Goal: Task Accomplishment & Management: Manage account settings

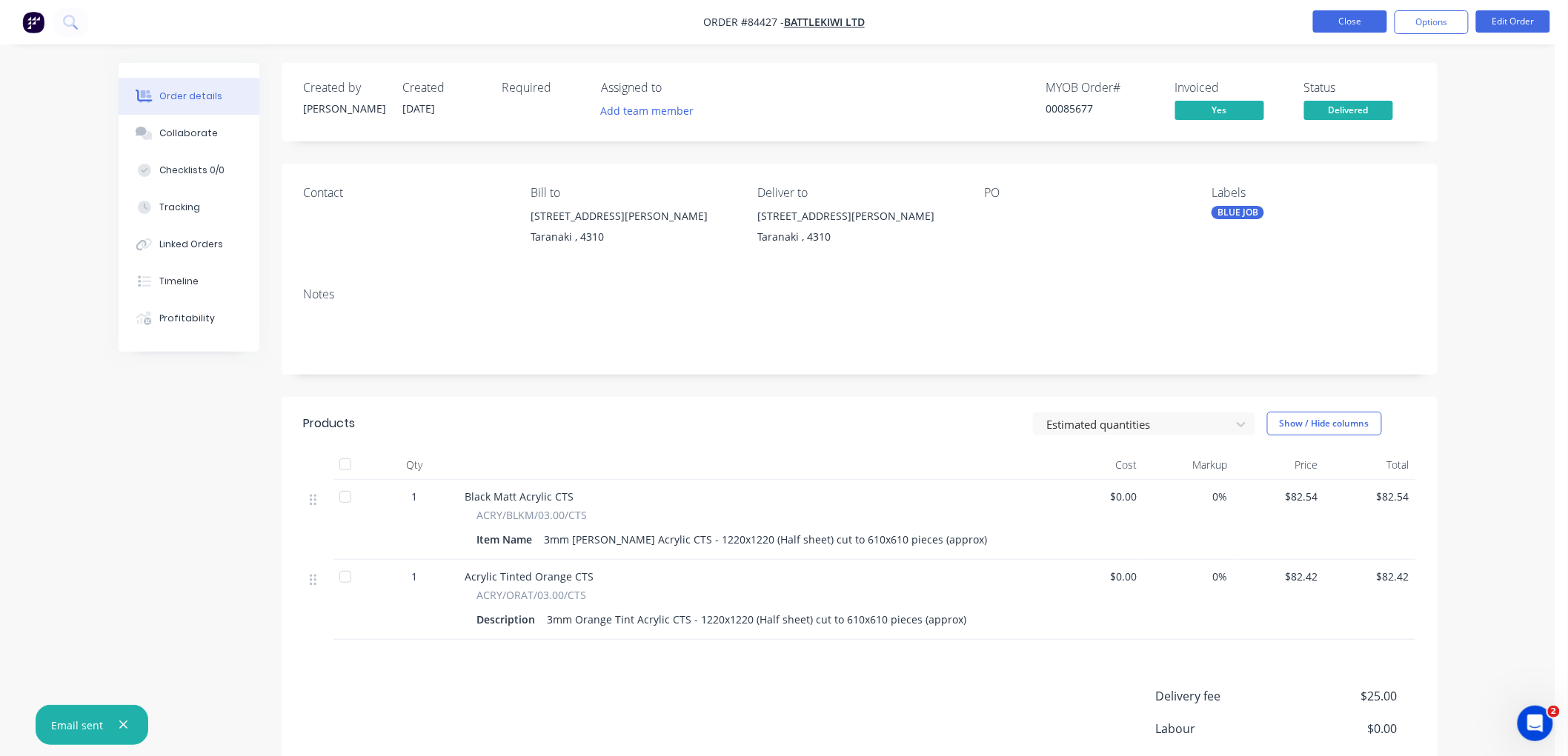
click at [1352, 22] on button "Close" at bounding box center [1350, 22] width 74 height 22
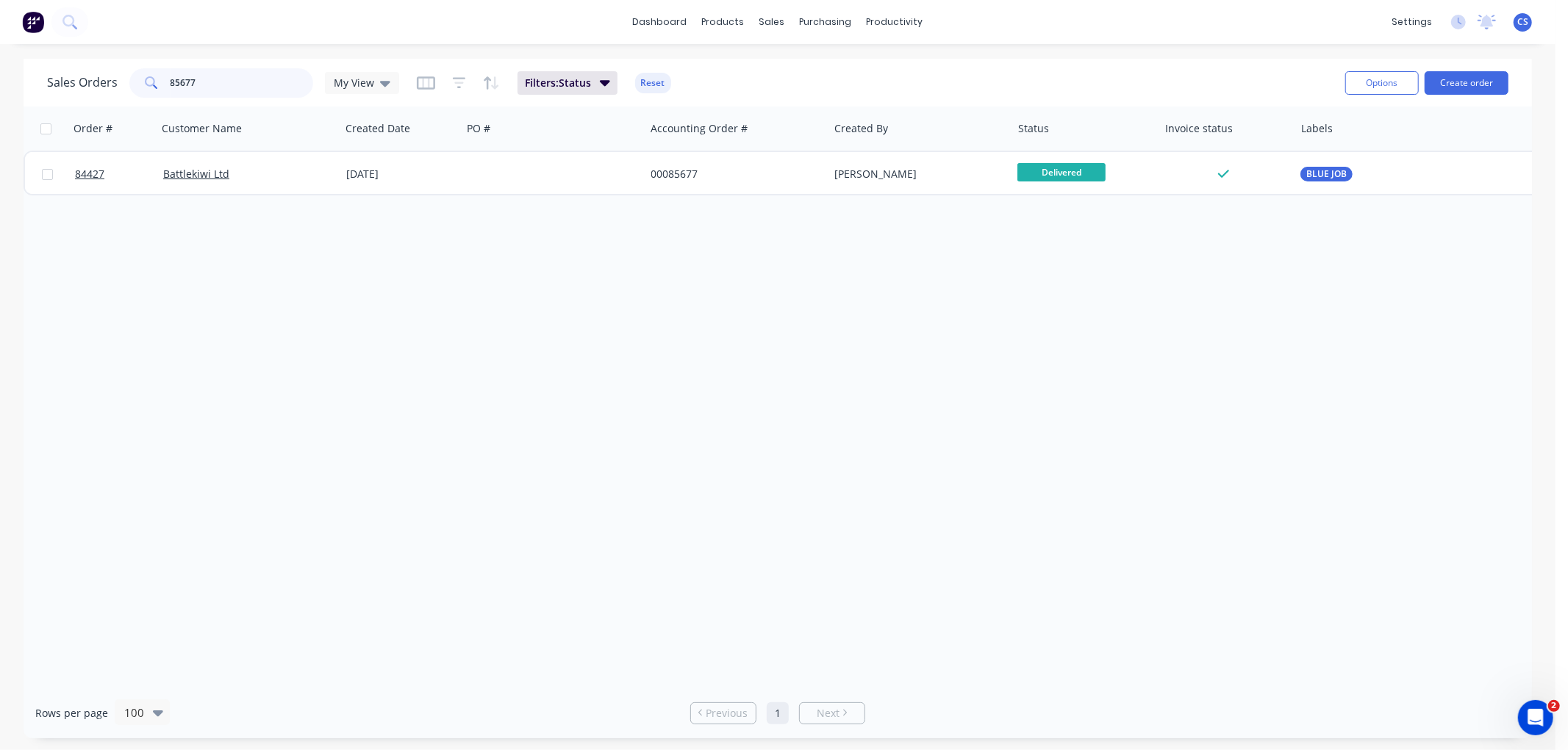
click at [223, 82] on input "85677" at bounding box center [242, 83] width 144 height 29
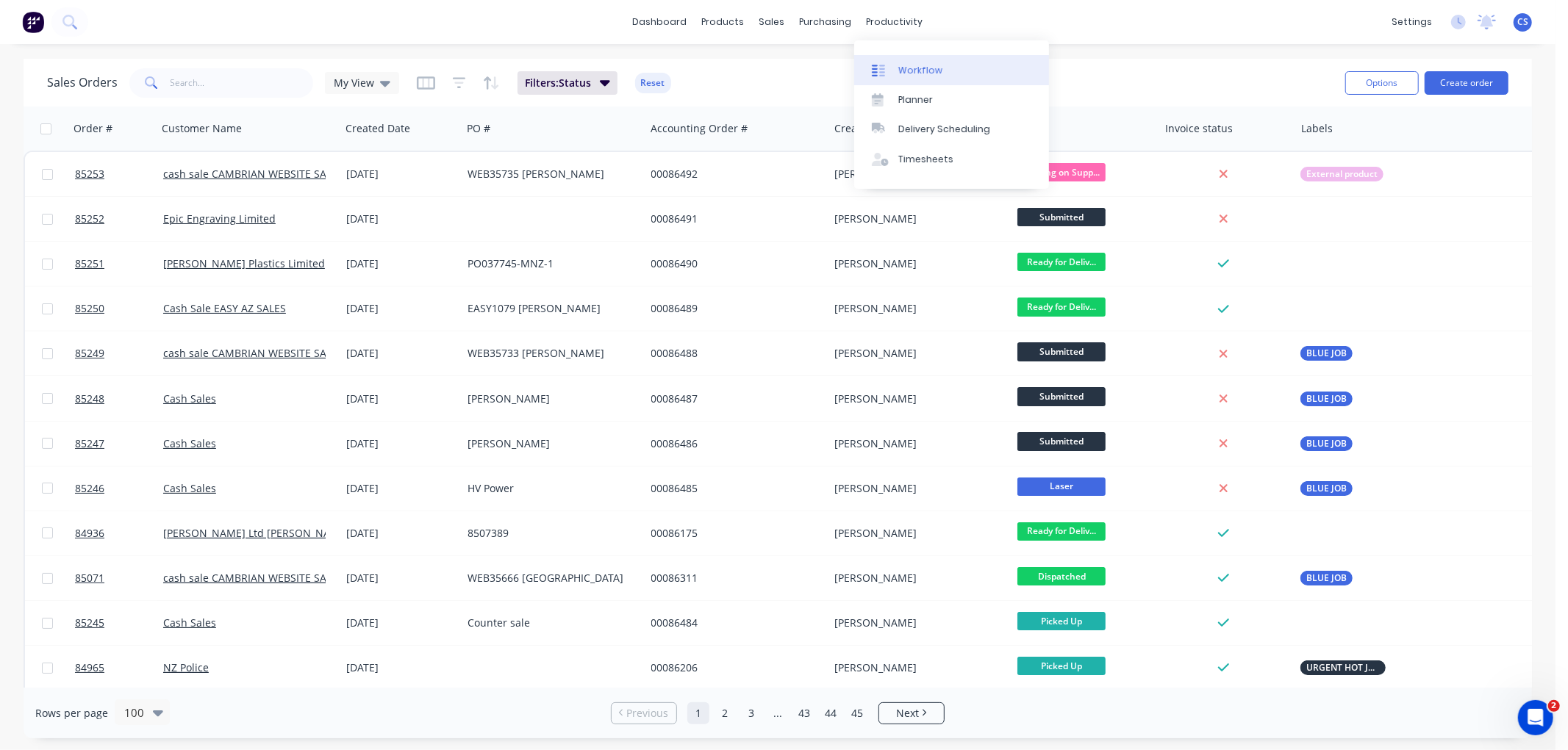
click at [902, 55] on link "Workflow" at bounding box center [952, 70] width 194 height 29
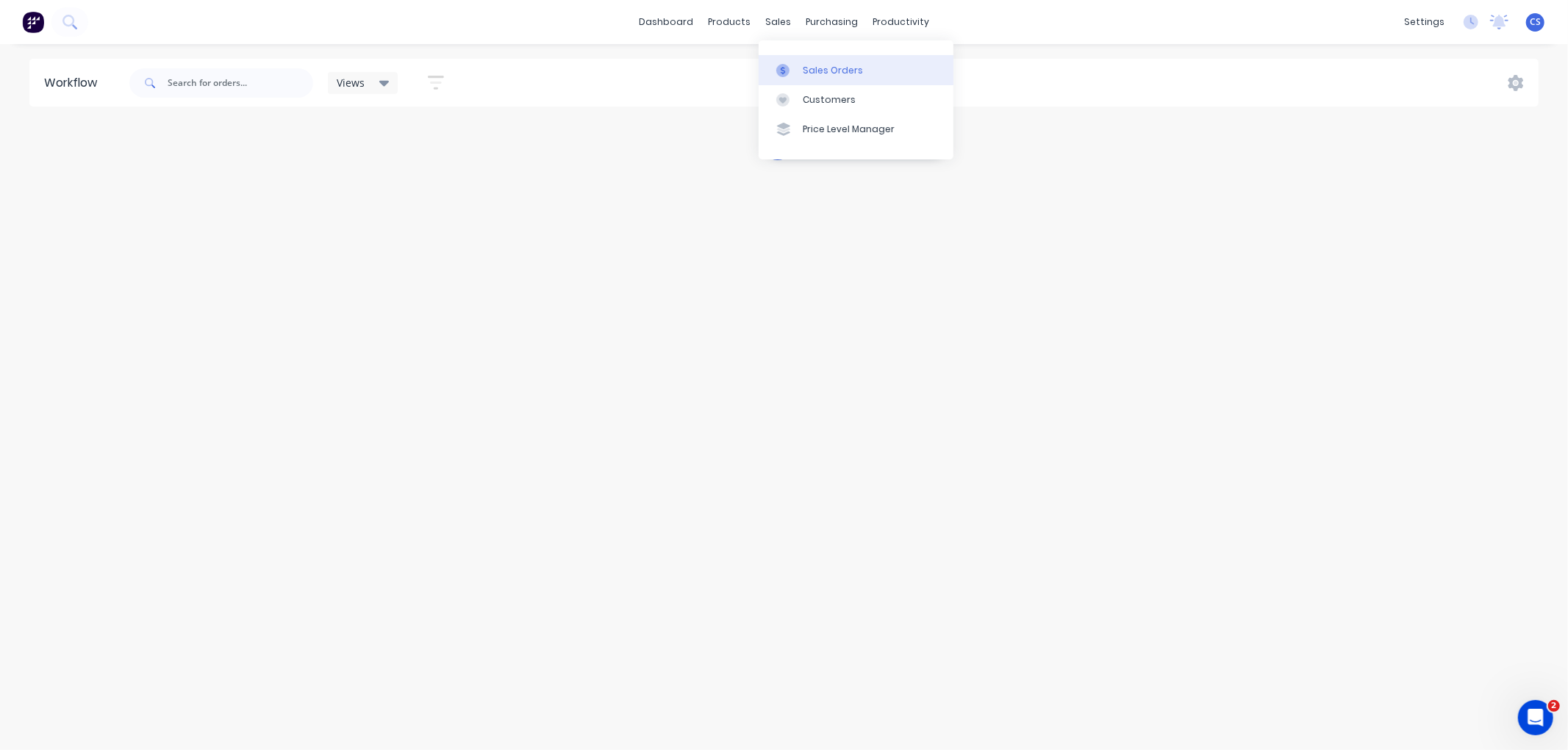
click at [784, 67] on icon at bounding box center [782, 70] width 13 height 13
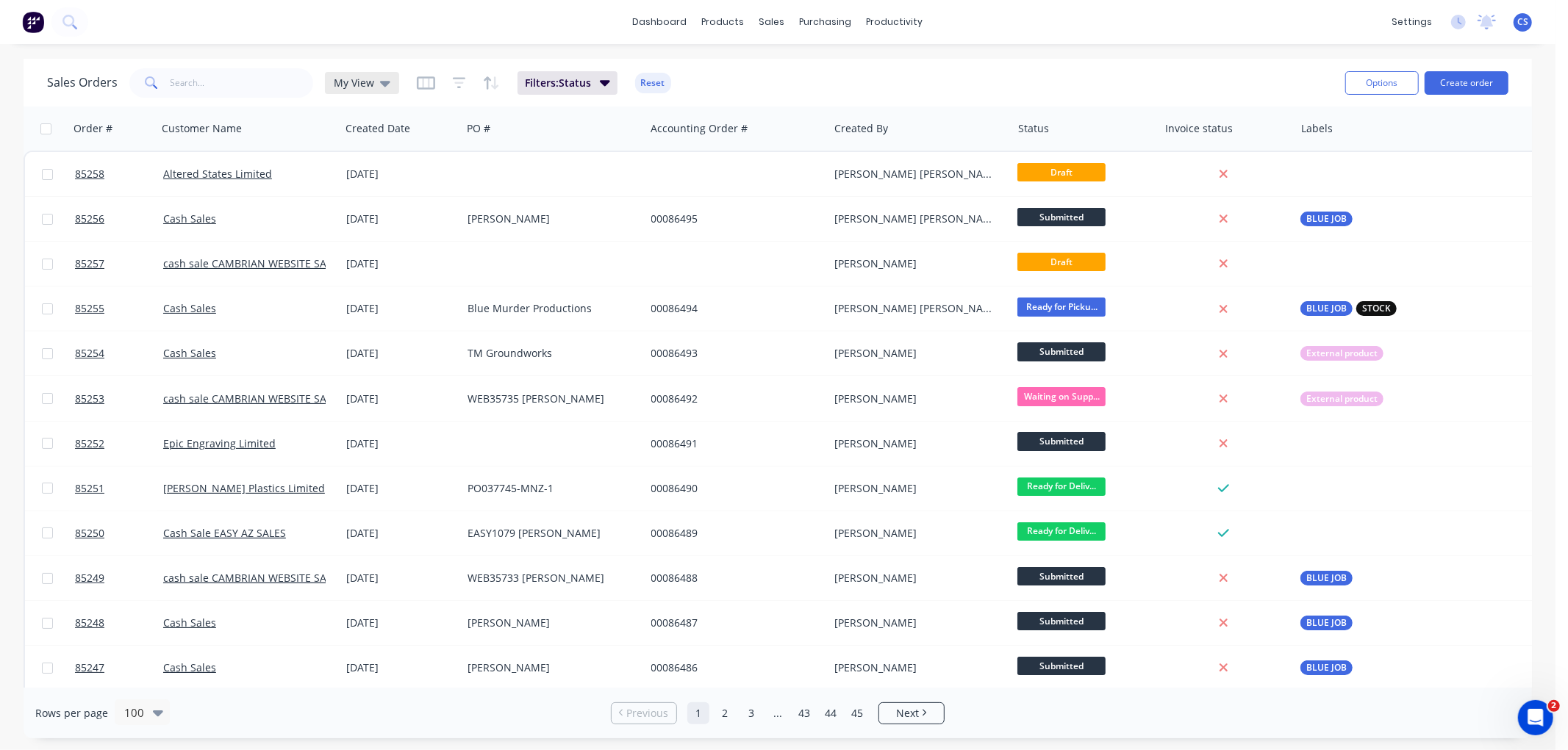
click at [362, 82] on span "My View" at bounding box center [353, 82] width 40 height 15
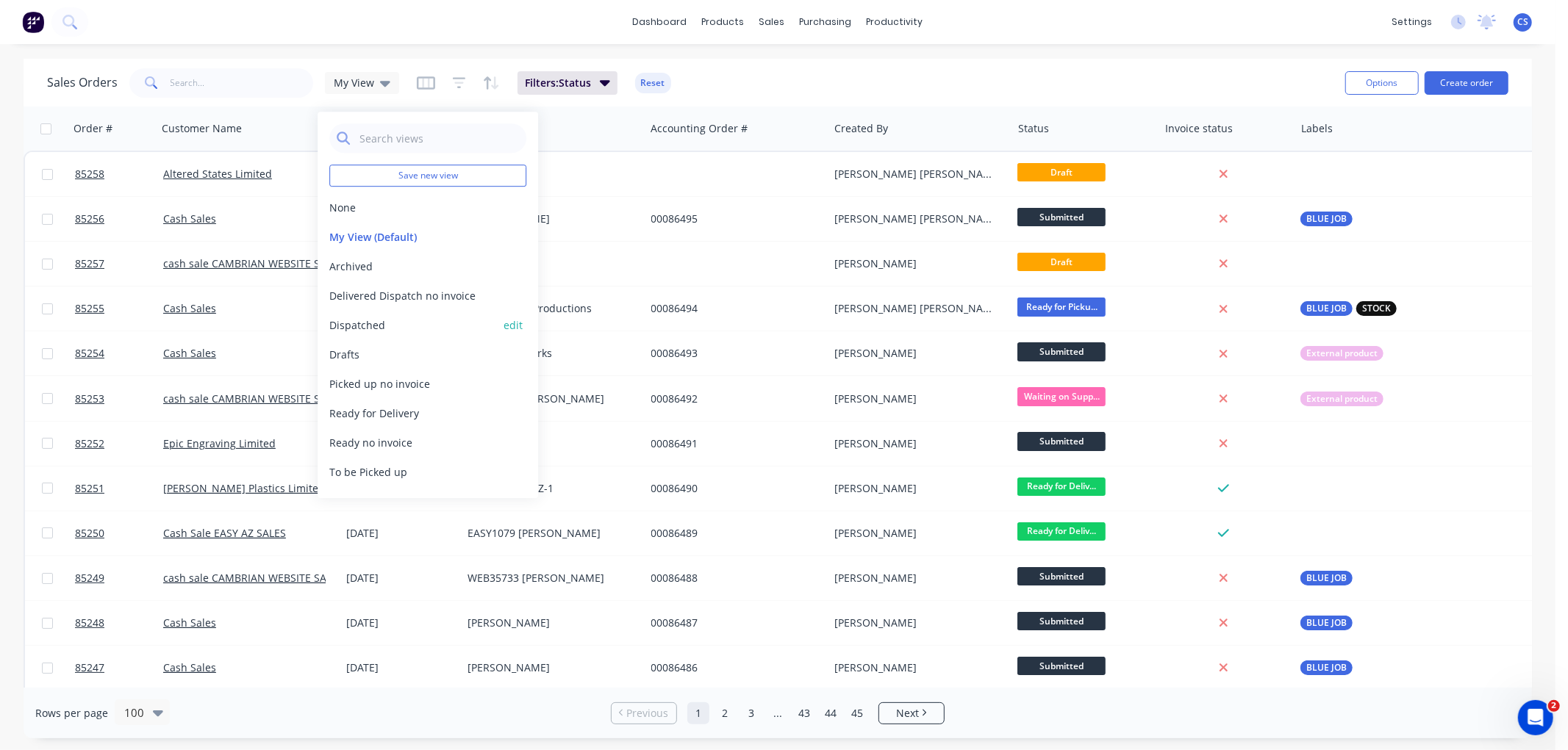
click at [366, 322] on button "Dispatched" at bounding box center [413, 325] width 168 height 15
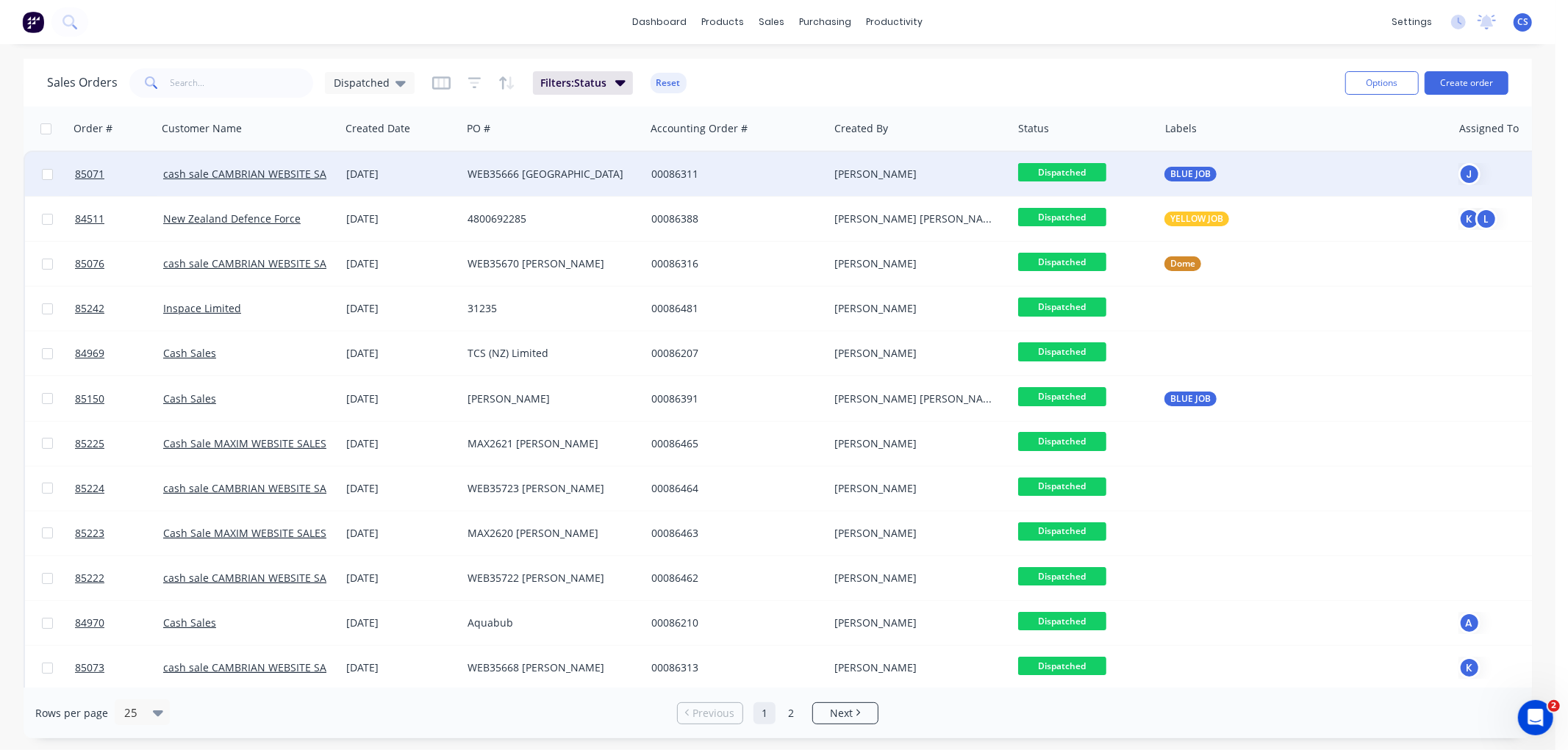
click at [1076, 173] on span "Dispatched" at bounding box center [1061, 172] width 88 height 19
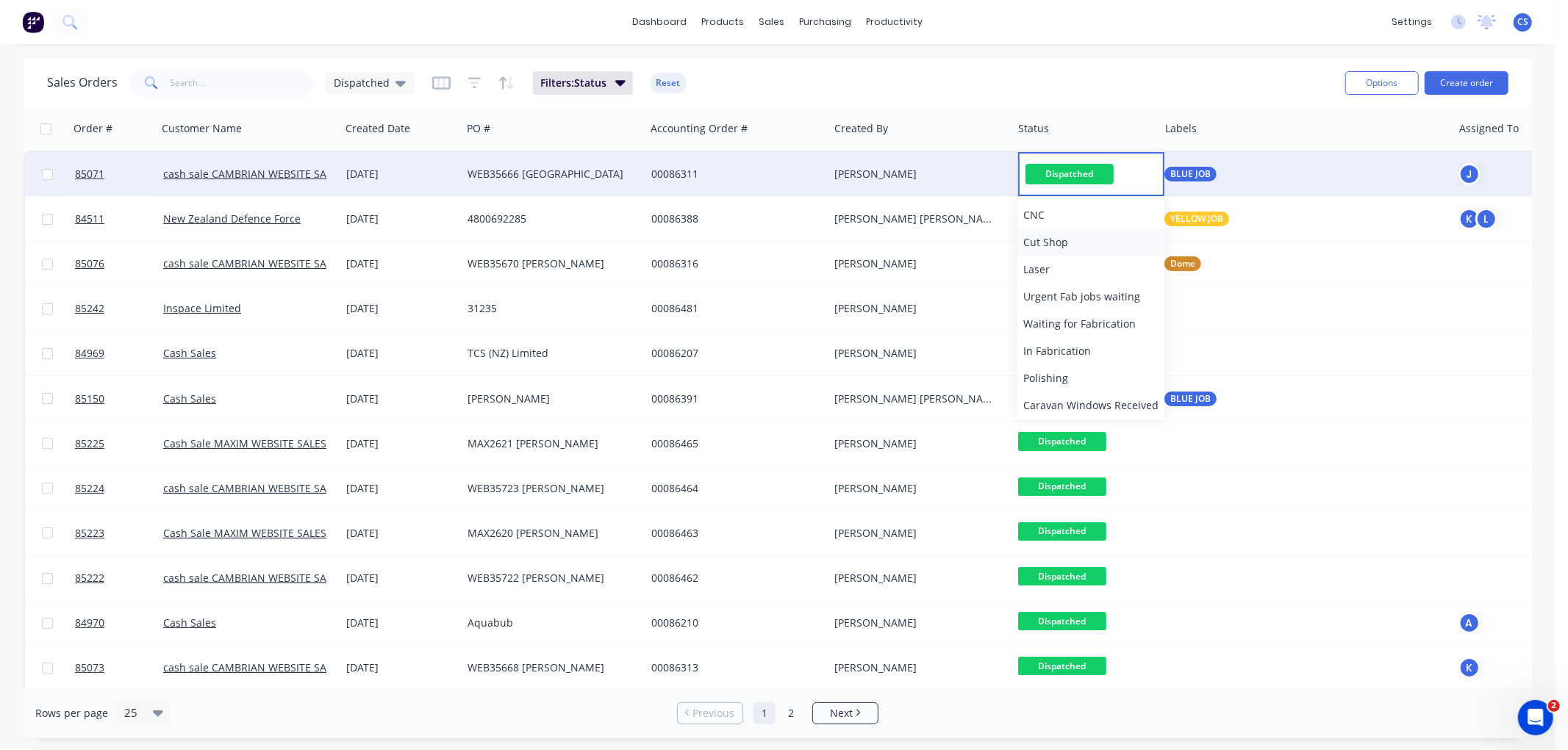
scroll to position [497, 0]
click at [1056, 377] on span "Delivered" at bounding box center [1046, 375] width 47 height 14
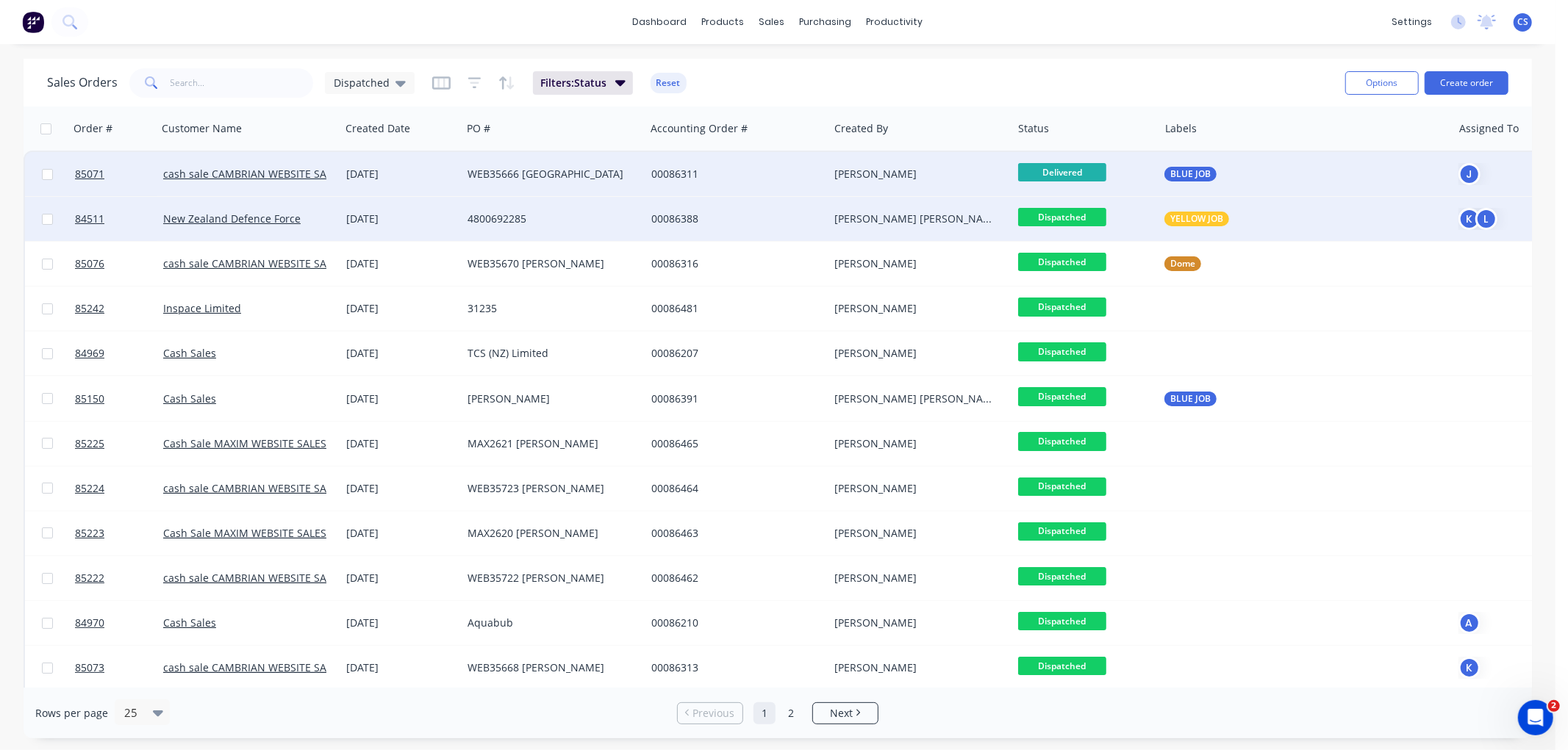
click at [1068, 216] on span "Dispatched" at bounding box center [1061, 217] width 88 height 19
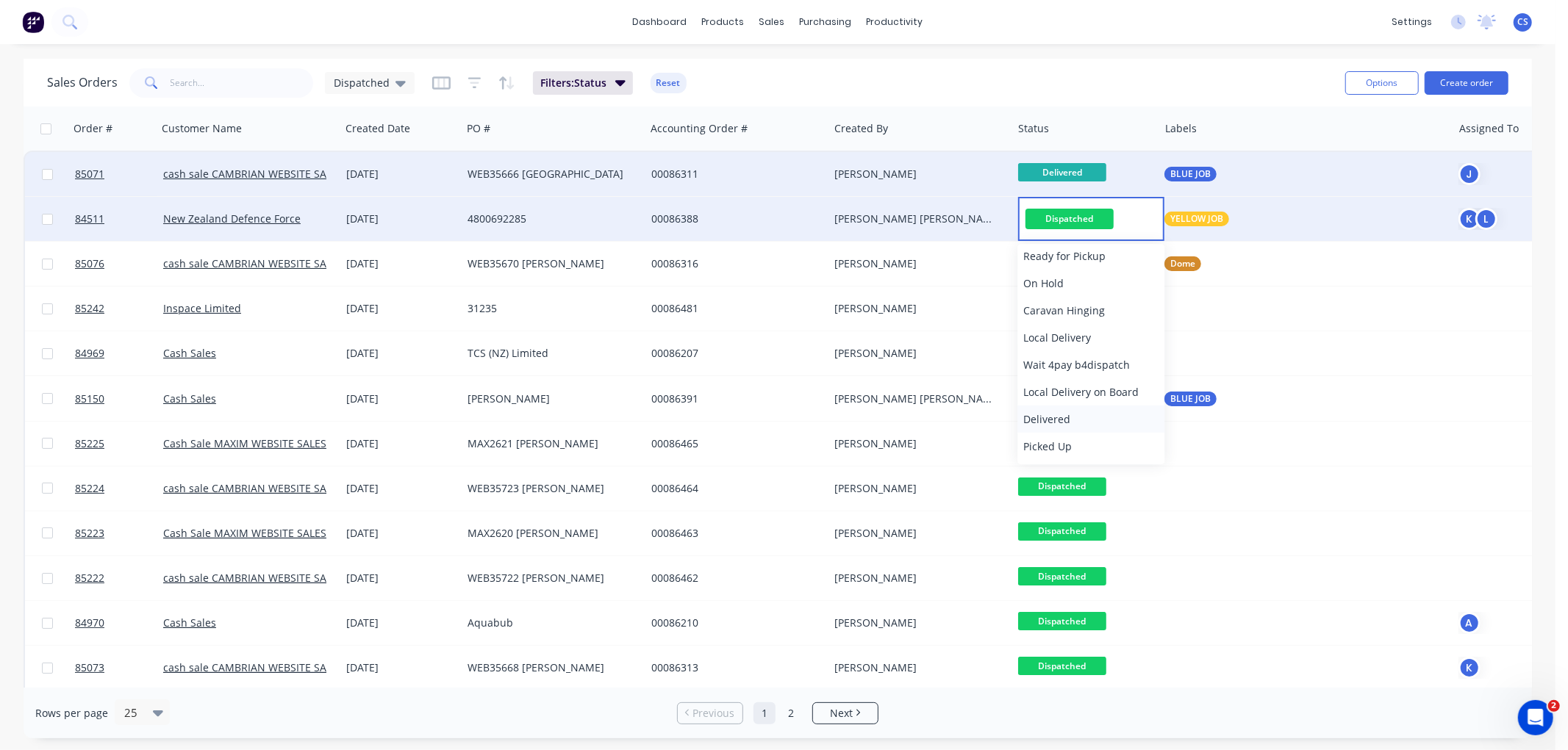
click at [1050, 414] on span "Delivered" at bounding box center [1046, 419] width 47 height 14
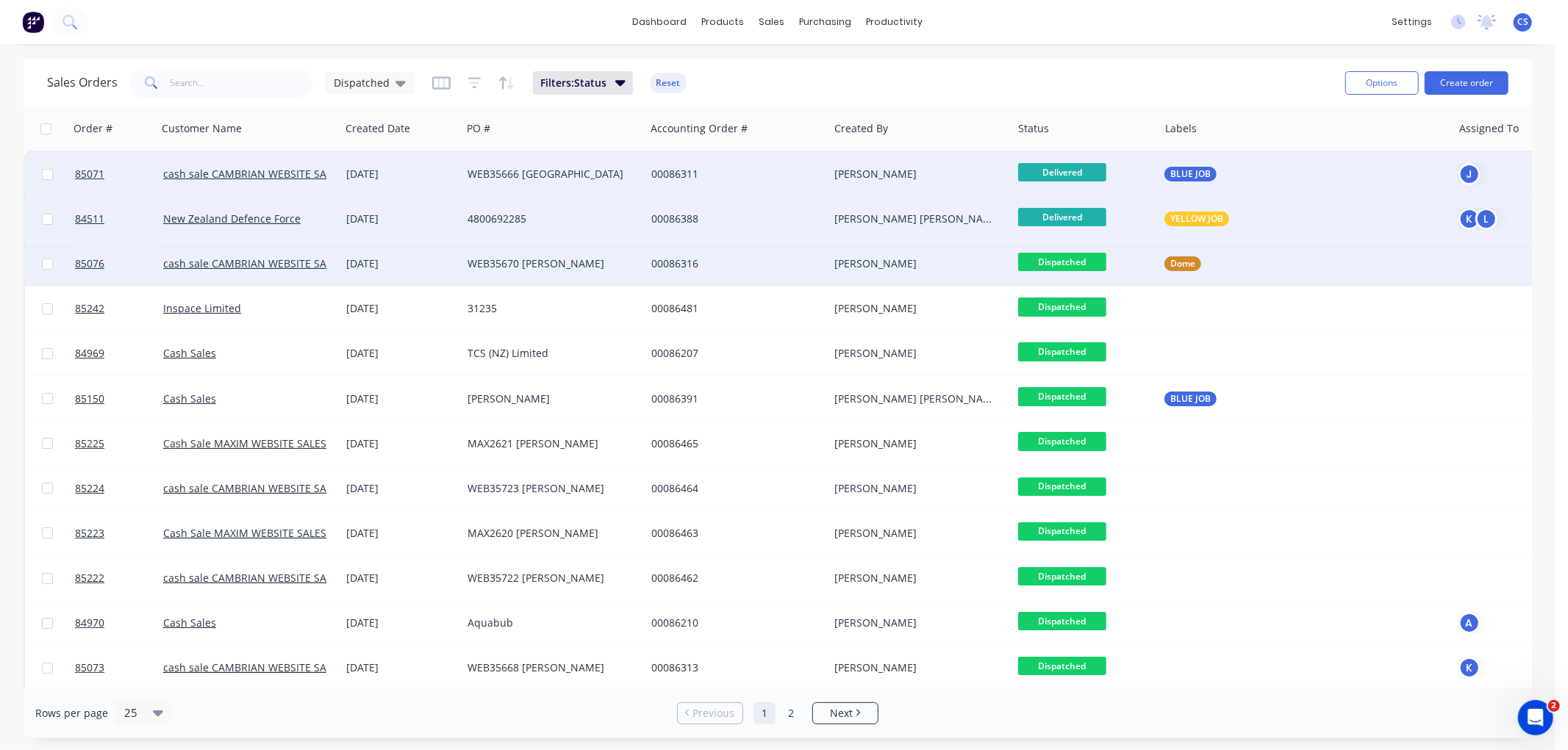
click at [1076, 255] on span "Dispatched" at bounding box center [1061, 261] width 88 height 19
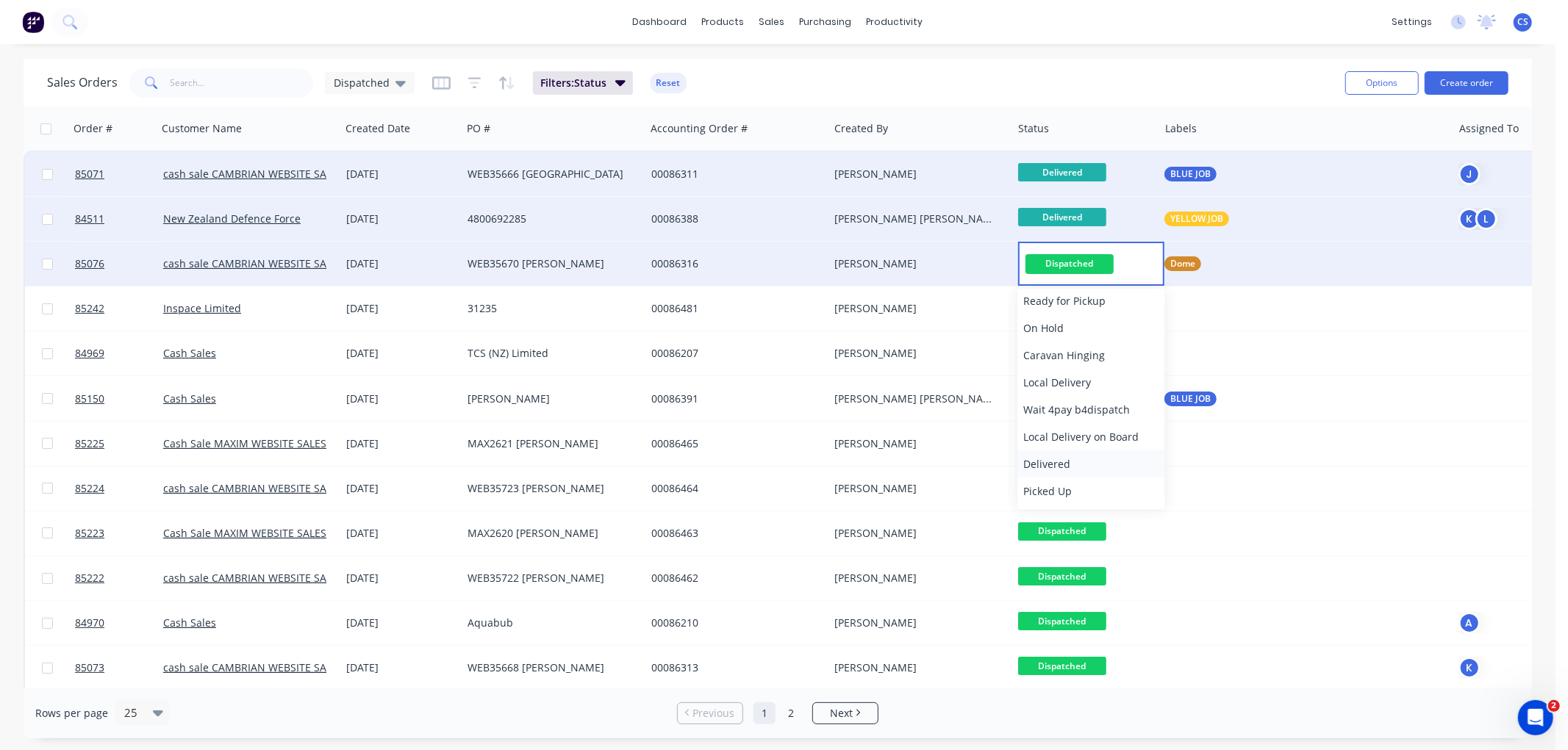
click at [1055, 461] on span "Delivered" at bounding box center [1046, 465] width 47 height 14
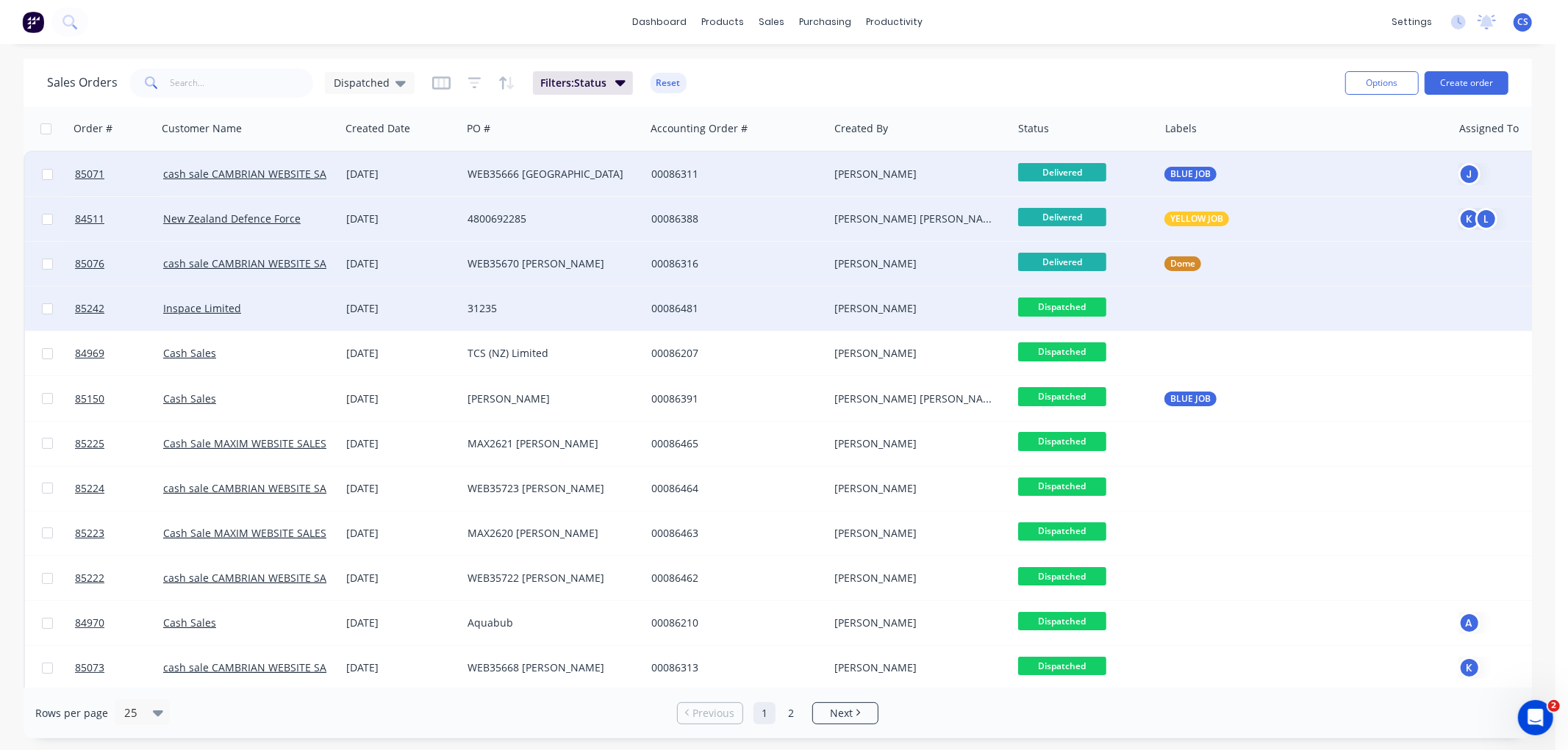
click at [1060, 306] on span "Dispatched" at bounding box center [1061, 307] width 88 height 19
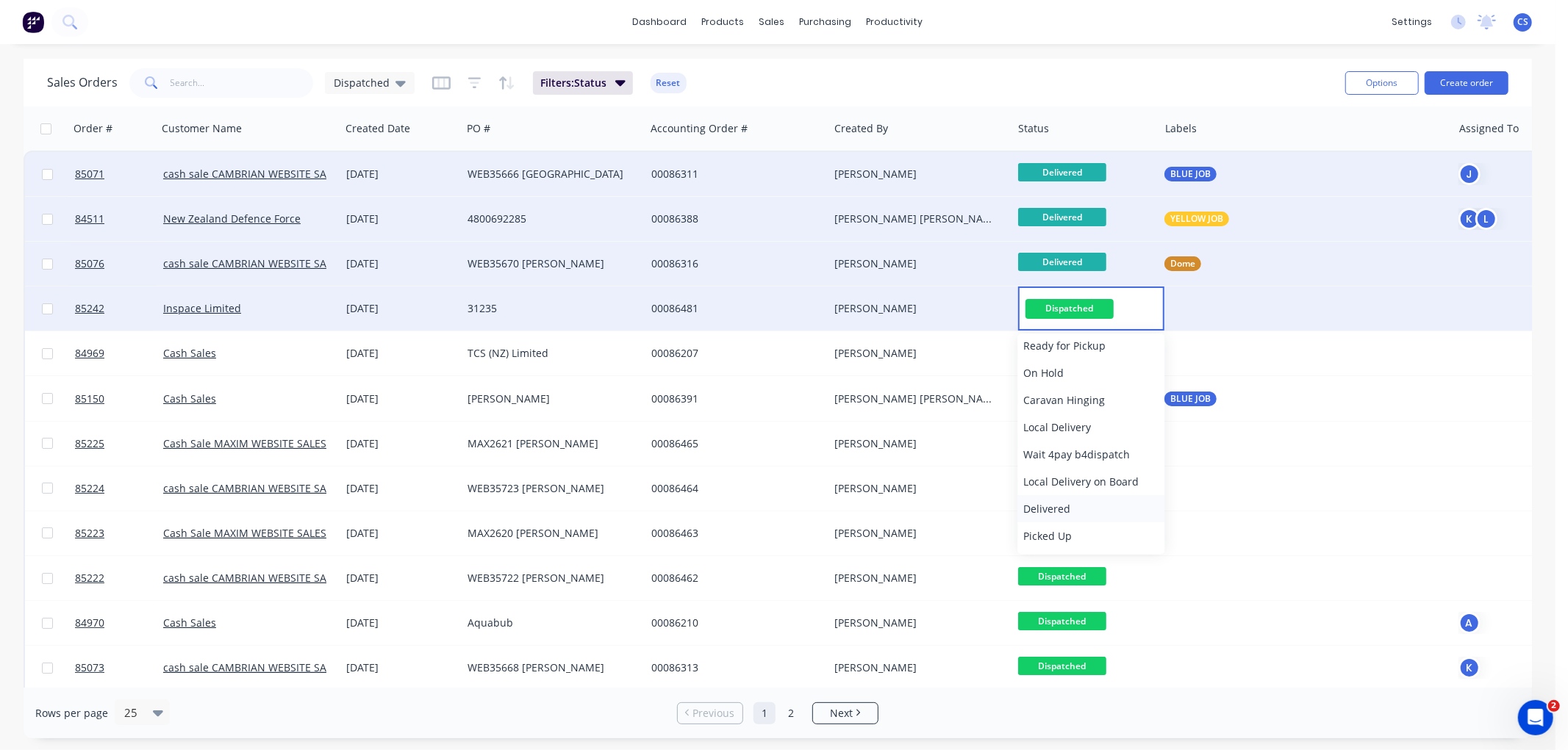
click at [1045, 503] on span "Delivered" at bounding box center [1046, 509] width 47 height 14
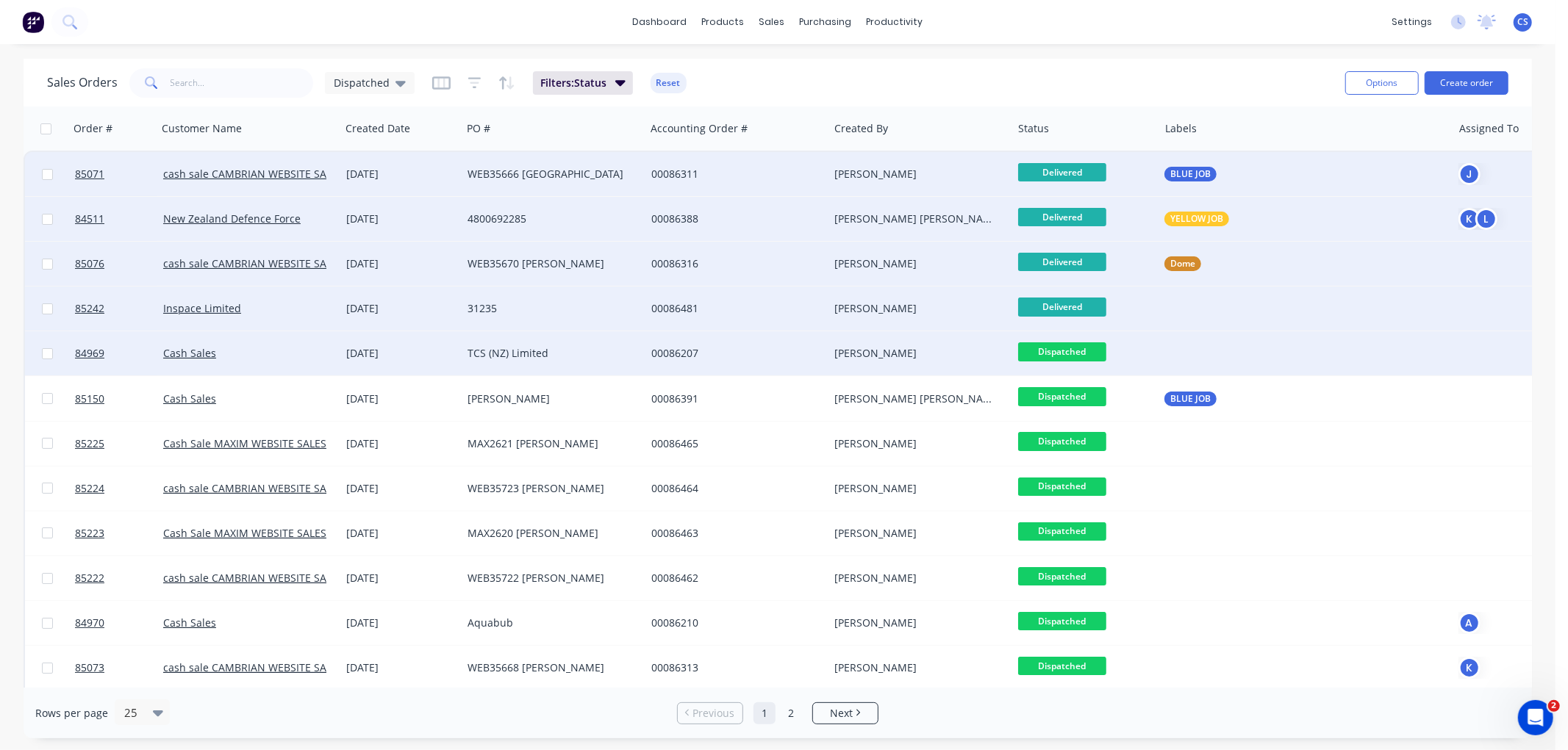
click at [1060, 349] on span "Dispatched" at bounding box center [1061, 351] width 88 height 19
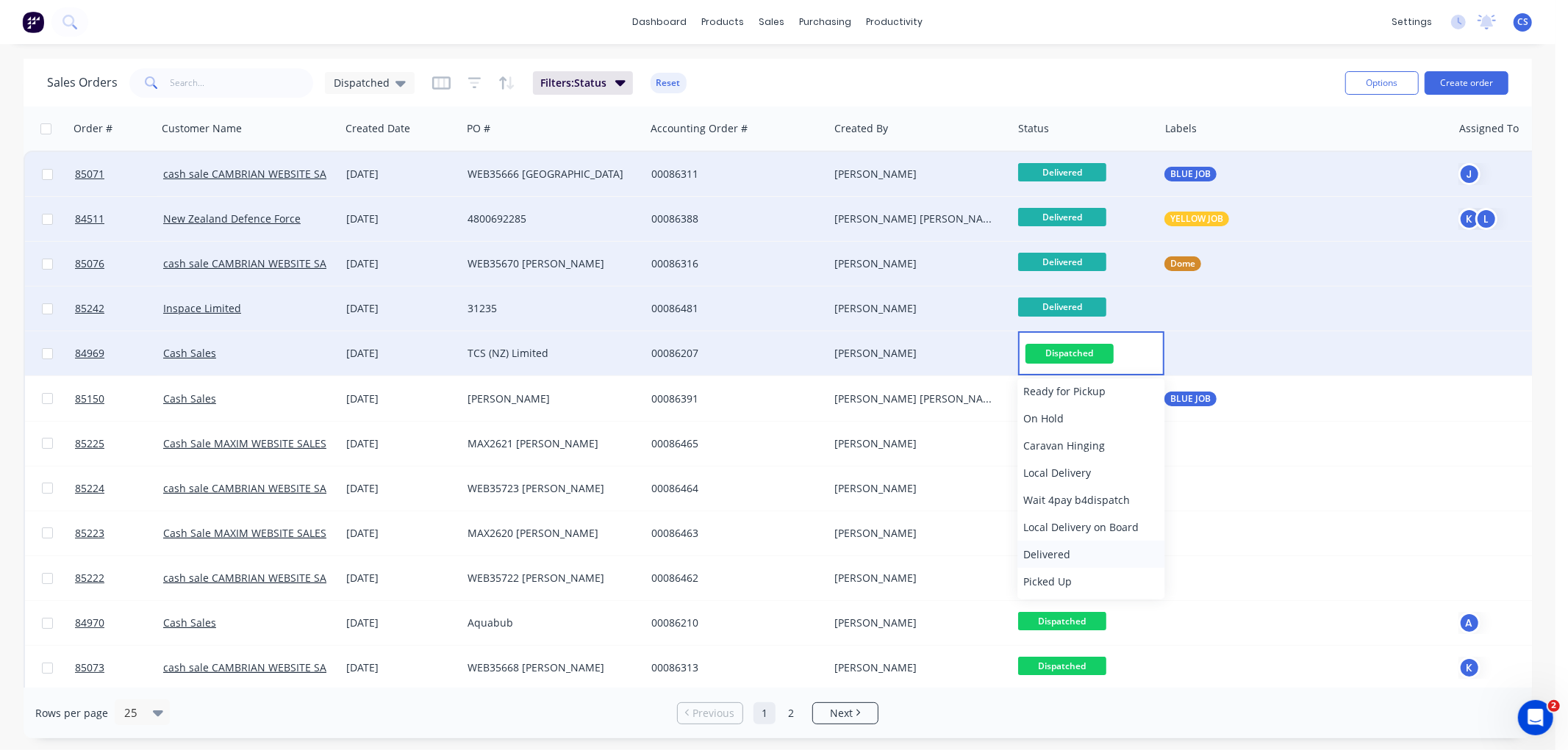
click at [1053, 548] on span "Delivered" at bounding box center [1046, 555] width 47 height 14
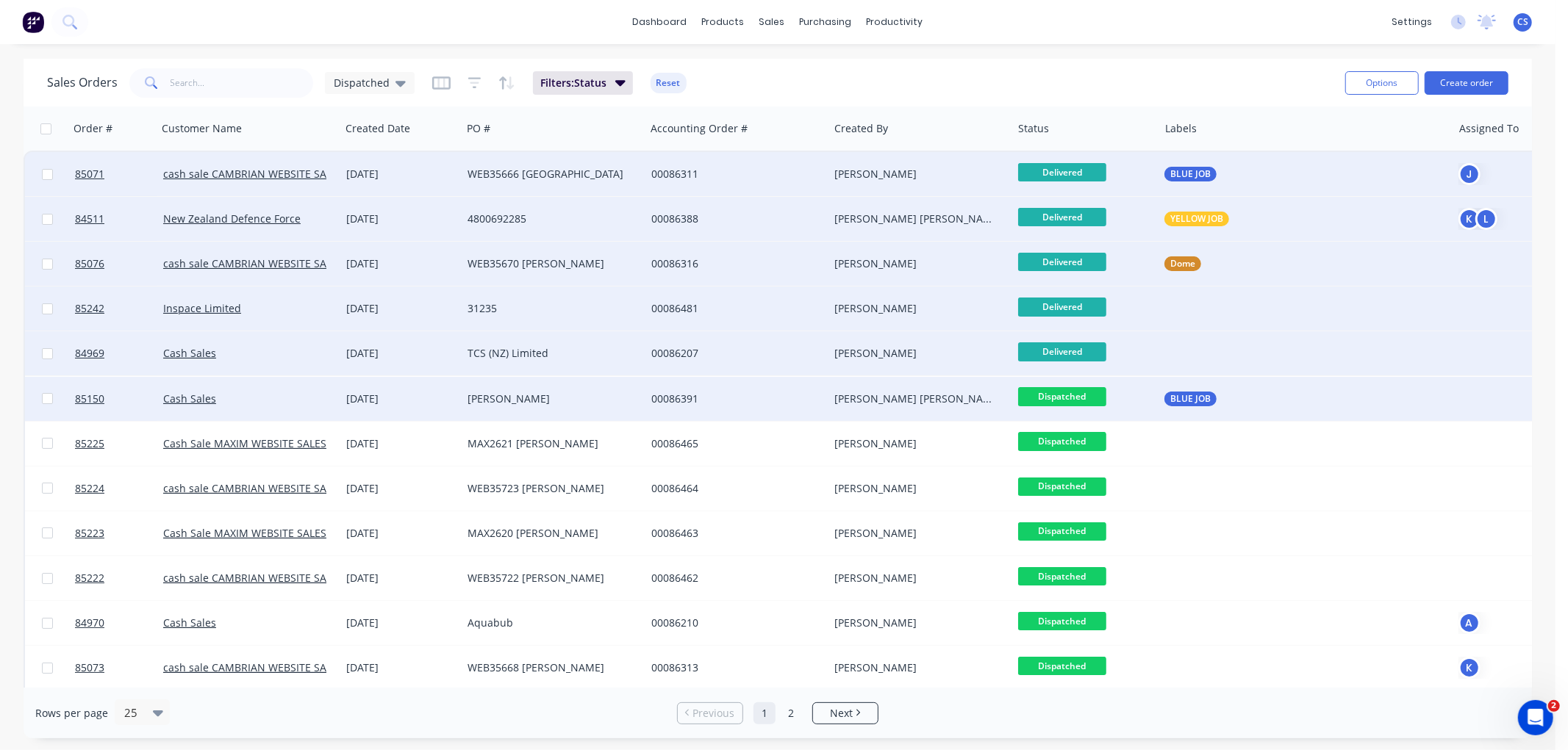
click at [1062, 395] on span "Dispatched" at bounding box center [1061, 396] width 88 height 19
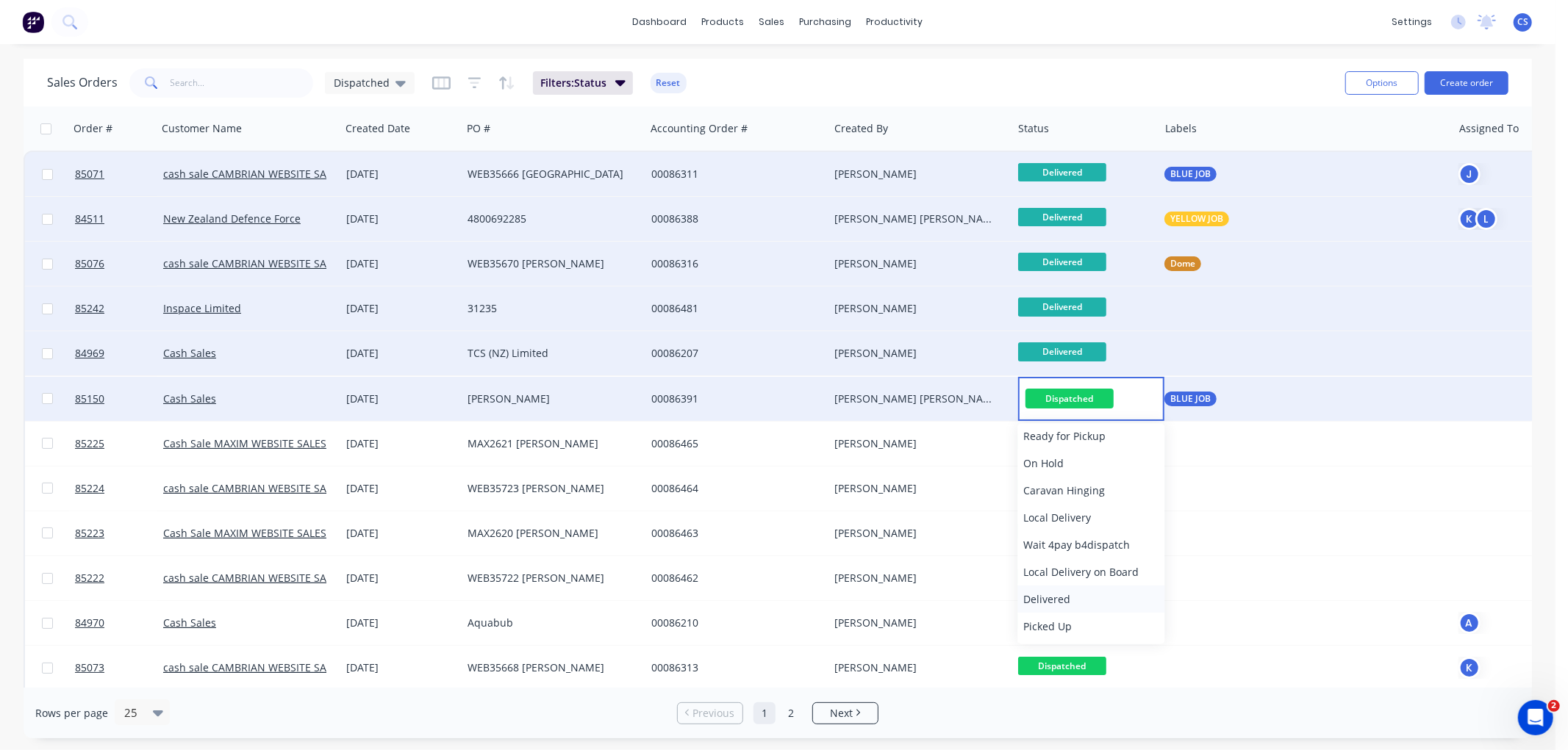
click at [1060, 592] on span "Delivered" at bounding box center [1046, 599] width 47 height 14
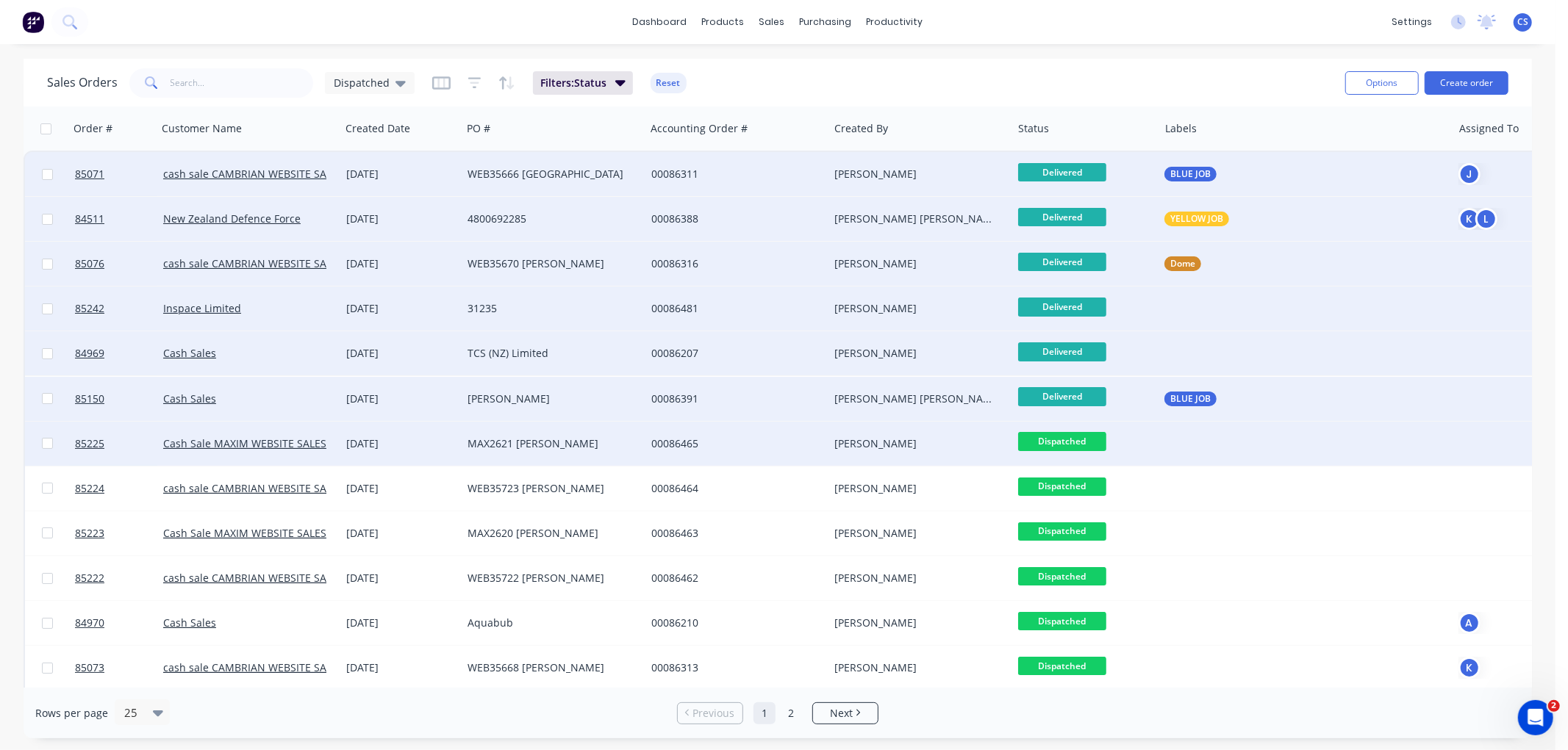
click at [1063, 439] on span "Dispatched" at bounding box center [1061, 441] width 88 height 19
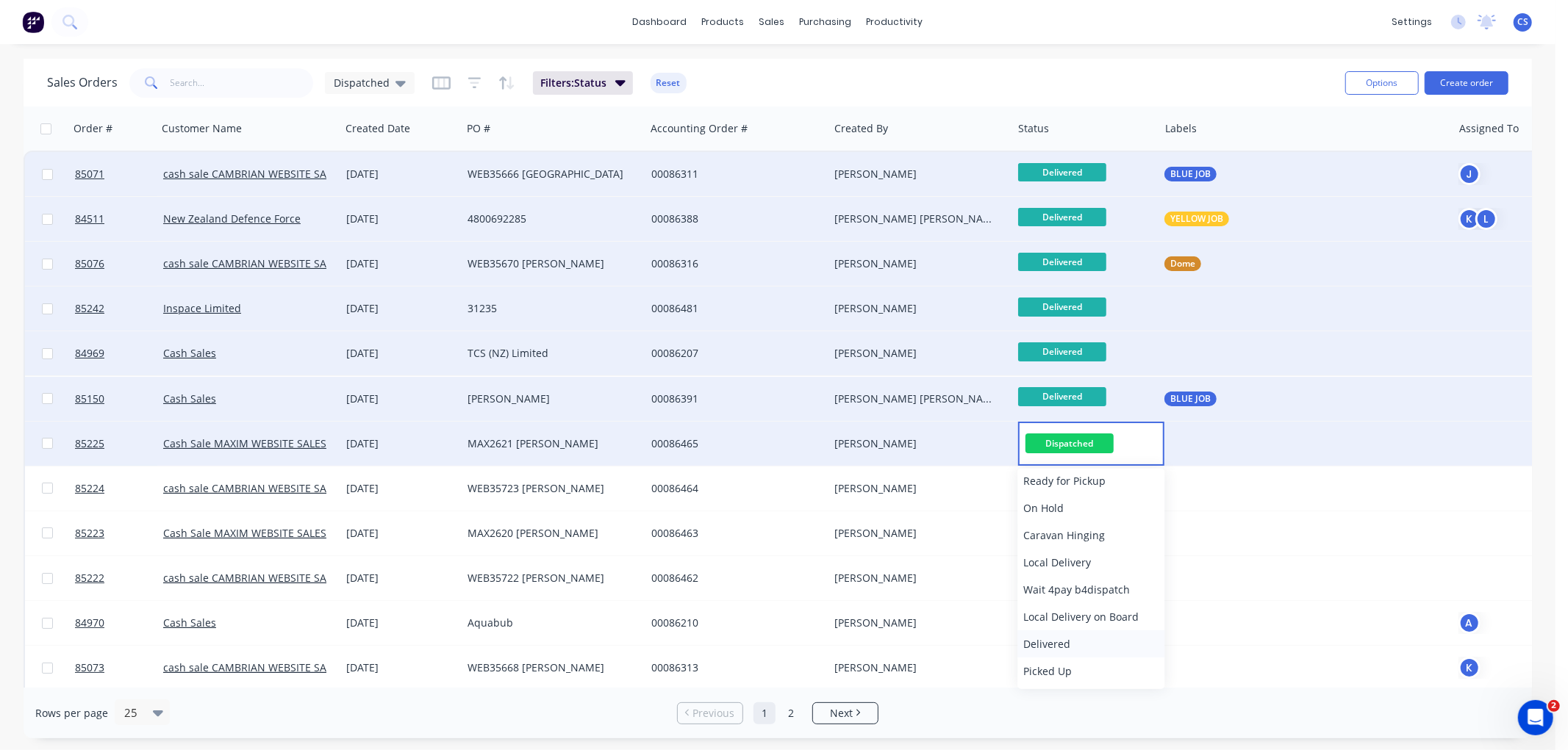
click at [1055, 642] on span "Delivered" at bounding box center [1046, 644] width 47 height 14
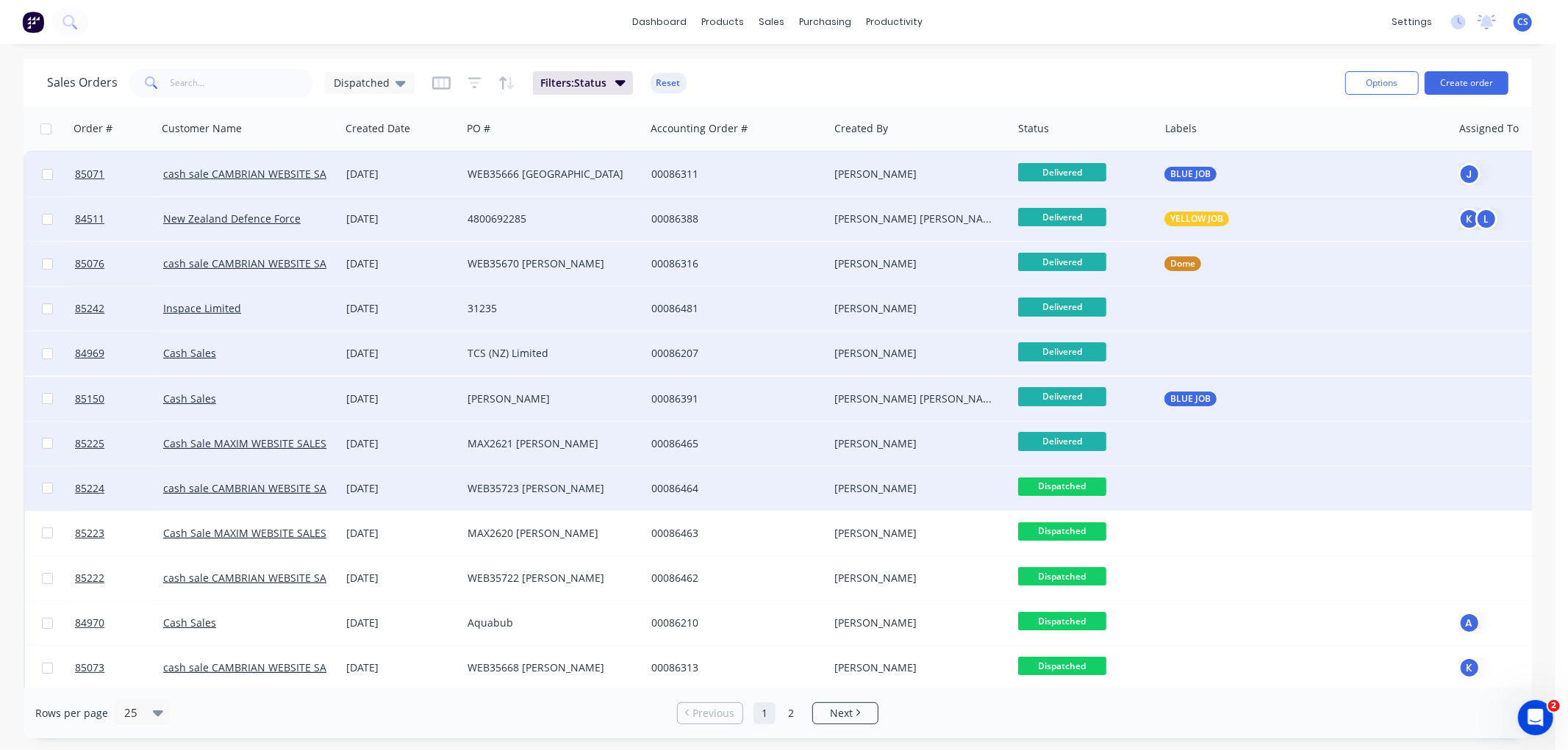
click at [1072, 487] on span "Dispatched" at bounding box center [1061, 487] width 88 height 19
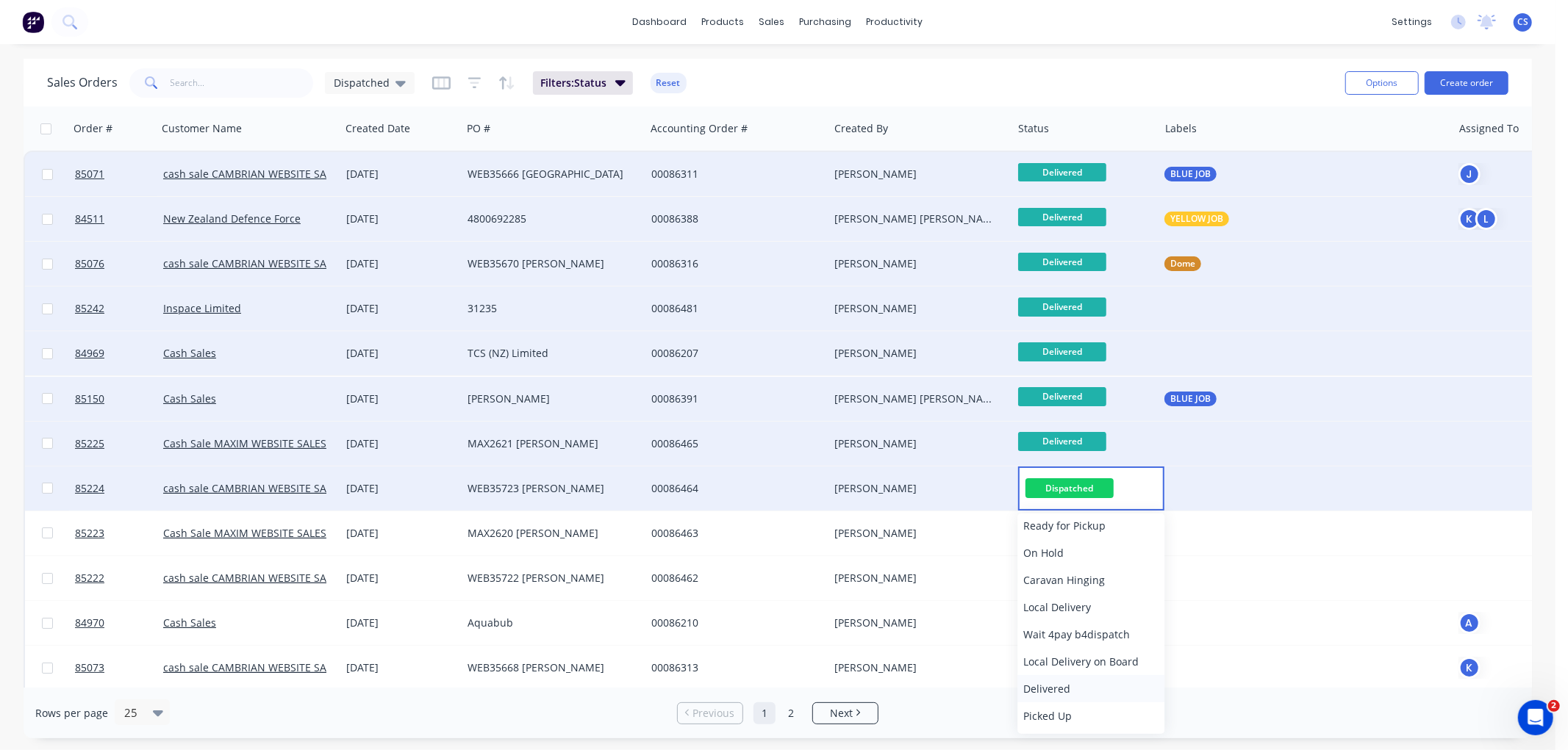
click at [1068, 688] on span "Delivered" at bounding box center [1046, 689] width 47 height 14
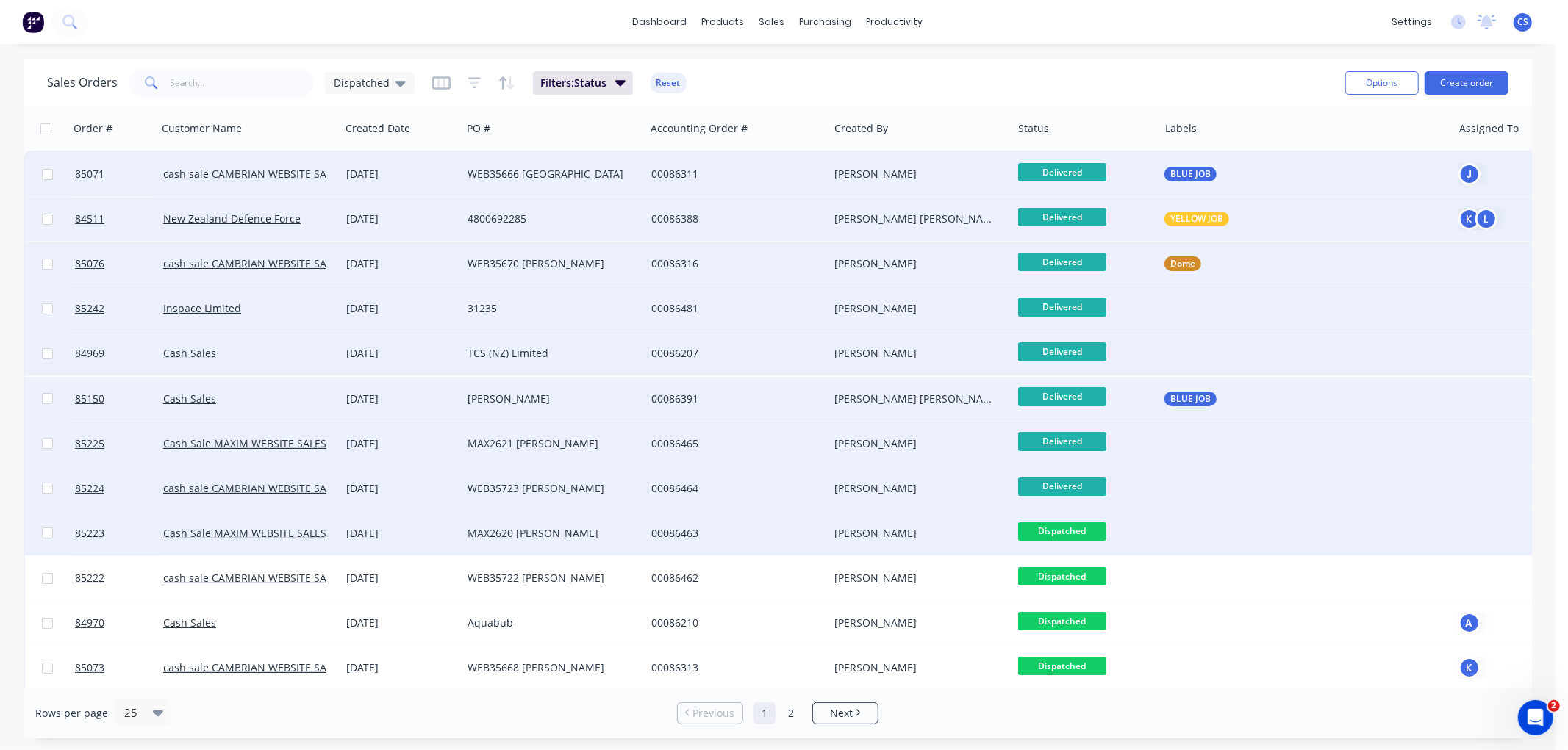
click at [1072, 529] on span "Dispatched" at bounding box center [1061, 532] width 88 height 19
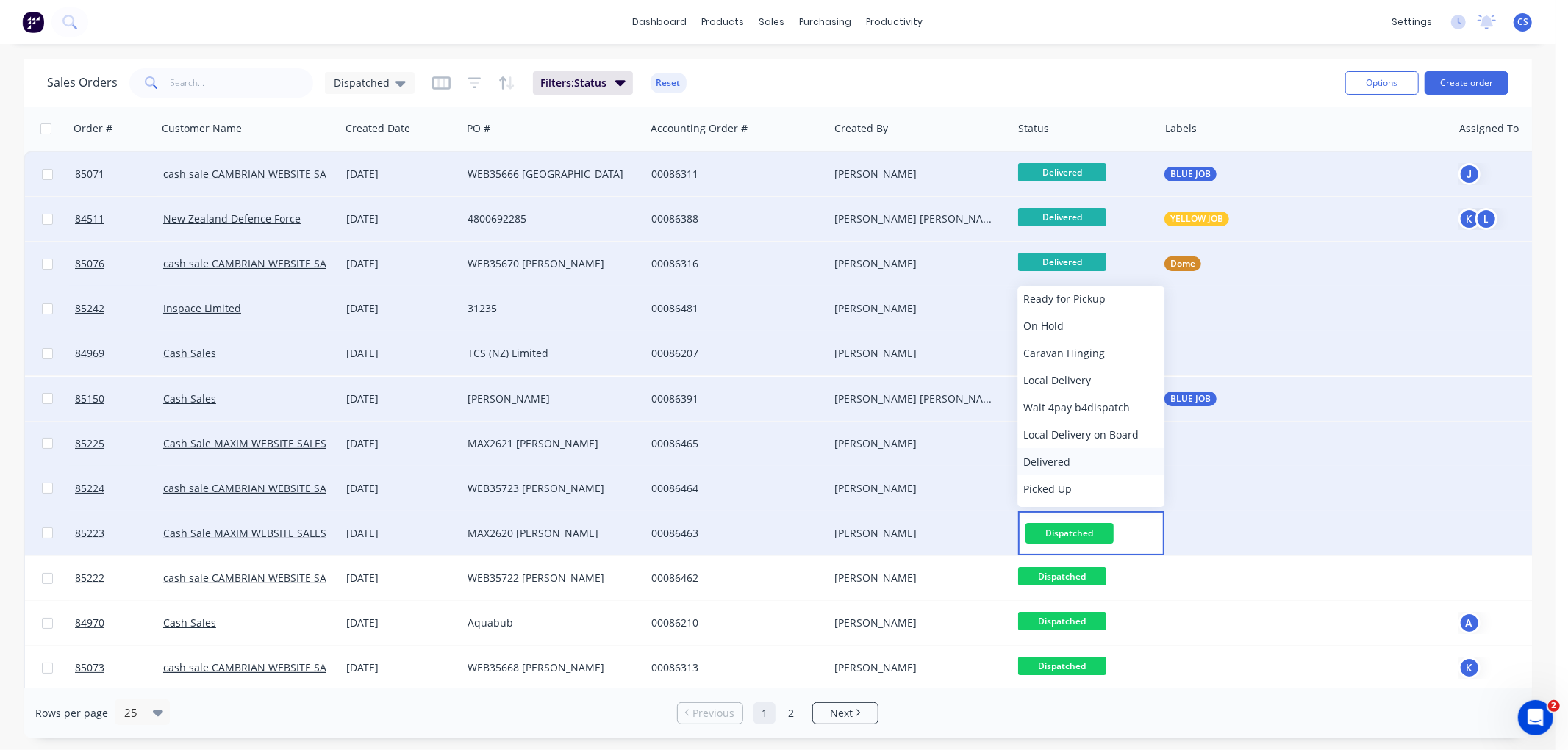
click at [1047, 456] on span "Delivered" at bounding box center [1046, 462] width 47 height 14
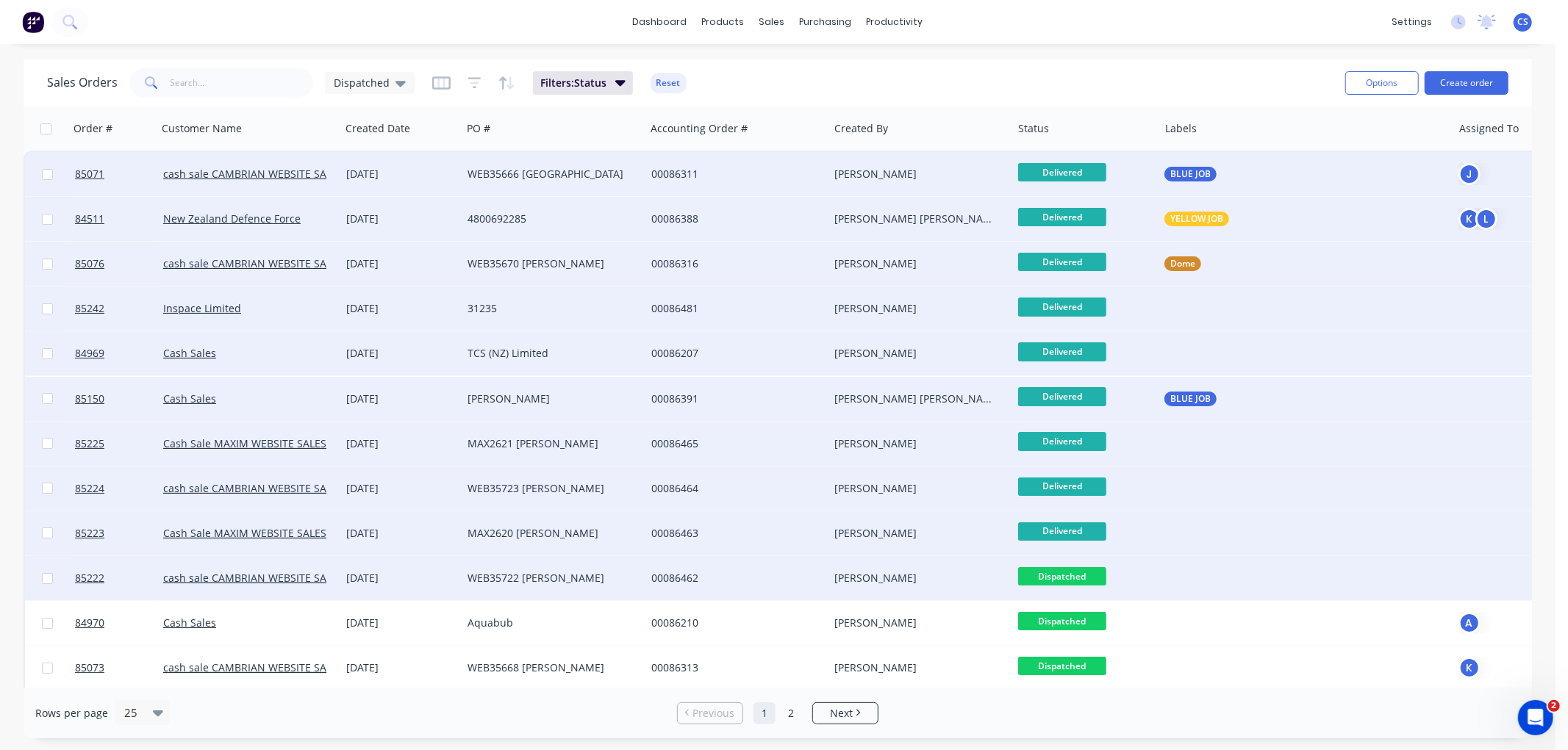
click at [1085, 574] on span "Dispatched" at bounding box center [1061, 576] width 88 height 19
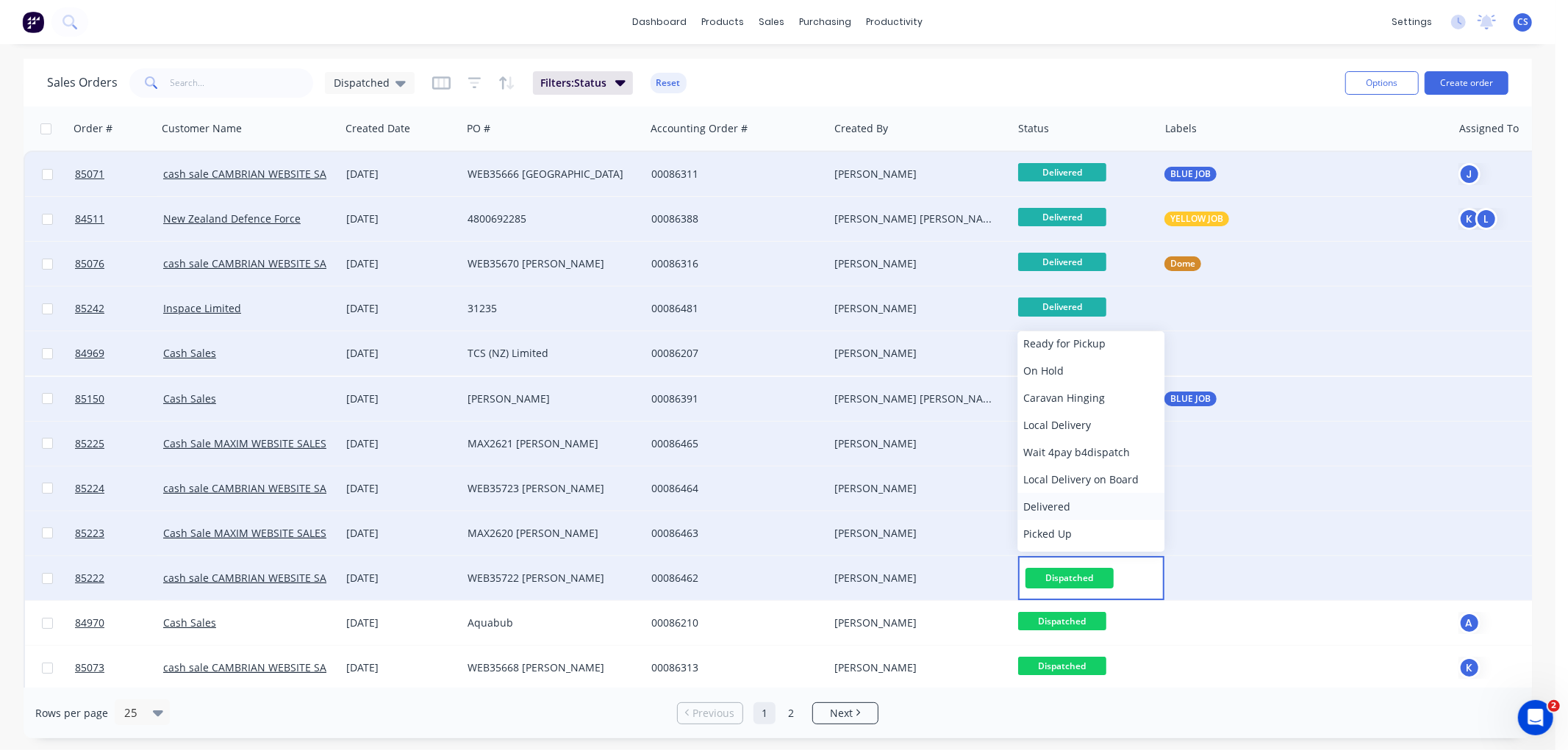
click at [1053, 507] on span "Delivered" at bounding box center [1046, 507] width 47 height 14
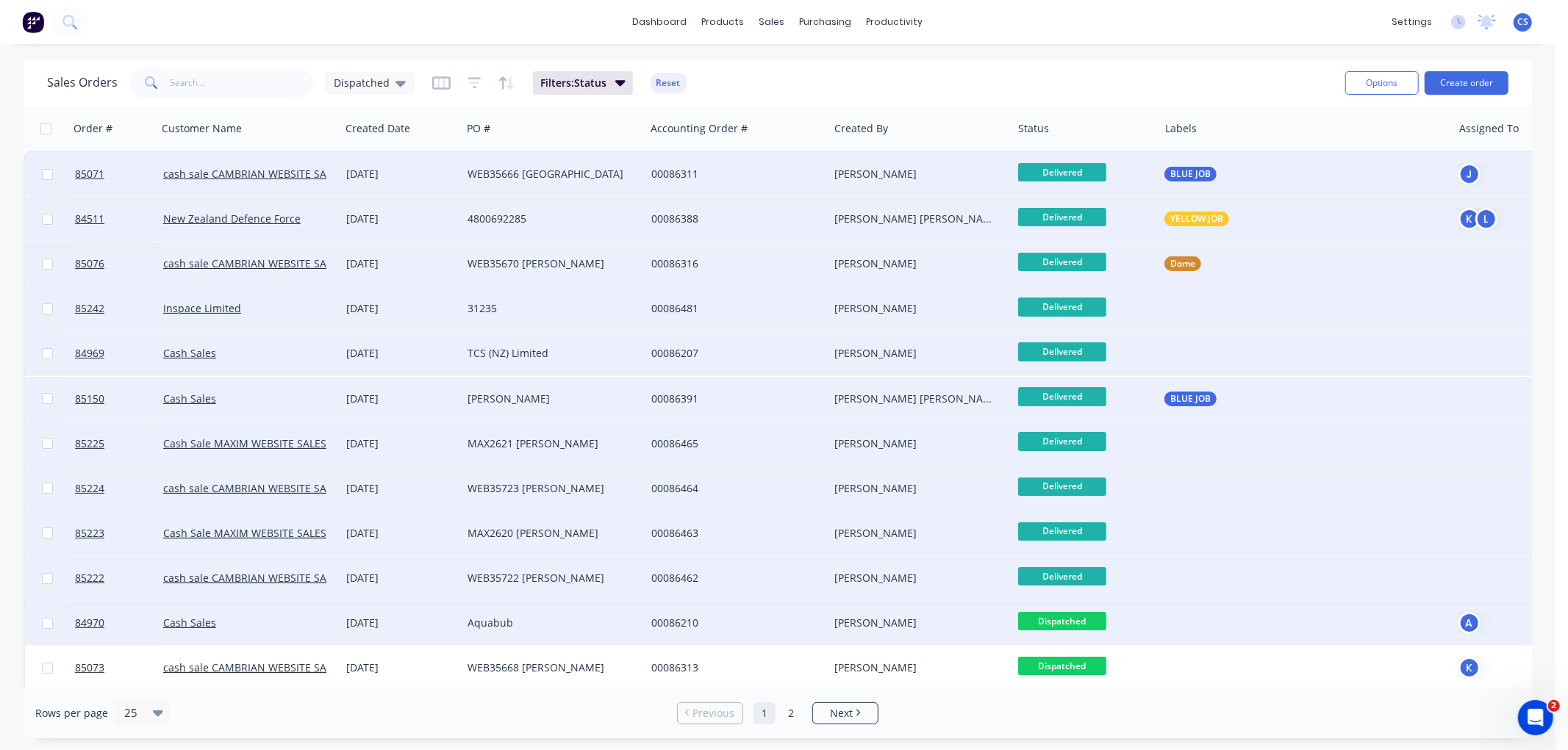
click at [1081, 621] on span "Dispatched" at bounding box center [1061, 621] width 88 height 19
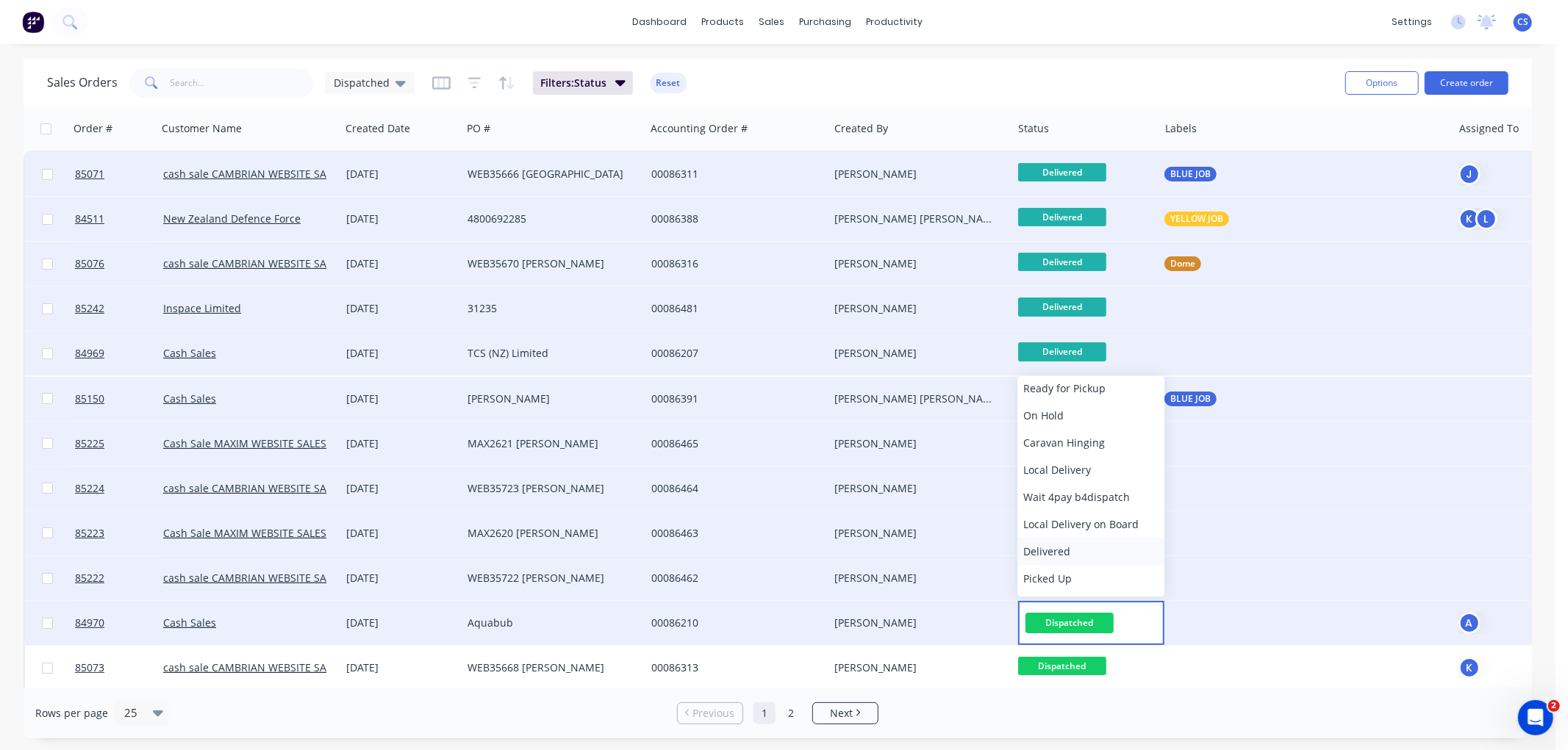
click at [1043, 551] on span "Delivered" at bounding box center [1046, 552] width 47 height 14
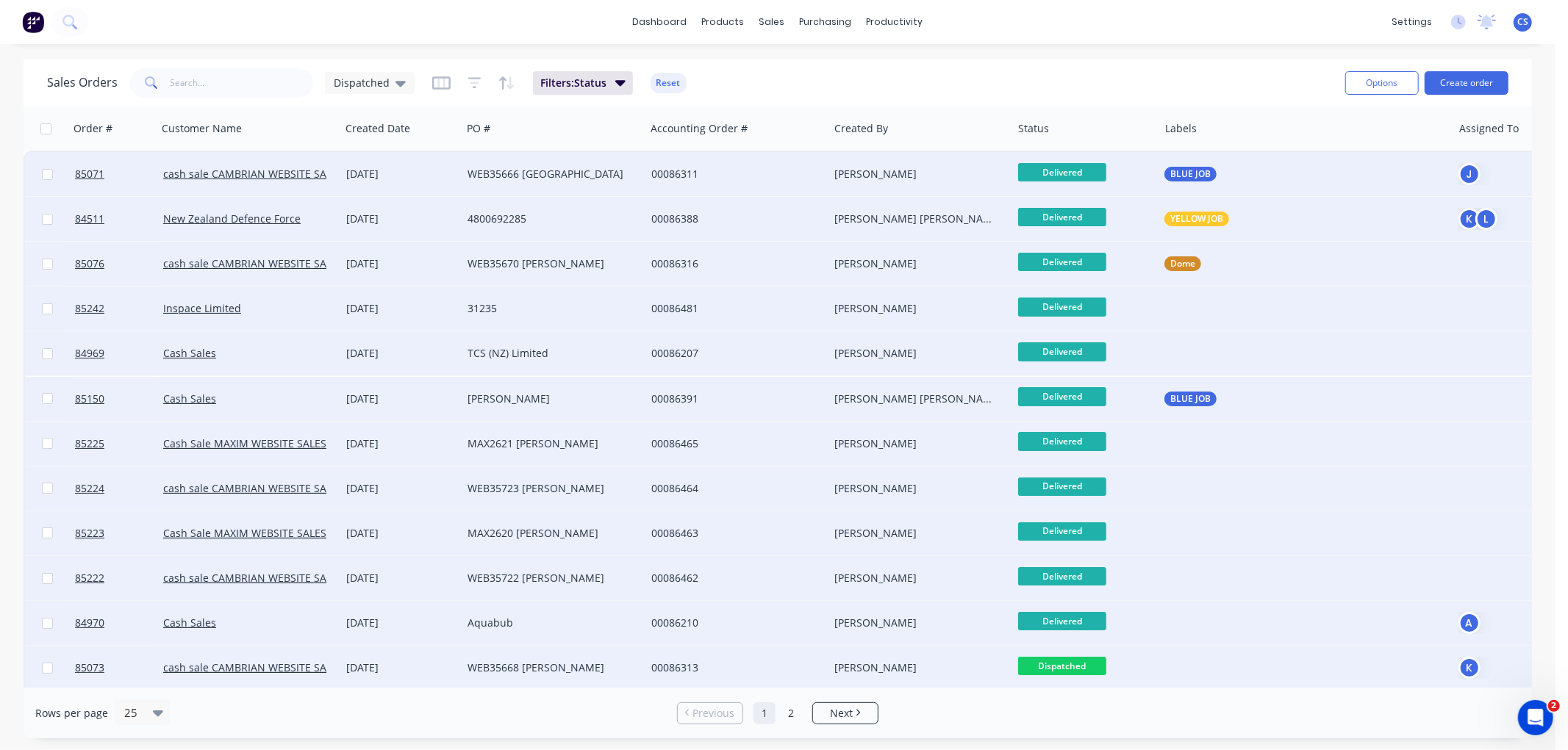
click at [1081, 657] on span "Dispatched" at bounding box center [1061, 666] width 88 height 19
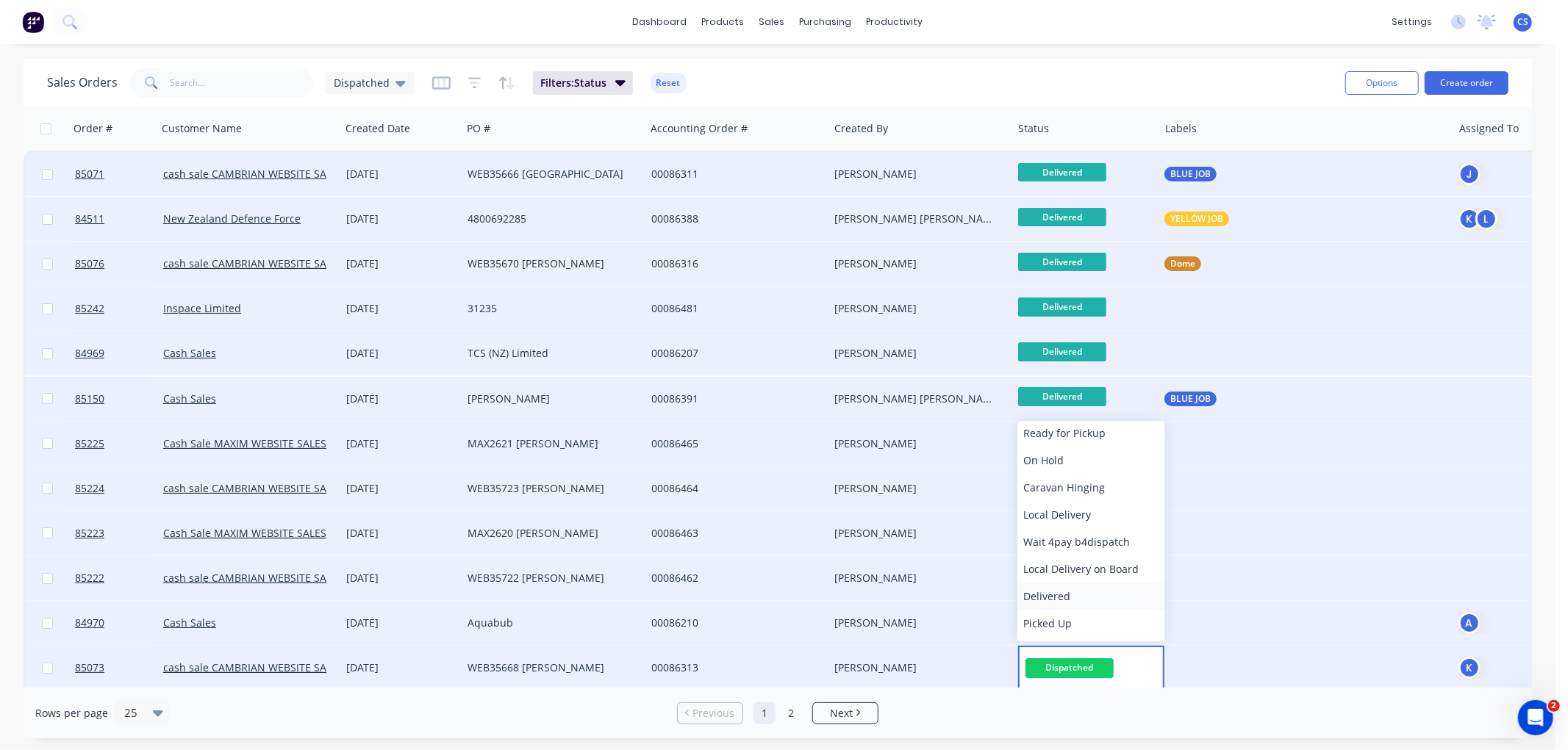
click at [1054, 591] on span "Delivered" at bounding box center [1046, 597] width 47 height 14
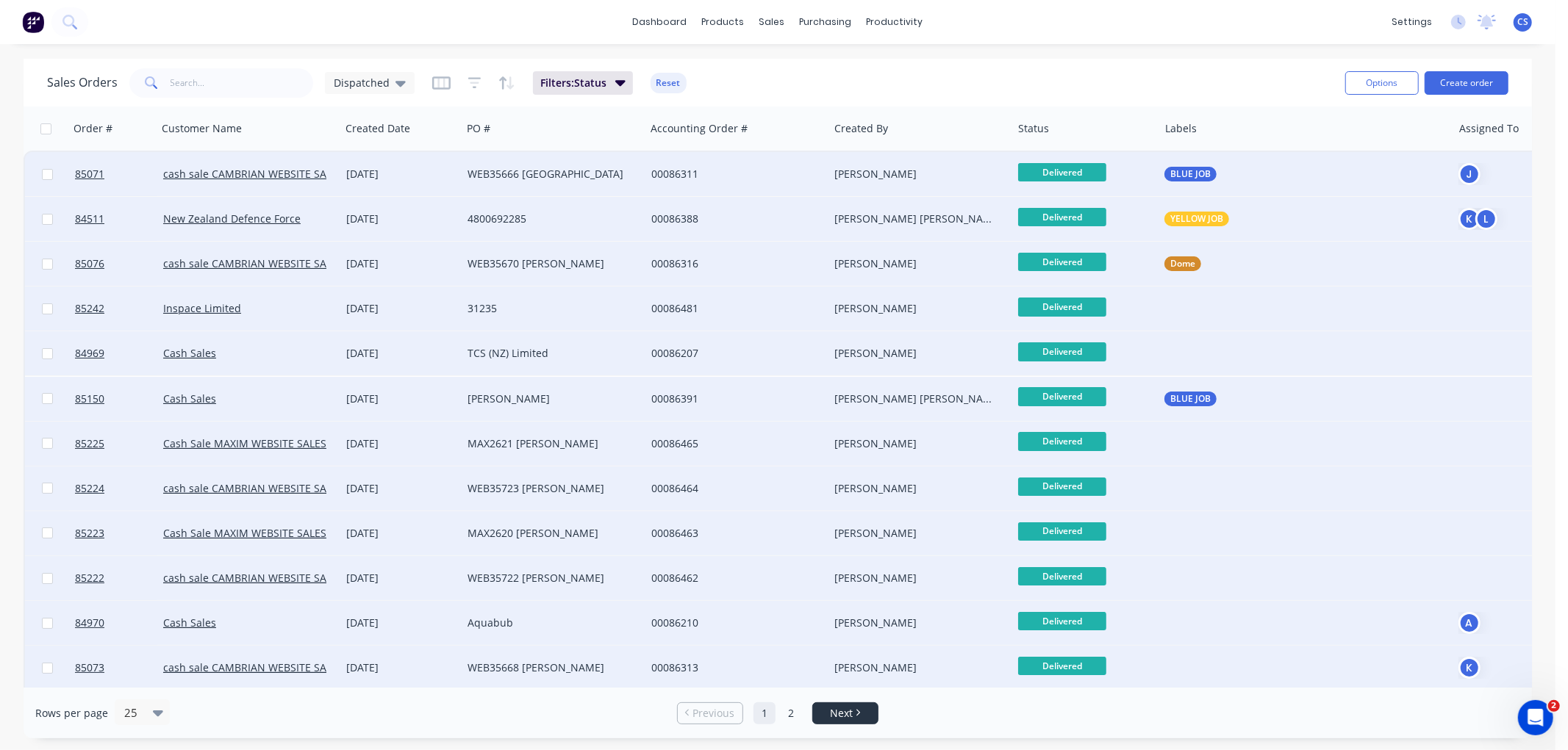
click at [857, 709] on icon "Next page" at bounding box center [857, 713] width 4 height 7
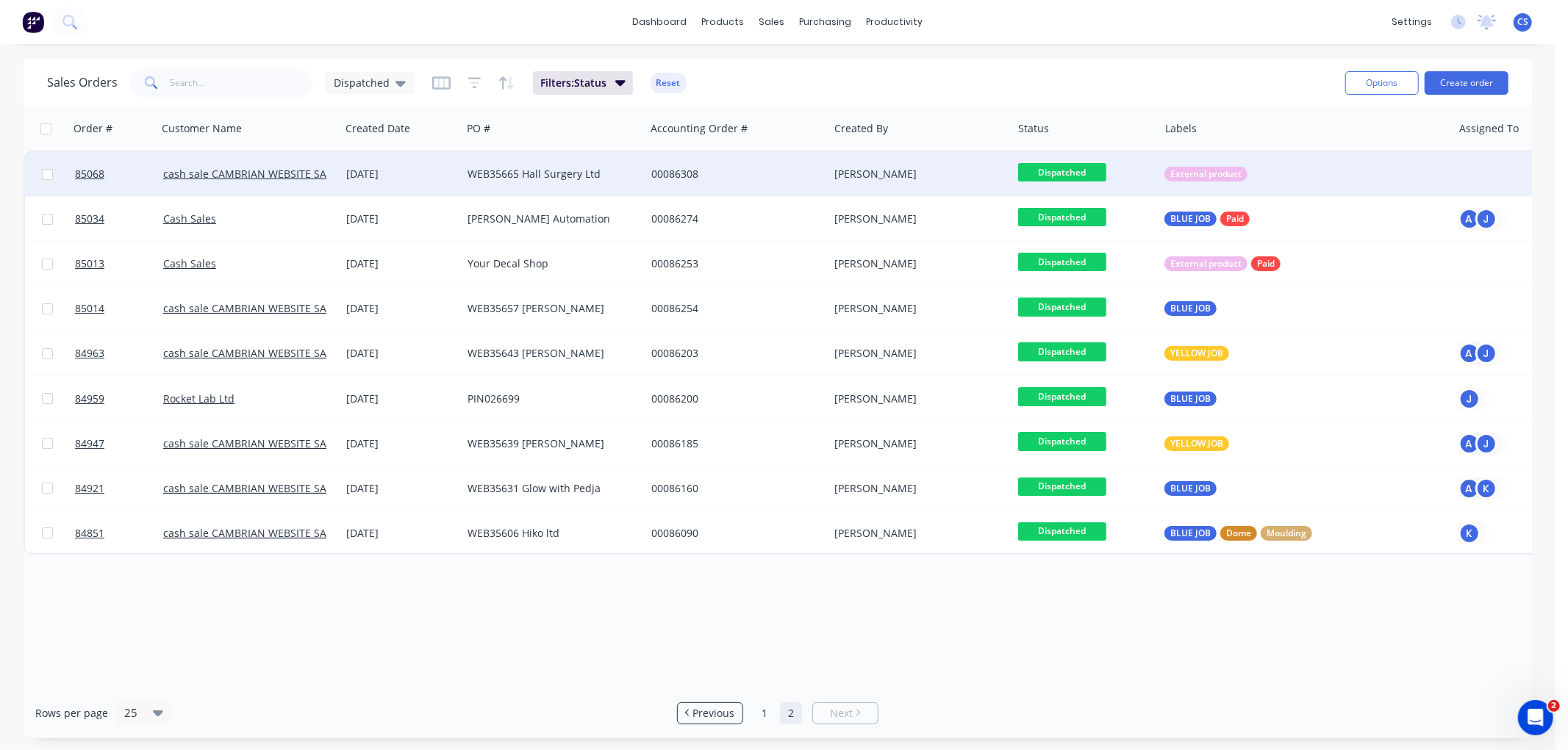
click at [1068, 169] on span "Dispatched" at bounding box center [1061, 172] width 88 height 19
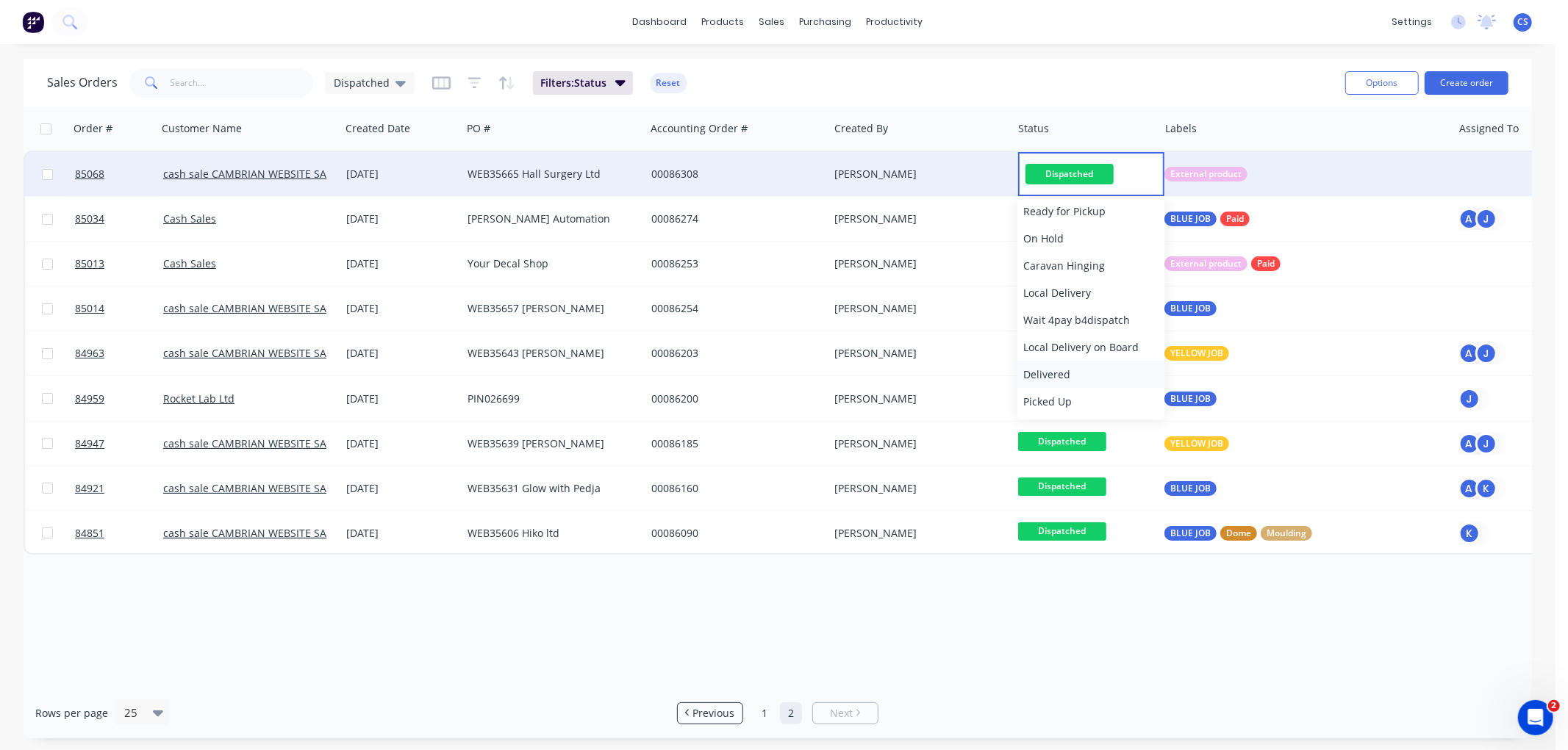
click at [1050, 374] on span "Delivered" at bounding box center [1046, 375] width 47 height 14
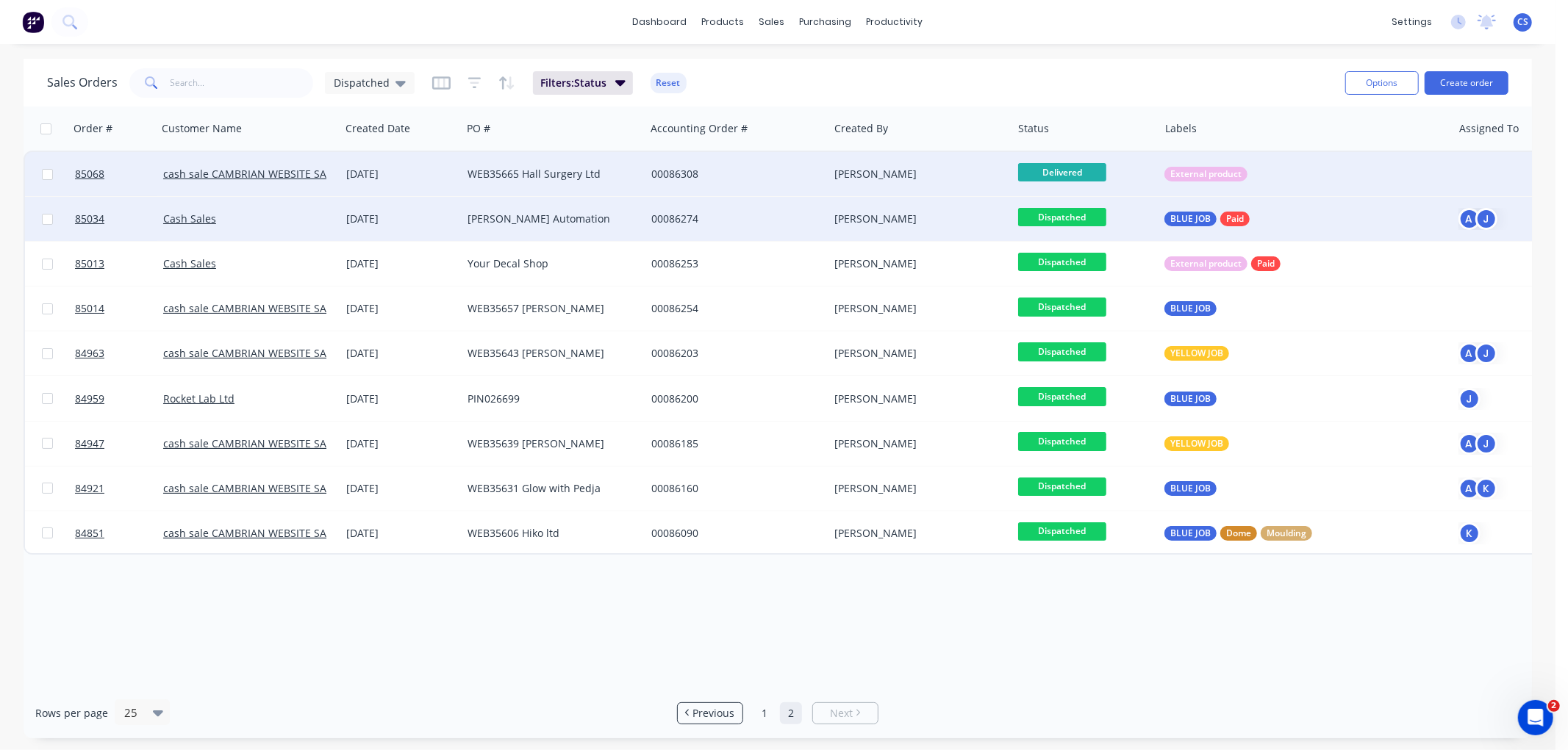
click at [1063, 217] on span "Dispatched" at bounding box center [1061, 217] width 88 height 19
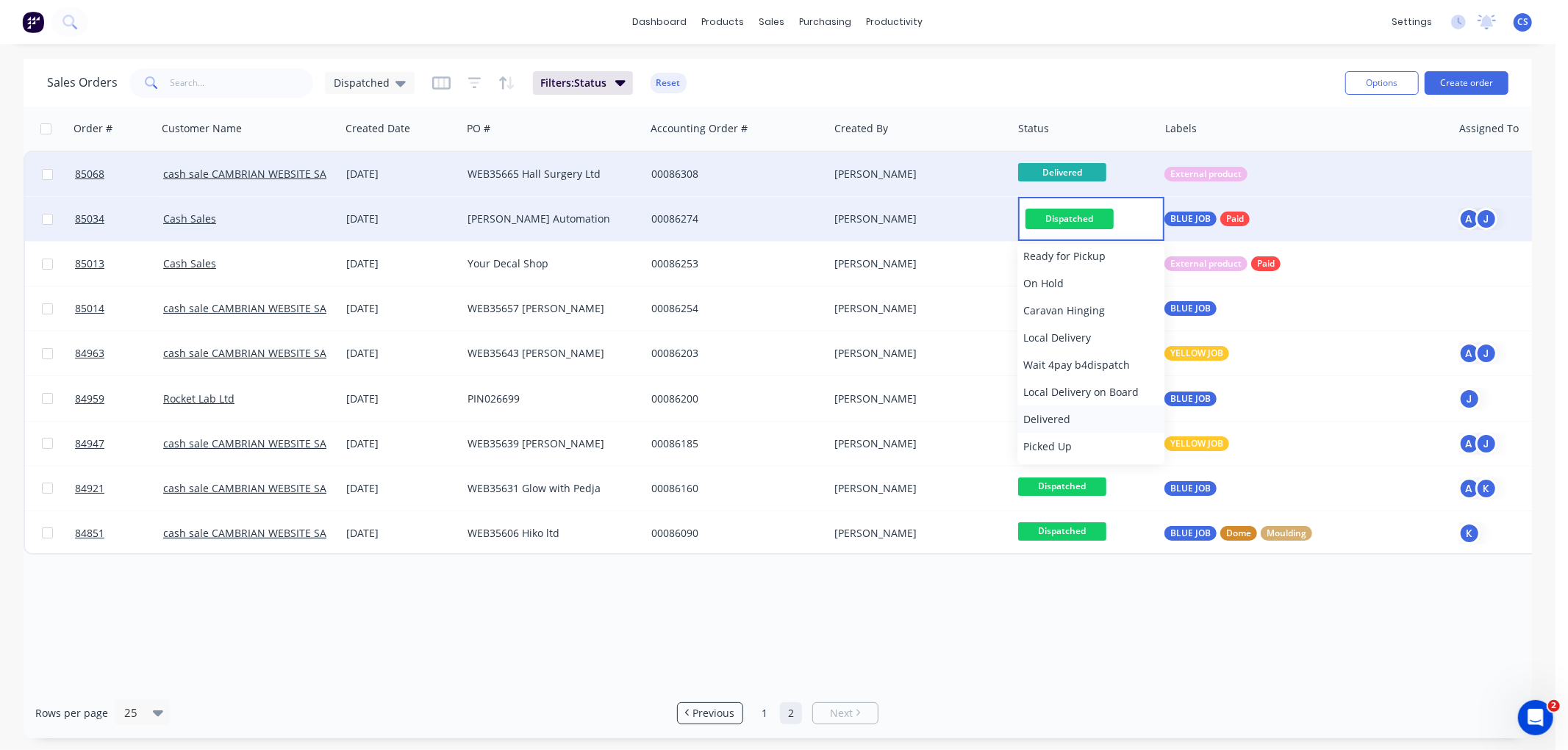
click at [1053, 412] on span "Delivered" at bounding box center [1046, 419] width 47 height 14
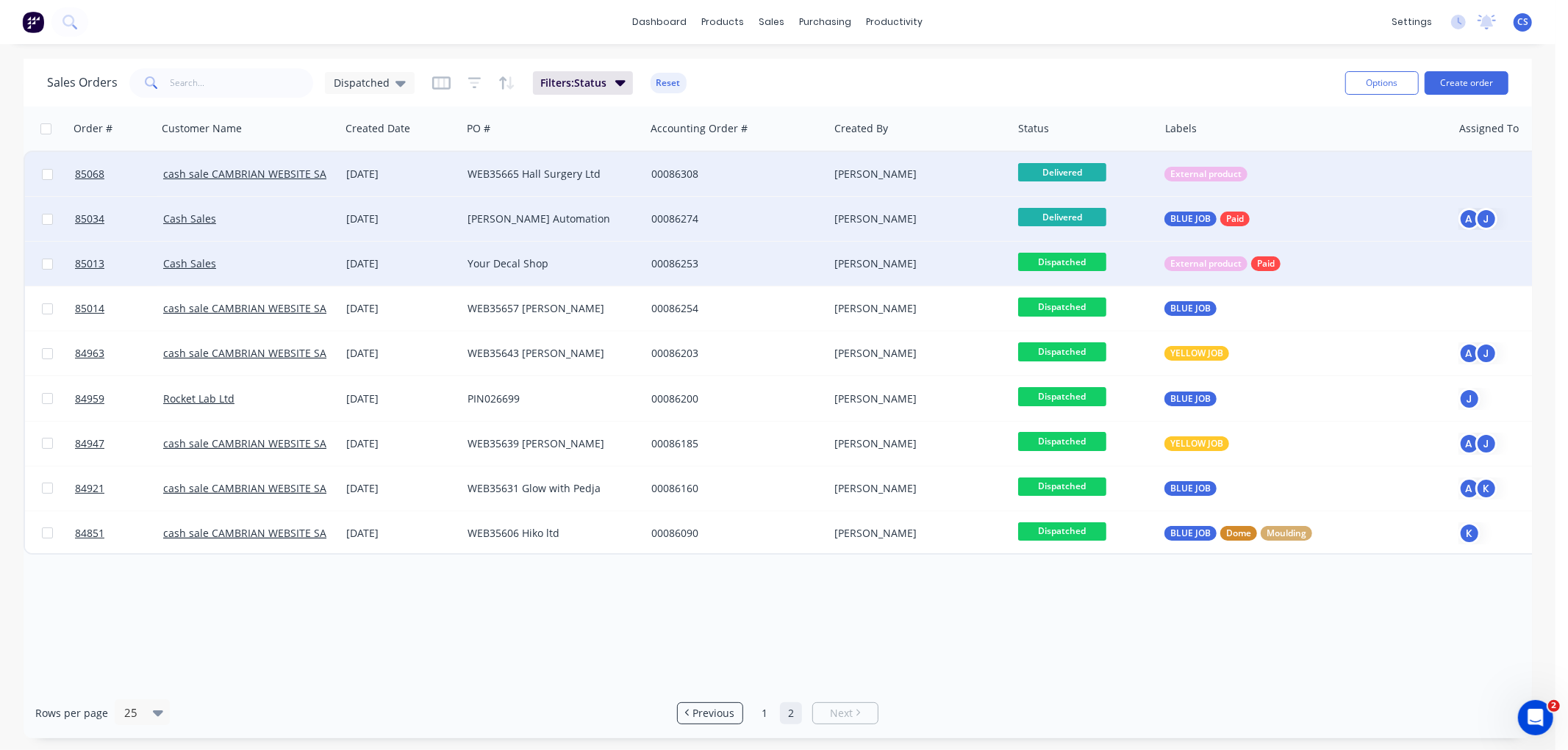
click at [1071, 262] on span "Dispatched" at bounding box center [1061, 261] width 88 height 19
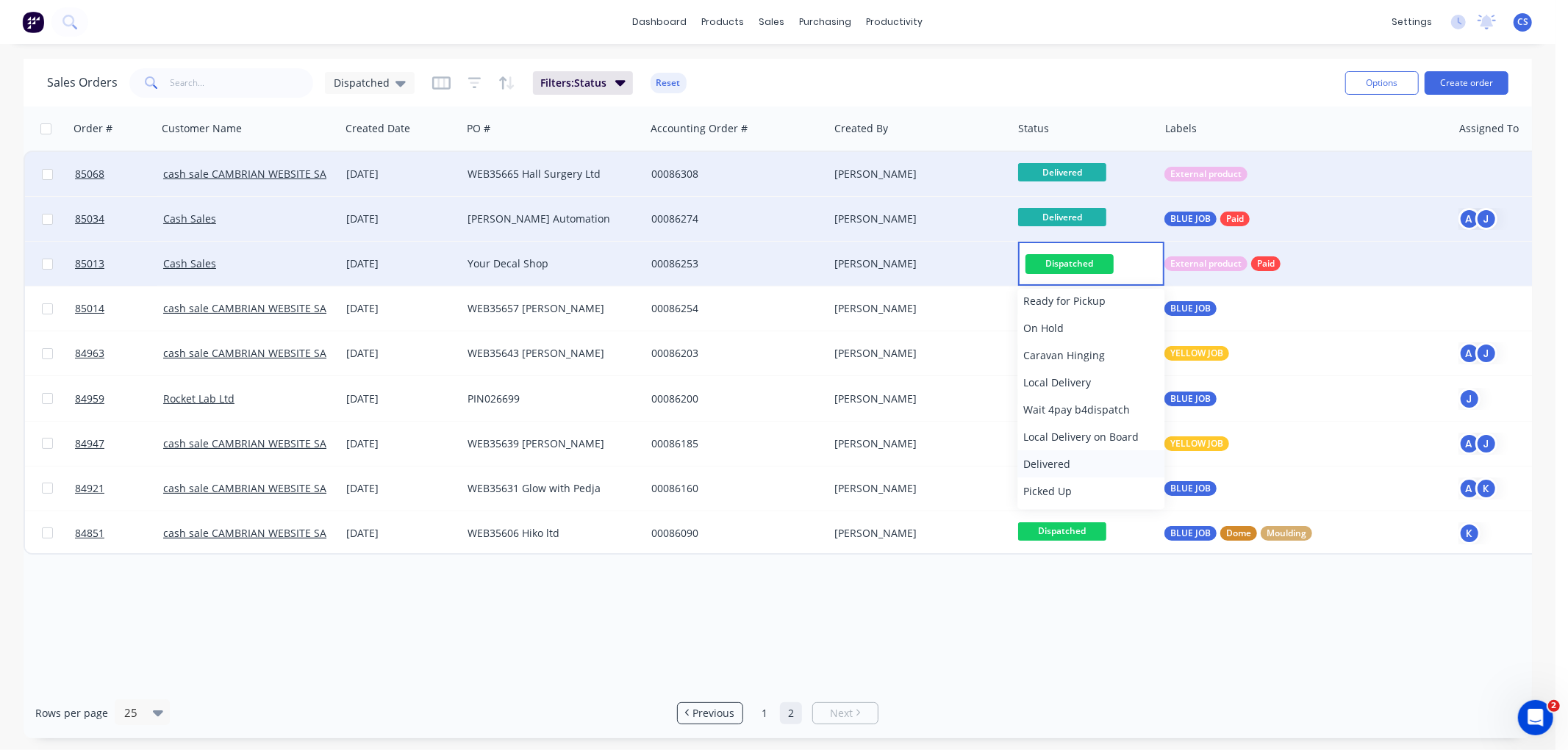
click at [1053, 453] on button "Delivered" at bounding box center [1091, 464] width 147 height 27
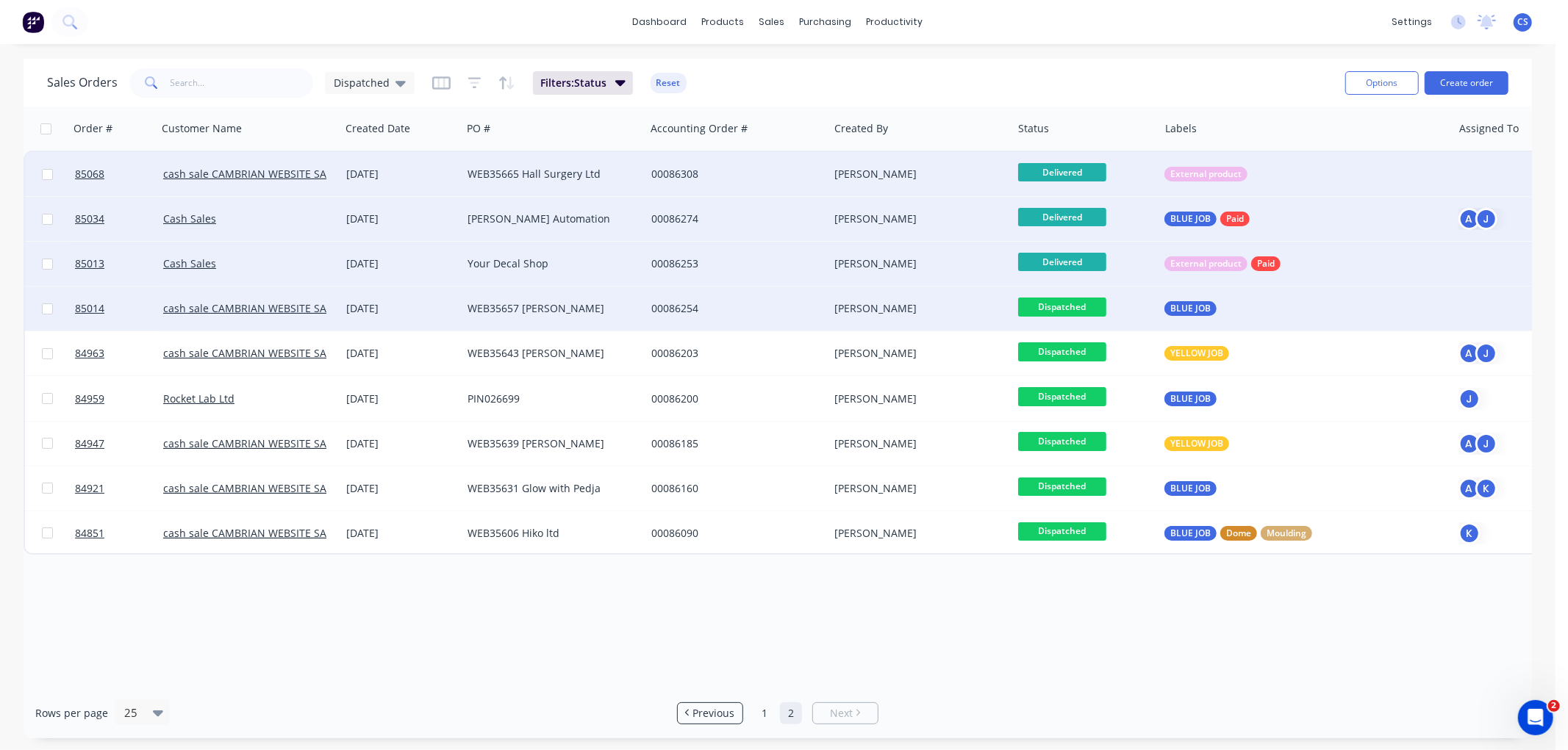
click at [1070, 307] on span "Dispatched" at bounding box center [1061, 307] width 88 height 19
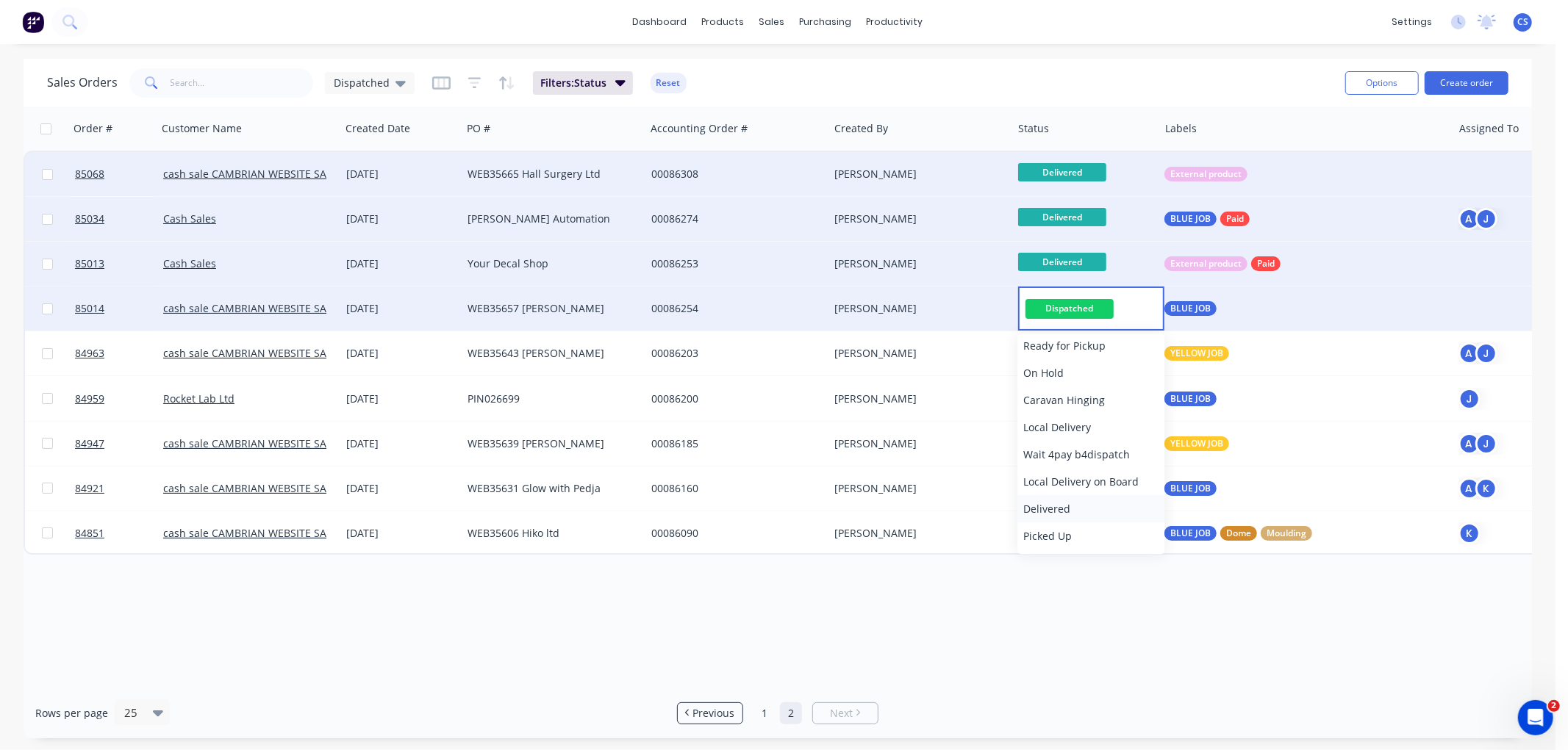
click at [1053, 506] on span "Delivered" at bounding box center [1046, 509] width 47 height 14
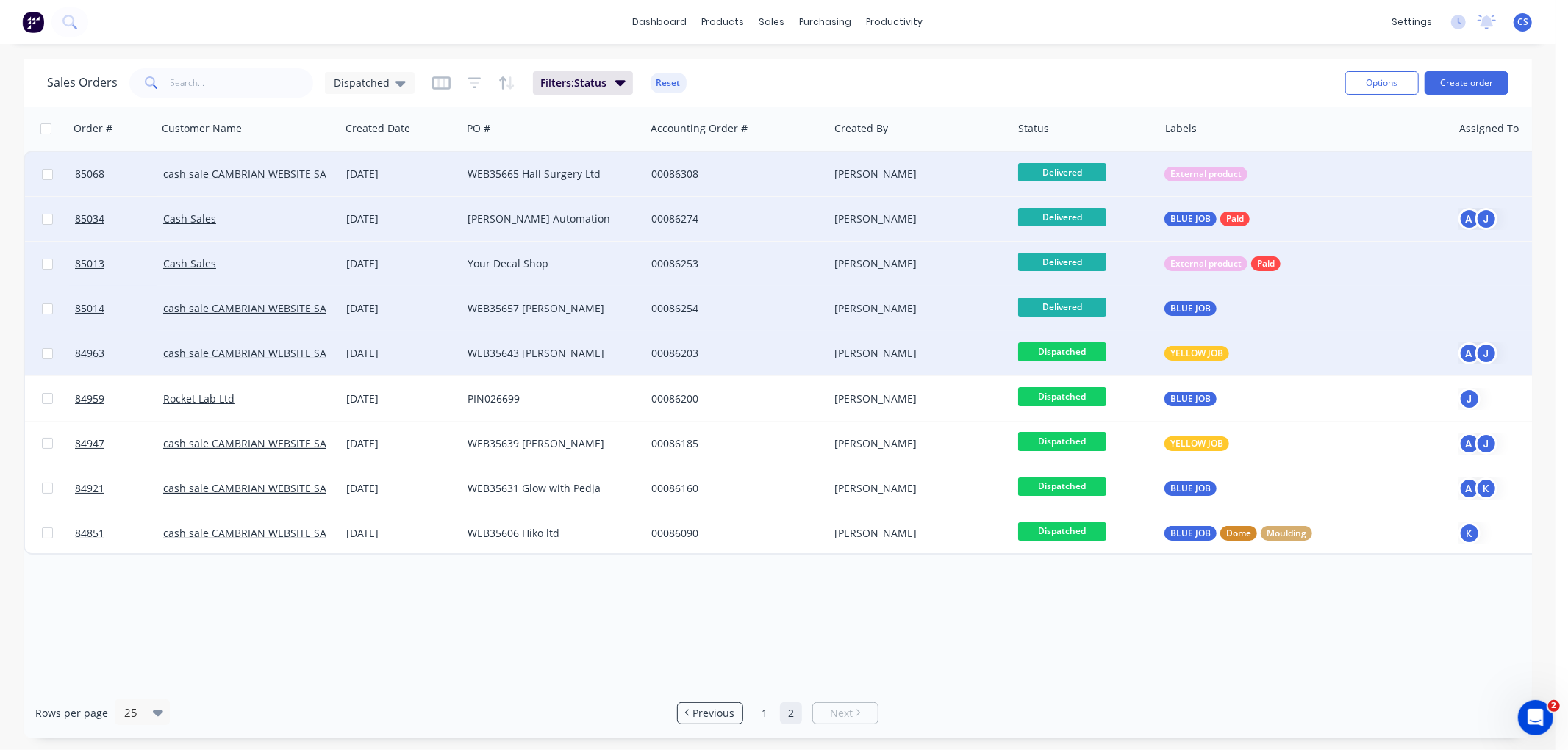
click at [1068, 350] on span "Dispatched" at bounding box center [1061, 351] width 88 height 19
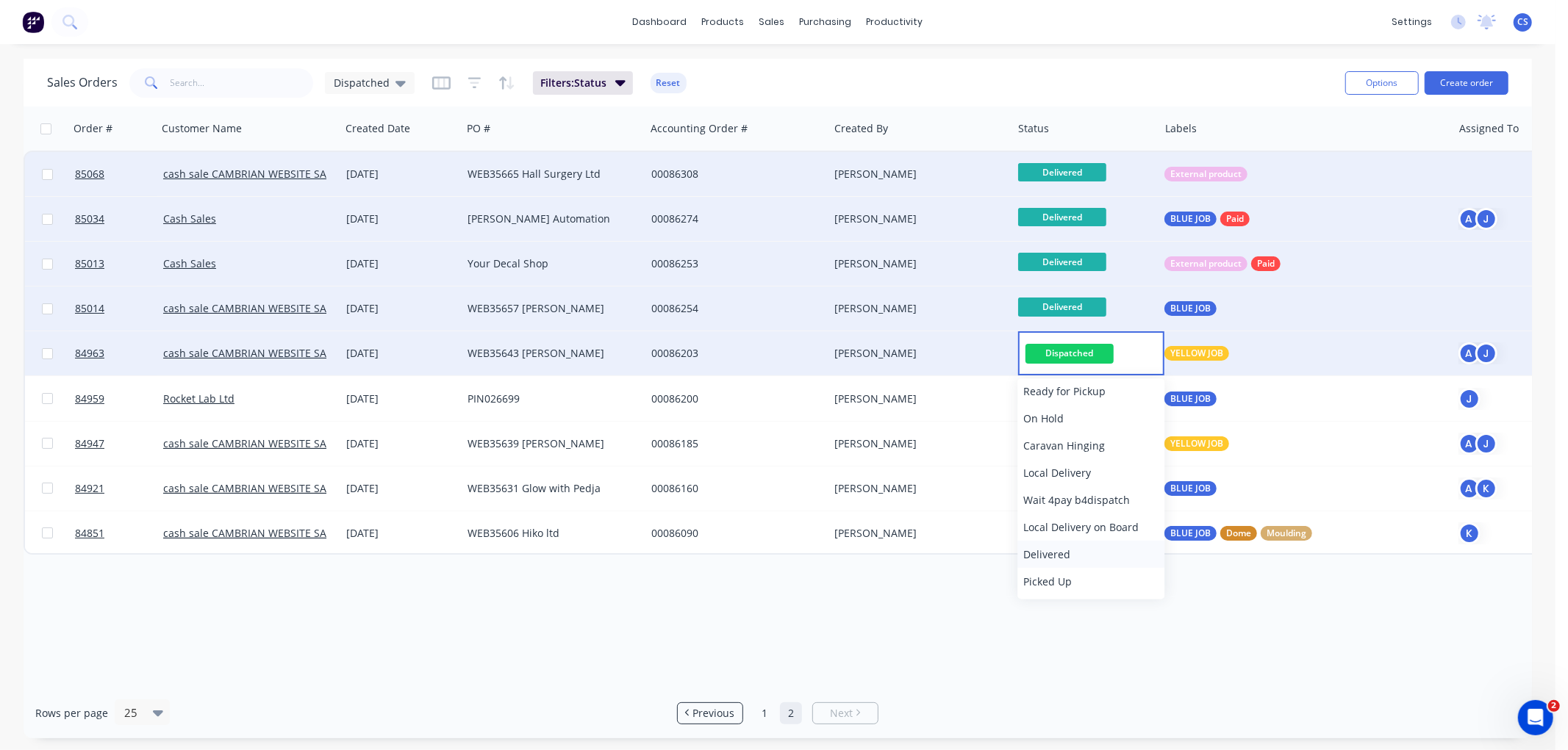
click at [1059, 549] on span "Delivered" at bounding box center [1046, 555] width 47 height 14
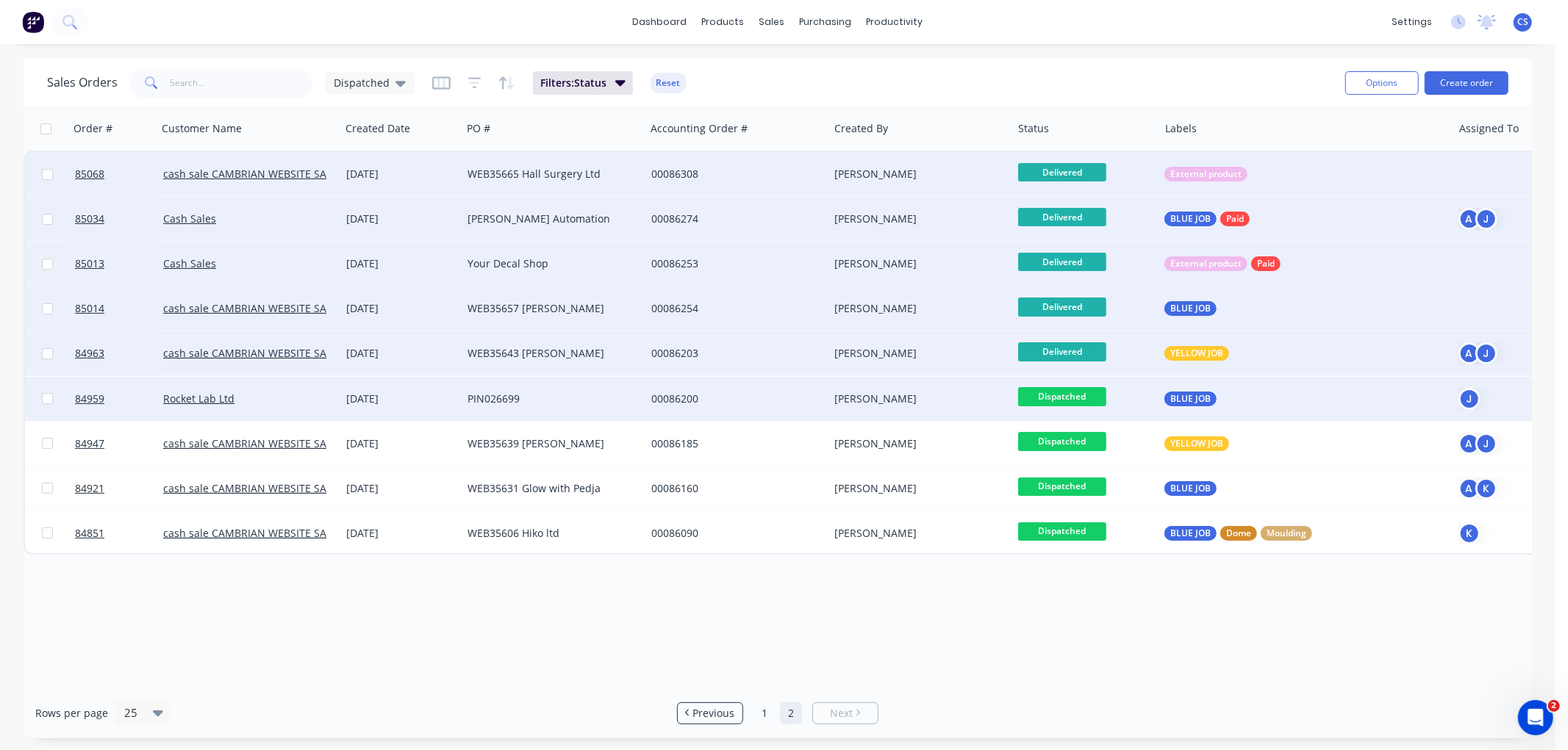
drag, startPoint x: 1055, startPoint y: 398, endPoint x: 1067, endPoint y: 420, distance: 25.1
click at [1055, 398] on span "Dispatched" at bounding box center [1061, 396] width 88 height 19
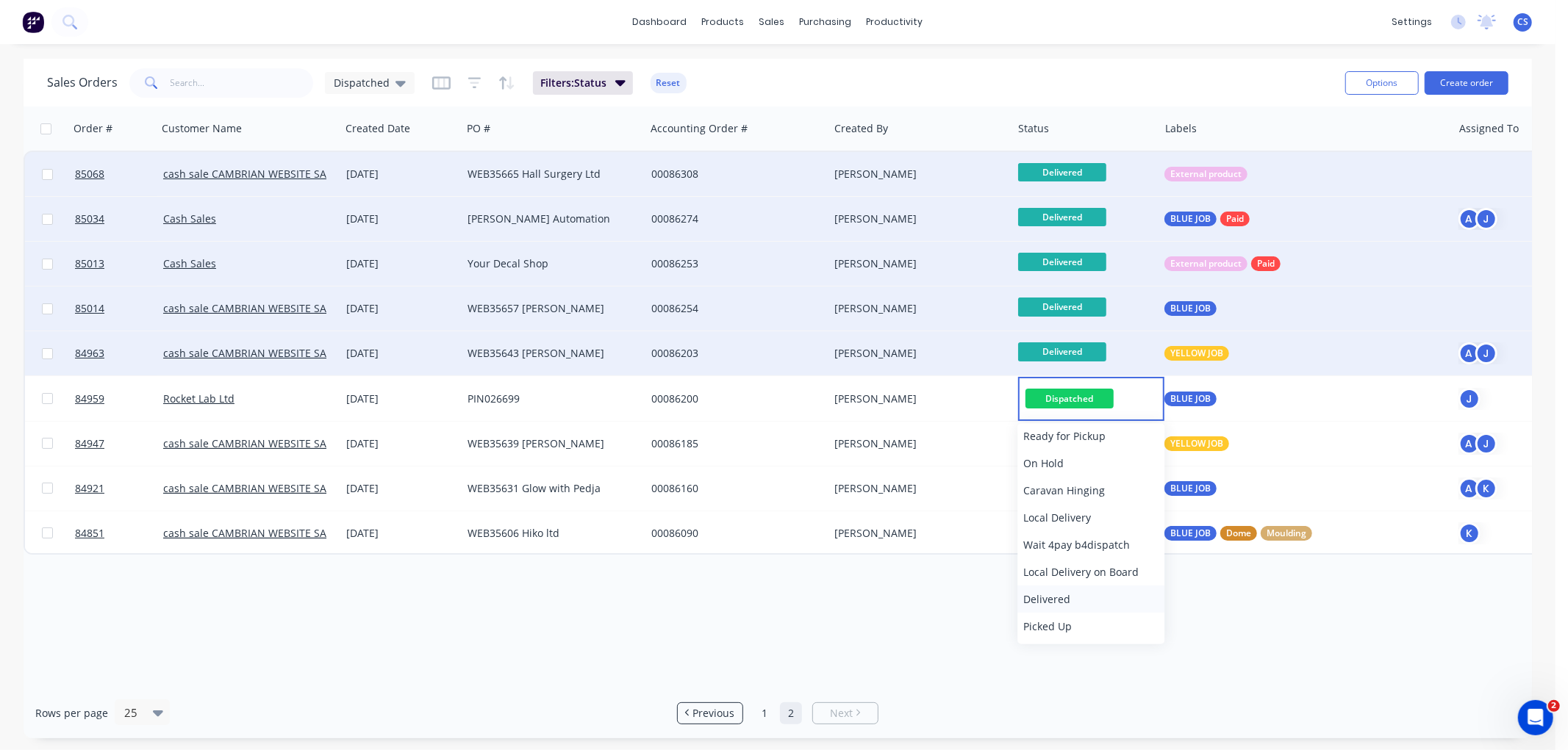
click at [1063, 592] on span "Delivered" at bounding box center [1046, 599] width 47 height 14
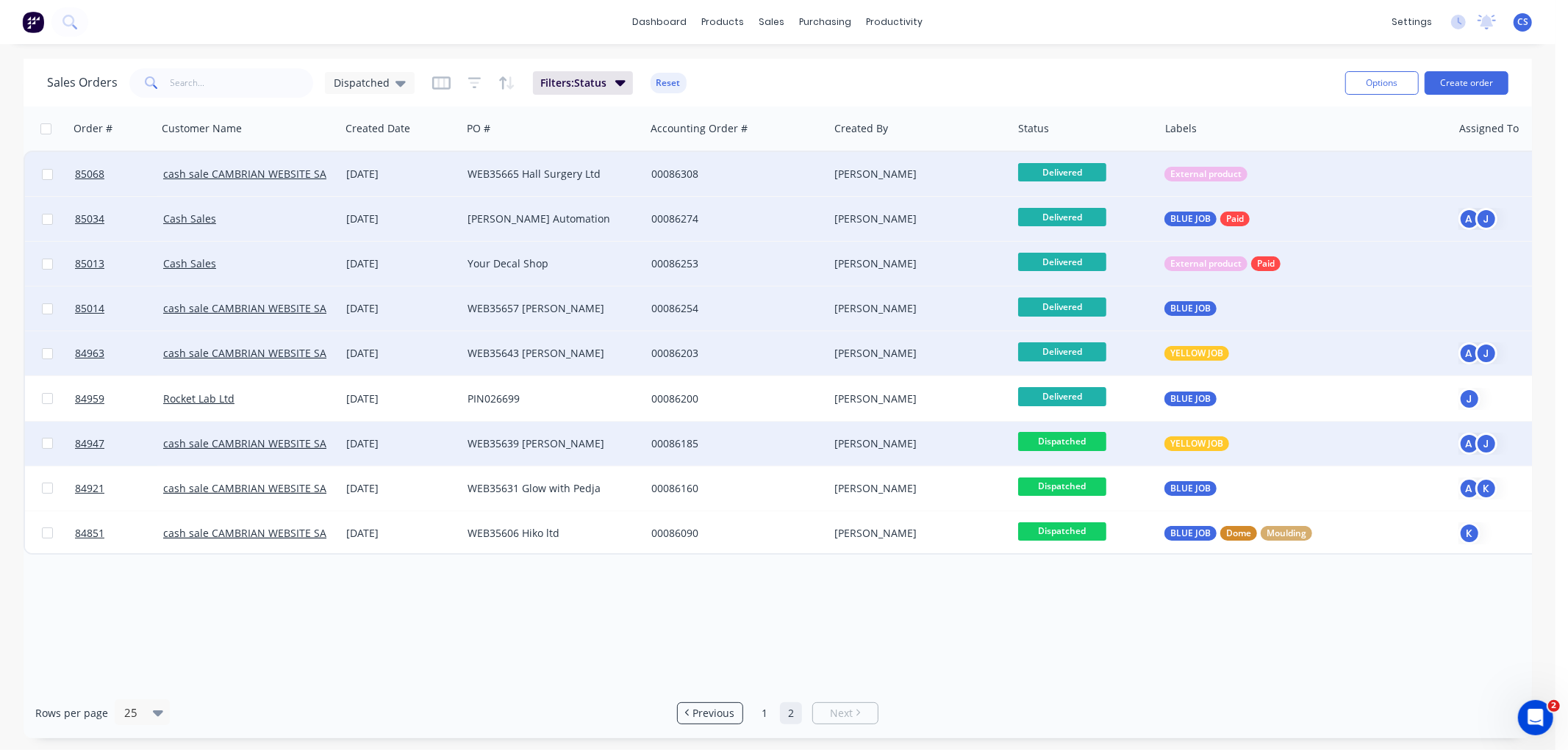
click at [1055, 440] on span "Dispatched" at bounding box center [1061, 441] width 88 height 19
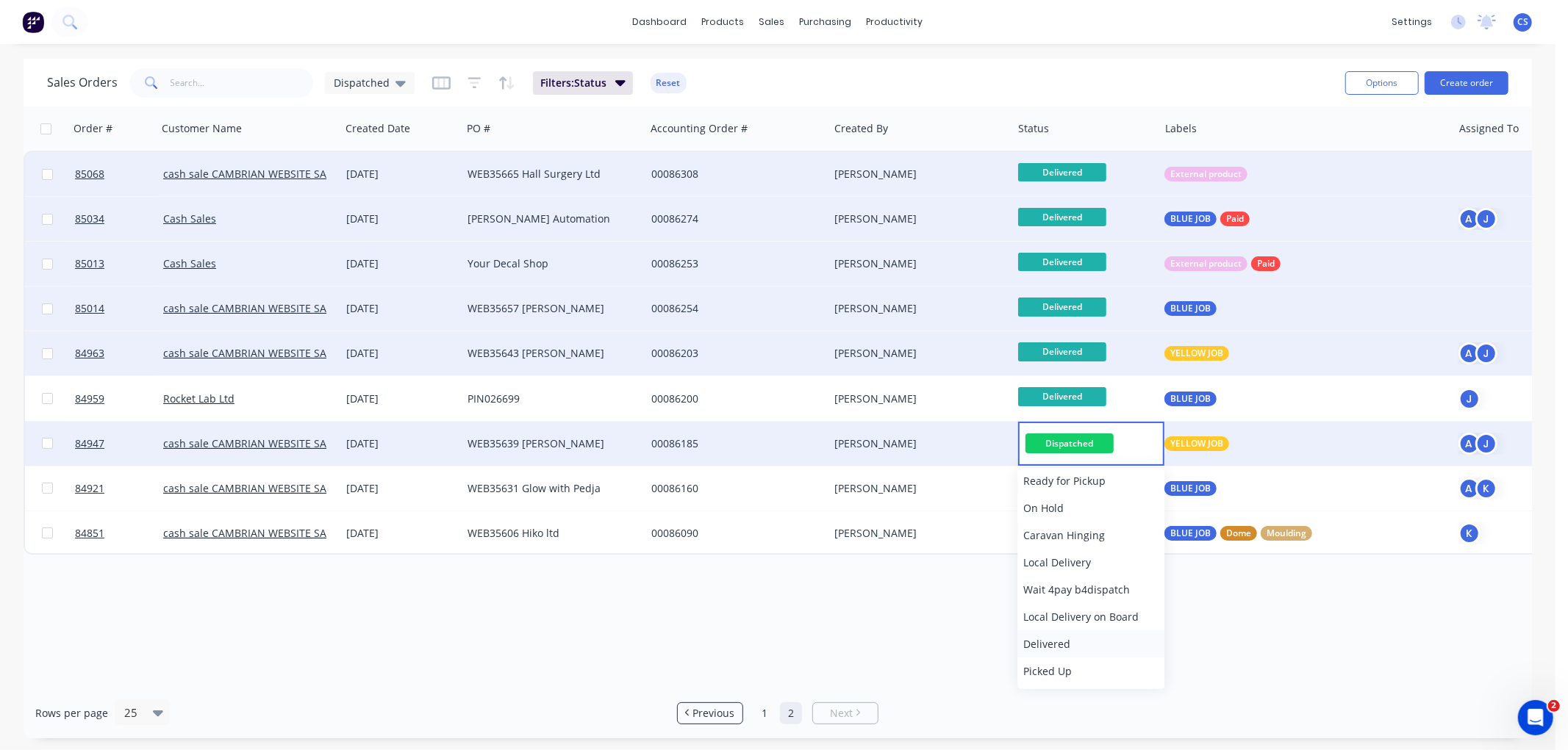
click at [1054, 641] on span "Delivered" at bounding box center [1046, 644] width 47 height 14
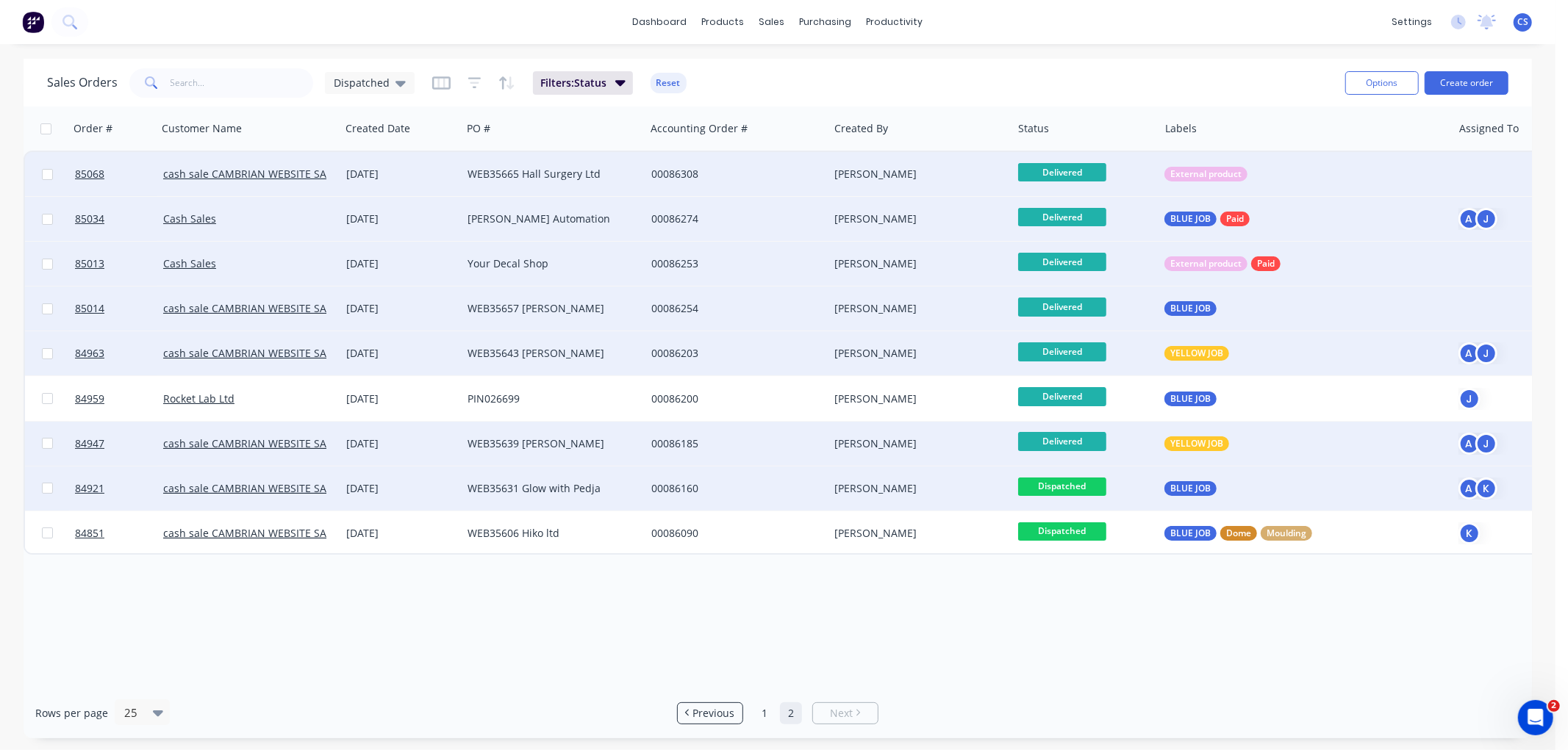
click at [1066, 486] on span "Dispatched" at bounding box center [1061, 487] width 88 height 19
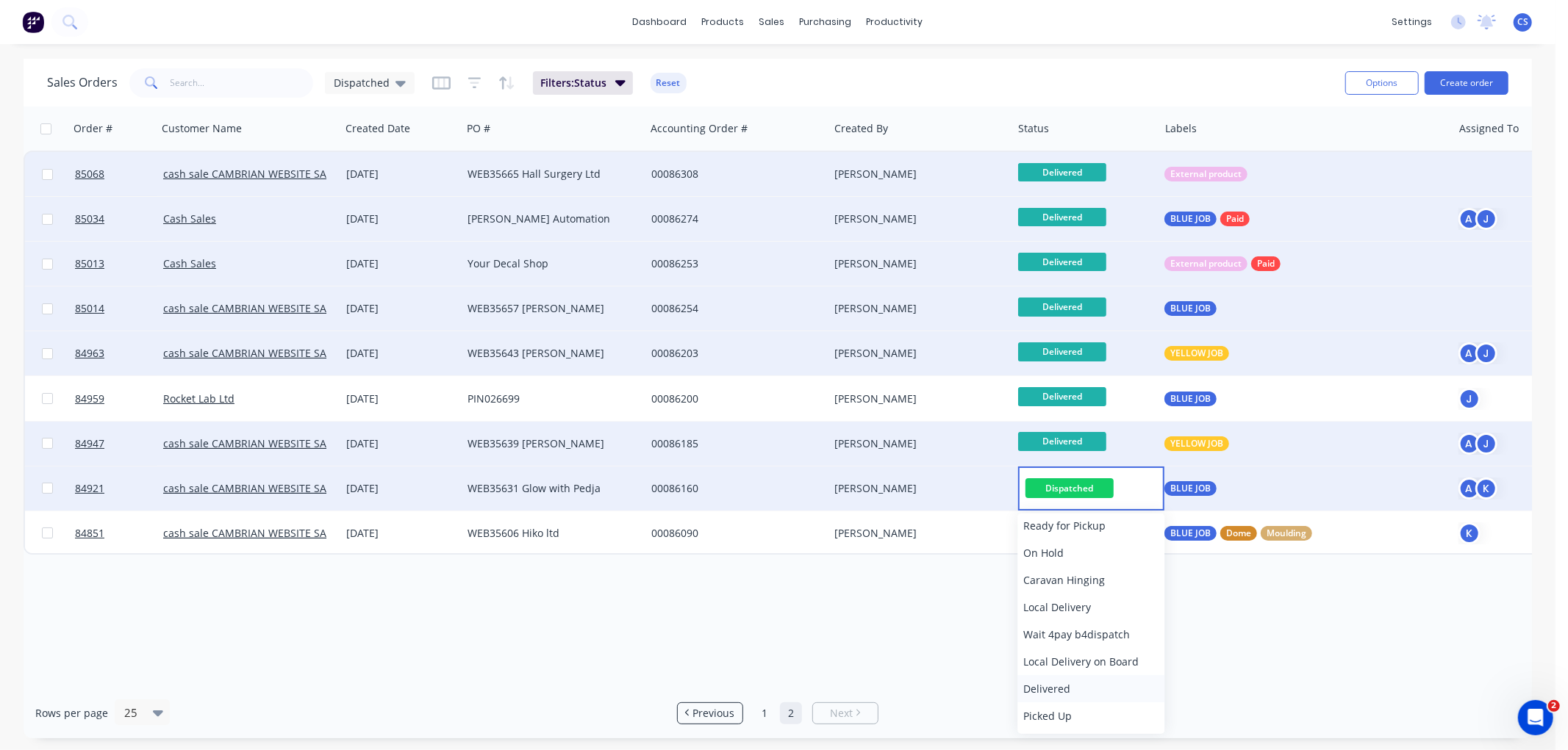
click at [1063, 684] on span "Delivered" at bounding box center [1046, 689] width 47 height 14
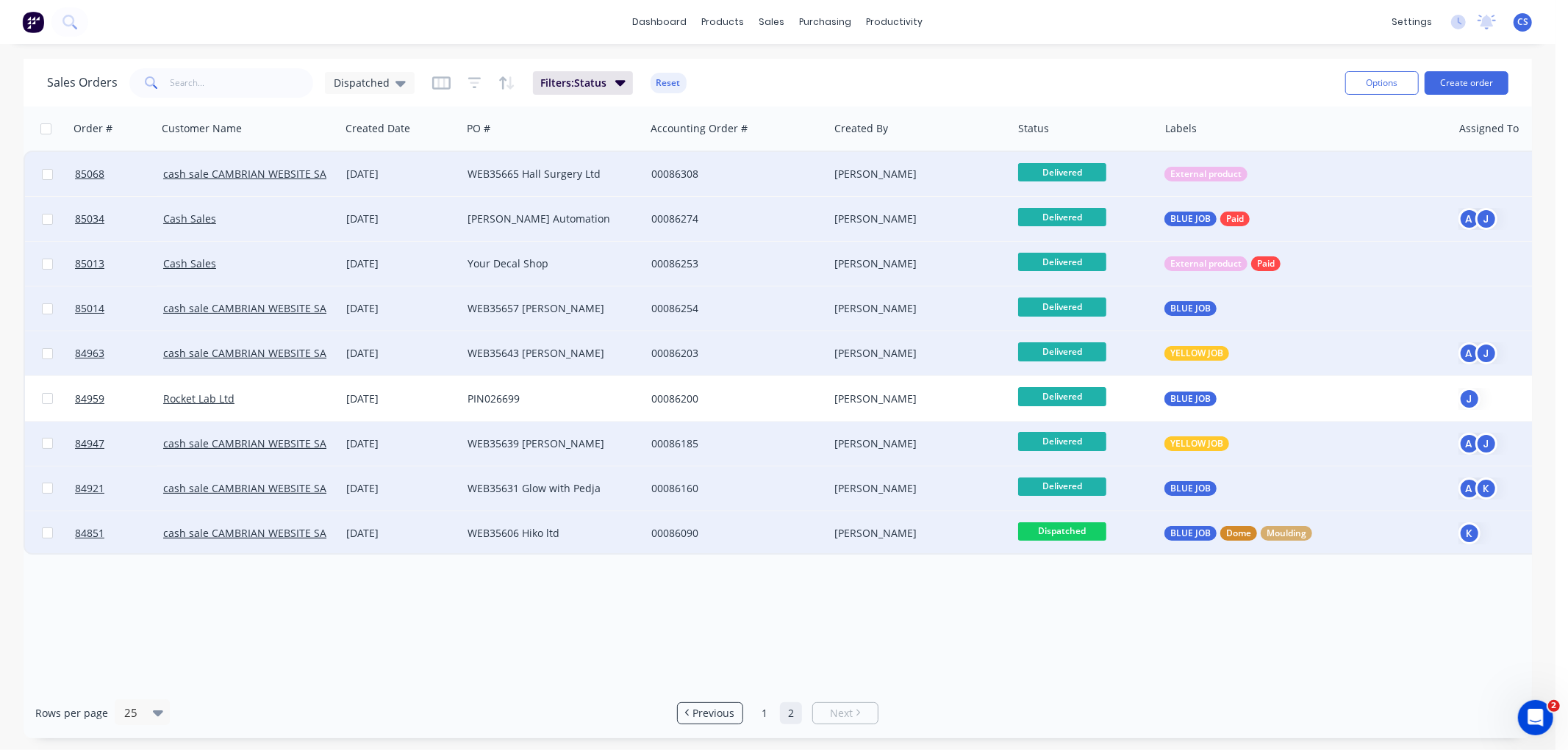
click at [1079, 532] on span "Dispatched" at bounding box center [1061, 532] width 88 height 19
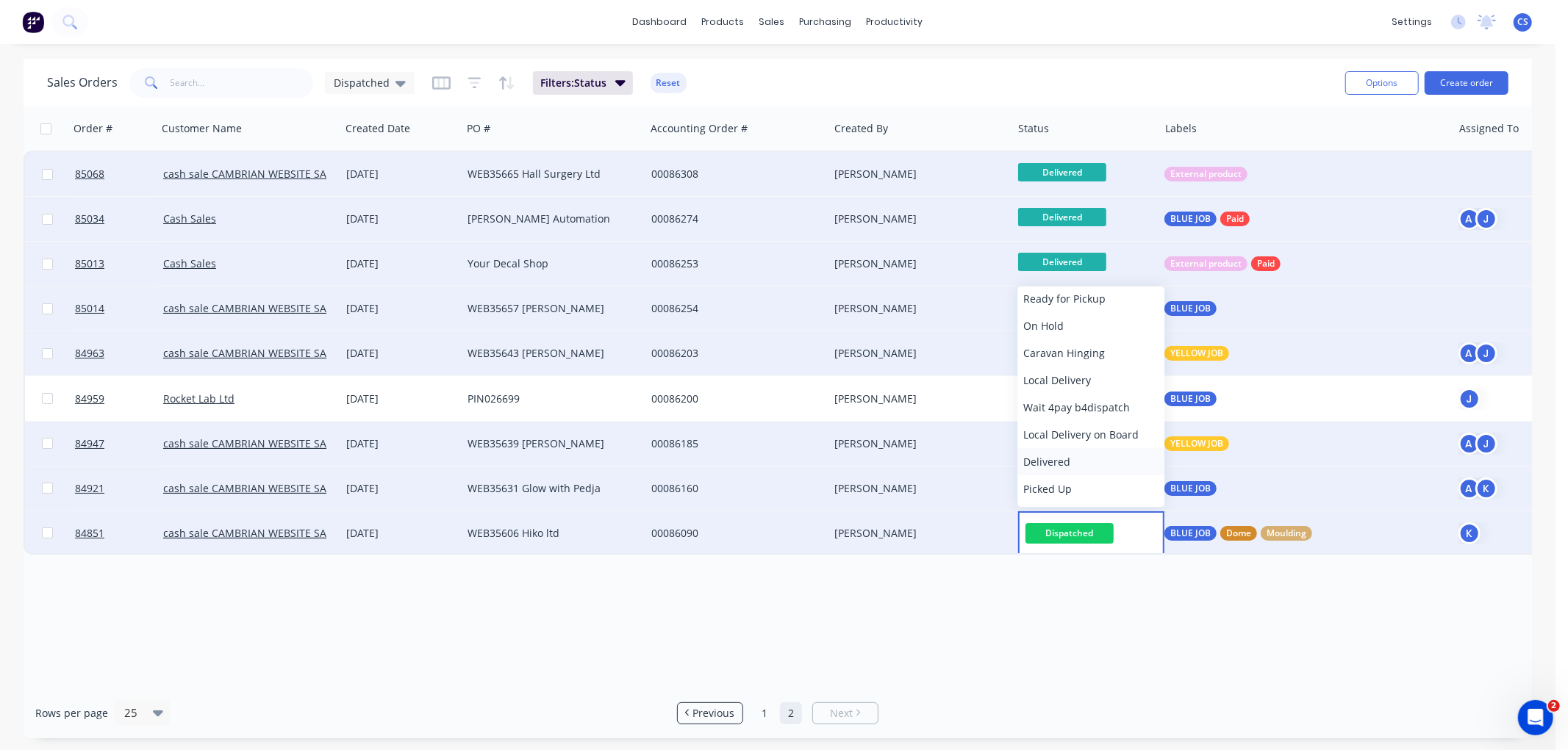
click at [1051, 457] on span "Delivered" at bounding box center [1046, 462] width 47 height 14
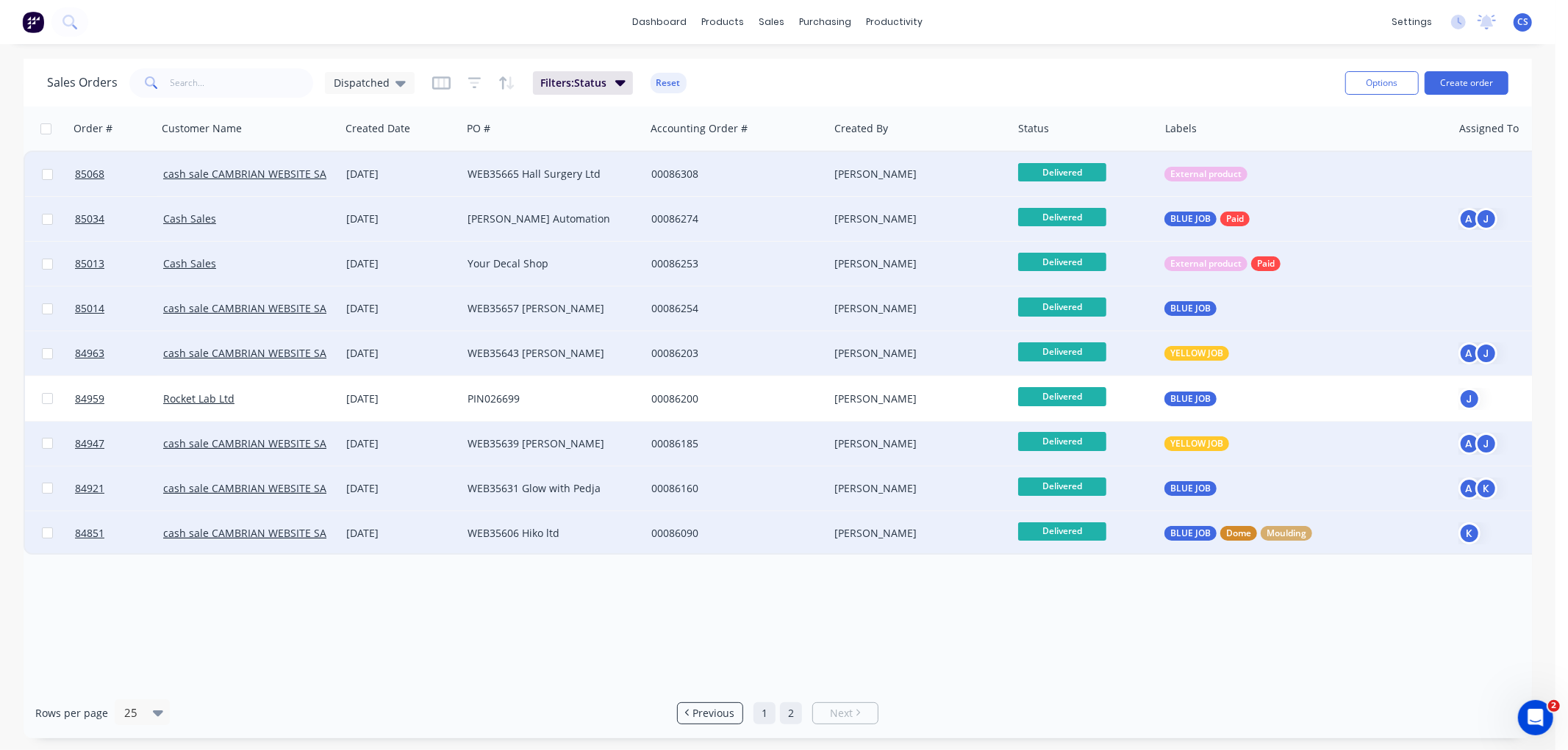
click at [767, 706] on link "1" at bounding box center [764, 713] width 22 height 22
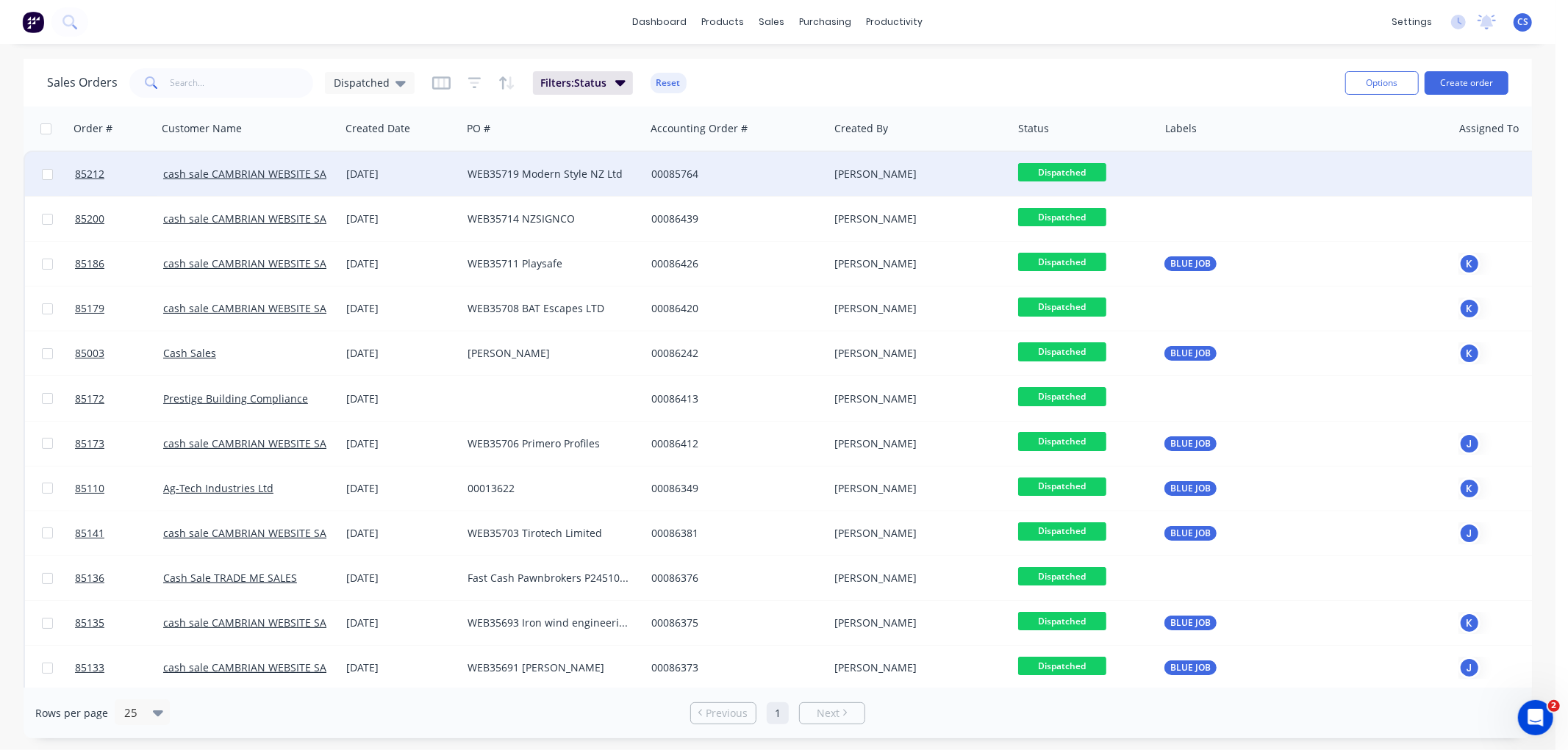
click at [1075, 170] on span "Dispatched" at bounding box center [1061, 172] width 88 height 19
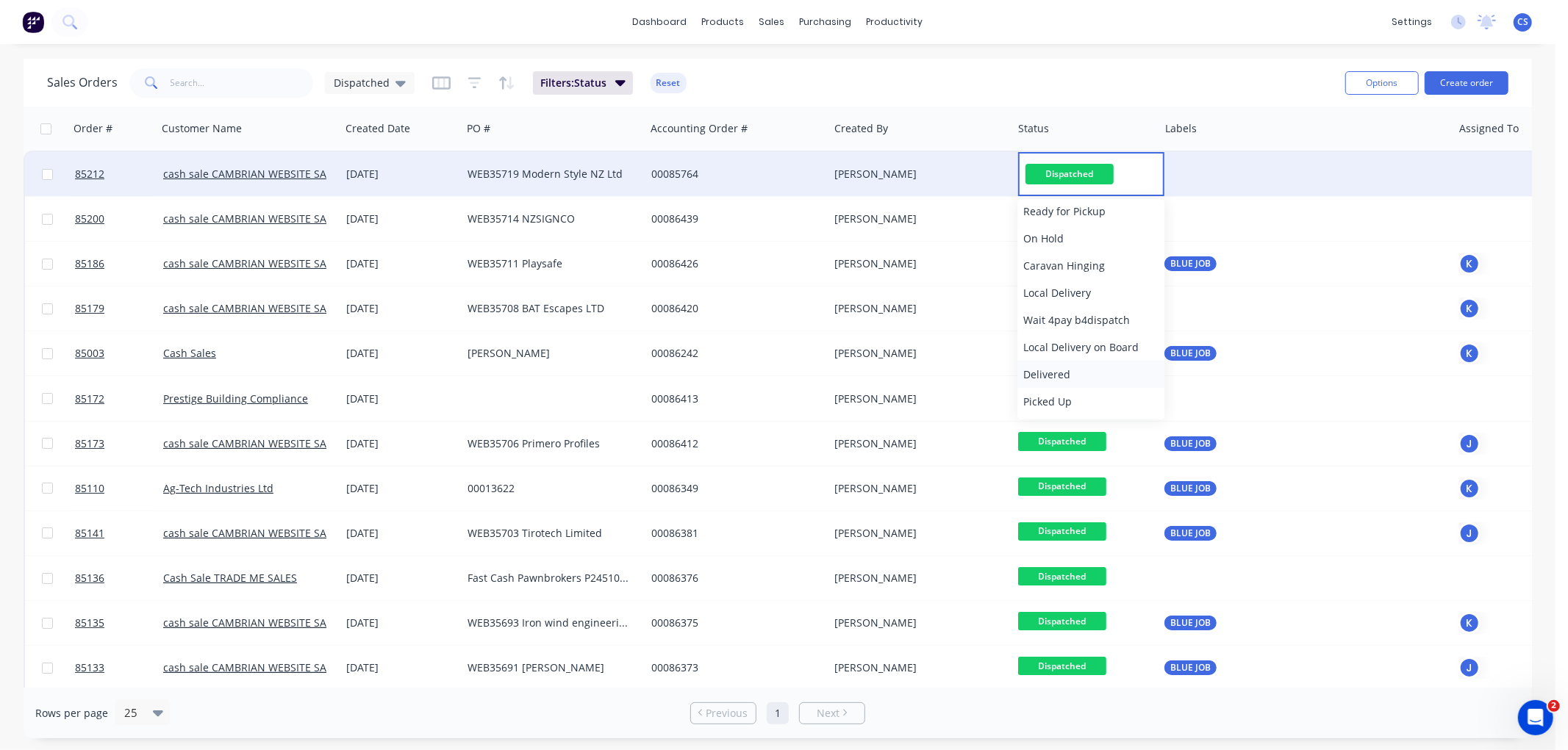
click at [1044, 373] on span "Delivered" at bounding box center [1046, 375] width 47 height 14
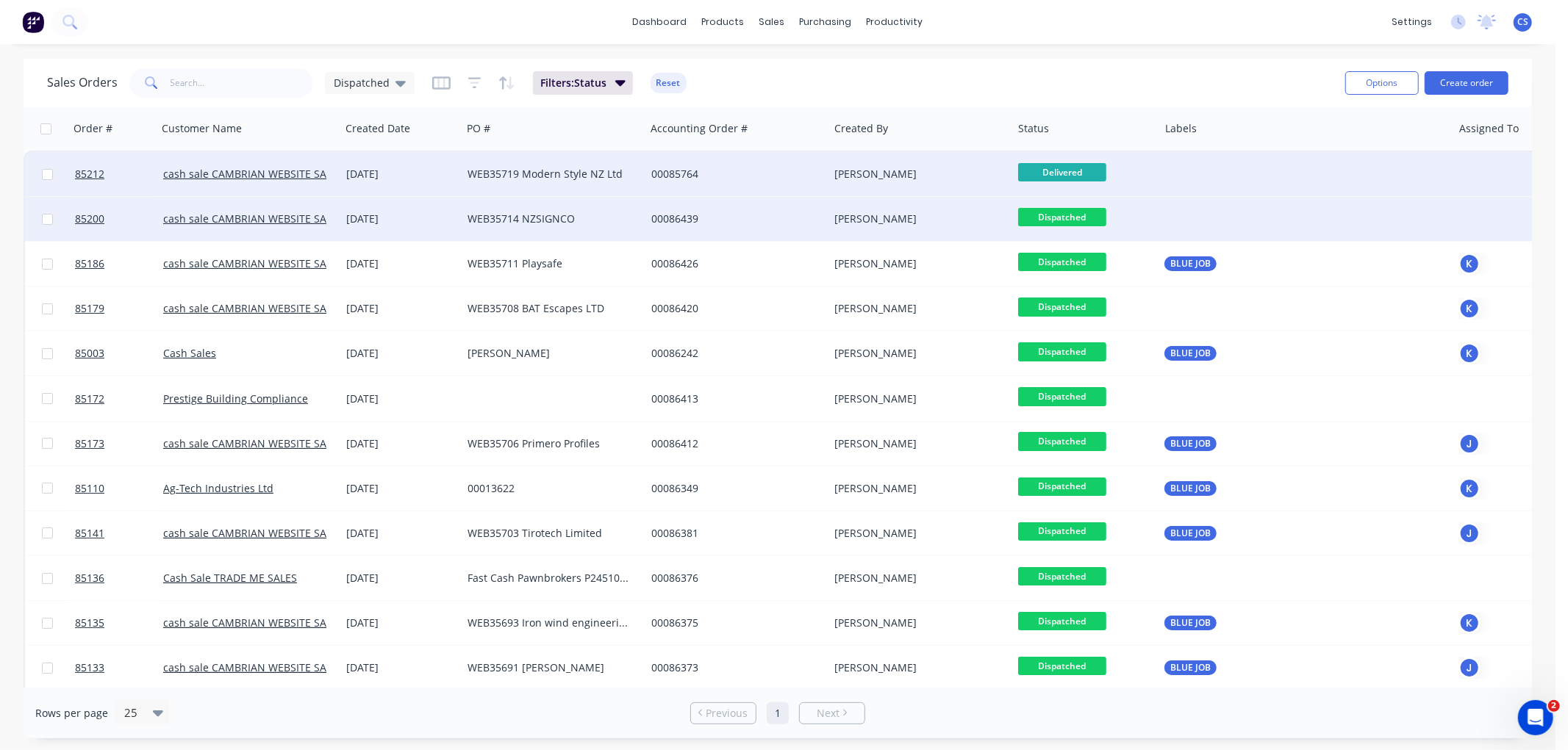
click at [1078, 211] on span "Dispatched" at bounding box center [1061, 217] width 88 height 19
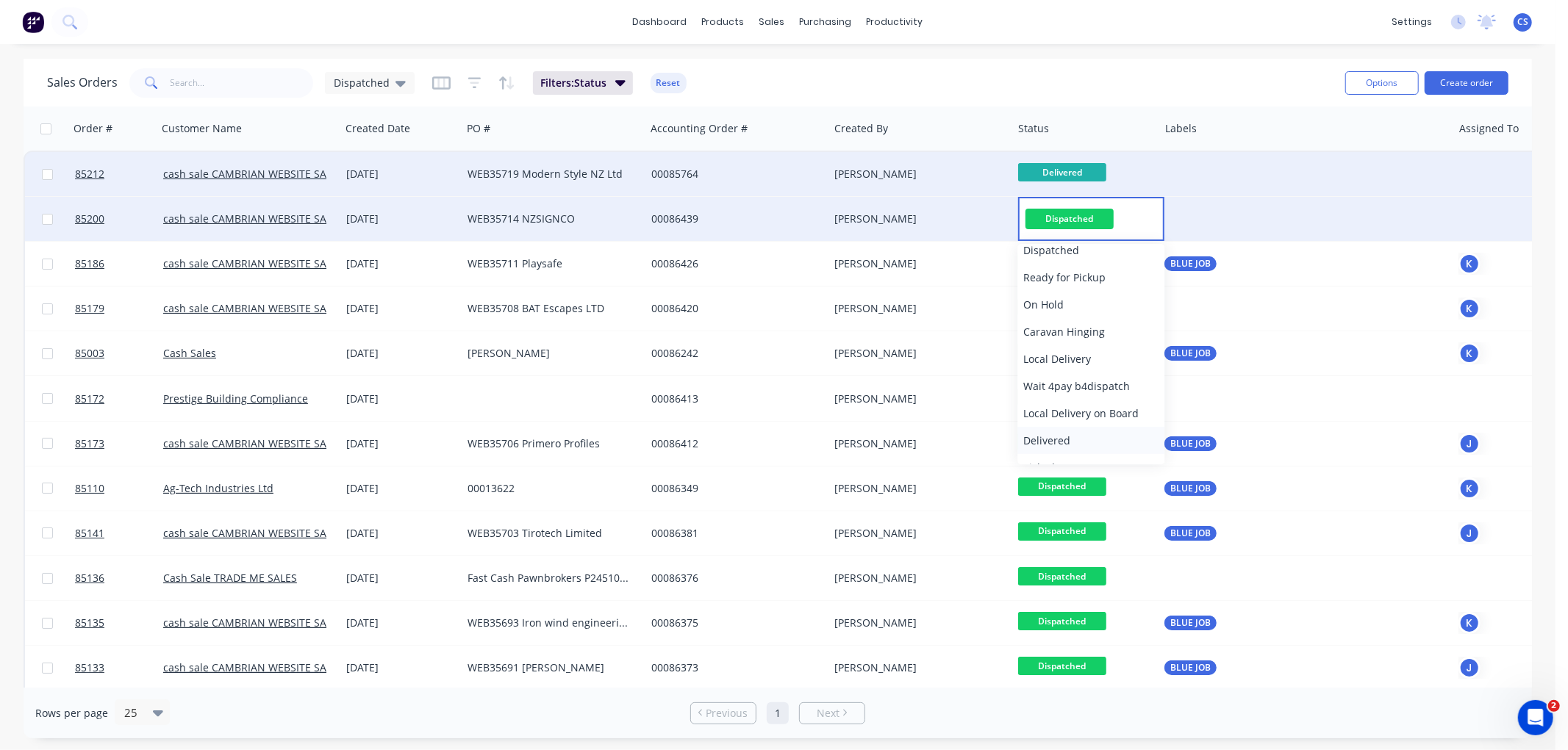
scroll to position [490, 0]
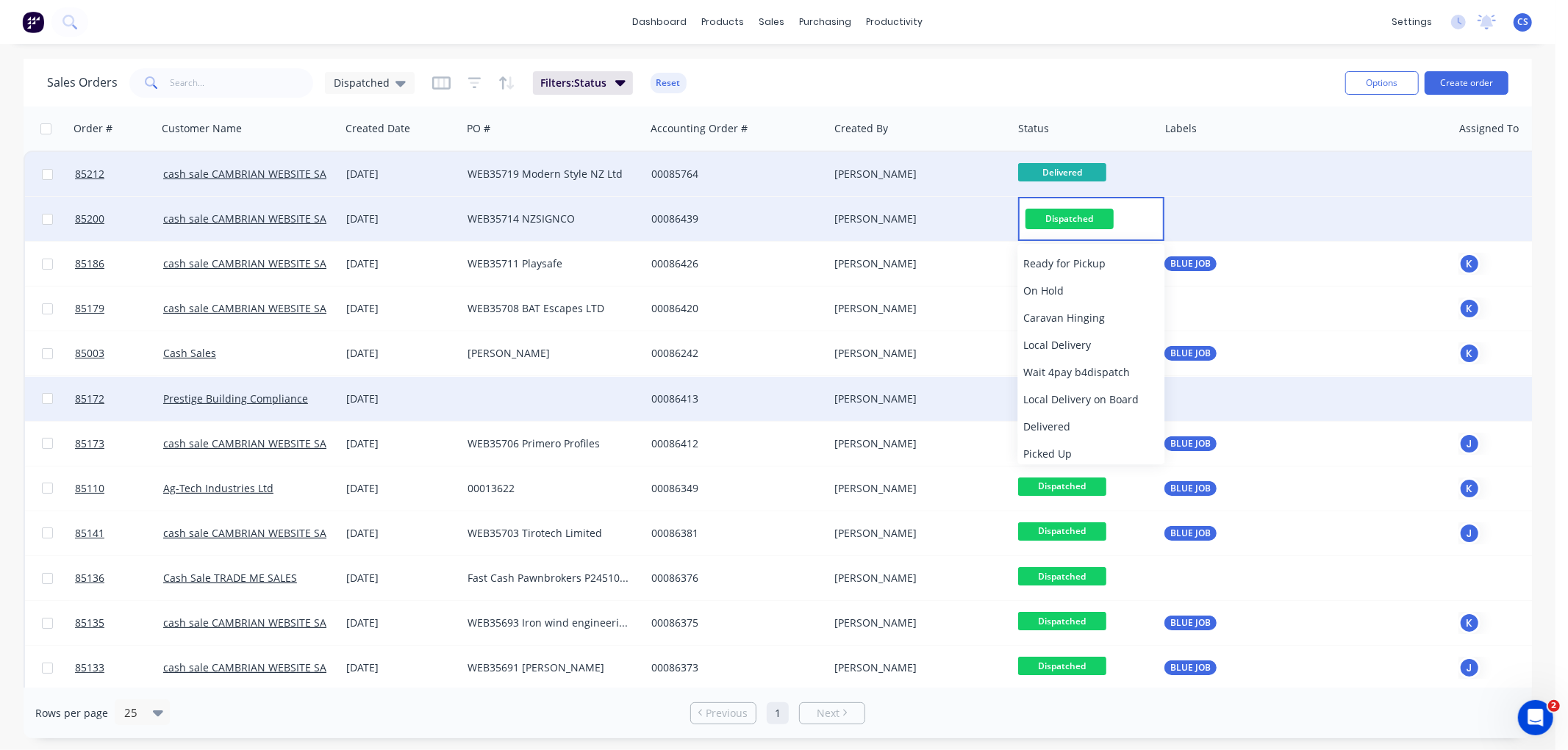
click at [1052, 420] on span "Delivered" at bounding box center [1046, 427] width 47 height 14
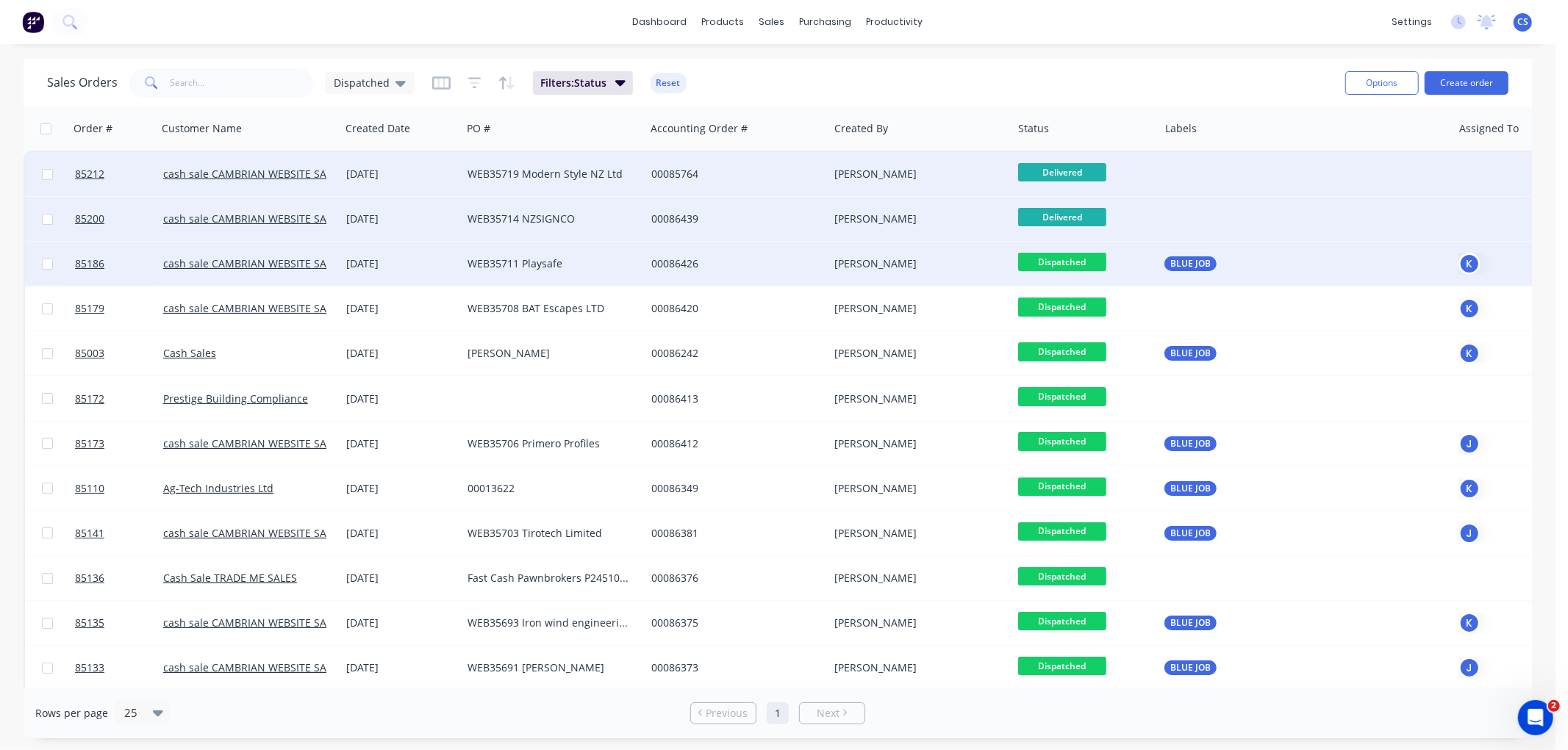
click at [1074, 260] on span "Dispatched" at bounding box center [1061, 261] width 88 height 19
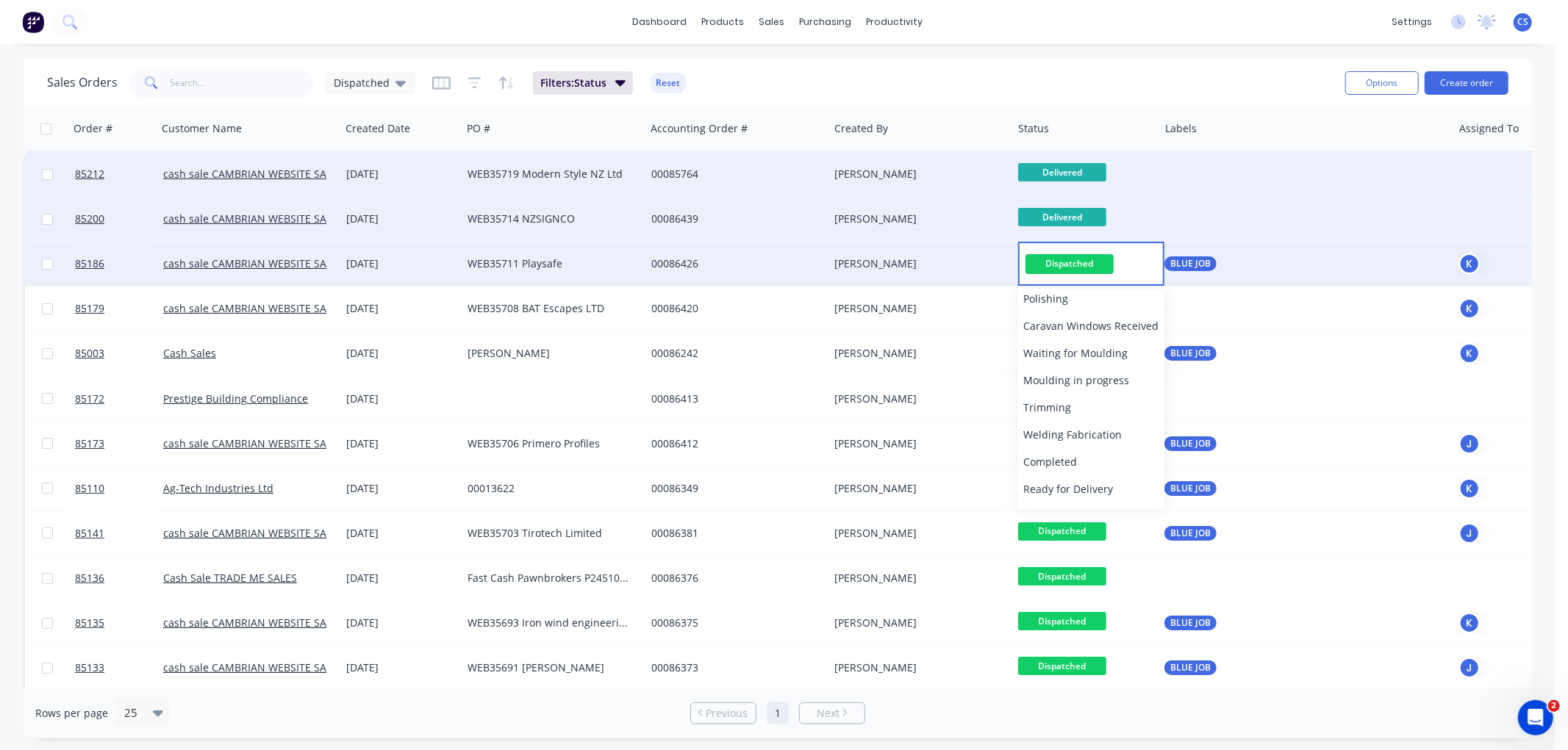
scroll to position [497, 0]
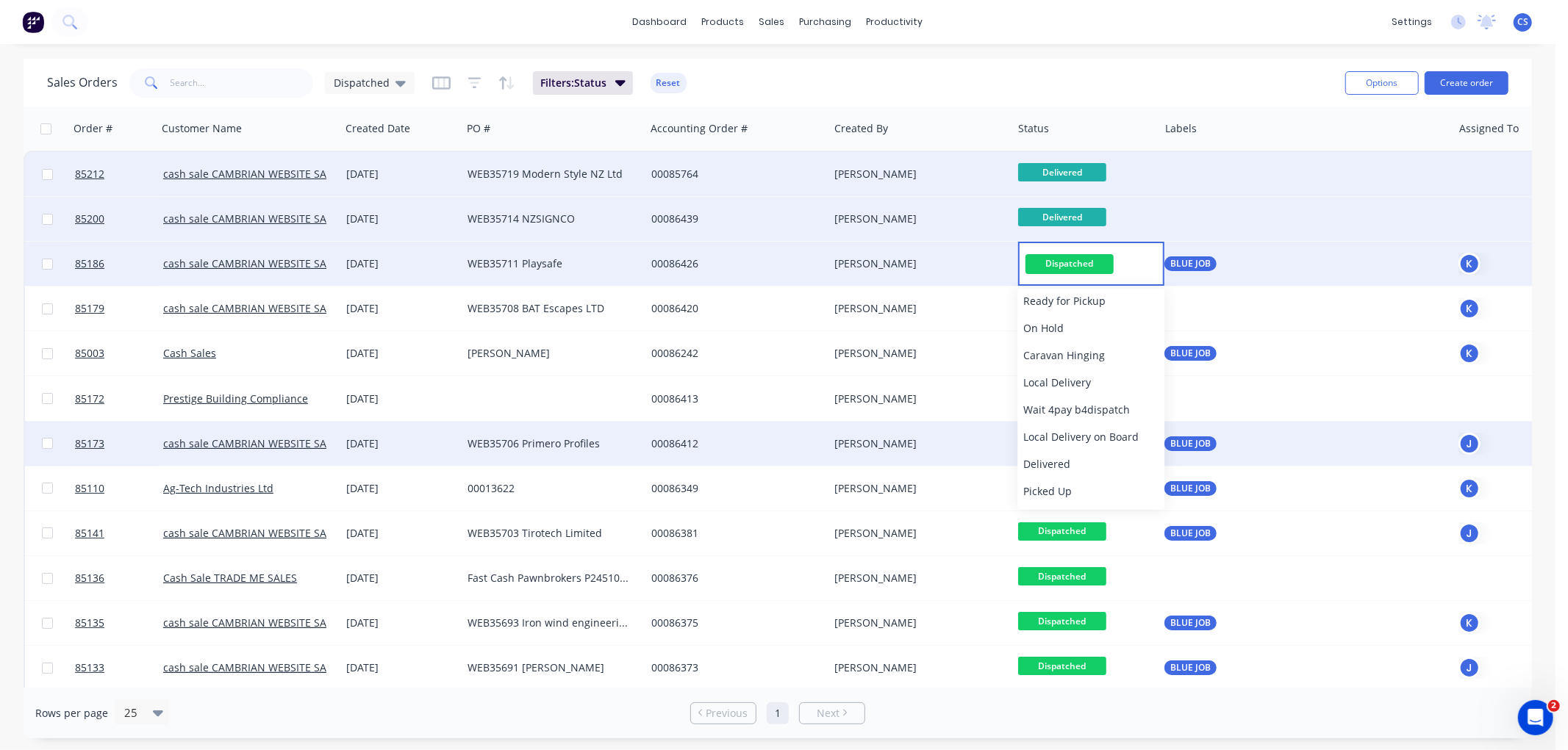
drag, startPoint x: 1055, startPoint y: 466, endPoint x: 1064, endPoint y: 458, distance: 12.0
click at [1055, 466] on span "Delivered" at bounding box center [1046, 465] width 47 height 14
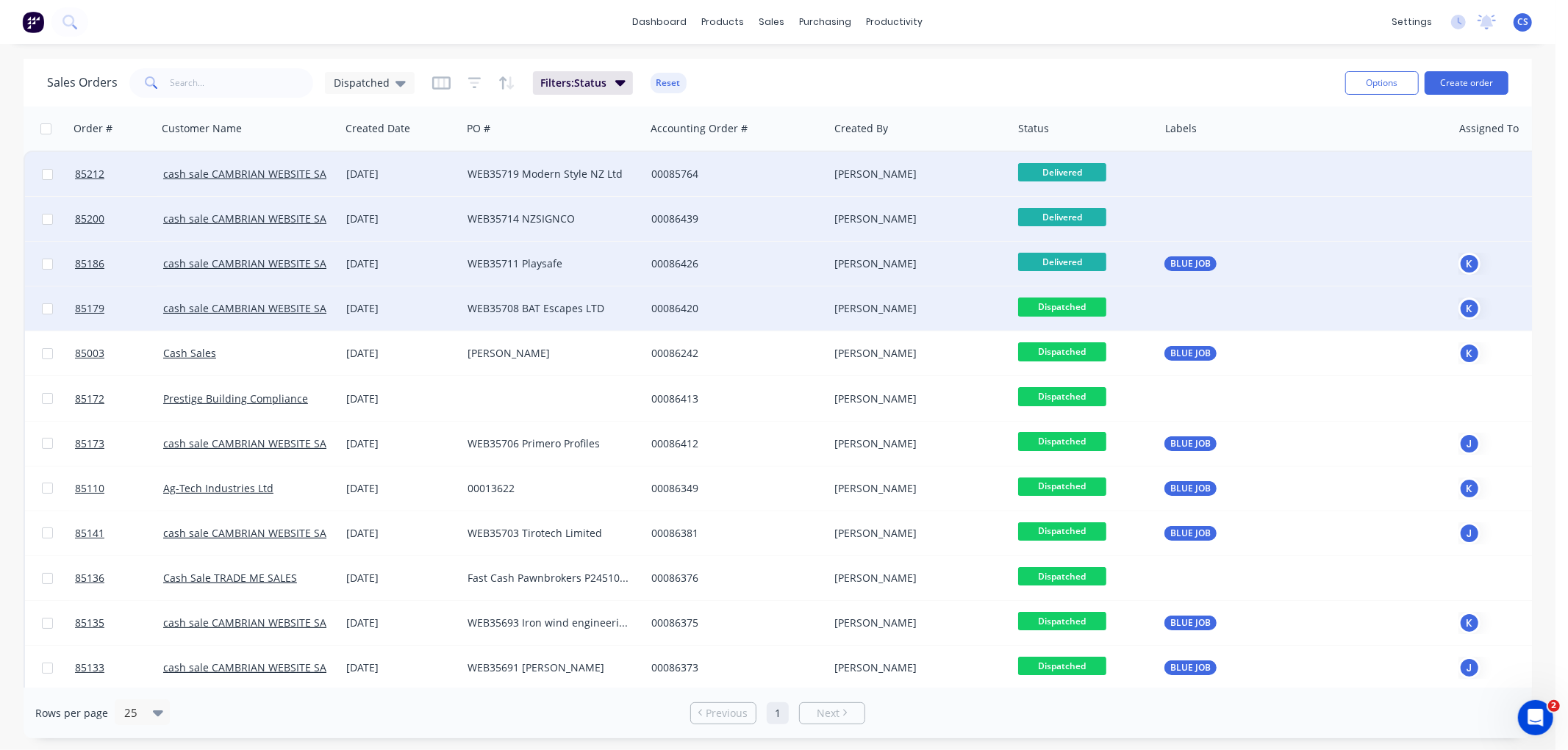
click at [1072, 305] on span "Dispatched" at bounding box center [1061, 307] width 88 height 19
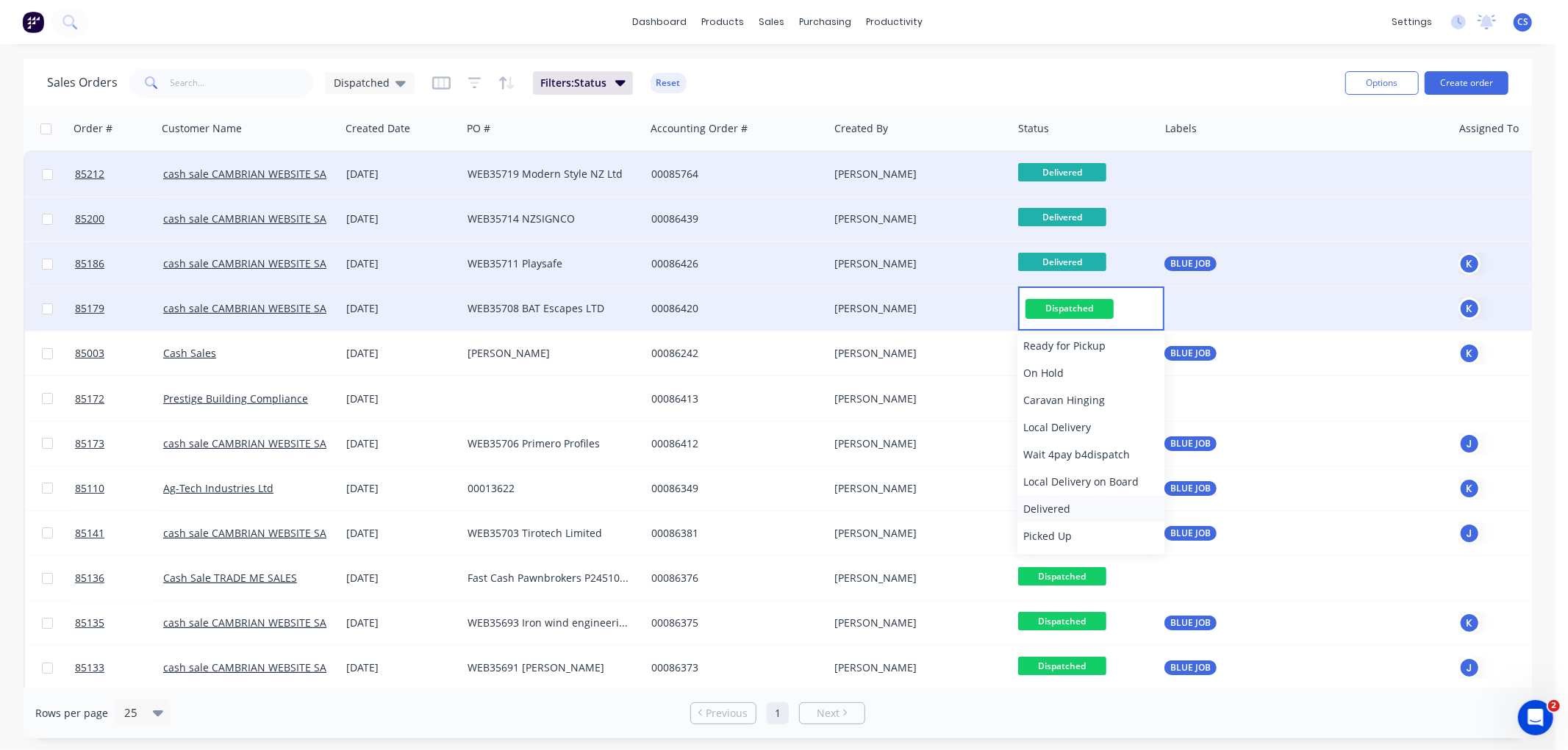
click at [1051, 504] on span "Delivered" at bounding box center [1046, 509] width 47 height 14
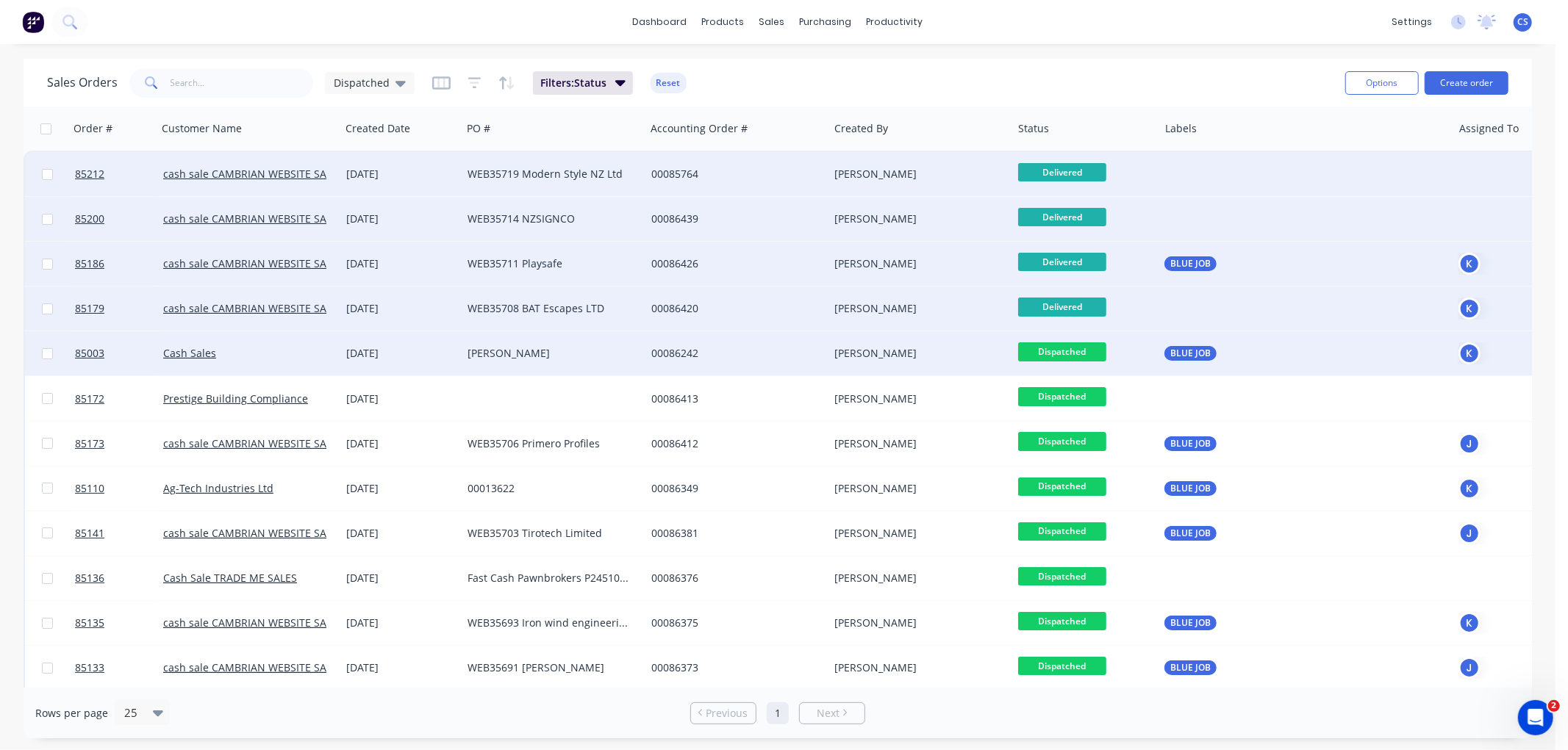
click at [1068, 353] on span "Dispatched" at bounding box center [1061, 351] width 88 height 19
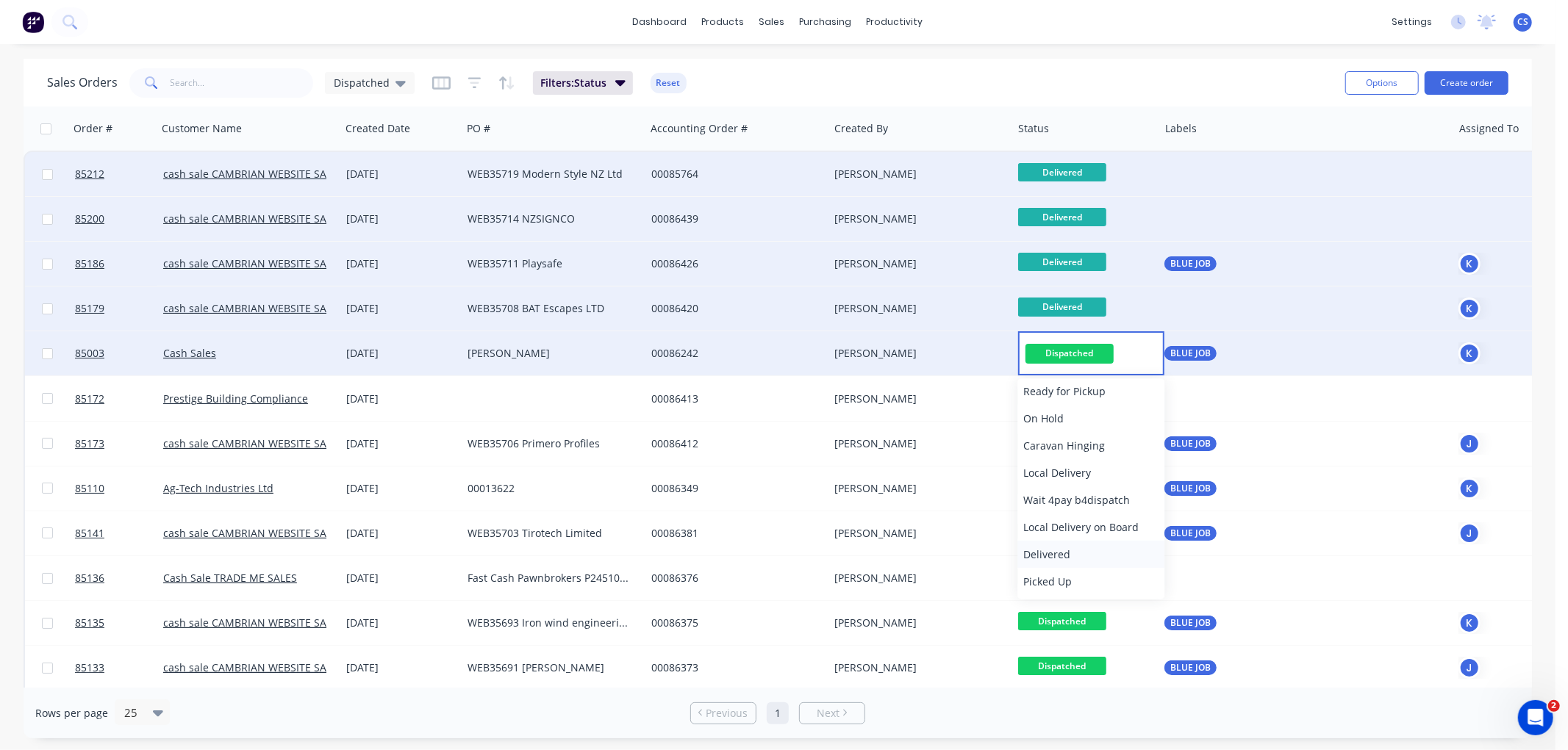
click at [1057, 551] on span "Delivered" at bounding box center [1046, 555] width 47 height 14
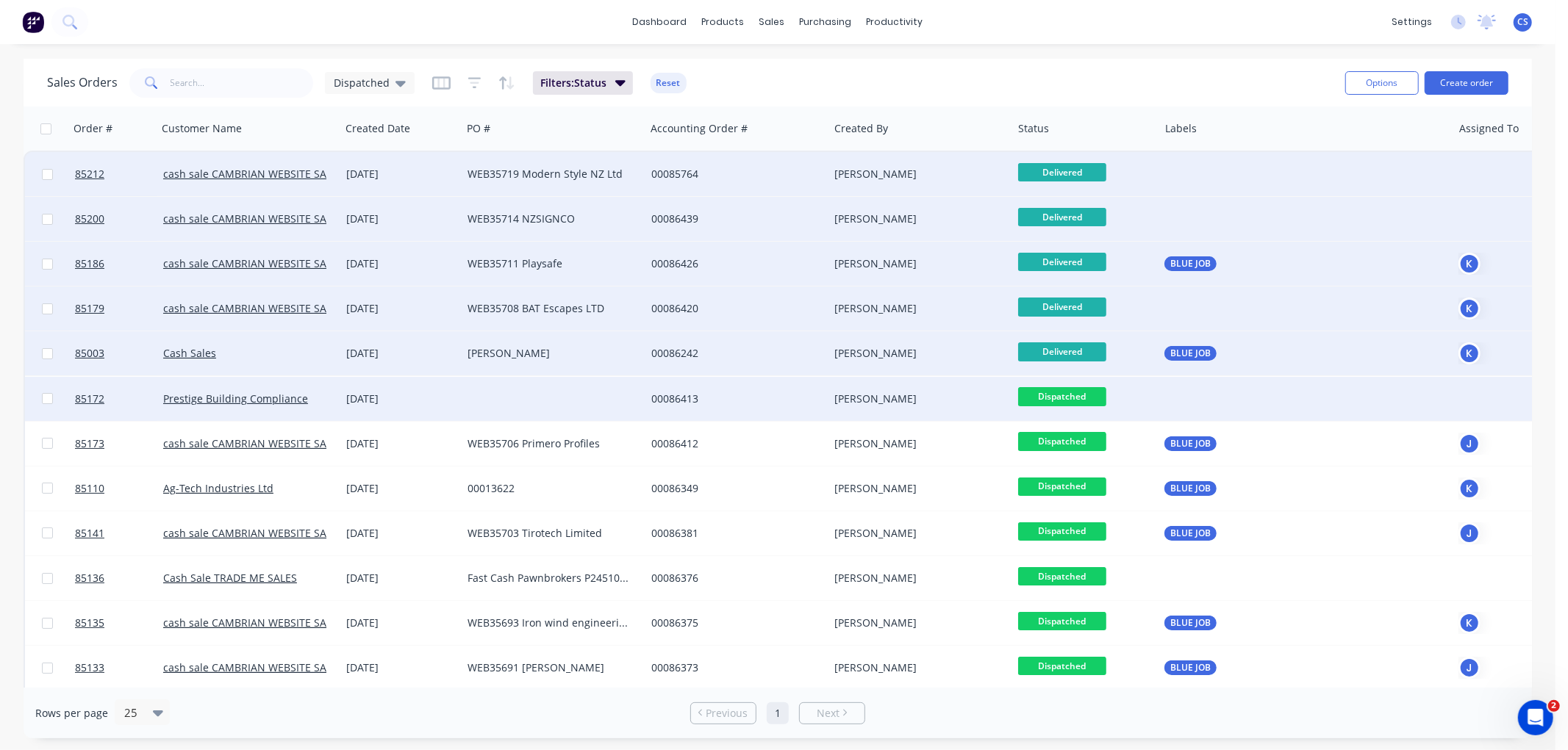
click at [1073, 394] on span "Dispatched" at bounding box center [1061, 396] width 88 height 19
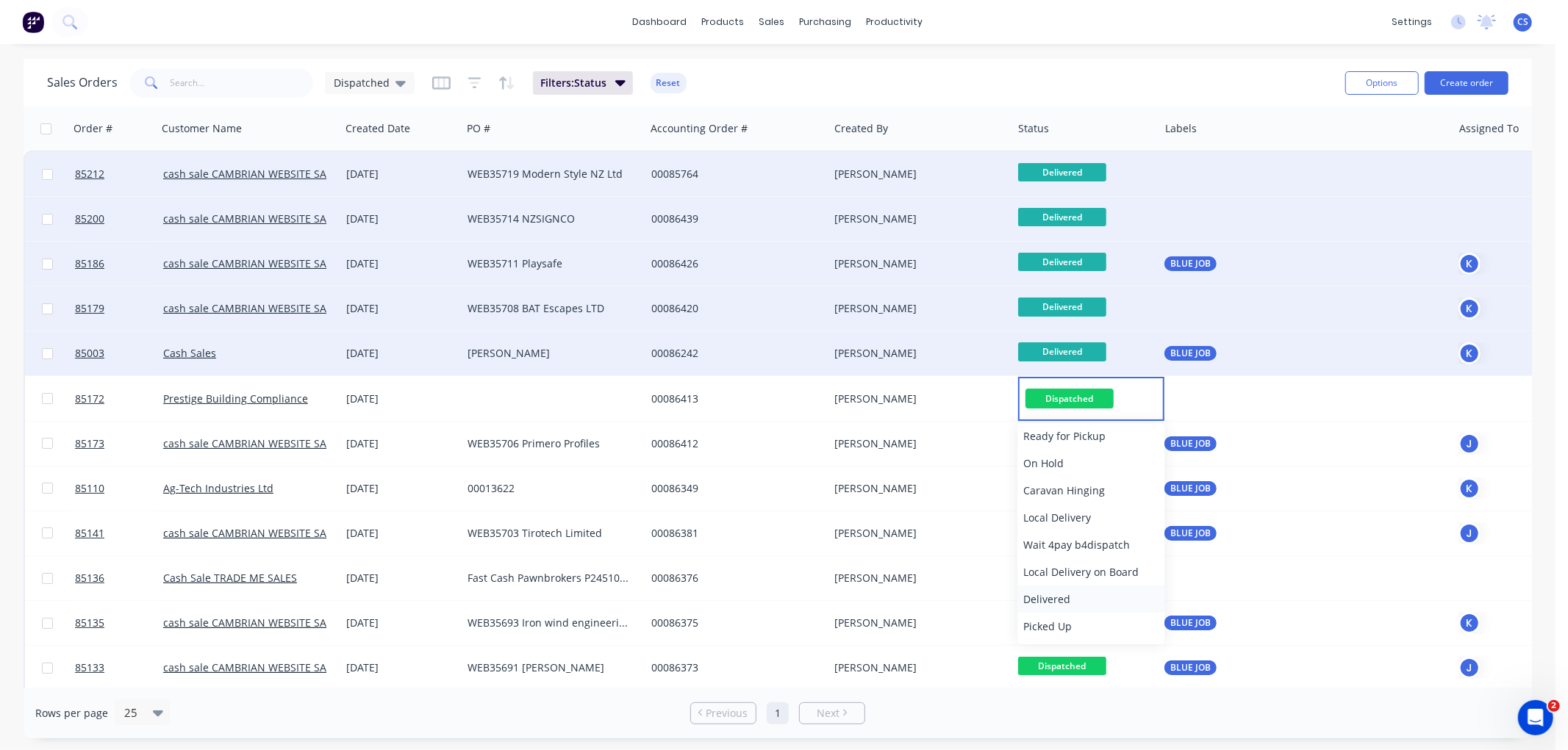
click at [1062, 593] on span "Delivered" at bounding box center [1046, 599] width 47 height 14
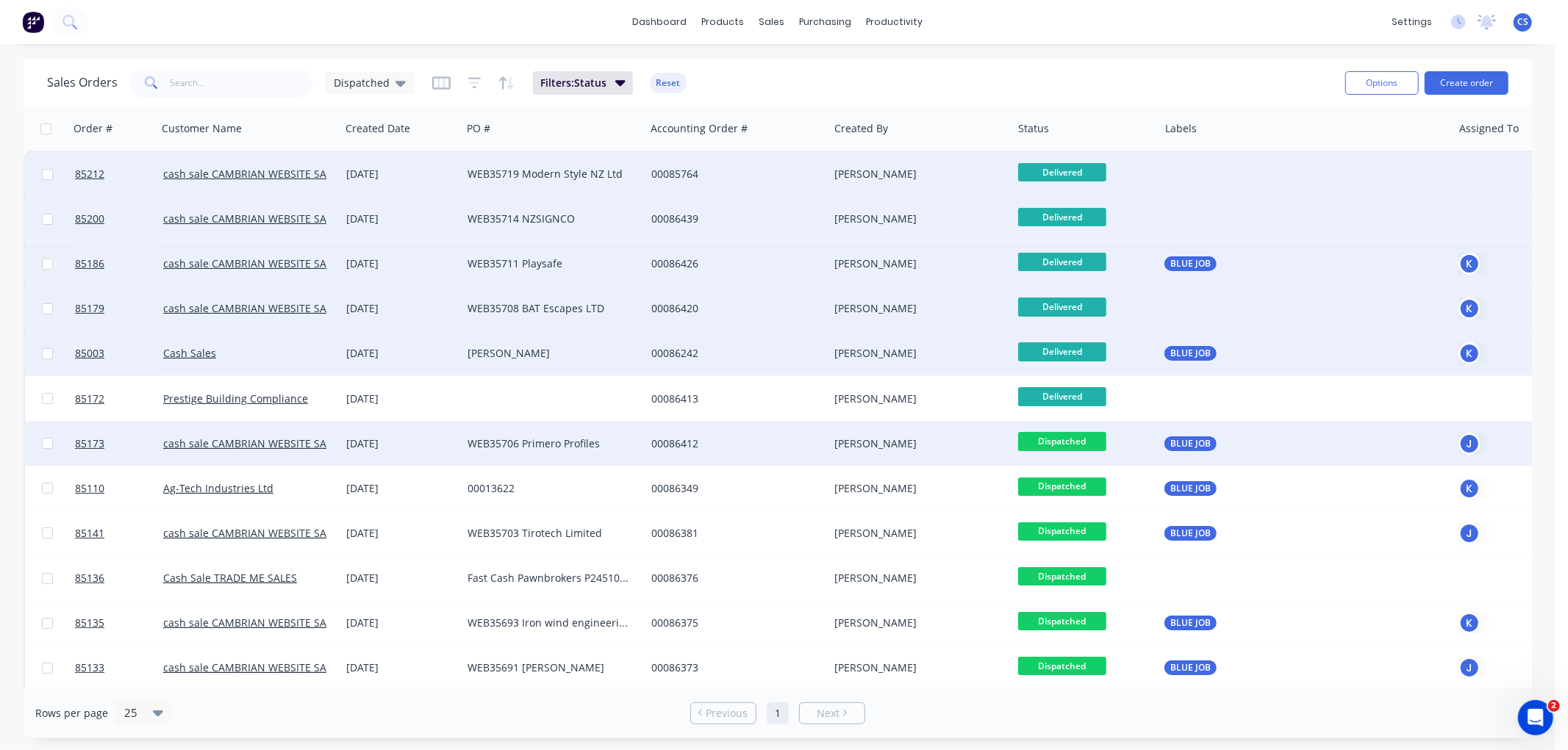
click at [1061, 440] on span "Dispatched" at bounding box center [1061, 441] width 88 height 19
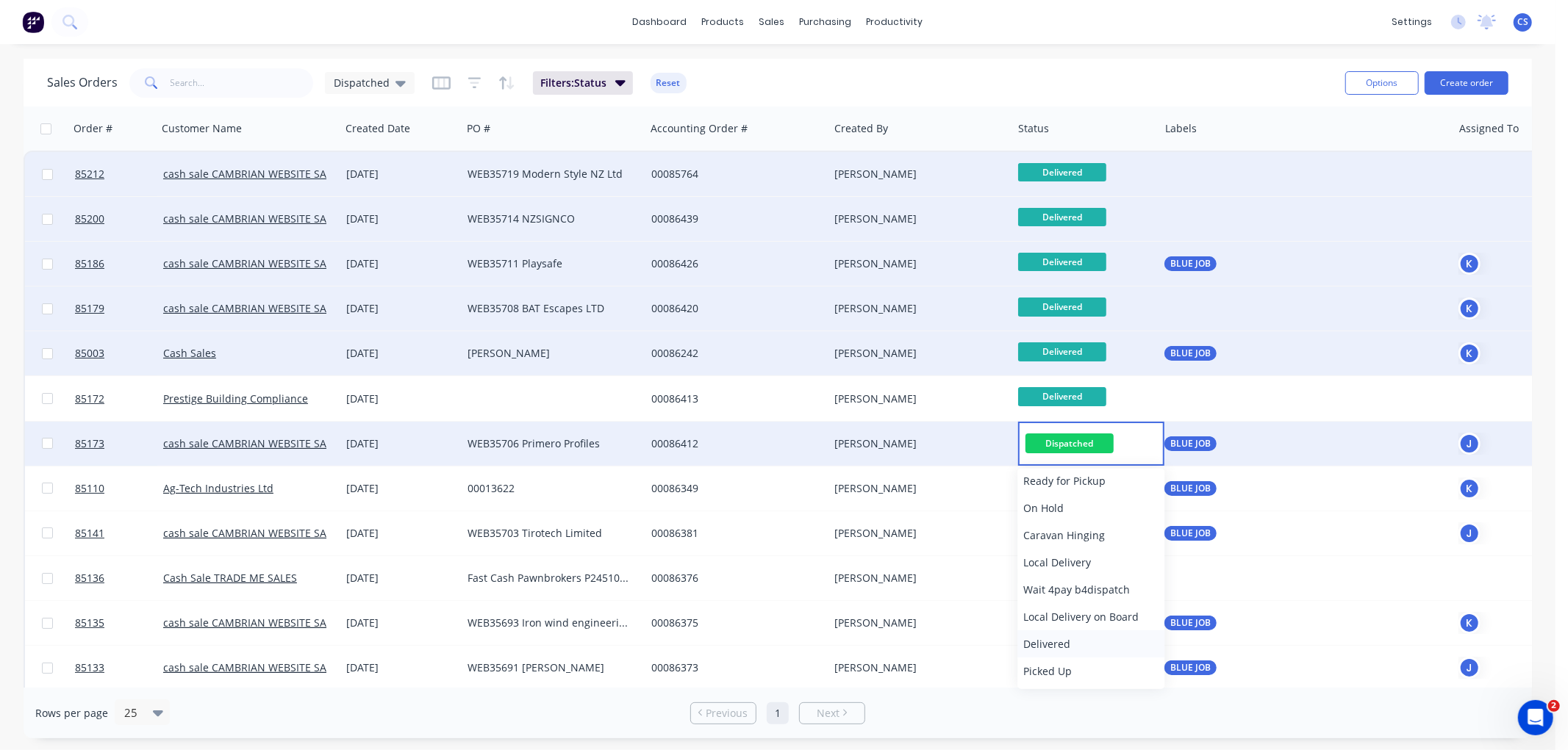
click at [1049, 641] on span "Delivered" at bounding box center [1046, 644] width 47 height 14
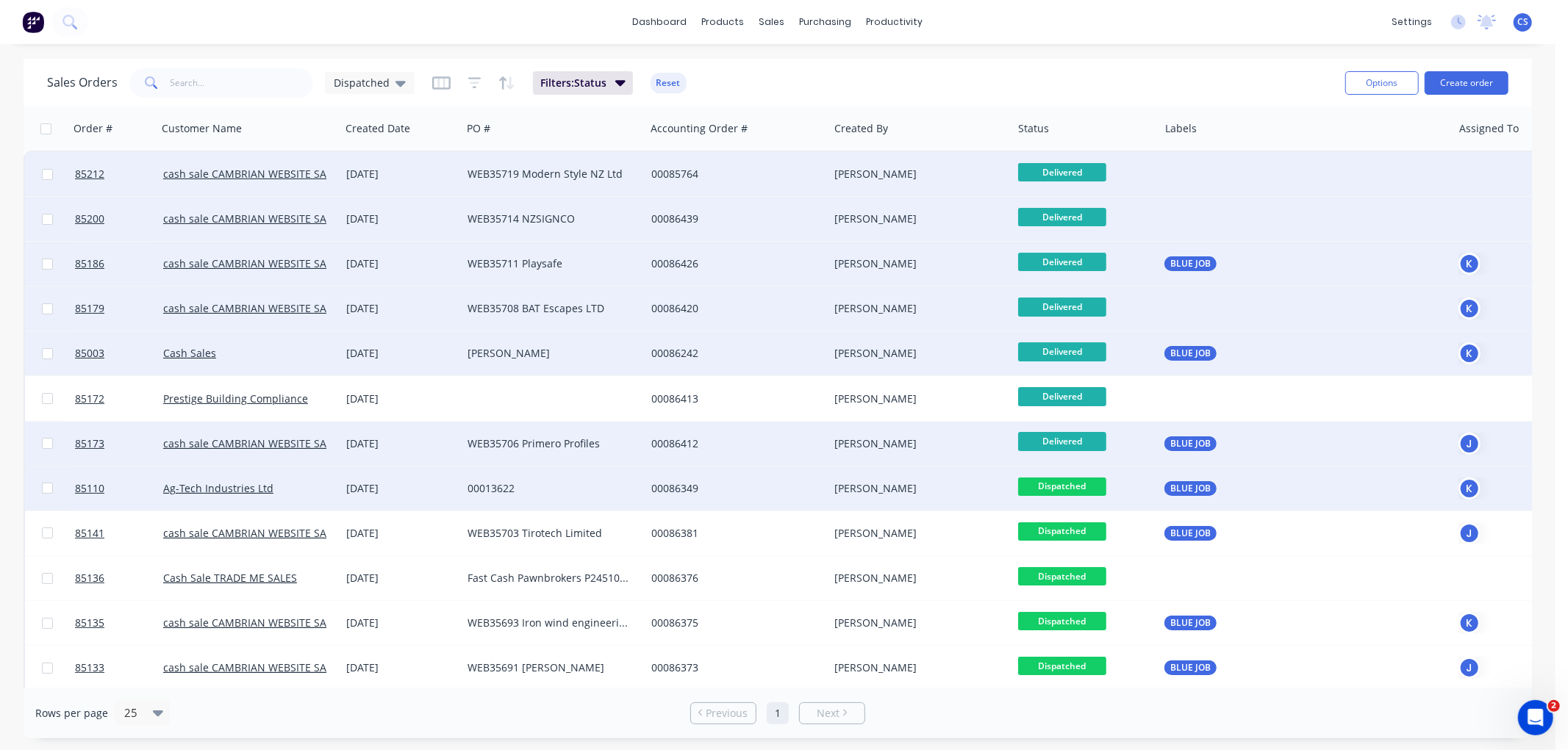
click at [1060, 486] on span "Dispatched" at bounding box center [1061, 487] width 88 height 19
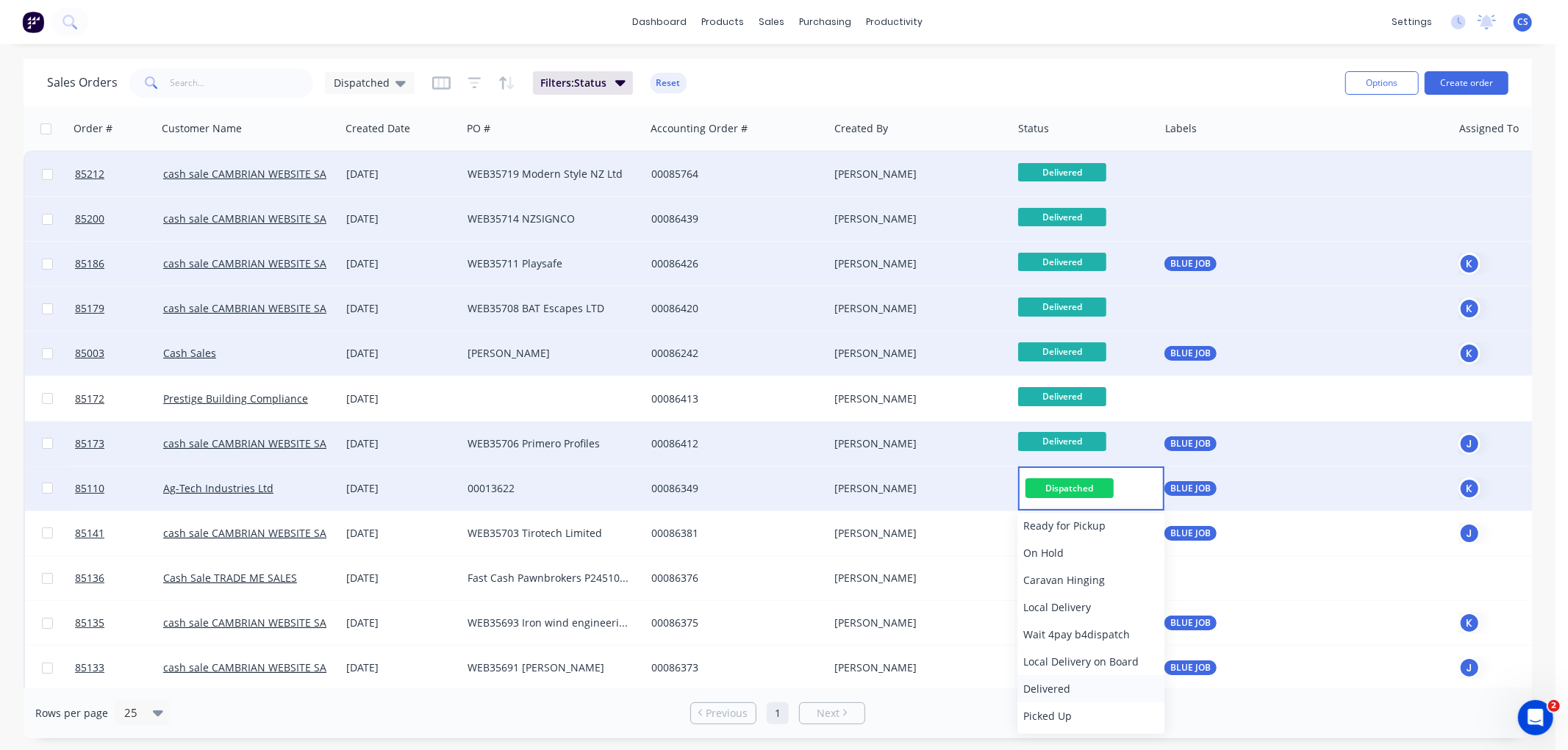
click at [1056, 682] on span "Delivered" at bounding box center [1046, 689] width 47 height 14
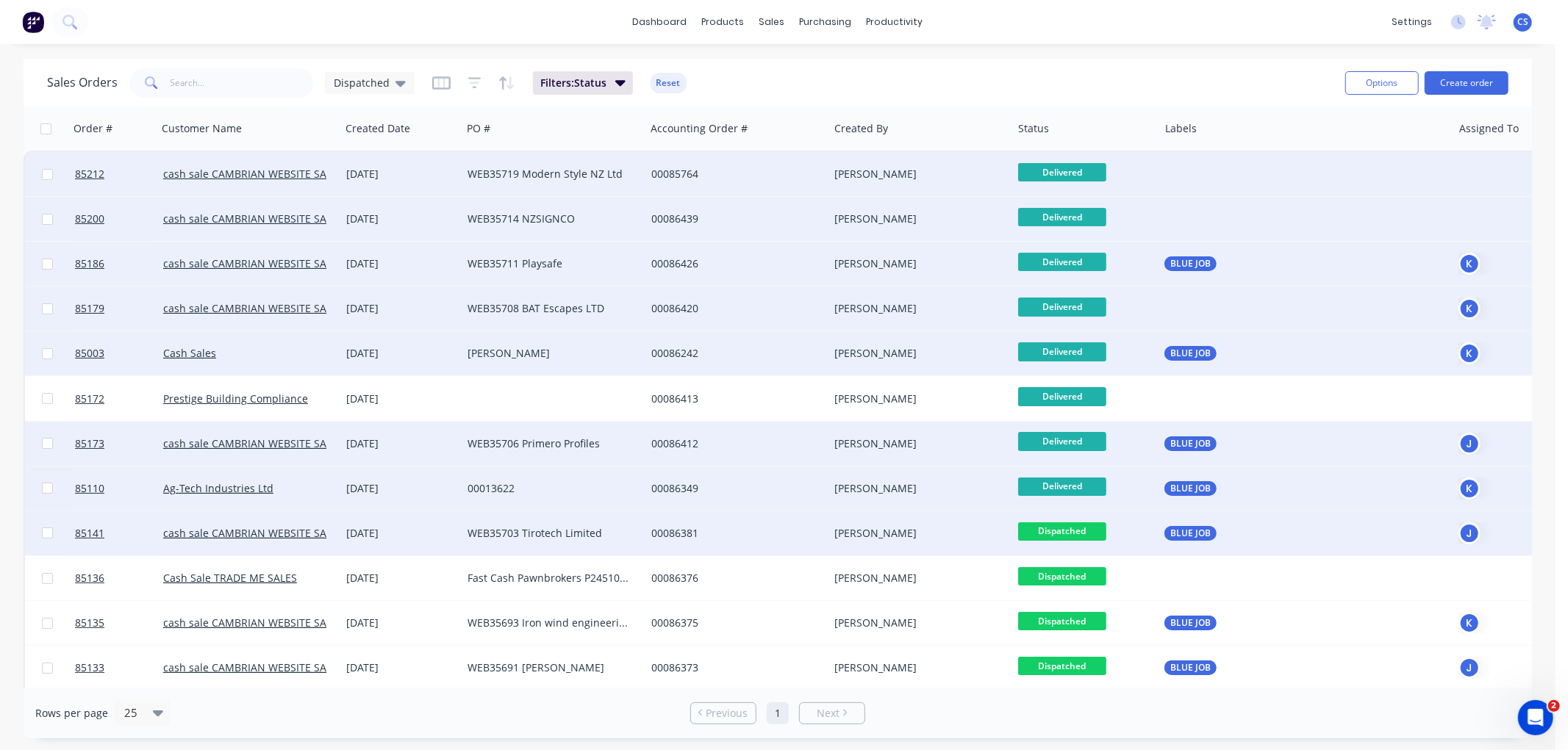
click at [1055, 529] on span "Dispatched" at bounding box center [1061, 532] width 88 height 19
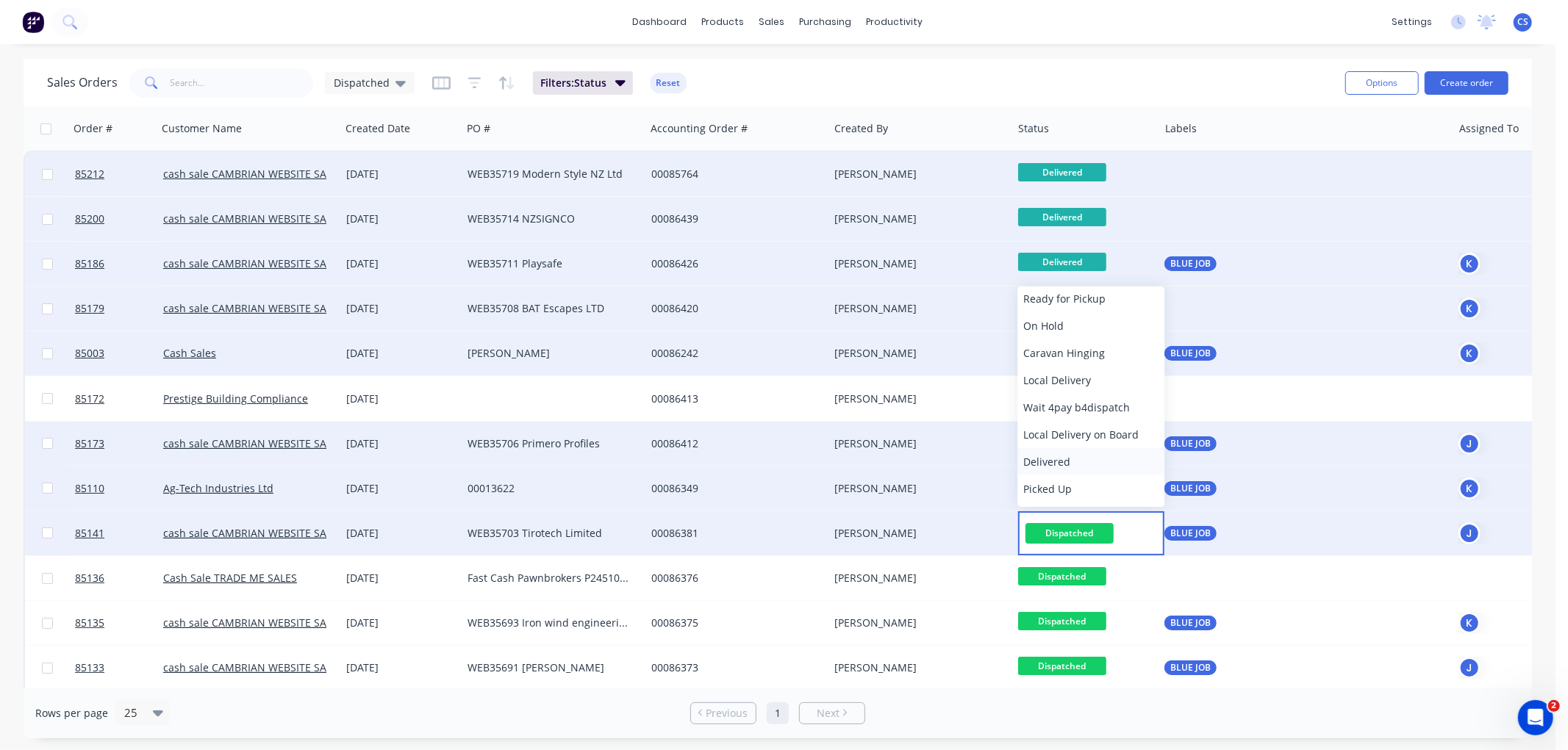
click at [1044, 460] on span "Delivered" at bounding box center [1046, 462] width 47 height 14
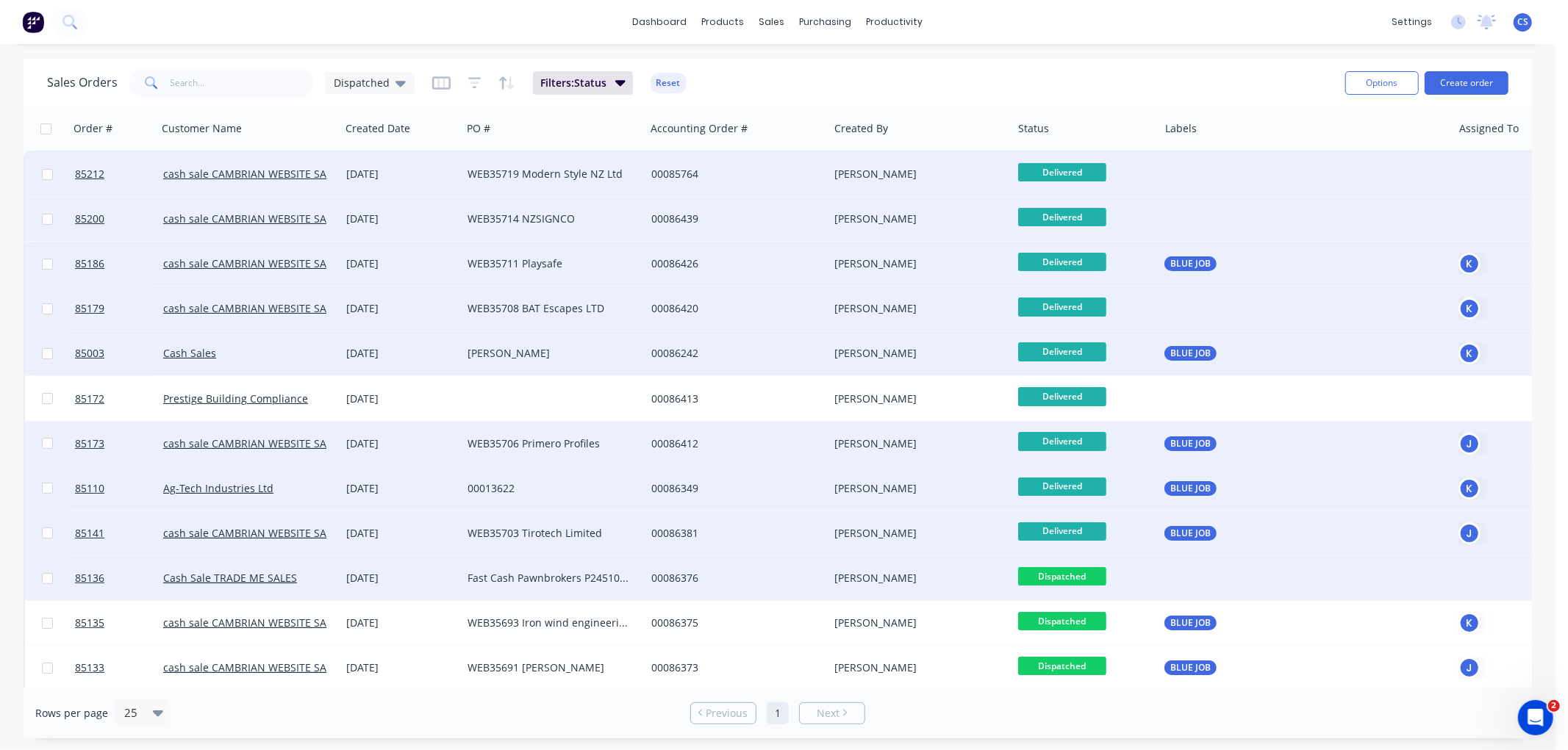
click at [1085, 570] on span "Dispatched" at bounding box center [1061, 576] width 88 height 19
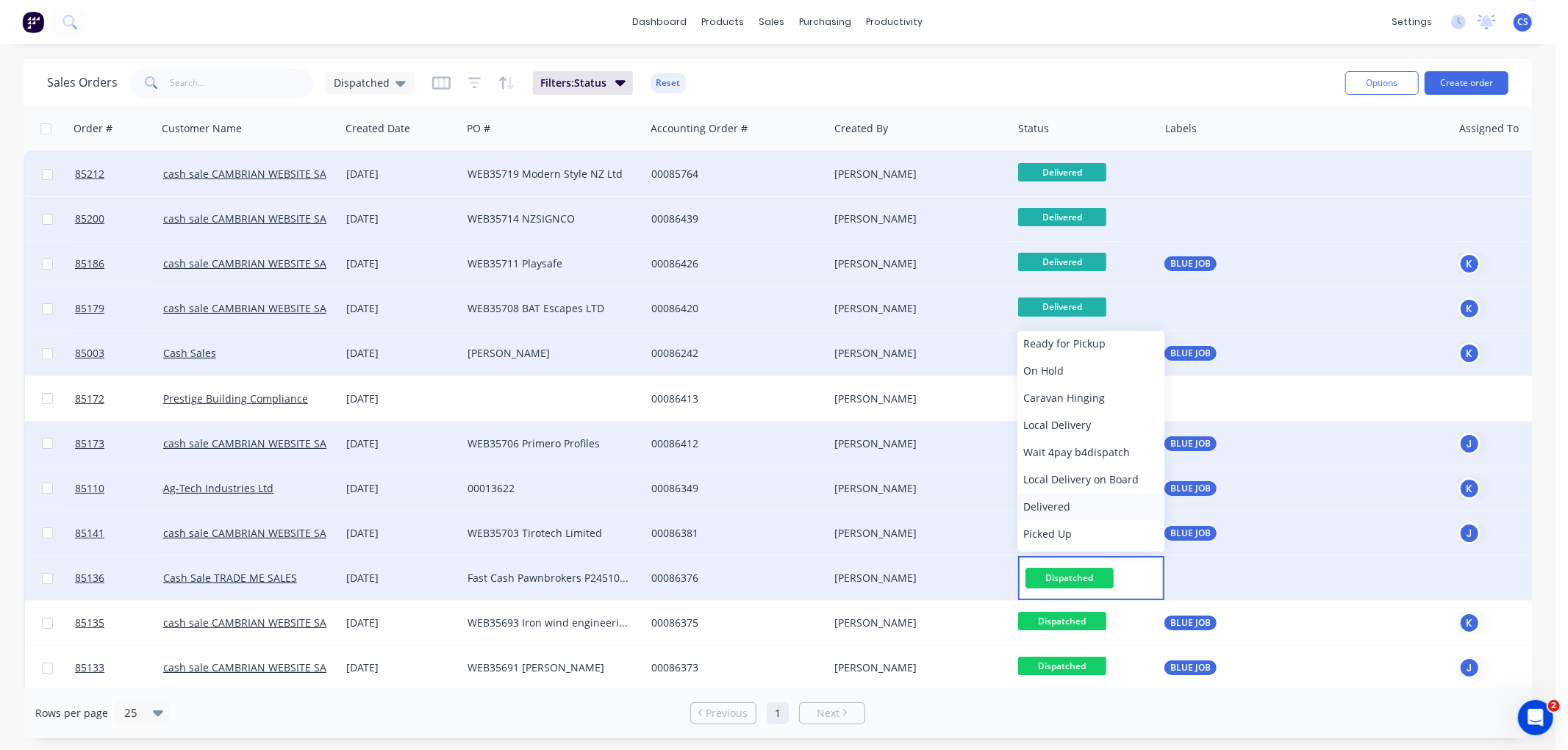
click at [1055, 503] on span "Delivered" at bounding box center [1046, 507] width 47 height 14
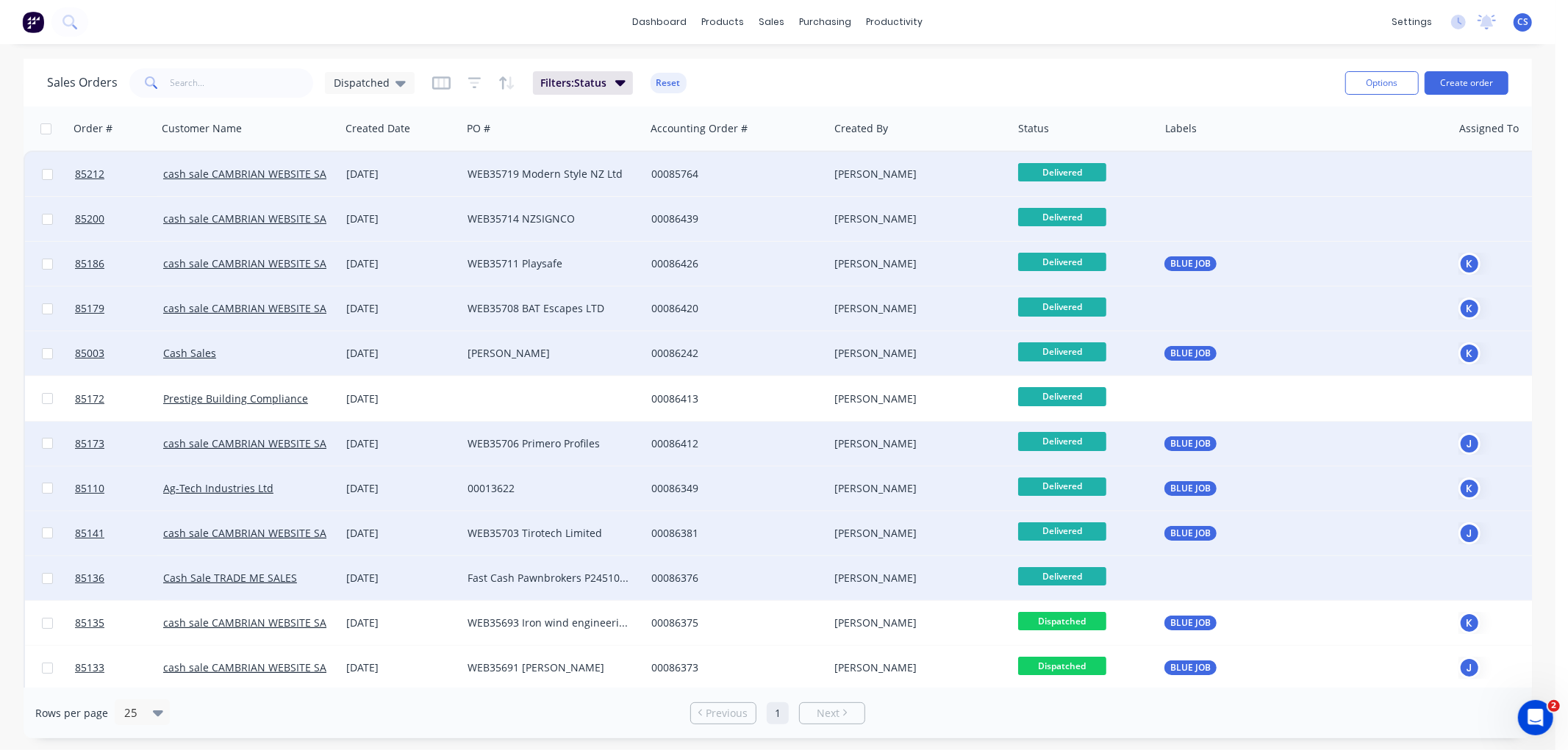
click at [1079, 620] on span "Dispatched" at bounding box center [1061, 621] width 88 height 19
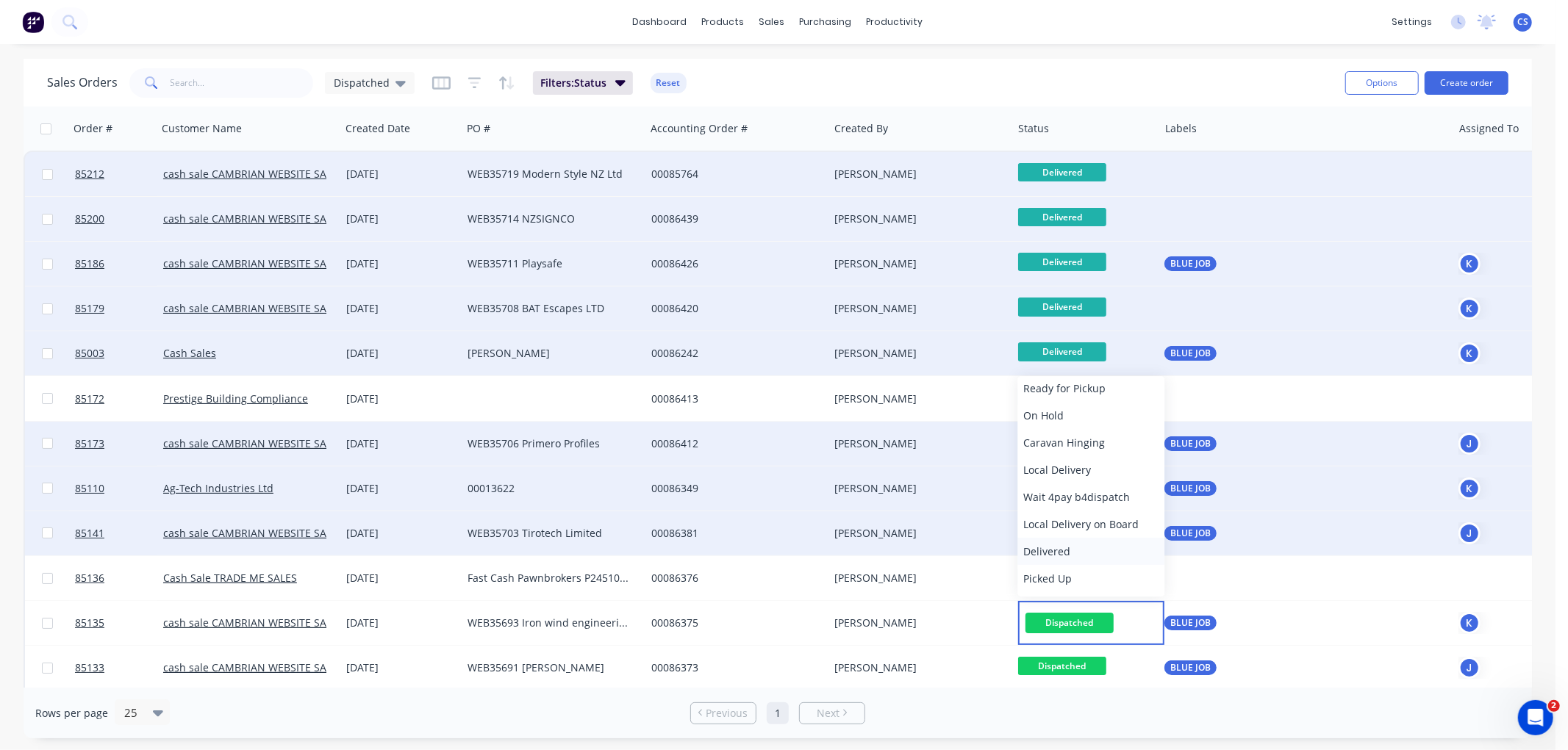
click at [1060, 548] on span "Delivered" at bounding box center [1046, 552] width 47 height 14
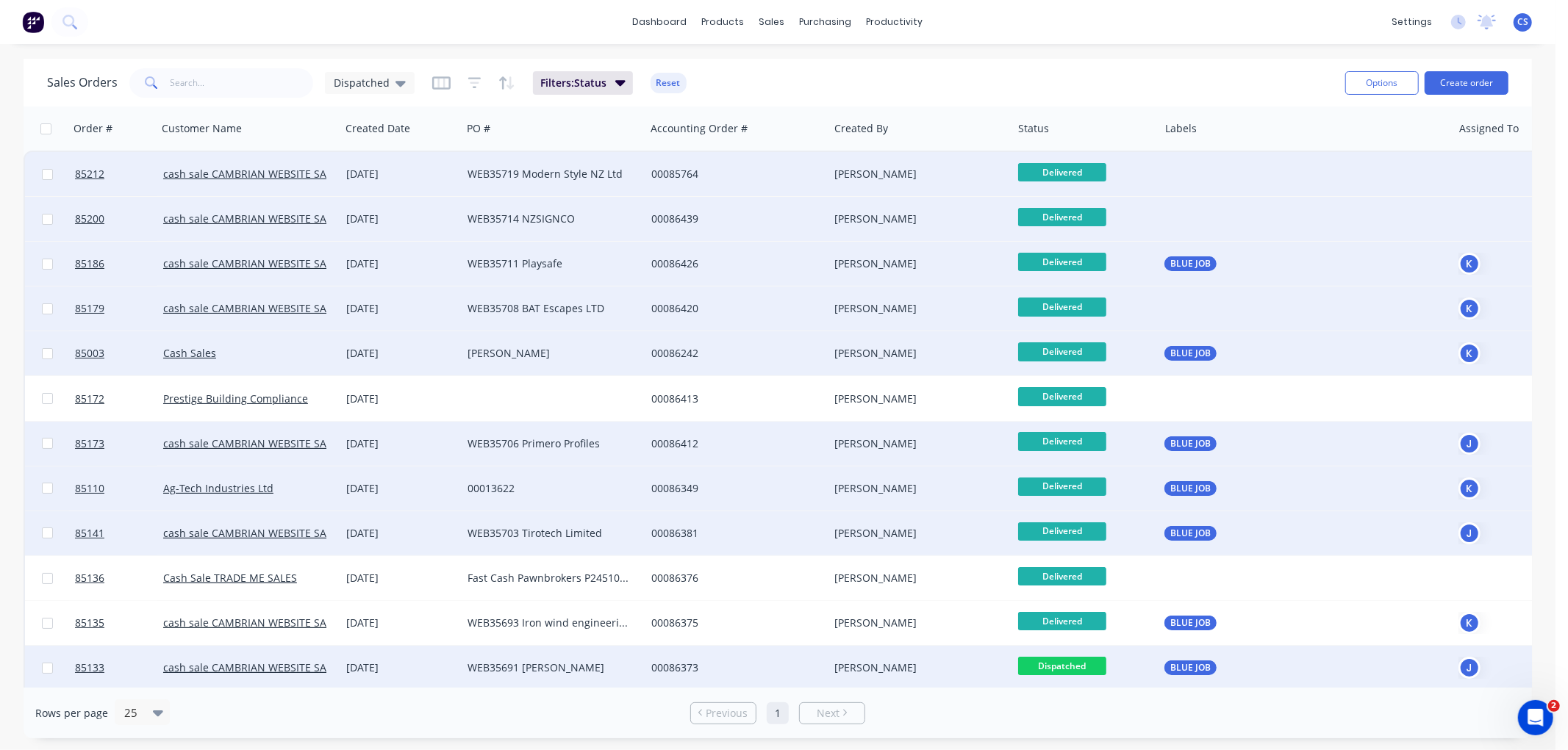
drag, startPoint x: 1080, startPoint y: 665, endPoint x: 1100, endPoint y: 637, distance: 34.4
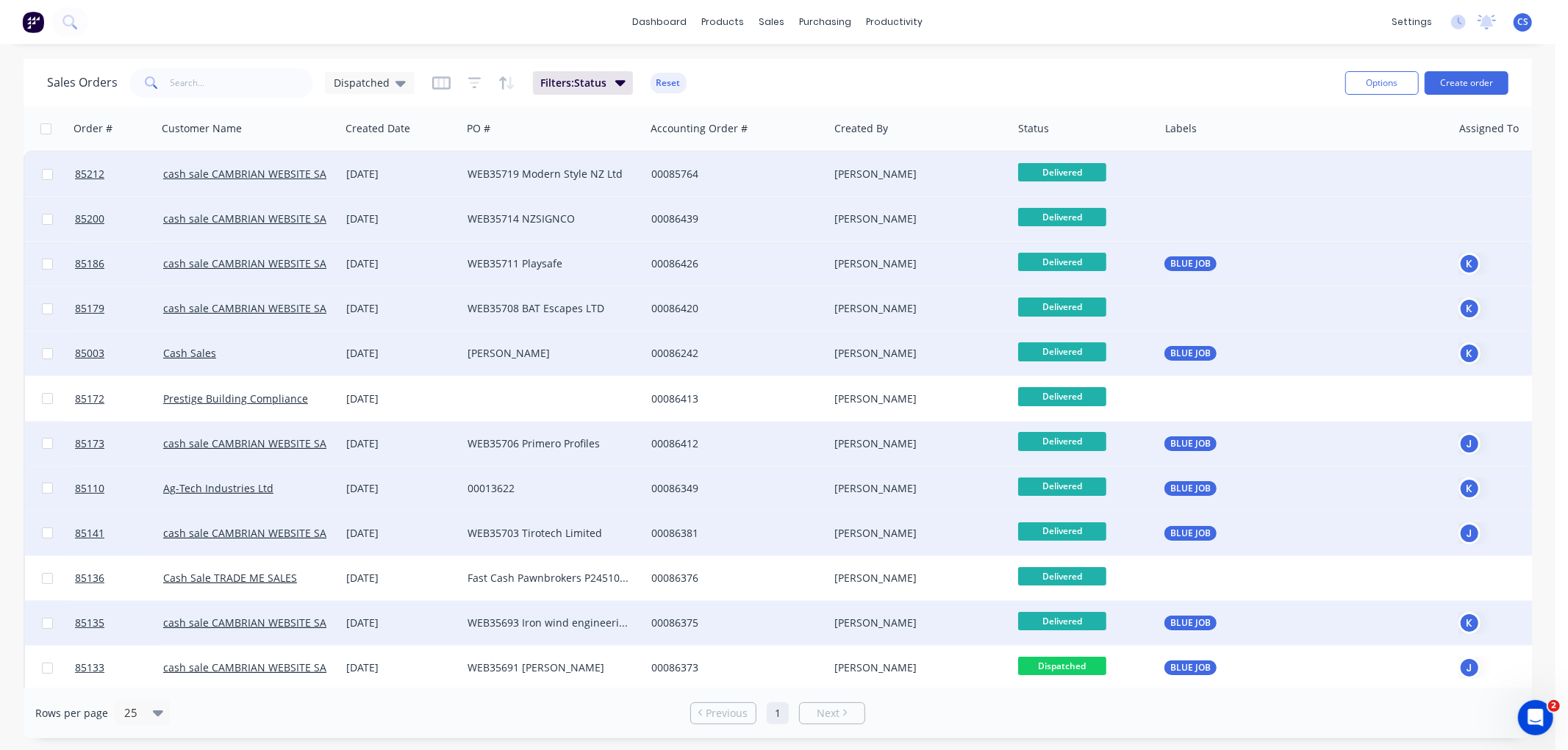
click at [1080, 664] on span "Dispatched" at bounding box center [1061, 666] width 88 height 19
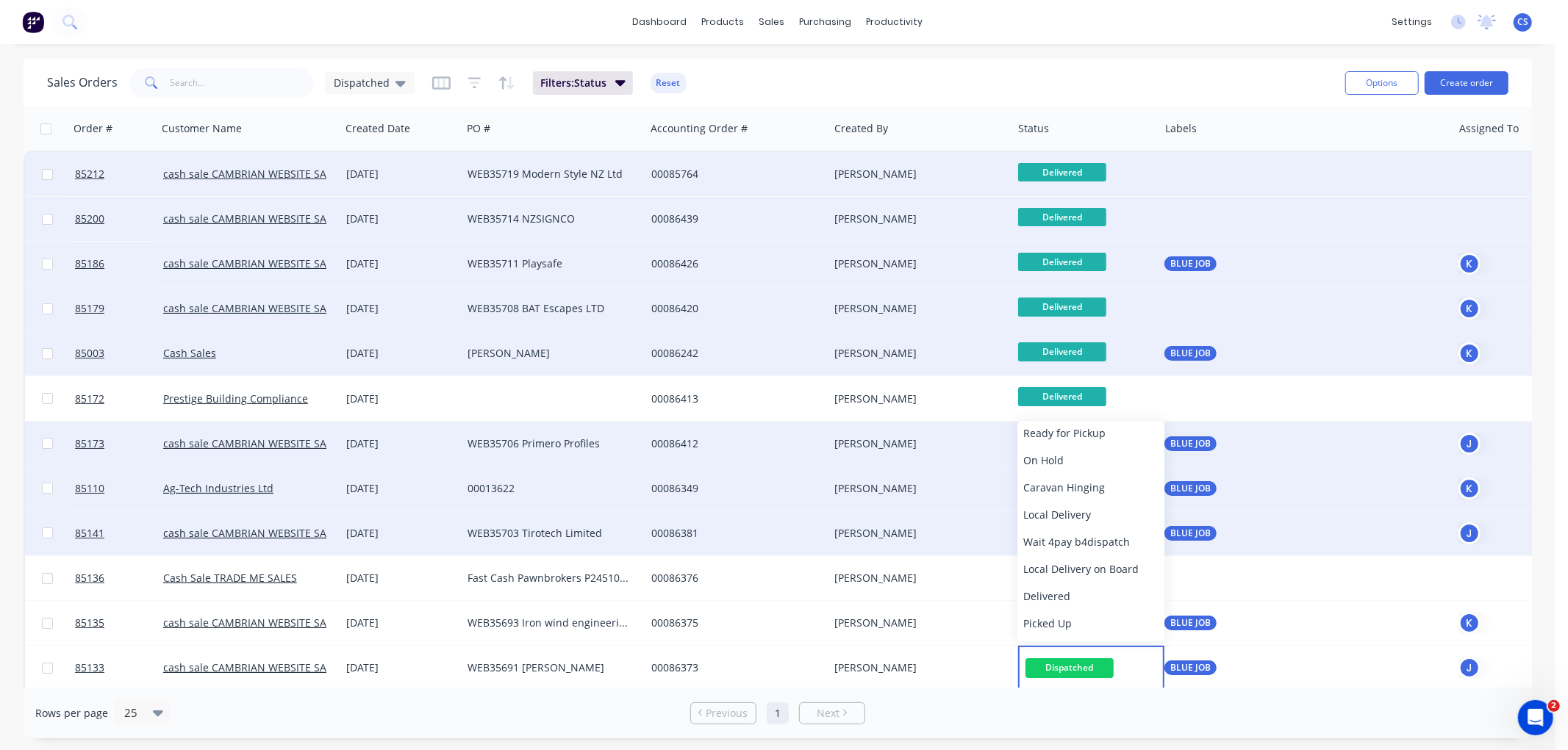
click at [1050, 592] on span "Delivered" at bounding box center [1046, 597] width 47 height 14
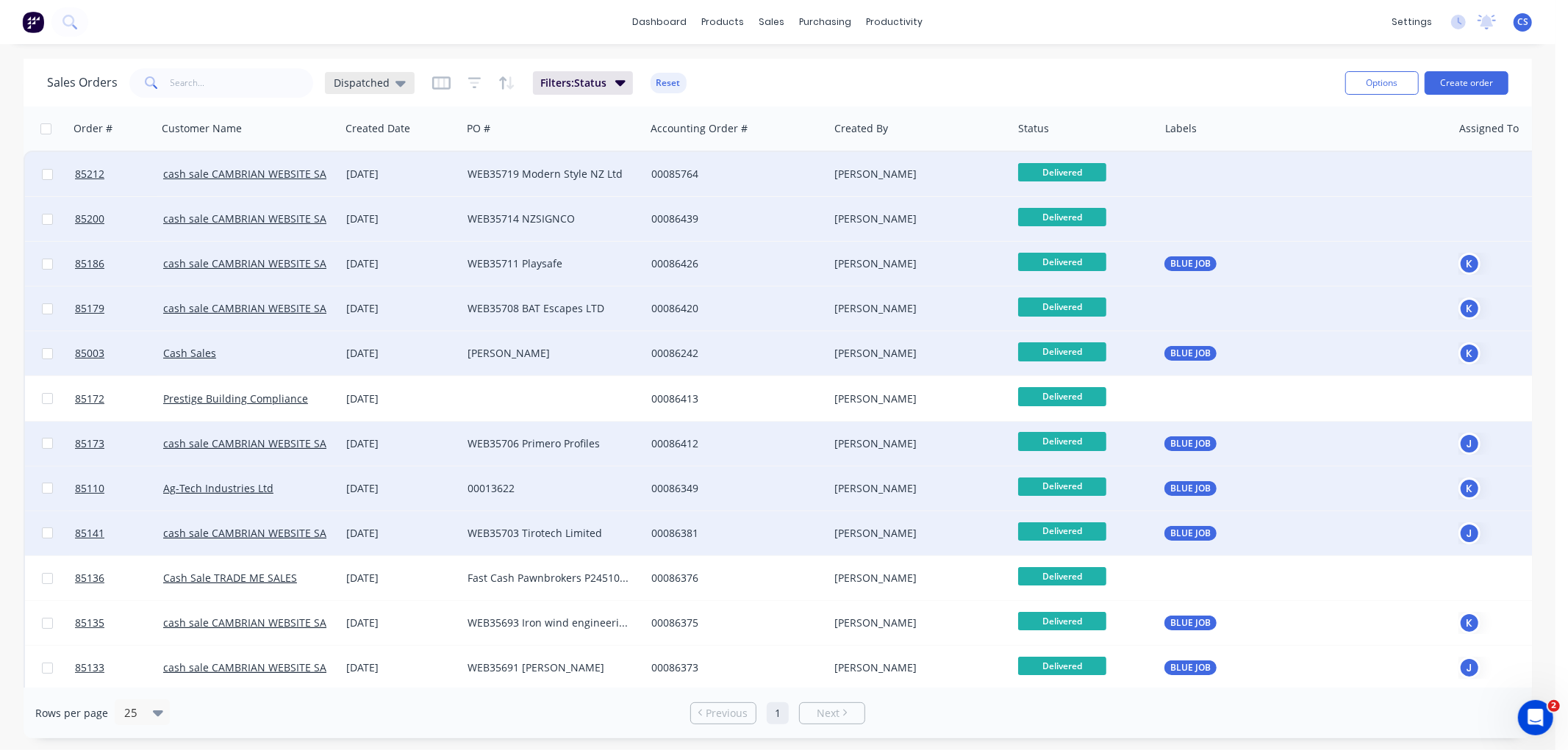
click at [390, 82] on div "Dispatched" at bounding box center [369, 83] width 72 height 13
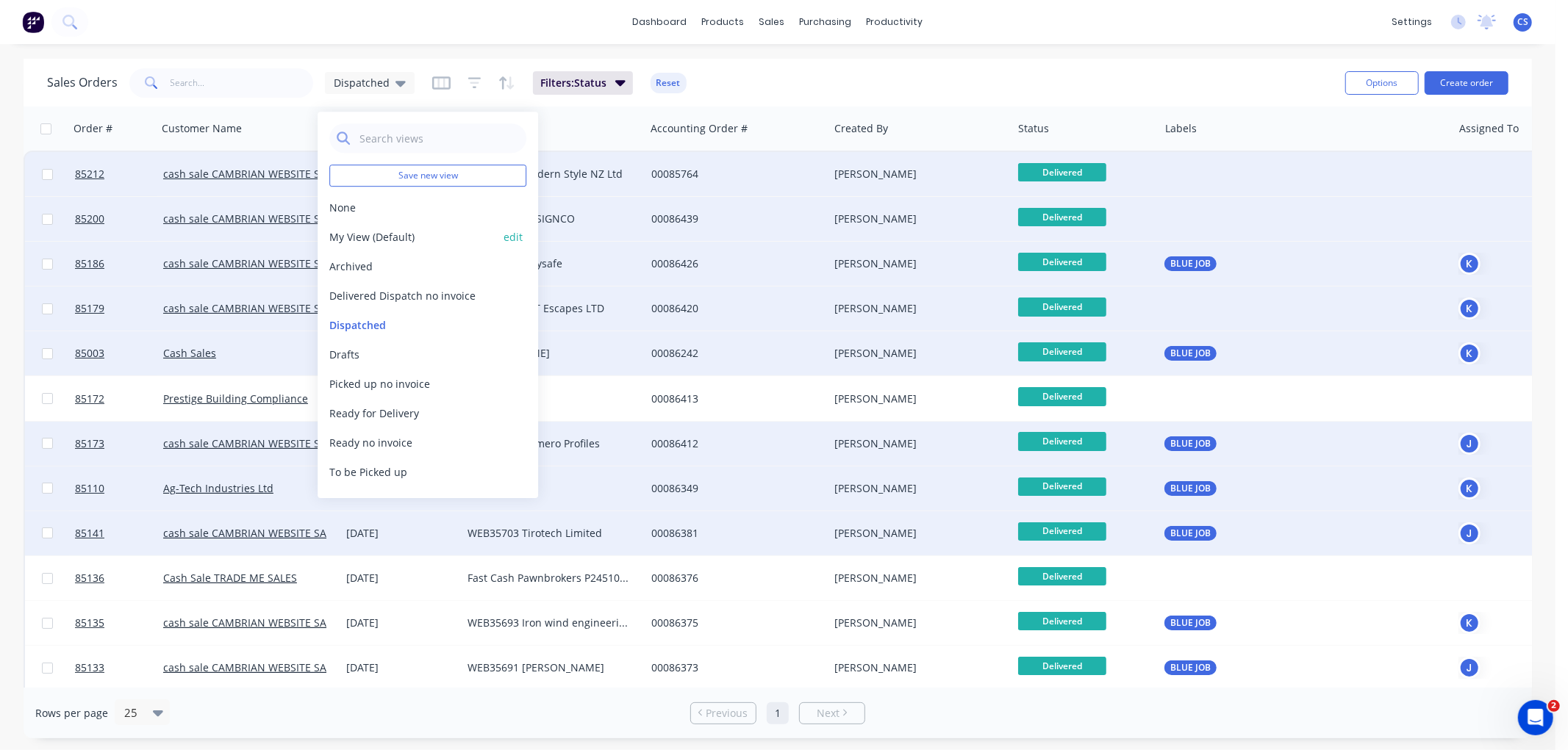
click at [369, 227] on div "My View (Default) edit" at bounding box center [427, 236] width 197 height 29
click at [358, 234] on button "My View (Default)" at bounding box center [413, 236] width 168 height 15
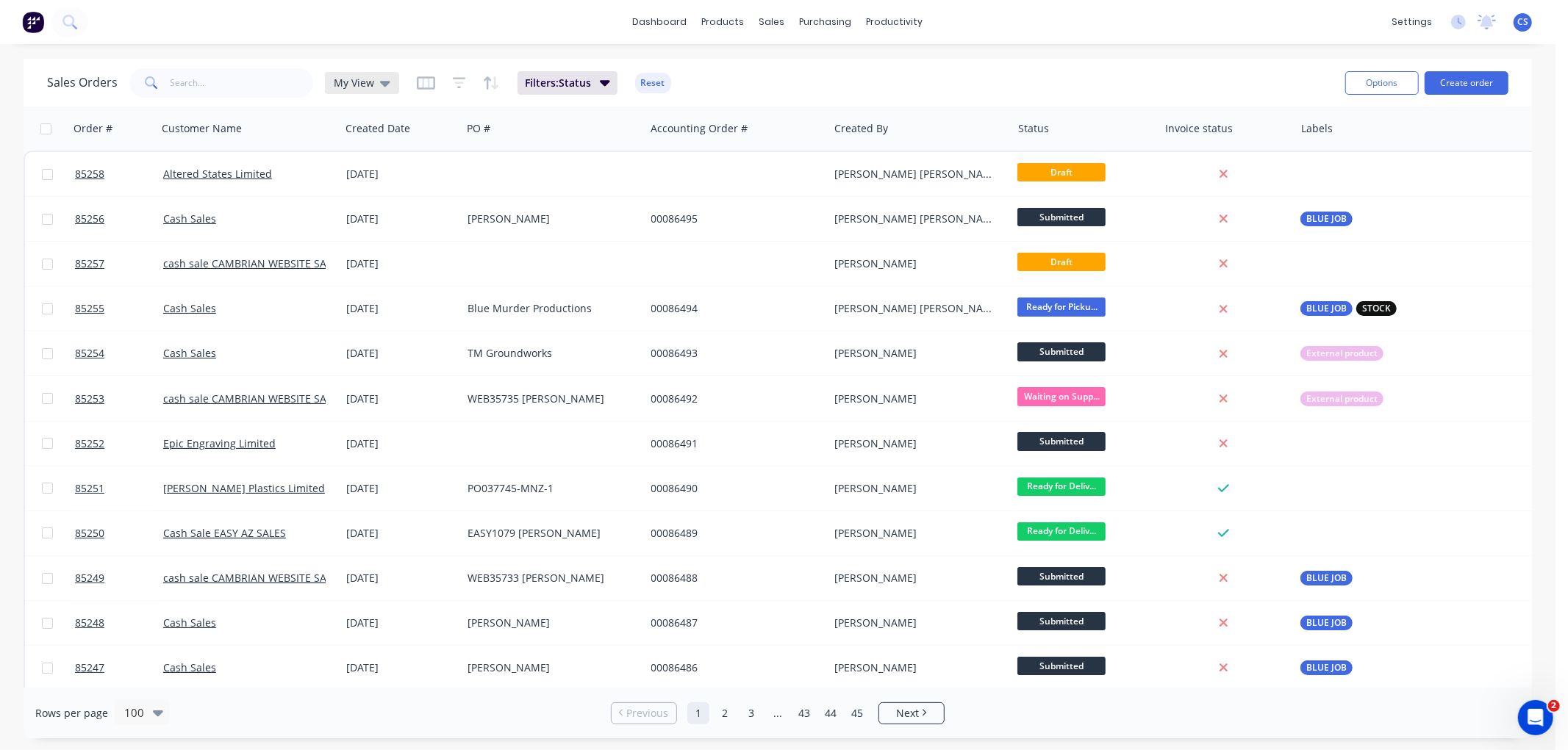
click at [363, 82] on span "My View" at bounding box center [353, 82] width 40 height 15
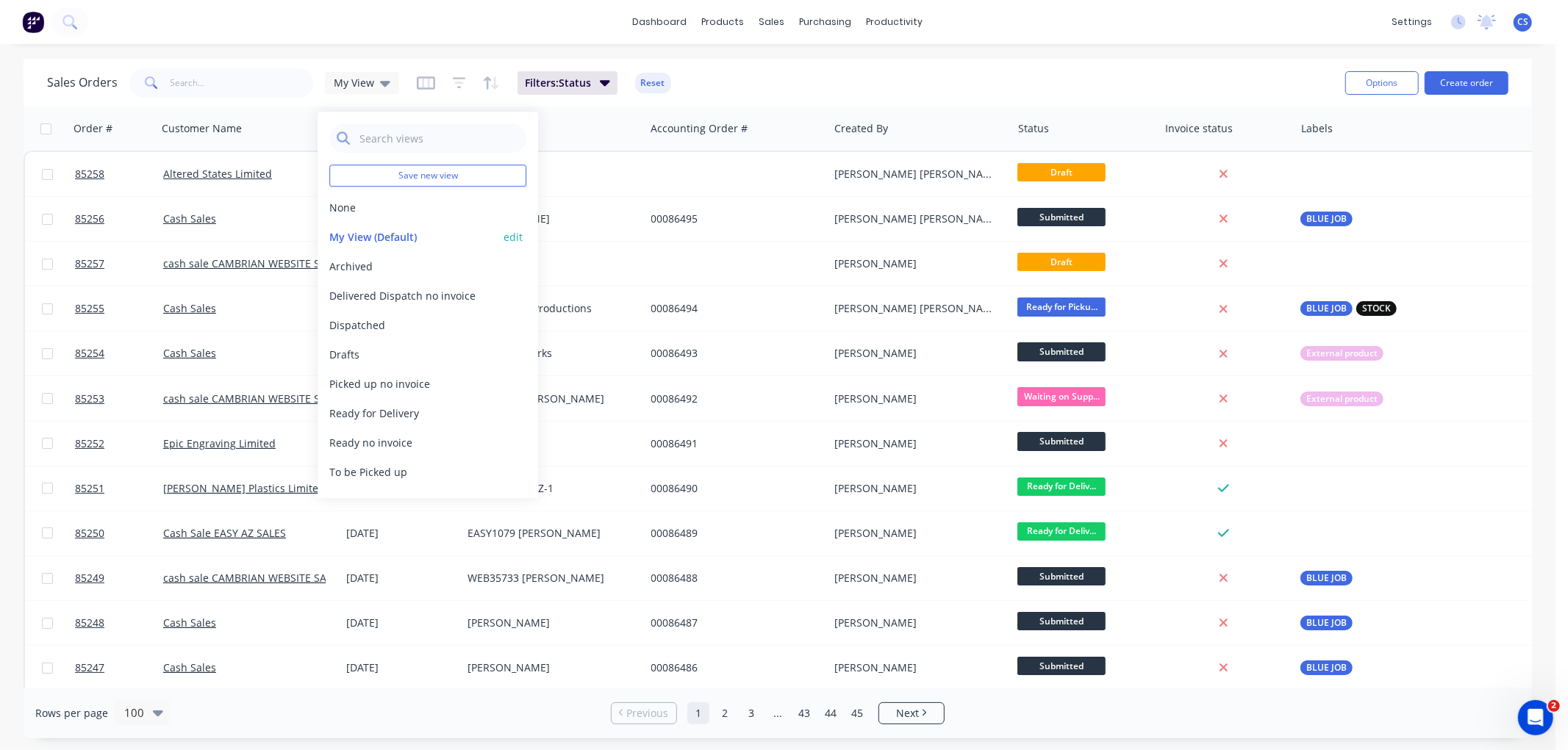
drag, startPoint x: 375, startPoint y: 216, endPoint x: 370, endPoint y: 240, distance: 24.5
drag, startPoint x: 370, startPoint y: 240, endPoint x: 348, endPoint y: 324, distance: 86.8
click at [348, 324] on button "Dispatched" at bounding box center [413, 325] width 168 height 15
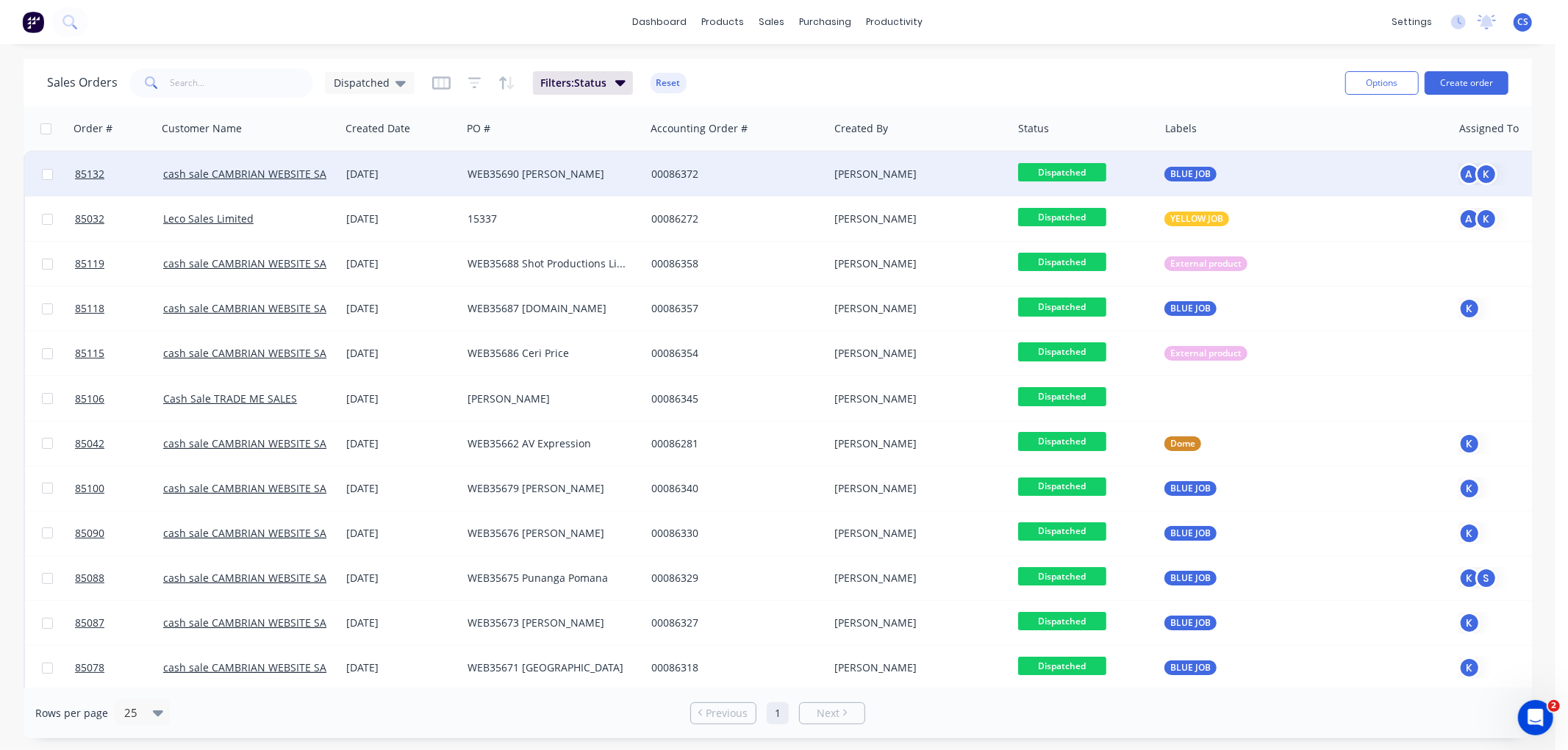
click at [1075, 167] on span "Dispatched" at bounding box center [1061, 172] width 88 height 19
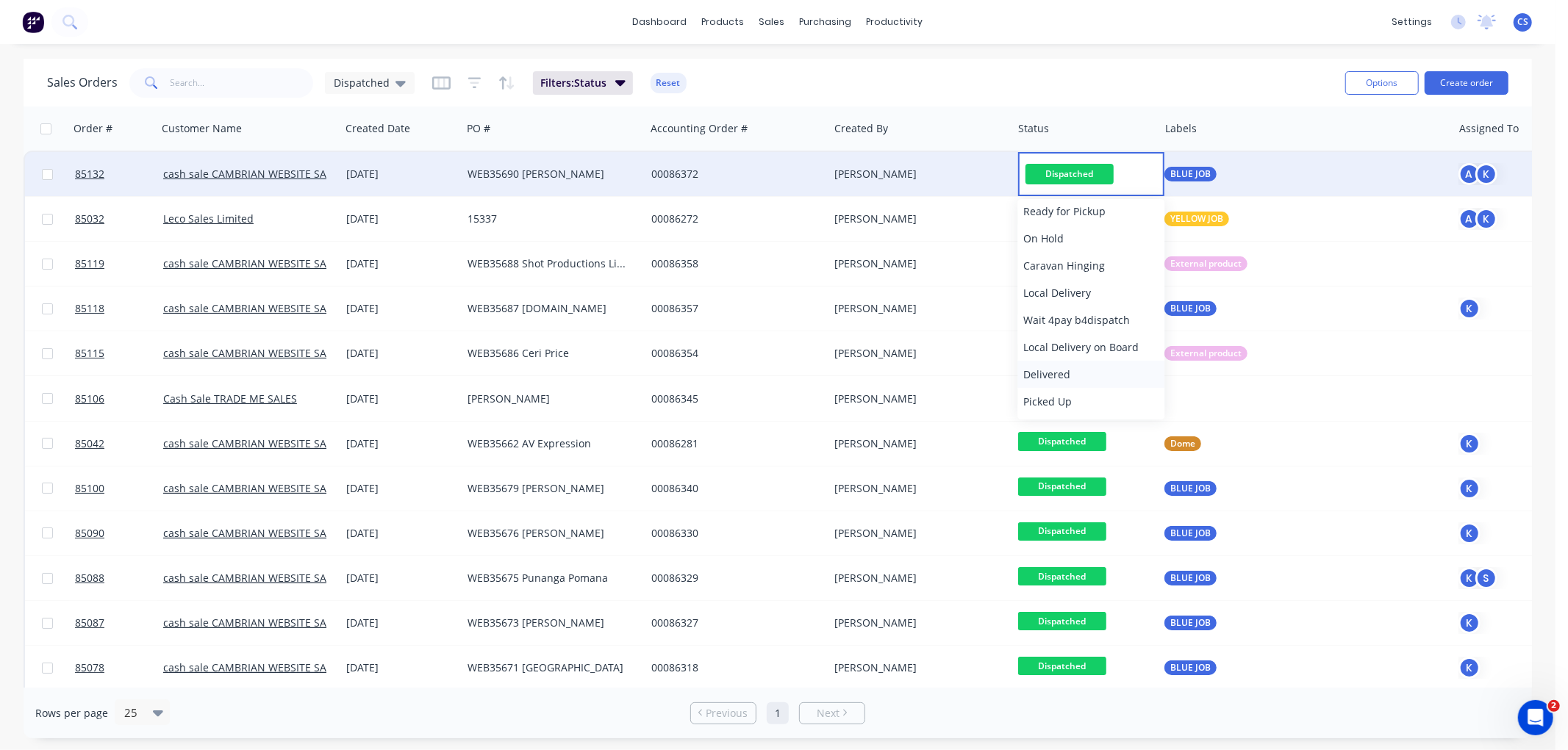
click at [1040, 373] on span "Delivered" at bounding box center [1046, 375] width 47 height 14
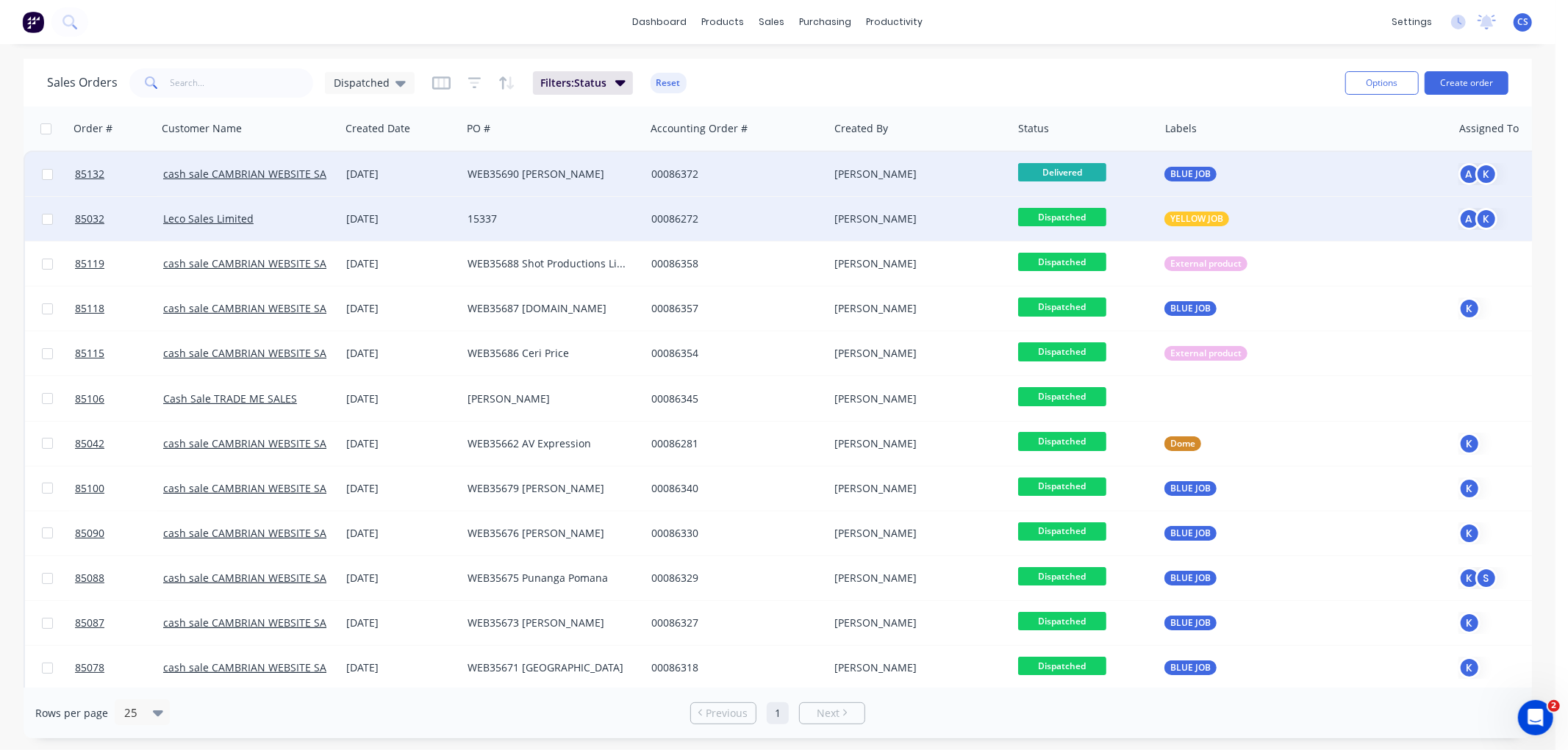
click at [1078, 215] on span "Dispatched" at bounding box center [1061, 217] width 88 height 19
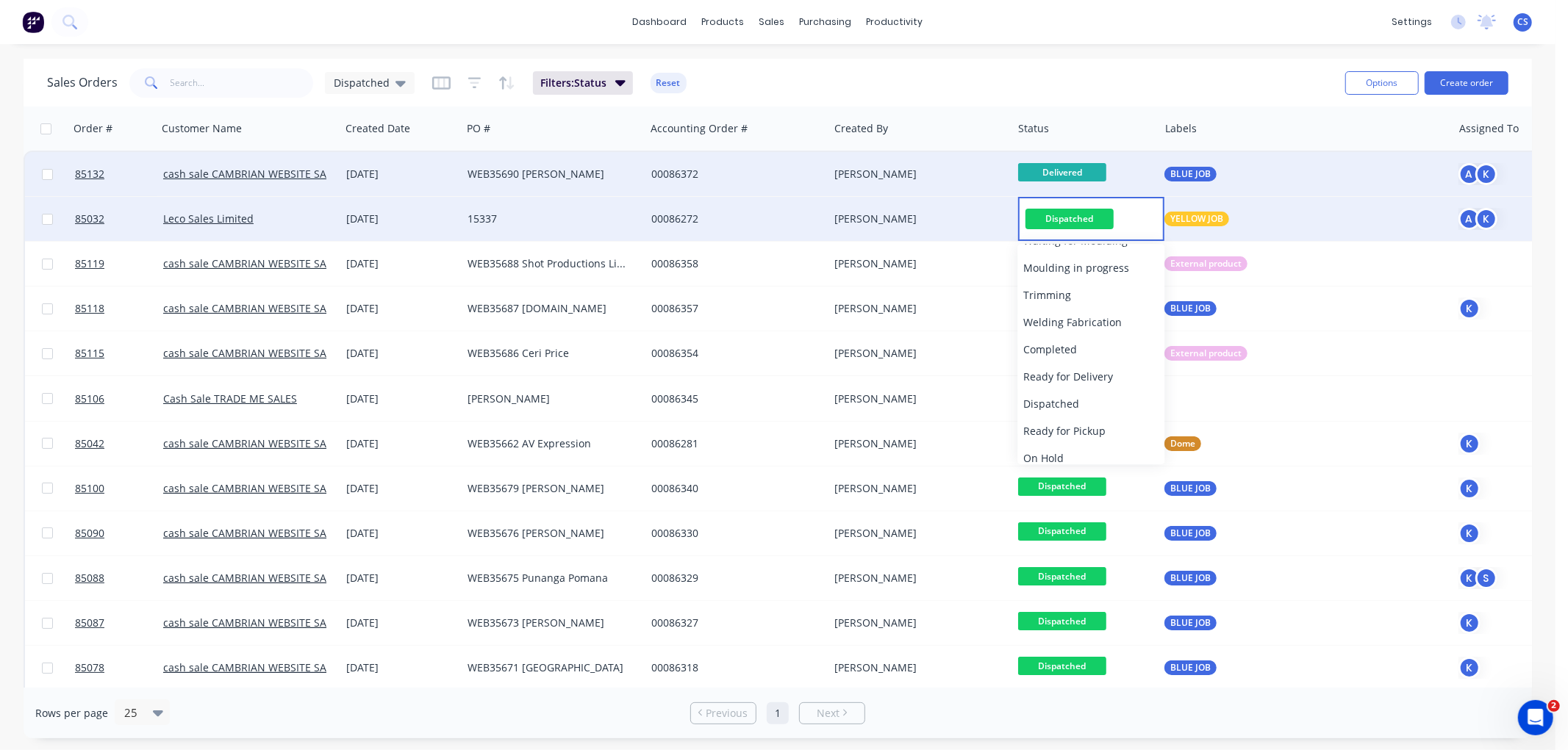
scroll to position [490, 0]
click at [1046, 421] on span "Delivered" at bounding box center [1046, 427] width 47 height 14
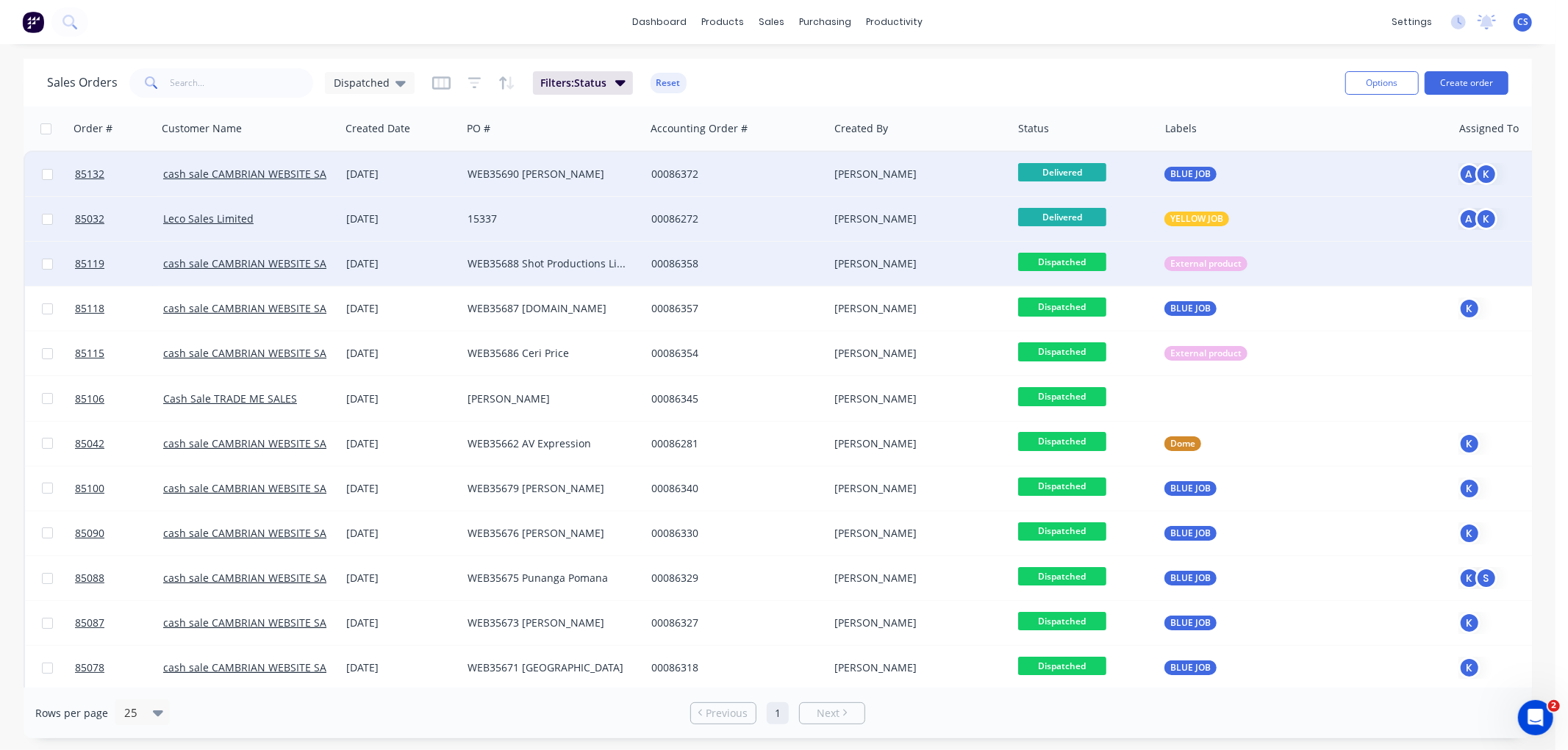
click at [1060, 261] on span "Dispatched" at bounding box center [1061, 261] width 88 height 19
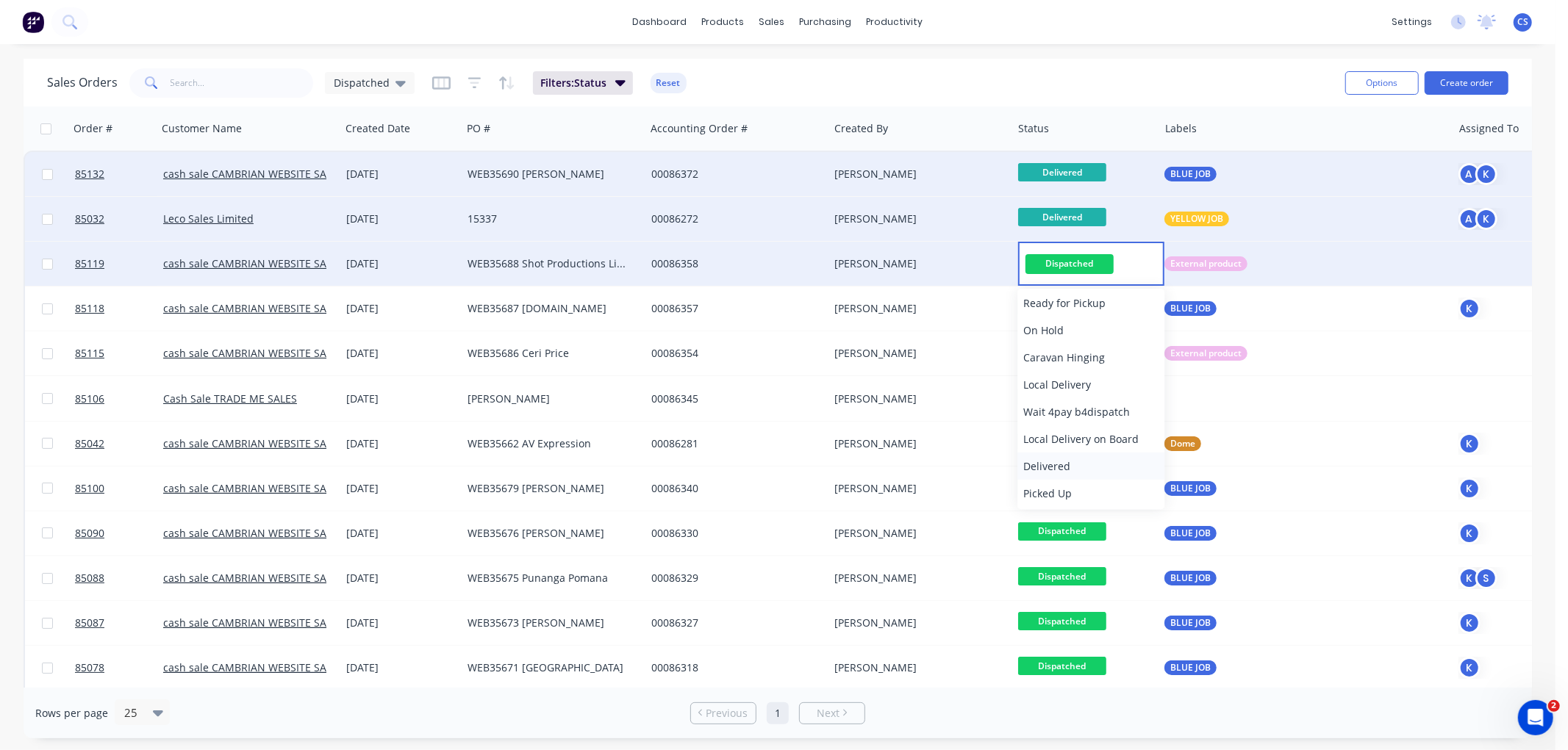
scroll to position [497, 0]
click at [1063, 465] on span "Delivered" at bounding box center [1046, 465] width 47 height 14
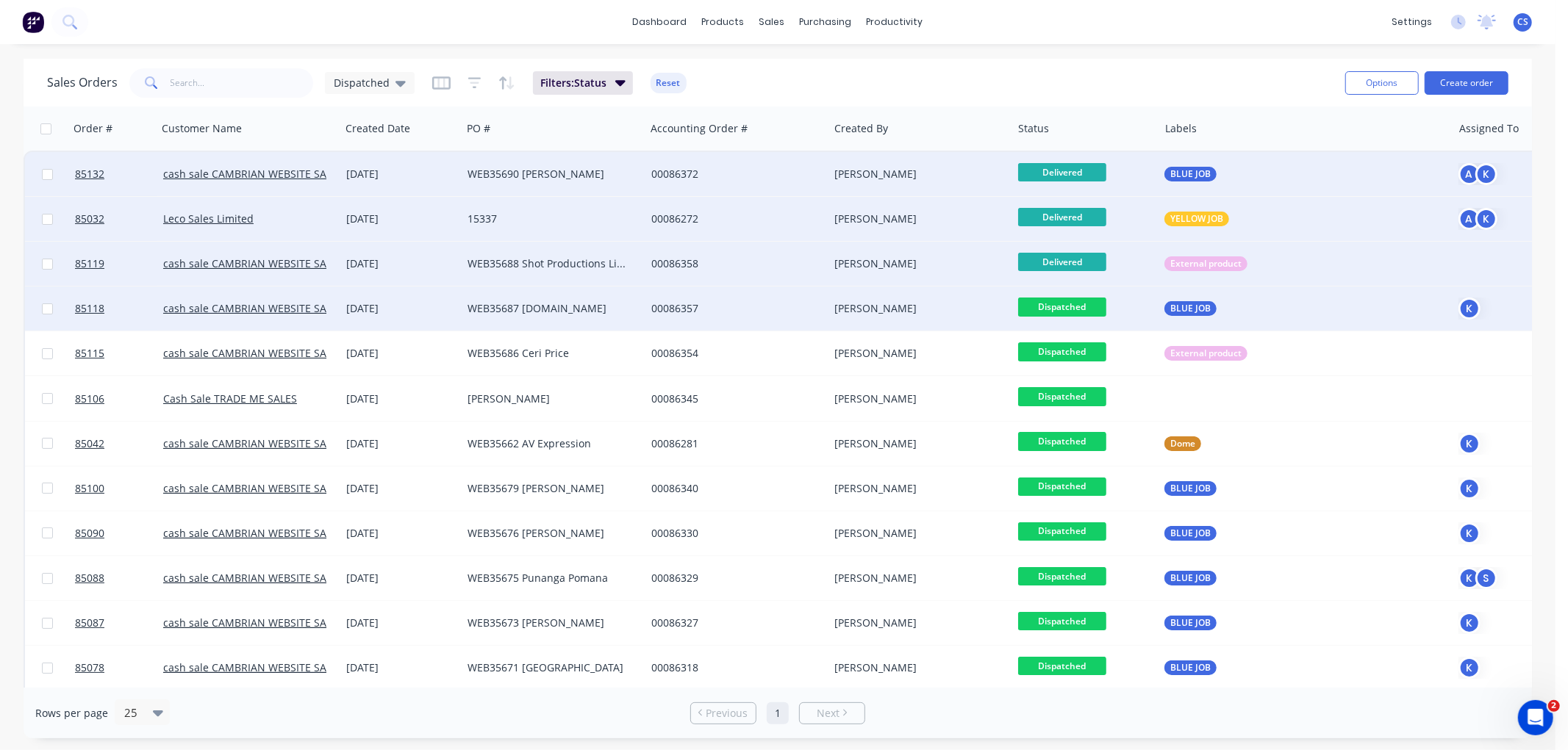
click at [1069, 304] on span "Dispatched" at bounding box center [1061, 307] width 88 height 19
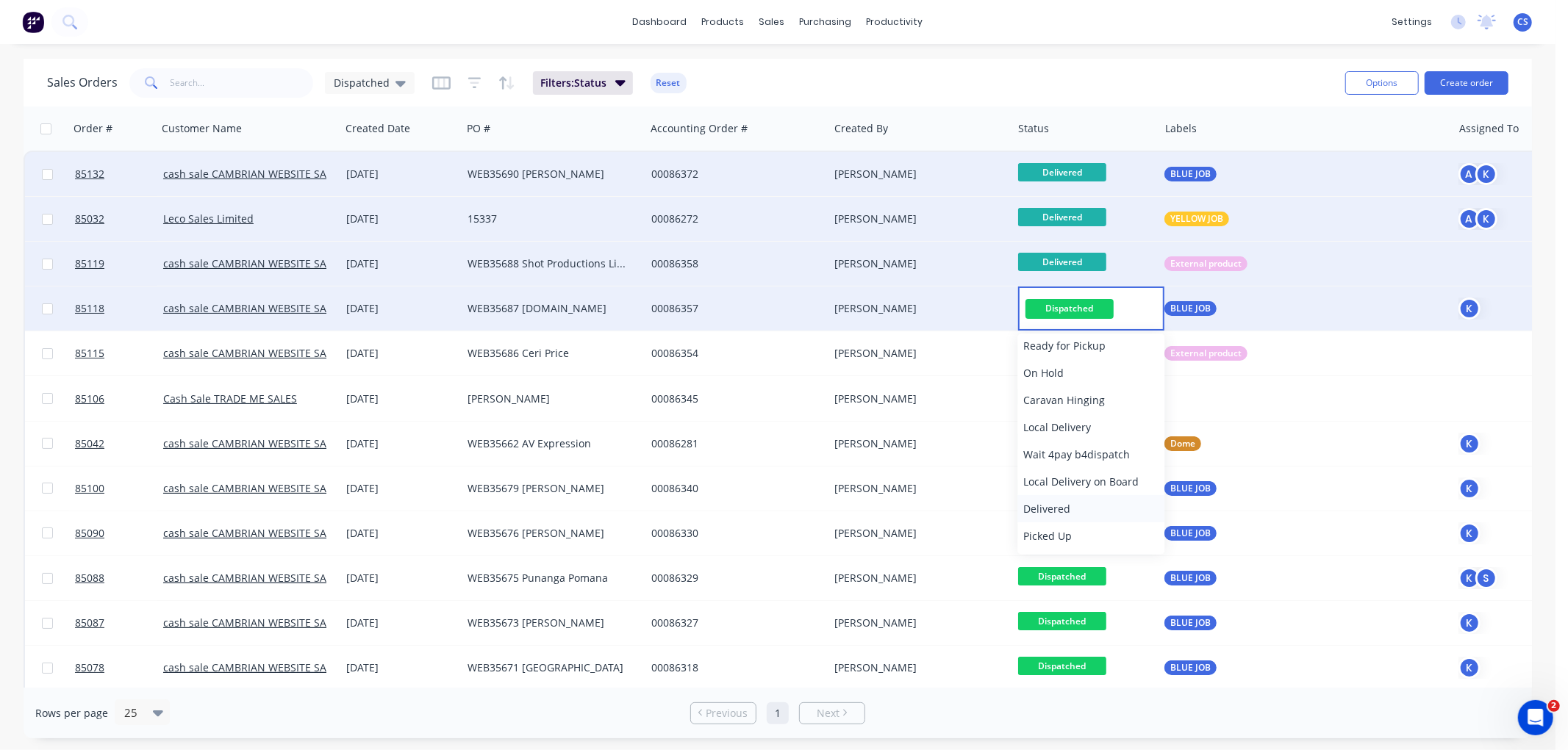
click at [1052, 503] on span "Delivered" at bounding box center [1046, 509] width 47 height 14
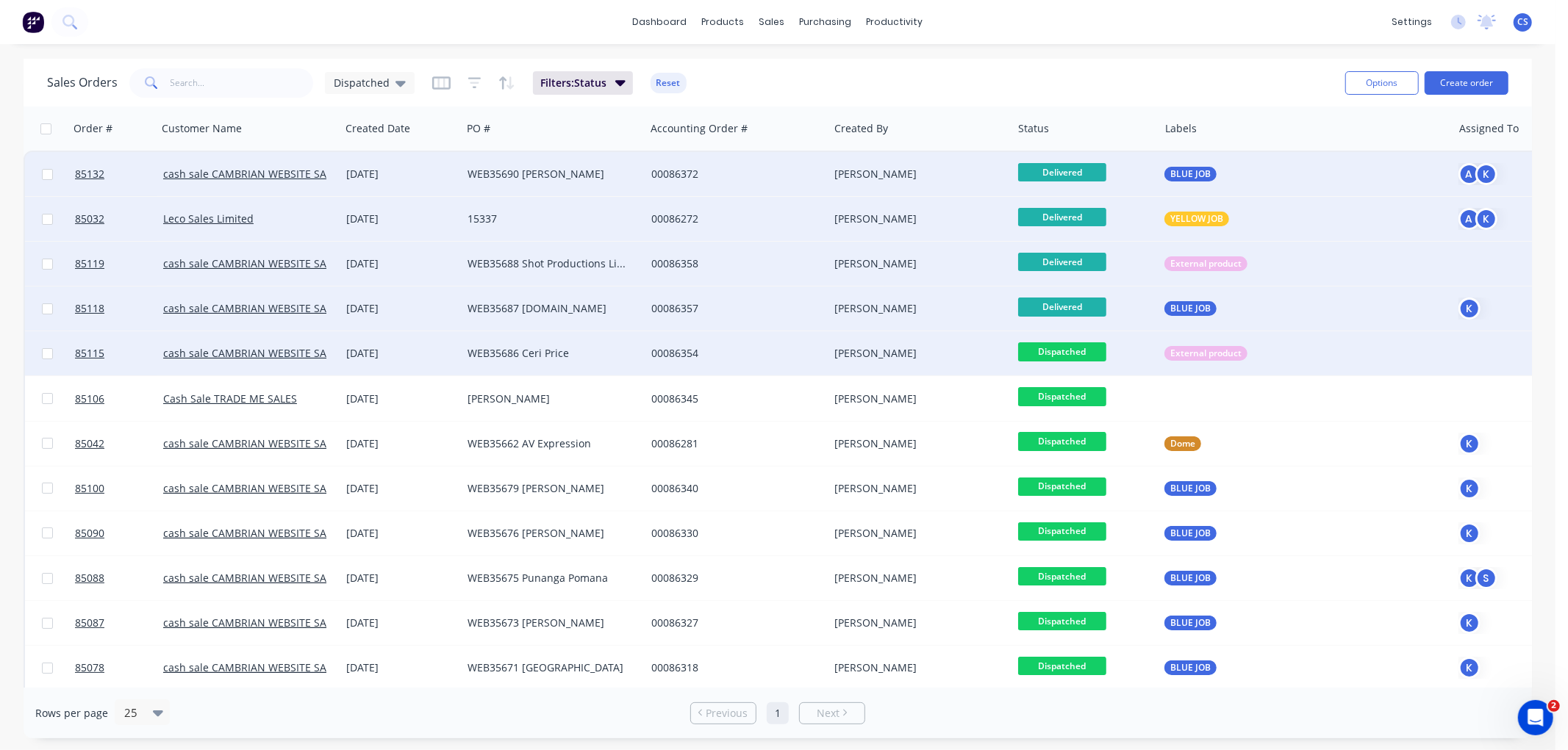
click at [1068, 353] on span "Dispatched" at bounding box center [1061, 351] width 88 height 19
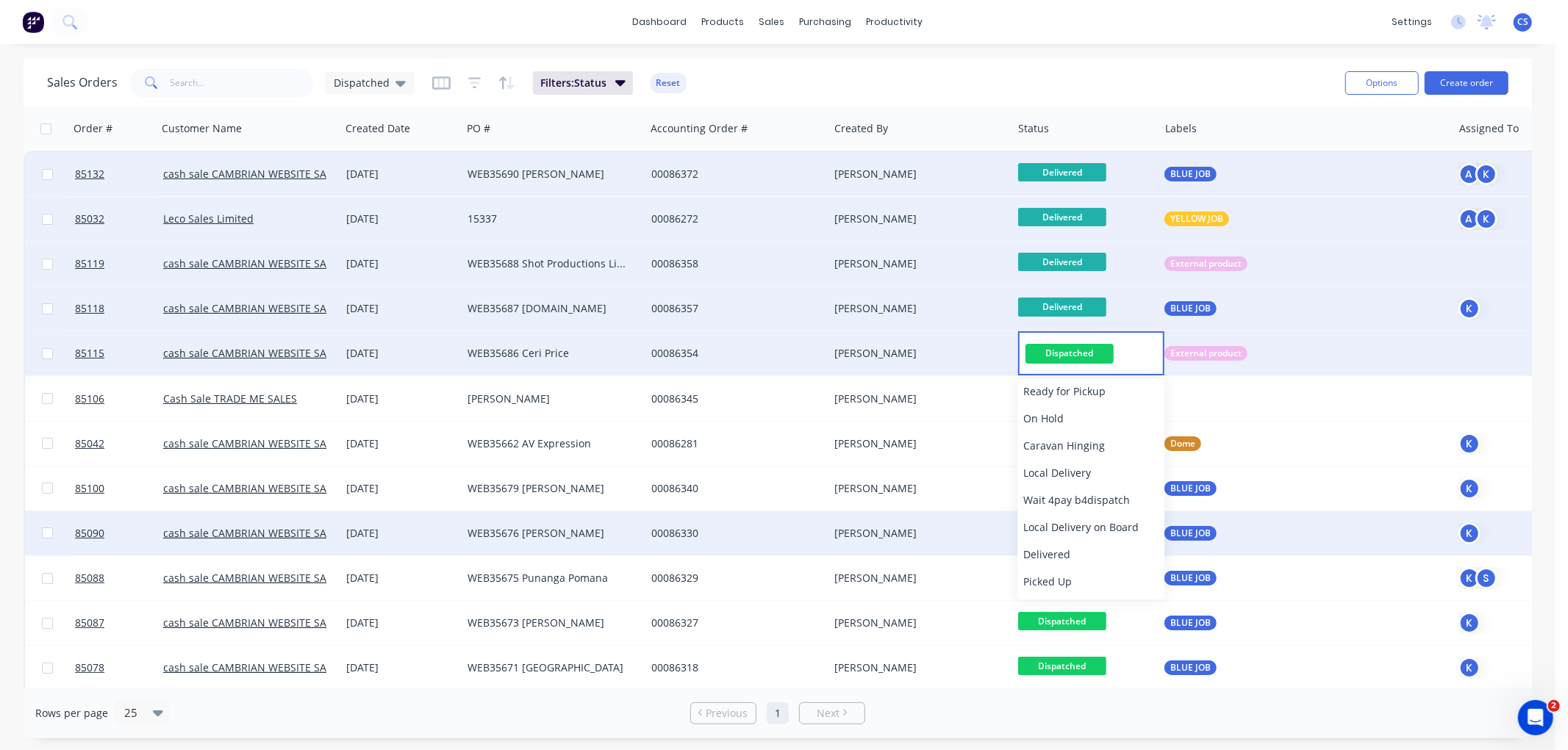
click at [1059, 549] on span "Delivered" at bounding box center [1046, 555] width 47 height 14
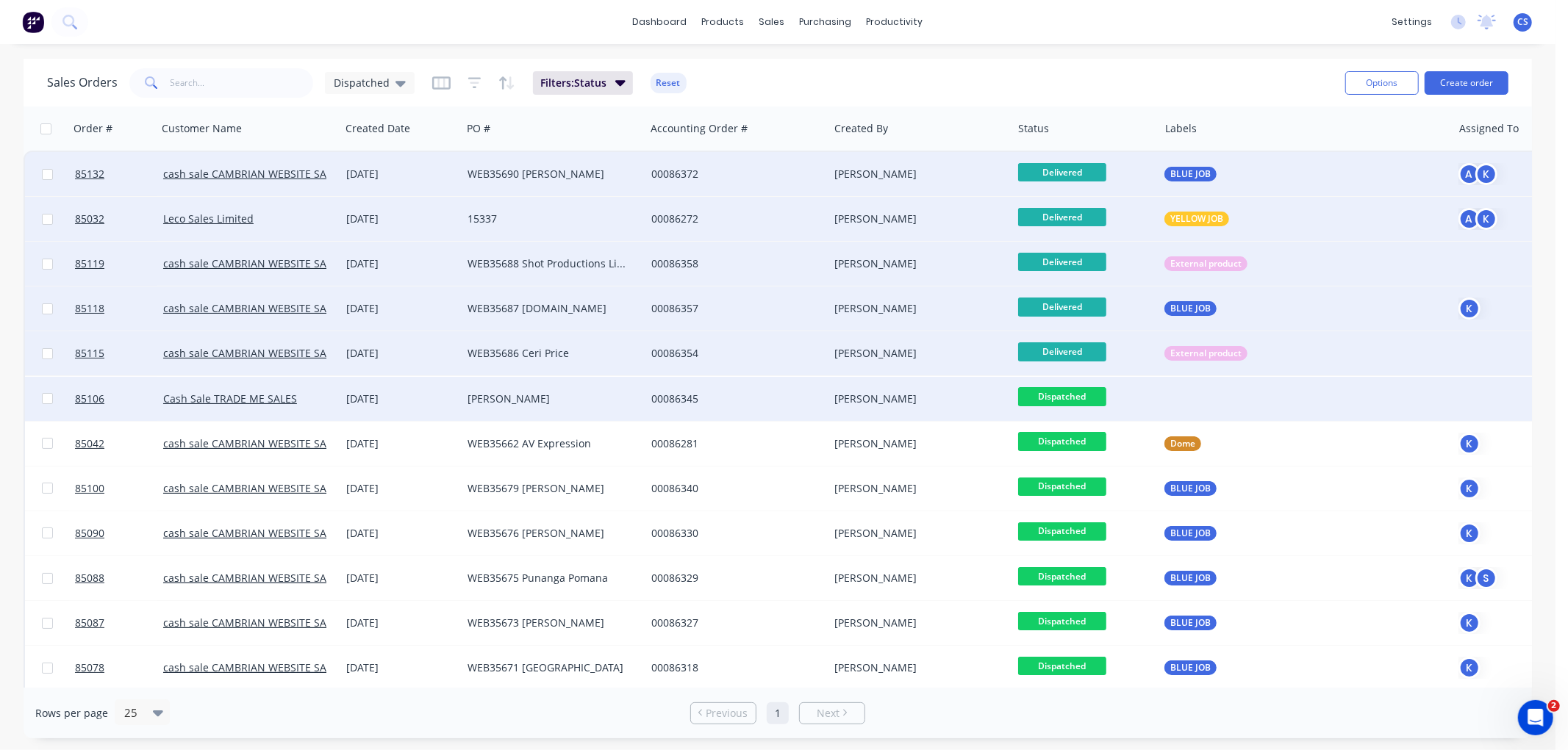
click at [1077, 395] on span "Dispatched" at bounding box center [1061, 396] width 88 height 19
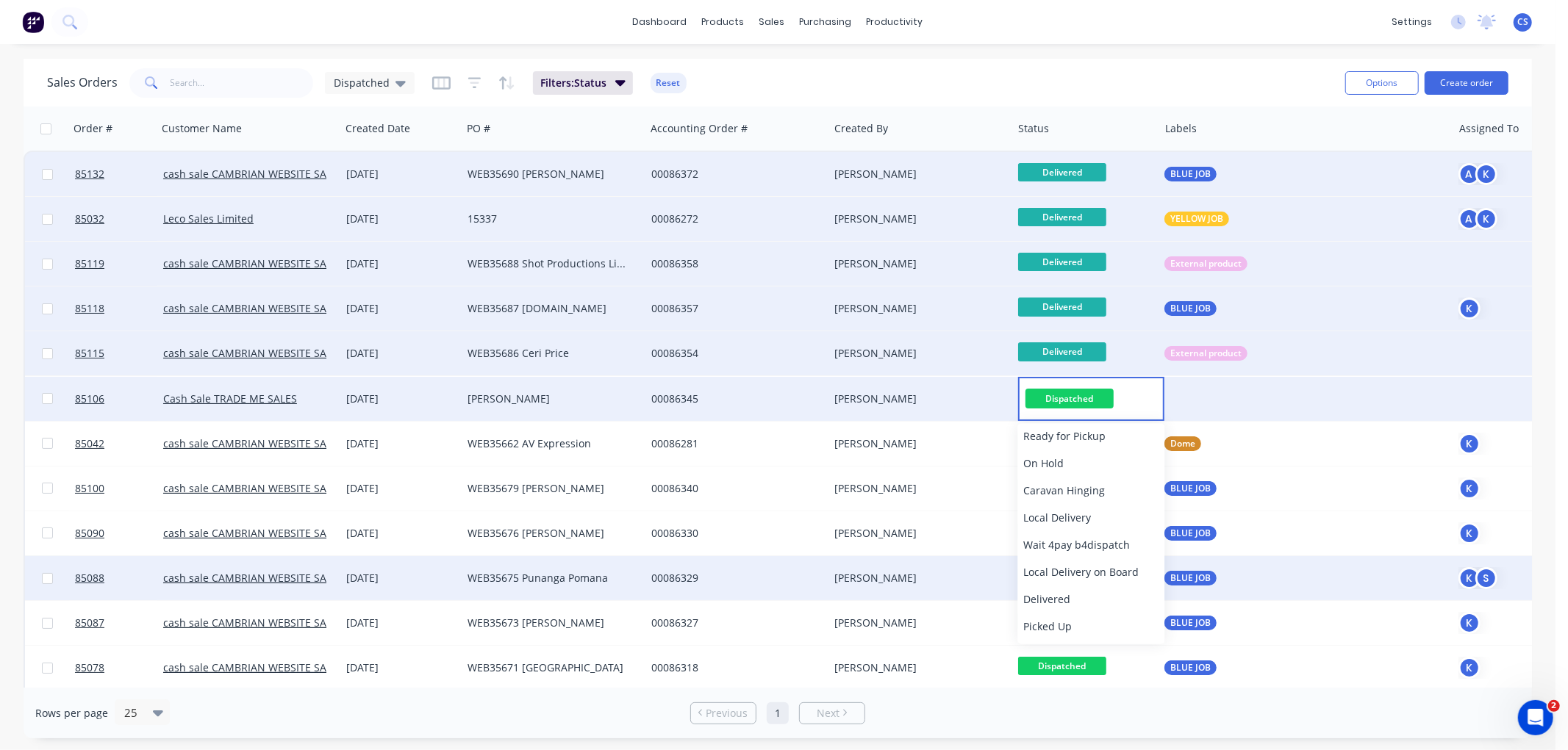
click at [1048, 594] on span "Delivered" at bounding box center [1046, 599] width 47 height 14
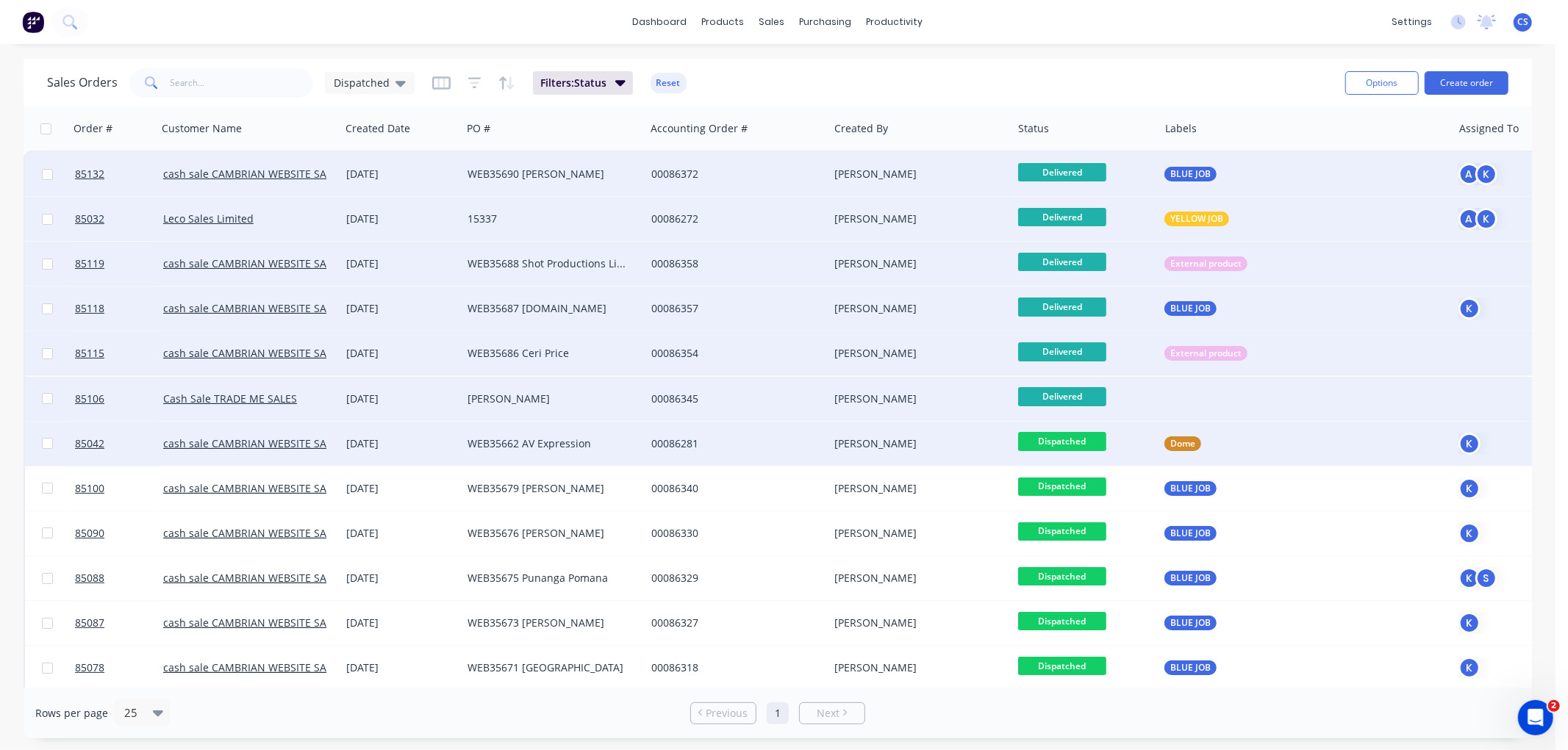
click at [1060, 442] on span "Dispatched" at bounding box center [1061, 441] width 88 height 19
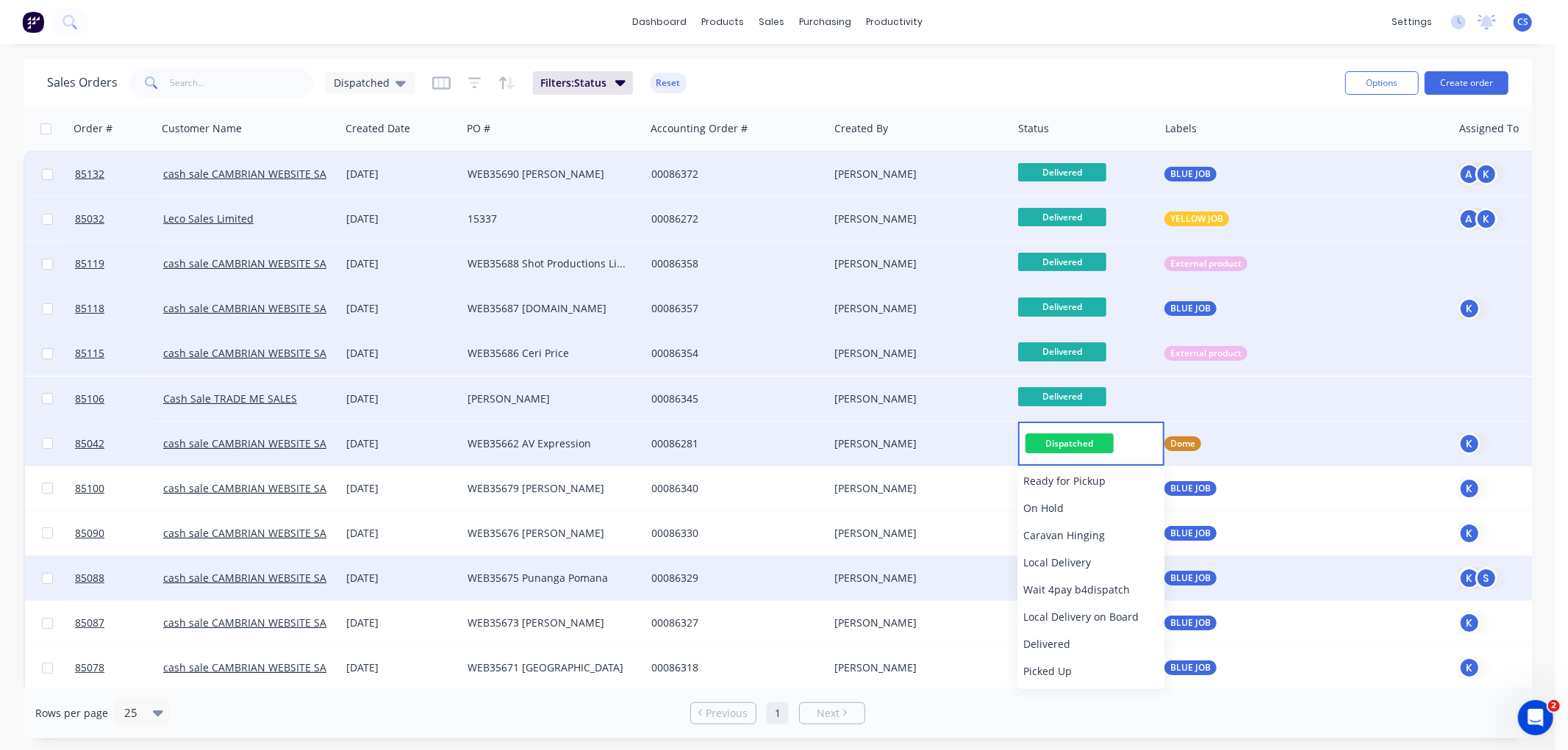
drag, startPoint x: 1067, startPoint y: 646, endPoint x: 1073, endPoint y: 569, distance: 77.2
click at [1067, 645] on span "Delivered" at bounding box center [1046, 644] width 47 height 14
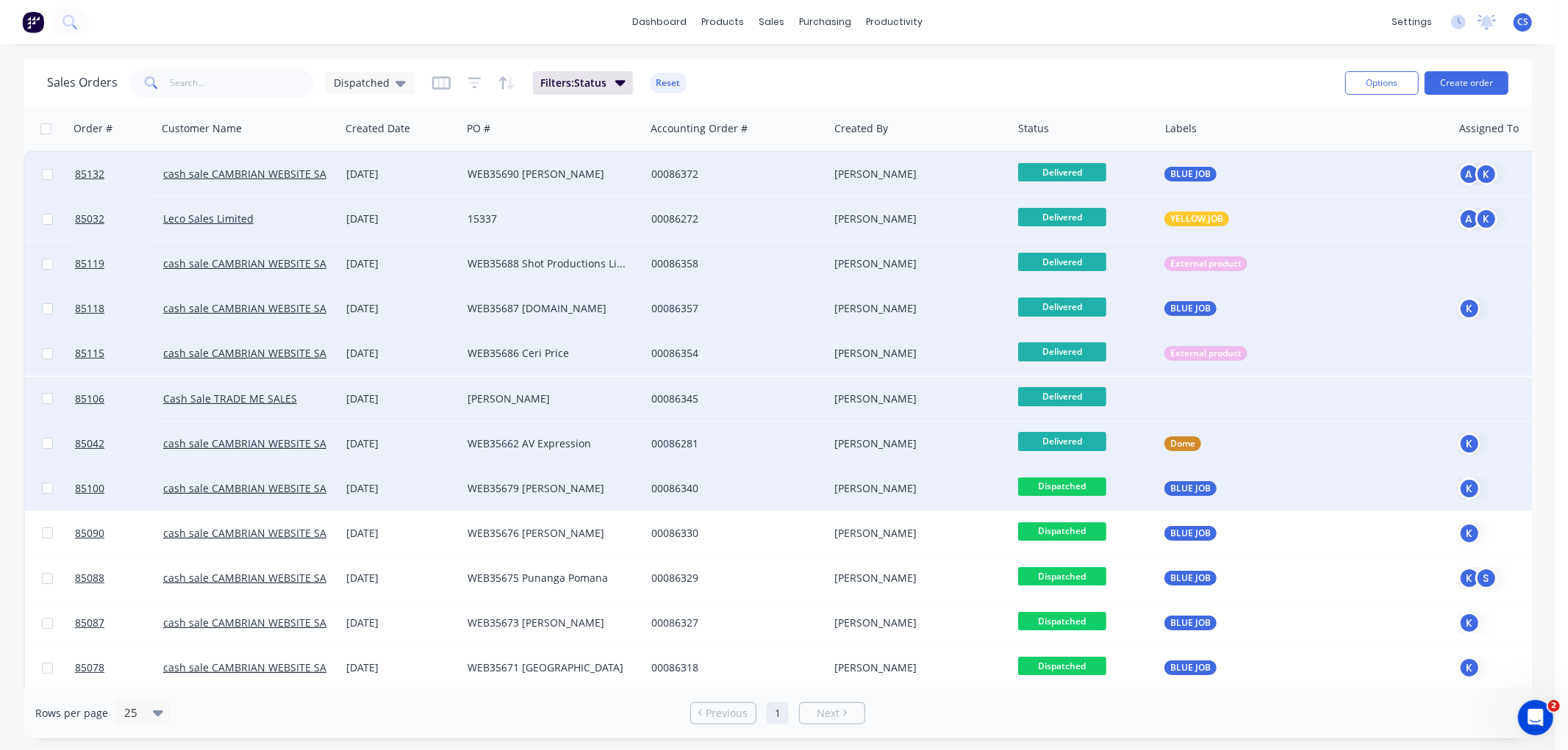
click at [1069, 487] on span "Dispatched" at bounding box center [1061, 487] width 88 height 19
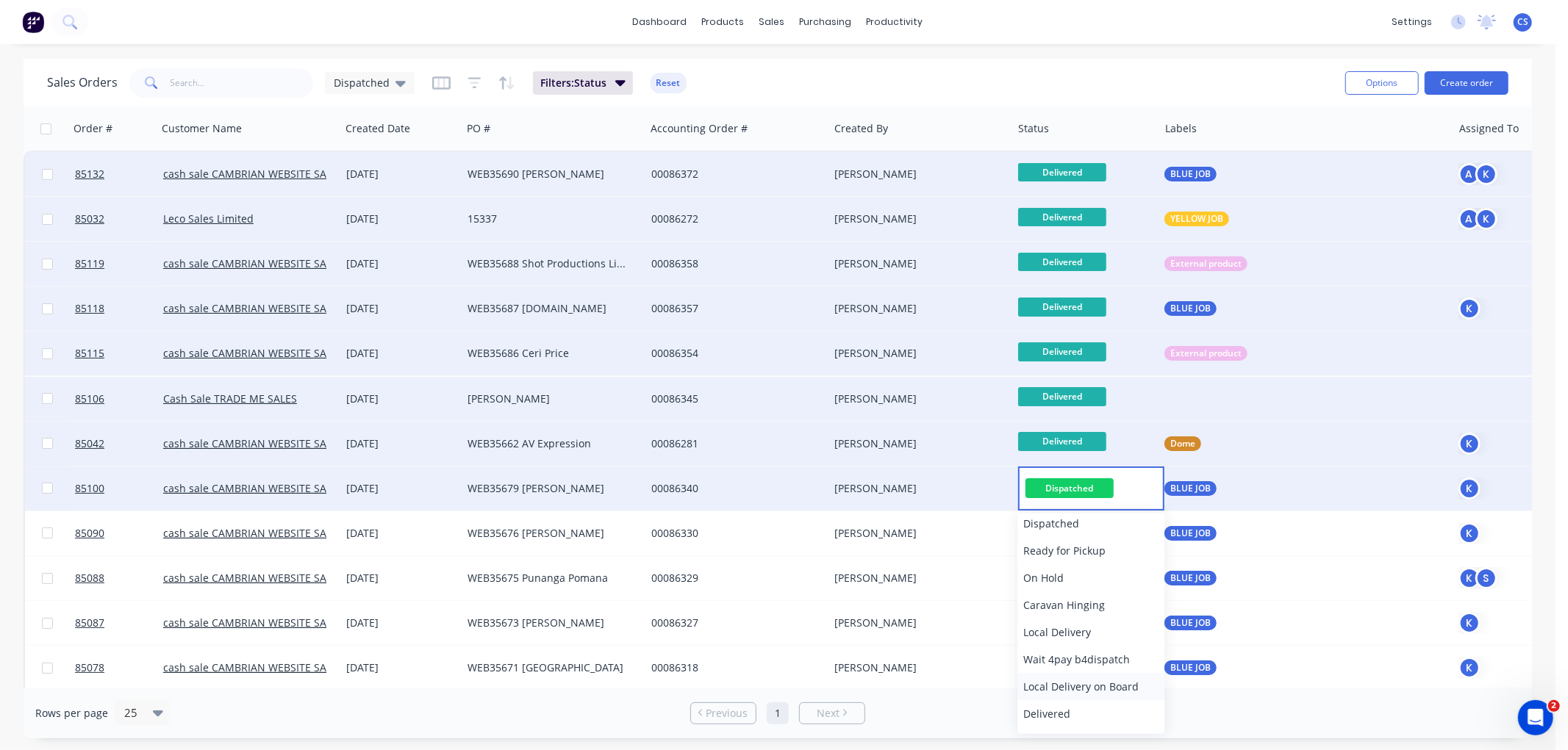
scroll to position [490, 0]
drag, startPoint x: 1075, startPoint y: 658, endPoint x: 1072, endPoint y: 672, distance: 14.3
click at [1055, 692] on span "Delivered" at bounding box center [1046, 696] width 47 height 14
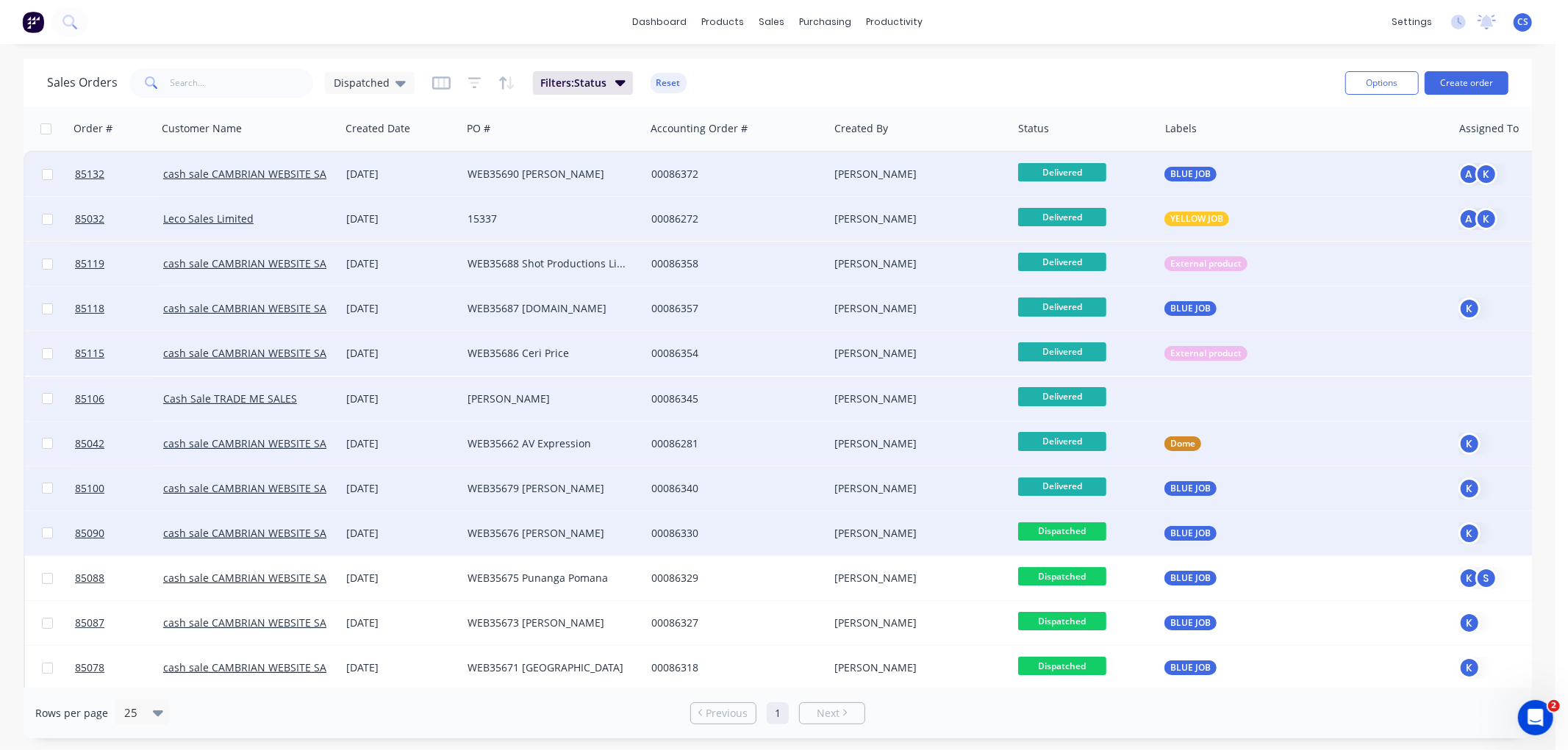
click at [1079, 531] on span "Dispatched" at bounding box center [1061, 532] width 88 height 19
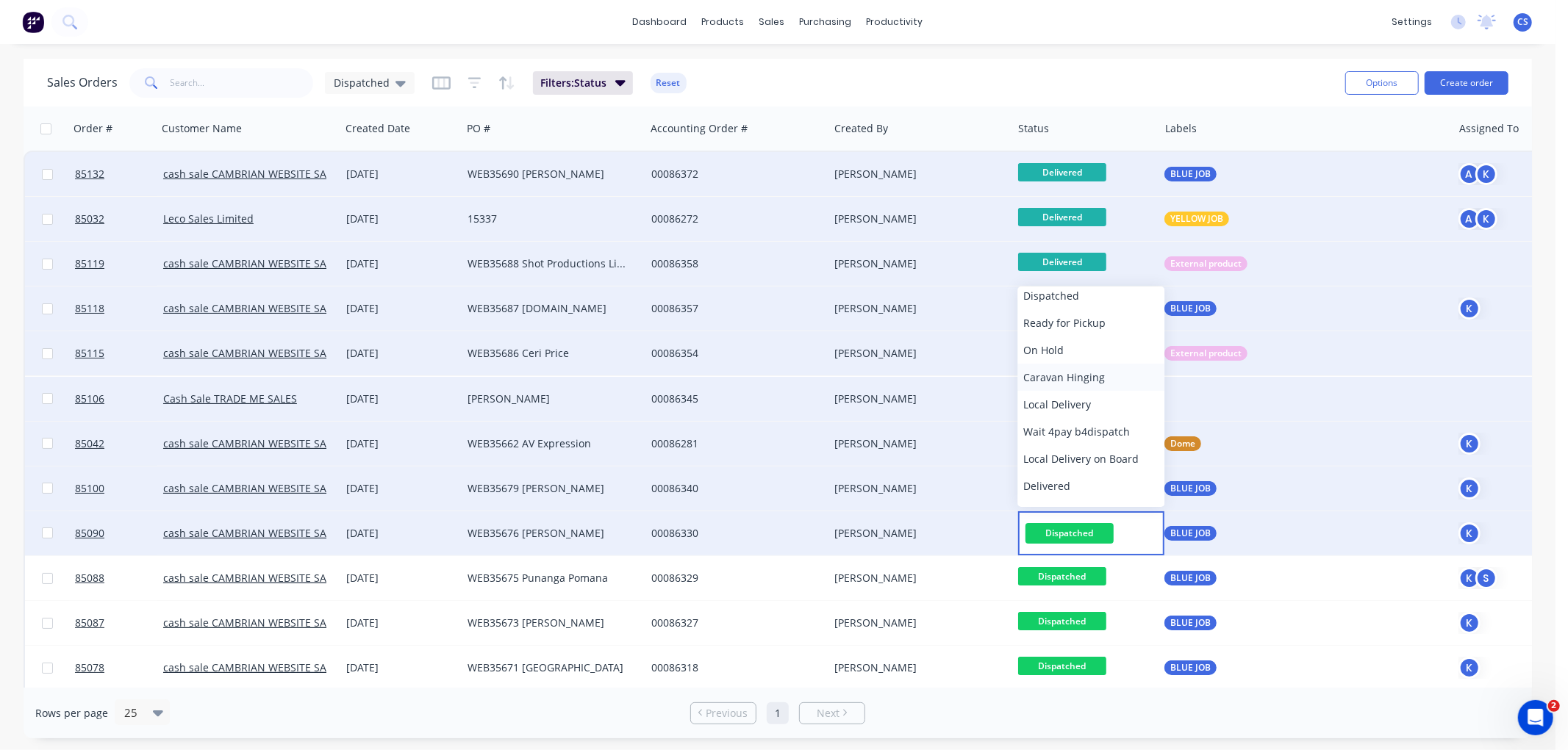
scroll to position [497, 0]
click at [1055, 457] on span "Delivered" at bounding box center [1046, 462] width 47 height 14
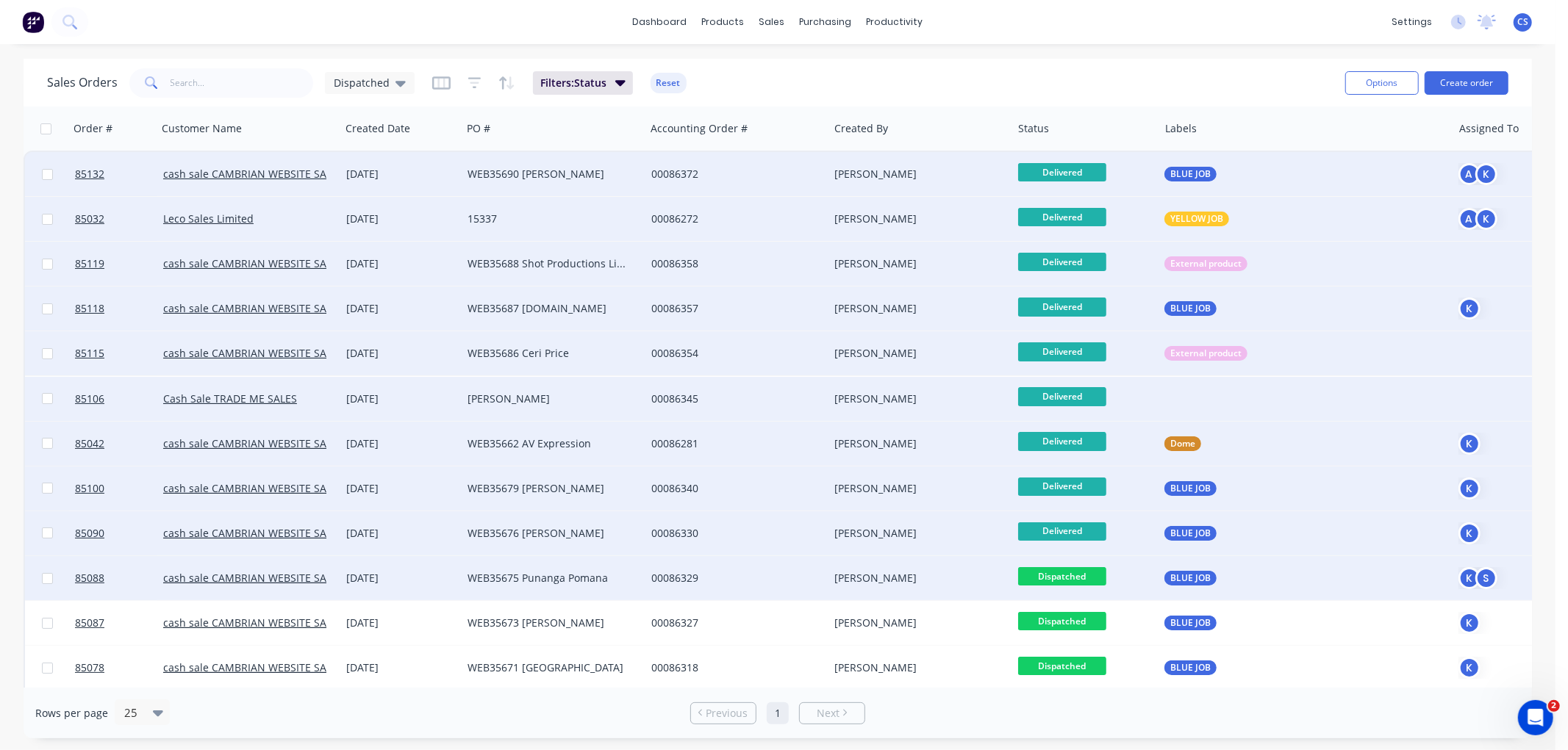
click at [1074, 571] on span "Dispatched" at bounding box center [1061, 576] width 88 height 19
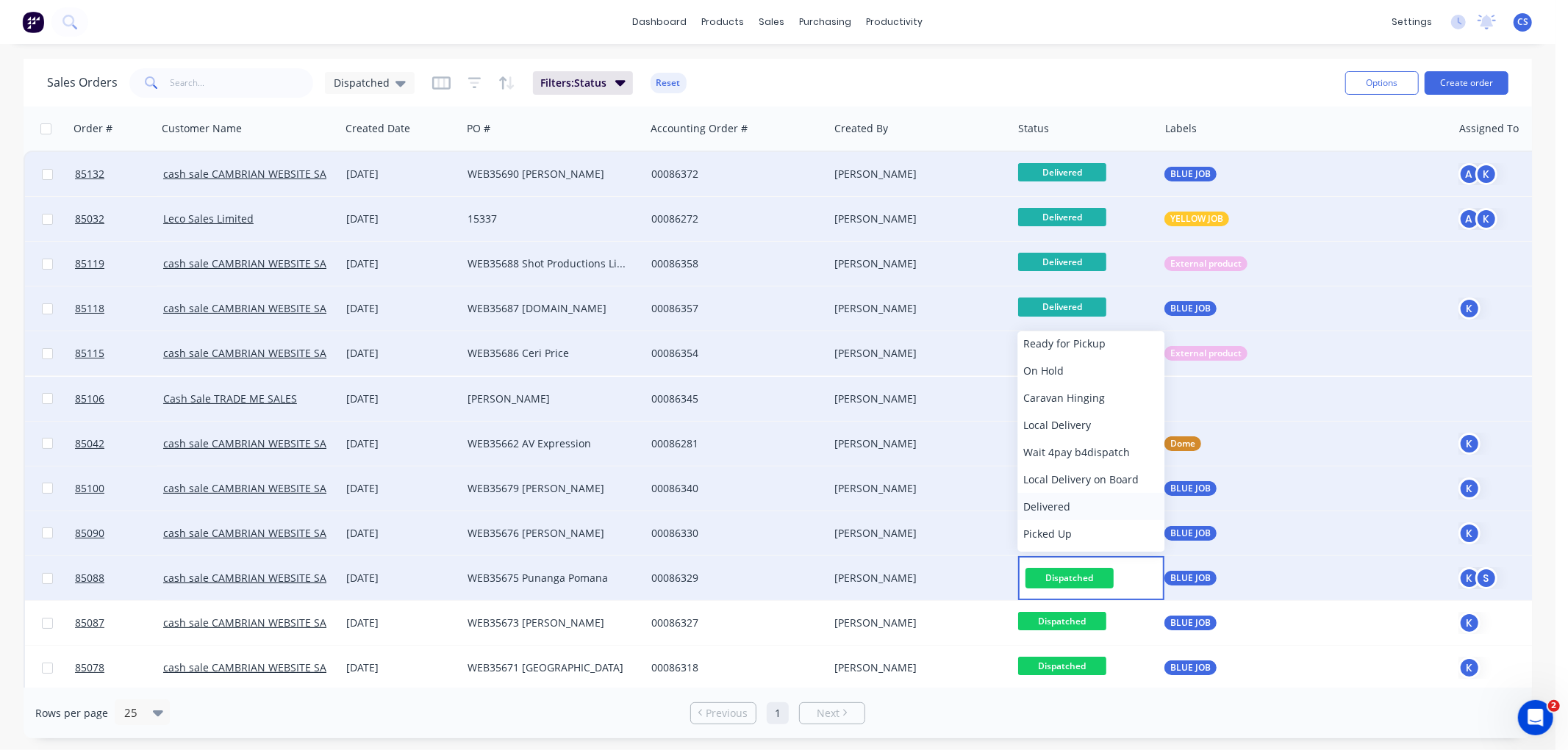
click at [1044, 502] on span "Delivered" at bounding box center [1046, 507] width 47 height 14
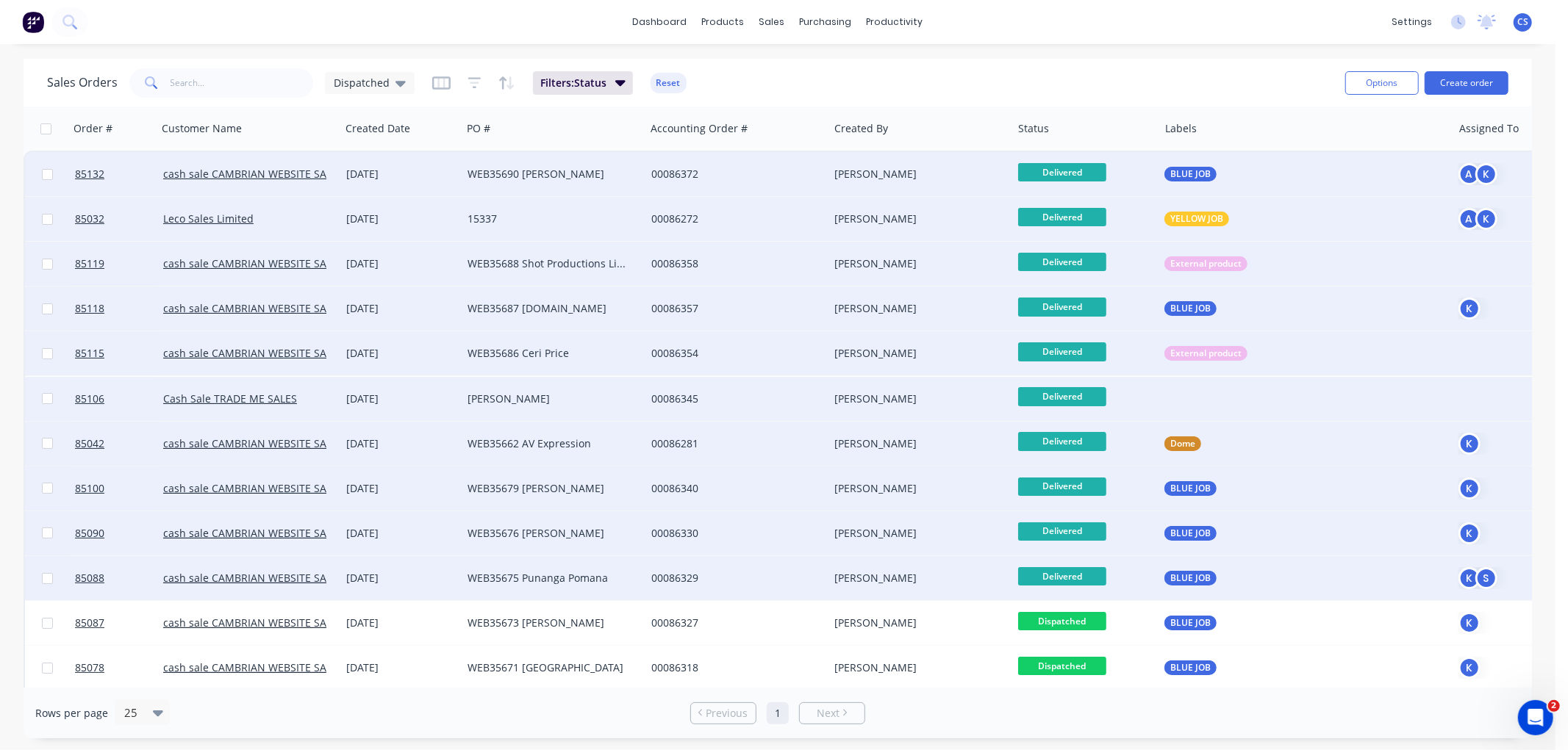
drag, startPoint x: 1070, startPoint y: 622, endPoint x: 1085, endPoint y: 598, distance: 28.3
click at [1070, 622] on span "Dispatched" at bounding box center [1061, 621] width 88 height 19
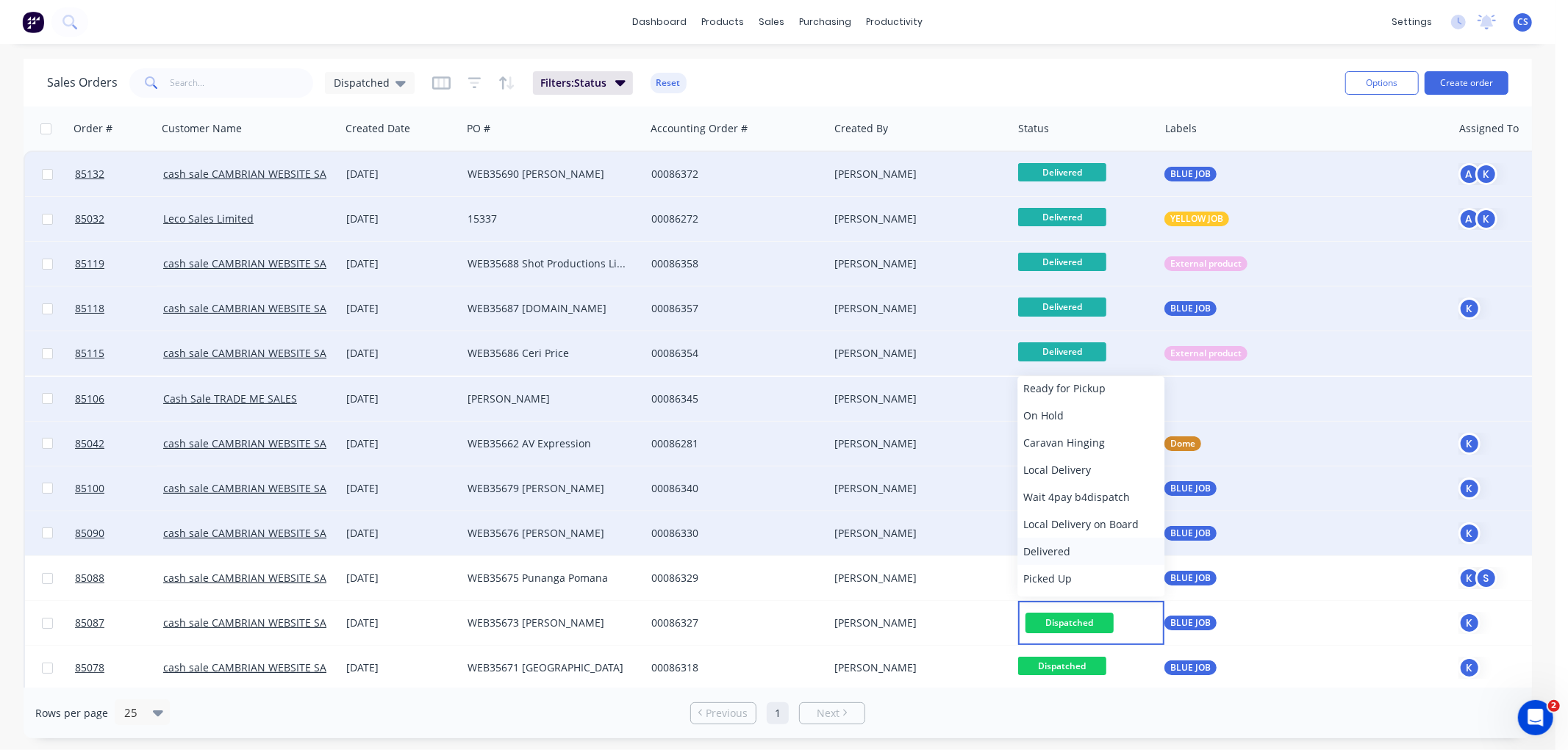
click at [1071, 546] on button "Delivered" at bounding box center [1091, 551] width 147 height 27
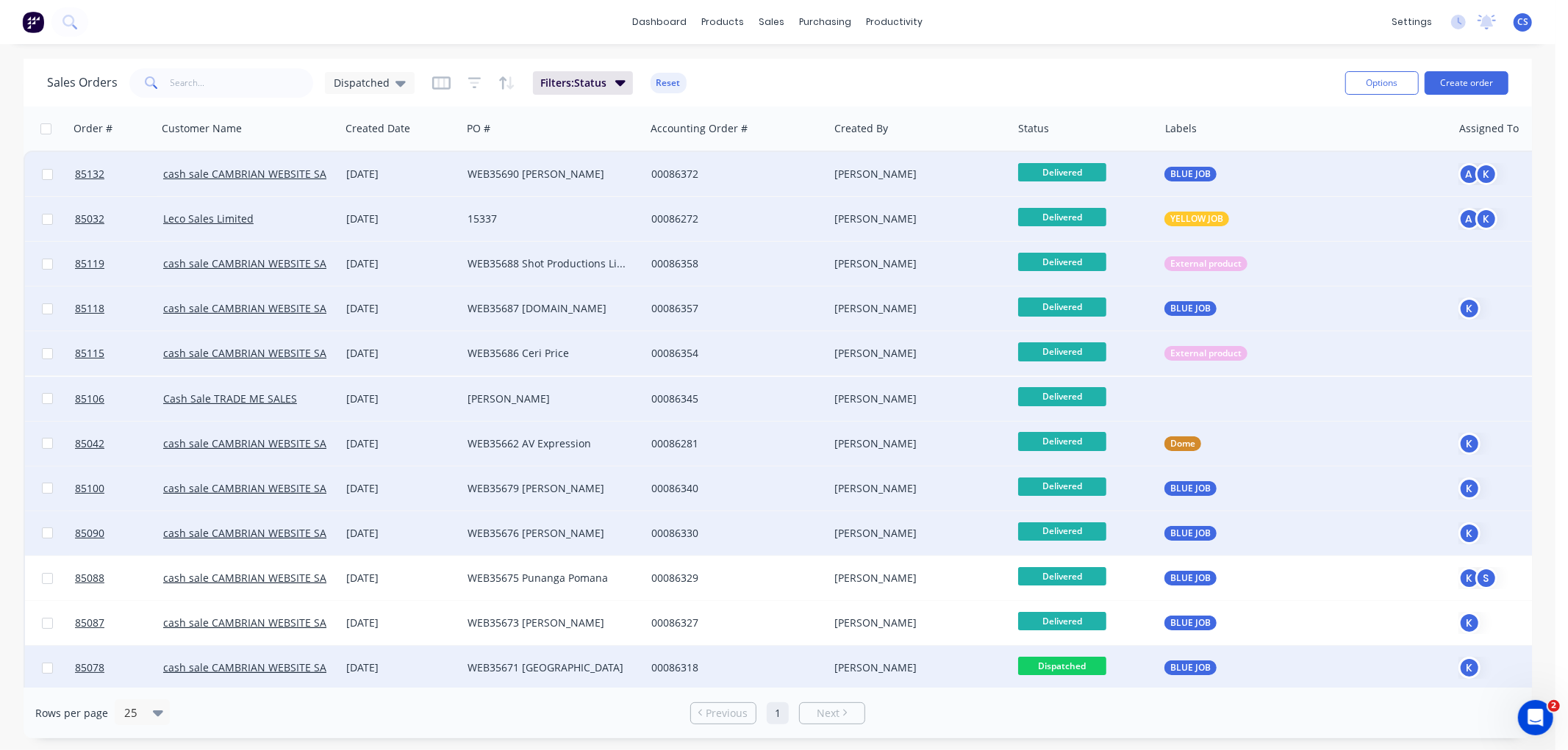
click at [1080, 666] on span "Dispatched" at bounding box center [1061, 666] width 88 height 19
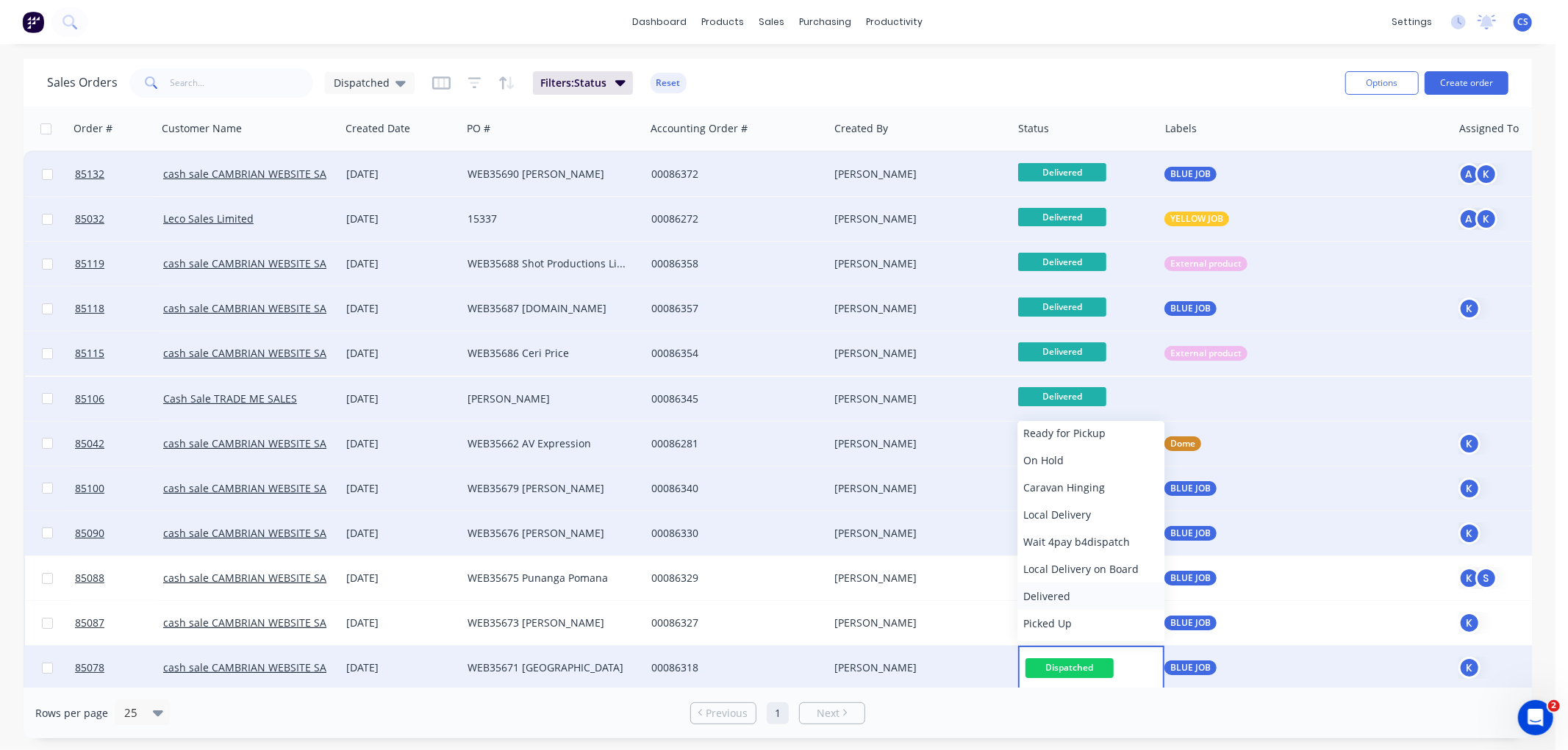
click at [1056, 596] on span "Delivered" at bounding box center [1046, 597] width 47 height 14
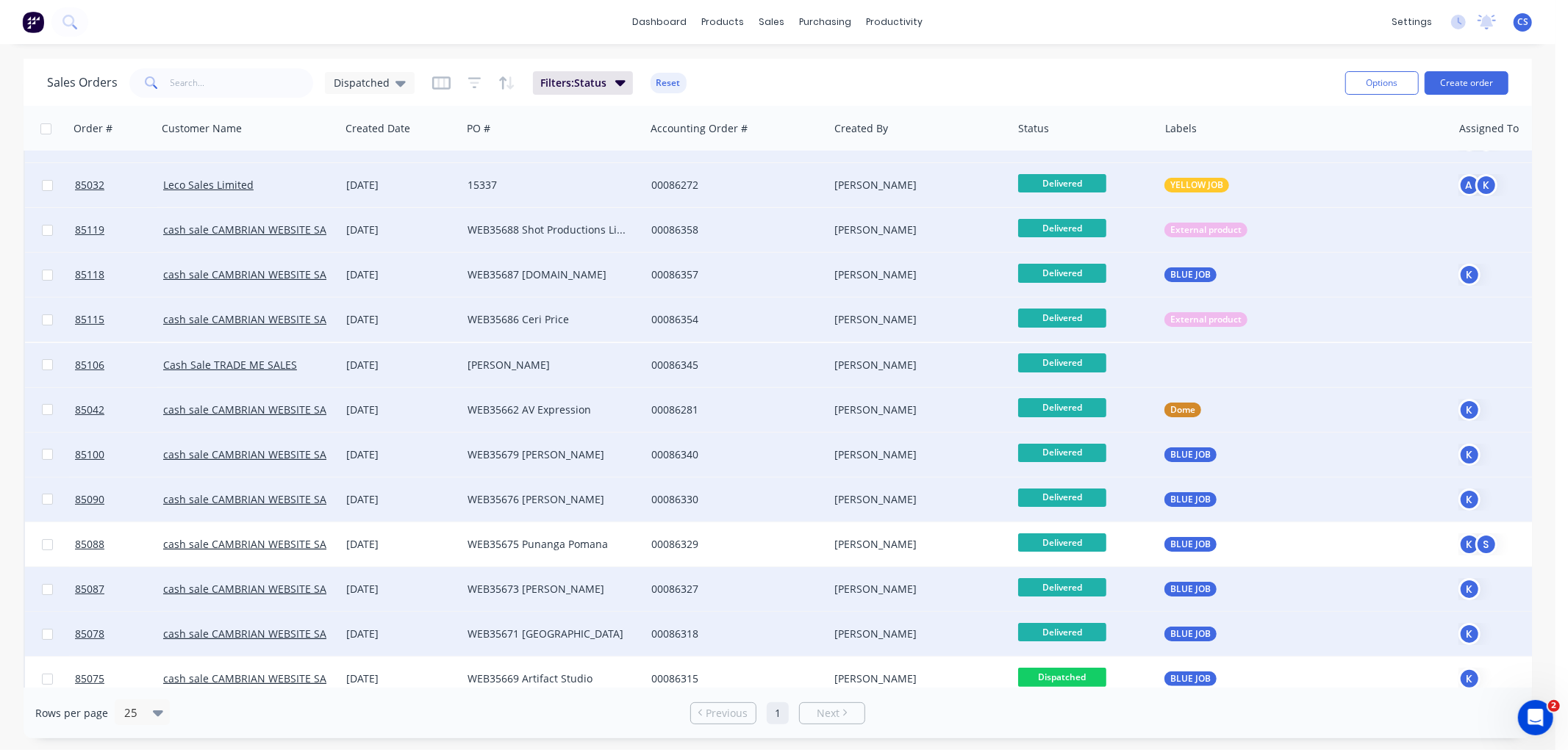
scroll to position [54, 0]
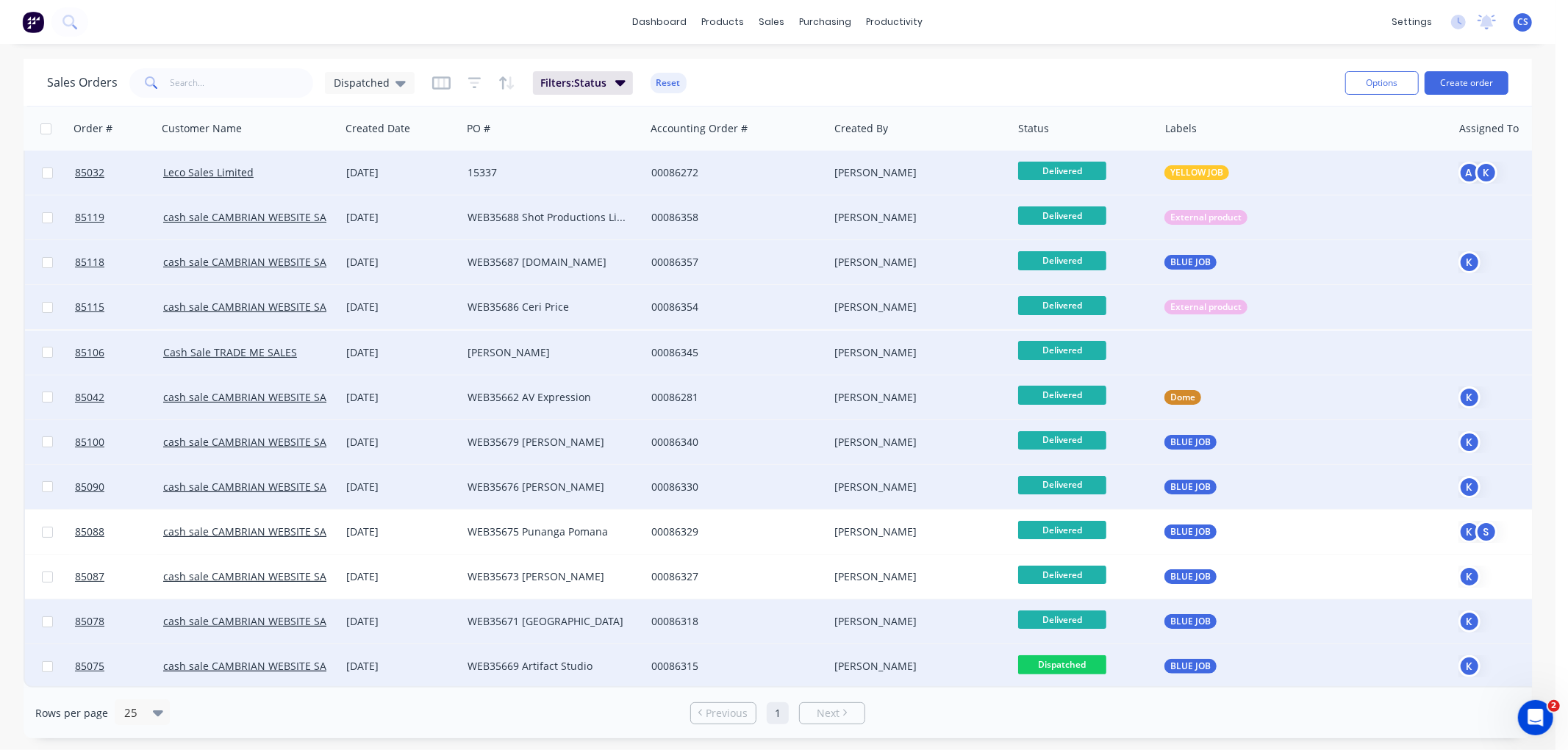
click at [1085, 655] on span "Dispatched" at bounding box center [1061, 664] width 88 height 19
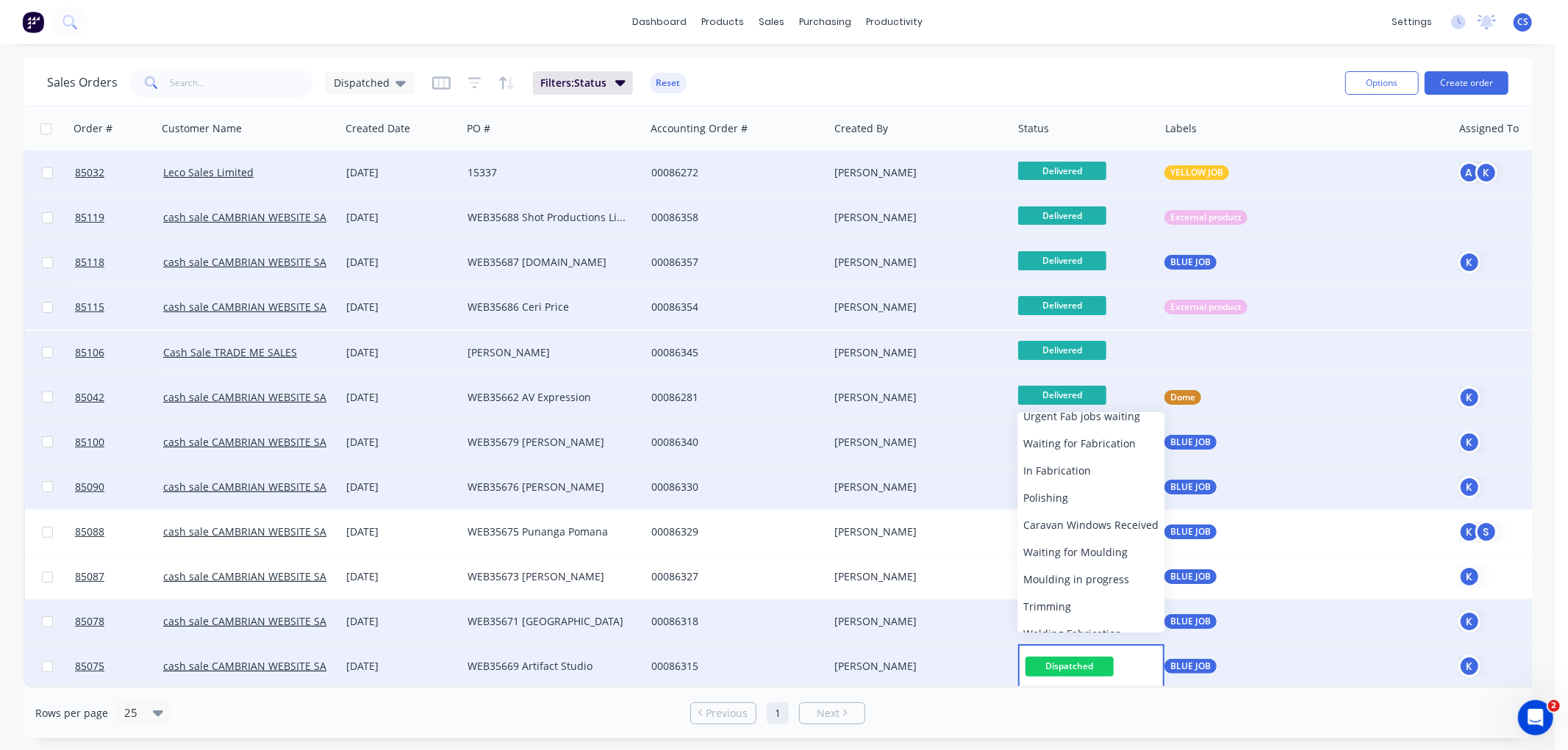
scroll to position [497, 0]
click at [1063, 583] on span "Delivered" at bounding box center [1046, 588] width 47 height 14
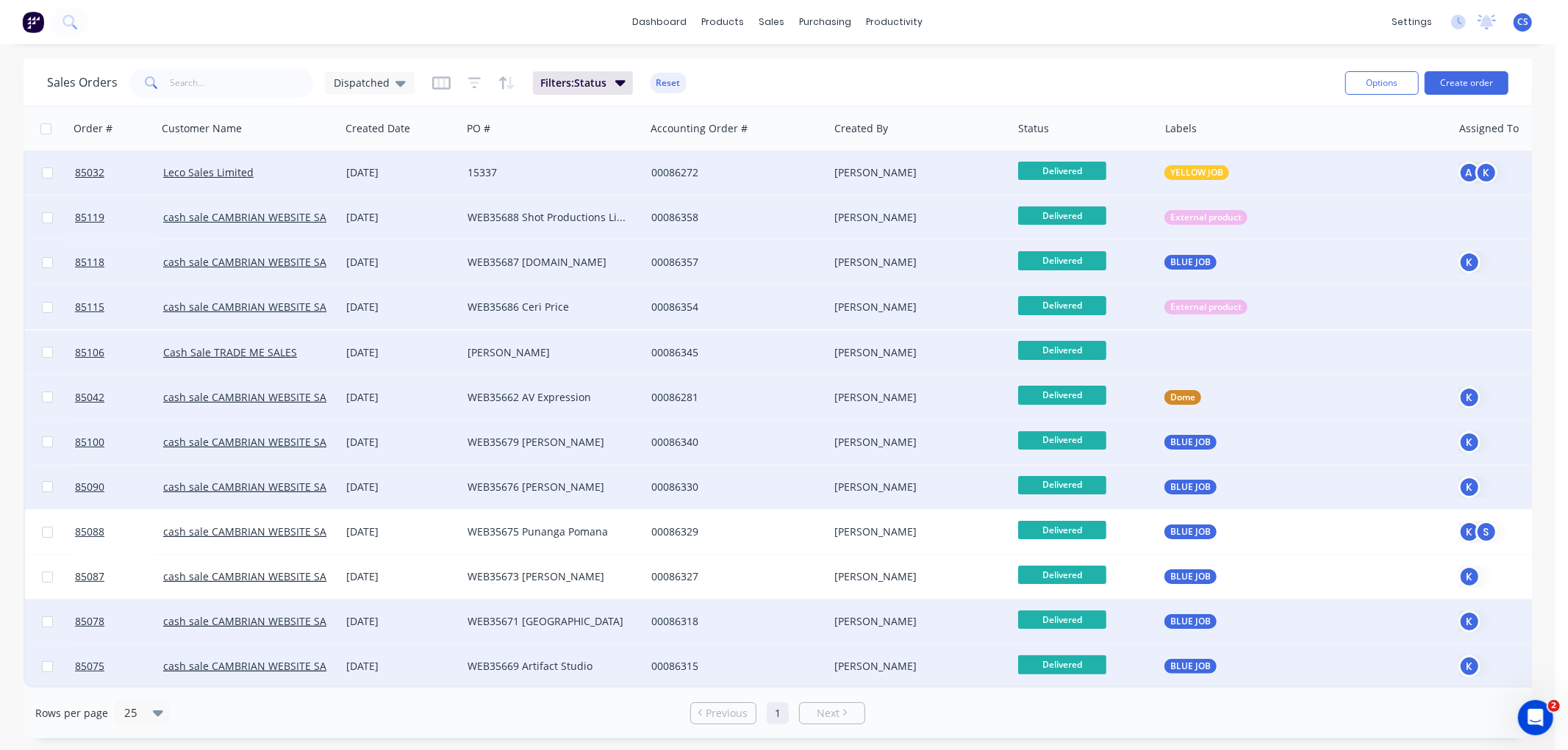
click at [378, 91] on div "Dispatched" at bounding box center [369, 83] width 90 height 22
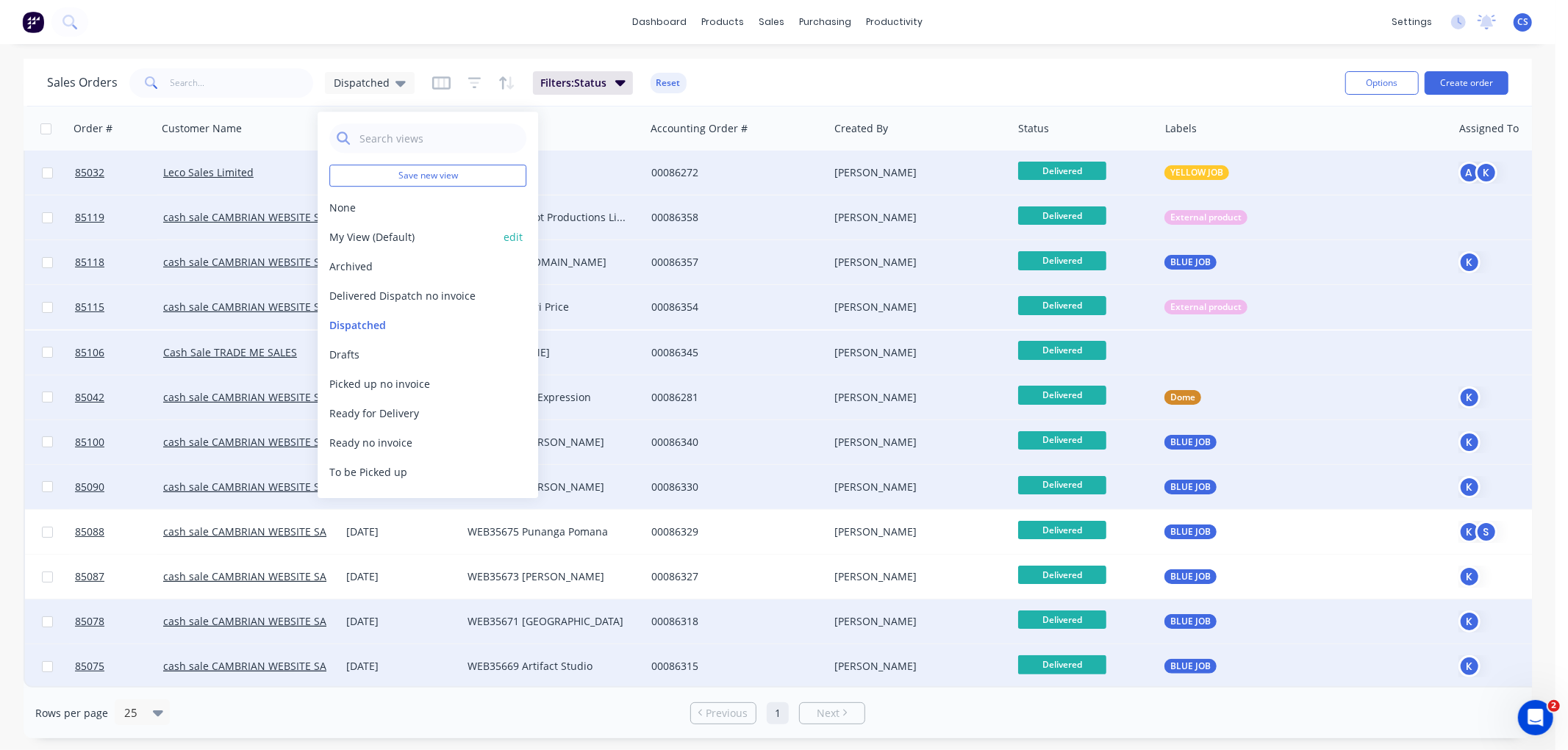
click at [395, 232] on button "My View (Default)" at bounding box center [413, 236] width 168 height 15
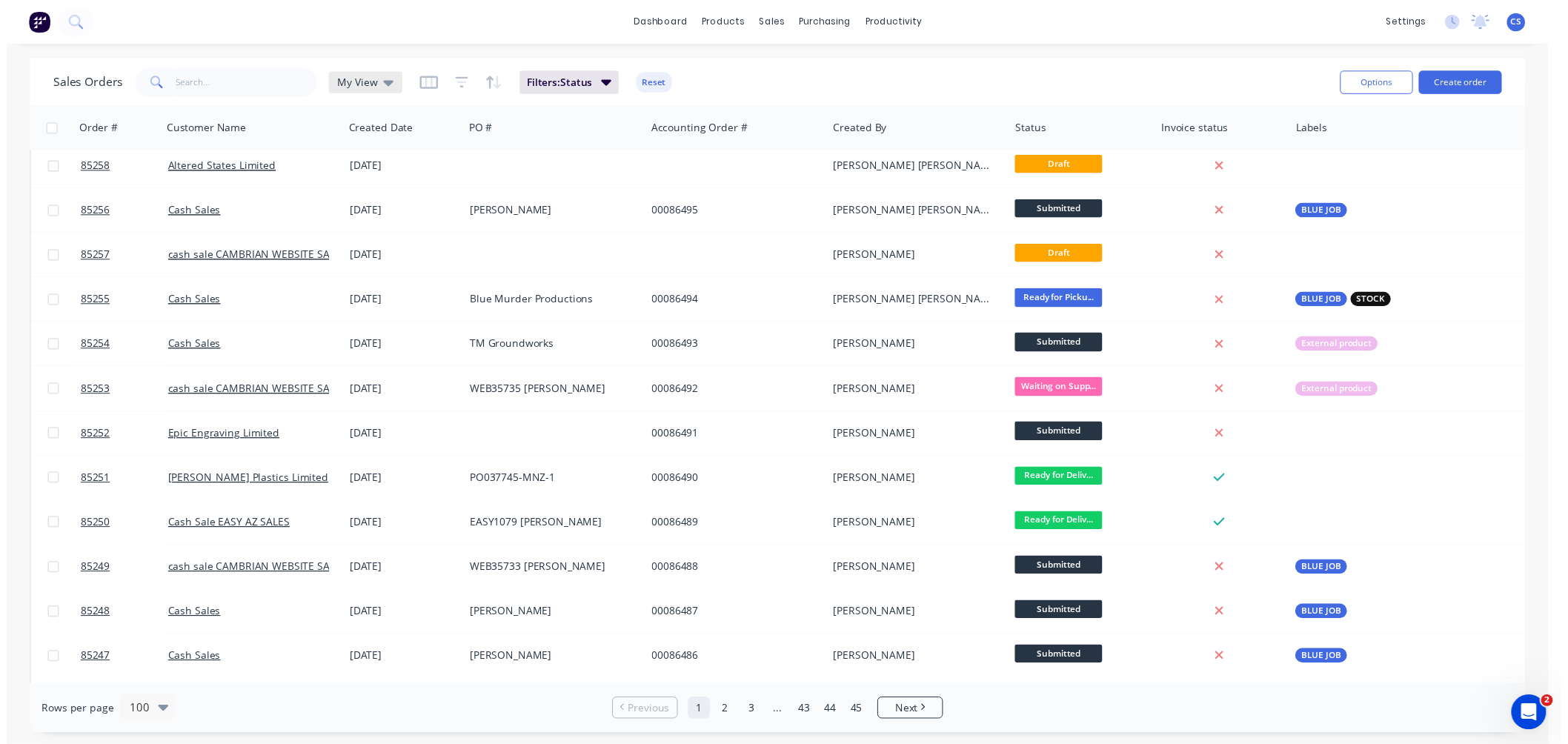
scroll to position [0, 0]
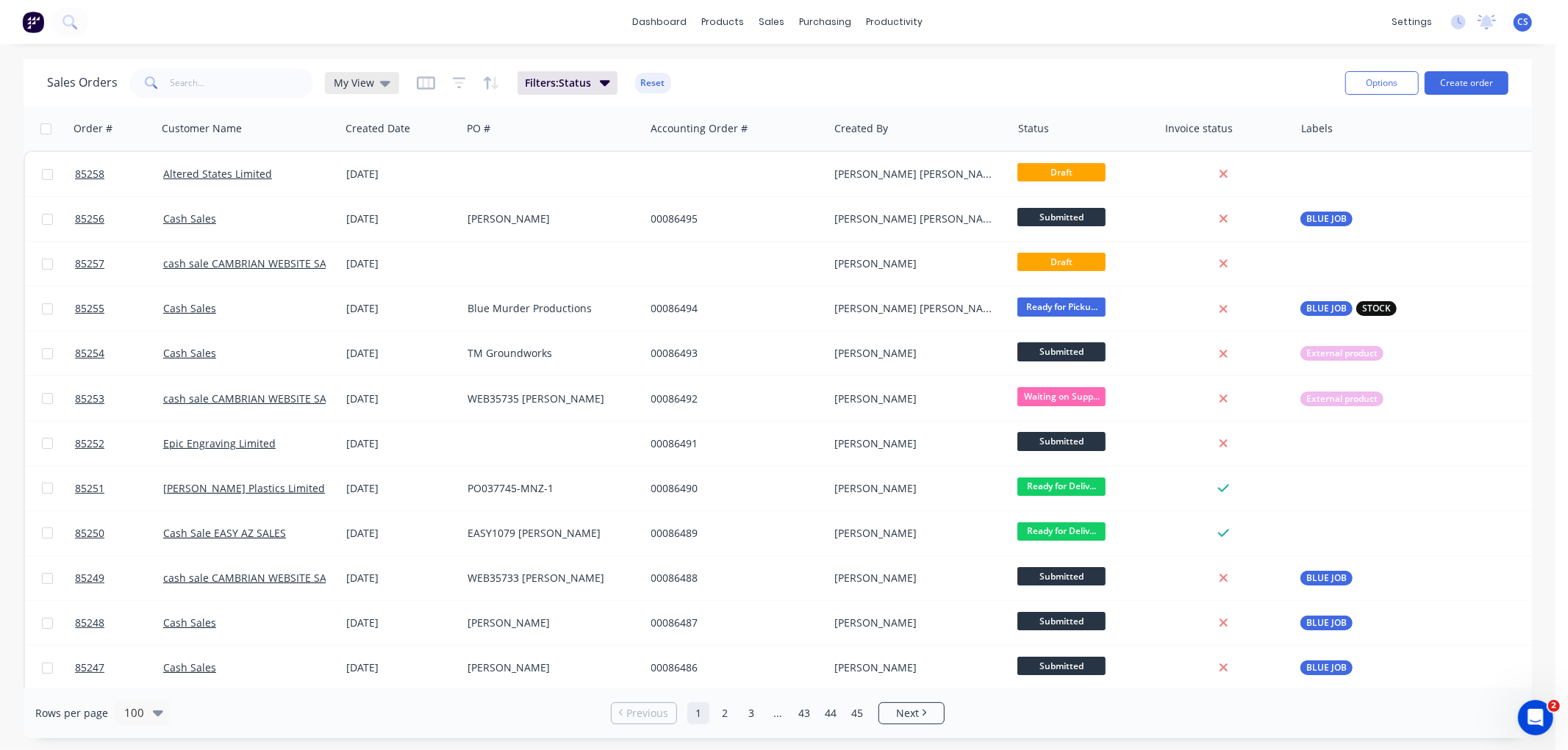
click at [369, 81] on span "My View" at bounding box center [353, 82] width 40 height 15
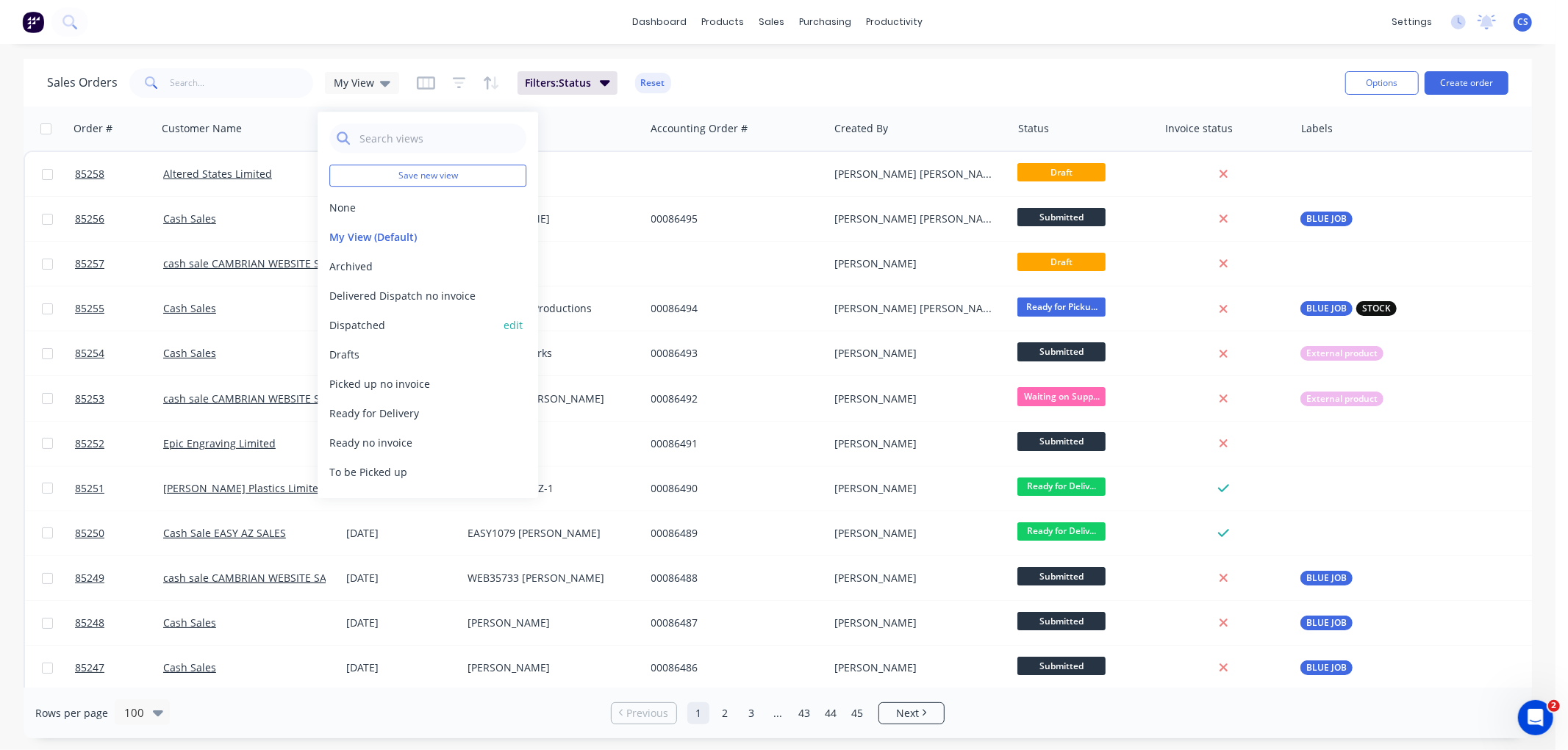
click at [366, 319] on button "Dispatched" at bounding box center [413, 325] width 168 height 15
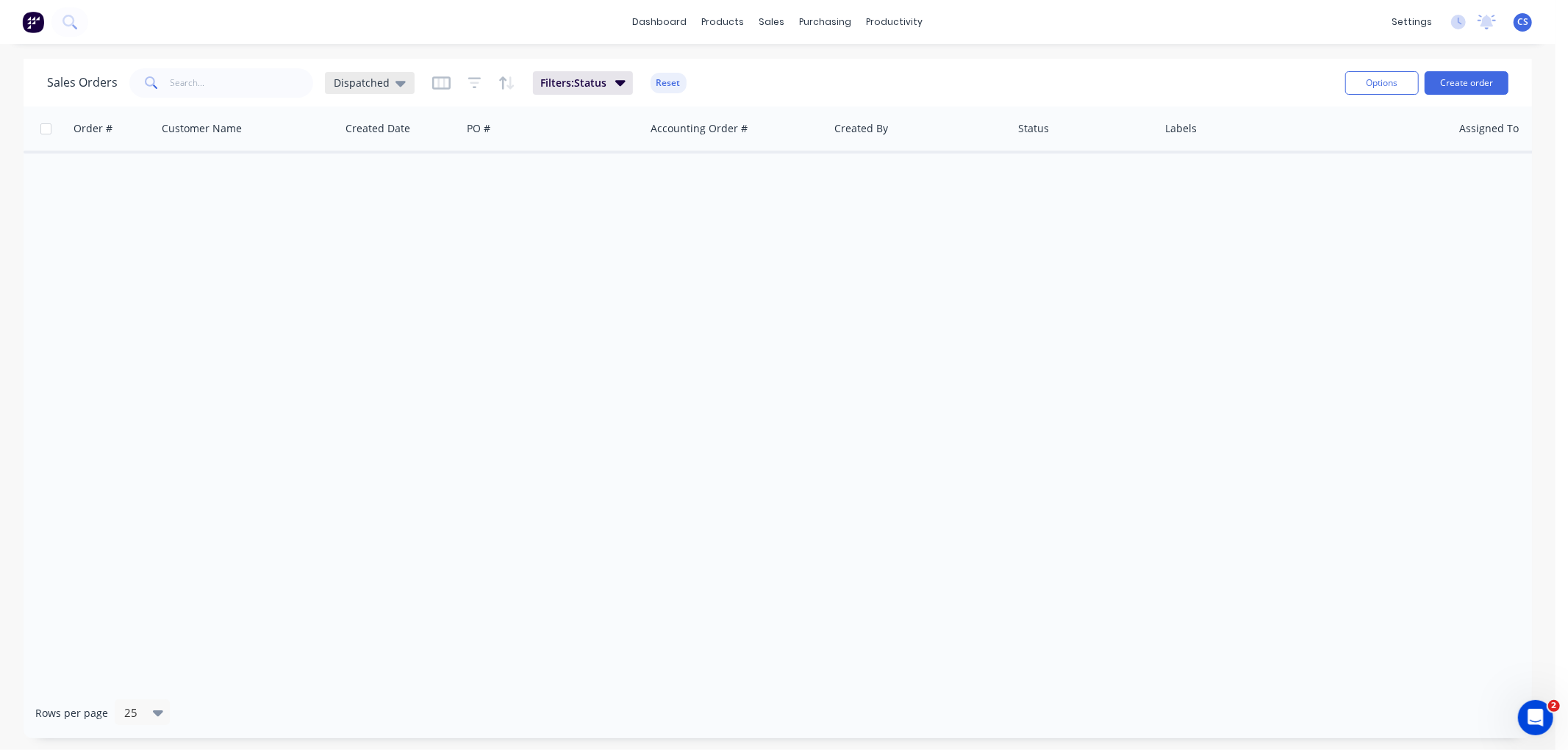
click at [377, 74] on div "Dispatched" at bounding box center [369, 83] width 90 height 22
click at [351, 232] on button "My View (Default)" at bounding box center [413, 236] width 168 height 15
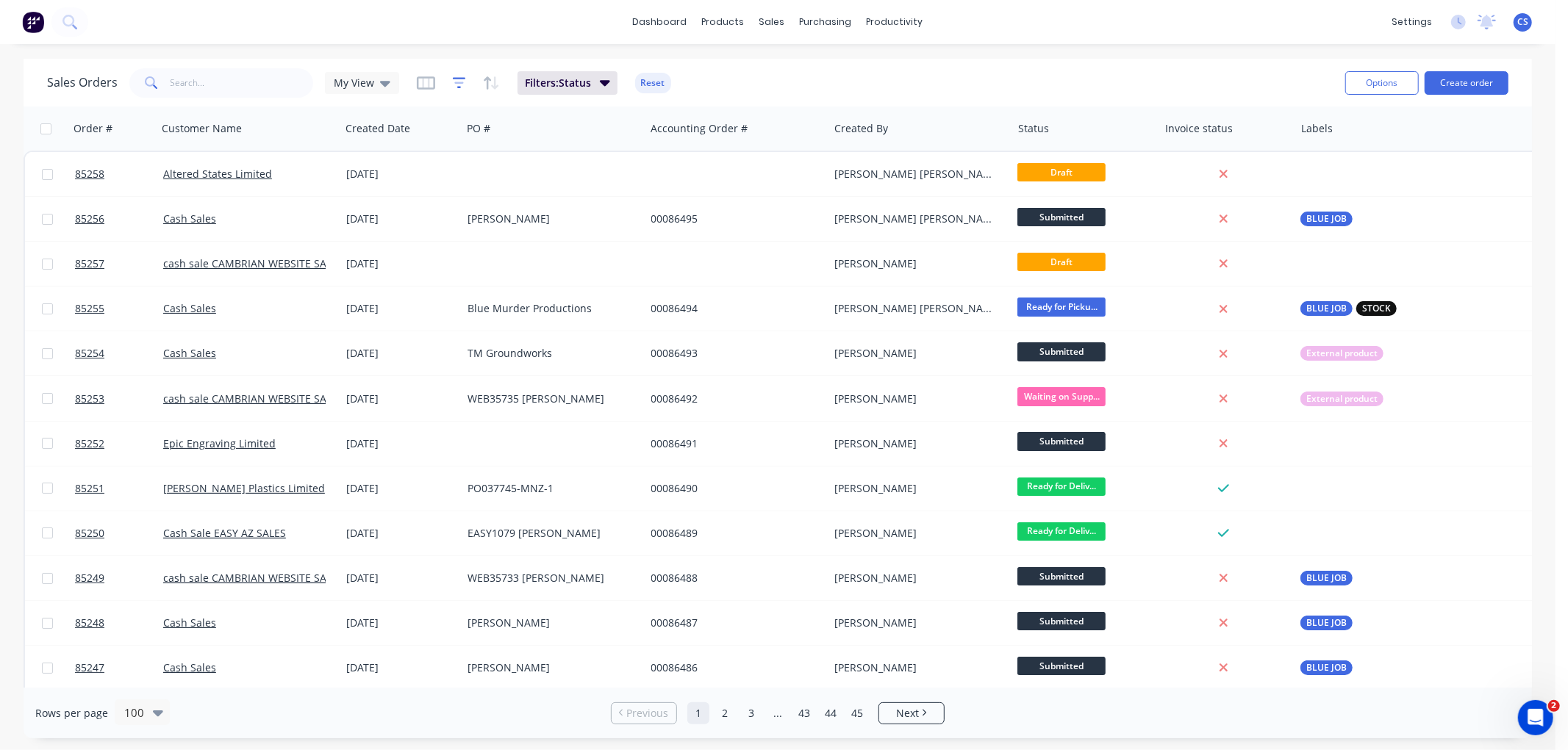
click at [458, 82] on icon "button" at bounding box center [458, 82] width 10 height 2
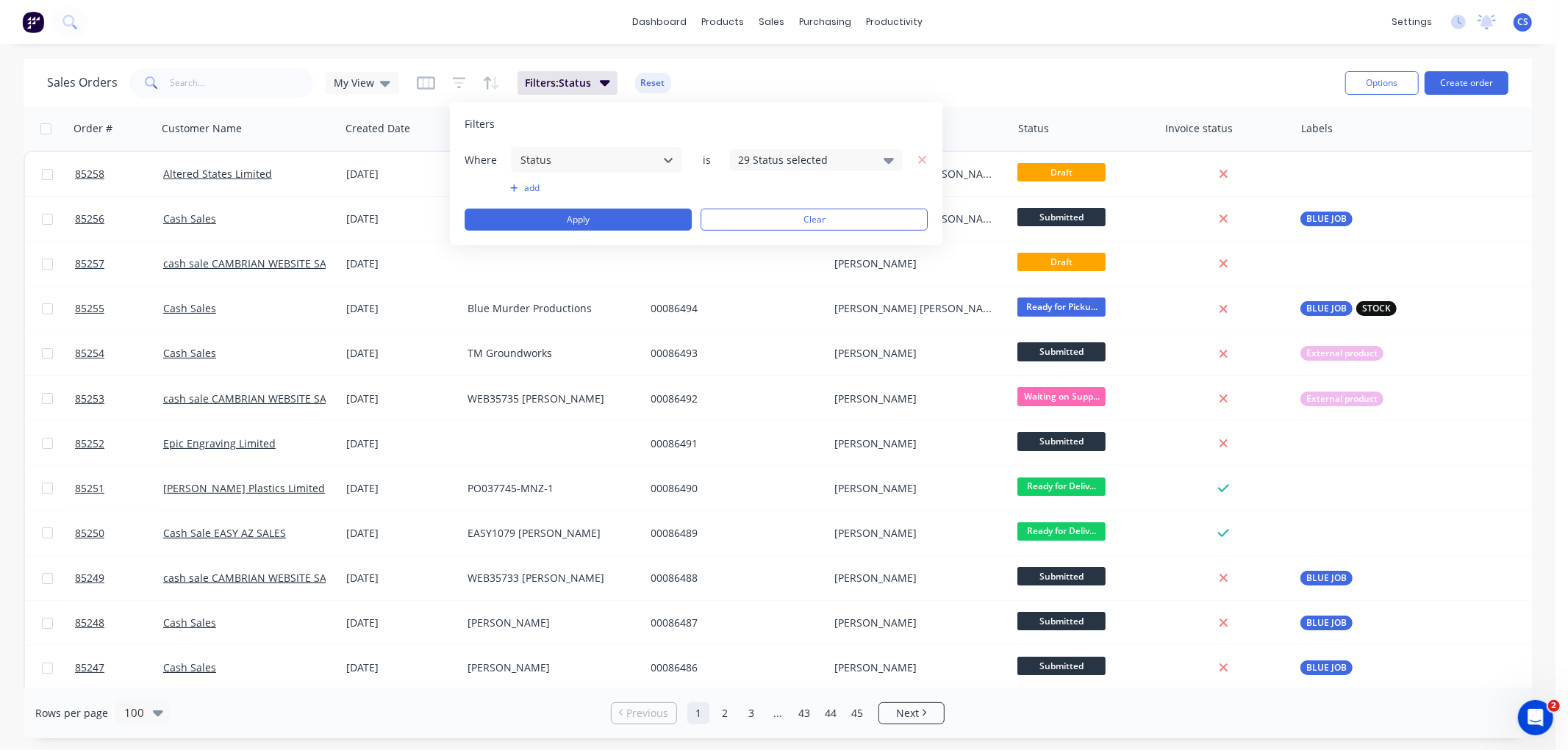
click at [788, 159] on div "29 Status selected" at bounding box center [804, 160] width 133 height 15
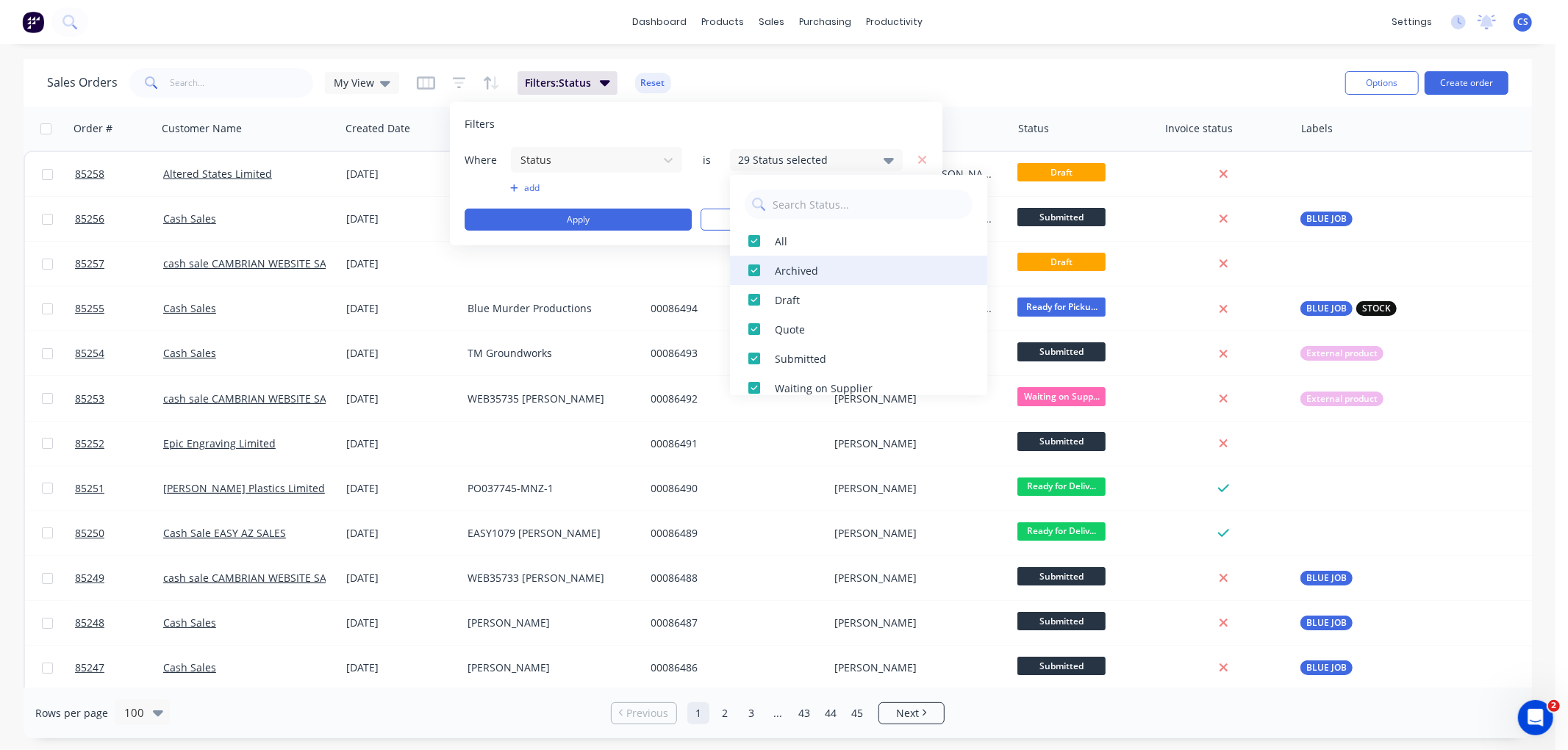
click at [753, 243] on div at bounding box center [754, 241] width 29 height 29
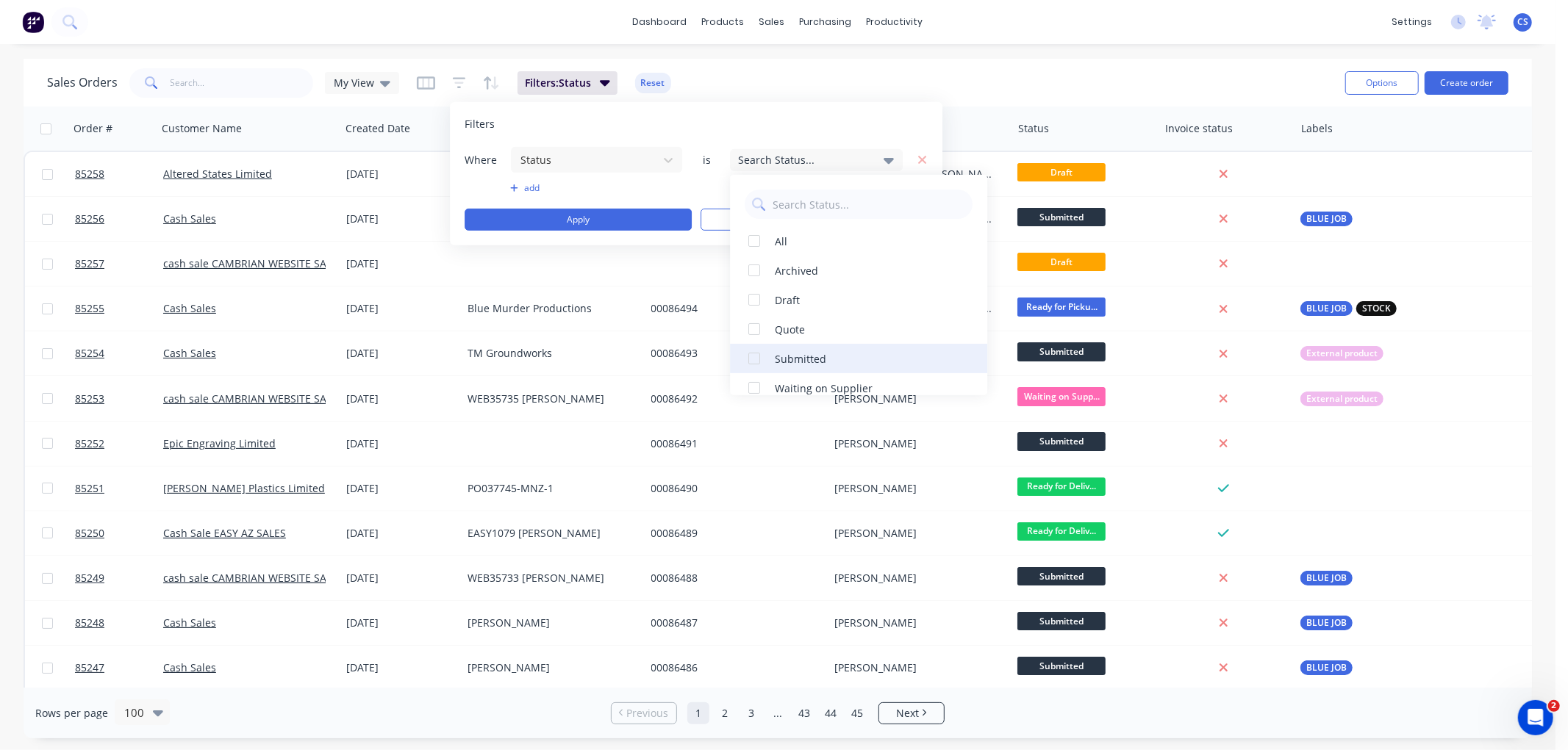
click at [758, 353] on div at bounding box center [754, 359] width 29 height 29
click at [582, 217] on button "Apply" at bounding box center [578, 219] width 227 height 22
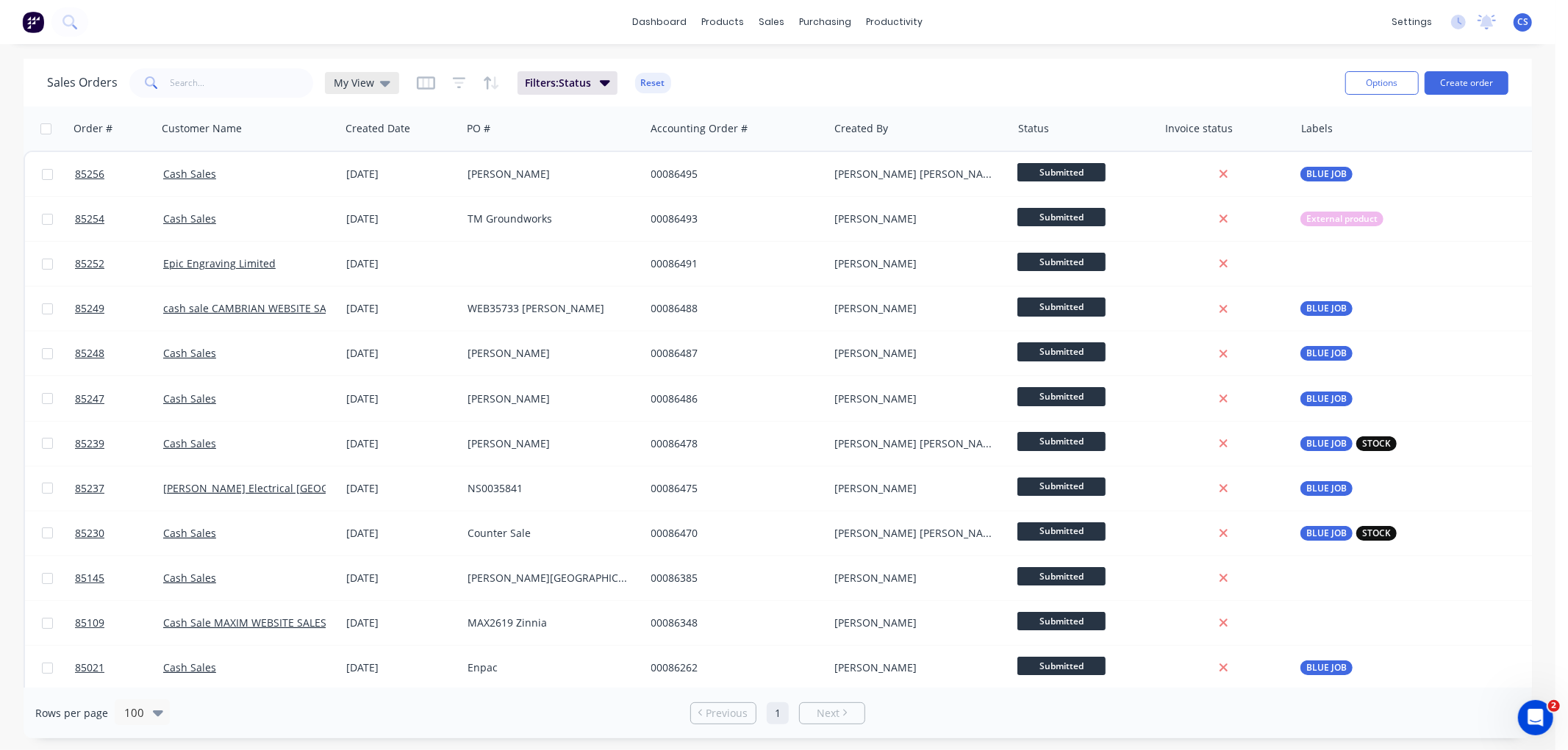
click at [373, 81] on div "My View" at bounding box center [361, 83] width 56 height 13
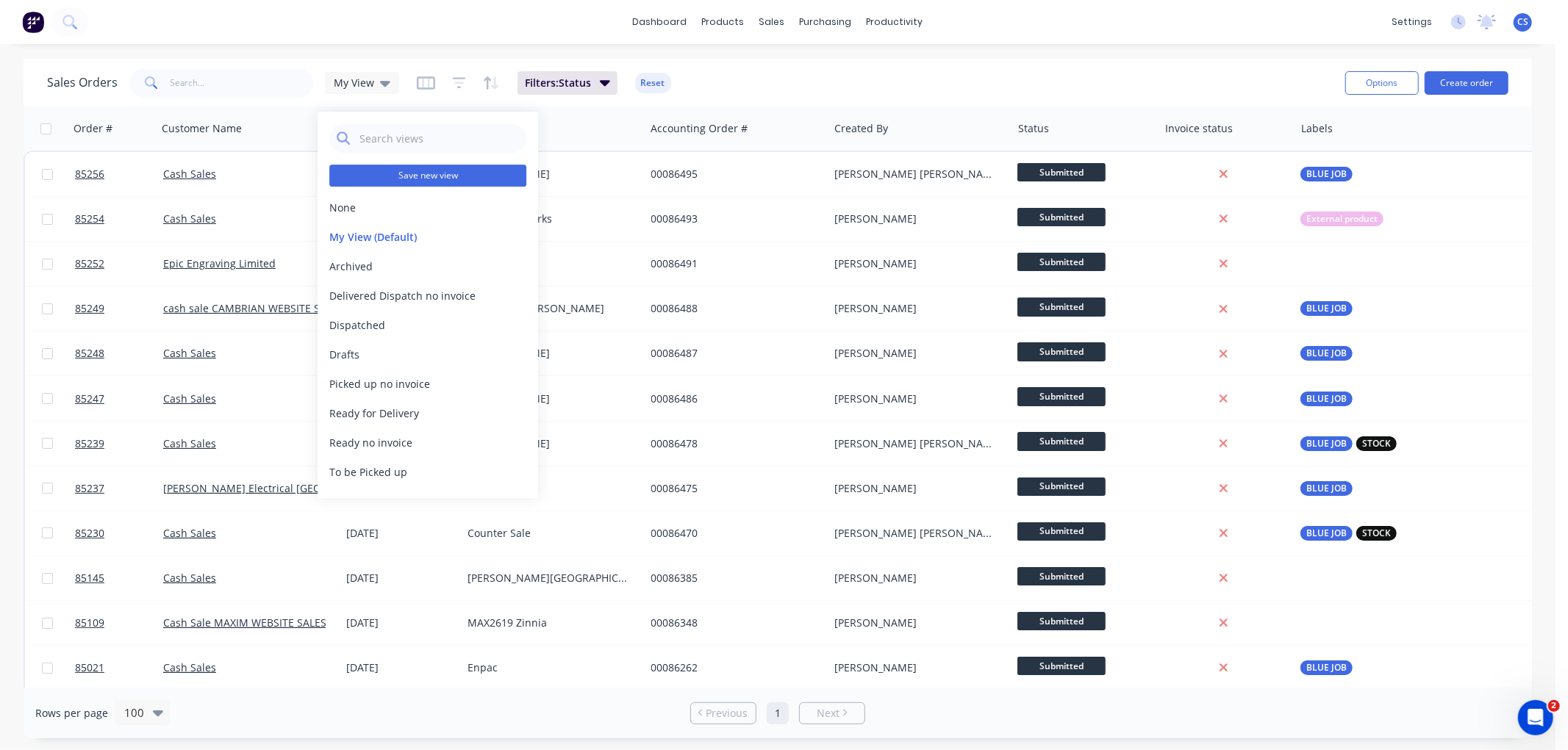
click at [420, 174] on button "Save new view" at bounding box center [427, 176] width 197 height 22
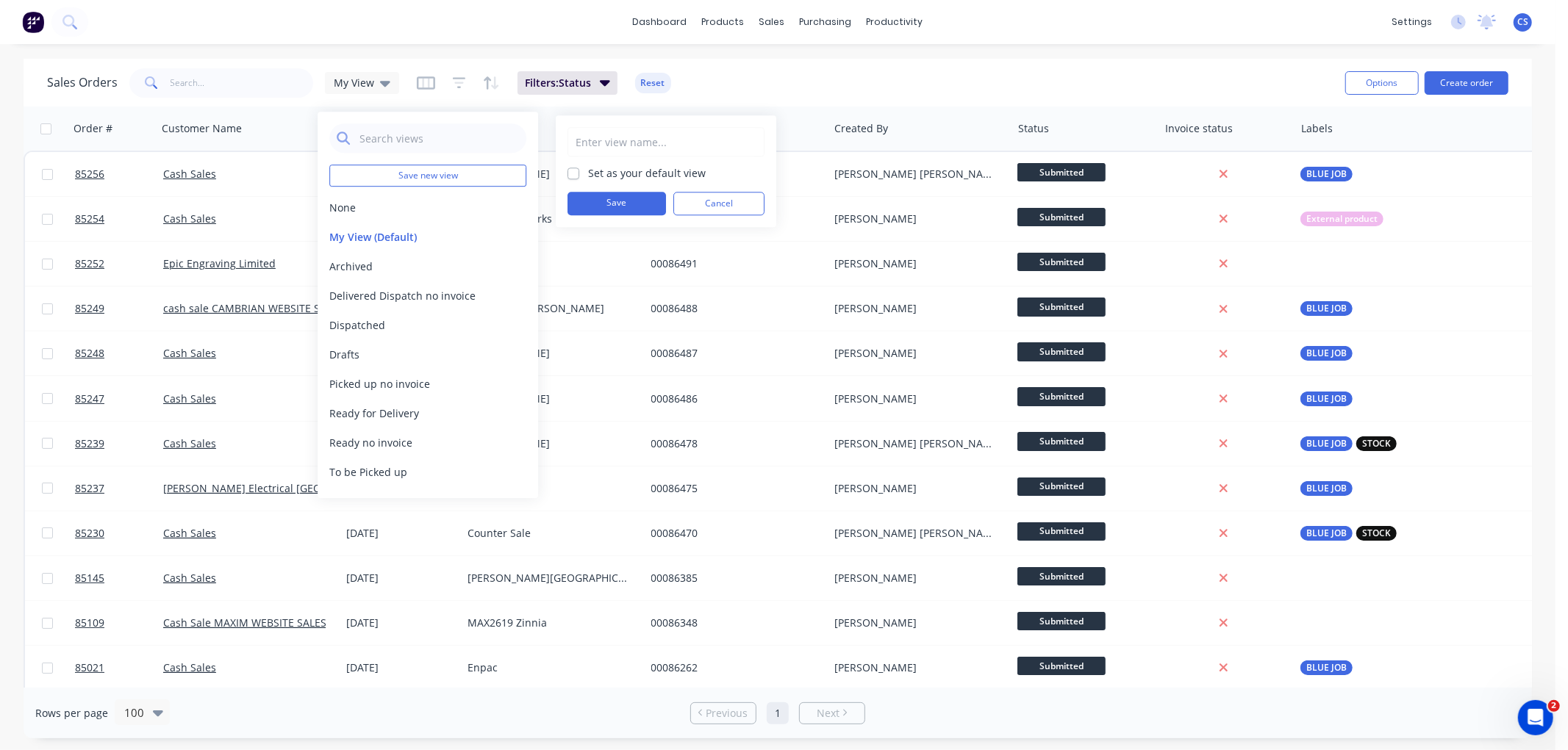
click at [622, 134] on input "text" at bounding box center [665, 141] width 181 height 28
type input "Submitted"
click at [596, 200] on button "Save" at bounding box center [616, 203] width 98 height 23
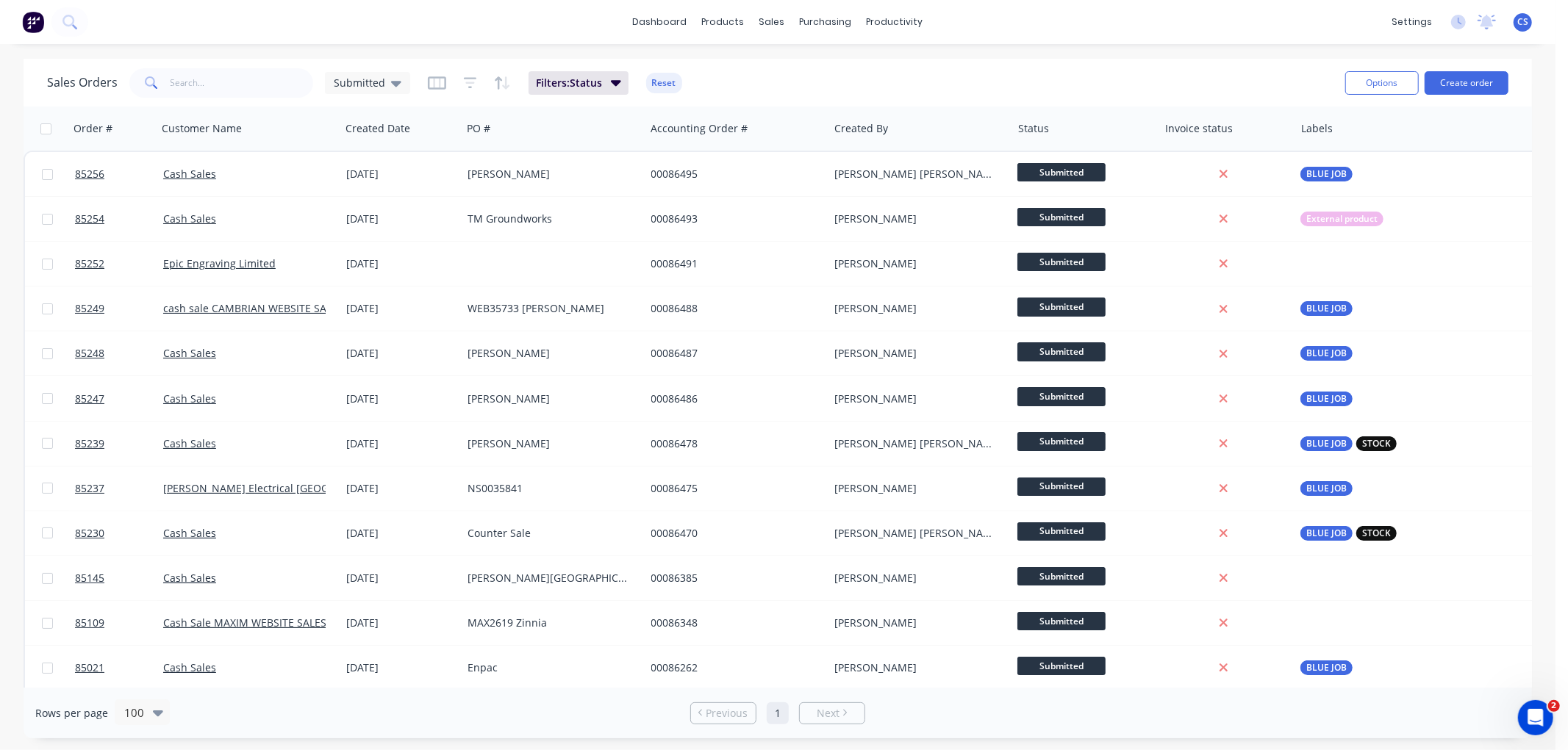
click at [772, 73] on div "Sales Orders Submitted Filters: Status Reset" at bounding box center [690, 83] width 1286 height 36
click at [211, 74] on input "text" at bounding box center [242, 83] width 144 height 29
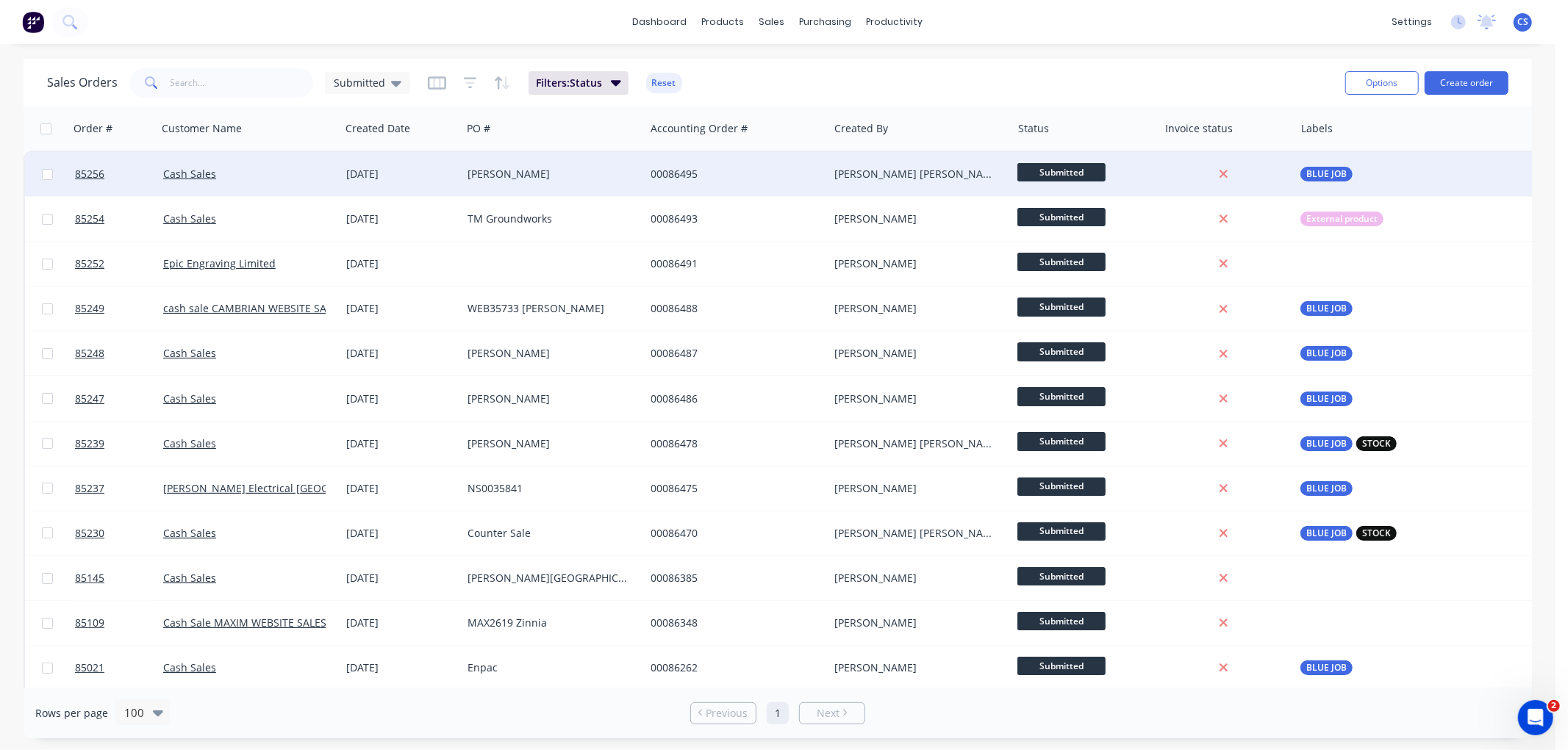
click at [532, 177] on div "[PERSON_NAME]" at bounding box center [549, 174] width 163 height 14
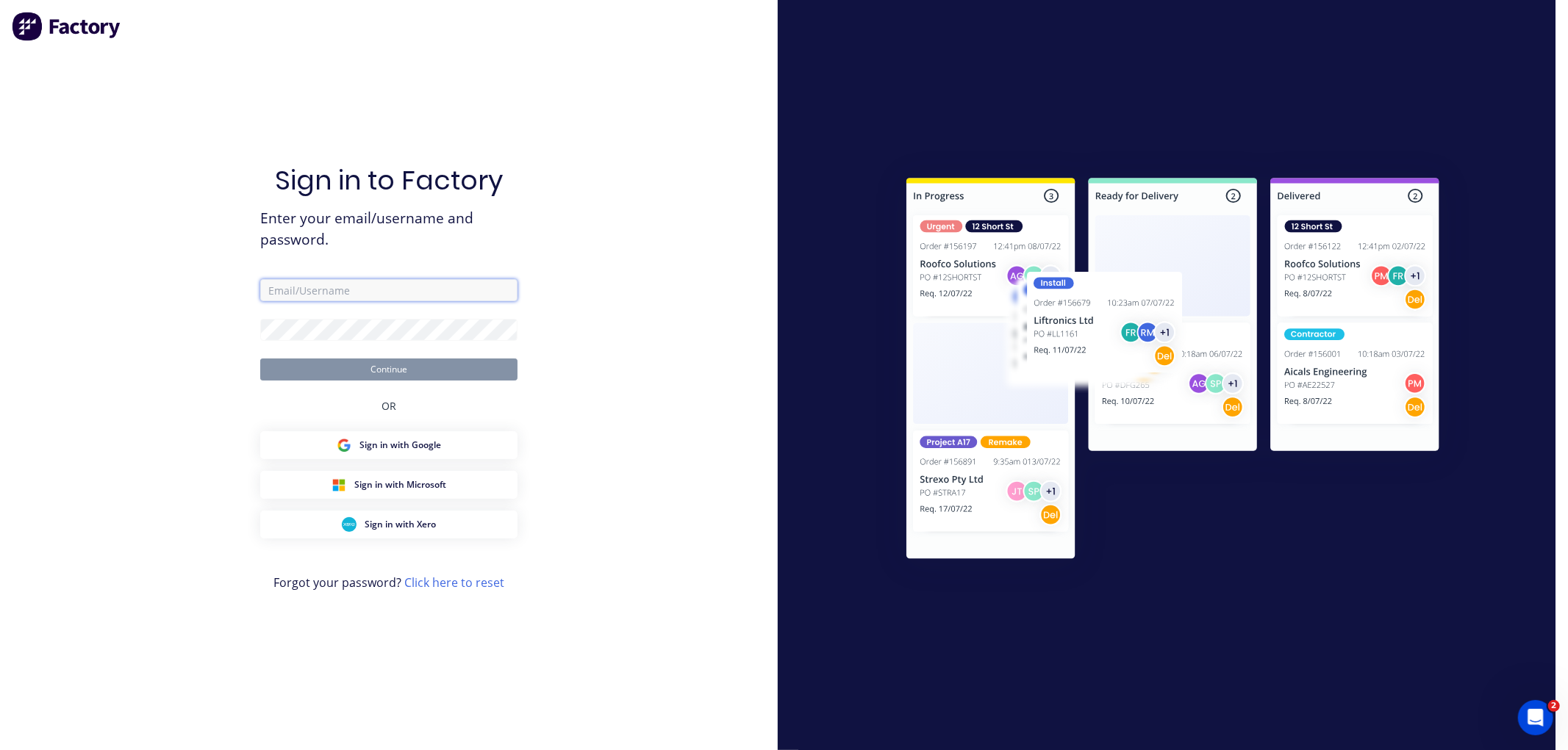
click at [364, 292] on input "text" at bounding box center [389, 290] width 257 height 22
type input "[EMAIL_ADDRESS][DOMAIN_NAME]"
click at [260, 359] on button "Continue" at bounding box center [389, 369] width 257 height 22
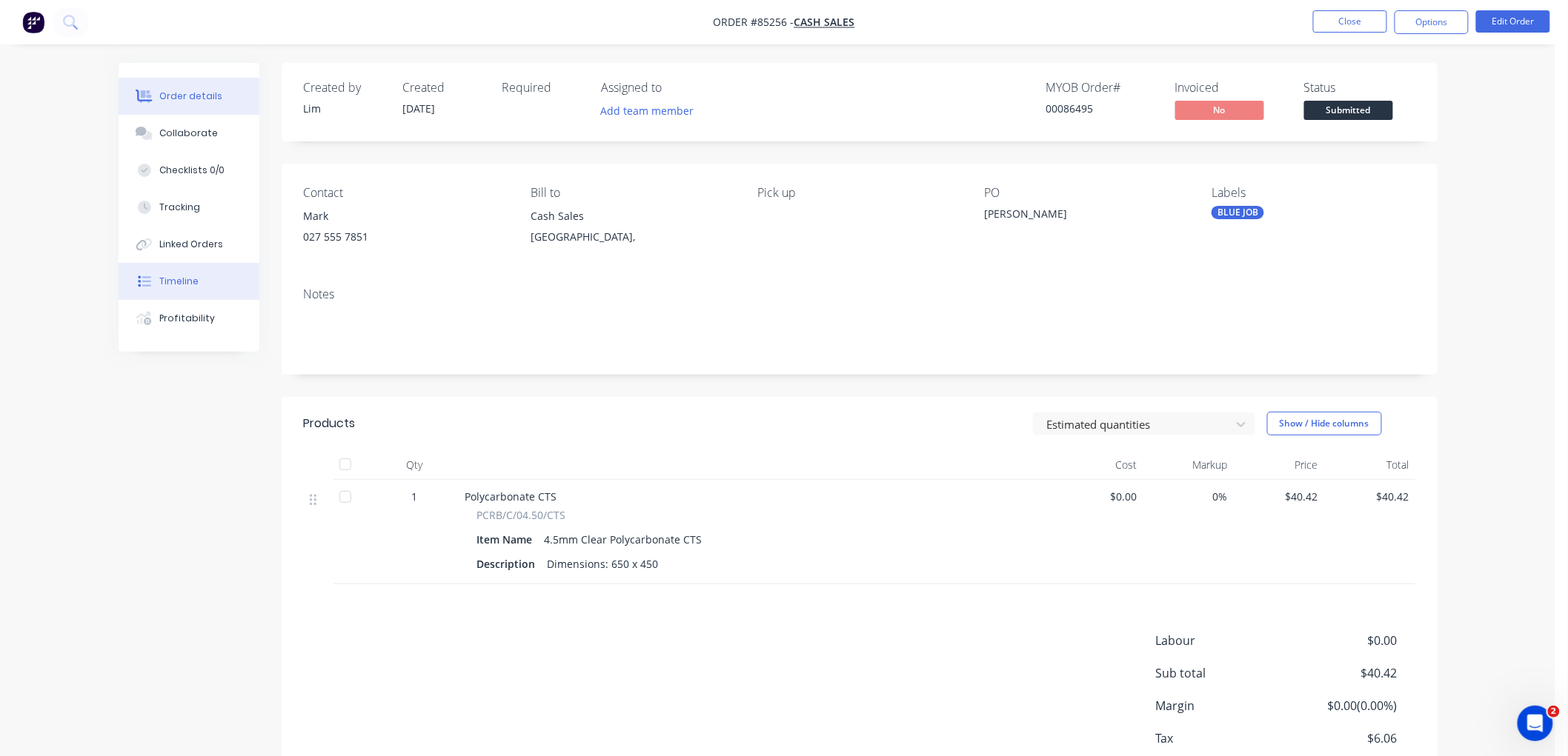
click at [179, 269] on button "Timeline" at bounding box center [189, 281] width 141 height 37
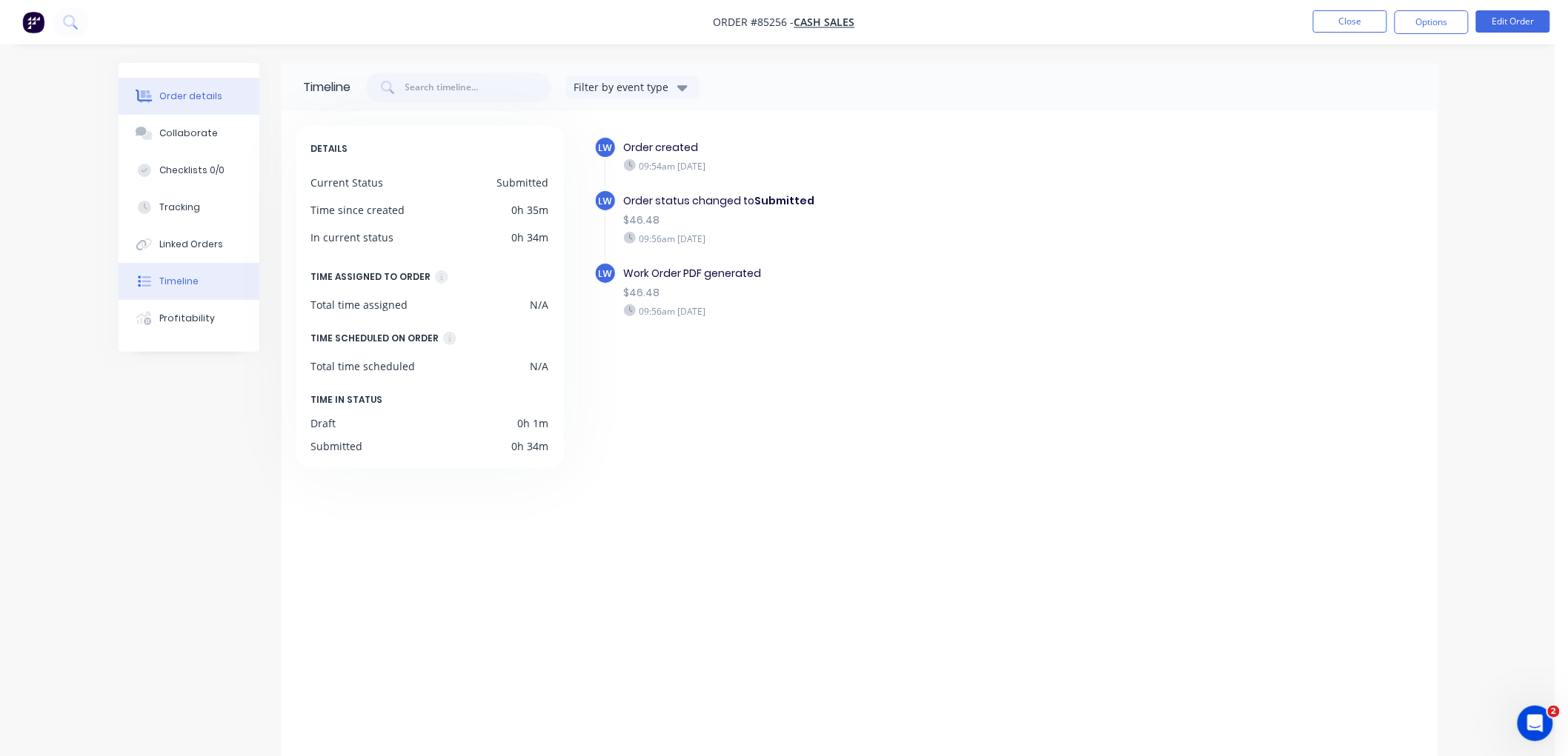
click at [201, 99] on div "Order details" at bounding box center [191, 96] width 63 height 13
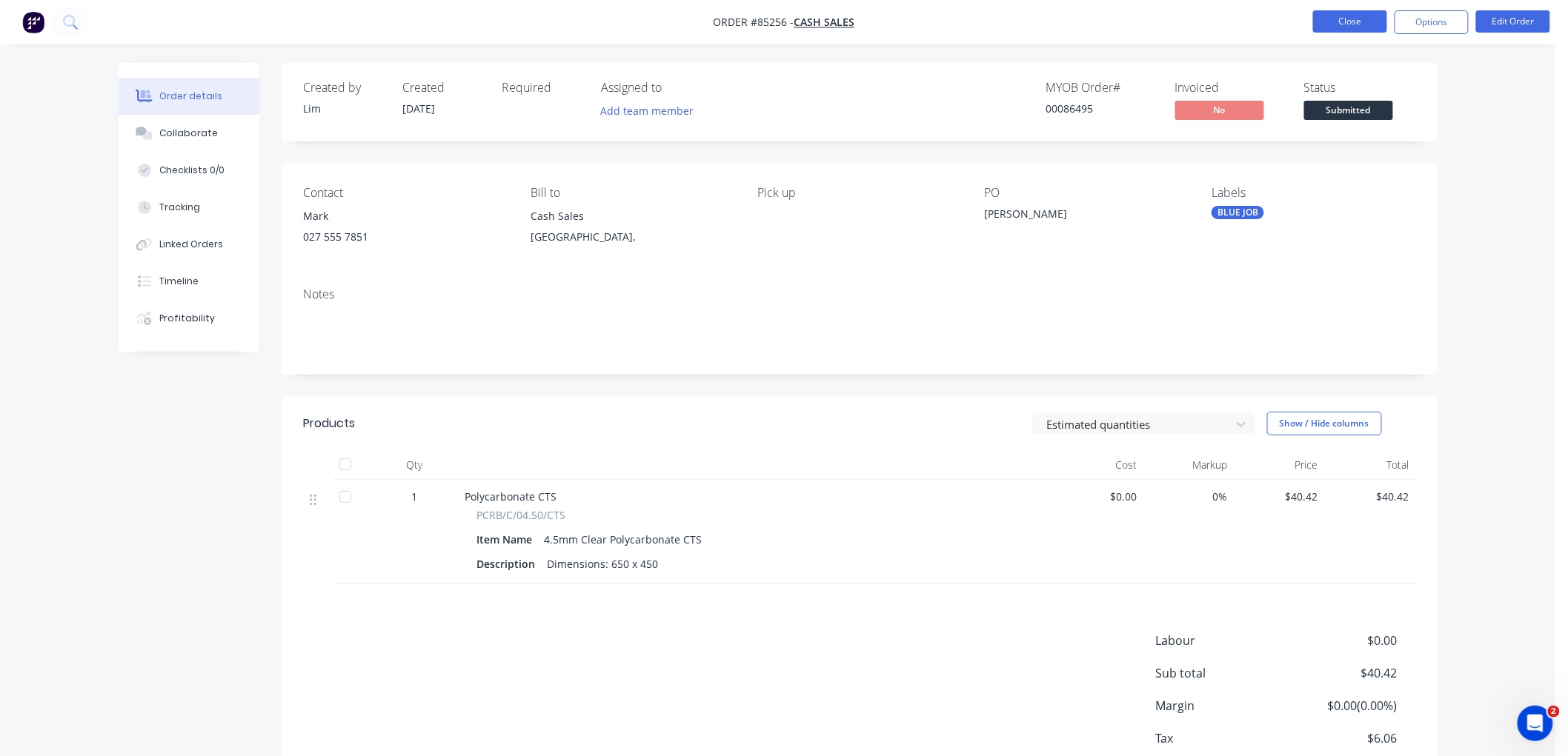
click at [1338, 23] on button "Close" at bounding box center [1350, 22] width 74 height 22
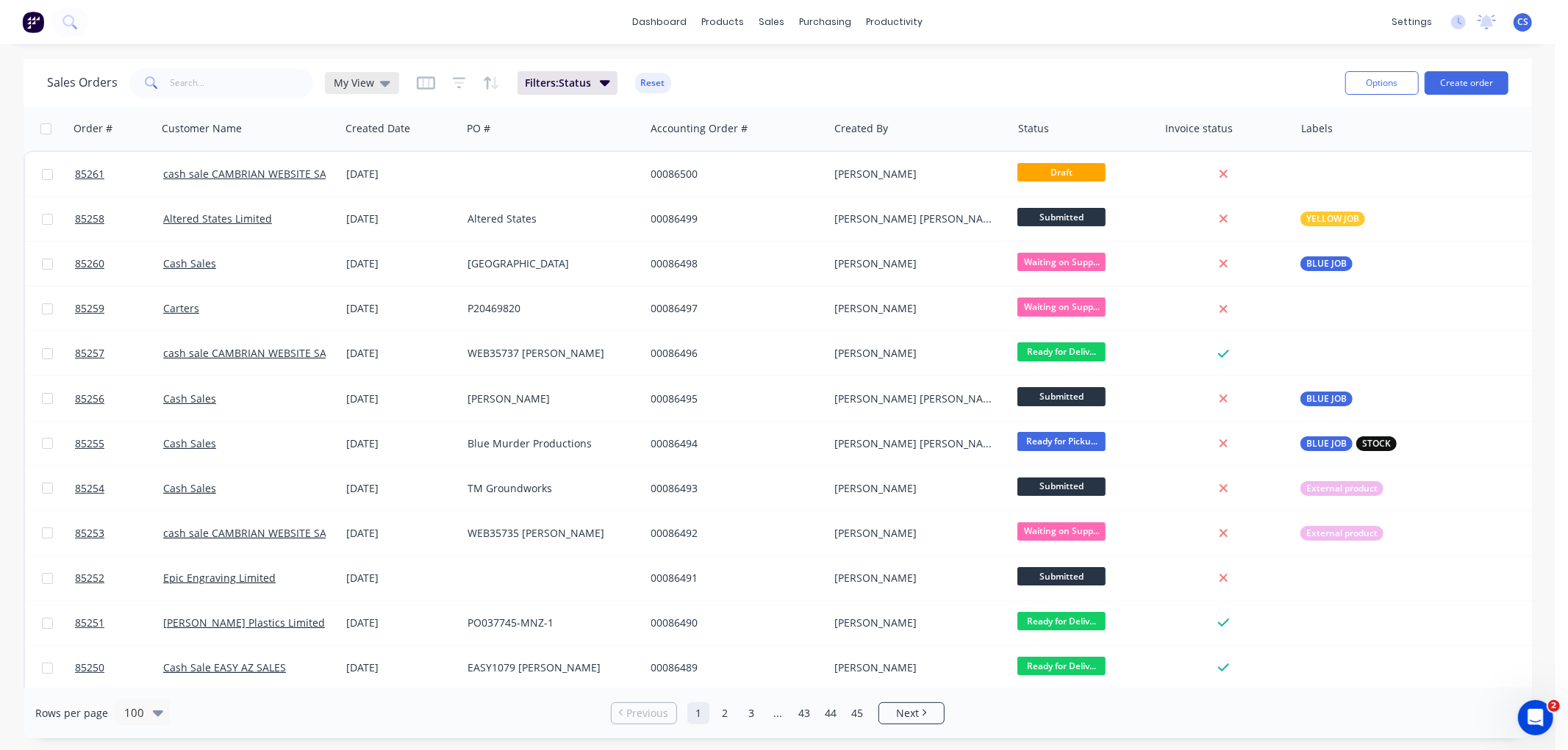
click at [372, 78] on div "My View" at bounding box center [361, 83] width 56 height 13
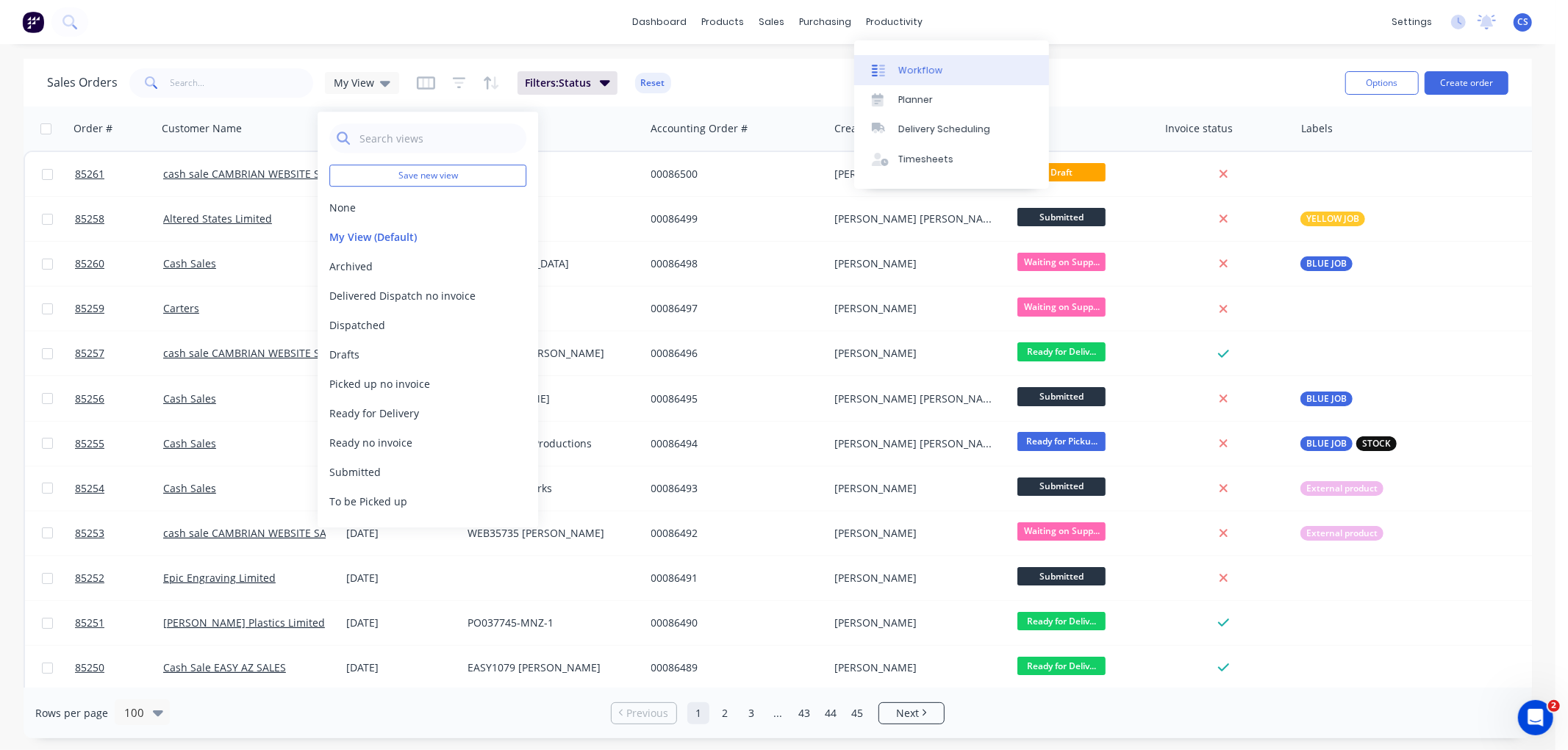
click at [902, 65] on div "Workflow" at bounding box center [920, 70] width 44 height 13
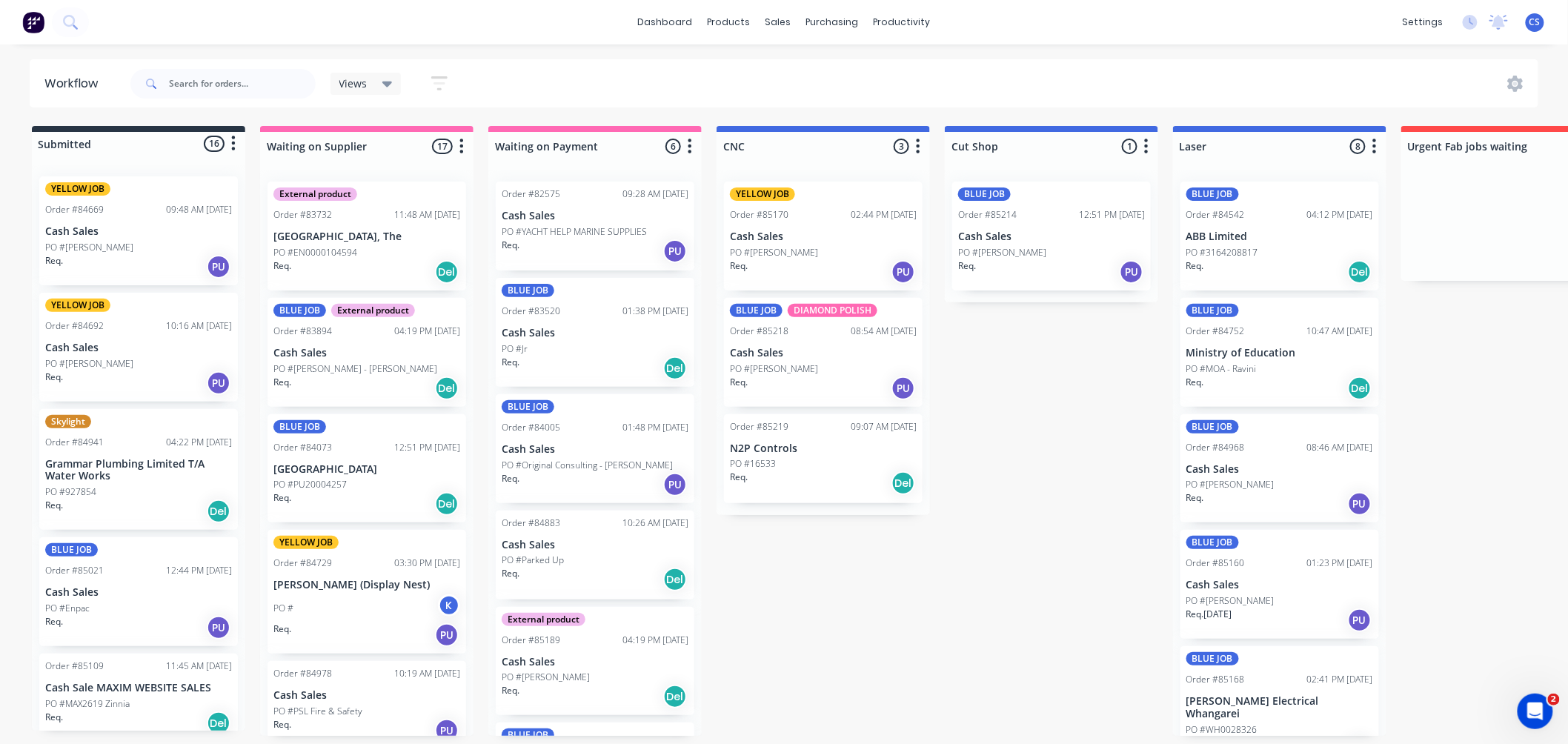
click at [111, 242] on div "PO #Dave" at bounding box center [138, 247] width 187 height 13
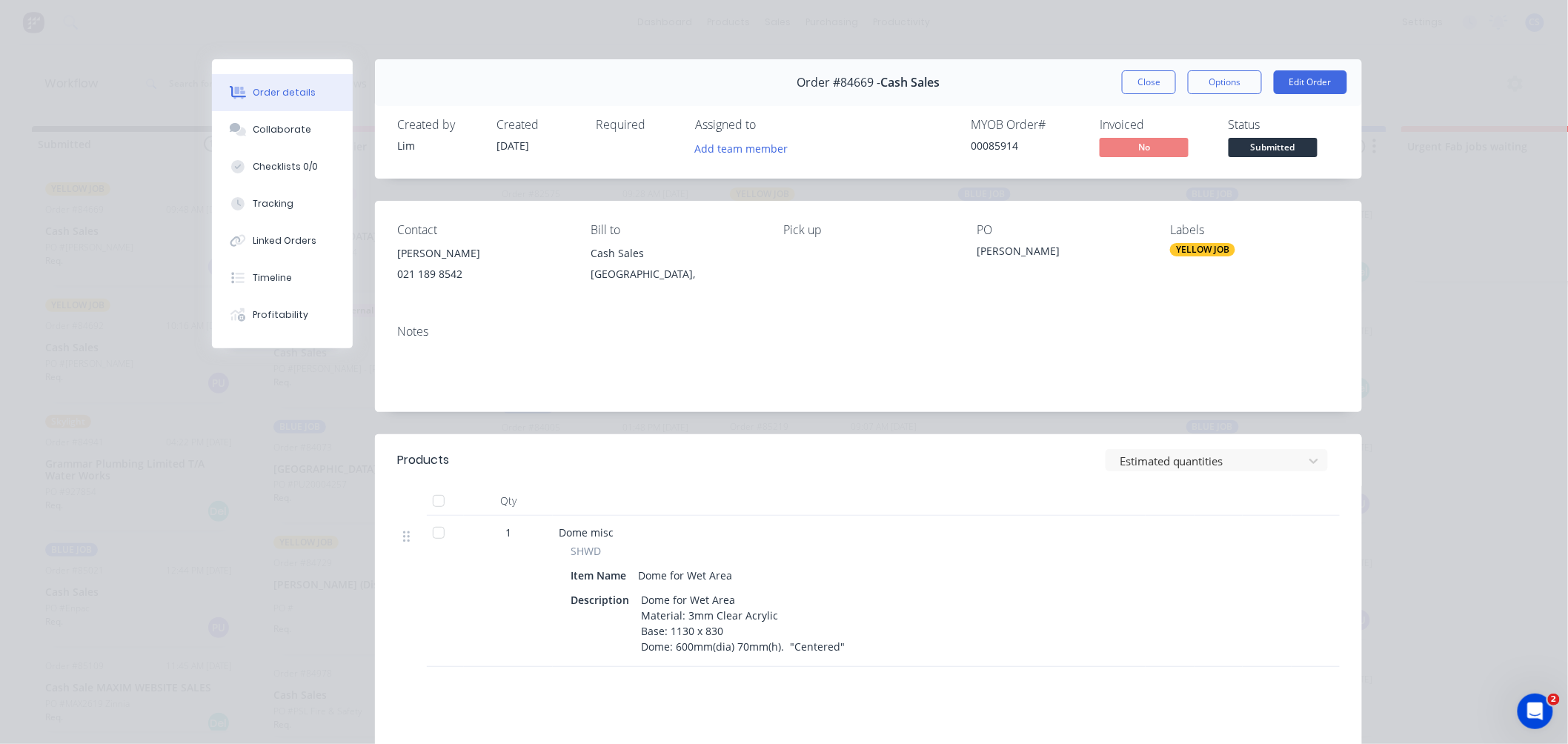
drag, startPoint x: 493, startPoint y: 147, endPoint x: 538, endPoint y: 148, distance: 45.0
click at [538, 148] on div "Created 17/09/25" at bounding box center [537, 139] width 82 height 43
click at [276, 276] on div "Timeline" at bounding box center [273, 278] width 40 height 13
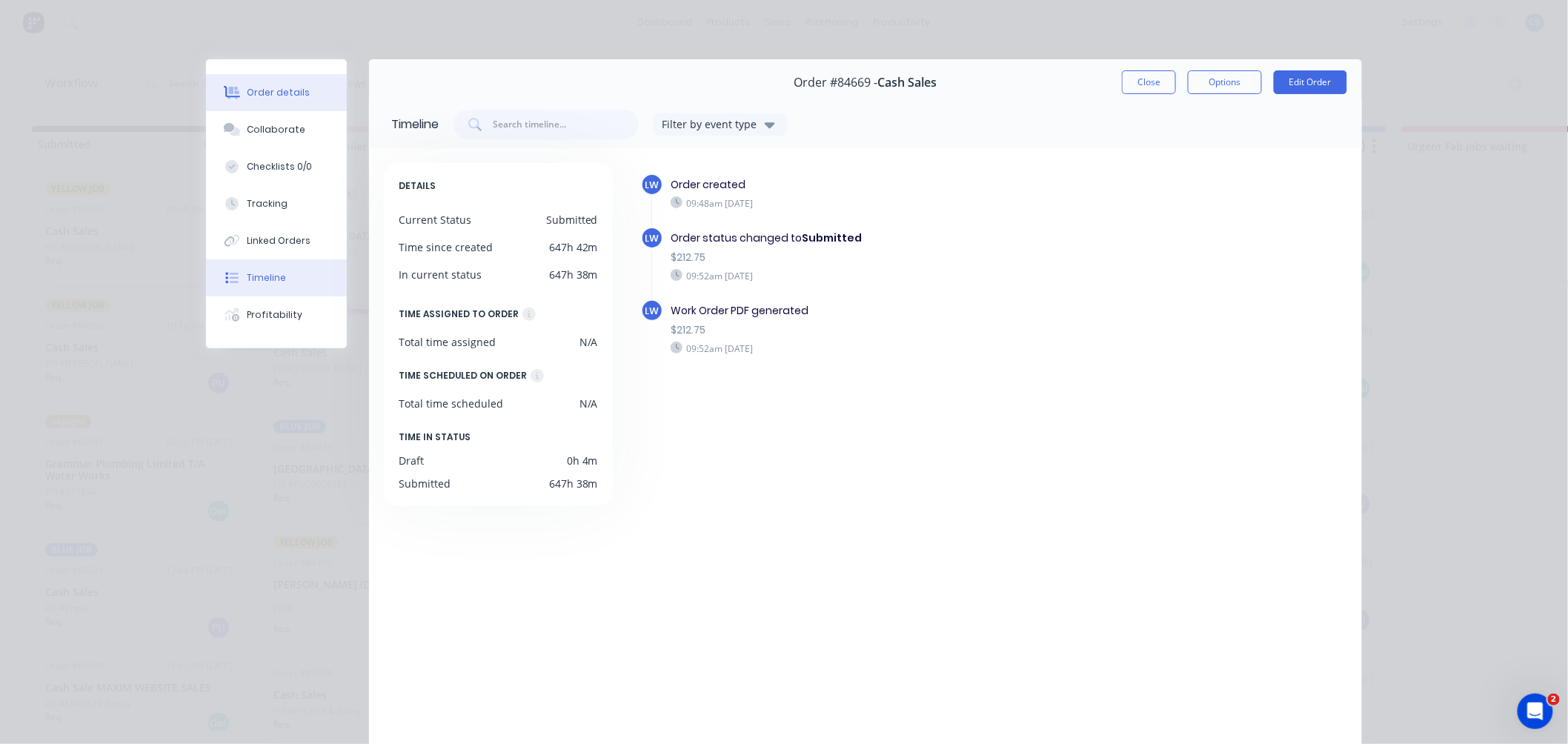
drag, startPoint x: 293, startPoint y: 94, endPoint x: 307, endPoint y: 108, distance: 19.8
click at [293, 93] on div "Order details" at bounding box center [279, 93] width 63 height 13
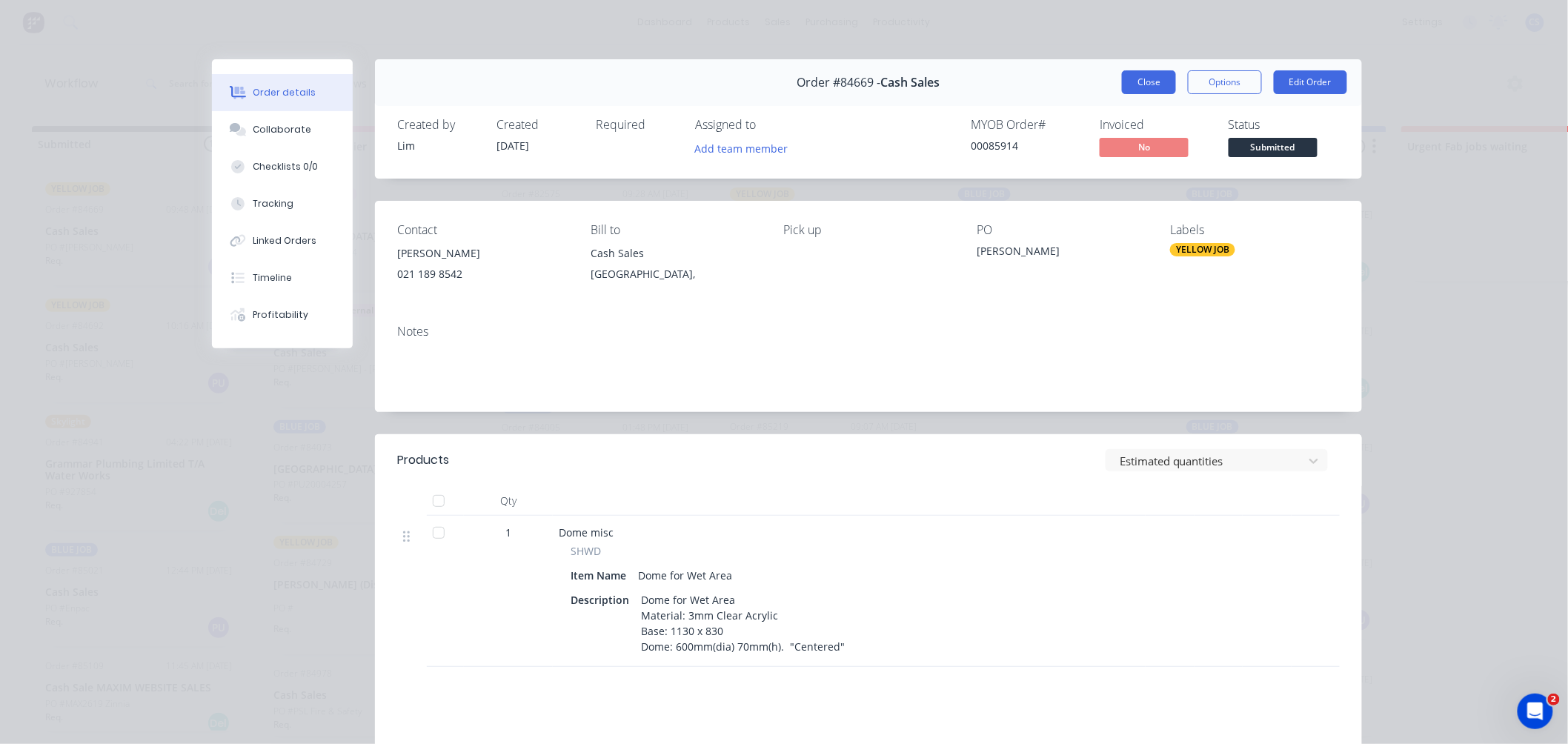
click at [1136, 86] on button "Close" at bounding box center [1149, 82] width 54 height 23
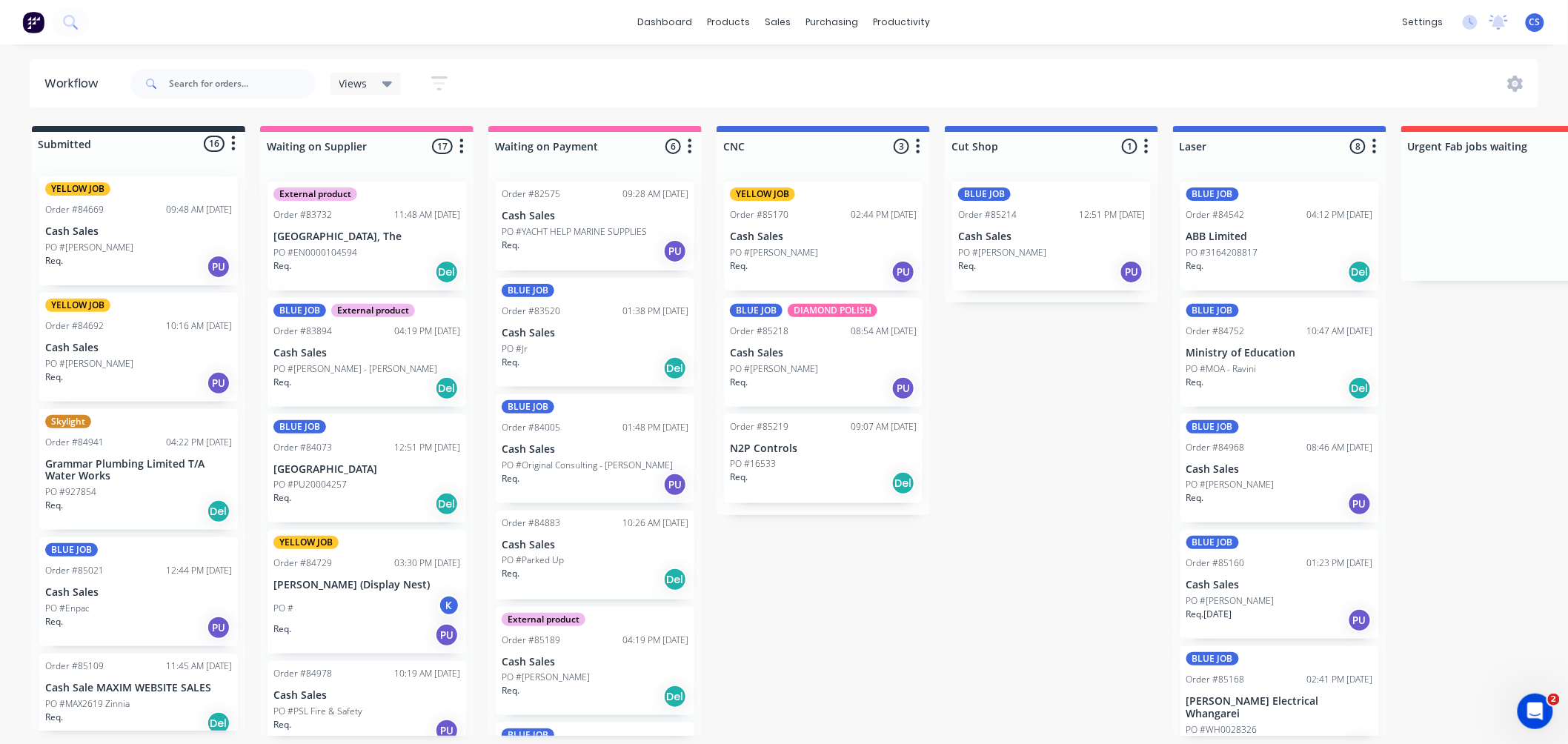
click at [124, 353] on p "Cash Sales" at bounding box center [138, 348] width 187 height 13
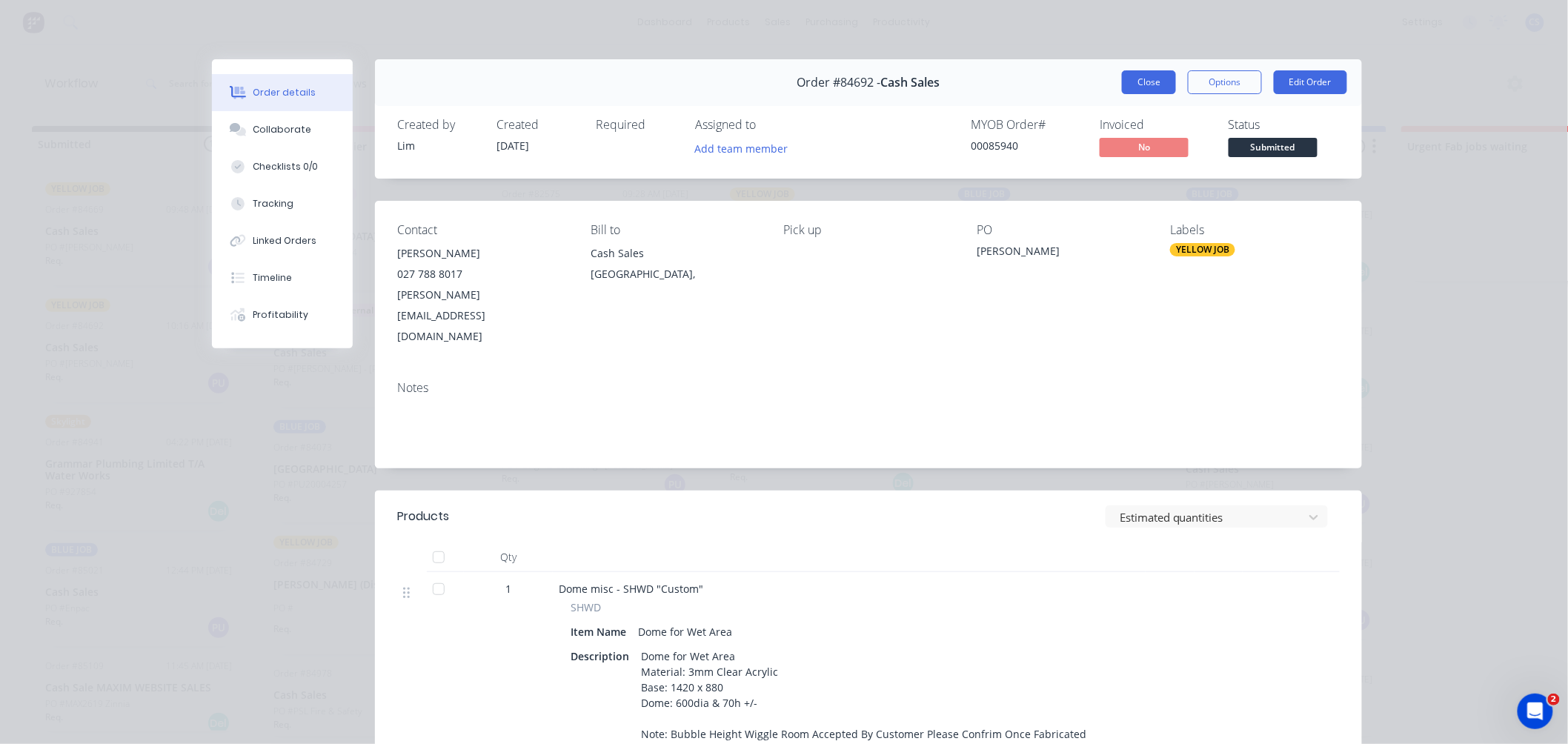
click at [1152, 85] on button "Close" at bounding box center [1149, 82] width 54 height 23
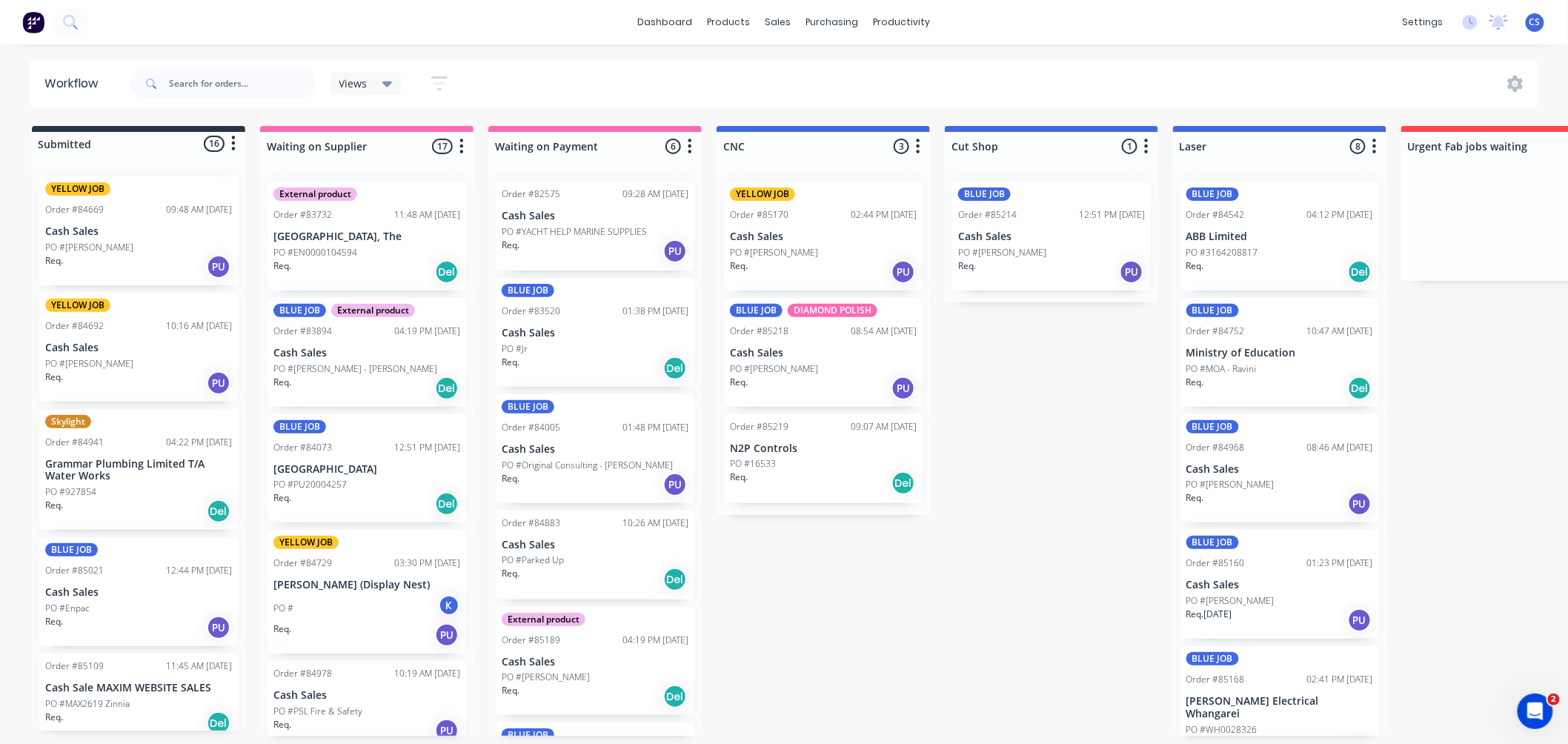
click at [157, 227] on p "Cash Sales" at bounding box center [138, 232] width 187 height 13
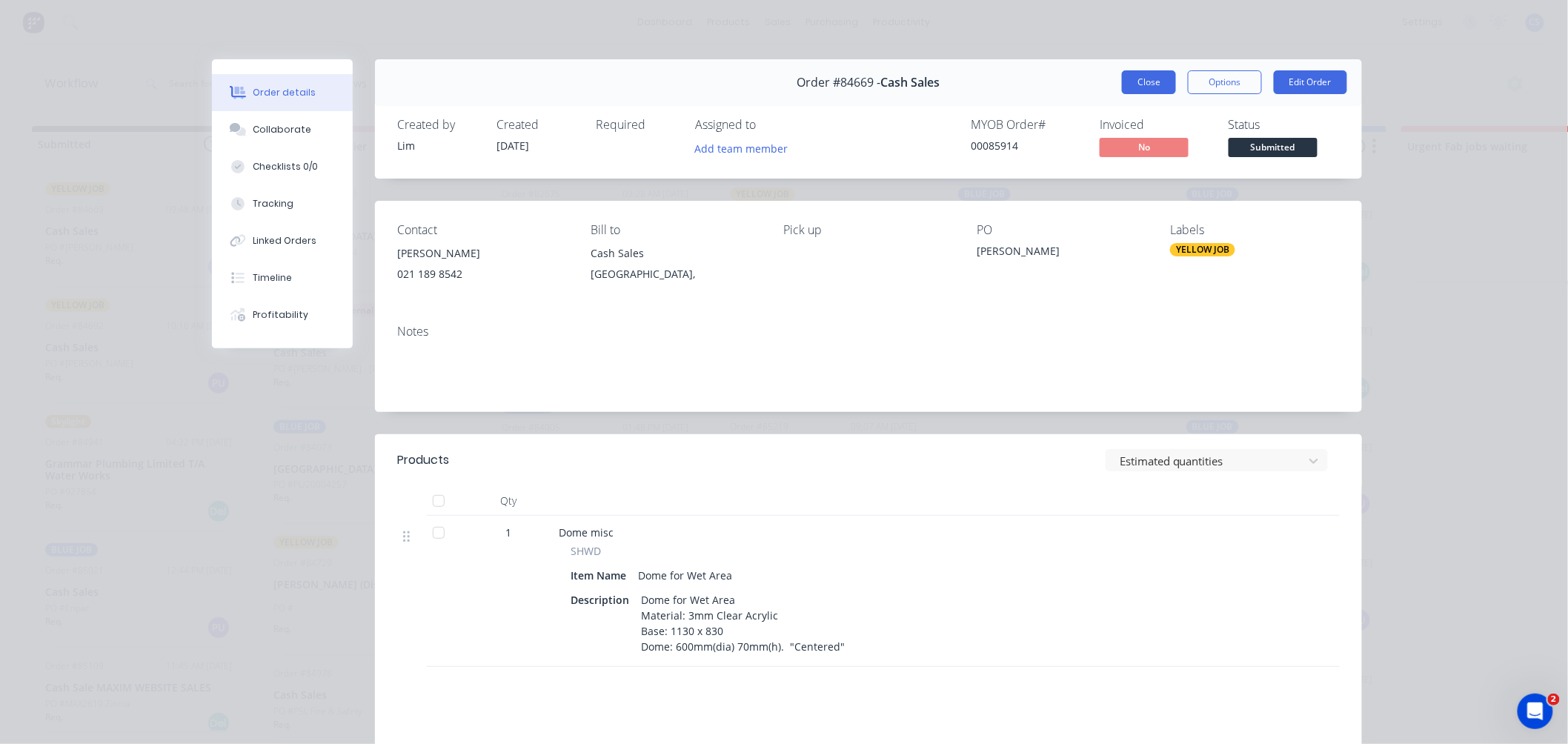
click at [1153, 82] on button "Close" at bounding box center [1149, 82] width 54 height 23
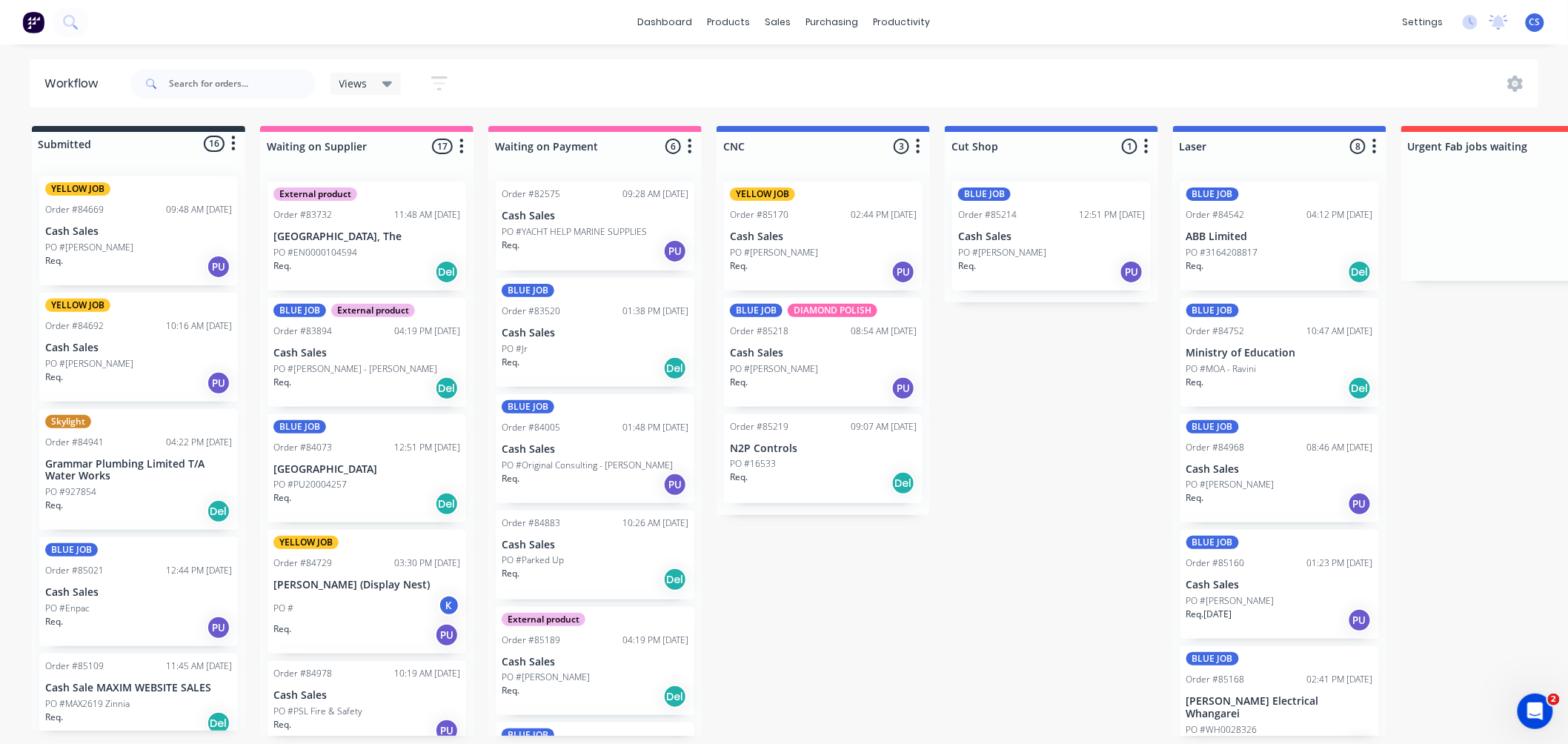
click at [129, 339] on div "YELLOW JOB Order #84692 10:16 AM 18/09/25 Cash Sales PO #Evan Req. PU" at bounding box center [138, 347] width 199 height 109
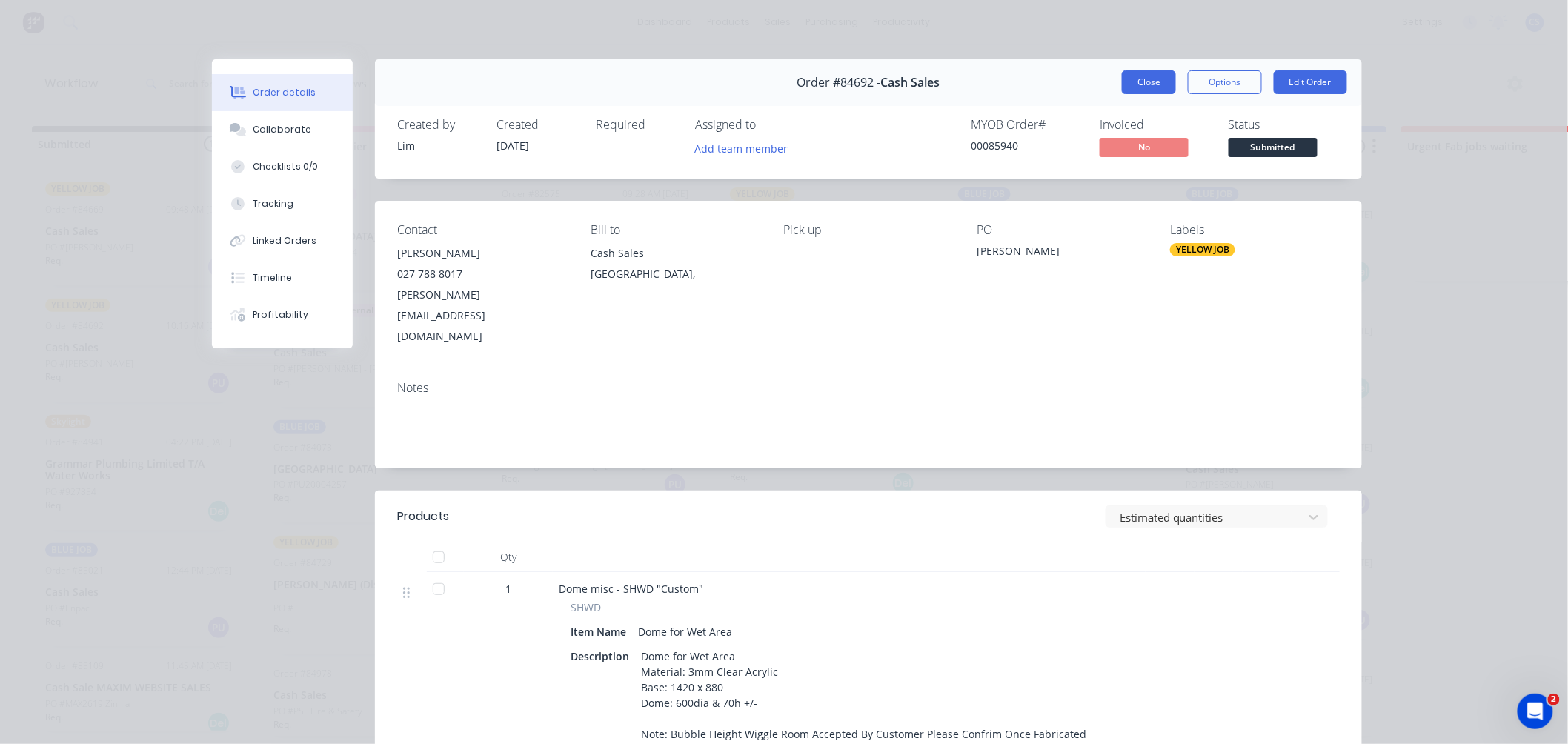
click at [1153, 85] on button "Close" at bounding box center [1149, 82] width 54 height 23
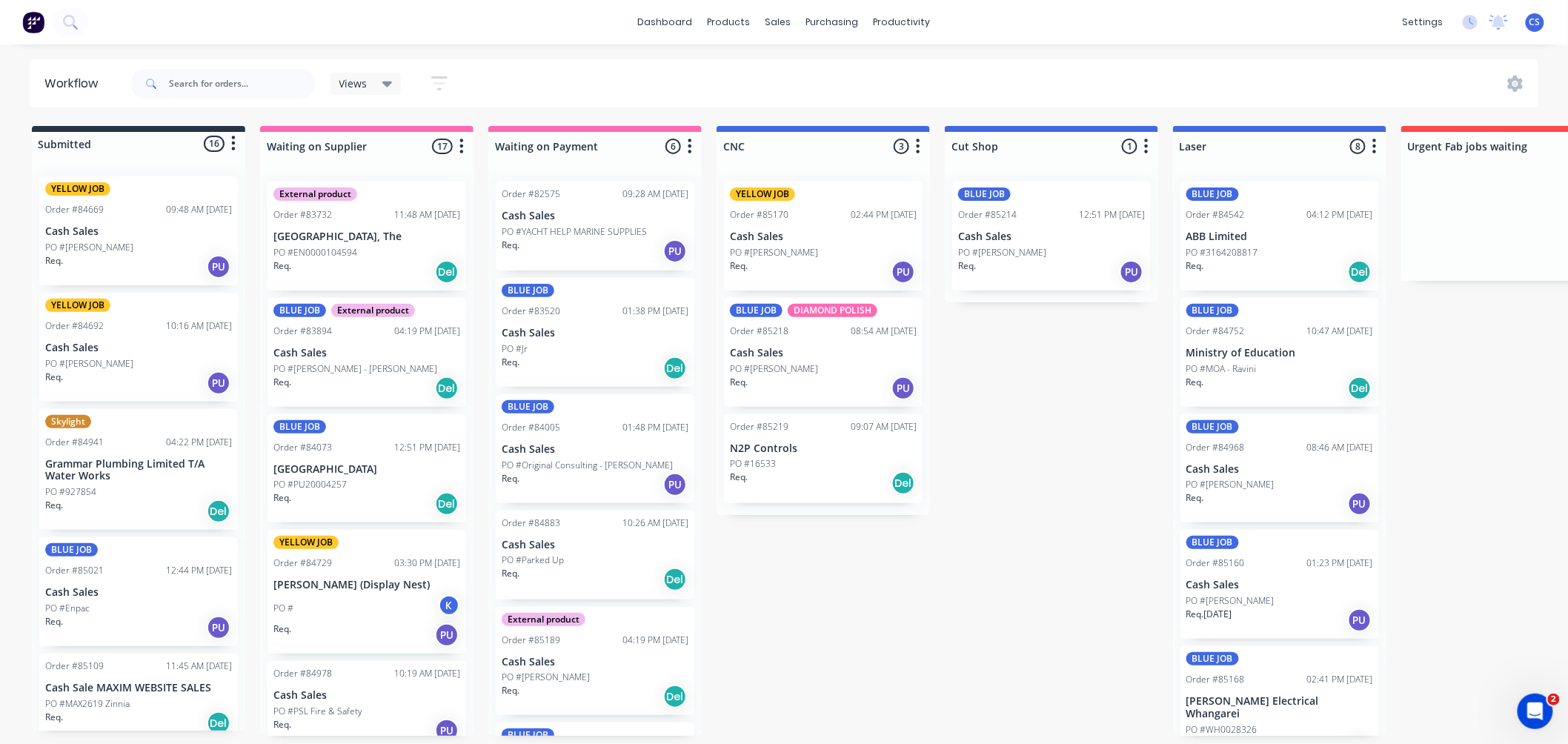
click at [120, 488] on div "PO #927854" at bounding box center [138, 492] width 187 height 13
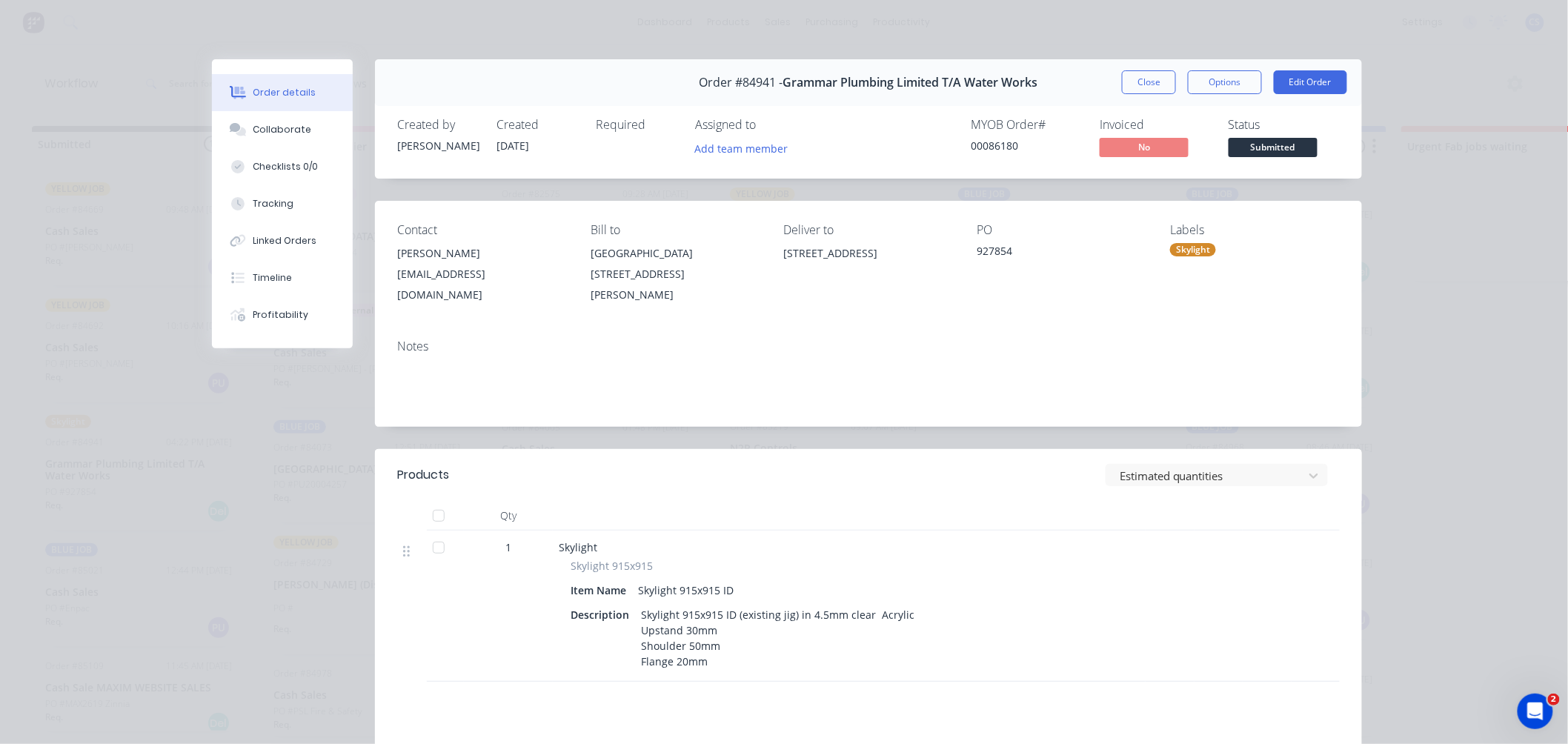
drag, startPoint x: 1130, startPoint y: 82, endPoint x: 517, endPoint y: 238, distance: 632.5
click at [1130, 82] on button "Close" at bounding box center [1149, 82] width 54 height 23
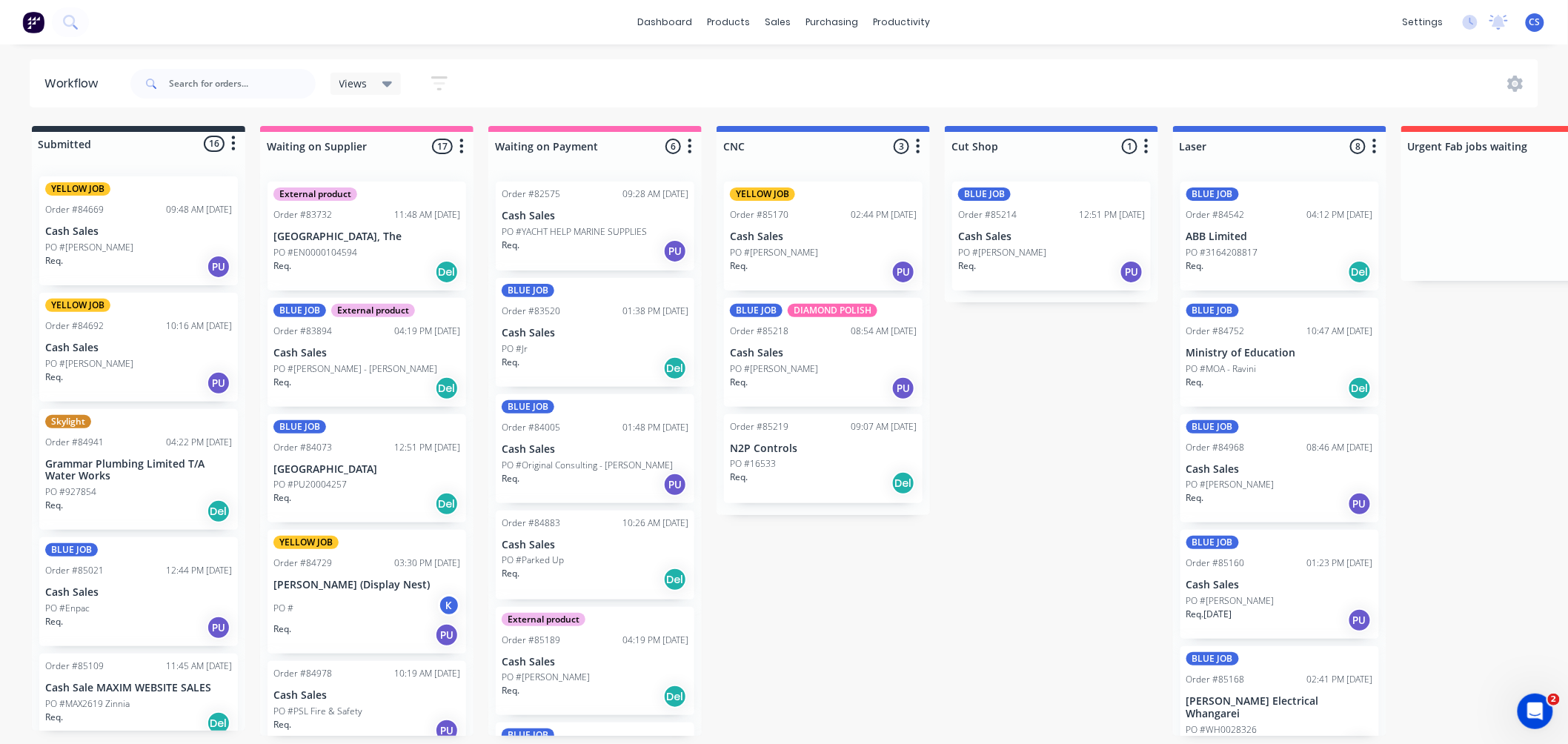
click at [107, 587] on p "Cash Sales" at bounding box center [138, 593] width 187 height 13
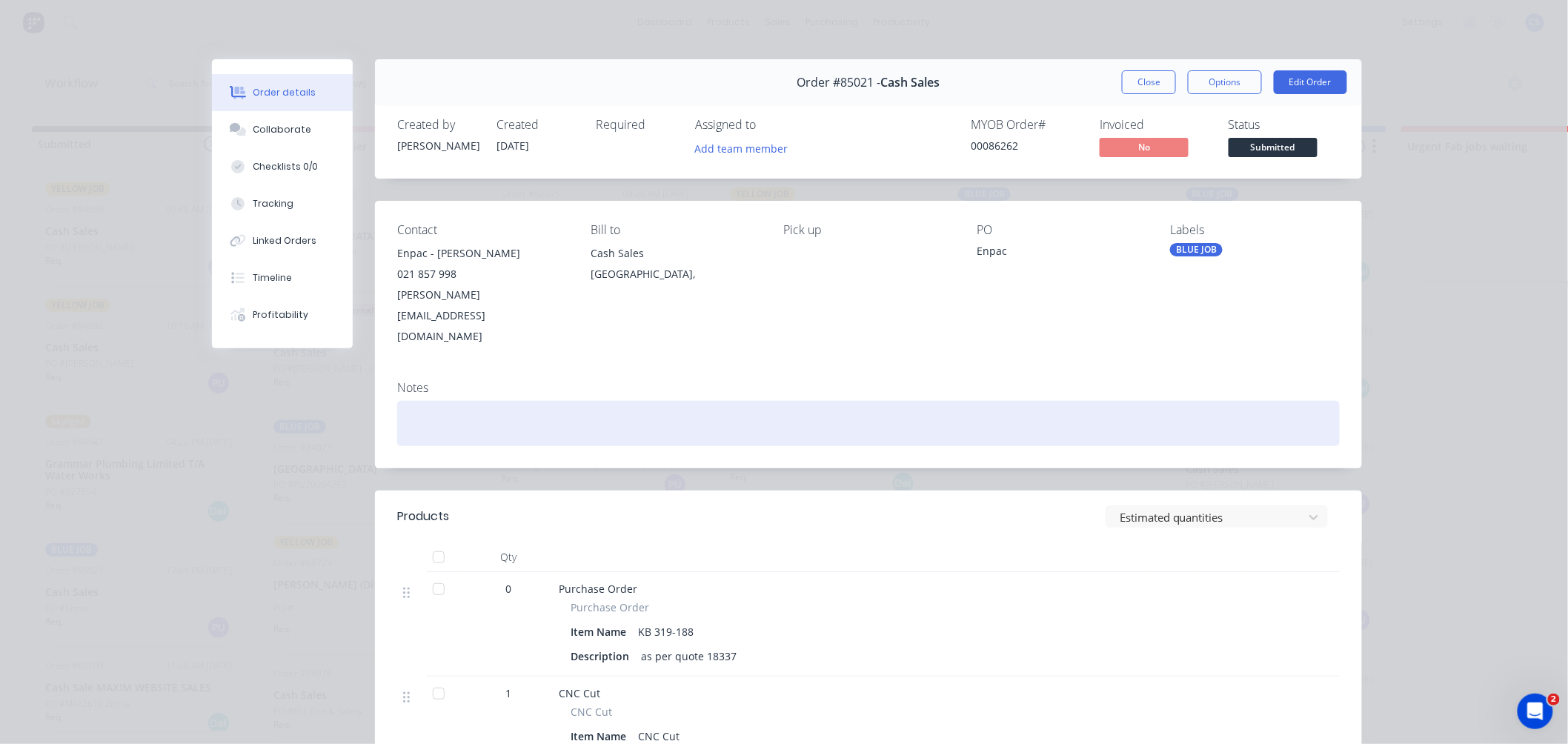
click at [419, 401] on div at bounding box center [869, 424] width 942 height 45
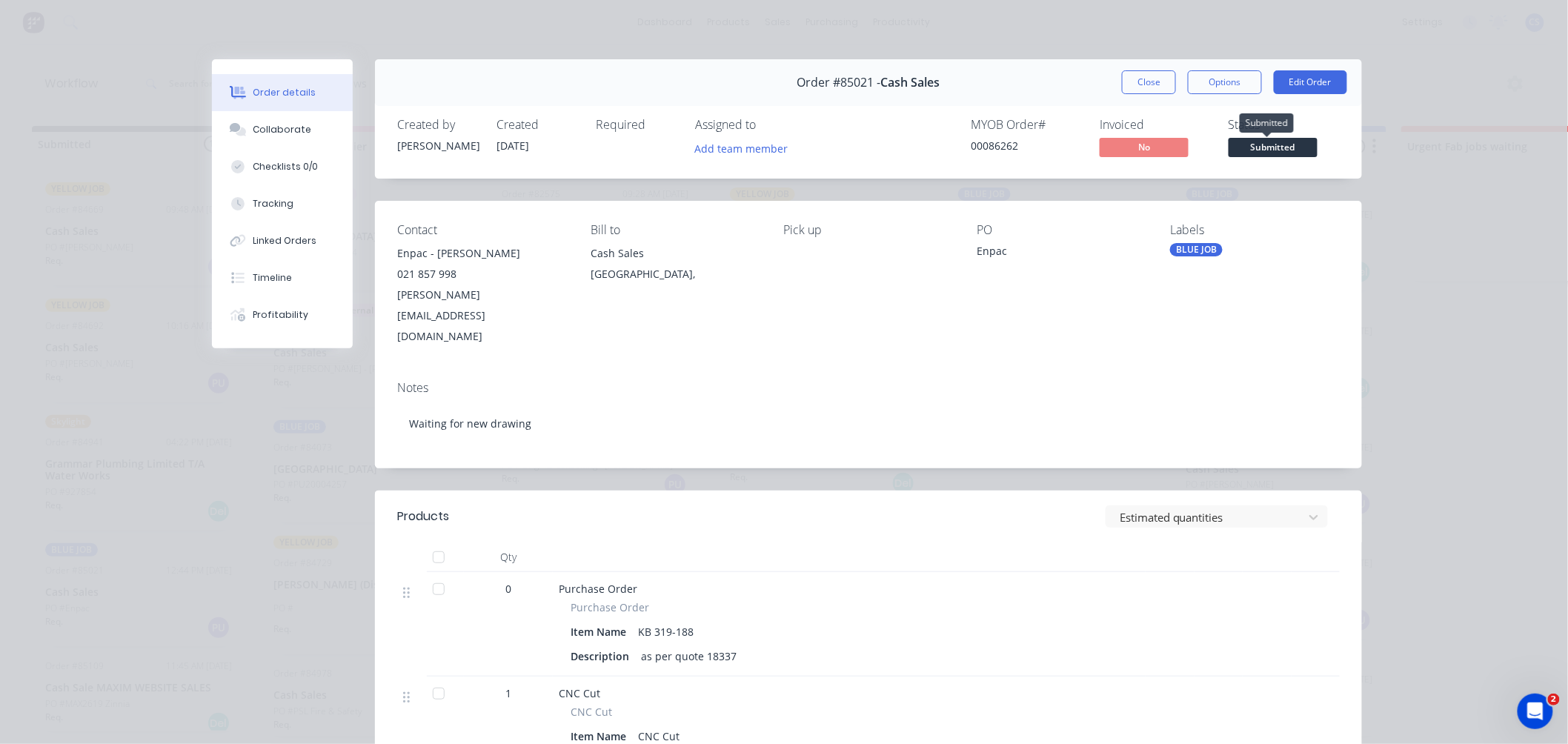
click at [1287, 146] on span "Submitted" at bounding box center [1272, 147] width 89 height 19
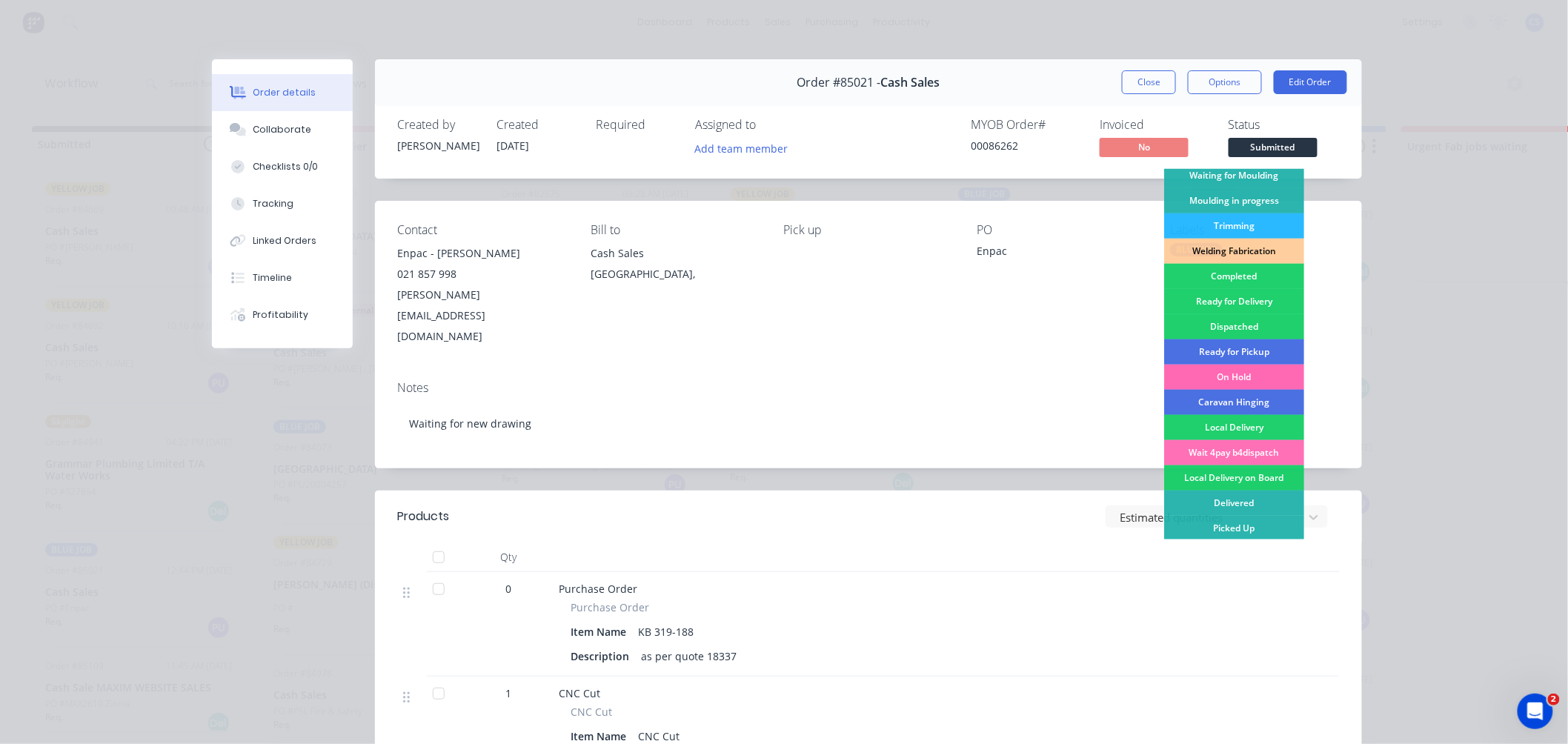
scroll to position [259, 0]
click at [1227, 375] on div "On Hold" at bounding box center [1234, 376] width 140 height 25
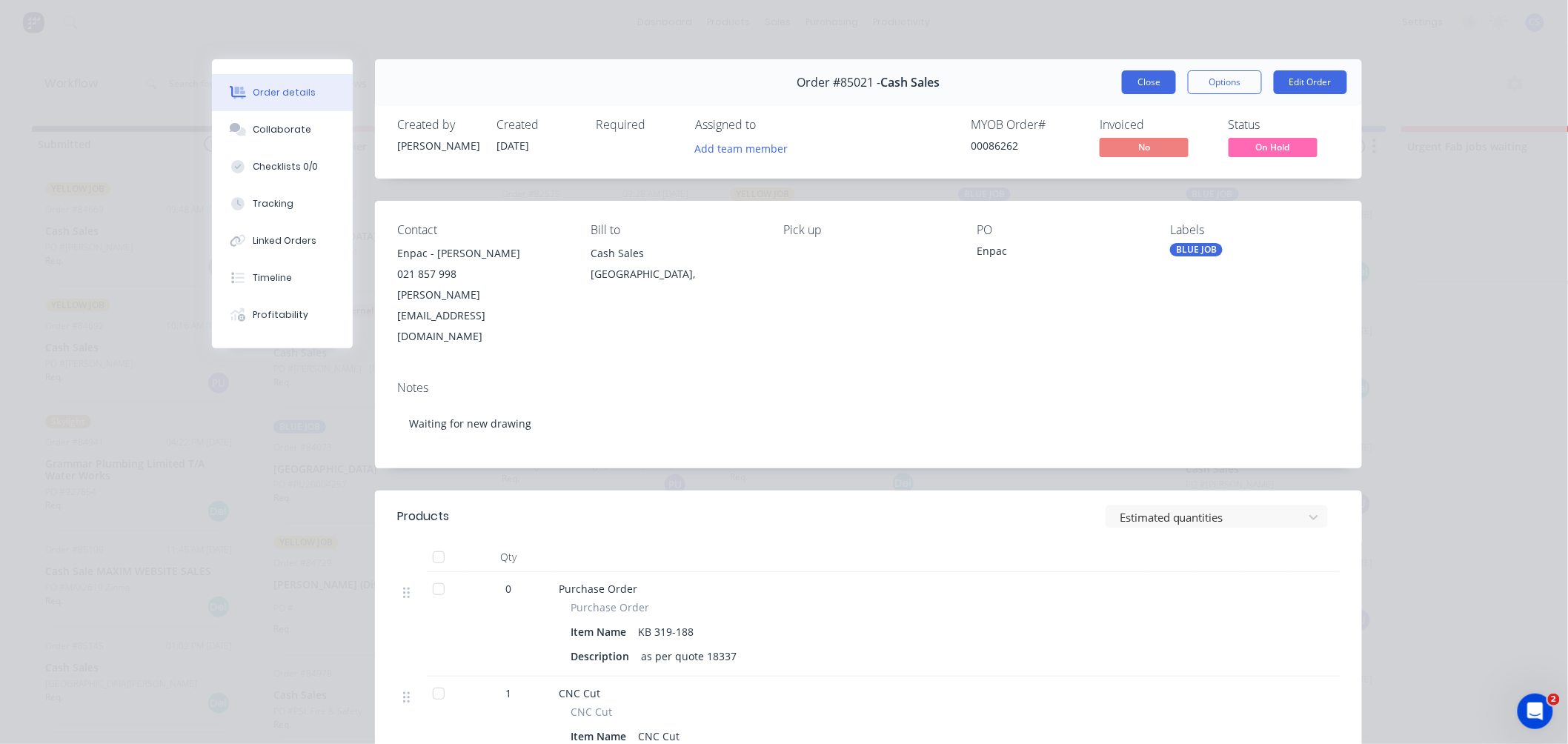
click at [1139, 83] on button "Close" at bounding box center [1149, 82] width 54 height 23
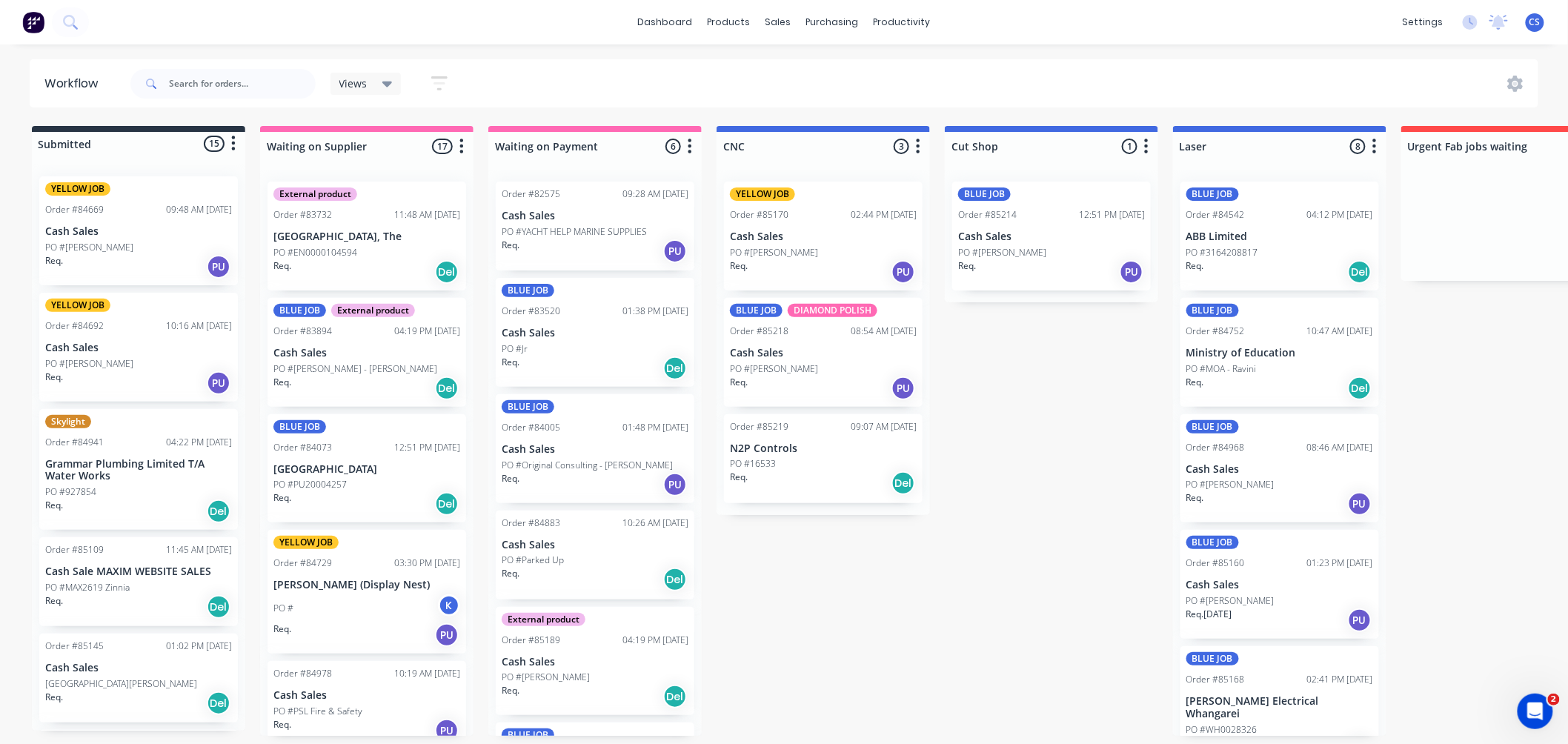
click at [129, 591] on div "PO #MAX2619 Zinnia" at bounding box center [138, 587] width 187 height 13
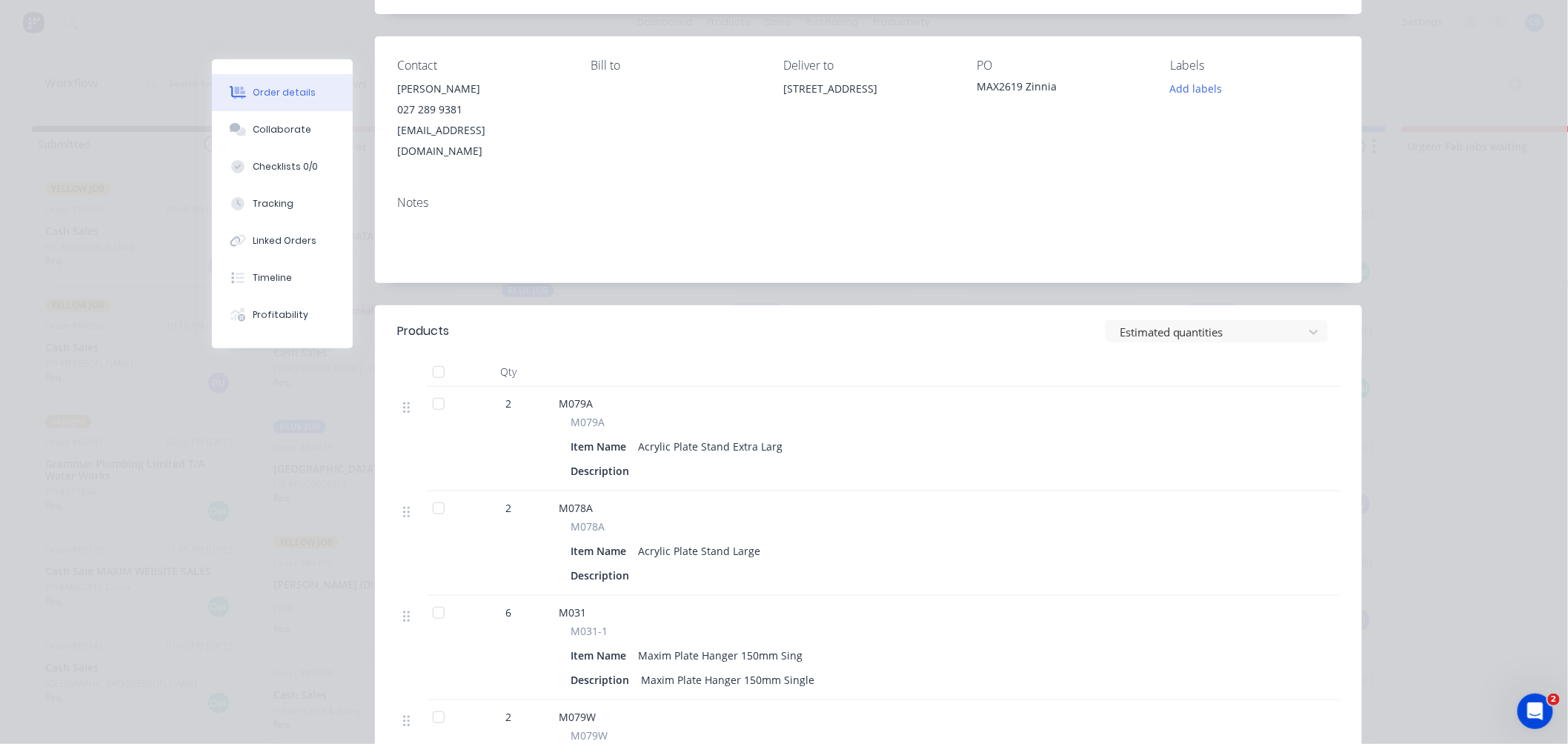
scroll to position [0, 0]
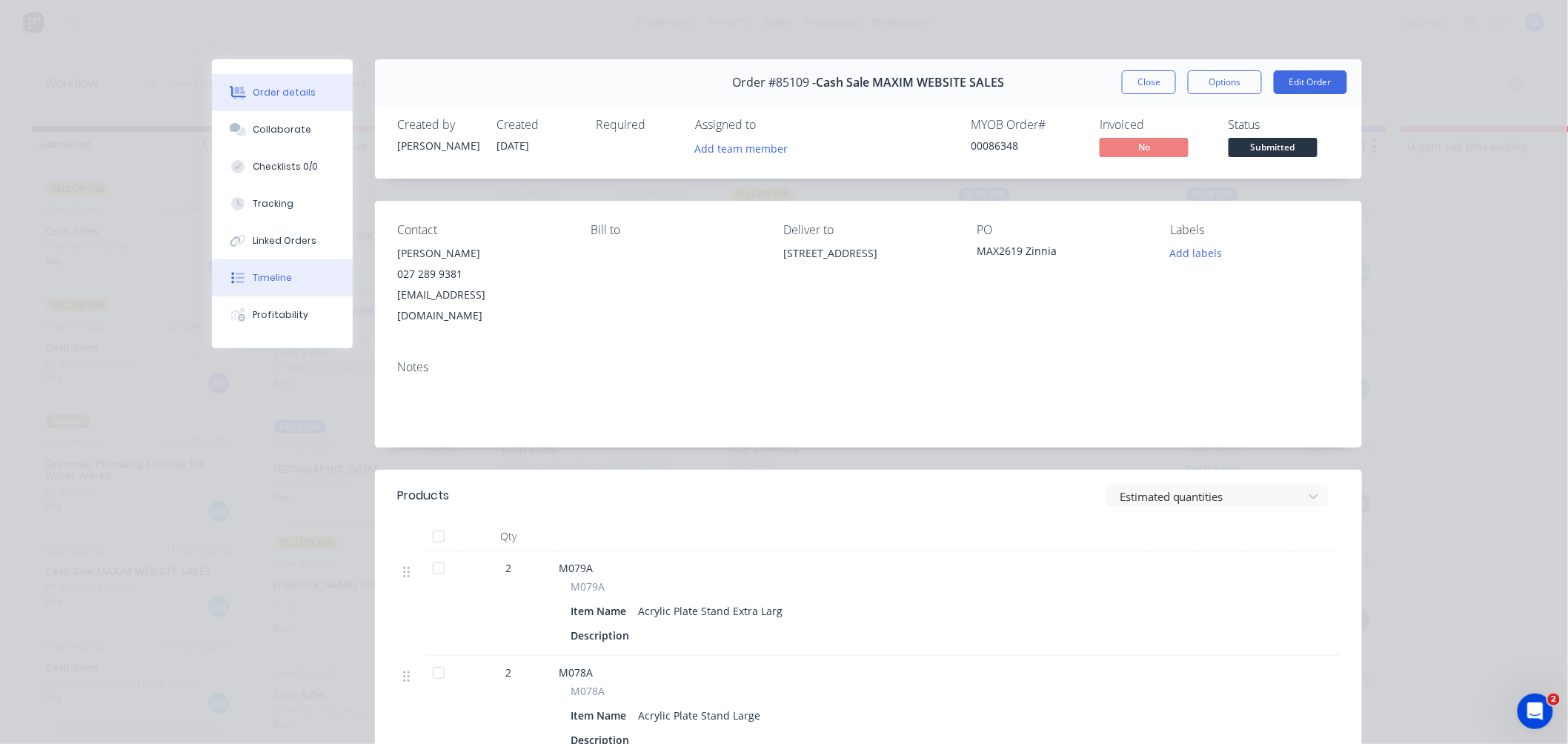
click at [281, 277] on div "Timeline" at bounding box center [273, 278] width 40 height 13
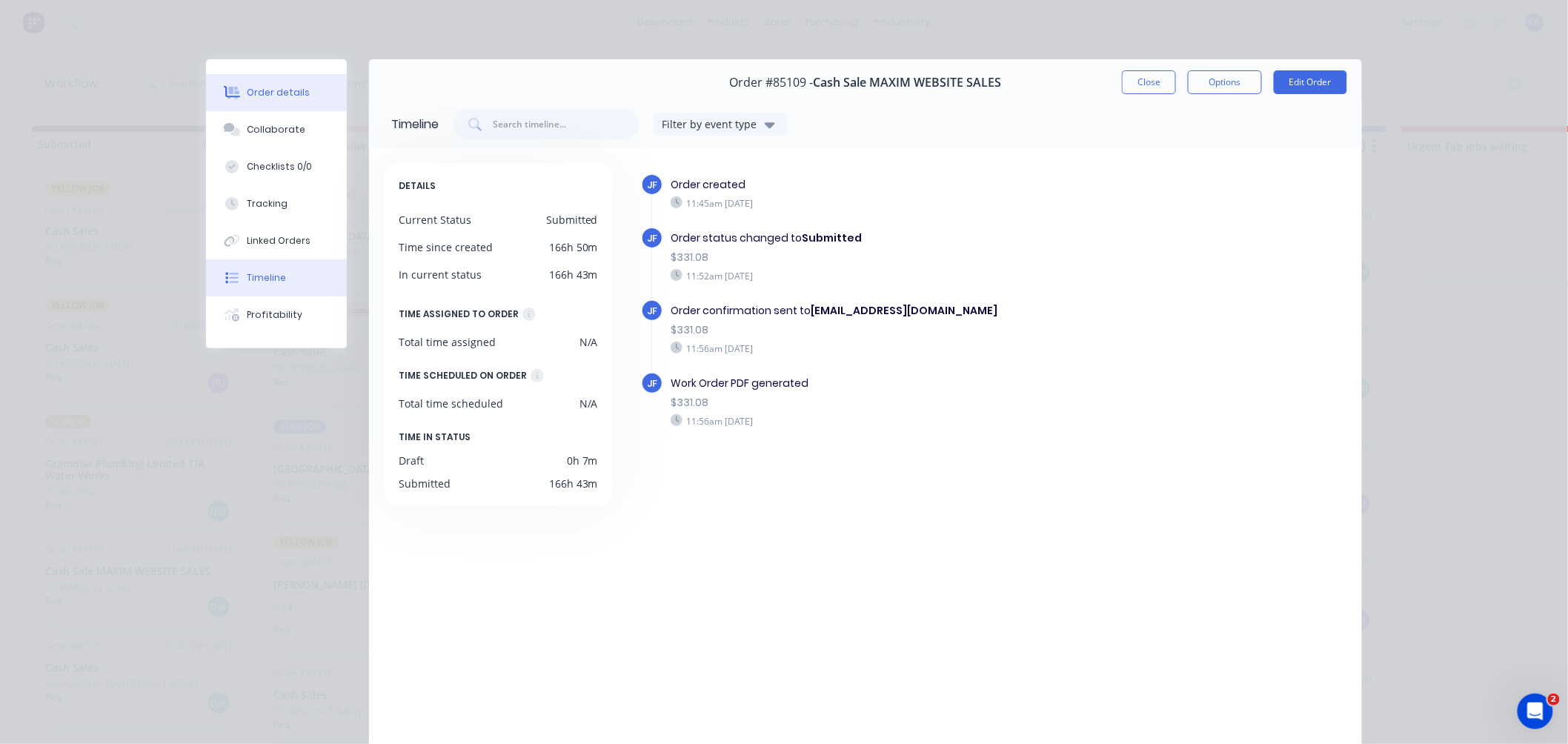
click at [267, 92] on div "Order details" at bounding box center [279, 93] width 63 height 13
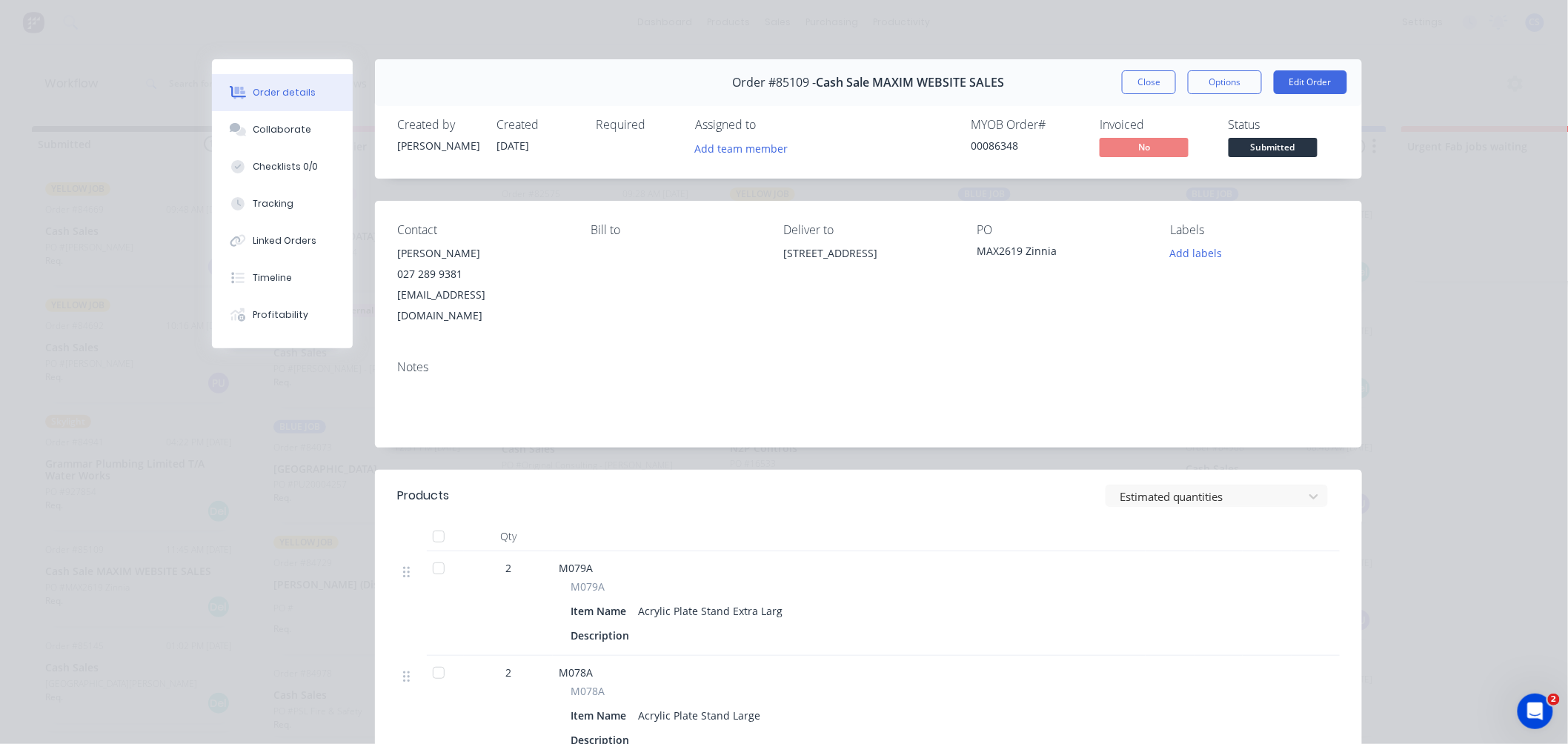
drag, startPoint x: 1149, startPoint y: 84, endPoint x: 637, endPoint y: 304, distance: 557.3
click at [1149, 84] on button "Close" at bounding box center [1149, 82] width 54 height 23
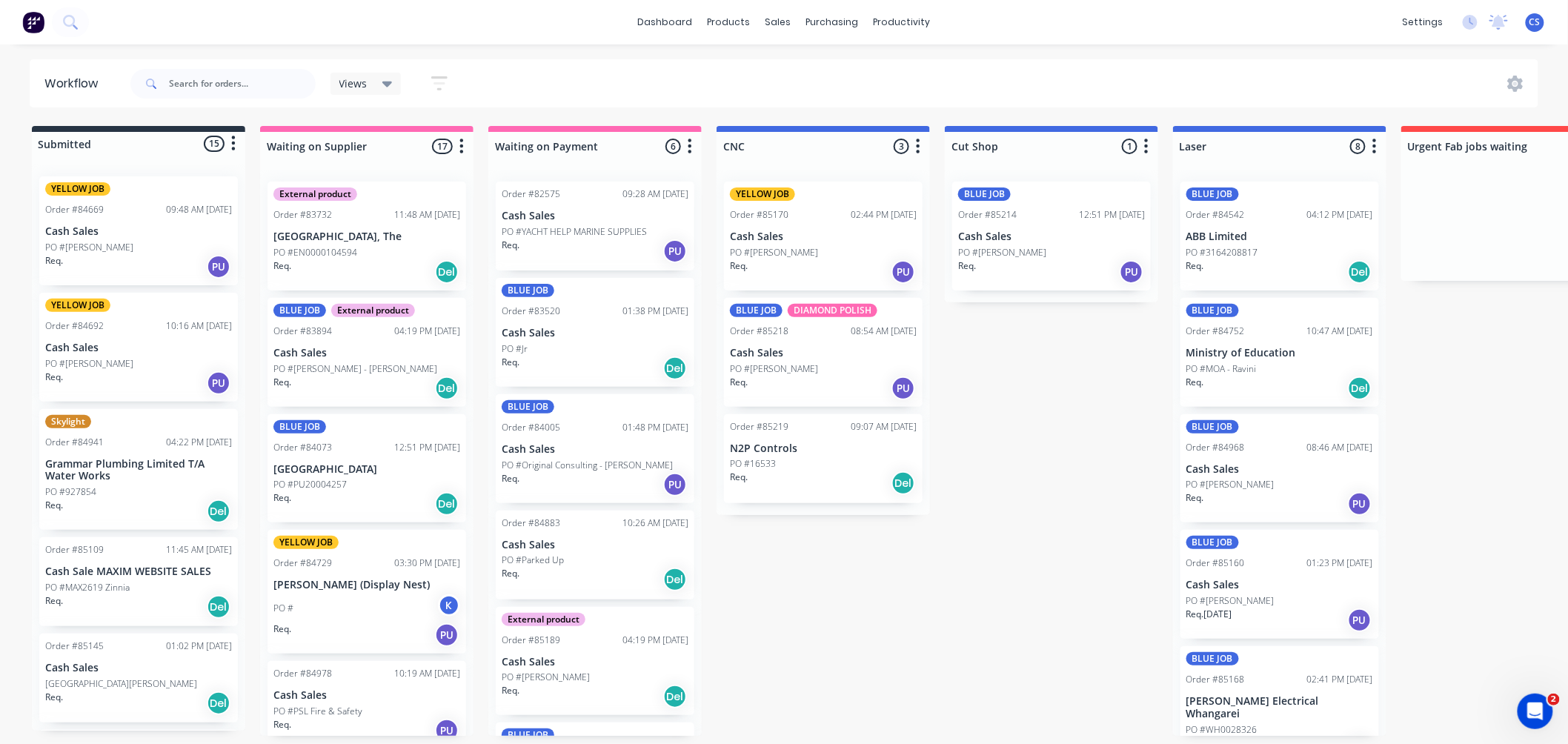
click at [113, 582] on p "PO #MAX2619 Zinnia" at bounding box center [87, 587] width 85 height 13
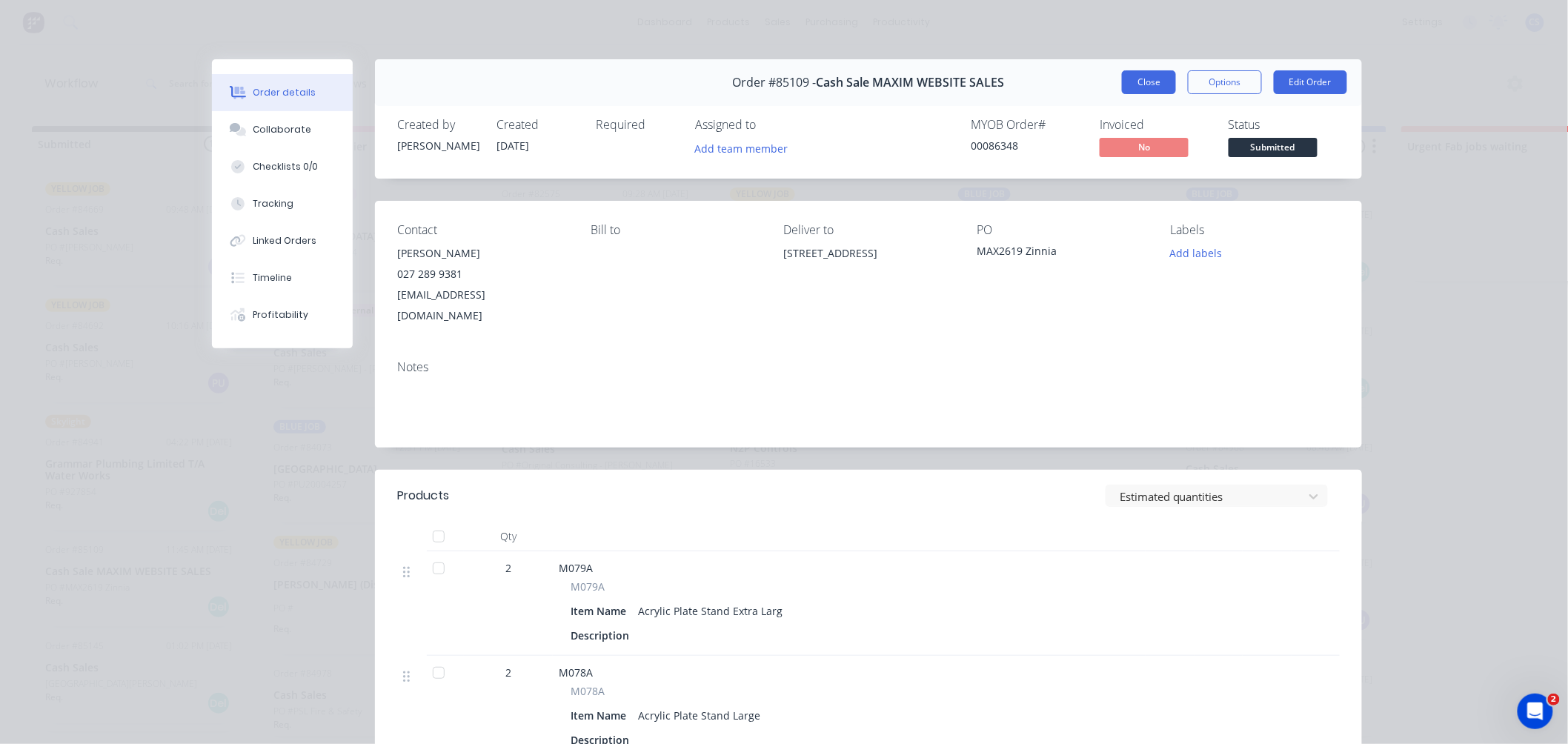
click at [1156, 72] on button "Close" at bounding box center [1149, 82] width 54 height 23
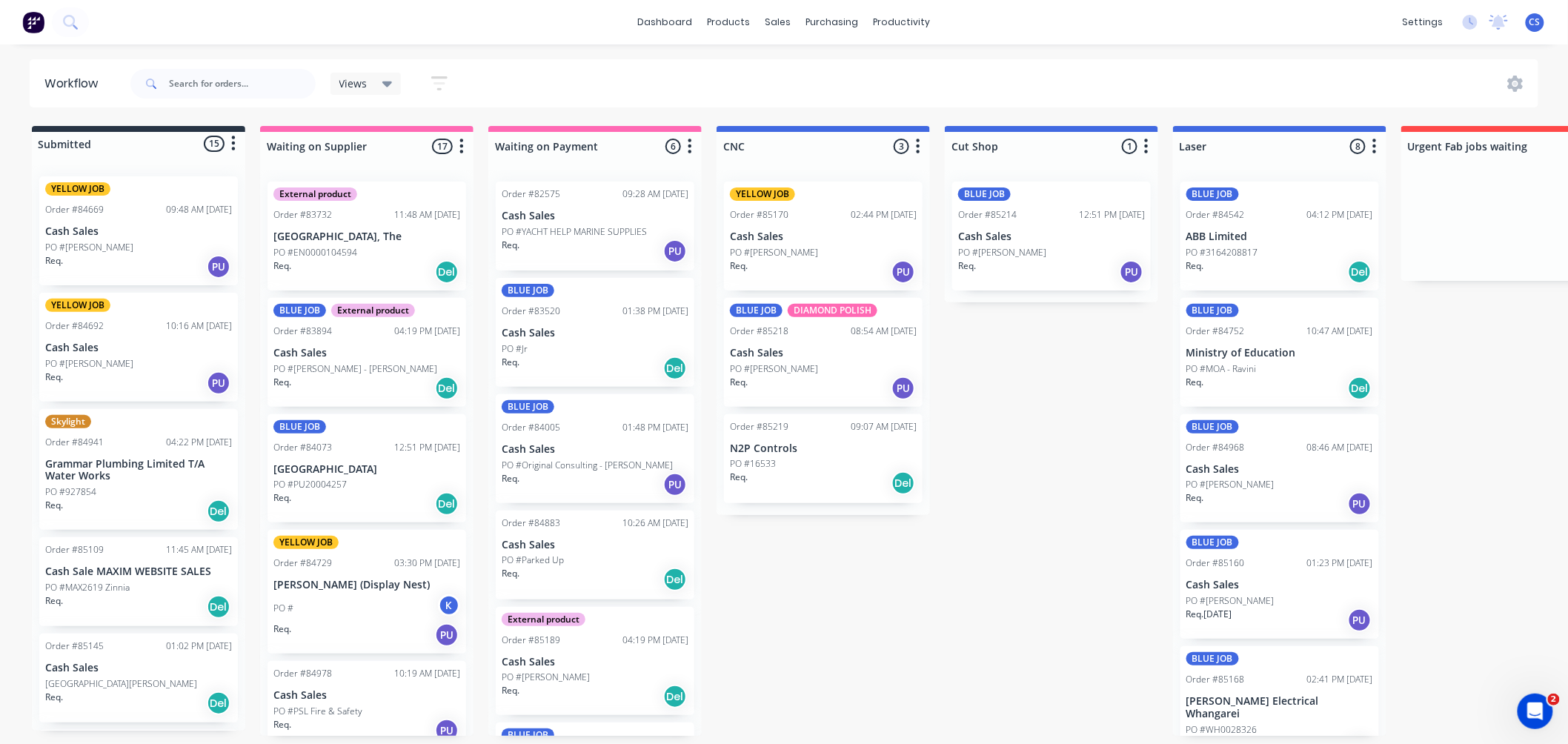
click at [136, 584] on div "PO #MAX2619 Zinnia" at bounding box center [138, 587] width 187 height 13
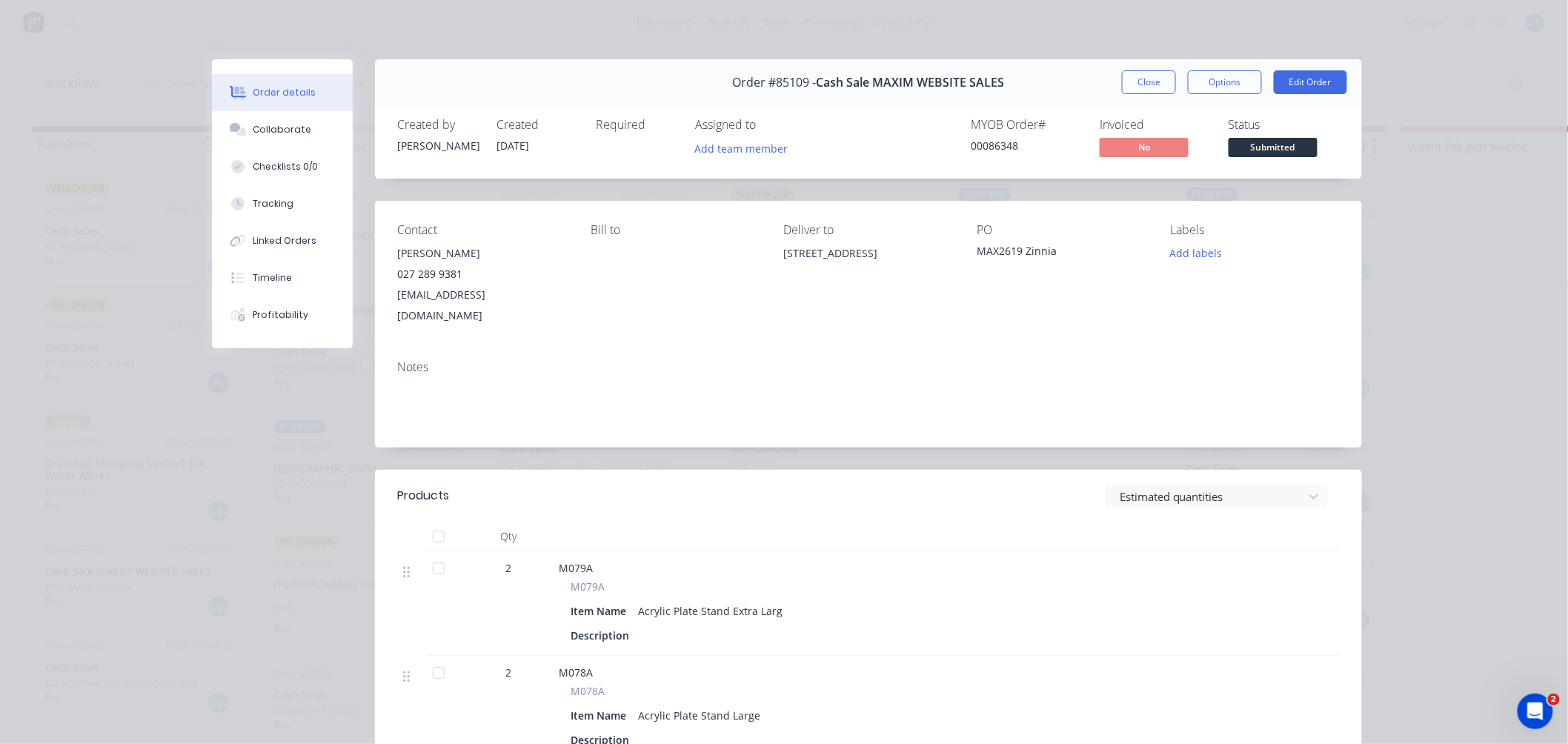
drag, startPoint x: 1137, startPoint y: 87, endPoint x: 595, endPoint y: 449, distance: 651.8
click at [1137, 87] on button "Close" at bounding box center [1149, 82] width 54 height 23
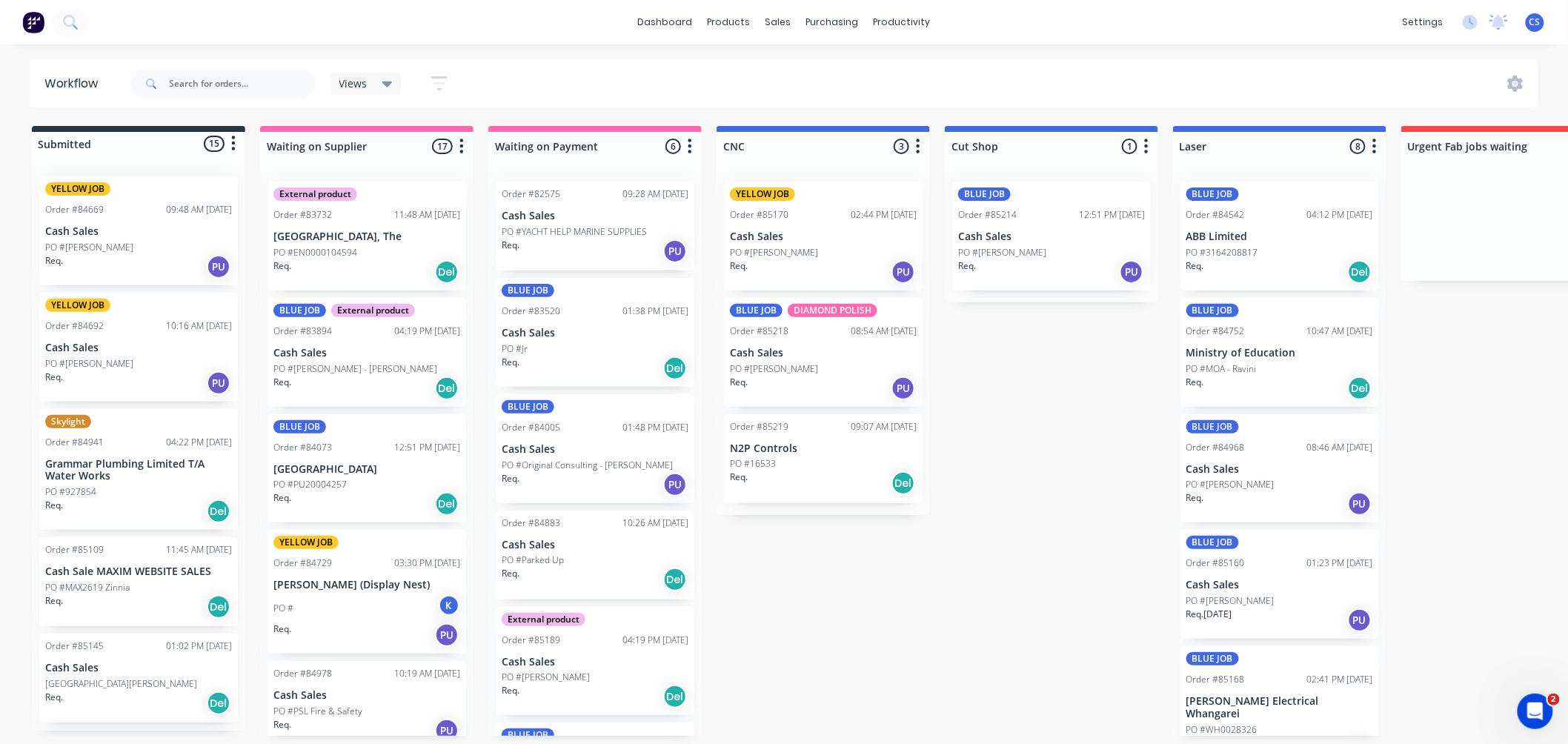
click at [132, 602] on div "Req. Del" at bounding box center [138, 607] width 187 height 25
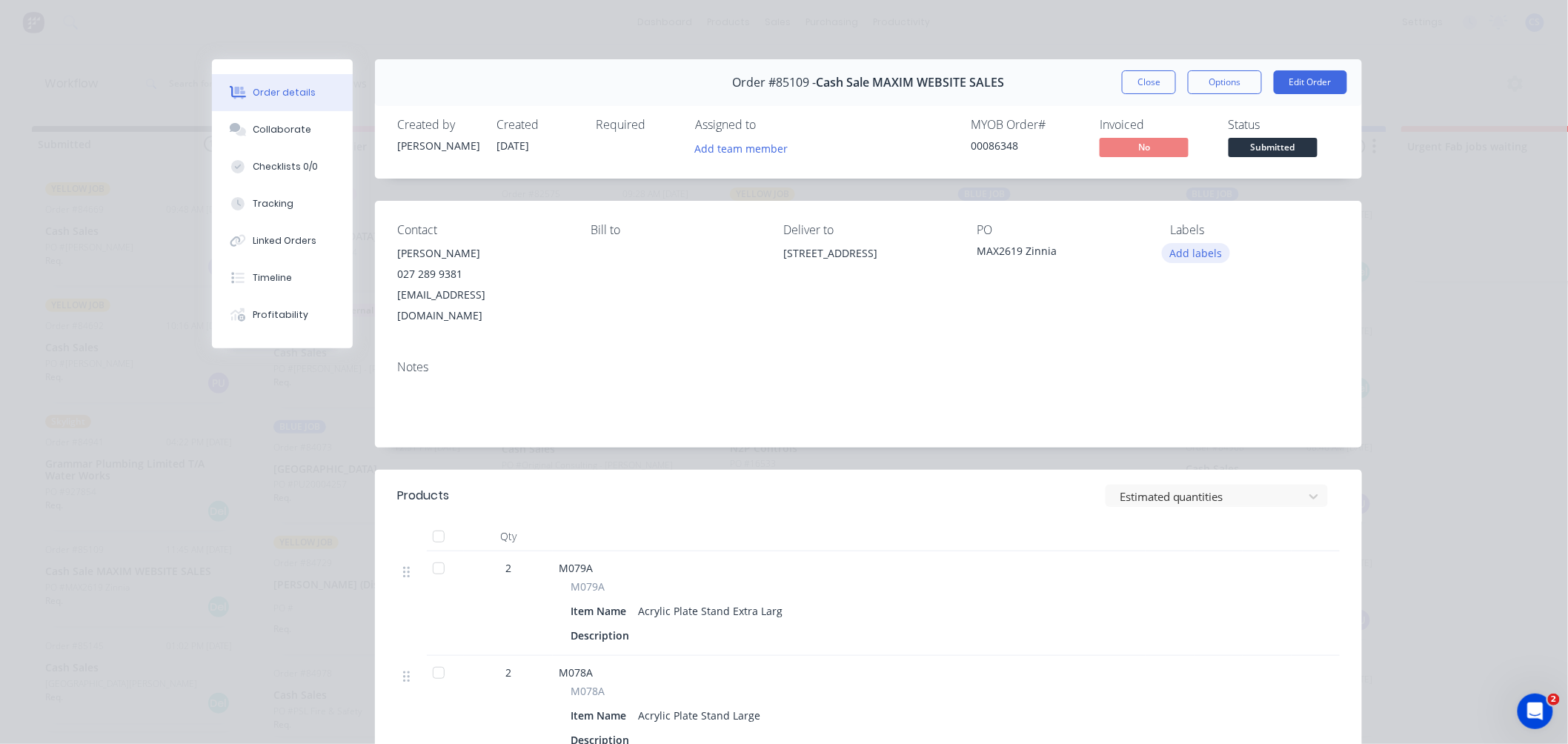
click at [1196, 255] on button "Add labels" at bounding box center [1196, 253] width 68 height 20
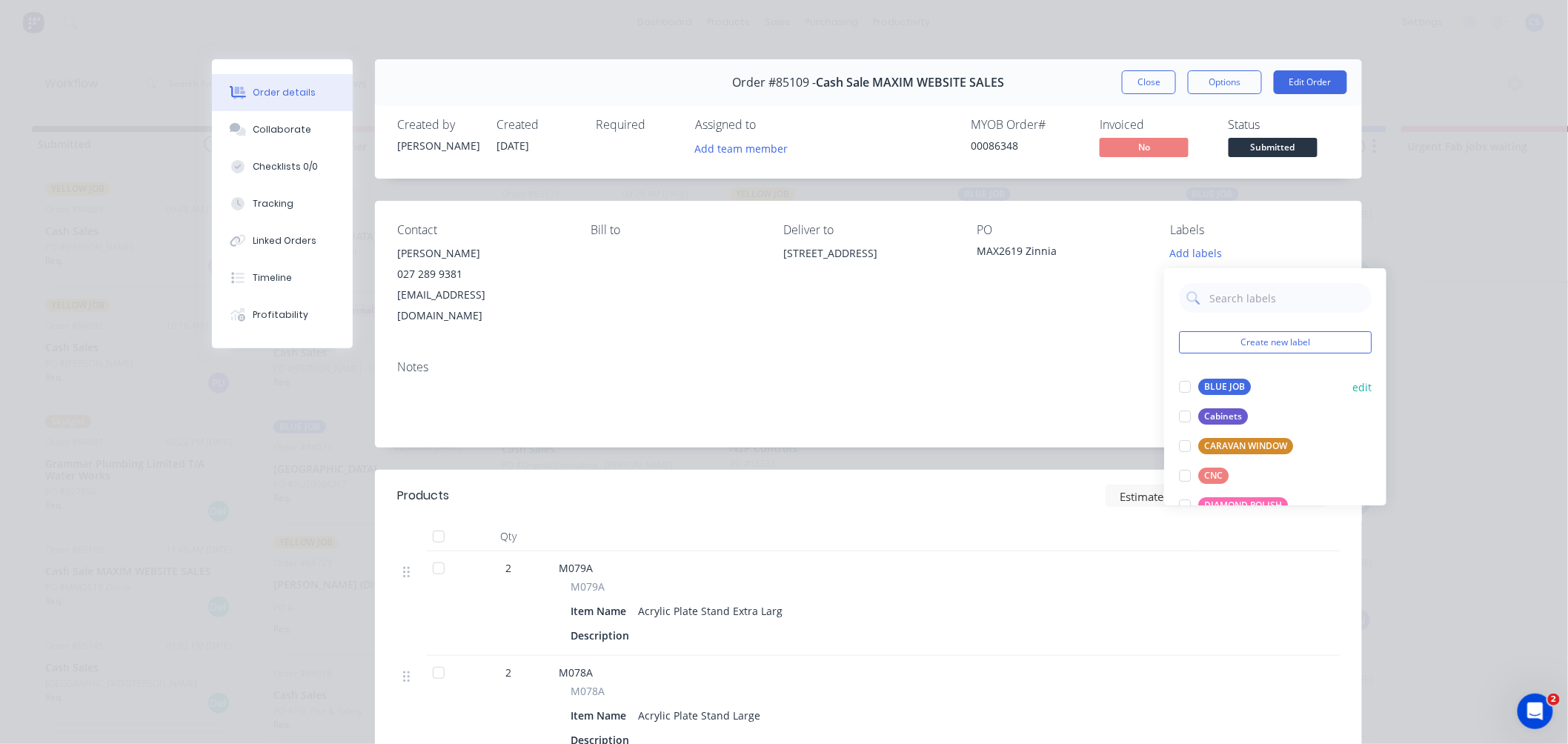
click at [1203, 386] on div "BLUE JOB" at bounding box center [1225, 387] width 53 height 16
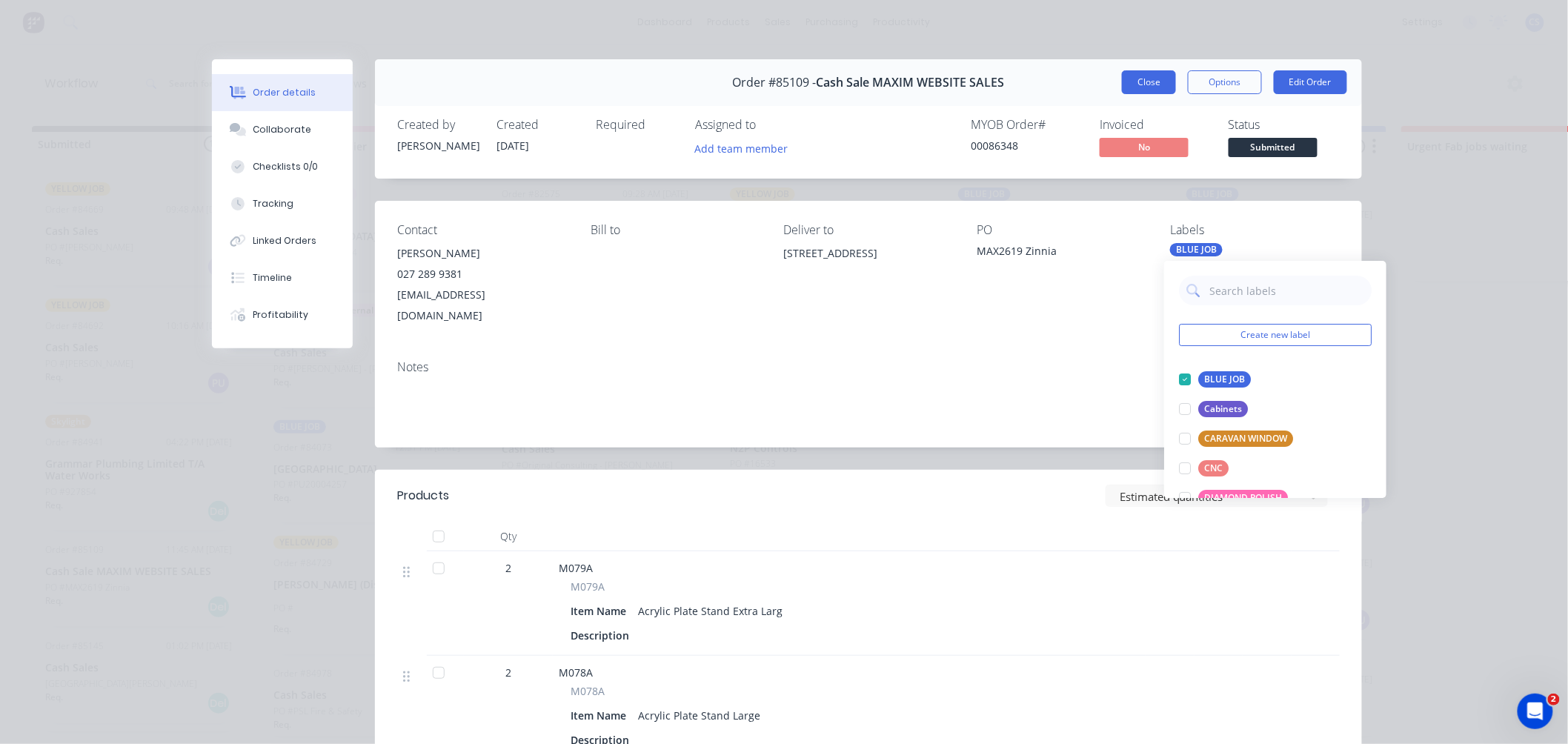
click at [1152, 82] on button "Close" at bounding box center [1149, 82] width 54 height 23
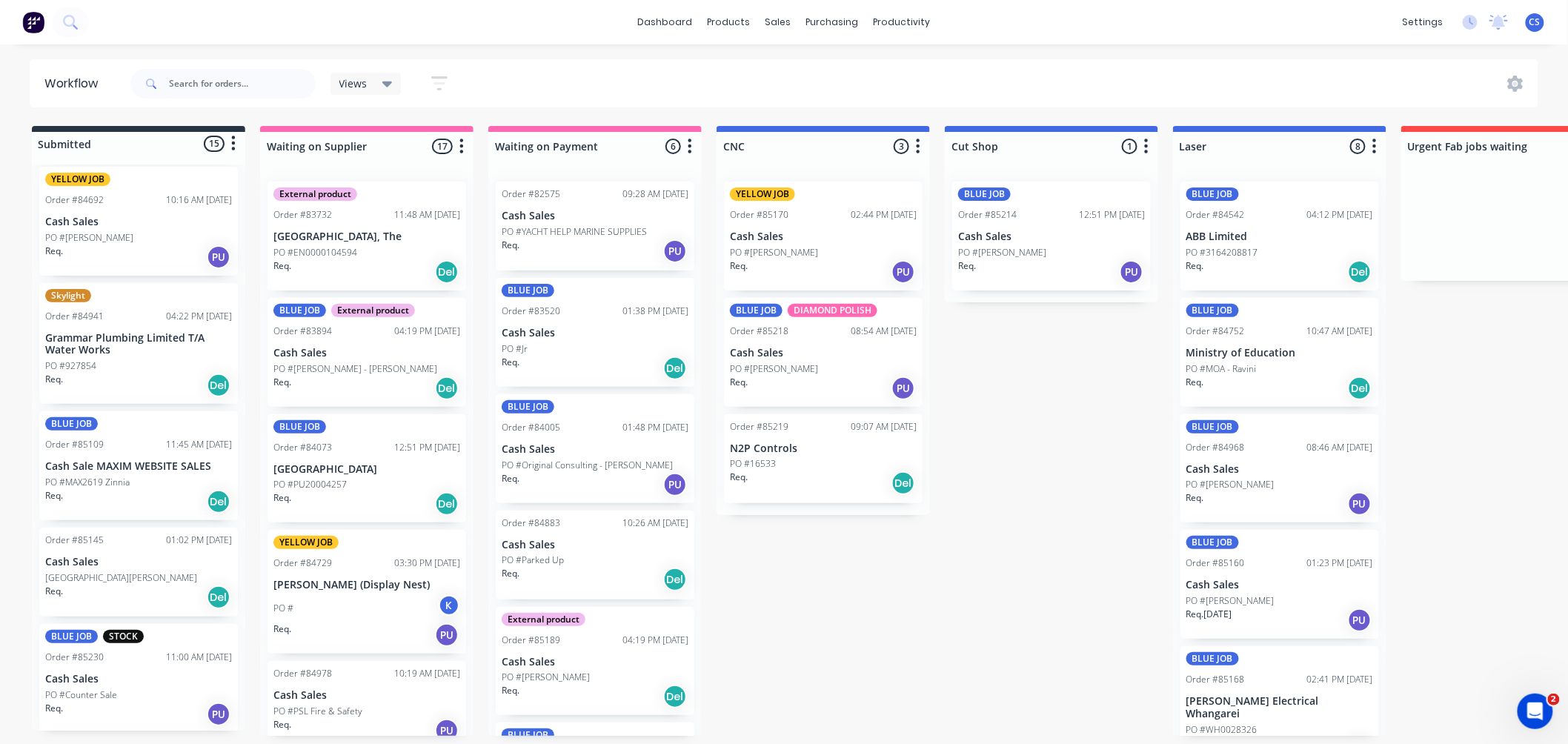
scroll to position [165, 0]
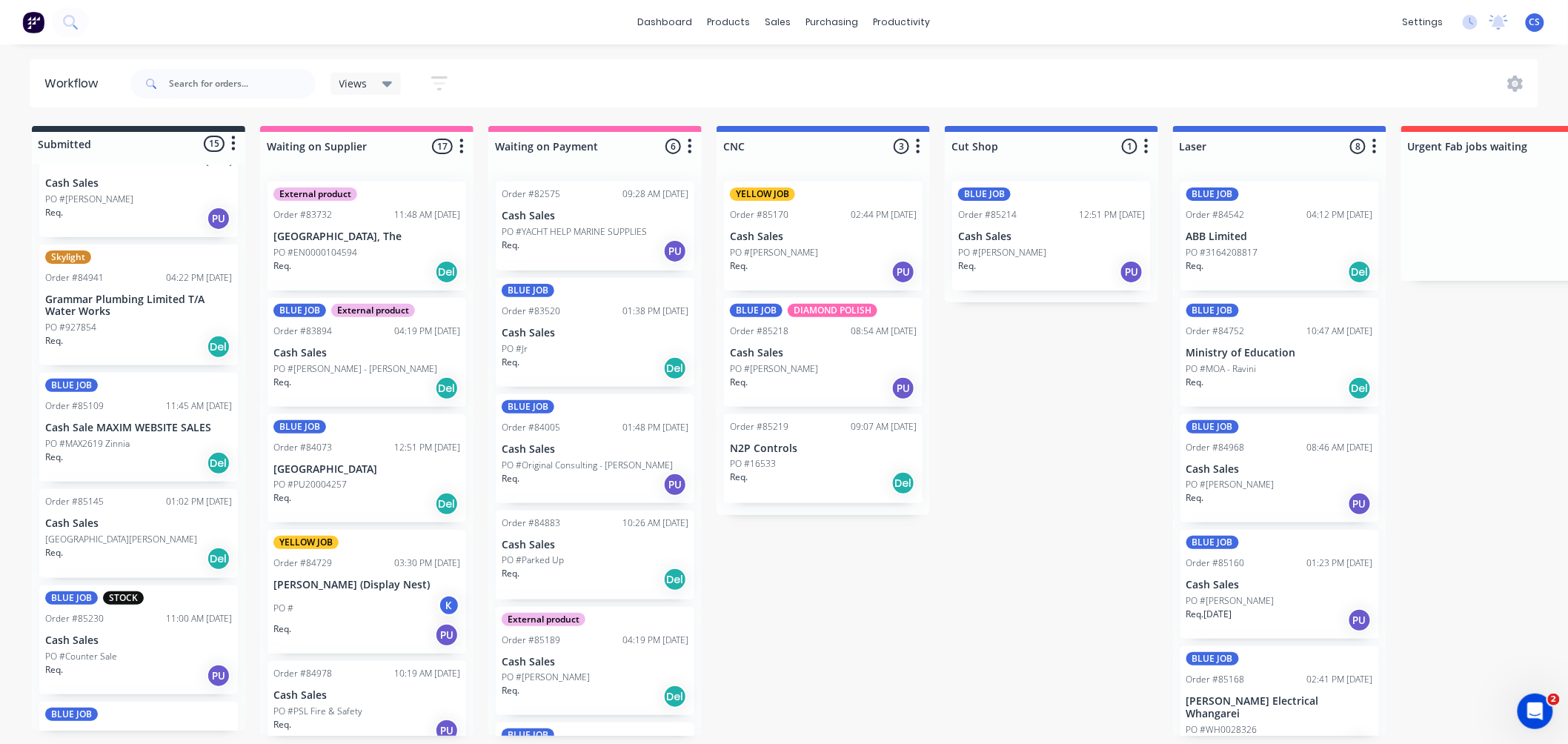
click at [117, 526] on p "Cash Sales" at bounding box center [138, 524] width 187 height 13
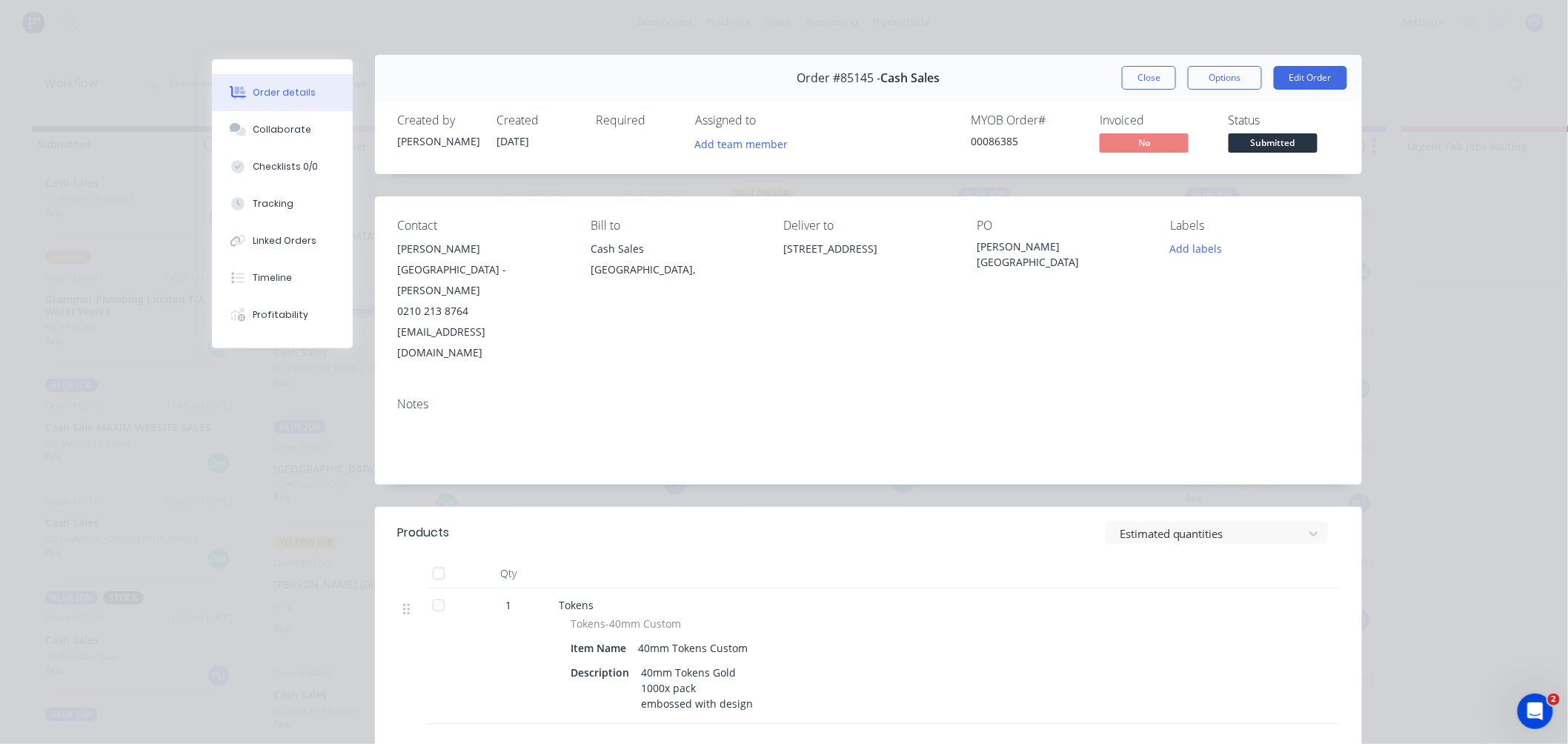
scroll to position [0, 0]
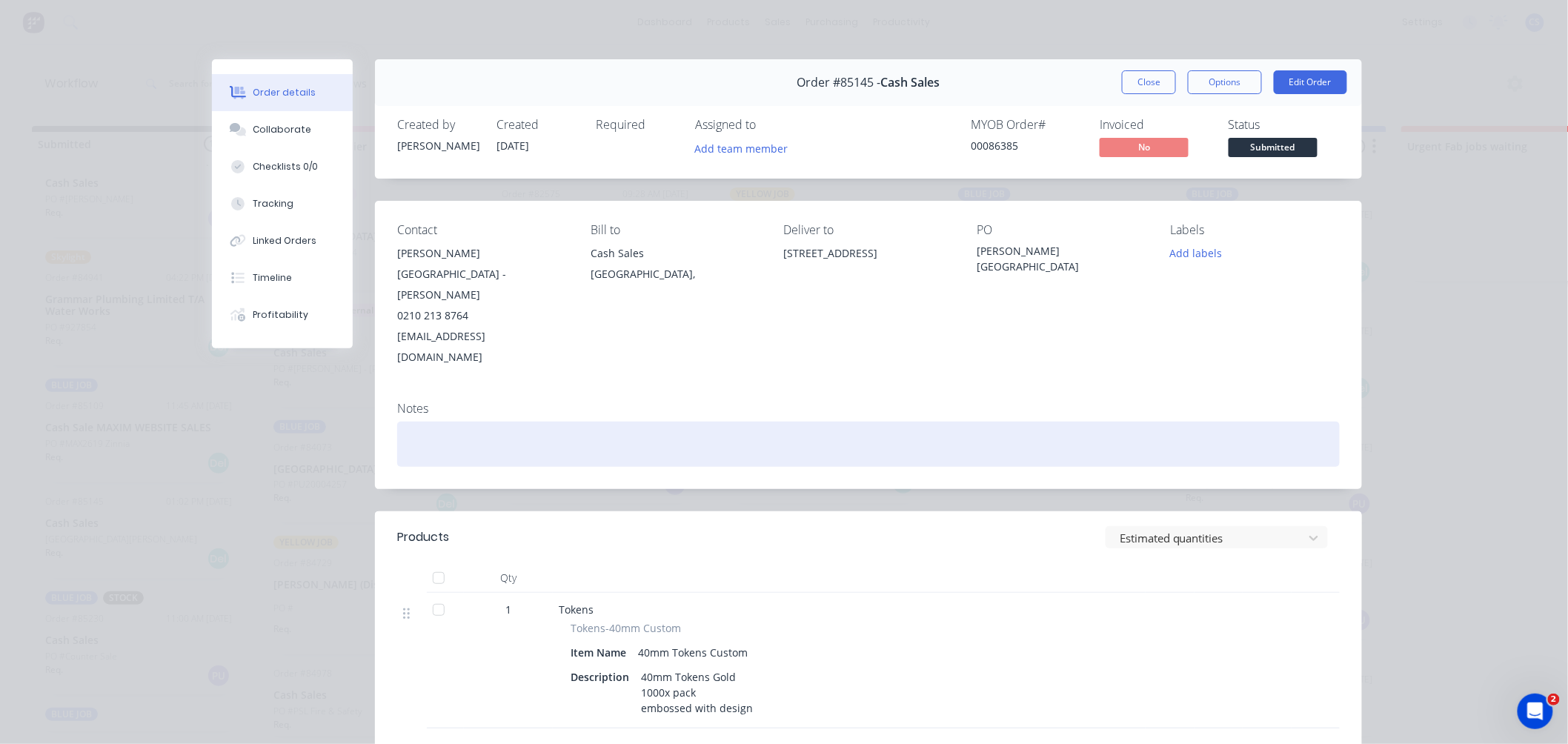
click at [463, 422] on div at bounding box center [869, 444] width 942 height 45
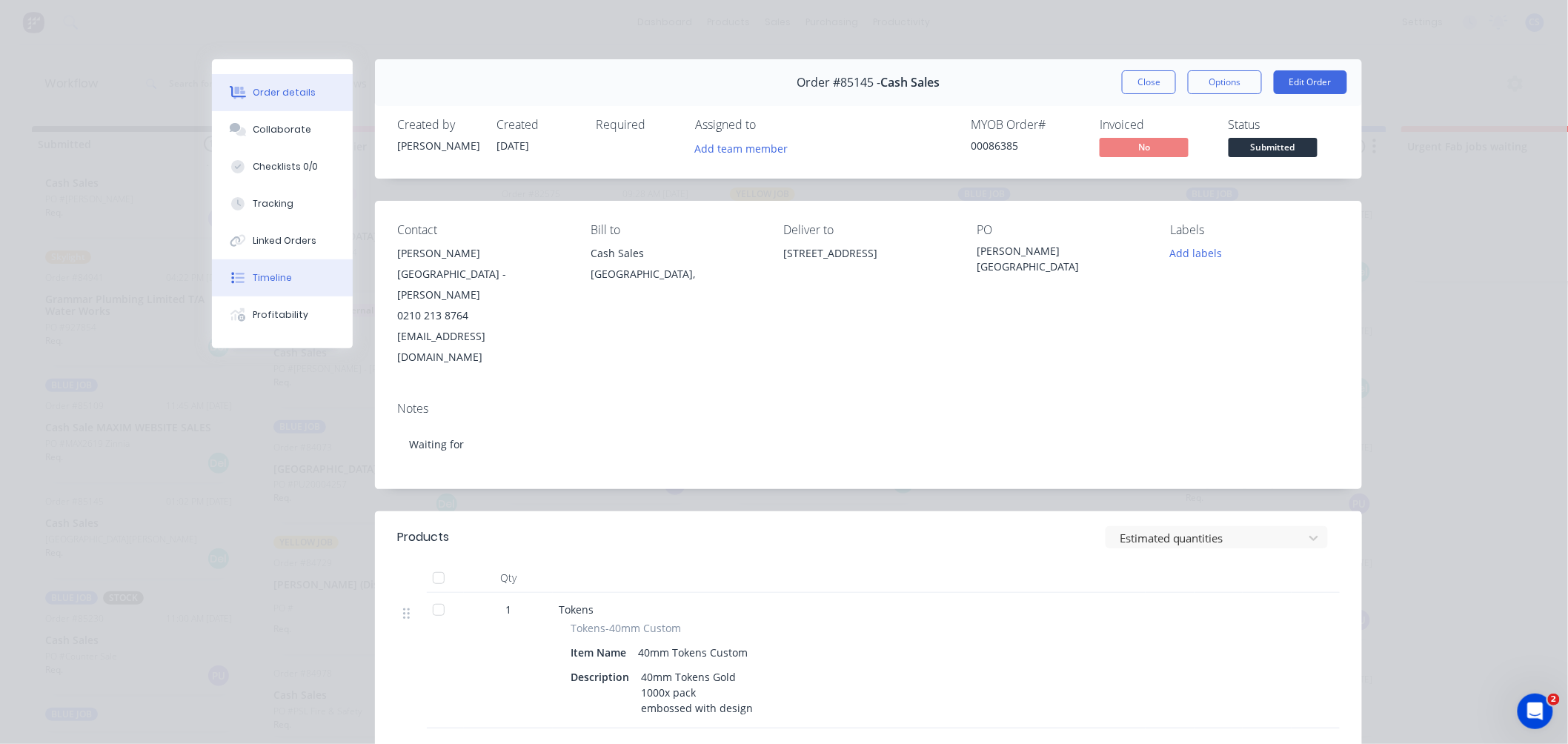
click at [277, 273] on div "Timeline" at bounding box center [273, 278] width 40 height 13
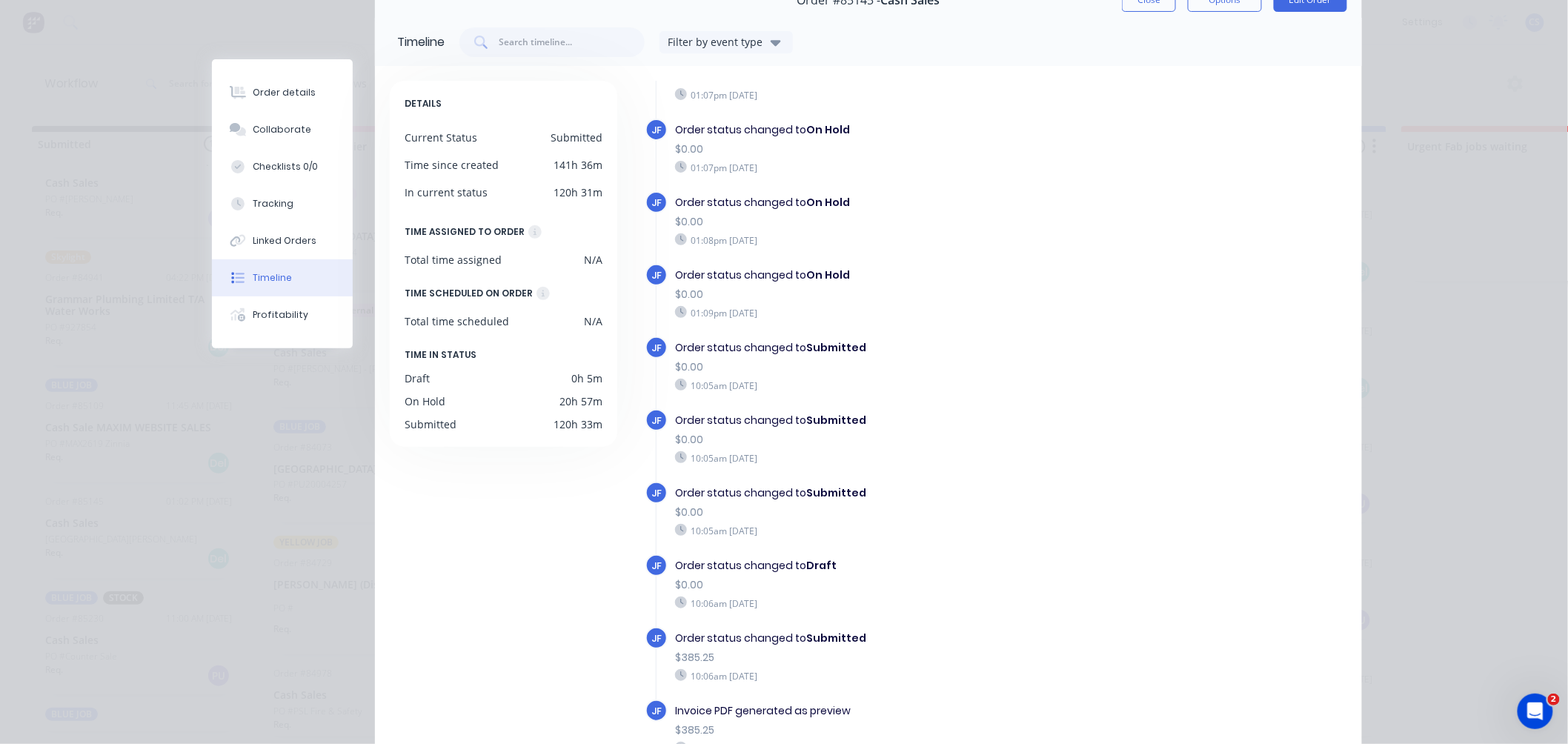
scroll to position [165, 0]
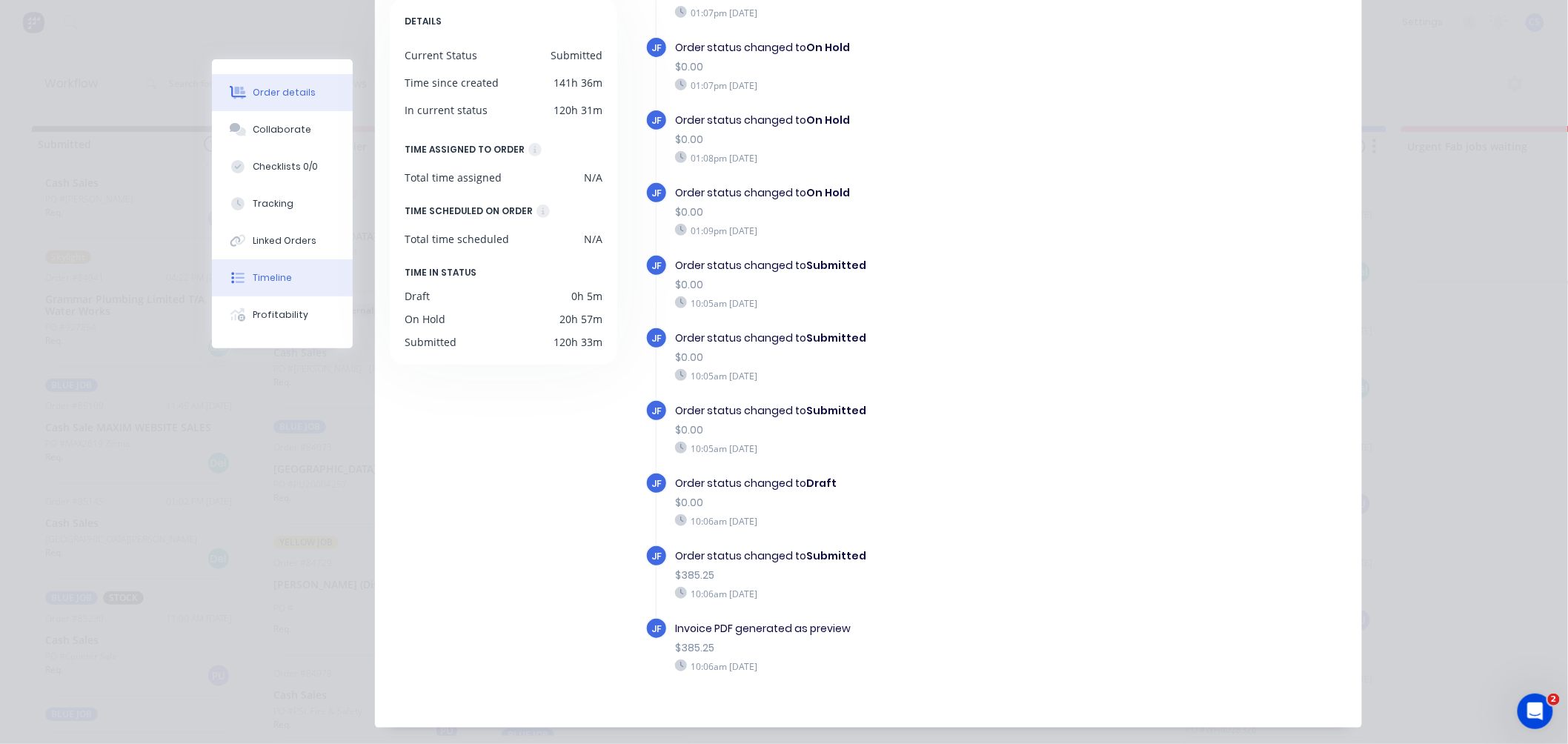
click at [270, 90] on div "Order details" at bounding box center [285, 93] width 63 height 13
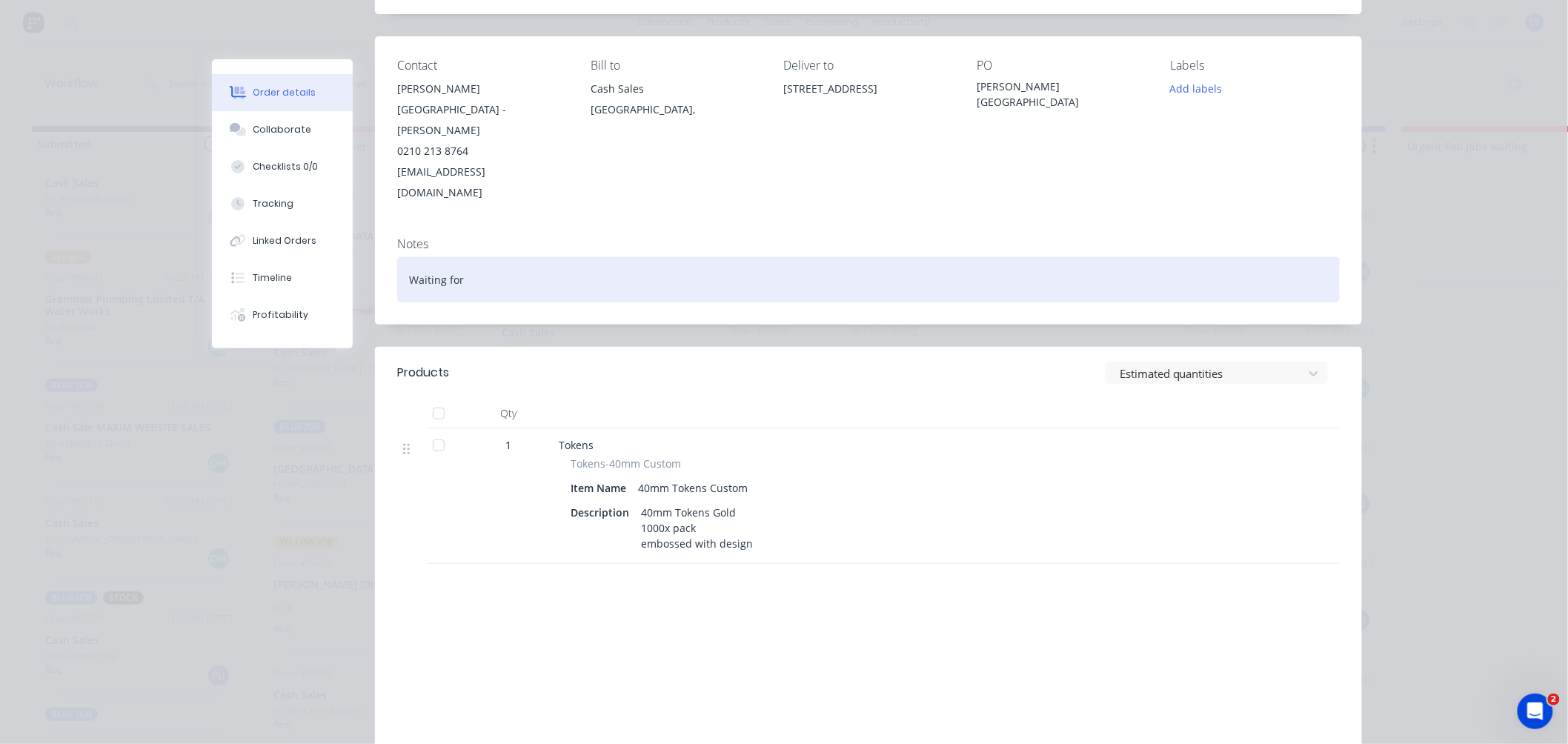
click at [469, 257] on div "Waiting for" at bounding box center [869, 280] width 942 height 45
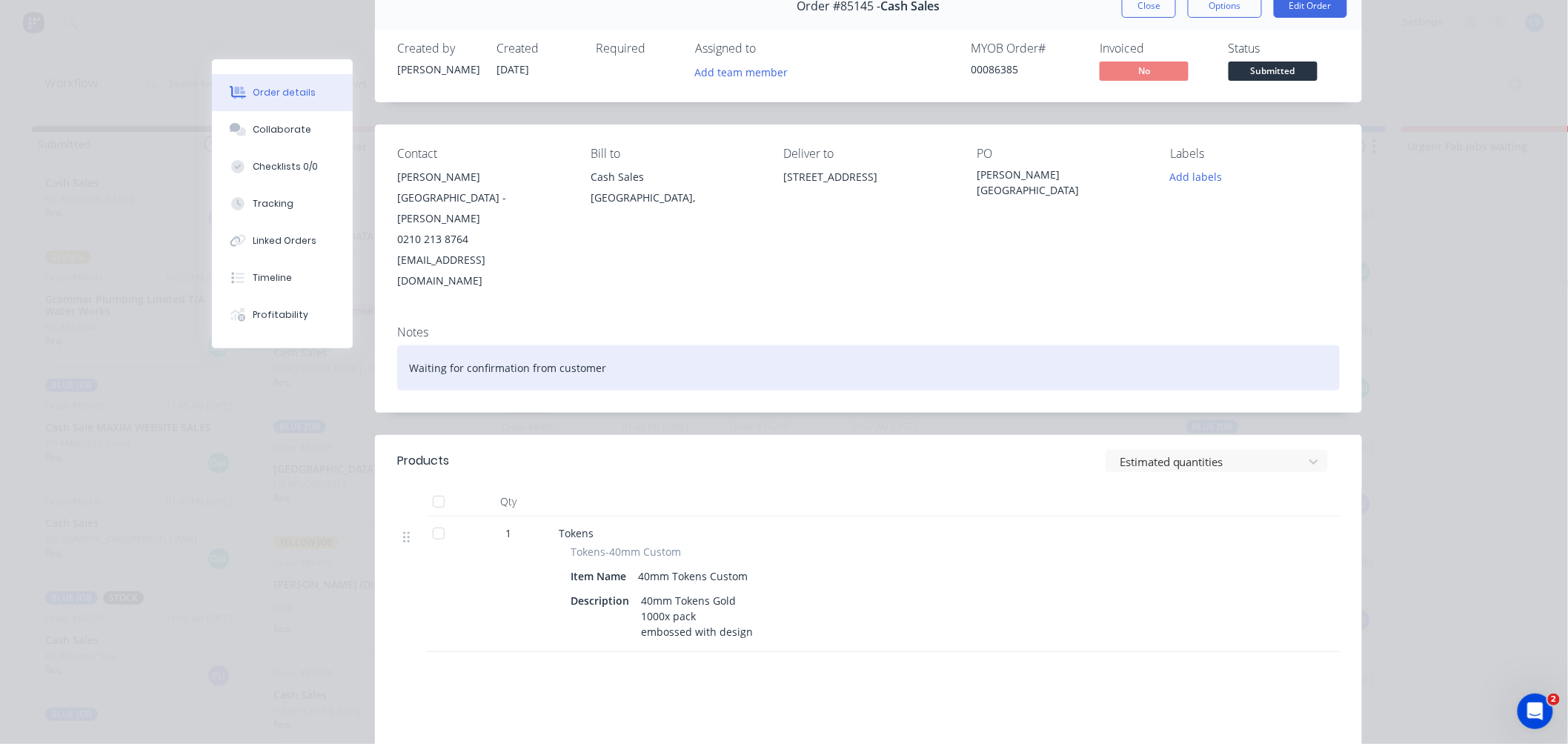
scroll to position [0, 0]
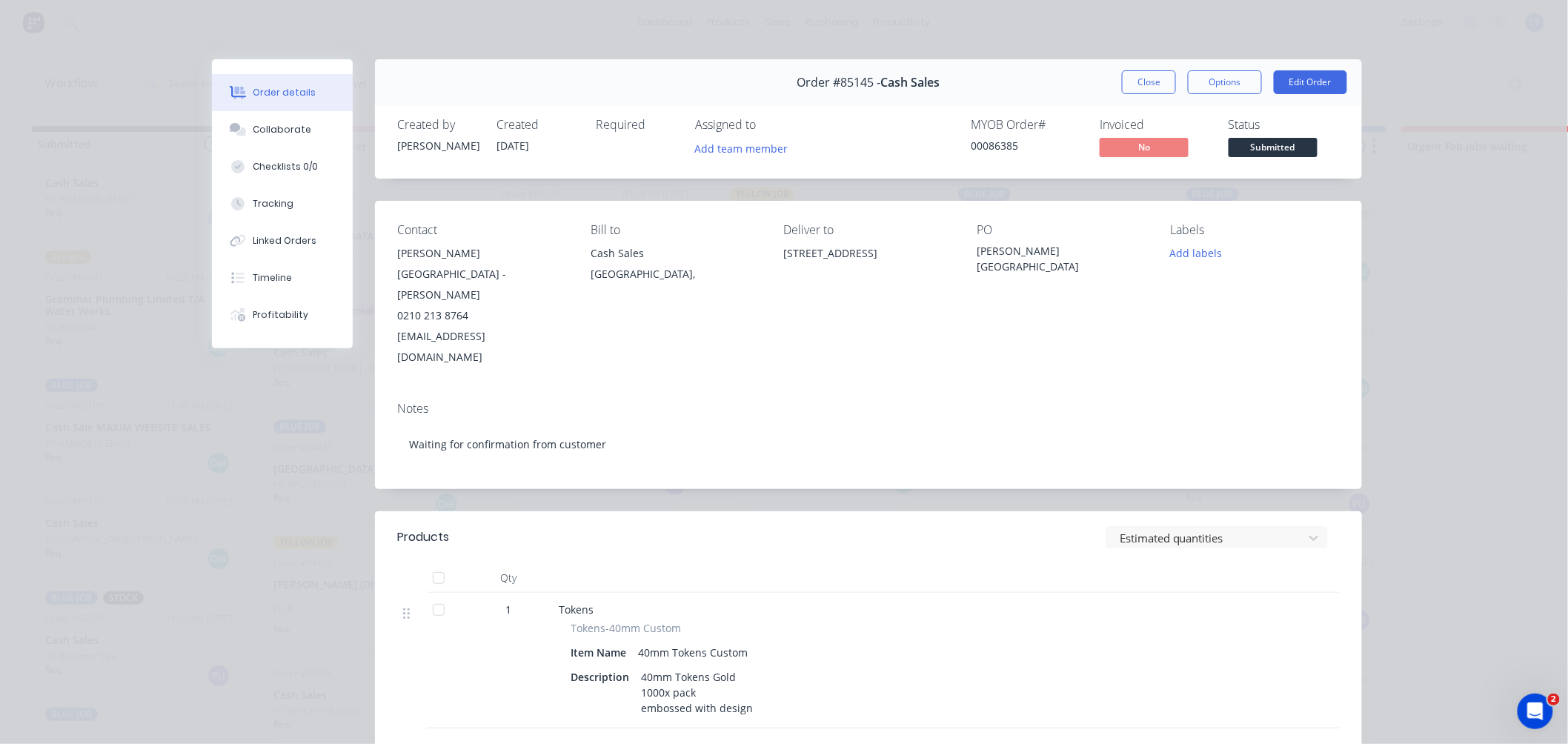
click at [1270, 150] on span "Submitted" at bounding box center [1272, 147] width 89 height 19
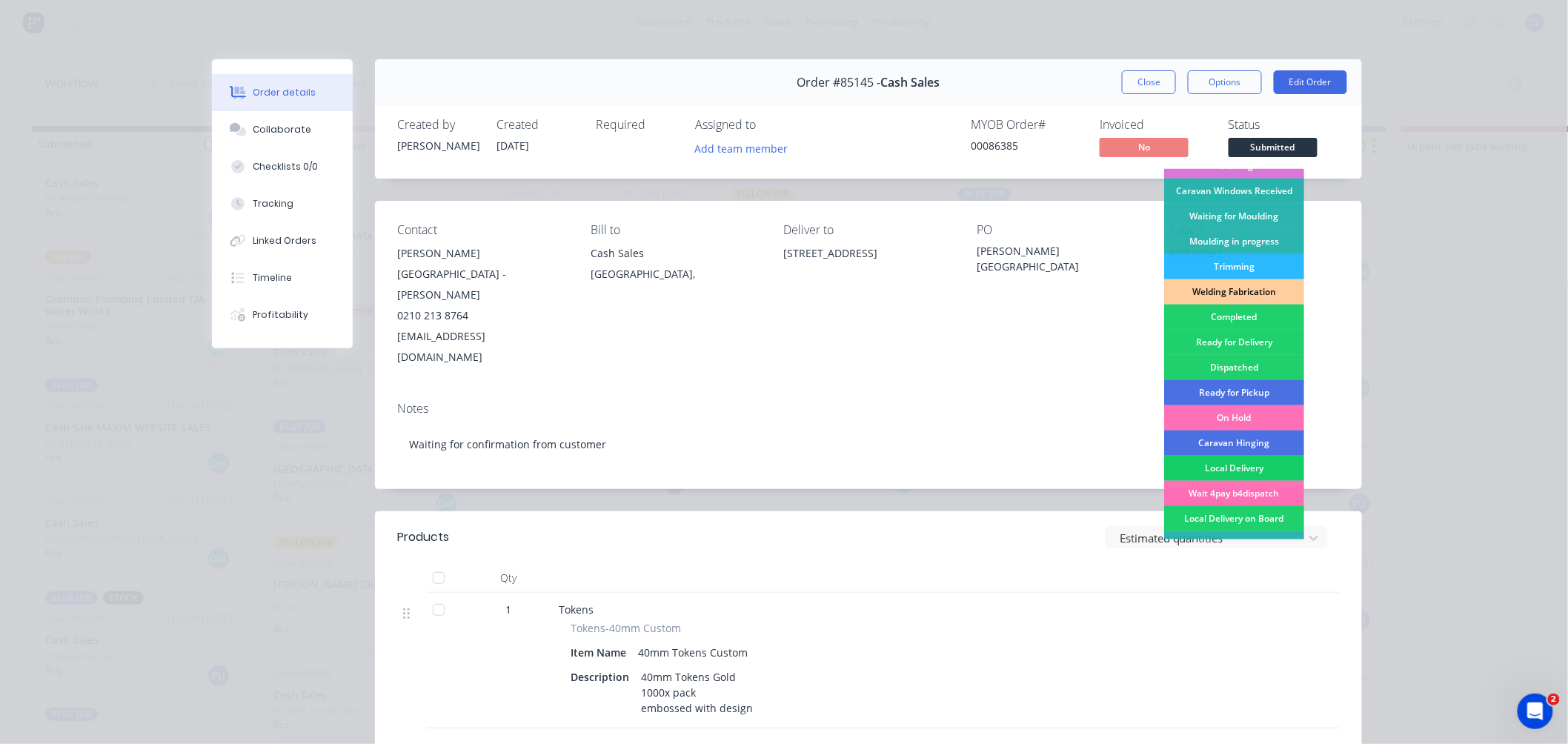
scroll to position [259, 0]
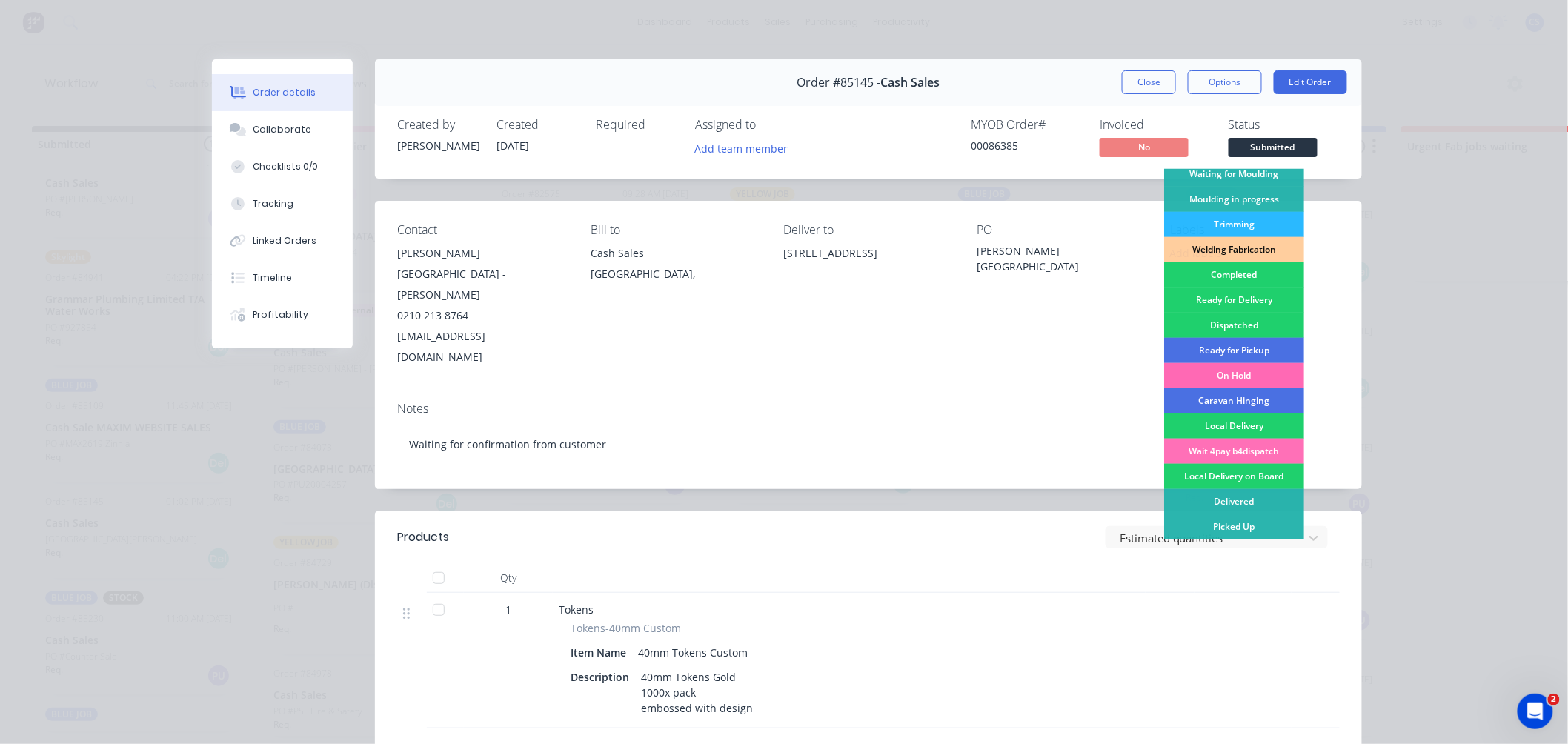
click at [1214, 372] on div "On Hold" at bounding box center [1234, 376] width 140 height 25
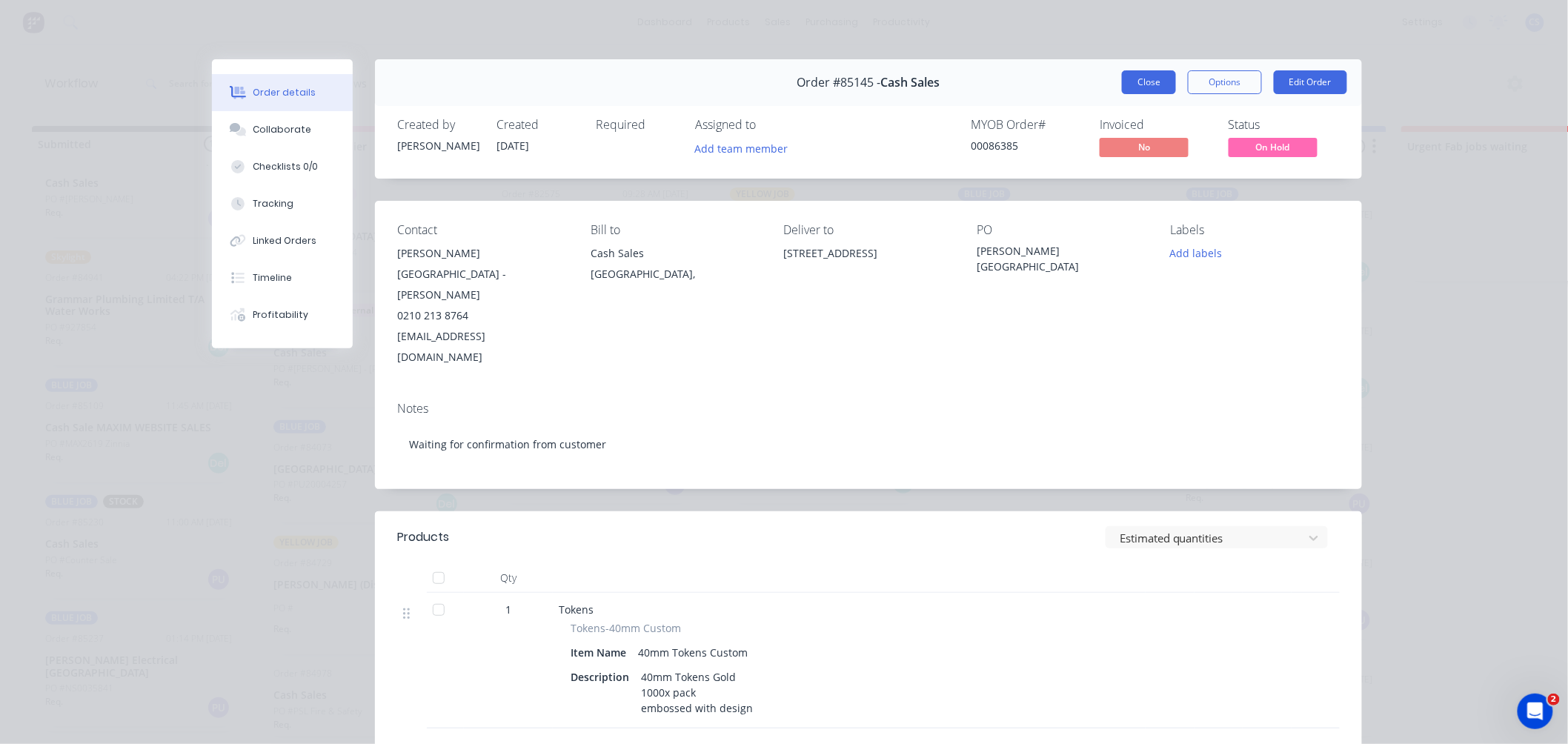
click at [1145, 84] on button "Close" at bounding box center [1149, 82] width 54 height 23
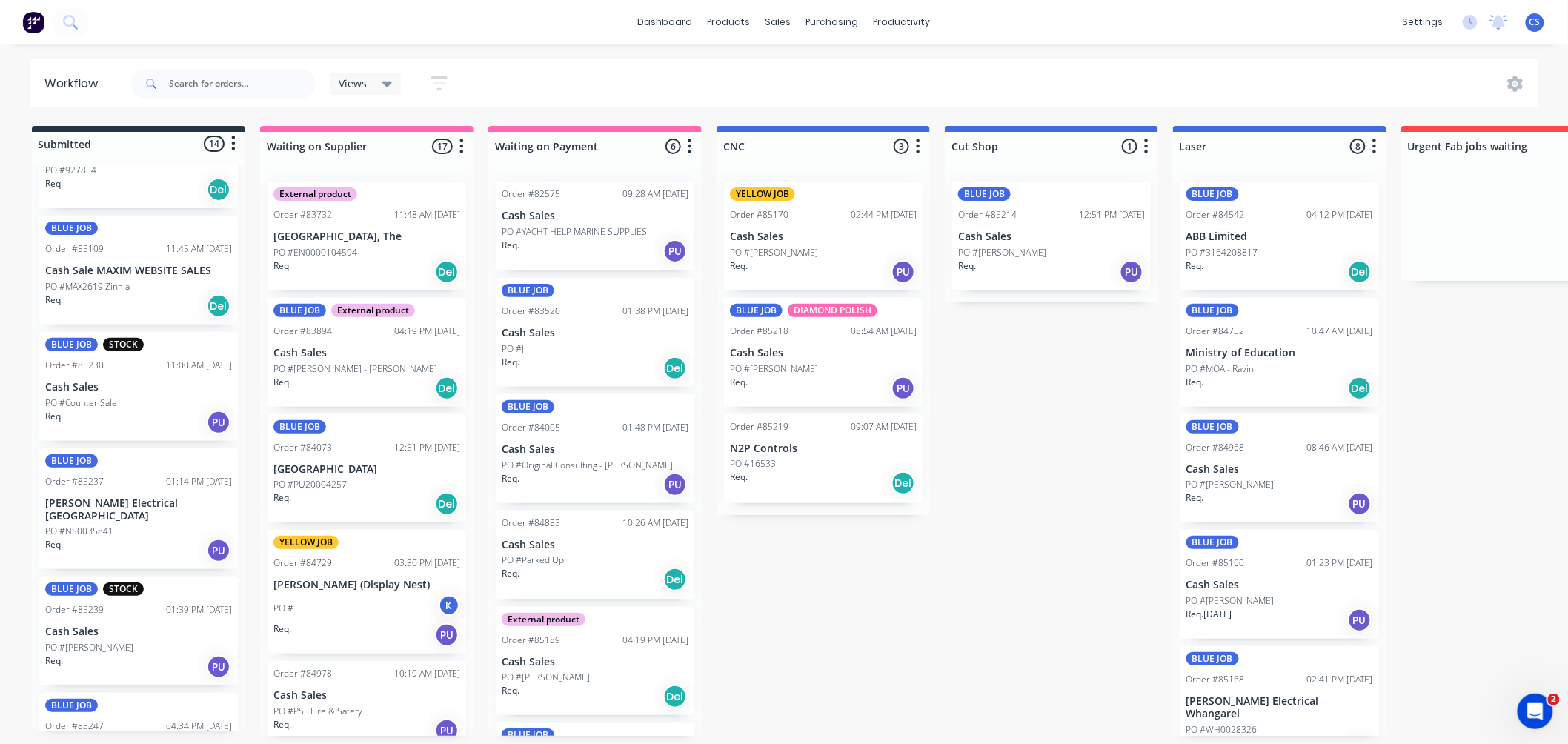
scroll to position [329, 0]
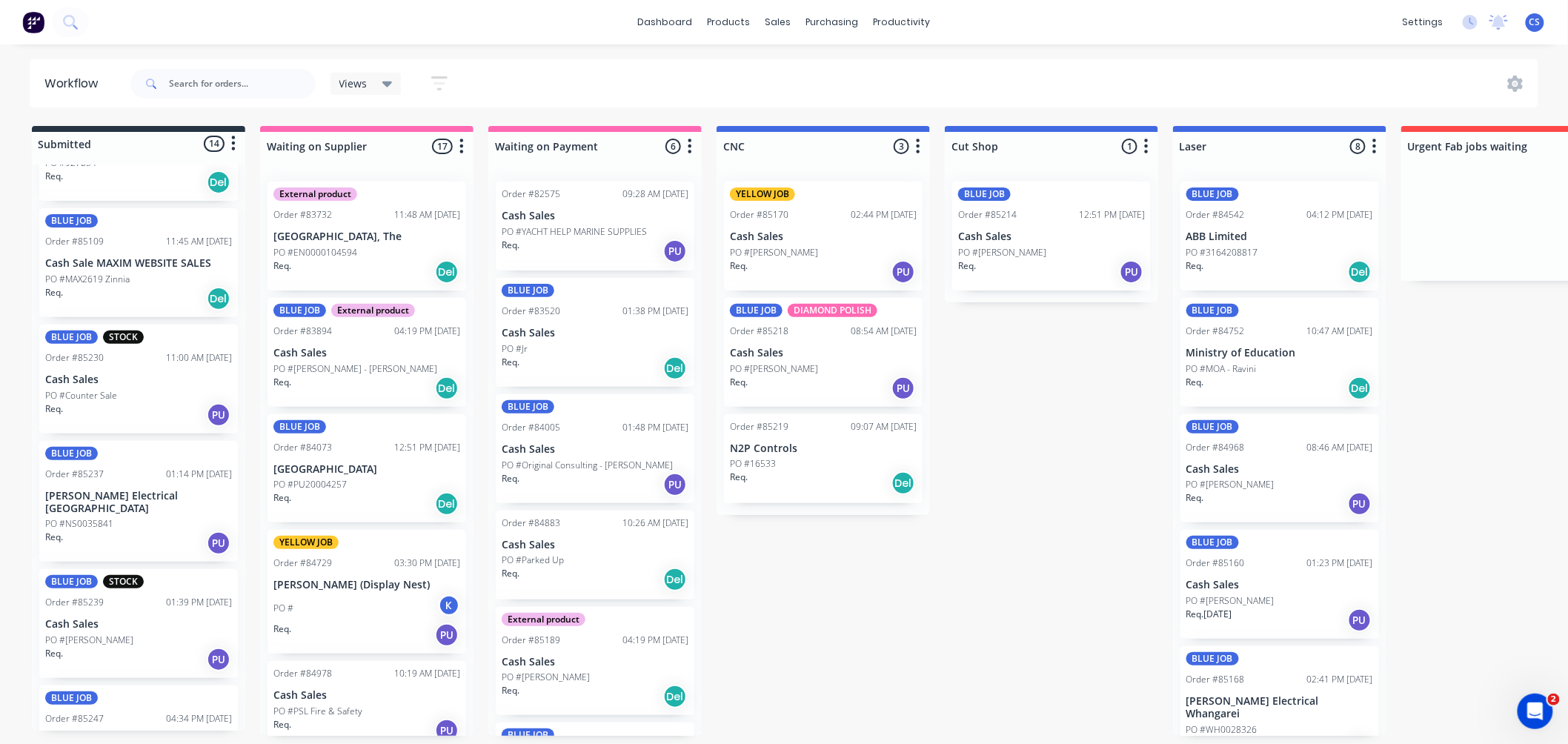
click at [122, 402] on div "Req. PU" at bounding box center [138, 415] width 187 height 25
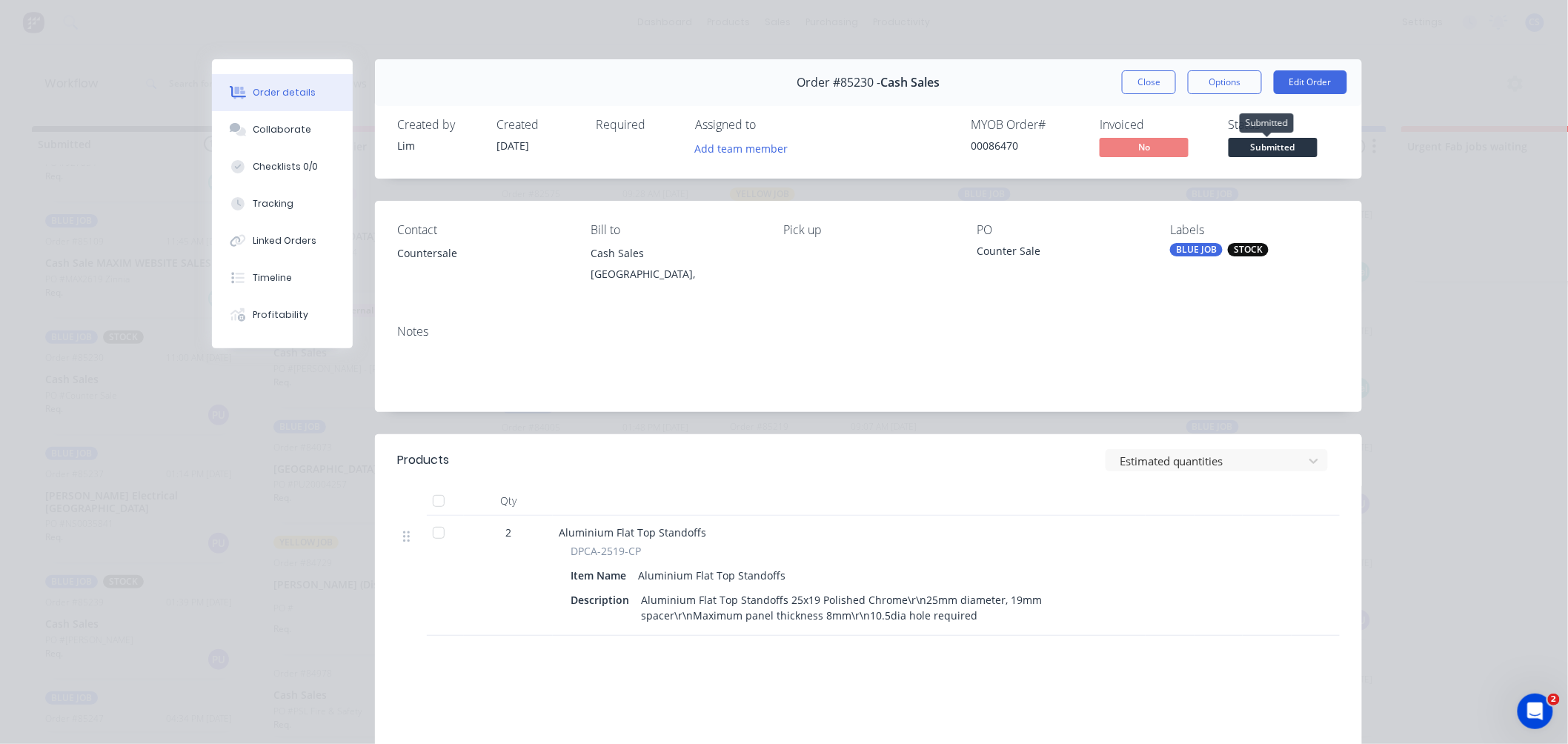
click at [1249, 148] on span "Submitted" at bounding box center [1272, 147] width 89 height 19
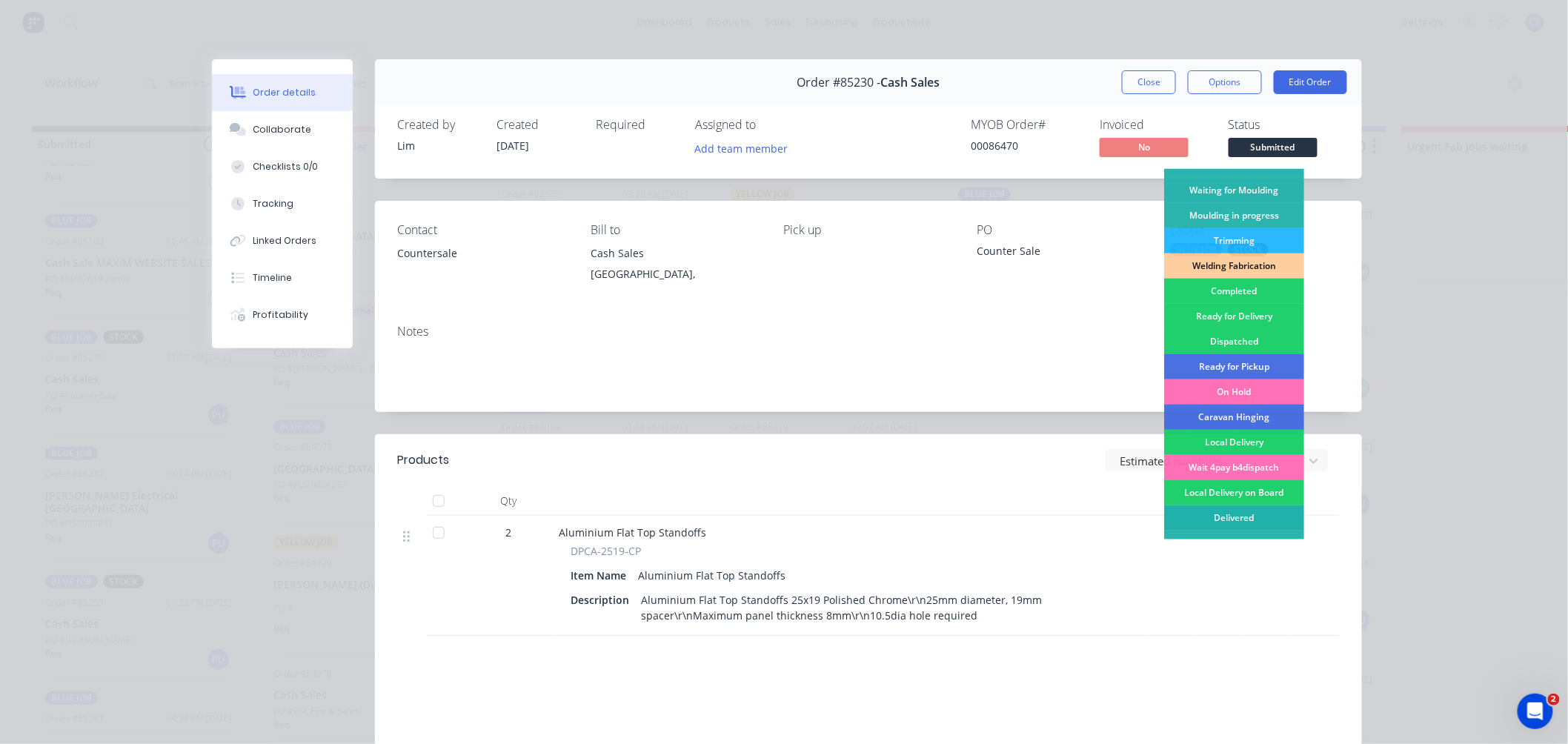
scroll to position [259, 0]
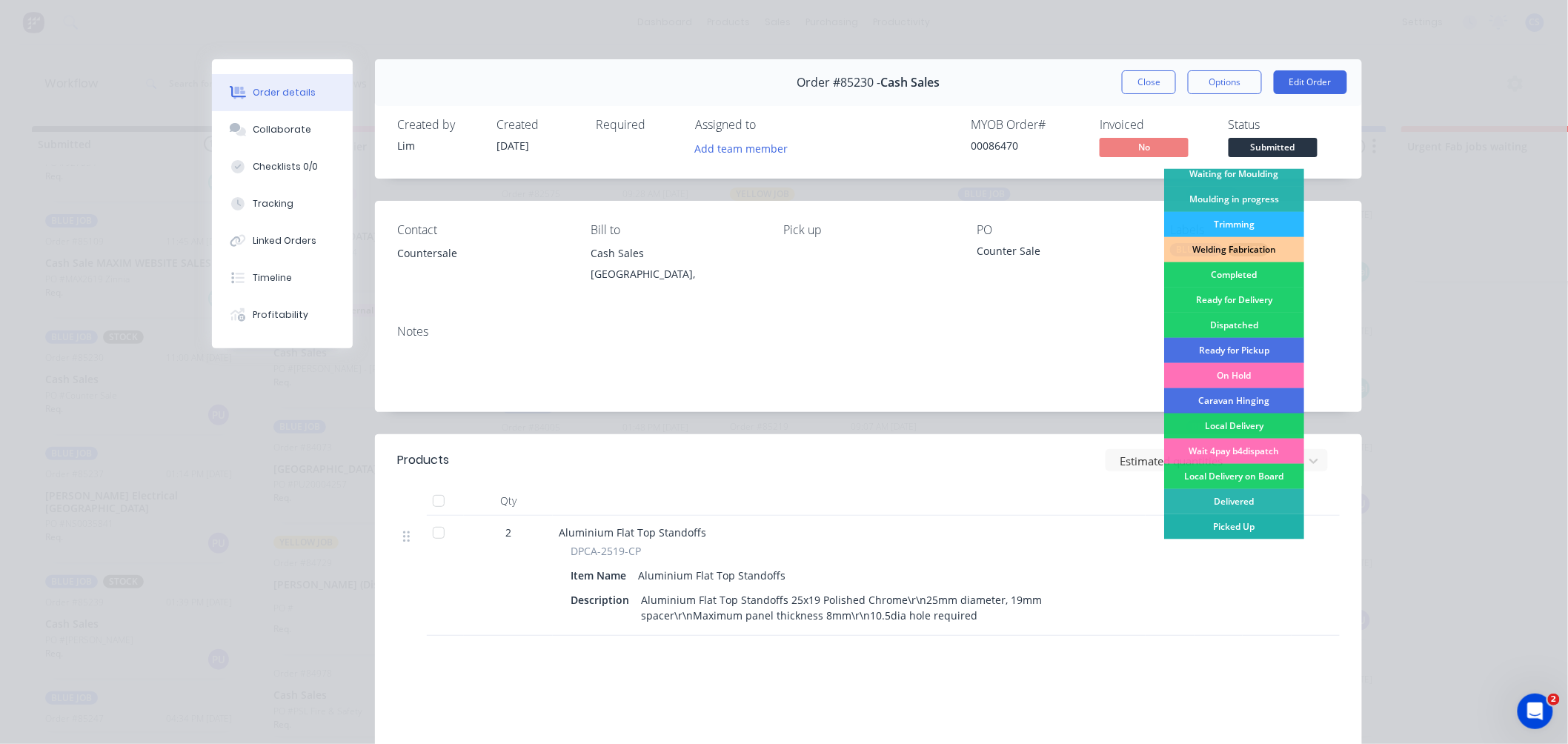
click at [1219, 522] on div "Picked Up" at bounding box center [1234, 527] width 140 height 25
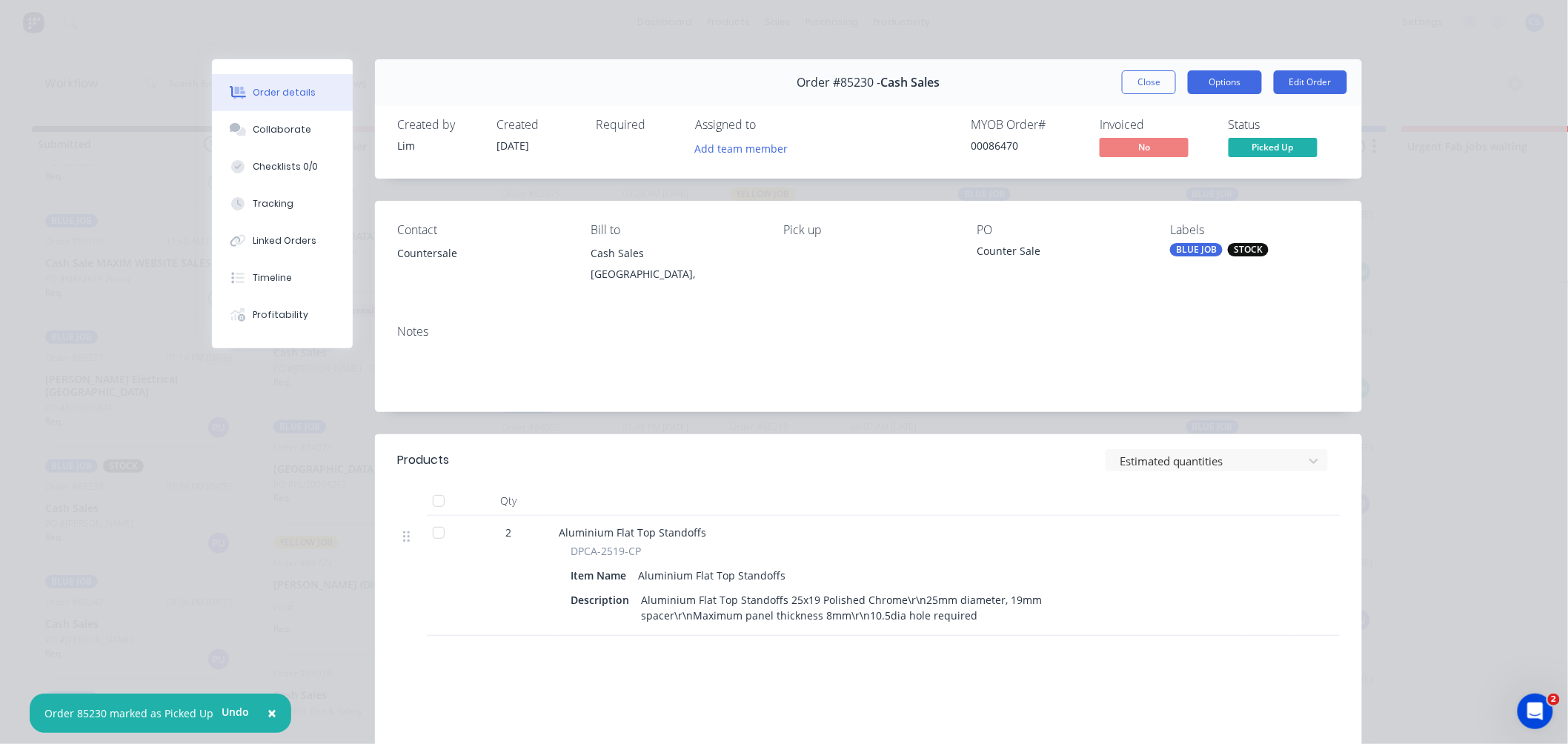
click at [1211, 86] on button "Options" at bounding box center [1225, 82] width 74 height 23
click at [1210, 85] on button "Options" at bounding box center [1225, 82] width 74 height 23
drag, startPoint x: 985, startPoint y: 142, endPoint x: 1013, endPoint y: 142, distance: 28.0
click at [1013, 142] on div "00086470" at bounding box center [1027, 145] width 111 height 15
copy div "86470"
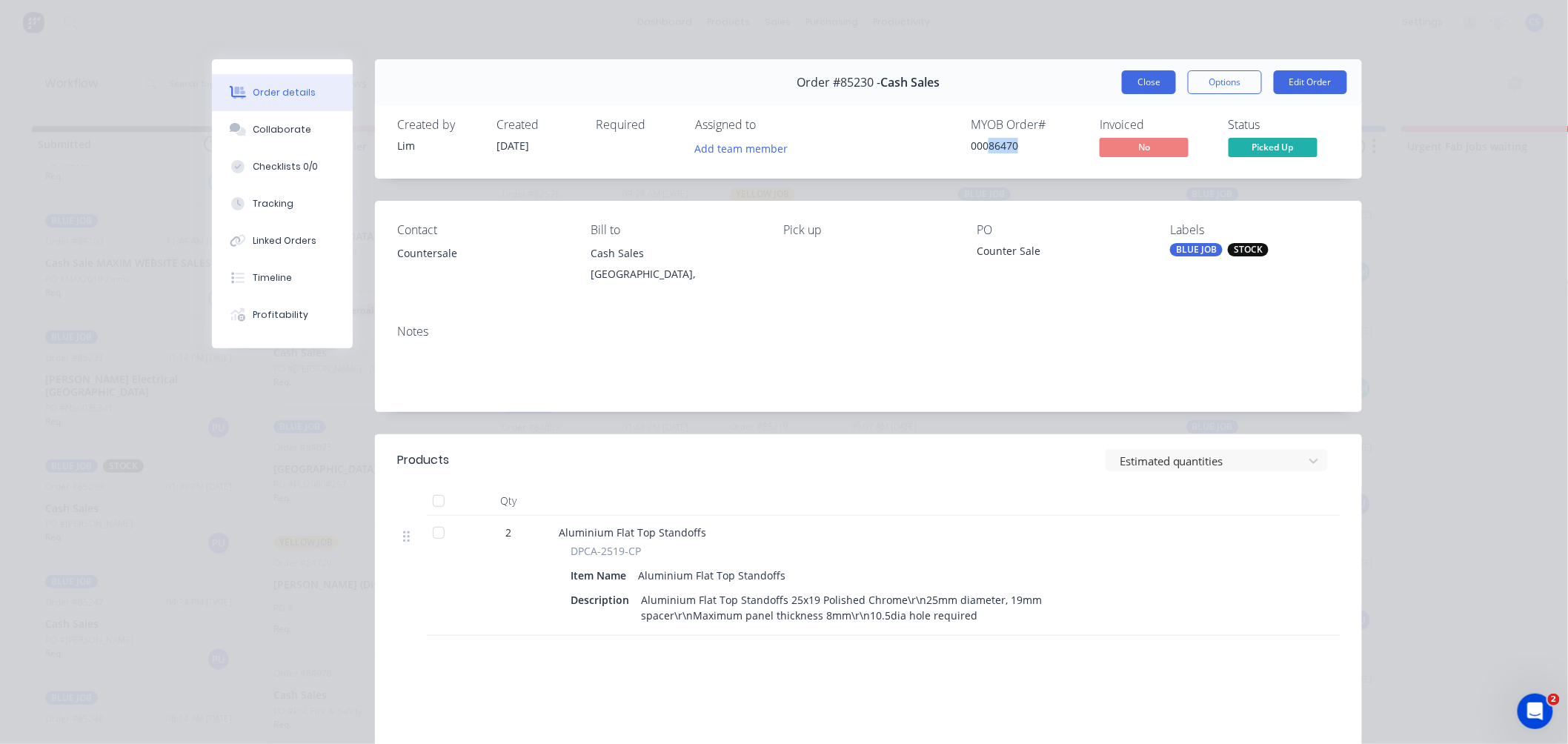
click at [1127, 84] on button "Close" at bounding box center [1149, 82] width 54 height 23
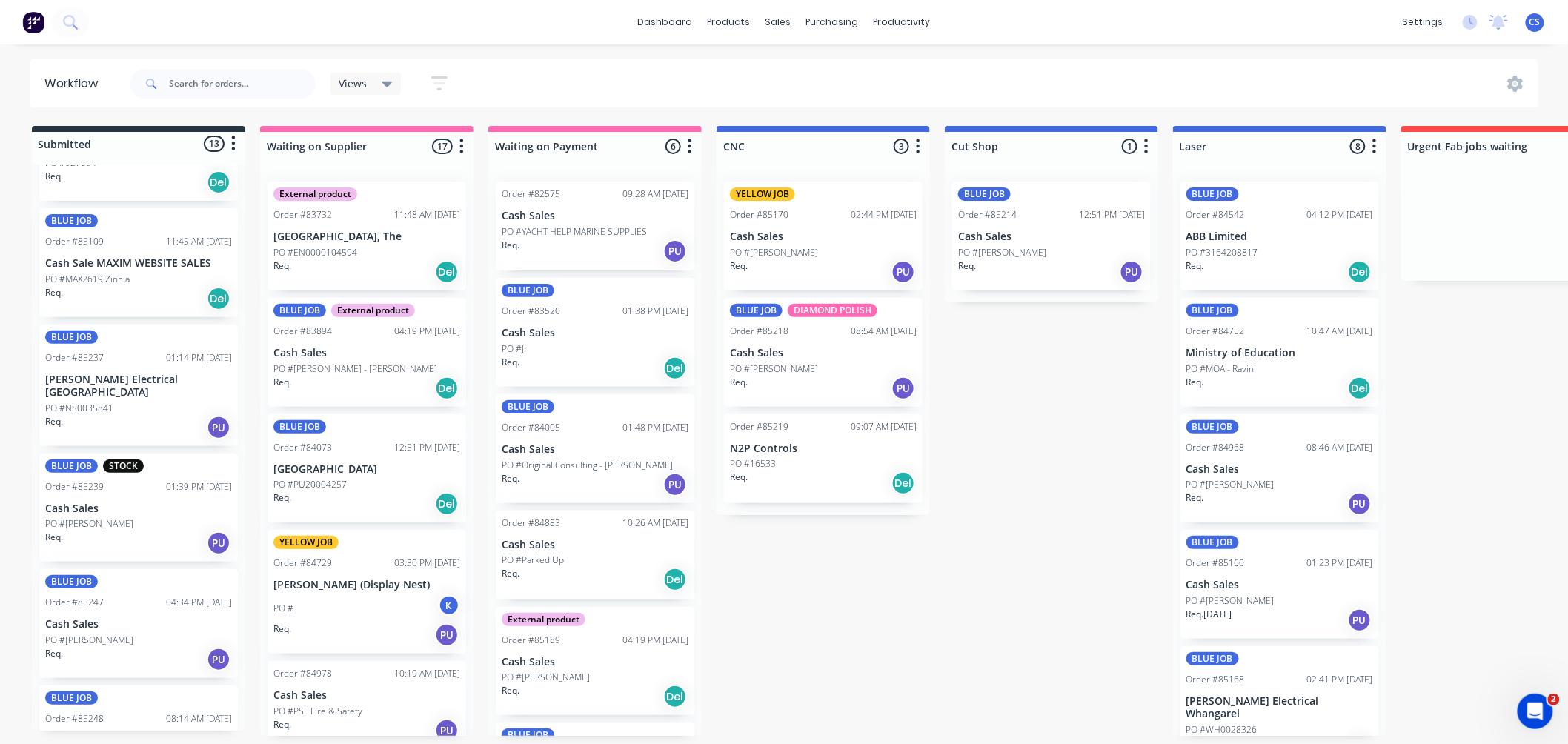
click at [149, 381] on p "Scott Electrical Wairau Valley" at bounding box center [138, 386] width 187 height 25
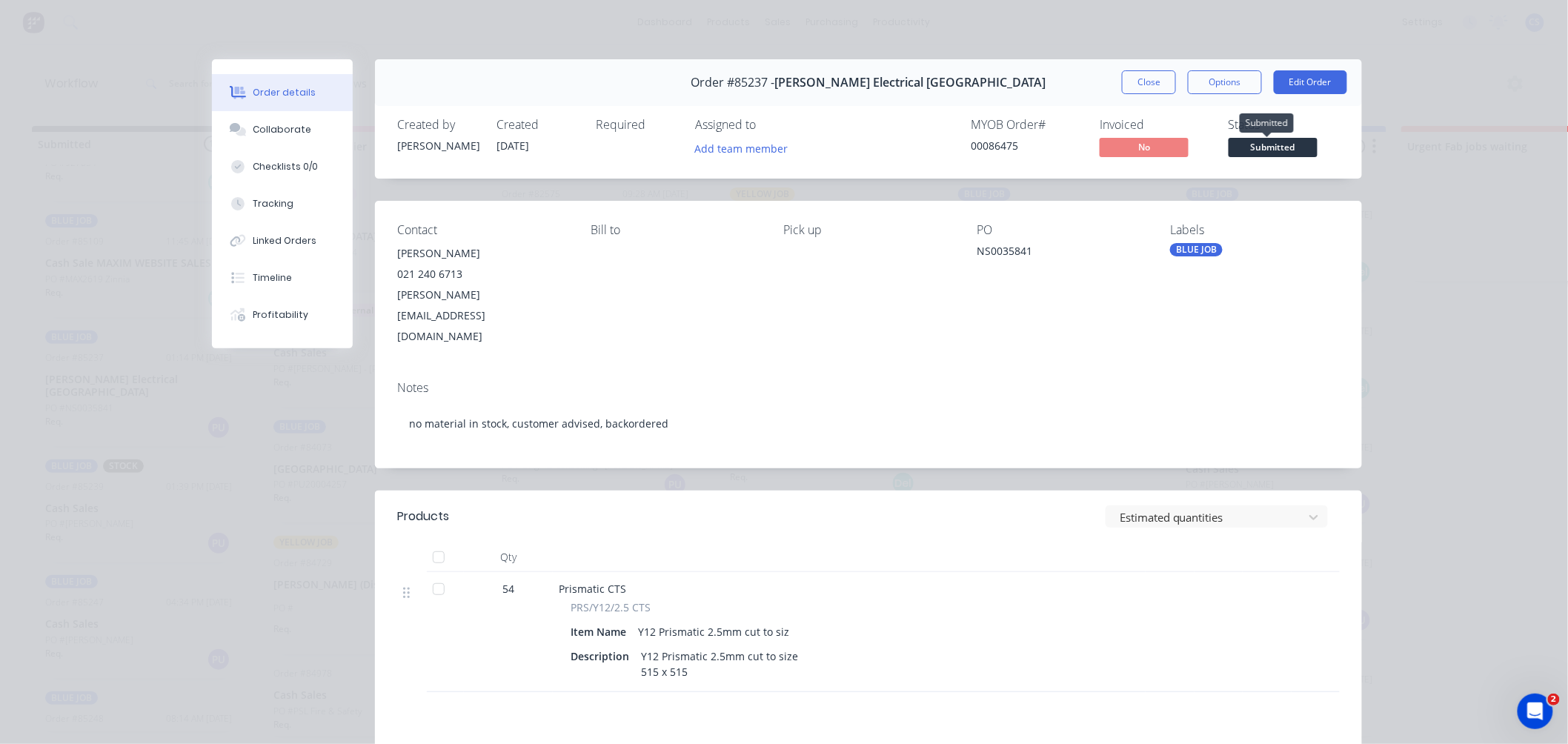
click at [1249, 149] on span "Submitted" at bounding box center [1272, 147] width 89 height 19
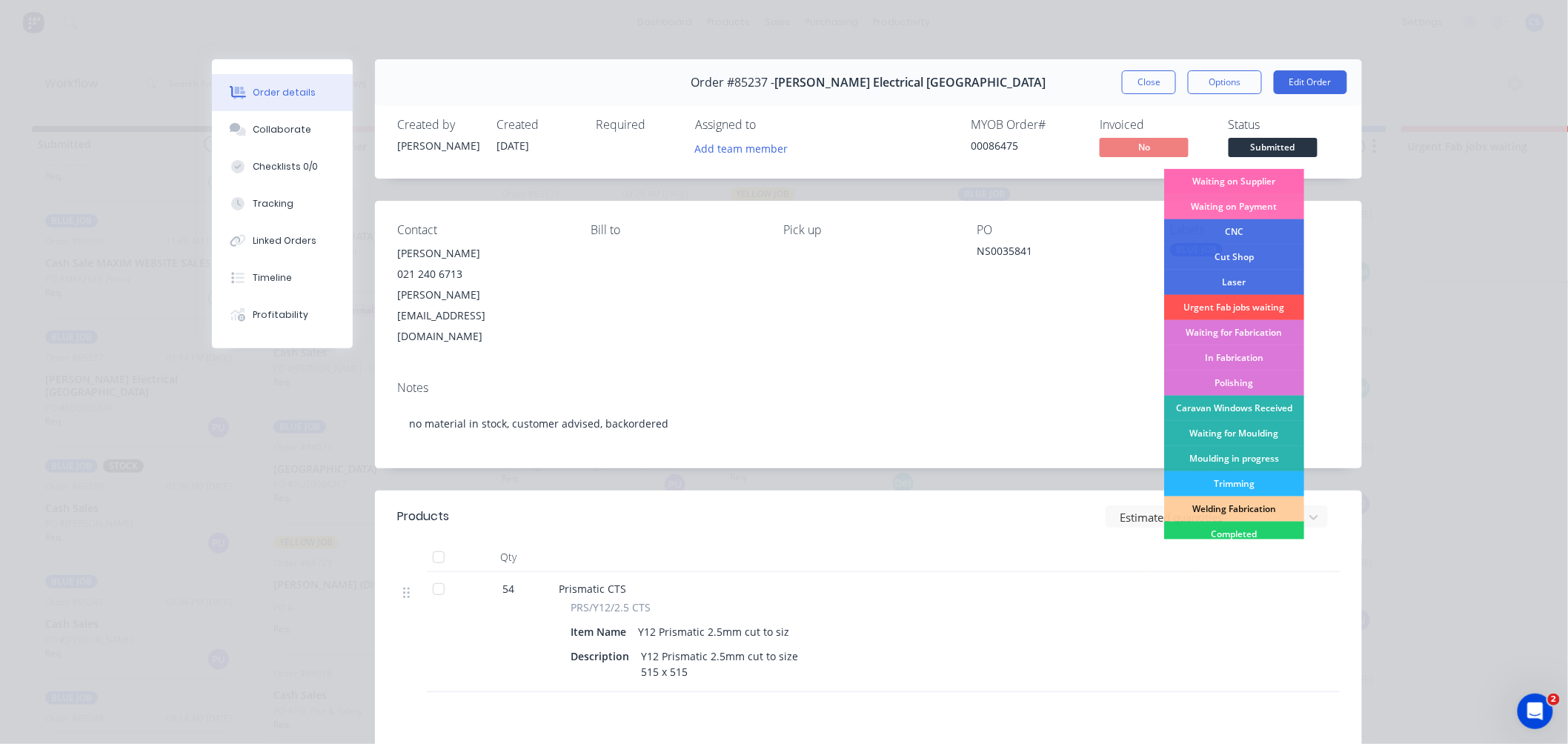
click at [1246, 183] on div "Waiting on Supplier" at bounding box center [1234, 182] width 140 height 25
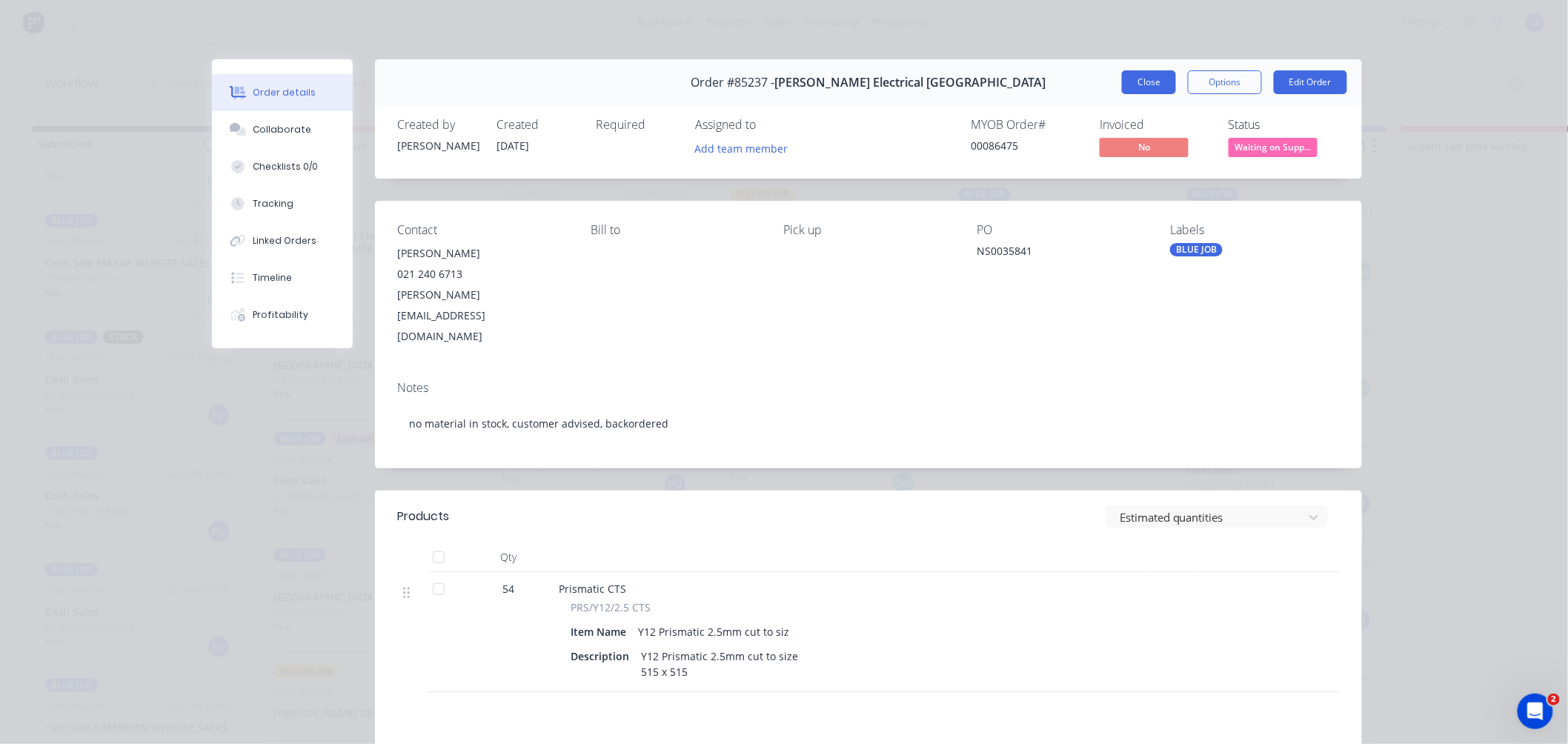
click at [1129, 91] on button "Close" at bounding box center [1149, 82] width 54 height 23
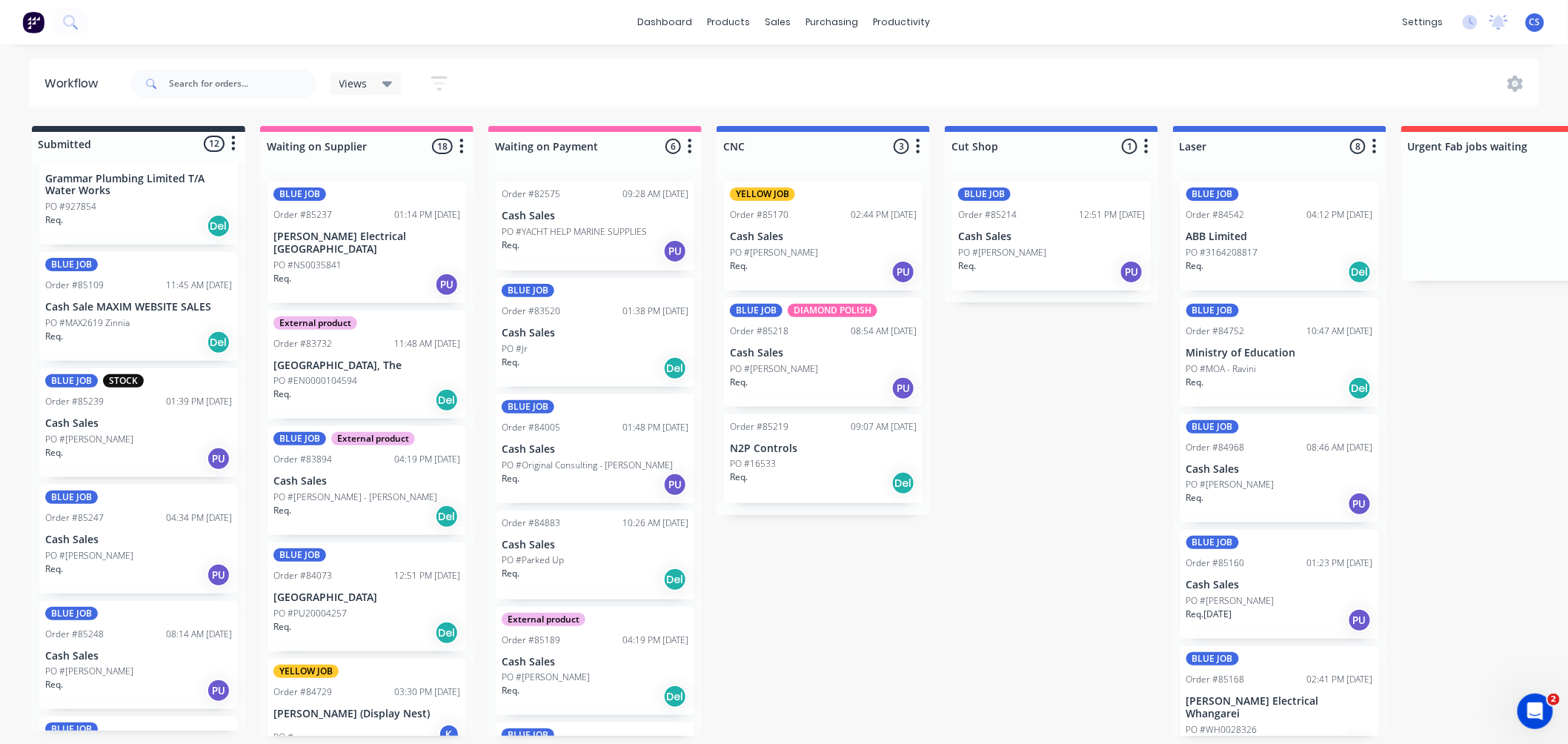
scroll to position [247, 0]
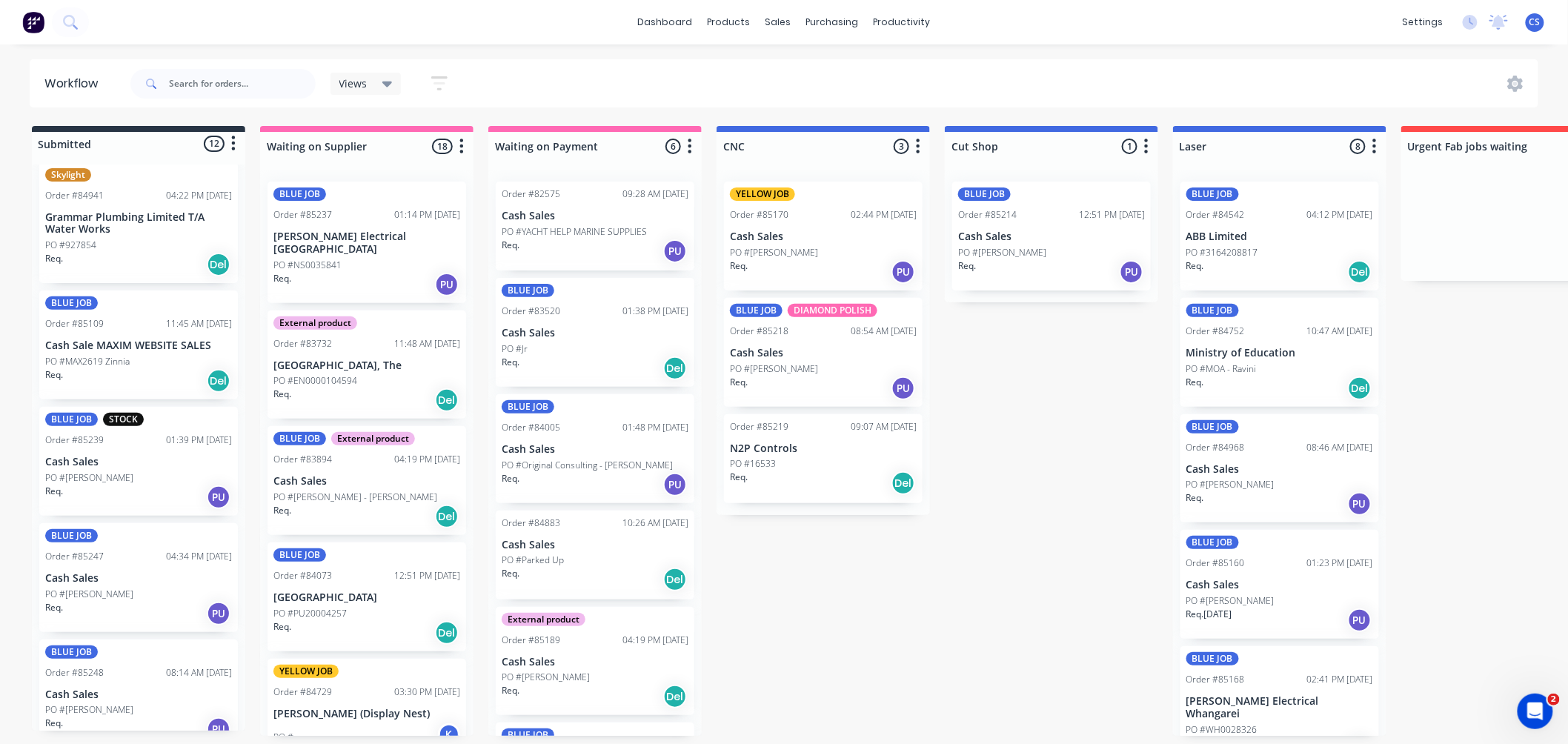
click at [123, 472] on div "PO #Mike Everson" at bounding box center [138, 478] width 187 height 13
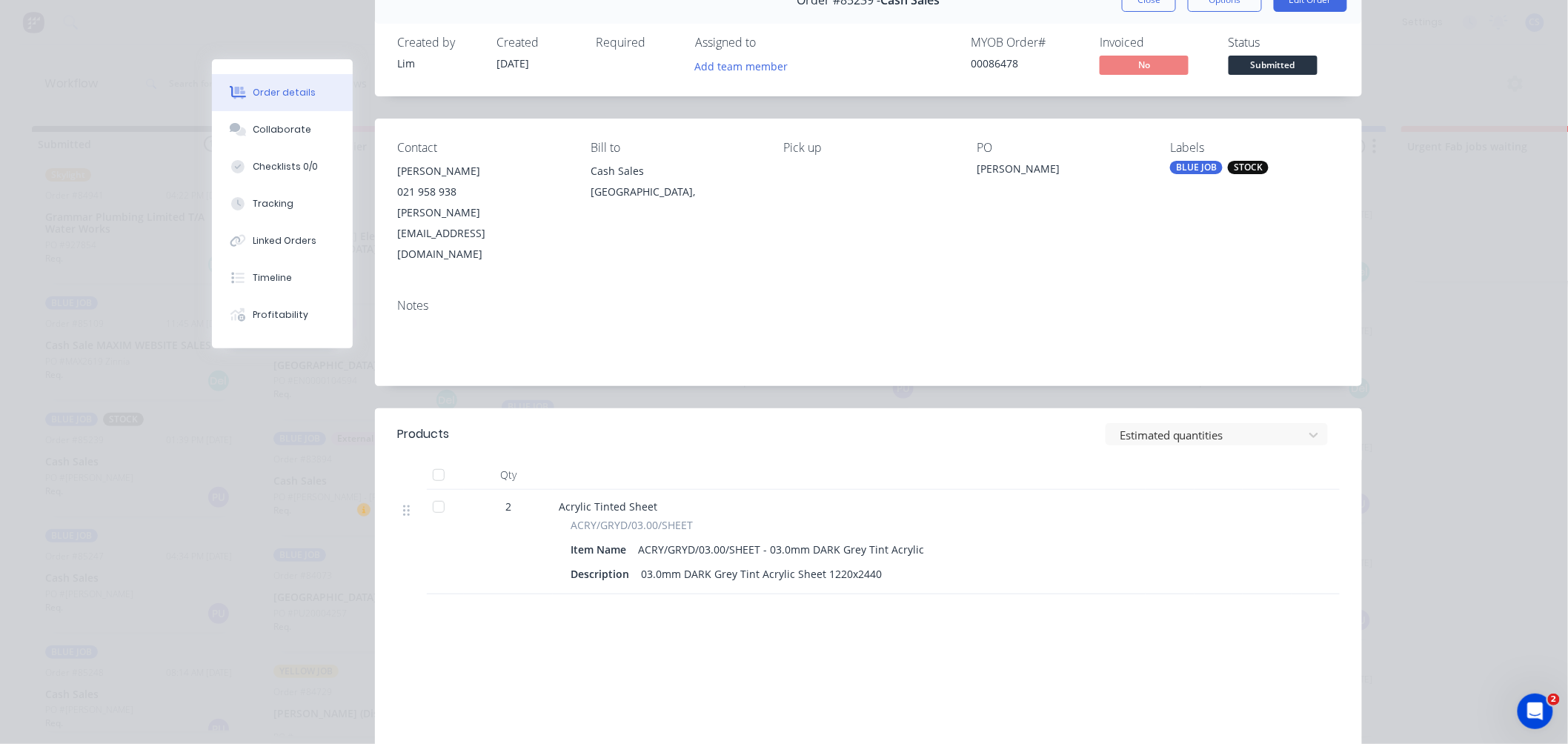
scroll to position [0, 0]
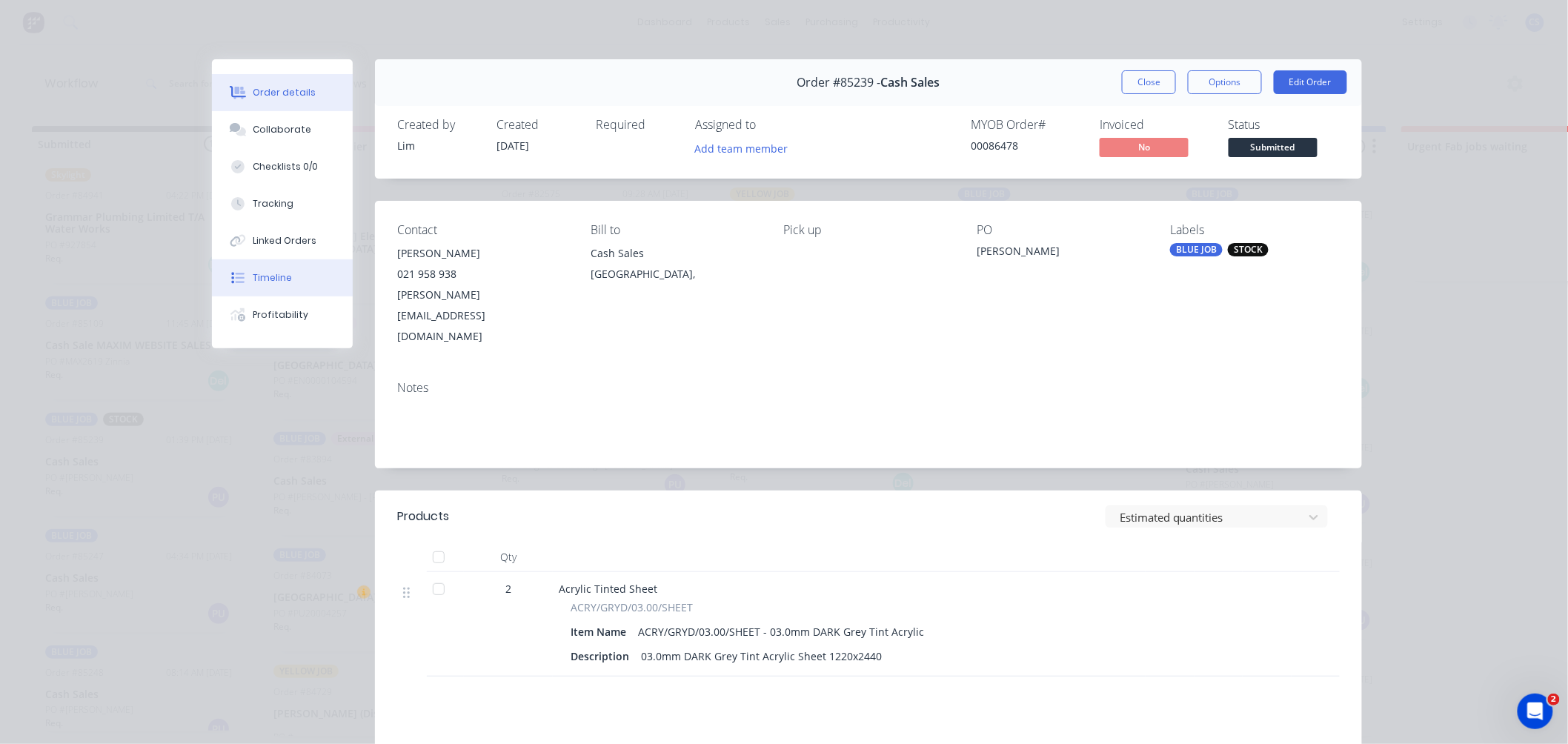
click at [278, 276] on div "Timeline" at bounding box center [273, 278] width 40 height 13
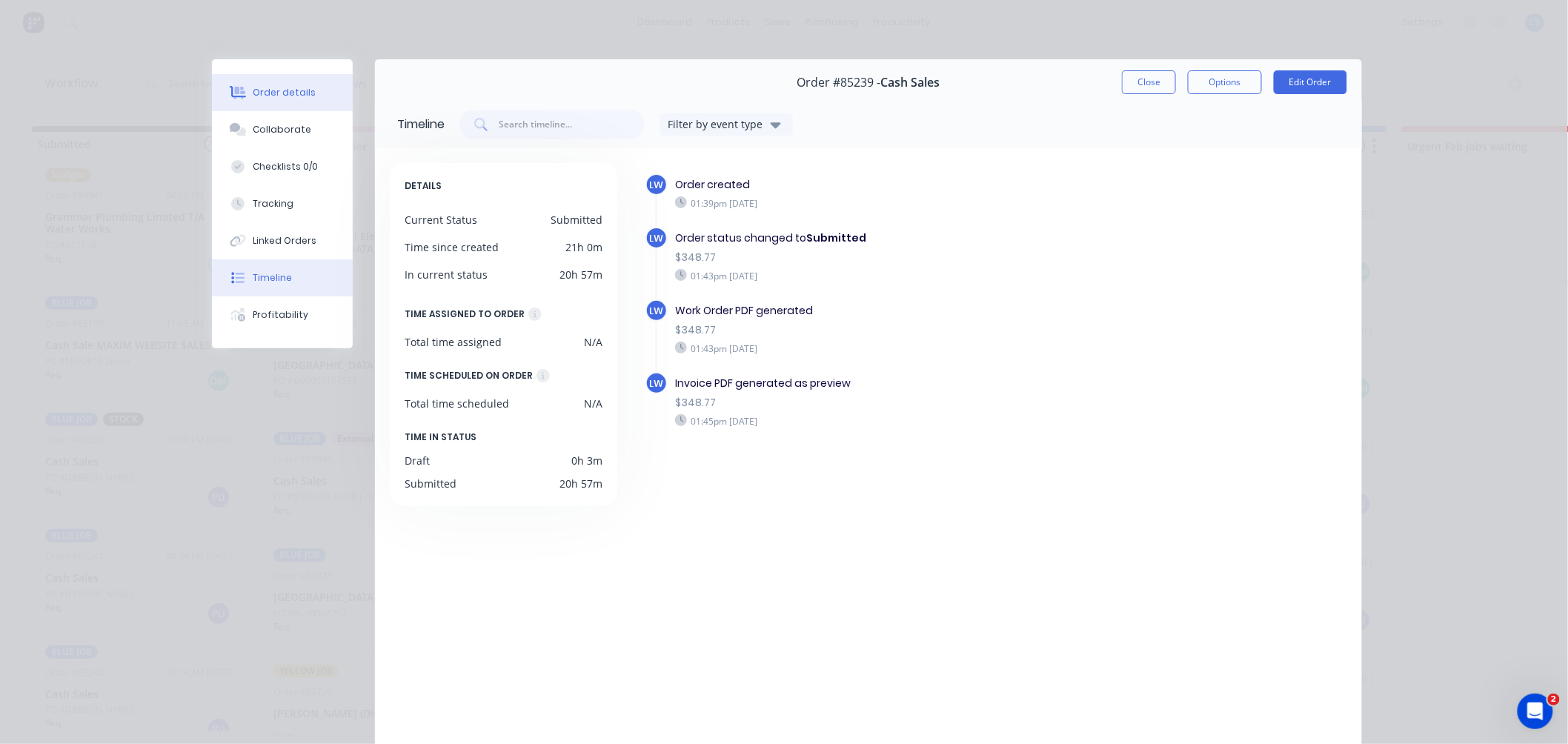
click at [281, 94] on div "Order details" at bounding box center [285, 93] width 63 height 13
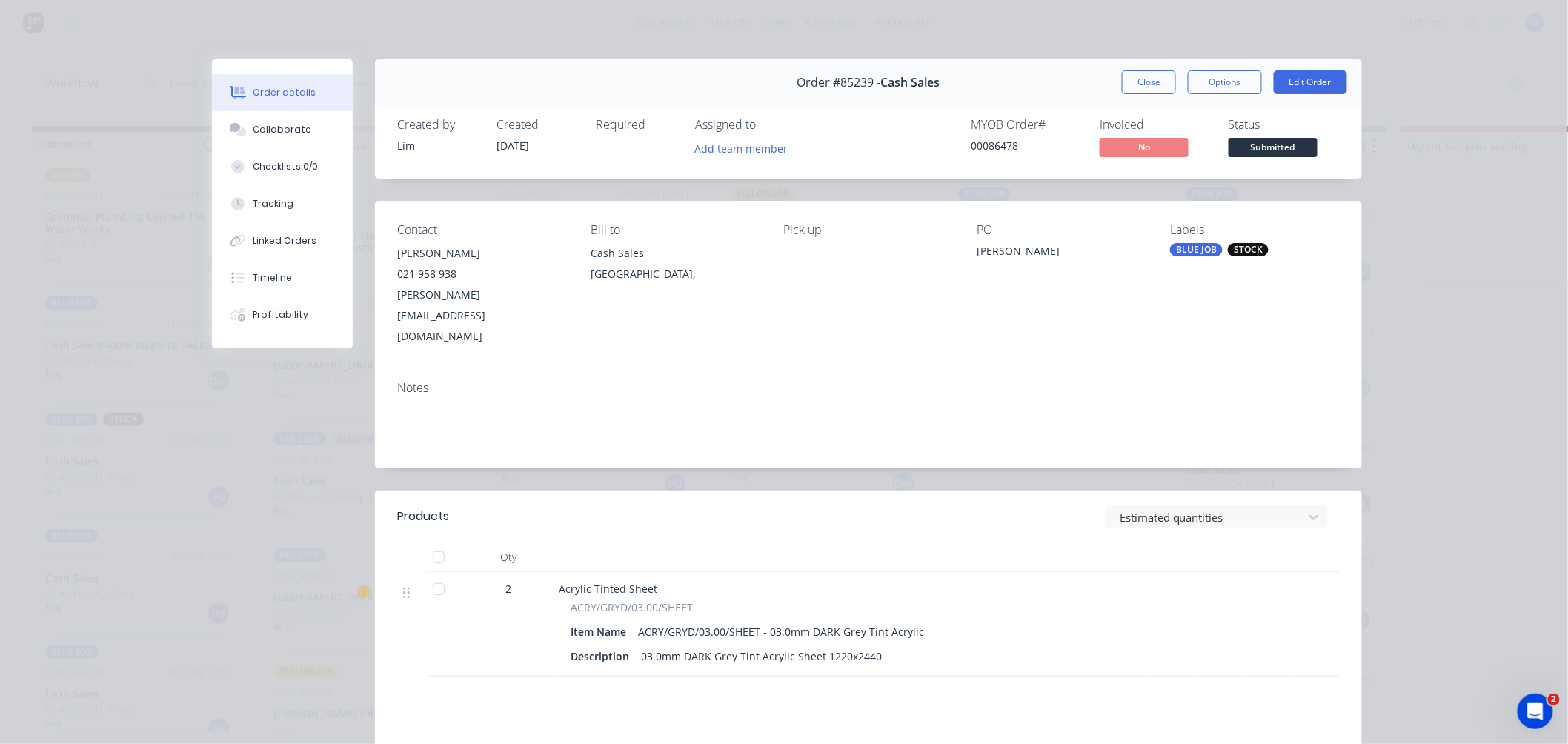
click at [1141, 79] on button "Close" at bounding box center [1149, 82] width 54 height 23
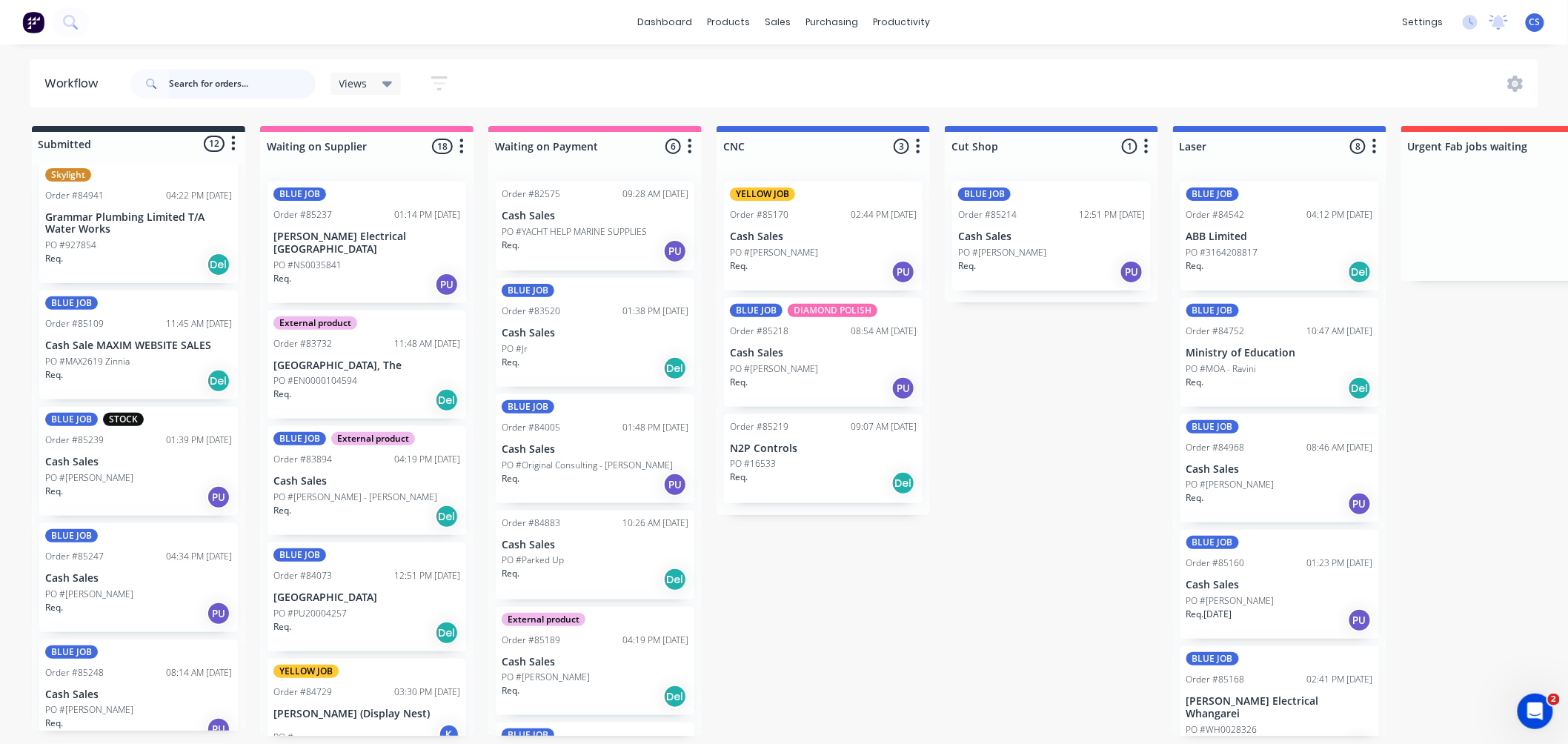
click at [210, 82] on input "text" at bounding box center [242, 84] width 147 height 30
type input "c"
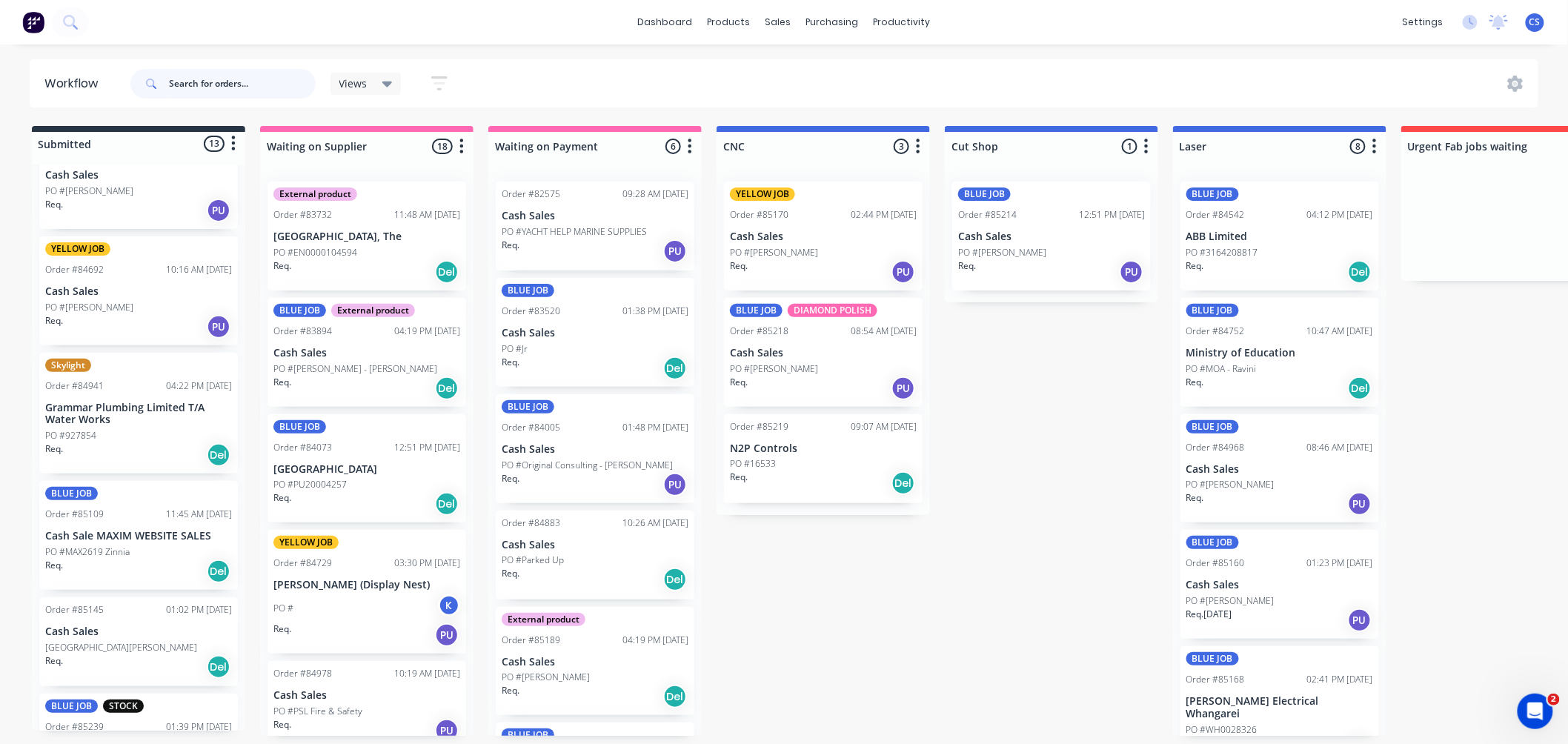
scroll to position [165, 0]
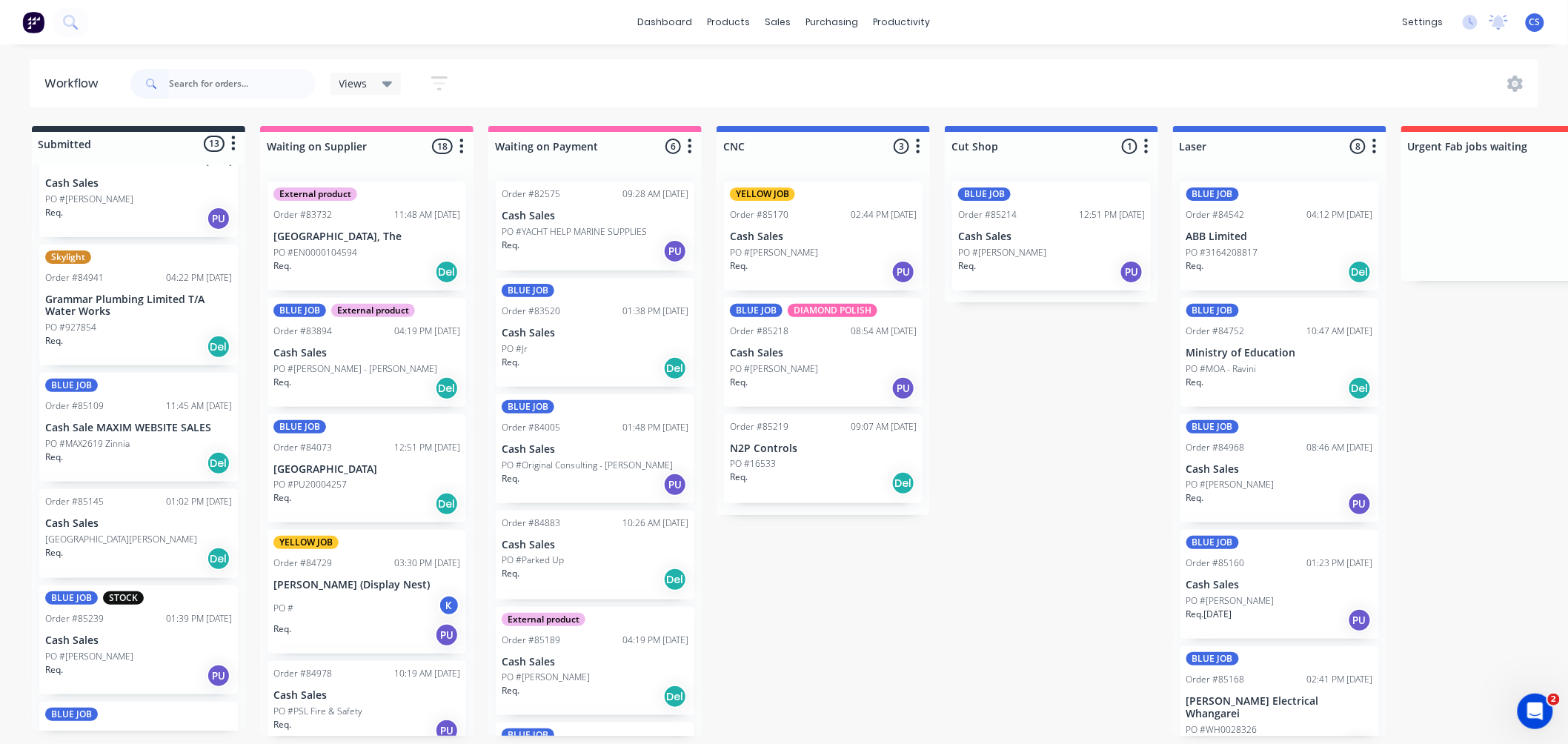
click at [137, 539] on p "PO #Churchill Park School" at bounding box center [120, 540] width 152 height 13
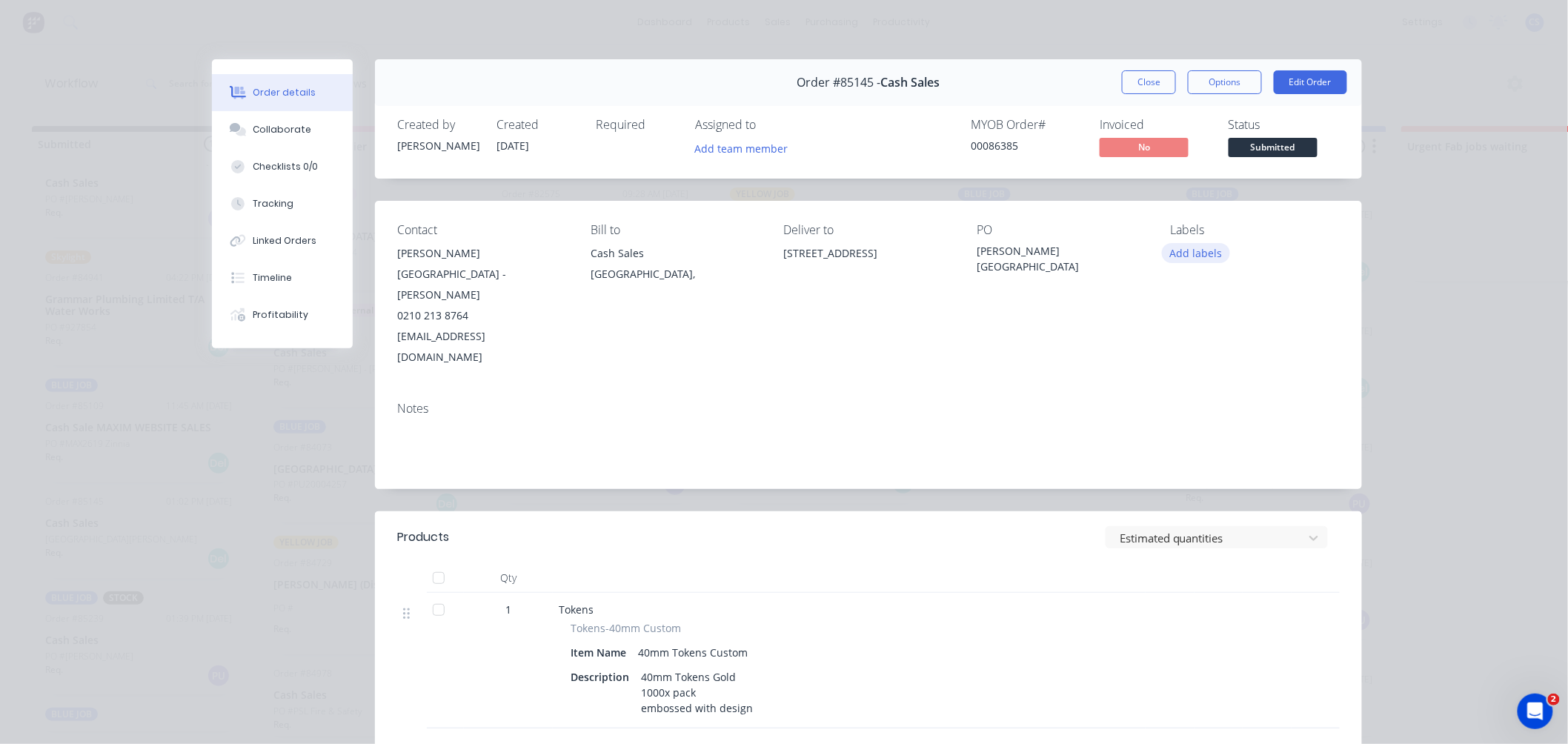
click at [1197, 252] on button "Add labels" at bounding box center [1196, 253] width 68 height 20
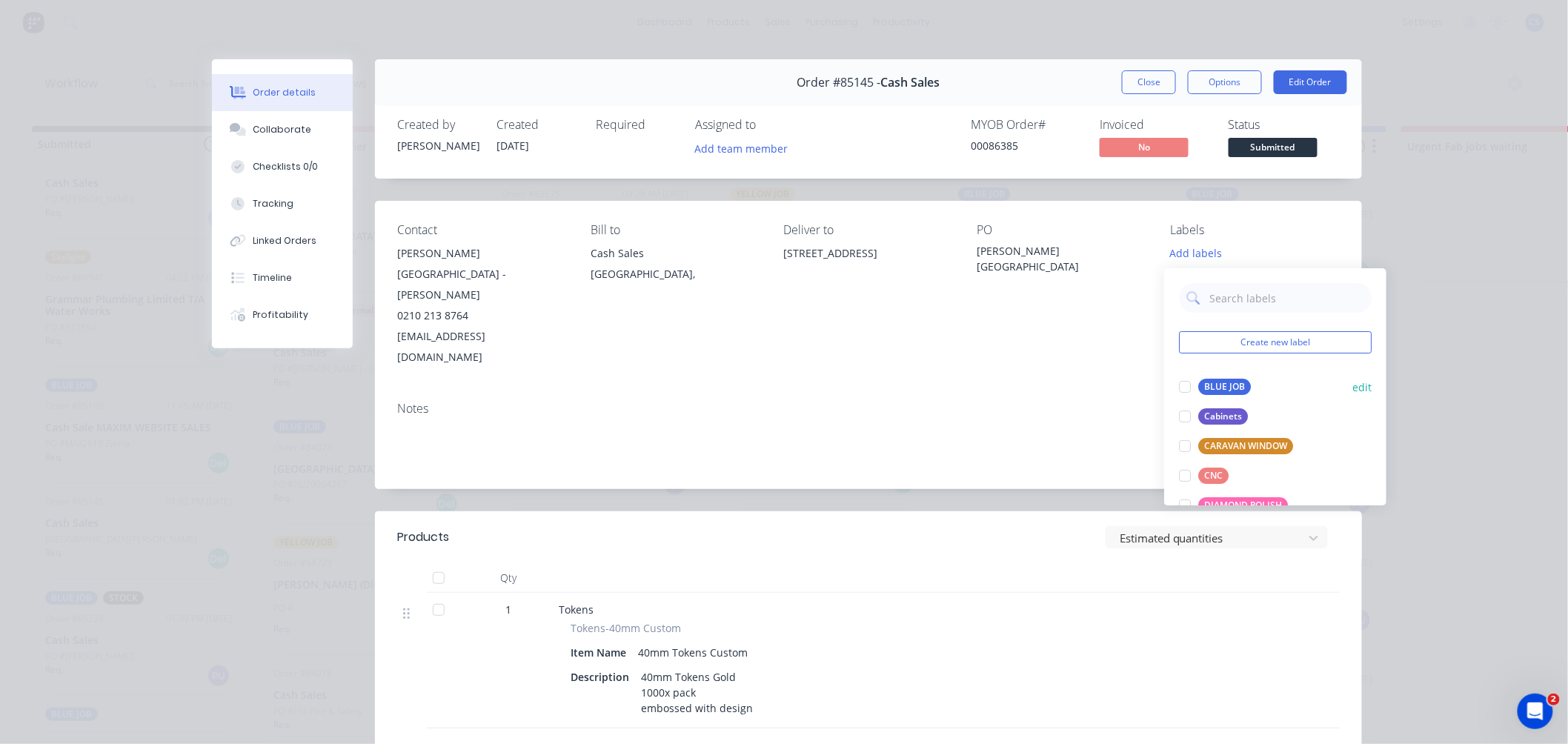
click at [1224, 382] on div "BLUE JOB" at bounding box center [1225, 387] width 53 height 16
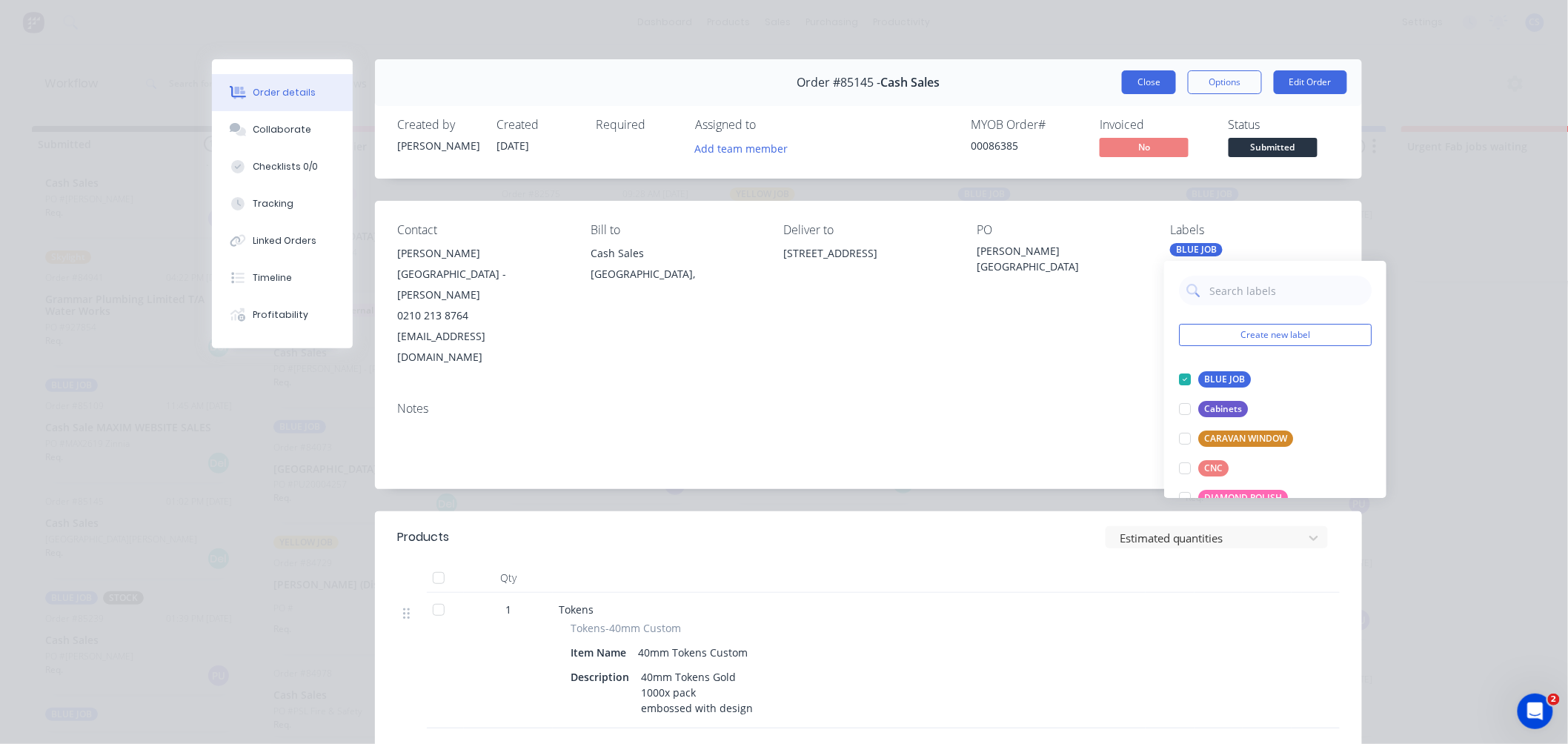
click at [1145, 87] on button "Close" at bounding box center [1149, 82] width 54 height 23
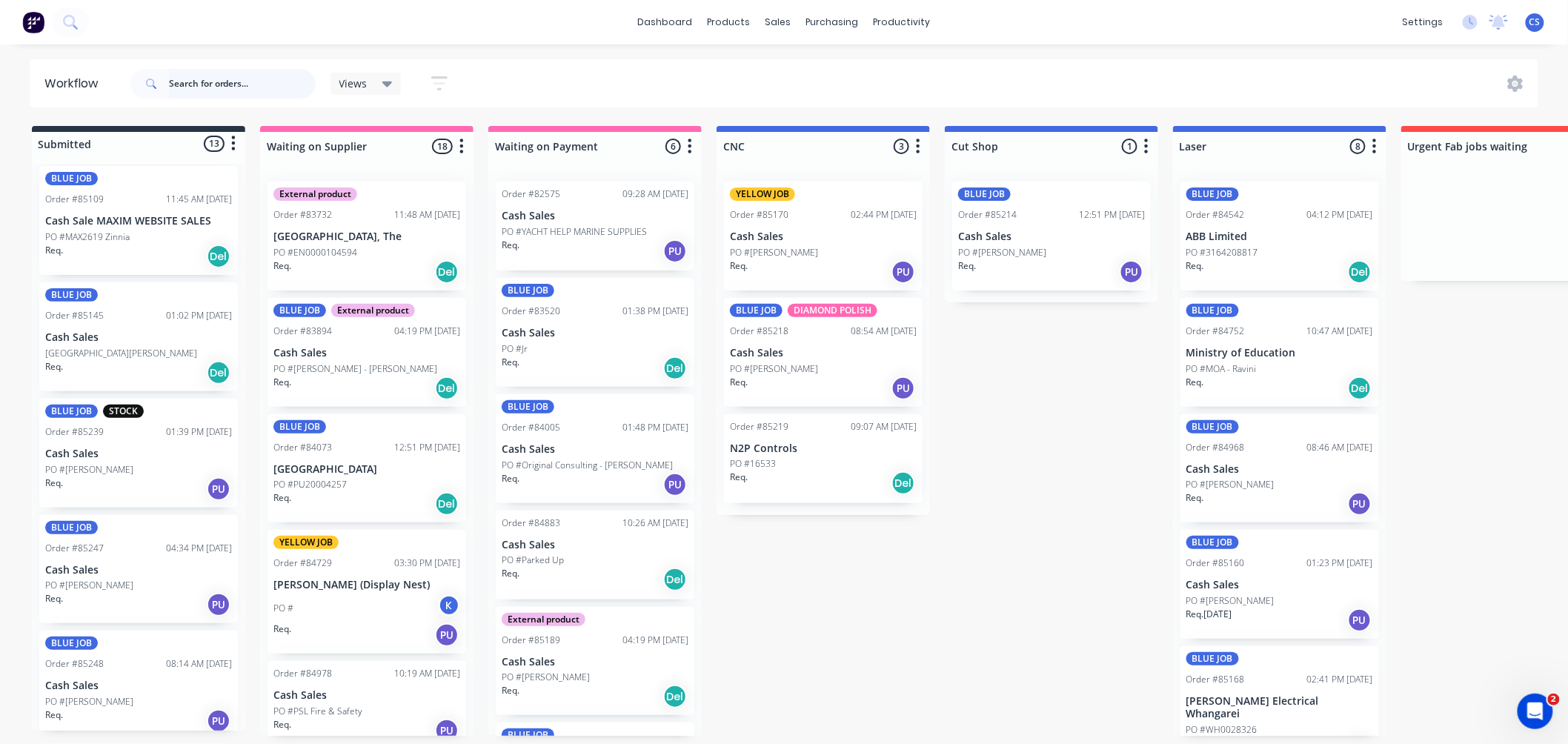
scroll to position [411, 0]
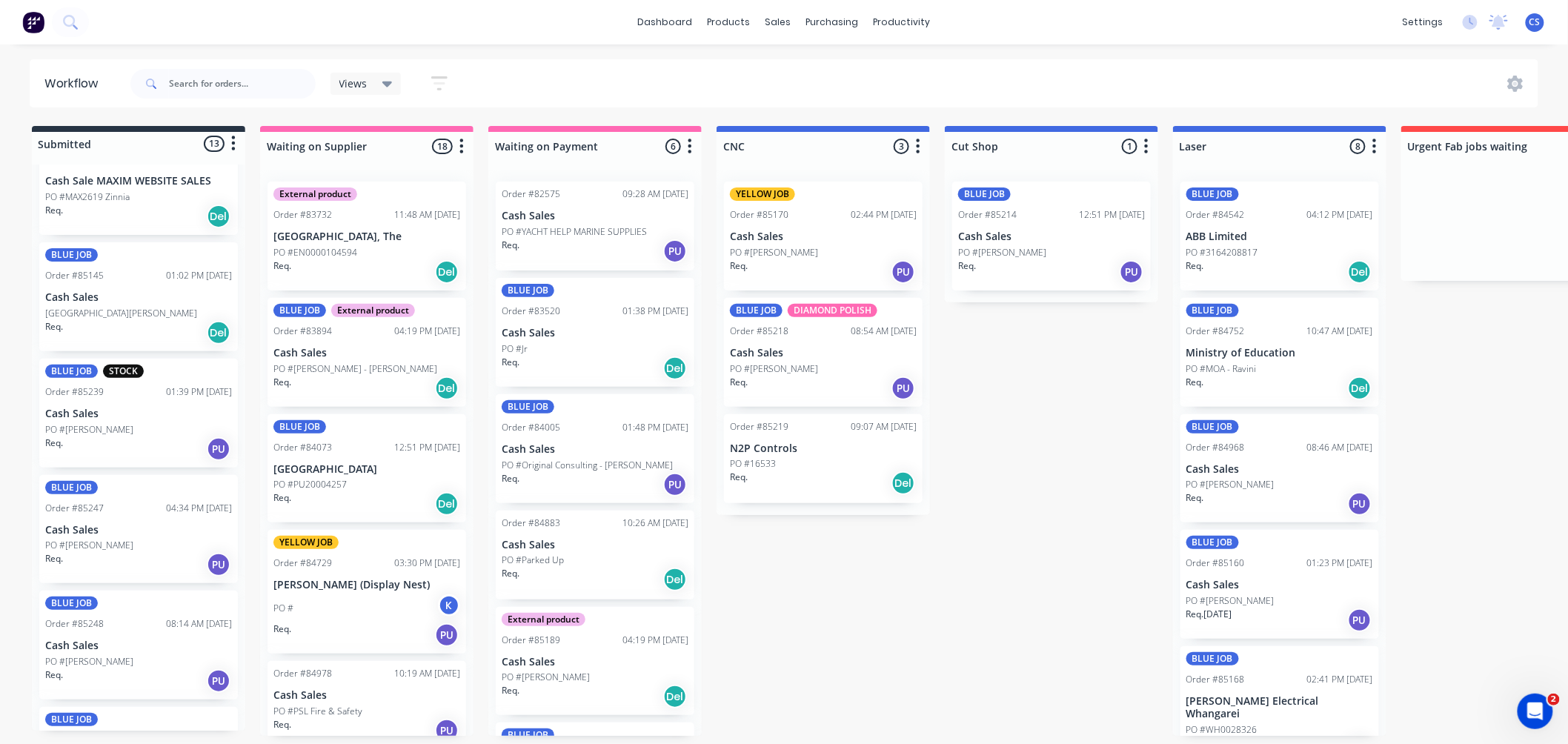
click at [126, 543] on div "PO #Russell" at bounding box center [138, 545] width 187 height 13
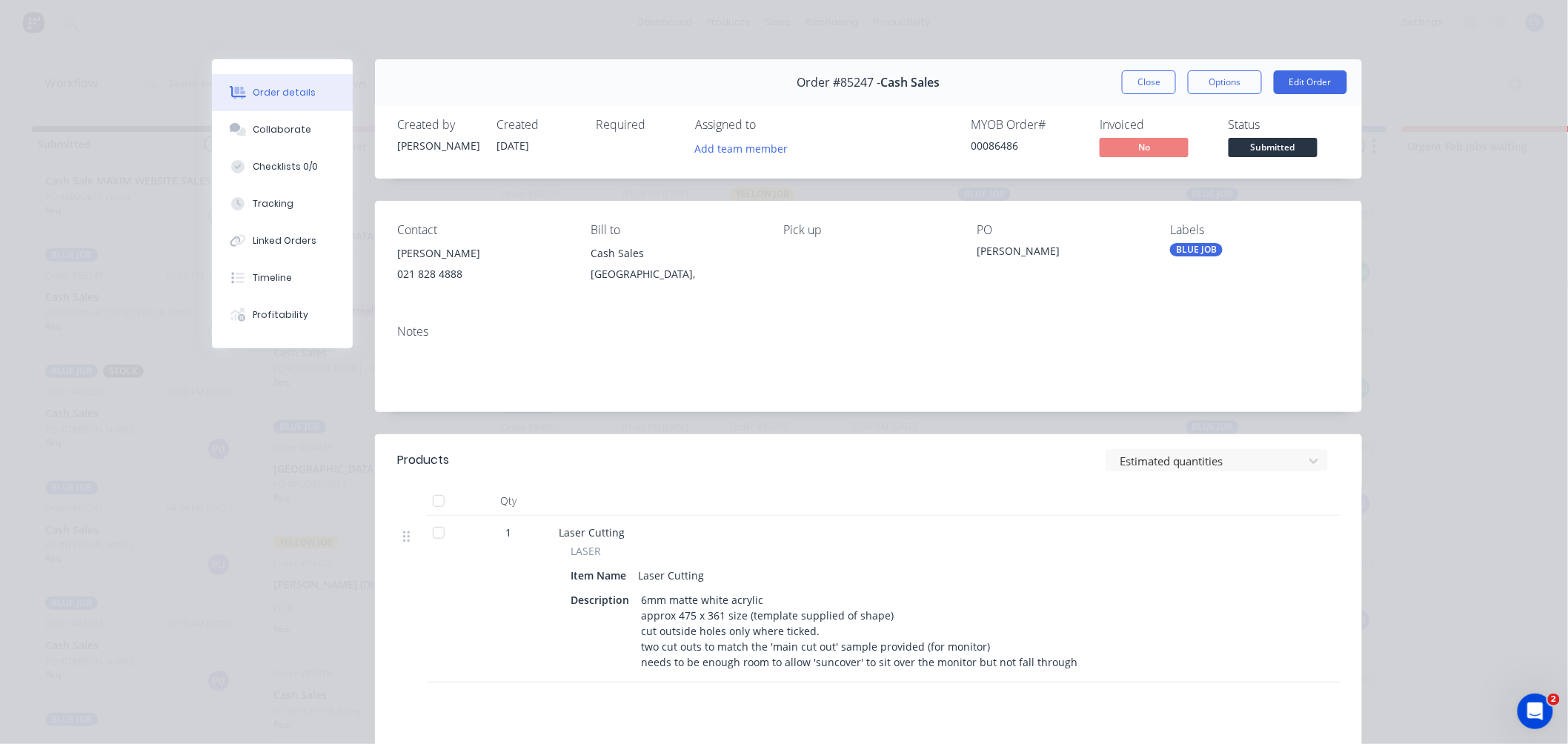
click at [1141, 78] on button "Close" at bounding box center [1149, 82] width 54 height 23
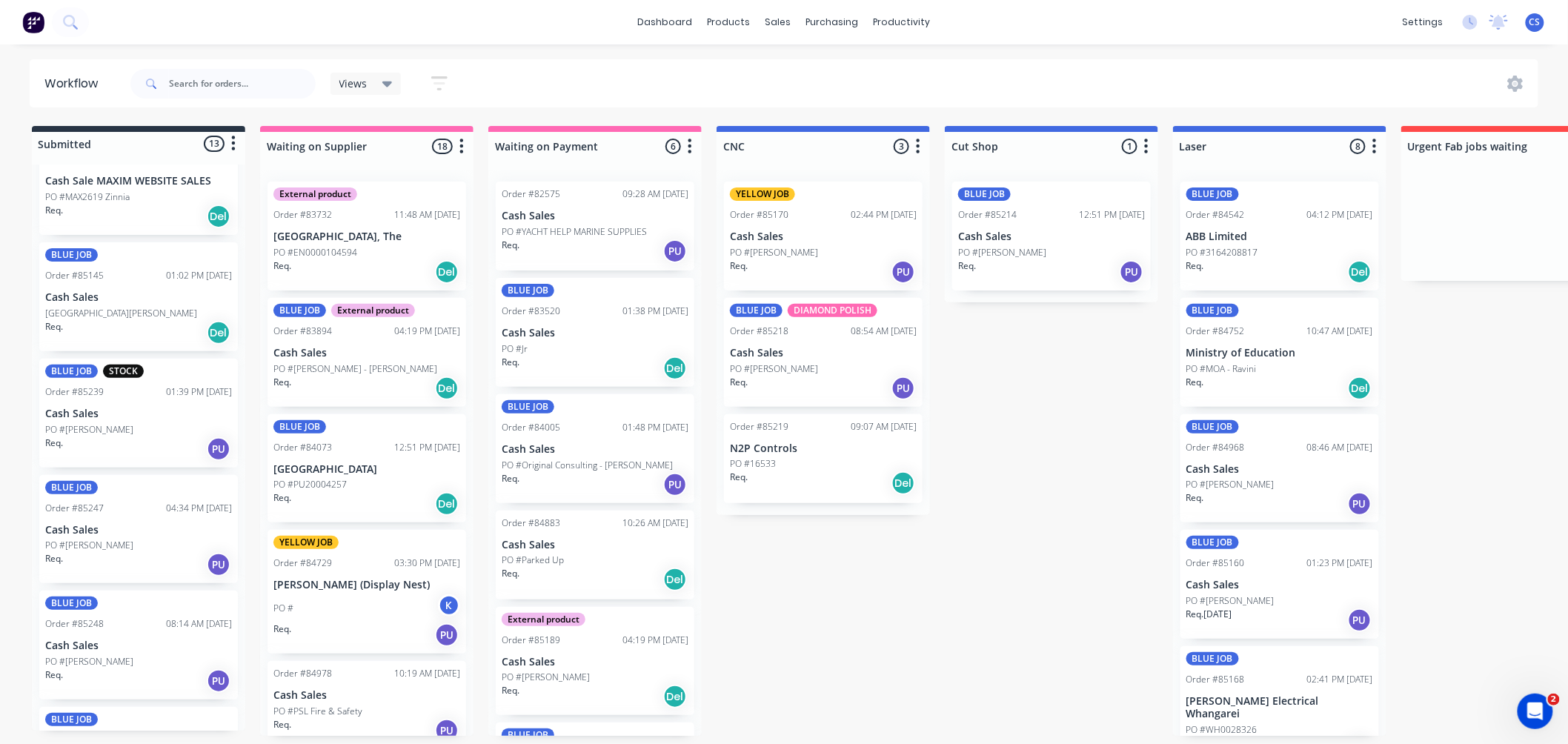
click at [129, 652] on div "BLUE JOB Order #85248 08:14 AM 14/10/25 Cash Sales PO #Kieran Taylor Req. PU" at bounding box center [138, 645] width 199 height 109
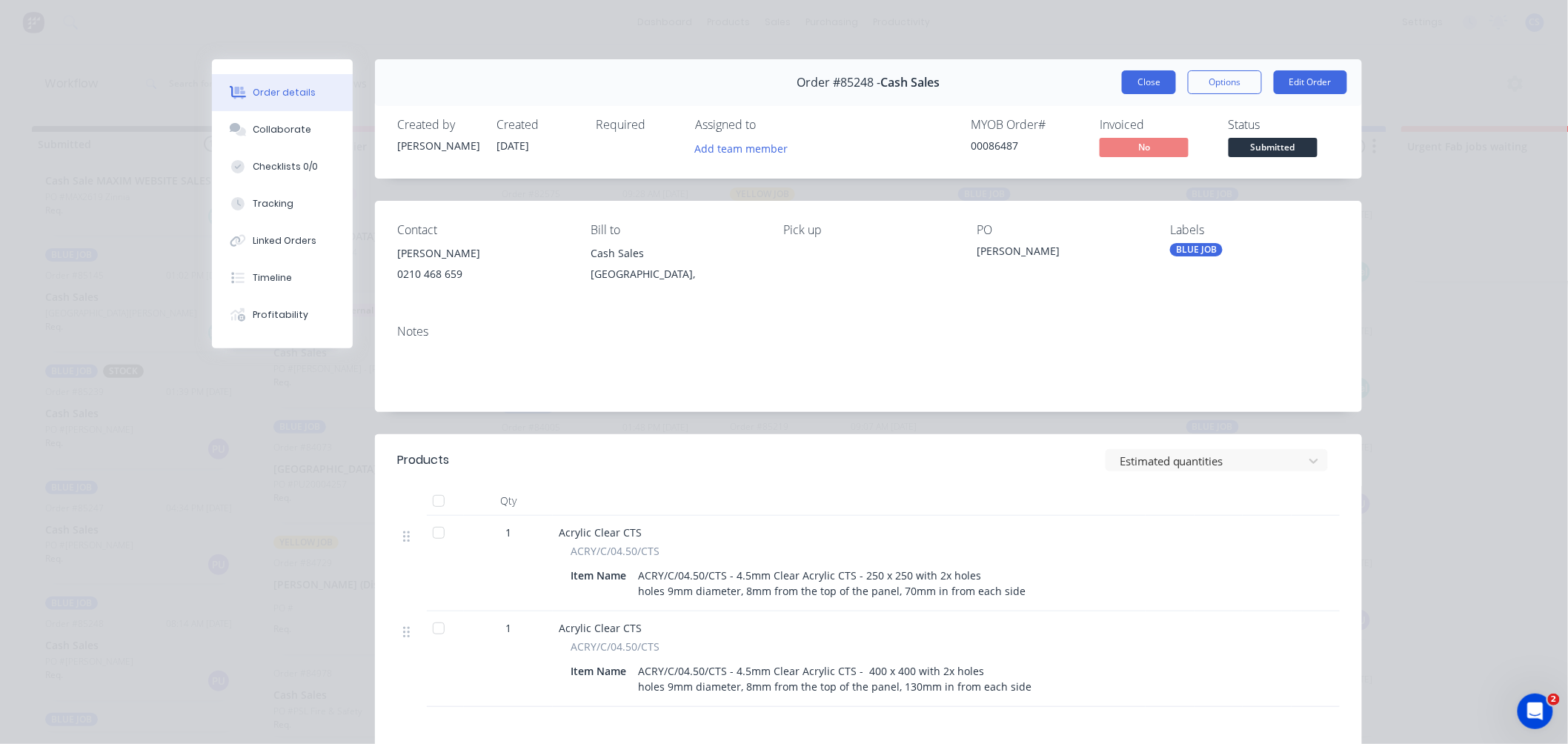
click at [1149, 80] on button "Close" at bounding box center [1149, 82] width 54 height 23
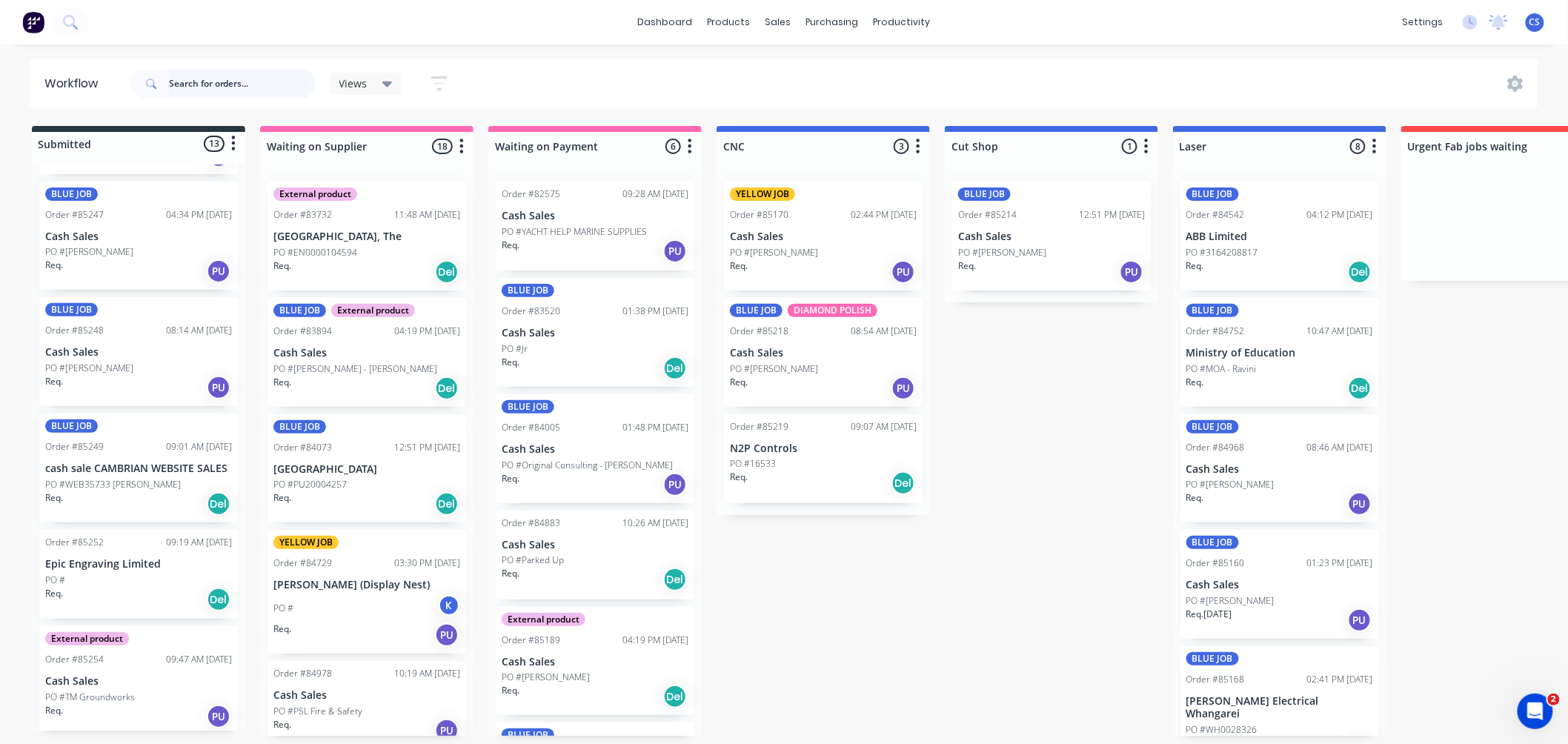
scroll to position [741, 0]
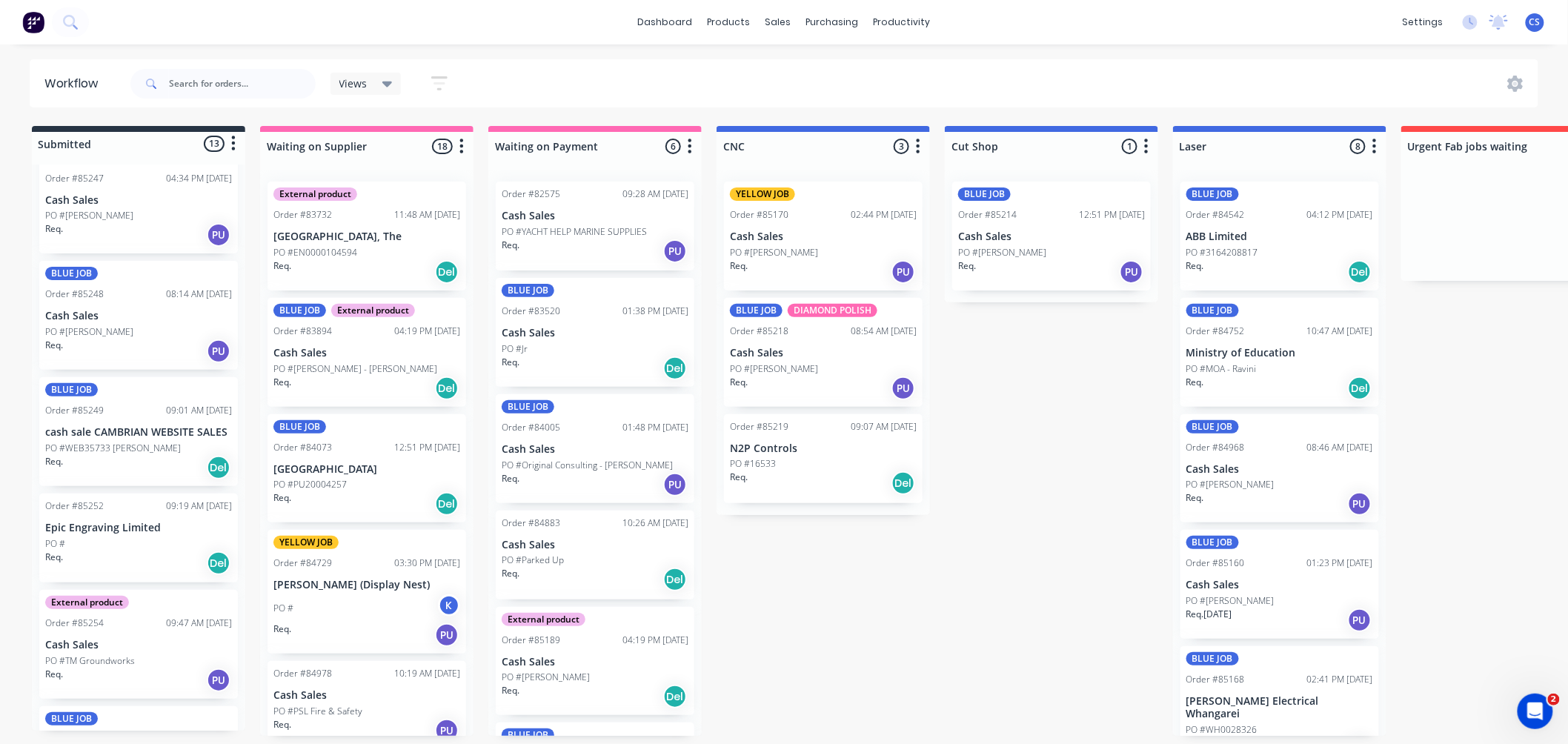
click at [116, 442] on p "PO #WEB35733 Guy Parker" at bounding box center [112, 448] width 136 height 13
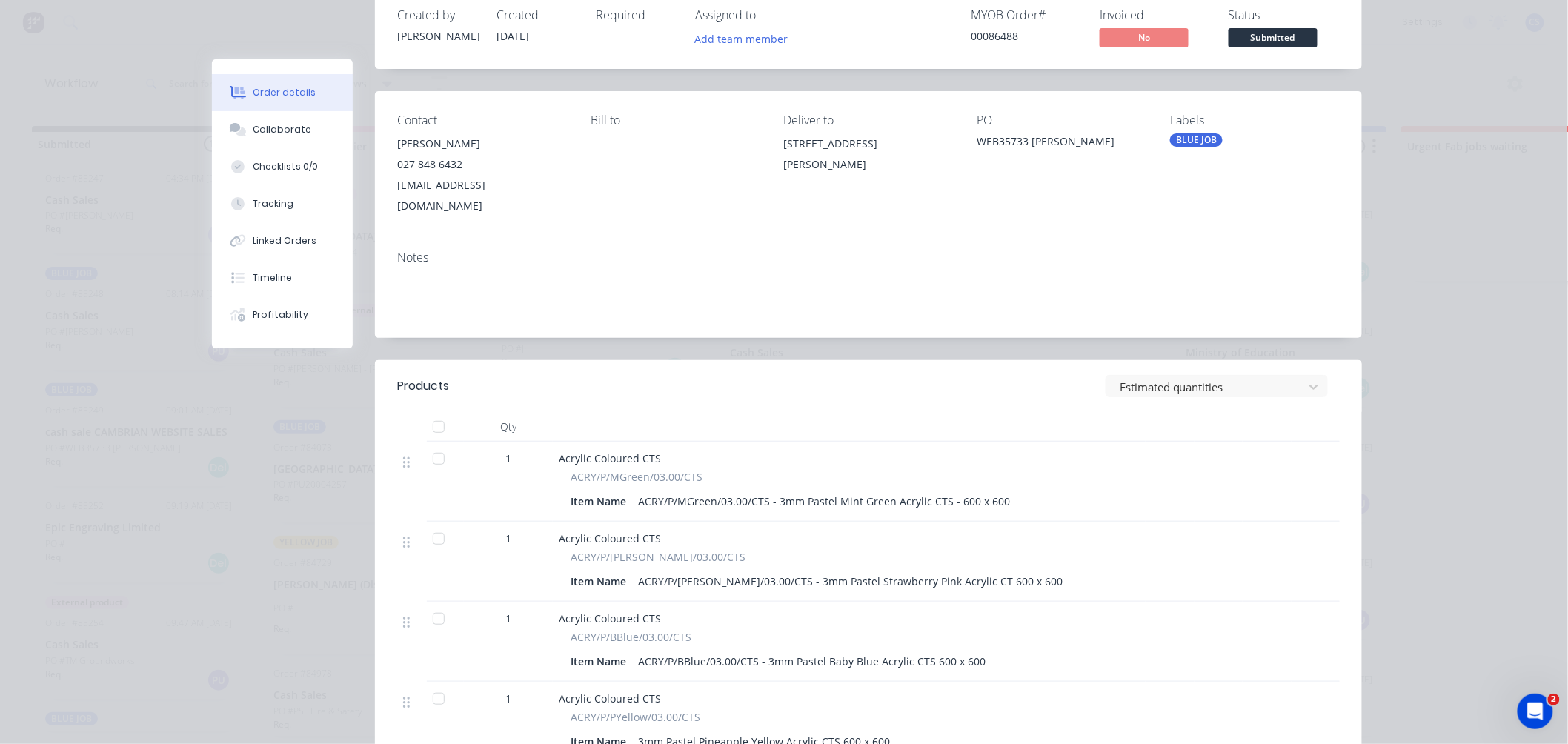
scroll to position [0, 0]
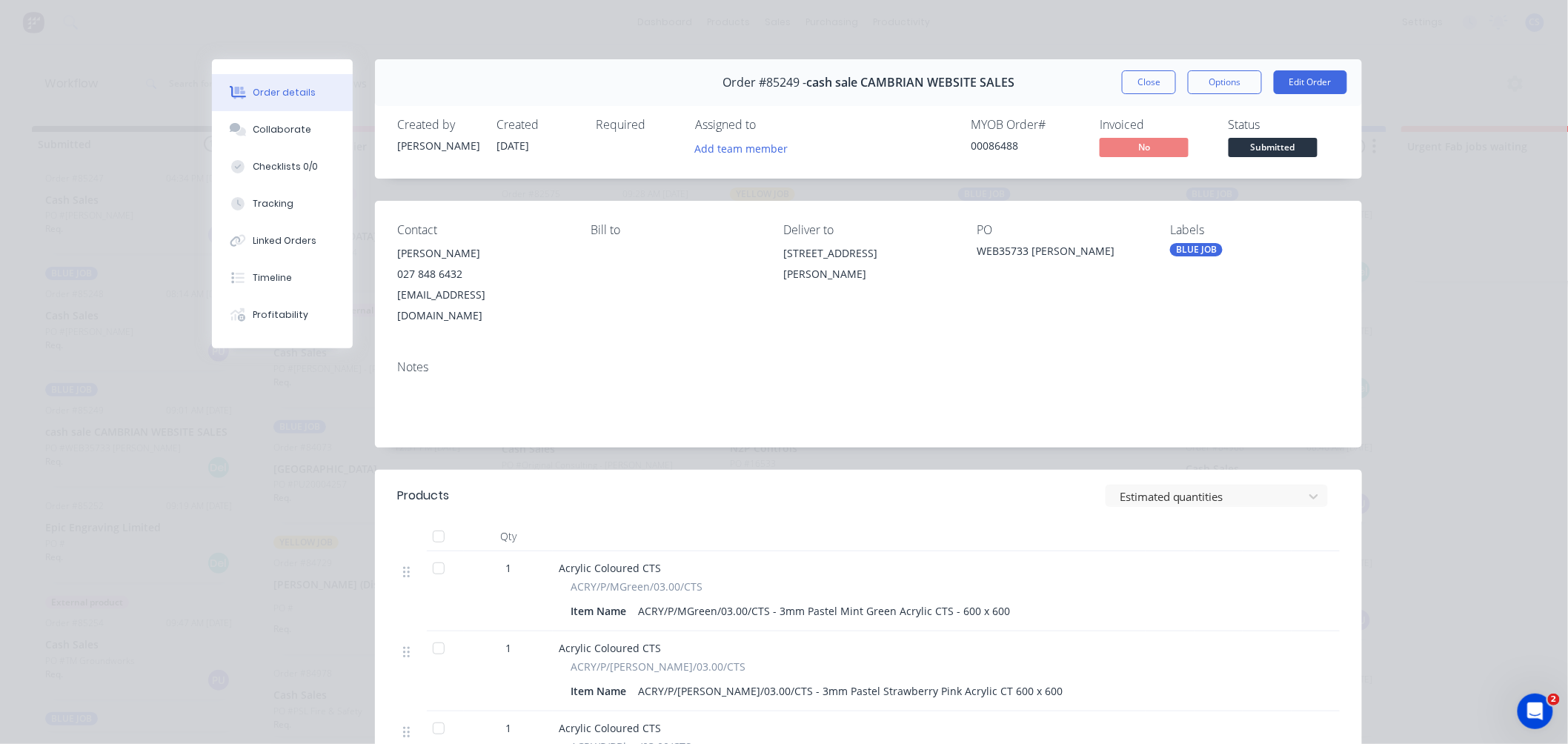
click at [1145, 85] on button "Close" at bounding box center [1149, 82] width 54 height 23
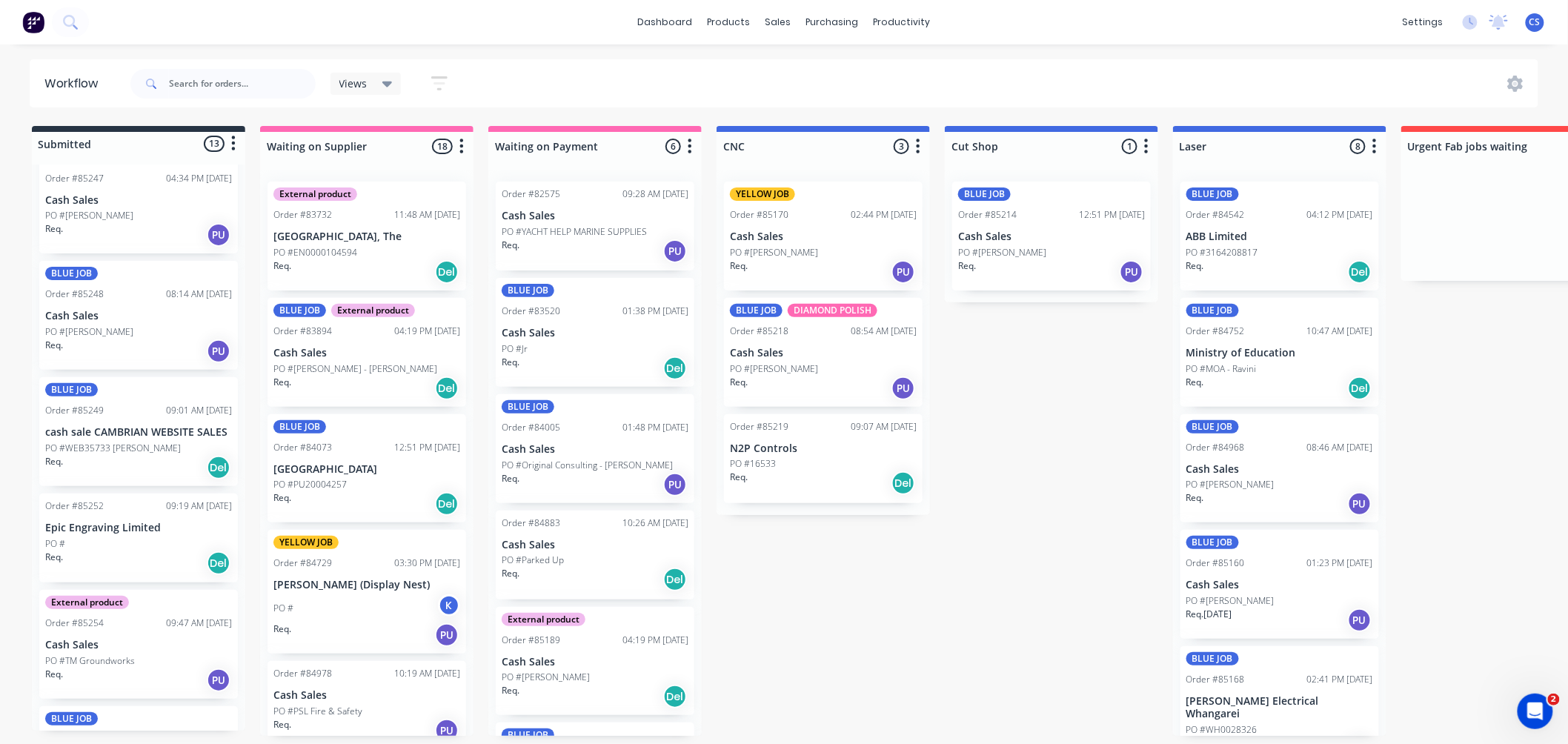
click at [117, 551] on div "Req. Del" at bounding box center [138, 563] width 187 height 25
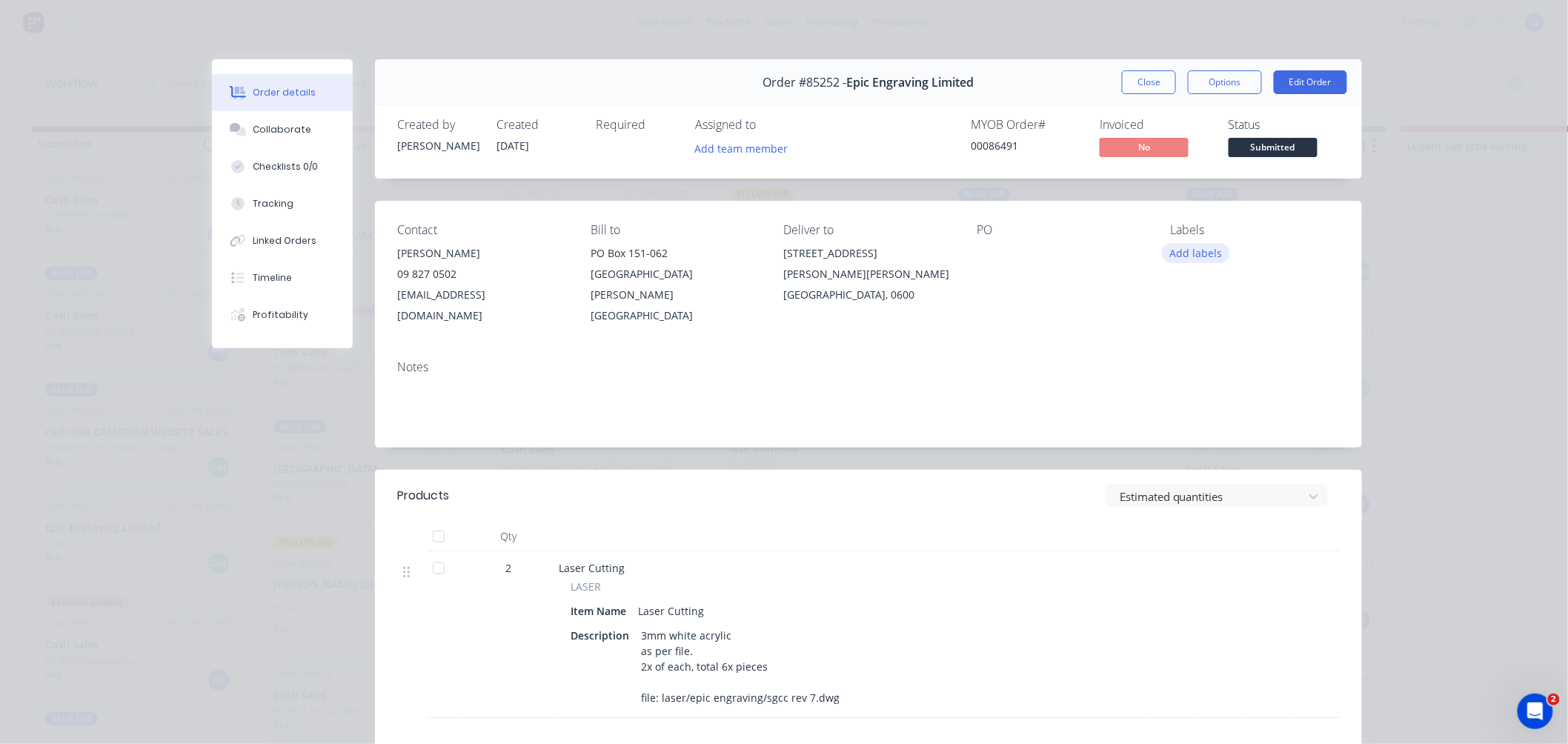
click at [1198, 255] on button "Add labels" at bounding box center [1196, 253] width 68 height 20
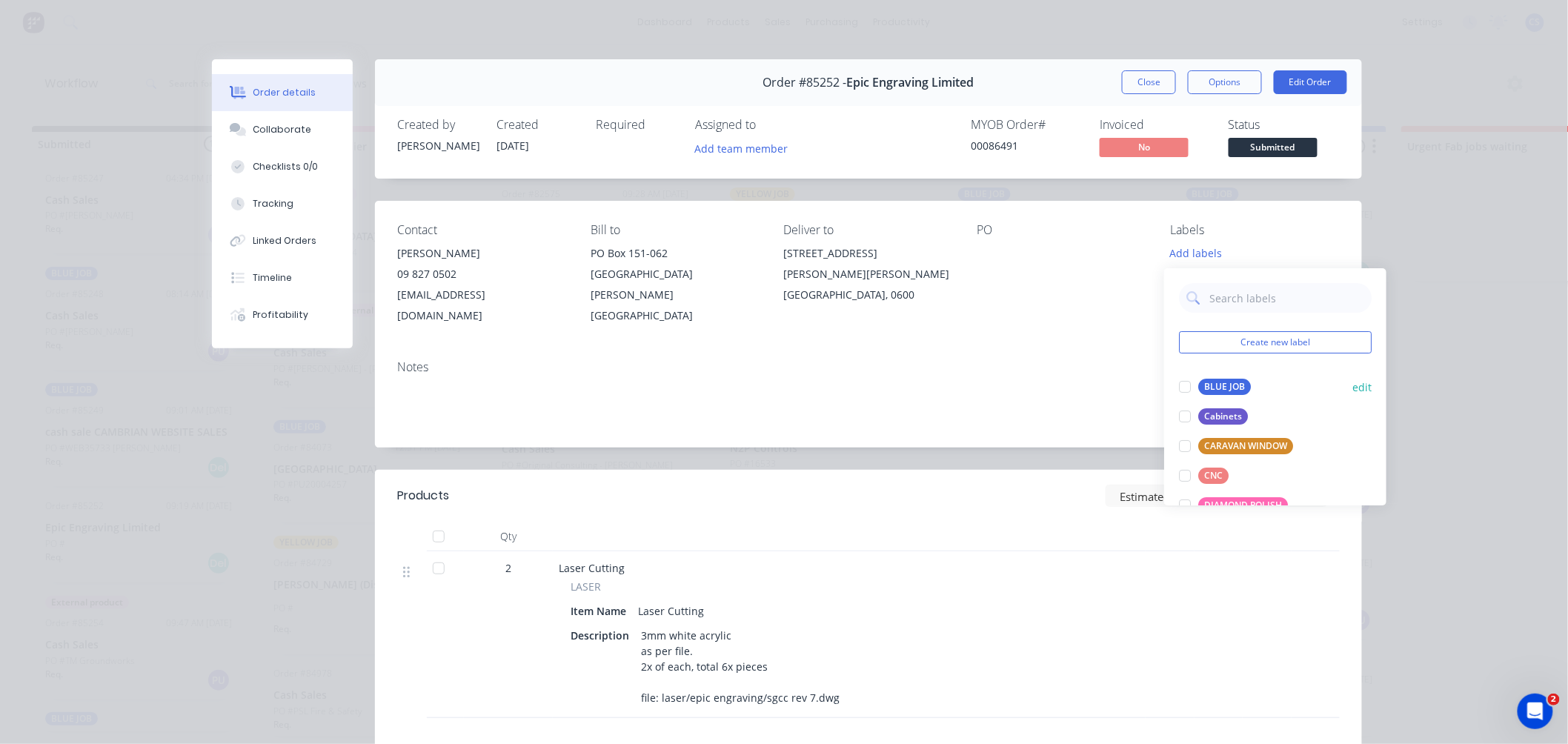
click at [1228, 387] on div "BLUE JOB" at bounding box center [1225, 387] width 53 height 16
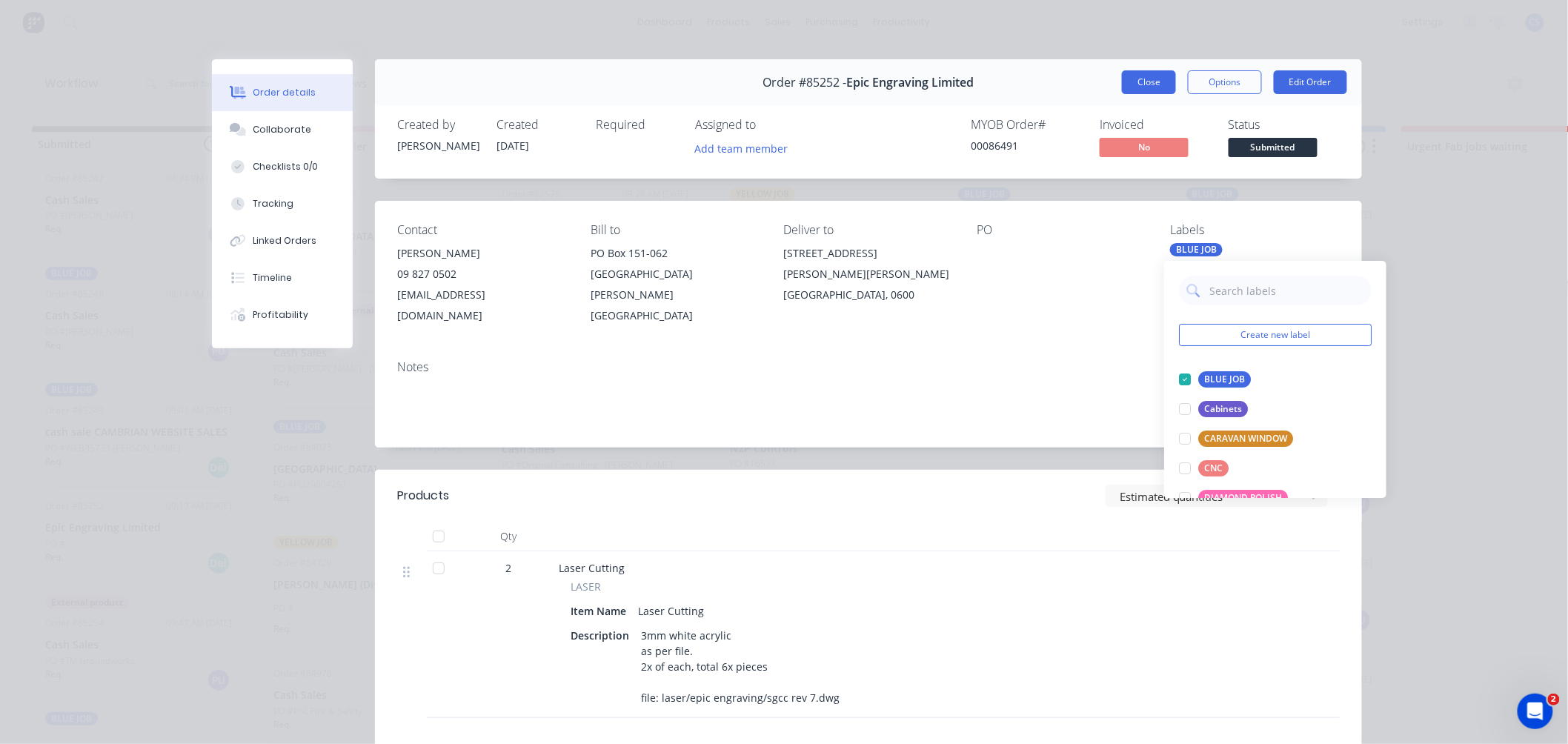
click at [1145, 82] on button "Close" at bounding box center [1149, 82] width 54 height 23
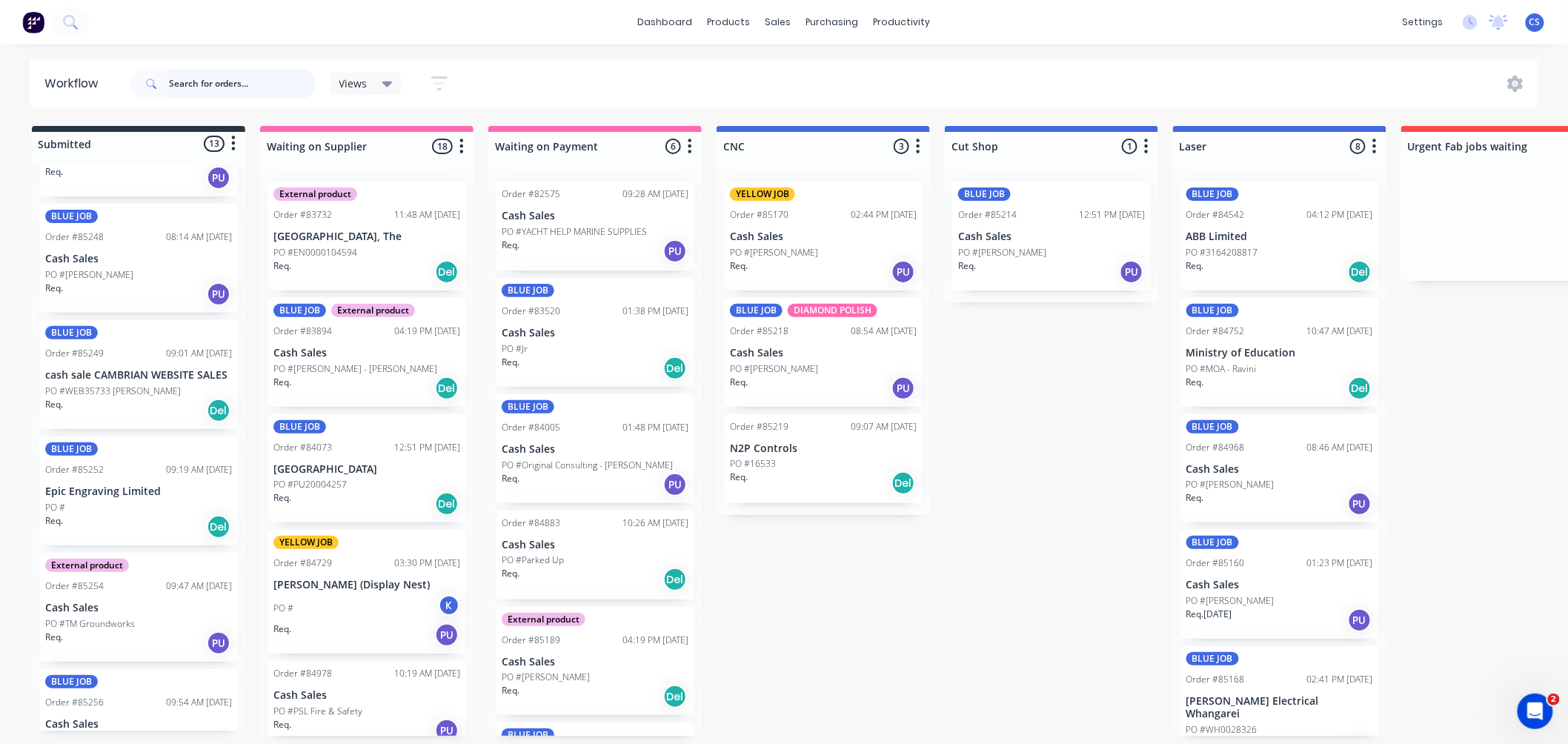
scroll to position [959, 0]
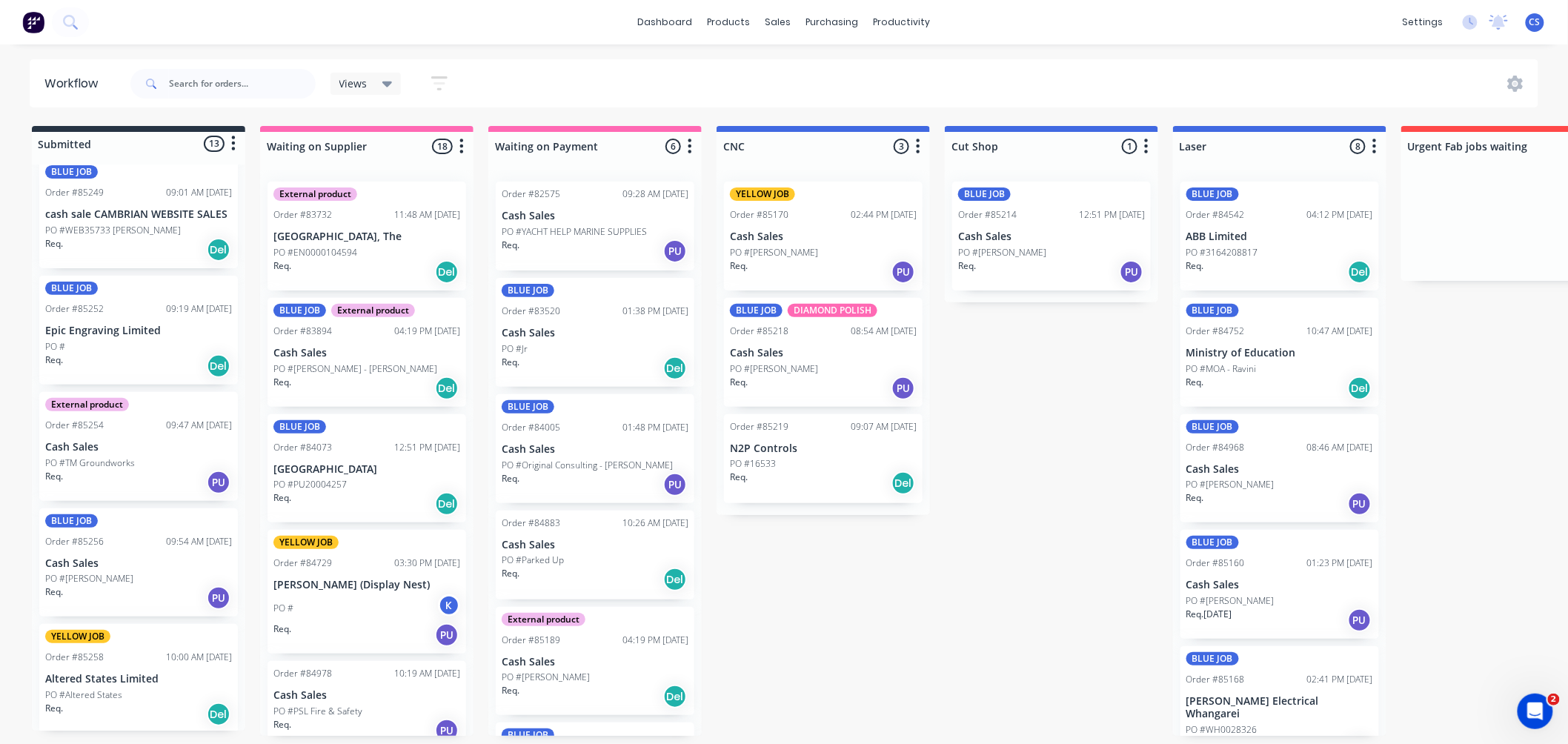
click at [119, 462] on p "PO #TM Groundworks" at bounding box center [90, 463] width 90 height 13
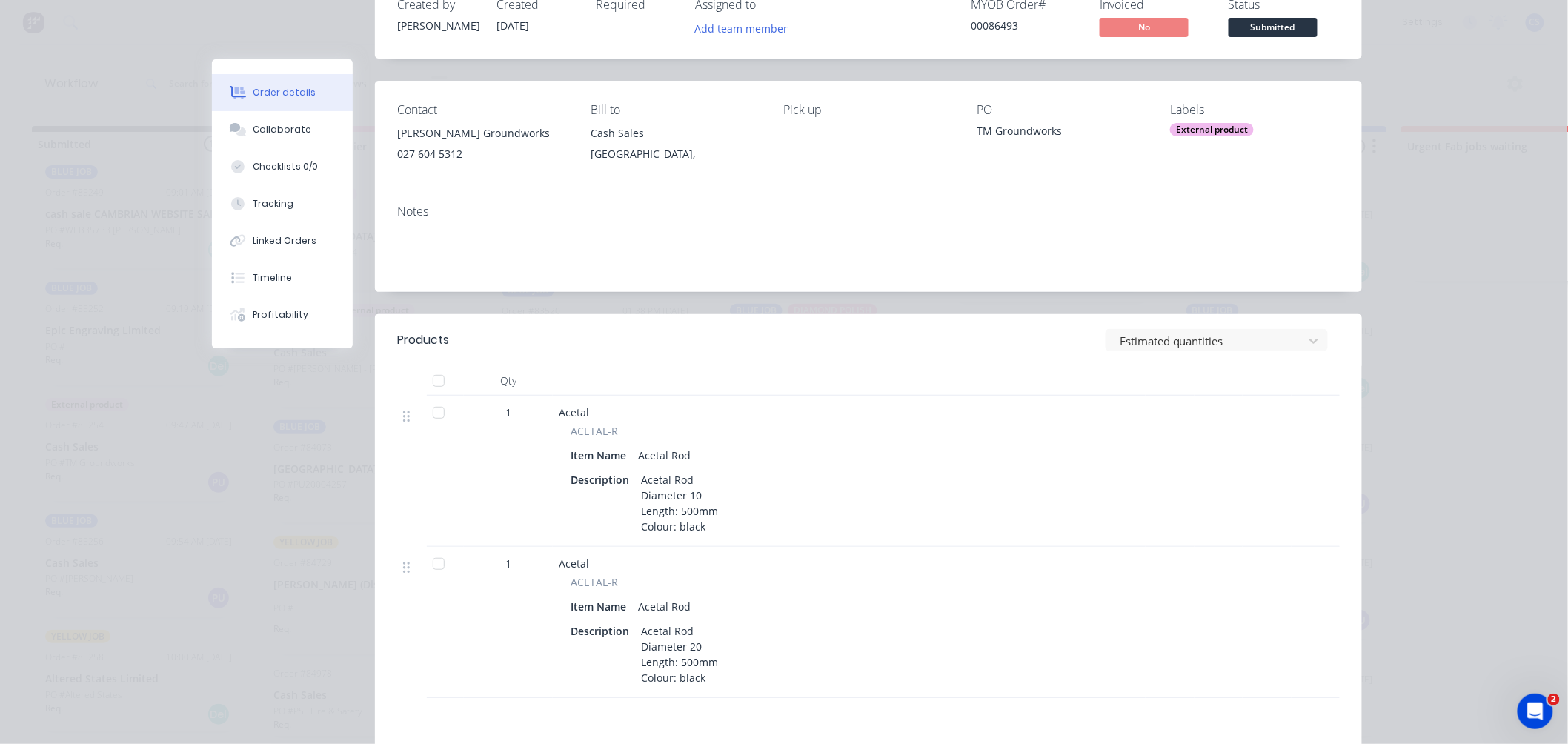
scroll to position [0, 0]
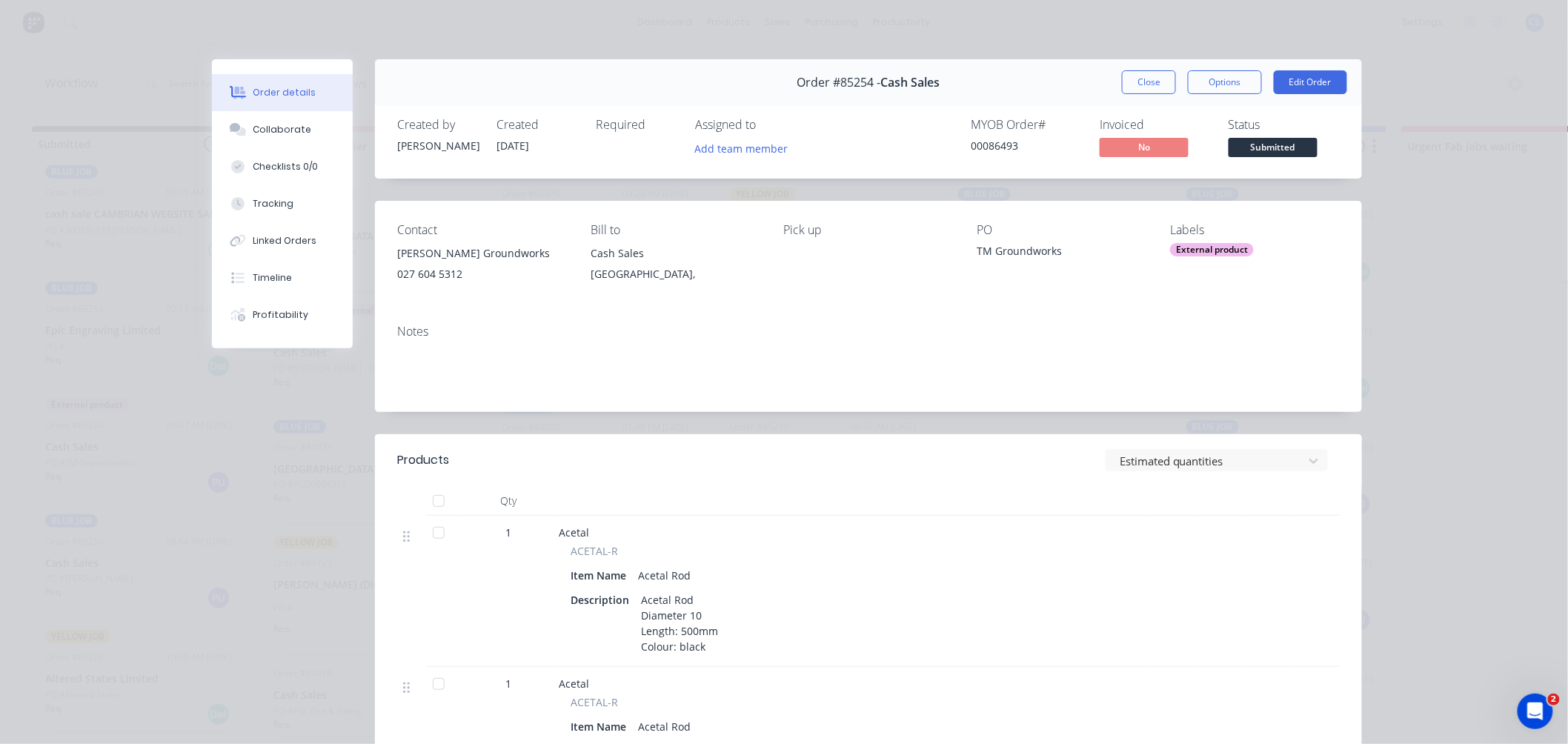
click at [1256, 149] on span "Submitted" at bounding box center [1272, 147] width 89 height 19
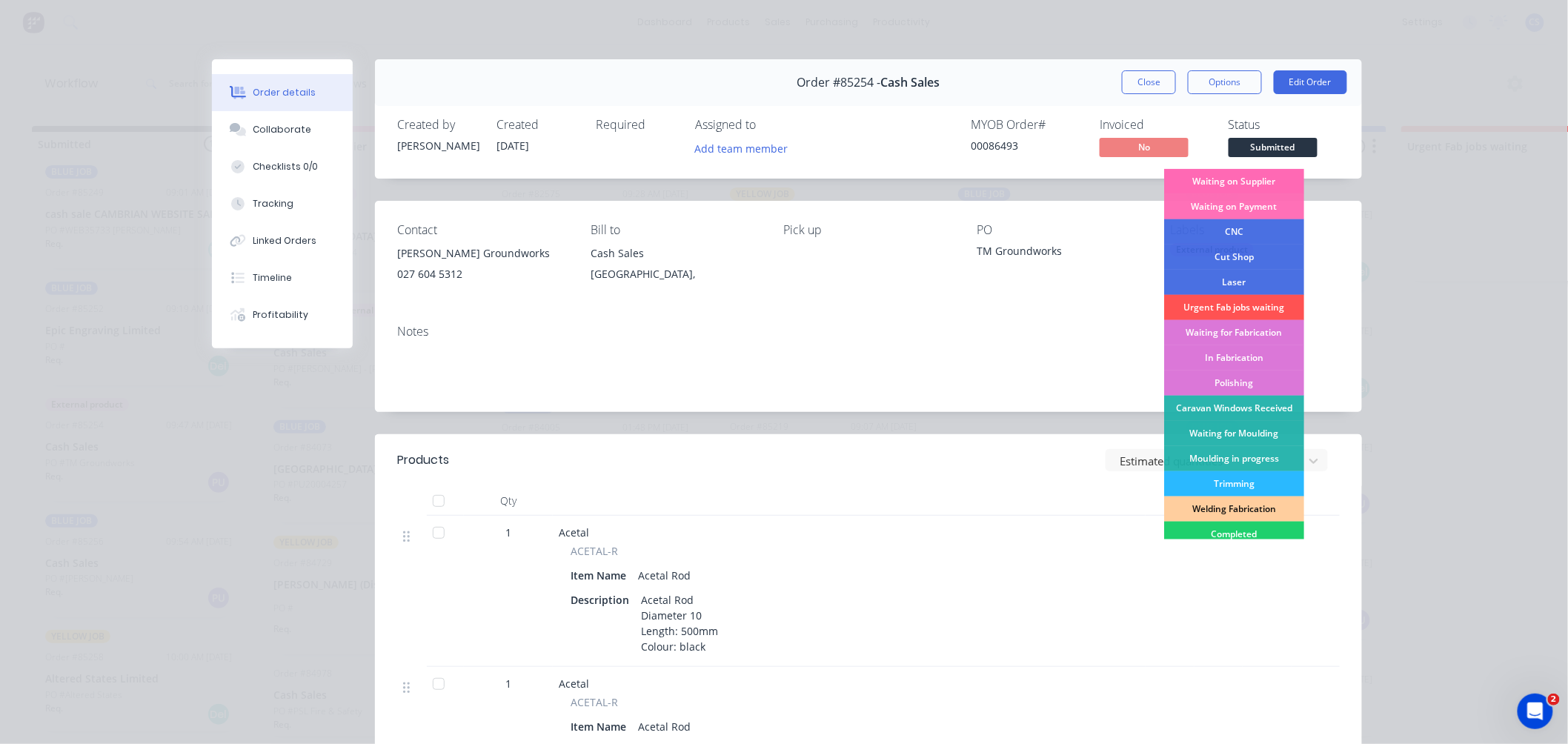
click at [1242, 175] on div "Waiting on Supplier" at bounding box center [1234, 182] width 140 height 25
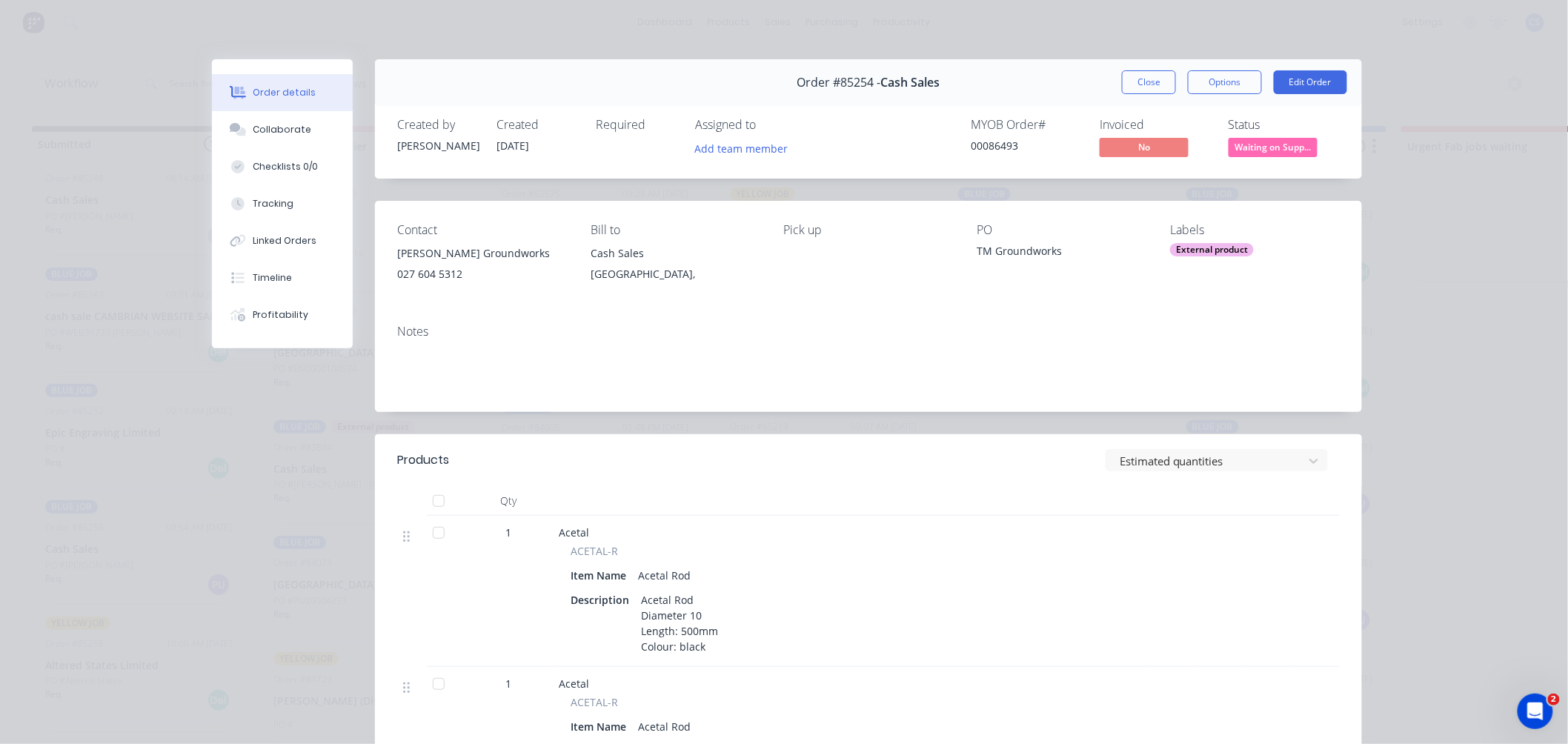
scroll to position [843, 0]
drag, startPoint x: 1130, startPoint y: 77, endPoint x: 594, endPoint y: 276, distance: 571.7
click at [1131, 78] on button "Close" at bounding box center [1149, 82] width 54 height 23
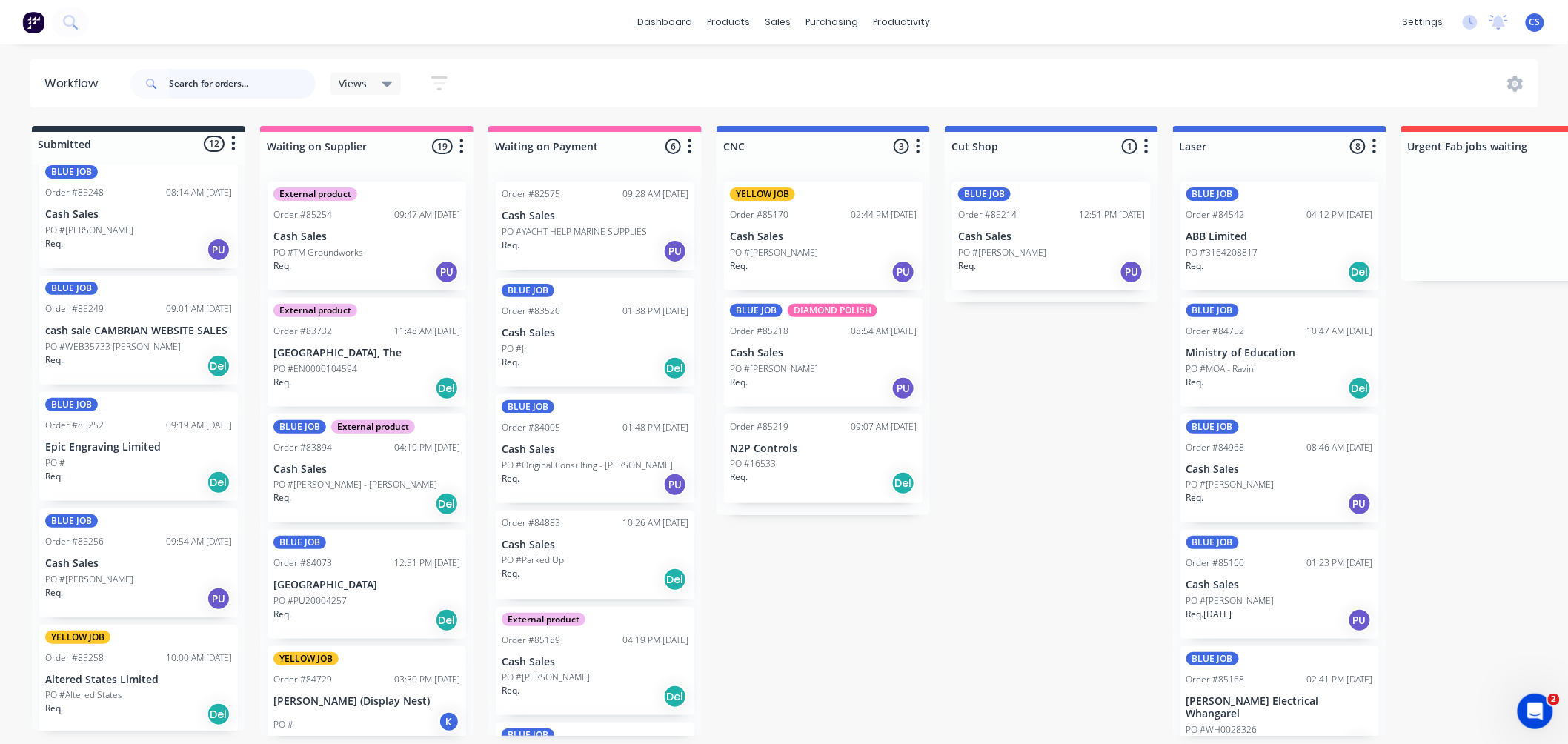
scroll to position [4, 0]
click at [139, 565] on div "BLUE JOB Order #85256 09:54 AM 14/10/25 Cash Sales PO #Mark - Tanya Req. PU" at bounding box center [138, 562] width 199 height 109
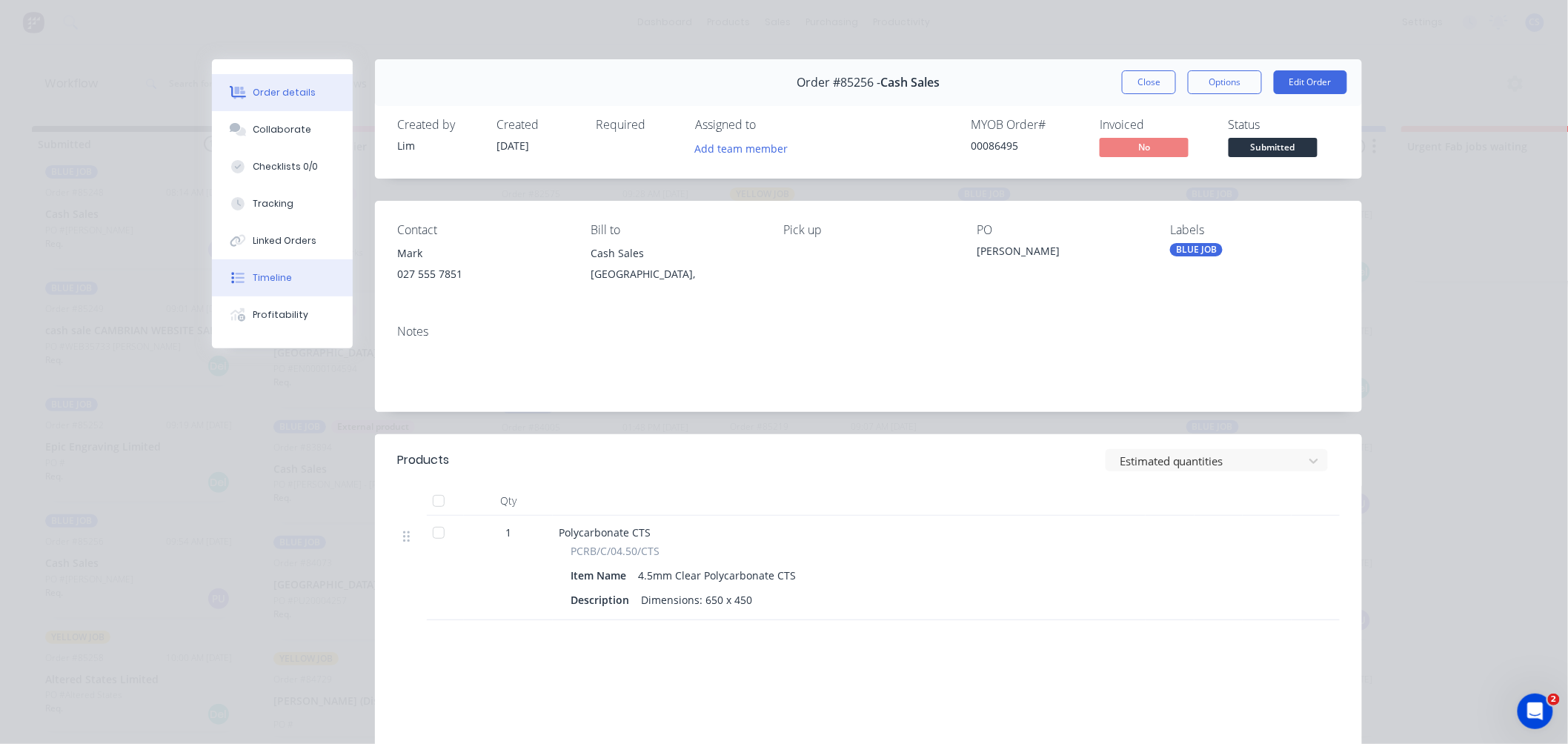
click at [265, 272] on div "Timeline" at bounding box center [273, 278] width 40 height 13
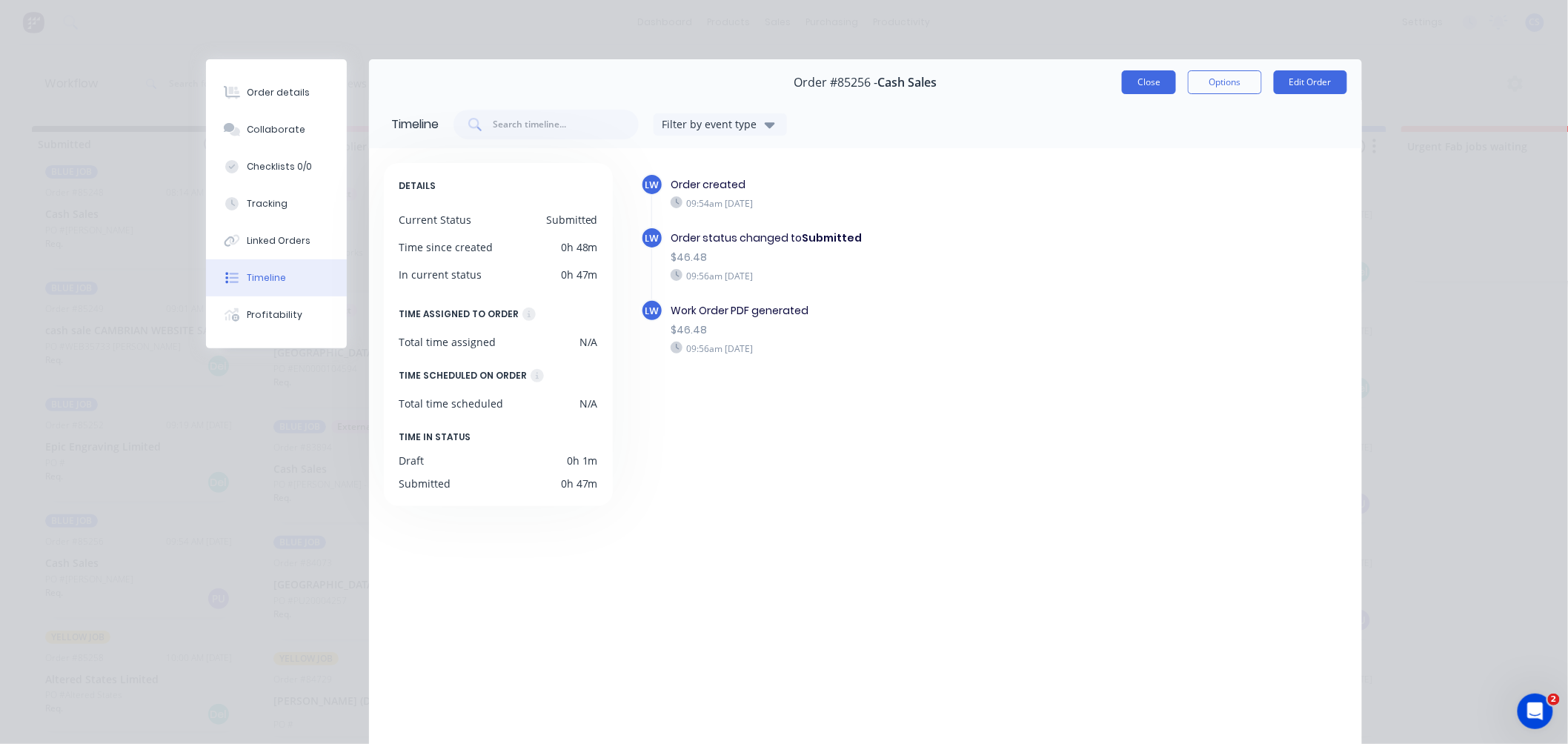
click at [1141, 82] on button "Close" at bounding box center [1149, 82] width 54 height 23
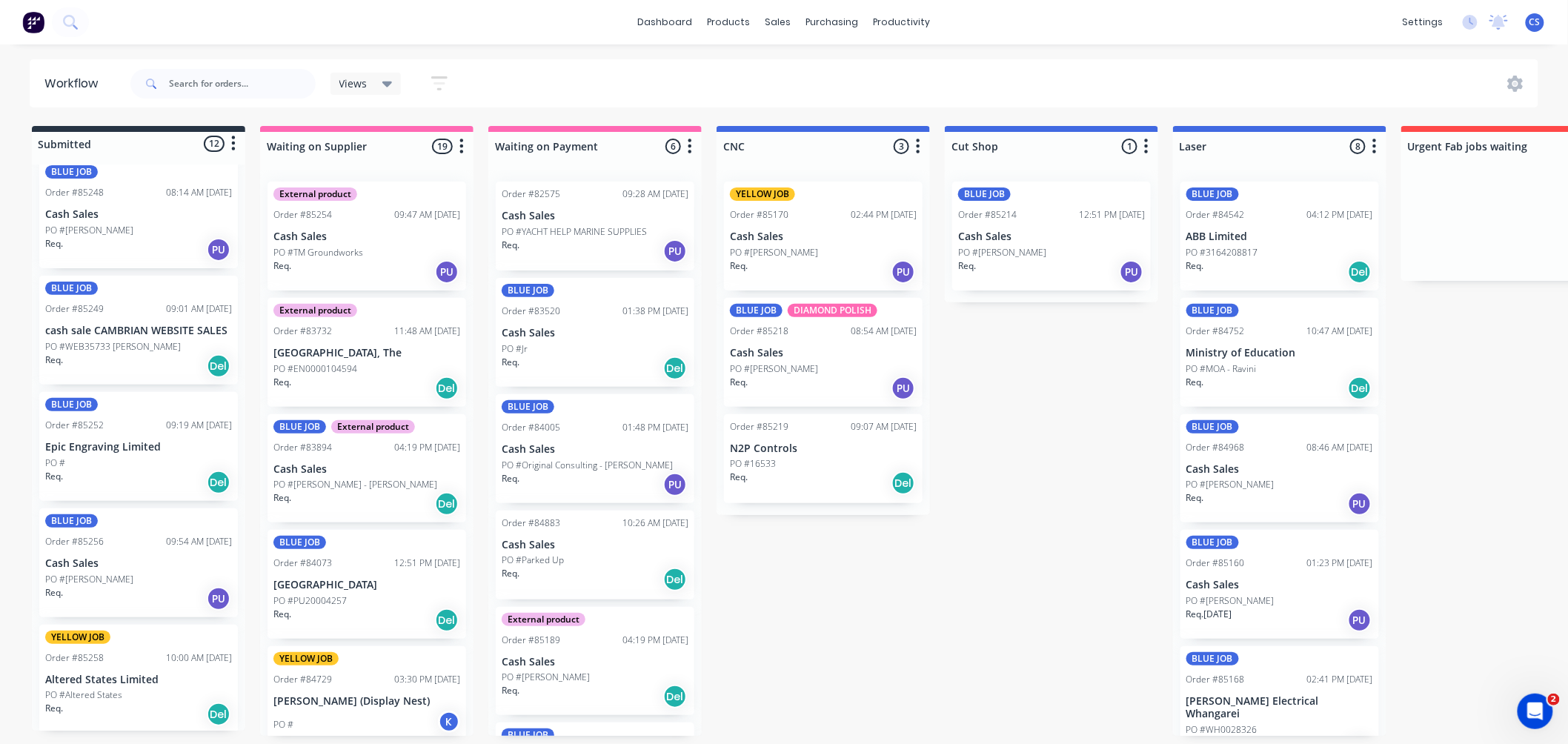
click at [96, 682] on div "YELLOW JOB Order #85258 10:00 AM 14/10/25 Altered States Limited PO #Altered St…" at bounding box center [138, 679] width 199 height 109
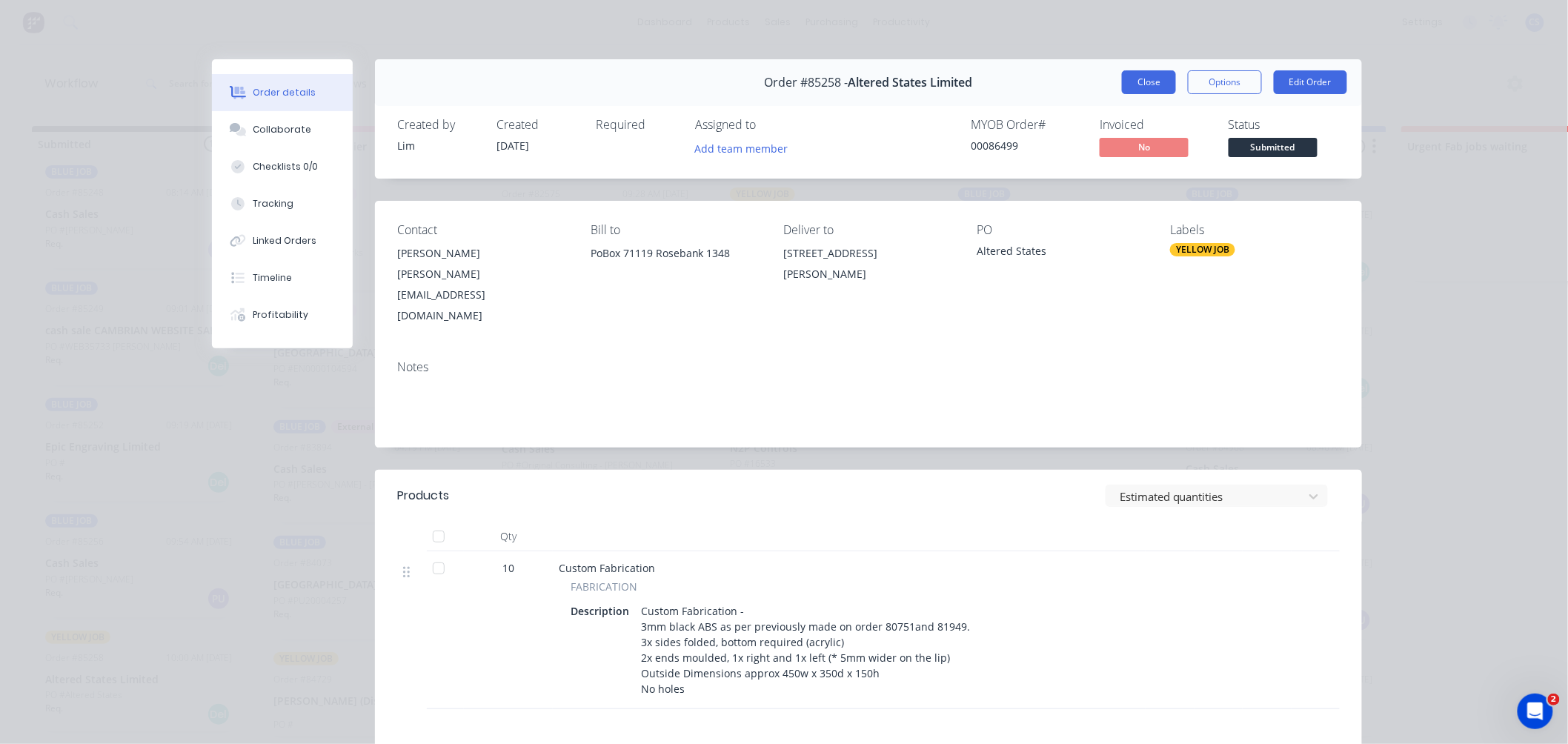
click at [1138, 76] on button "Close" at bounding box center [1149, 82] width 54 height 23
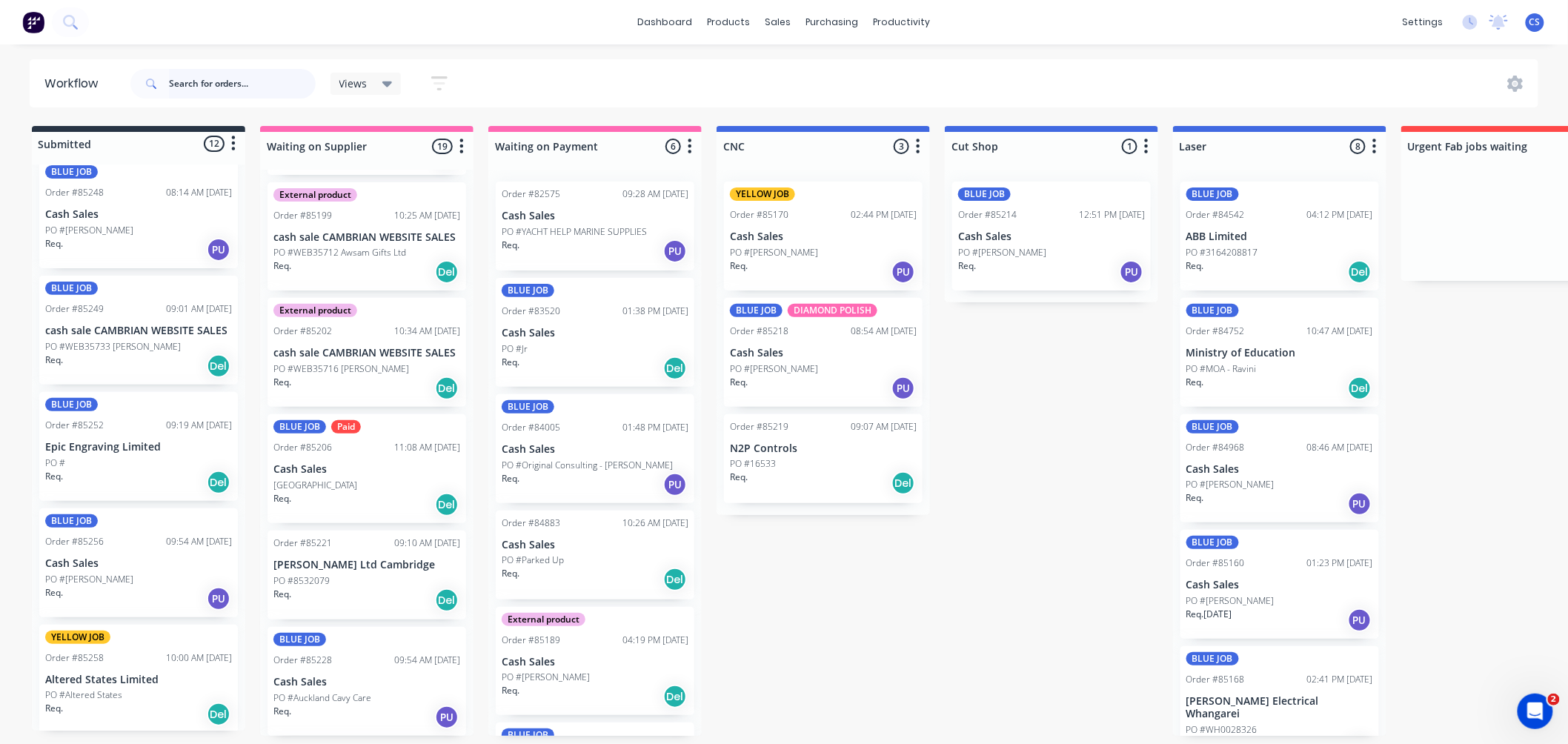
scroll to position [1080, 0]
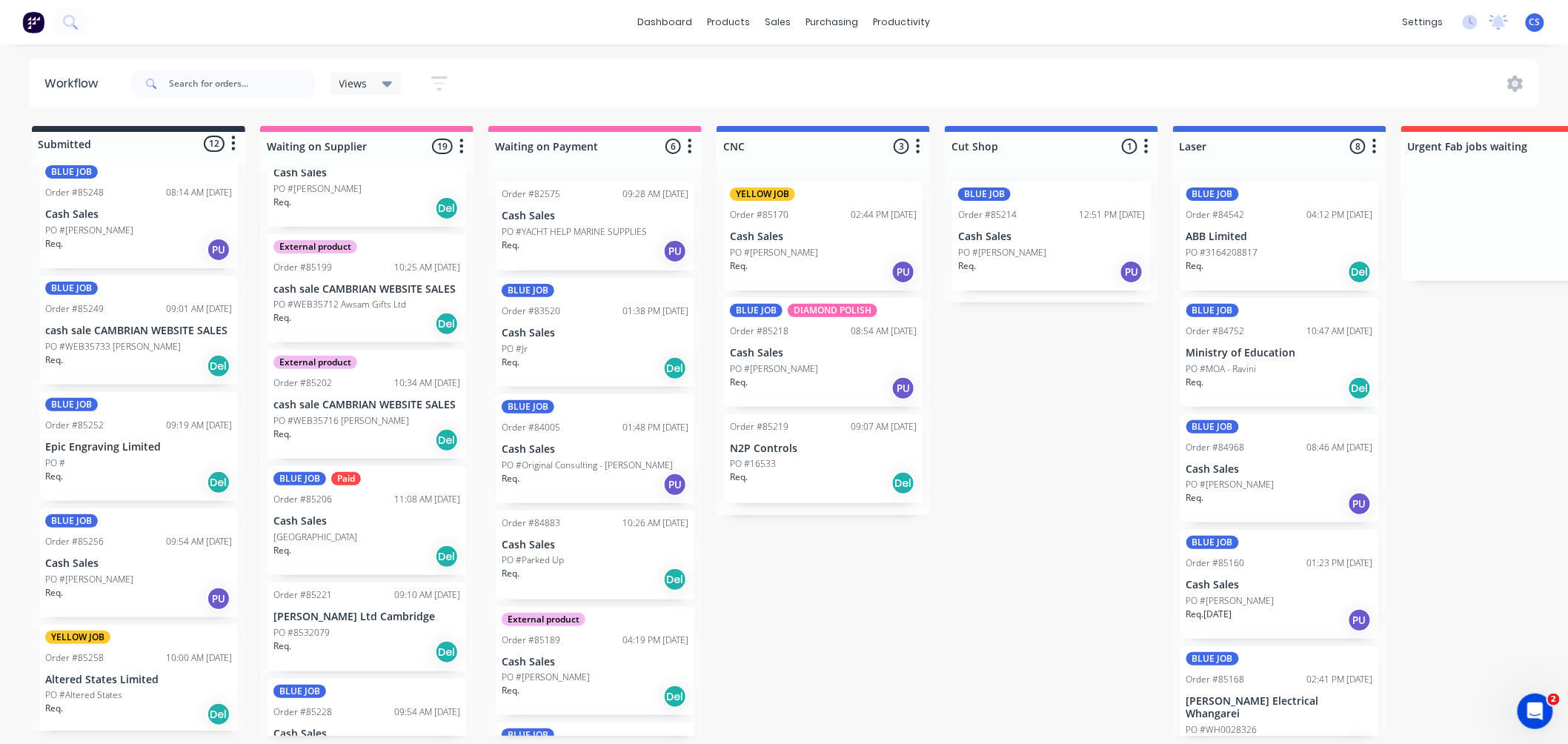
click at [357, 533] on p "PO #Goldfields School" at bounding box center [315, 537] width 84 height 13
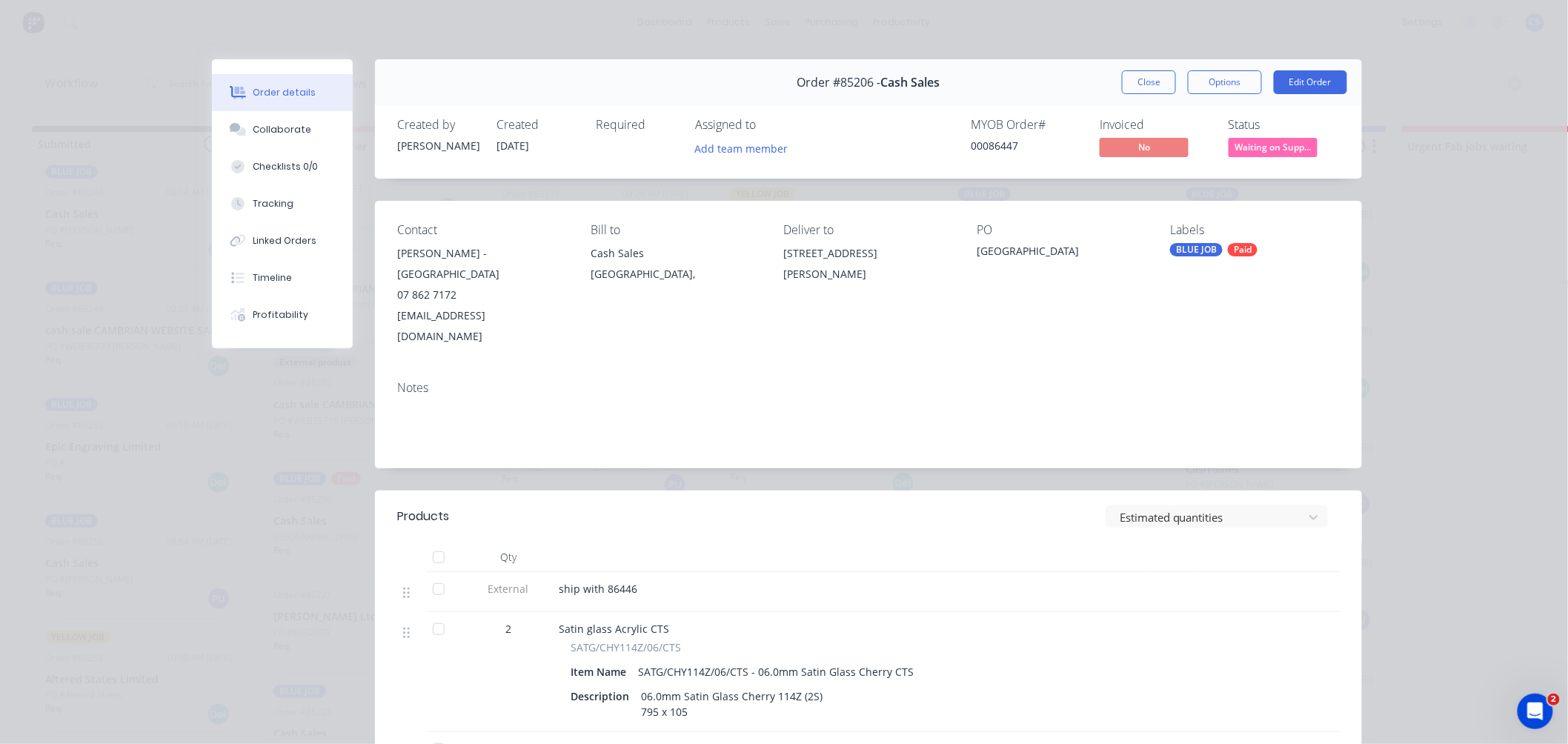
drag, startPoint x: 1144, startPoint y: 80, endPoint x: 700, endPoint y: 573, distance: 663.5
click at [1144, 79] on button "Close" at bounding box center [1149, 82] width 54 height 23
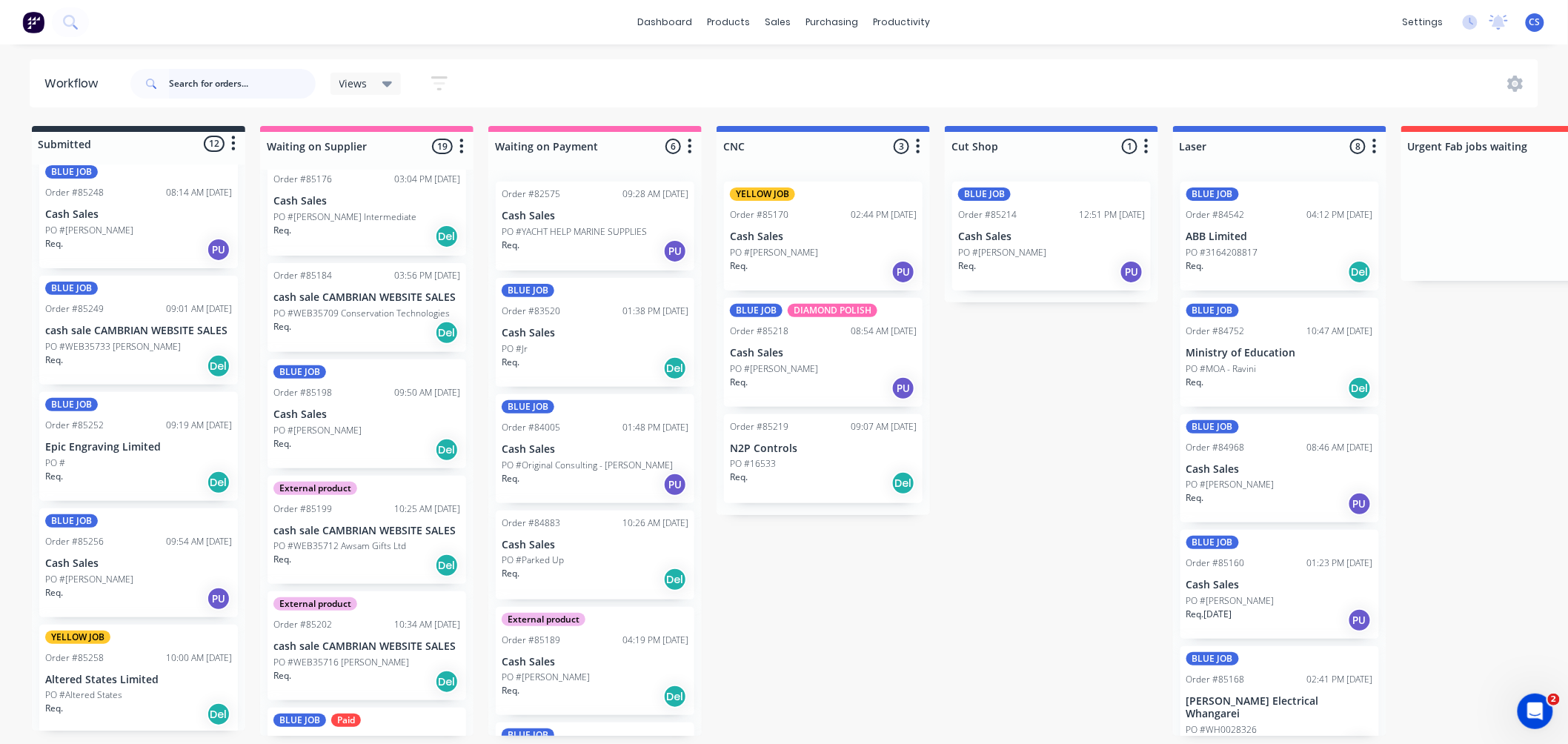
scroll to position [833, 0]
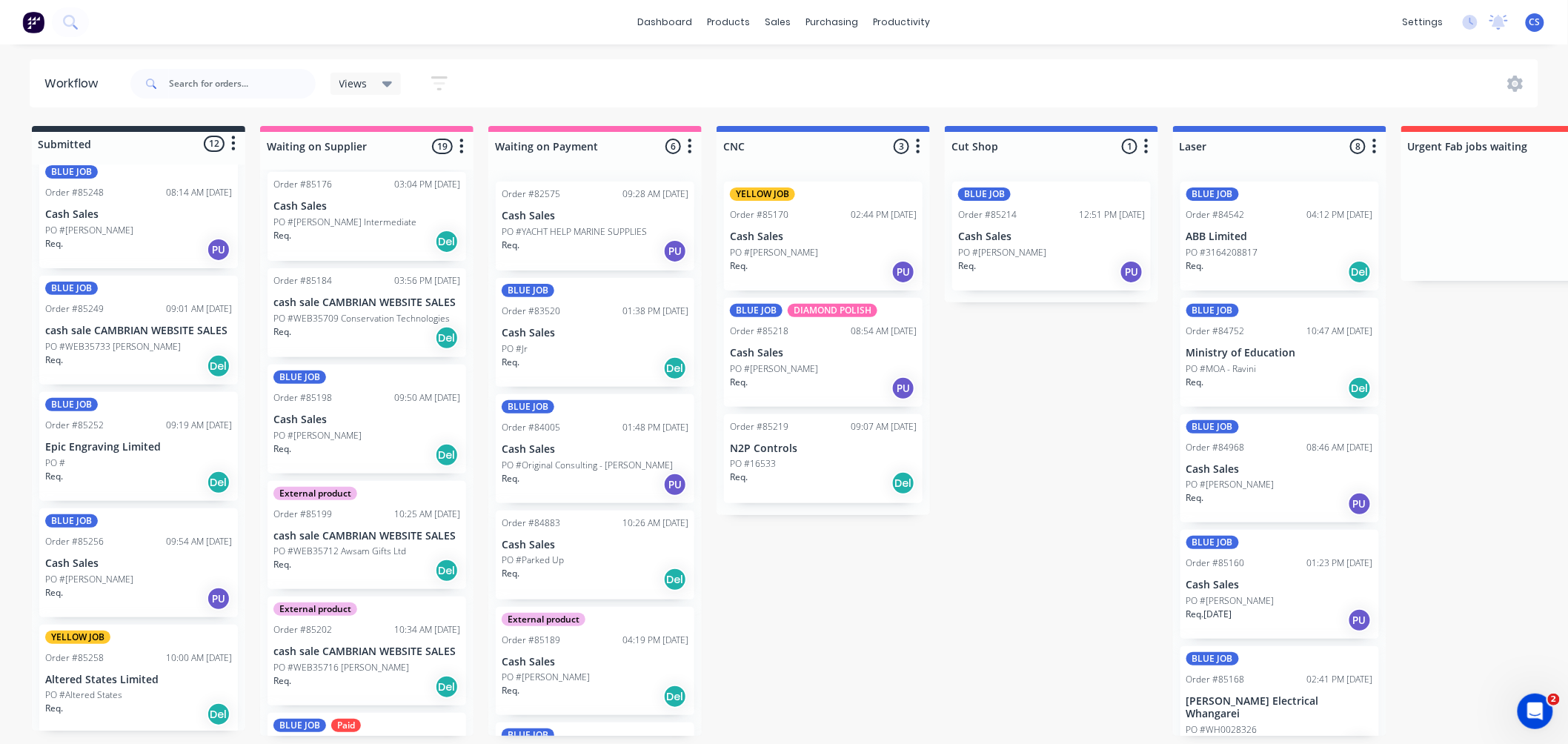
click at [358, 650] on p "cash sale CAMBRIAN WEBSITE SALES" at bounding box center [367, 652] width 187 height 13
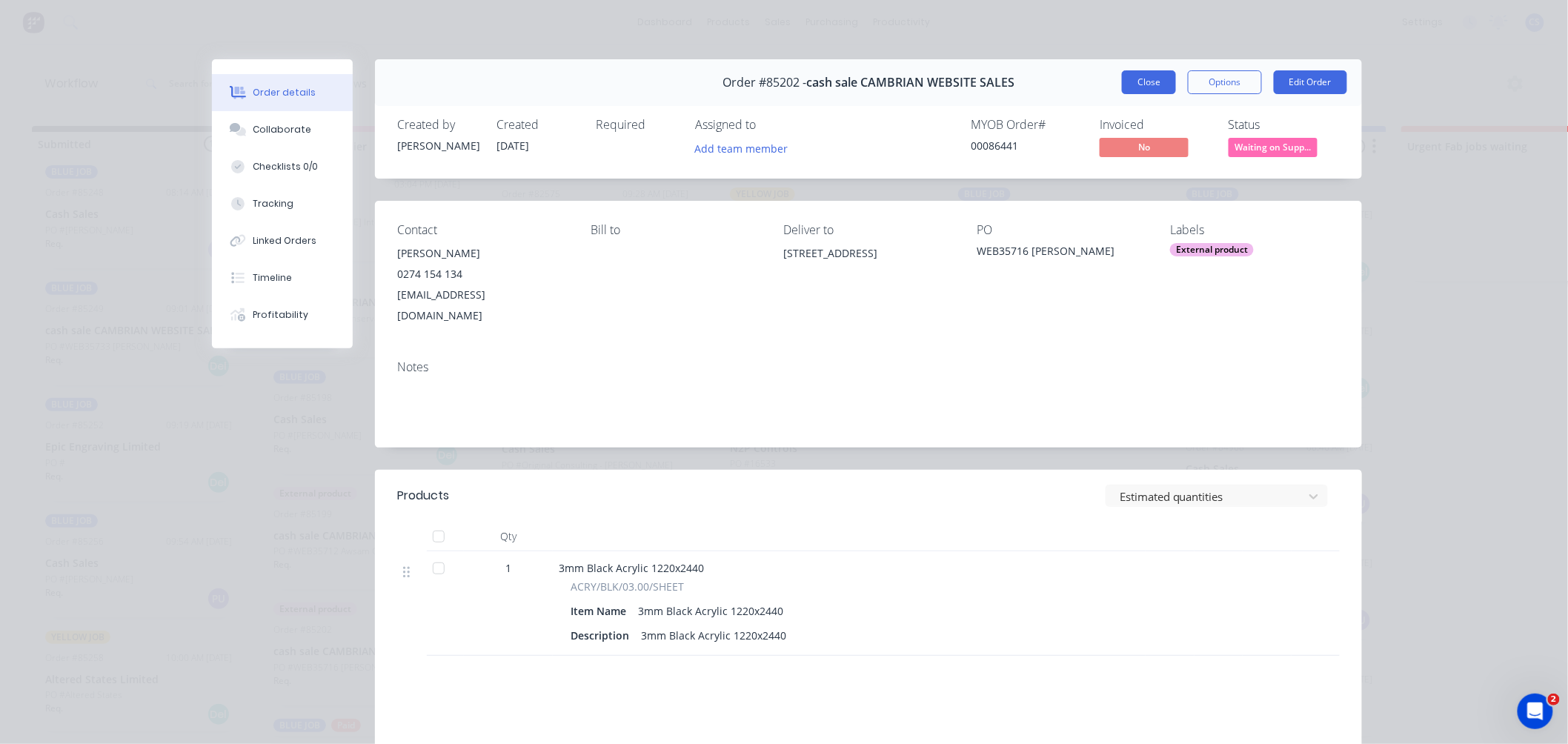
click at [1138, 86] on button "Close" at bounding box center [1149, 82] width 54 height 23
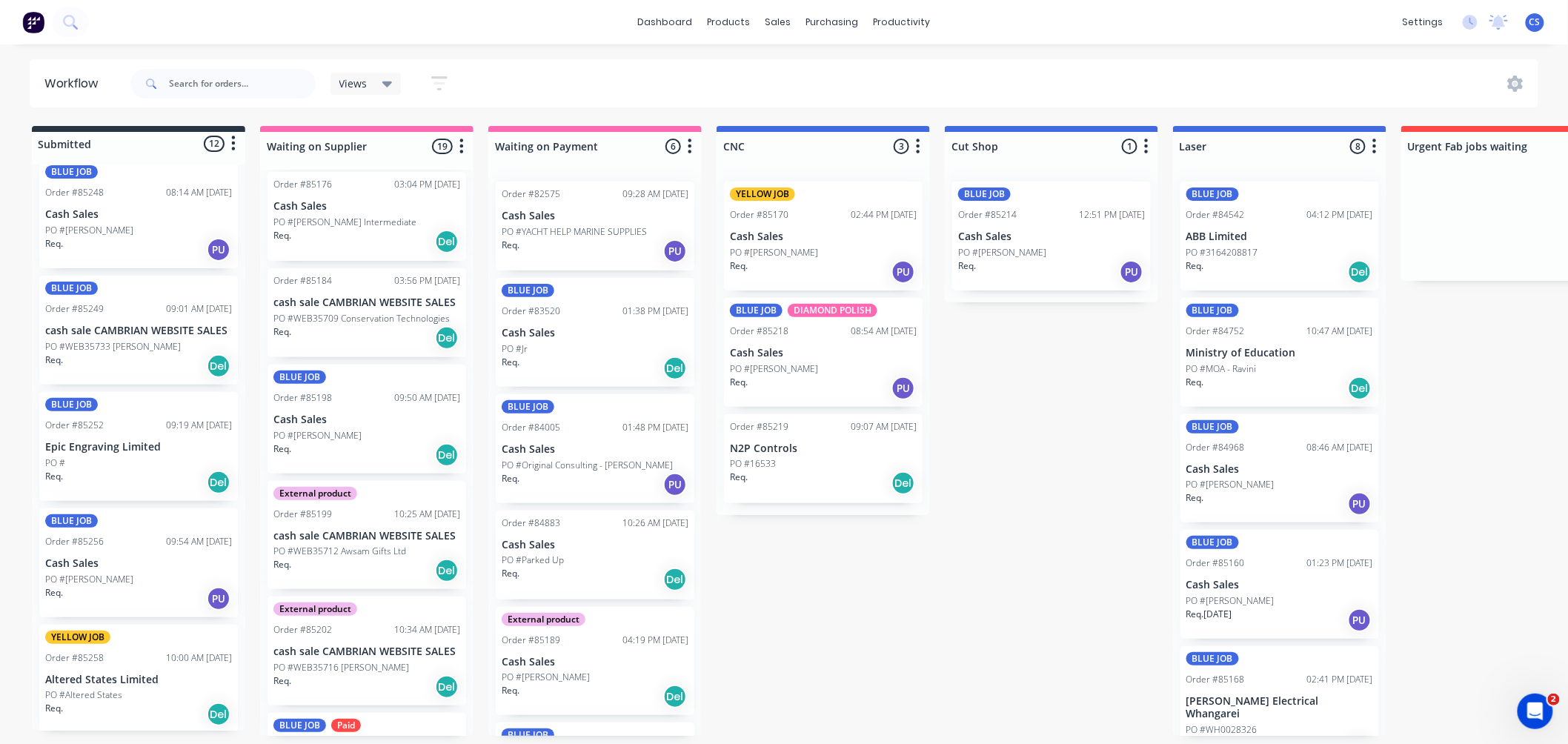
click at [358, 532] on p "cash sale CAMBRIAN WEBSITE SALES" at bounding box center [367, 536] width 187 height 13
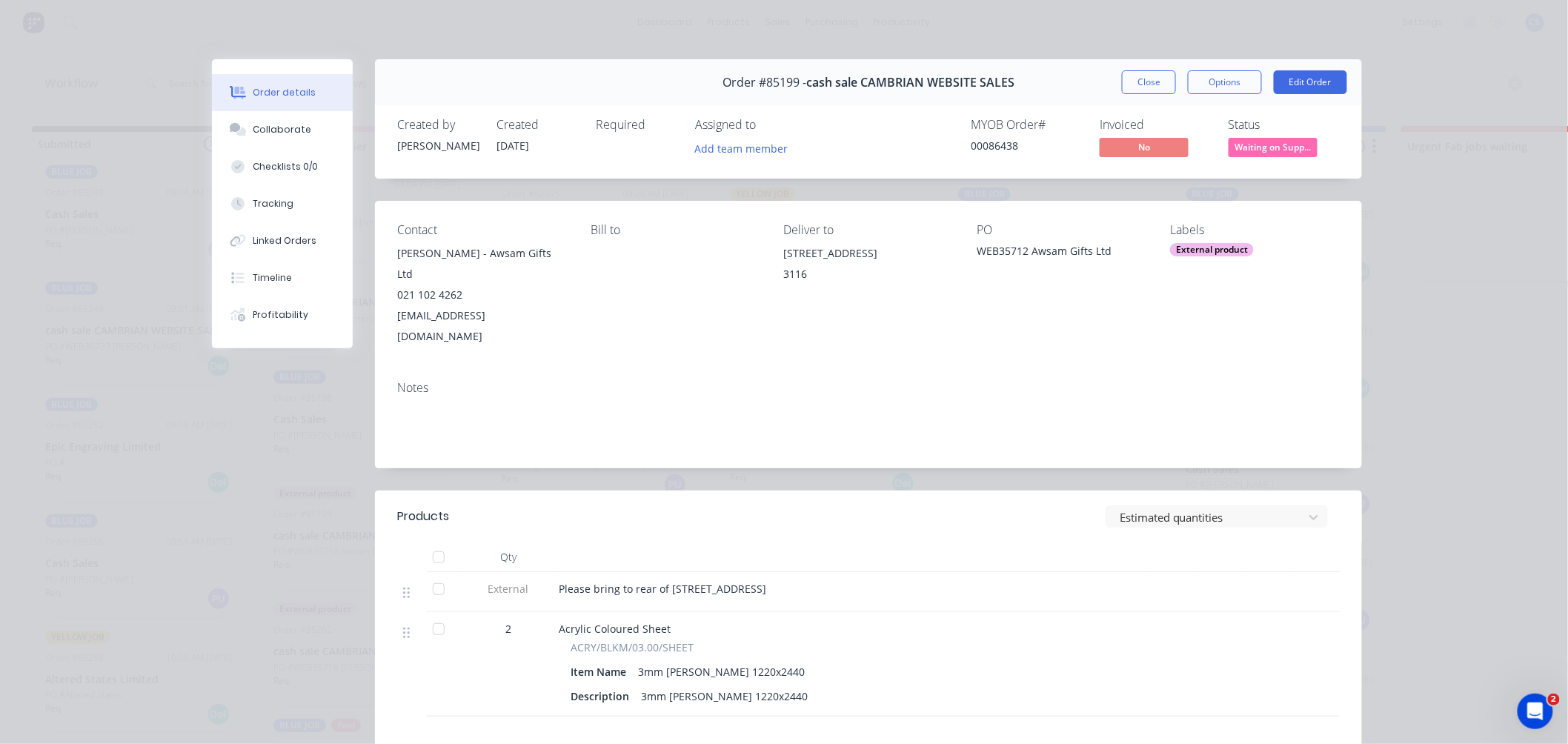
drag, startPoint x: 1135, startPoint y: 82, endPoint x: 580, endPoint y: 471, distance: 677.8
click at [1135, 82] on button "Close" at bounding box center [1149, 82] width 54 height 23
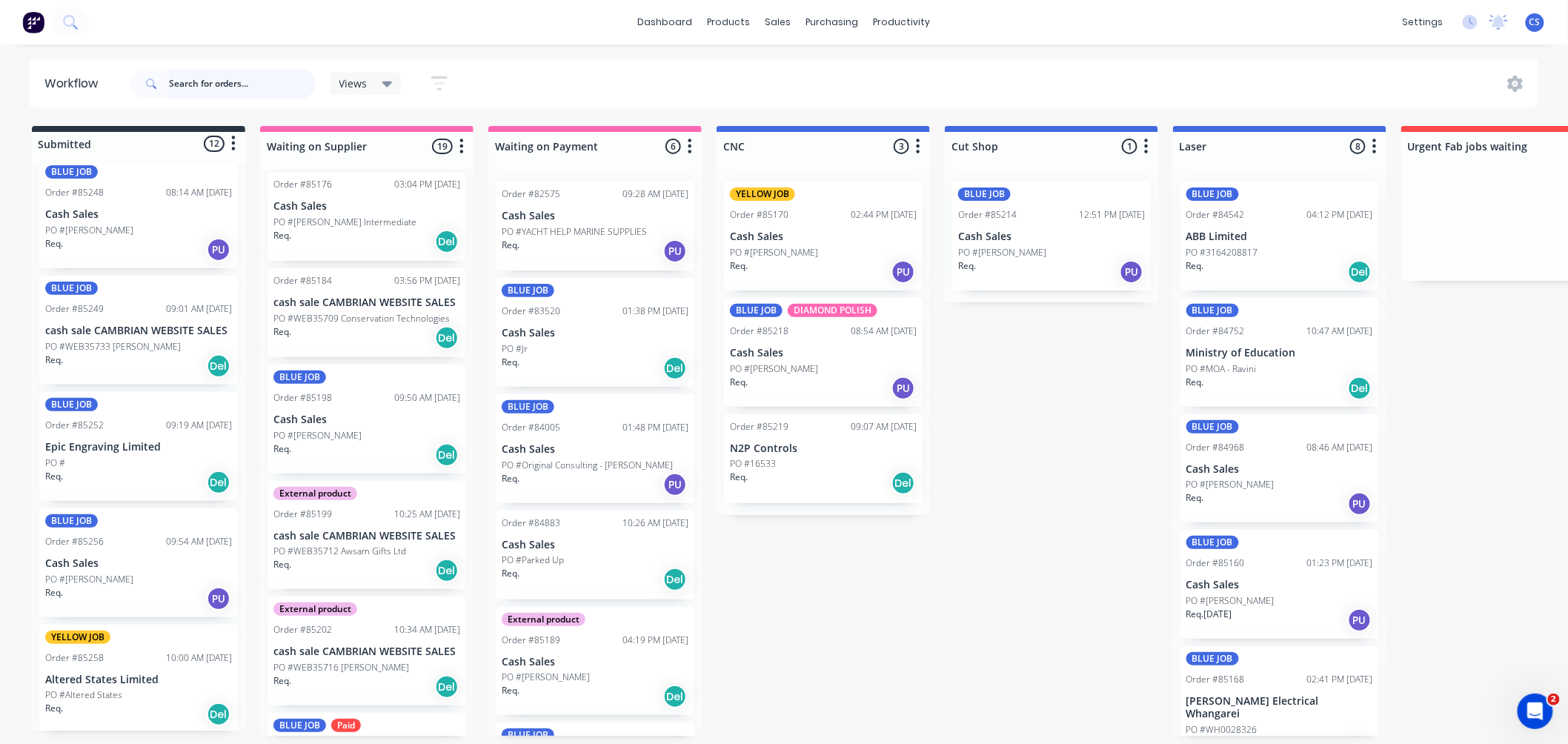
scroll to position [751, 0]
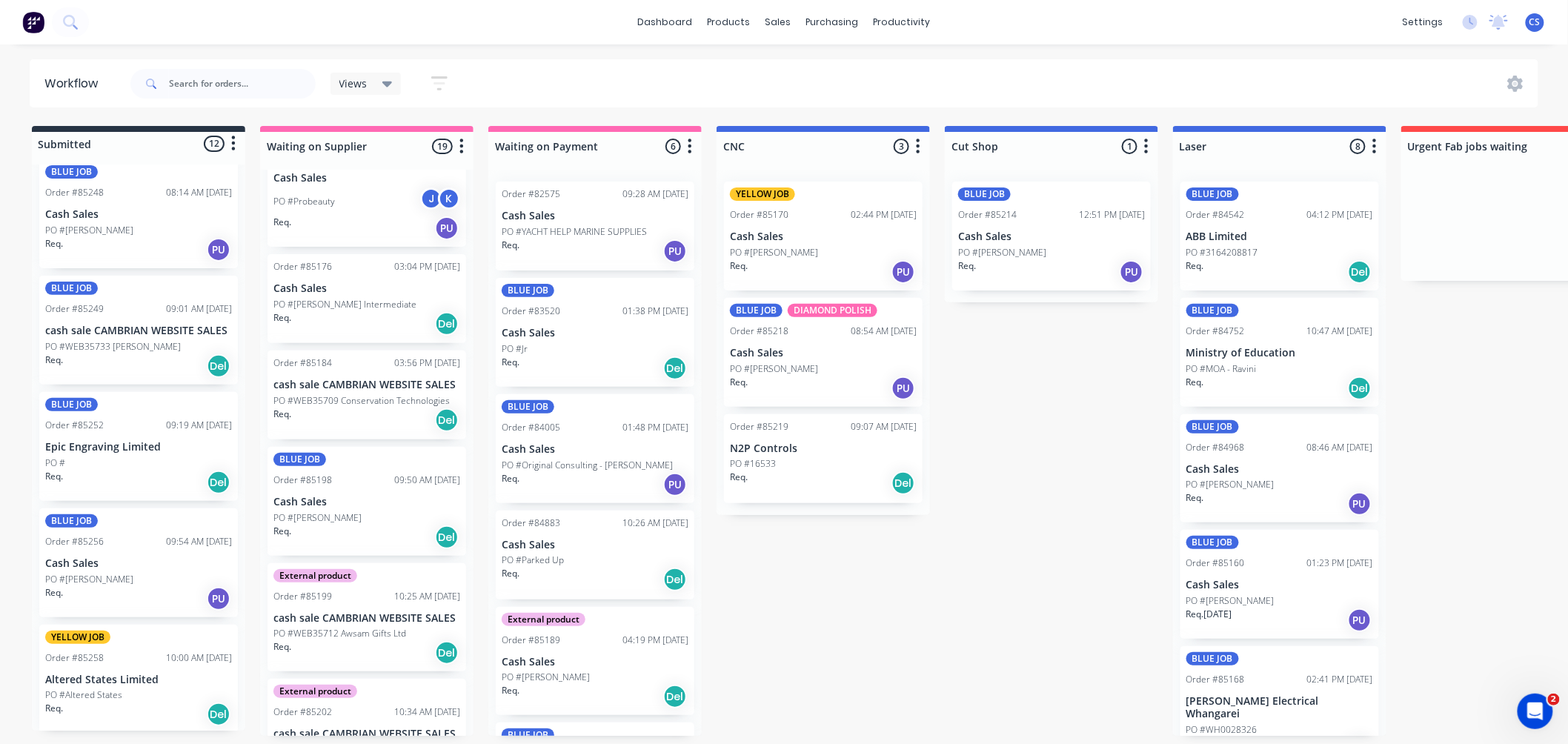
click at [386, 394] on p "PO #WEB35709 Conservation Technologies" at bounding box center [361, 400] width 176 height 13
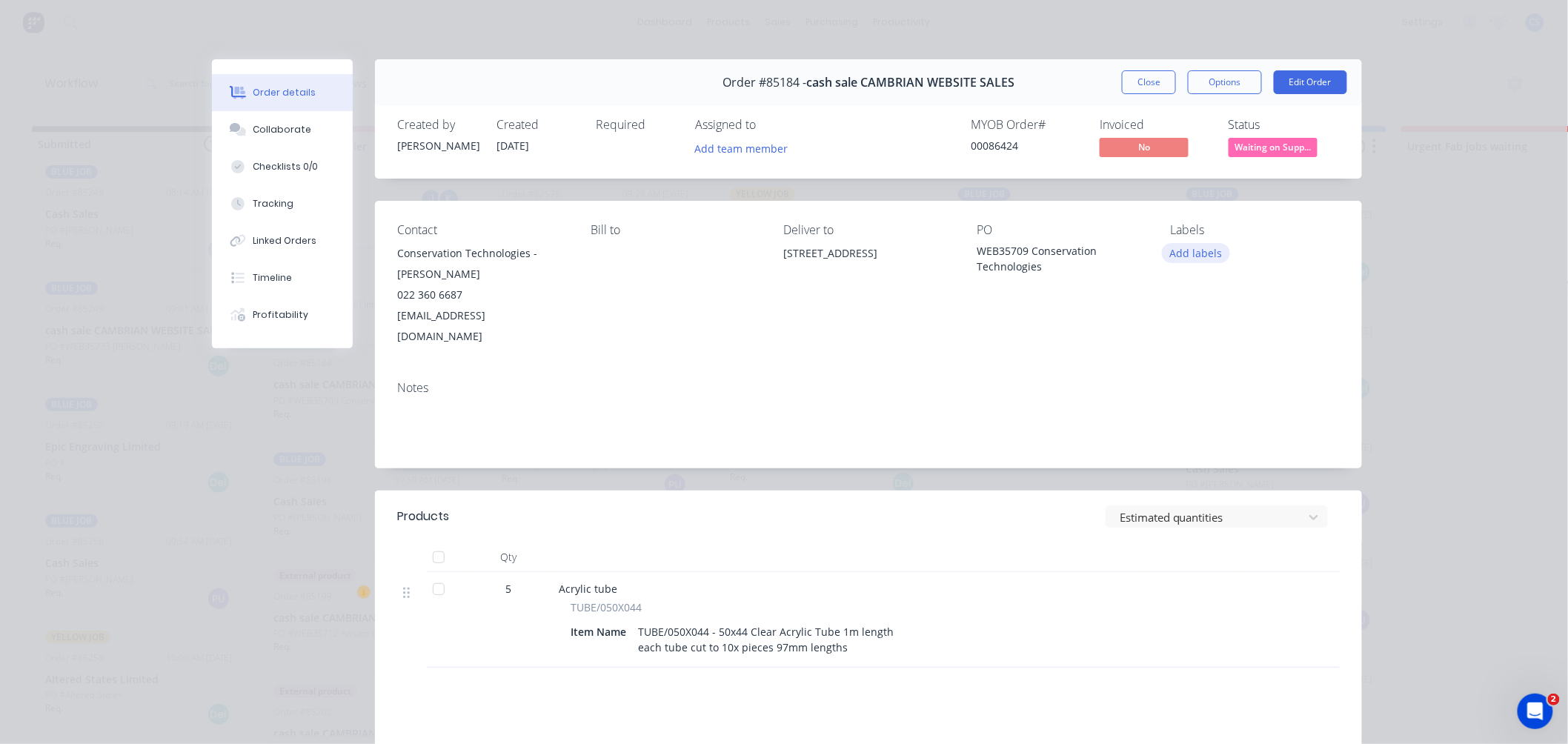
click at [1194, 249] on button "Add labels" at bounding box center [1196, 253] width 68 height 20
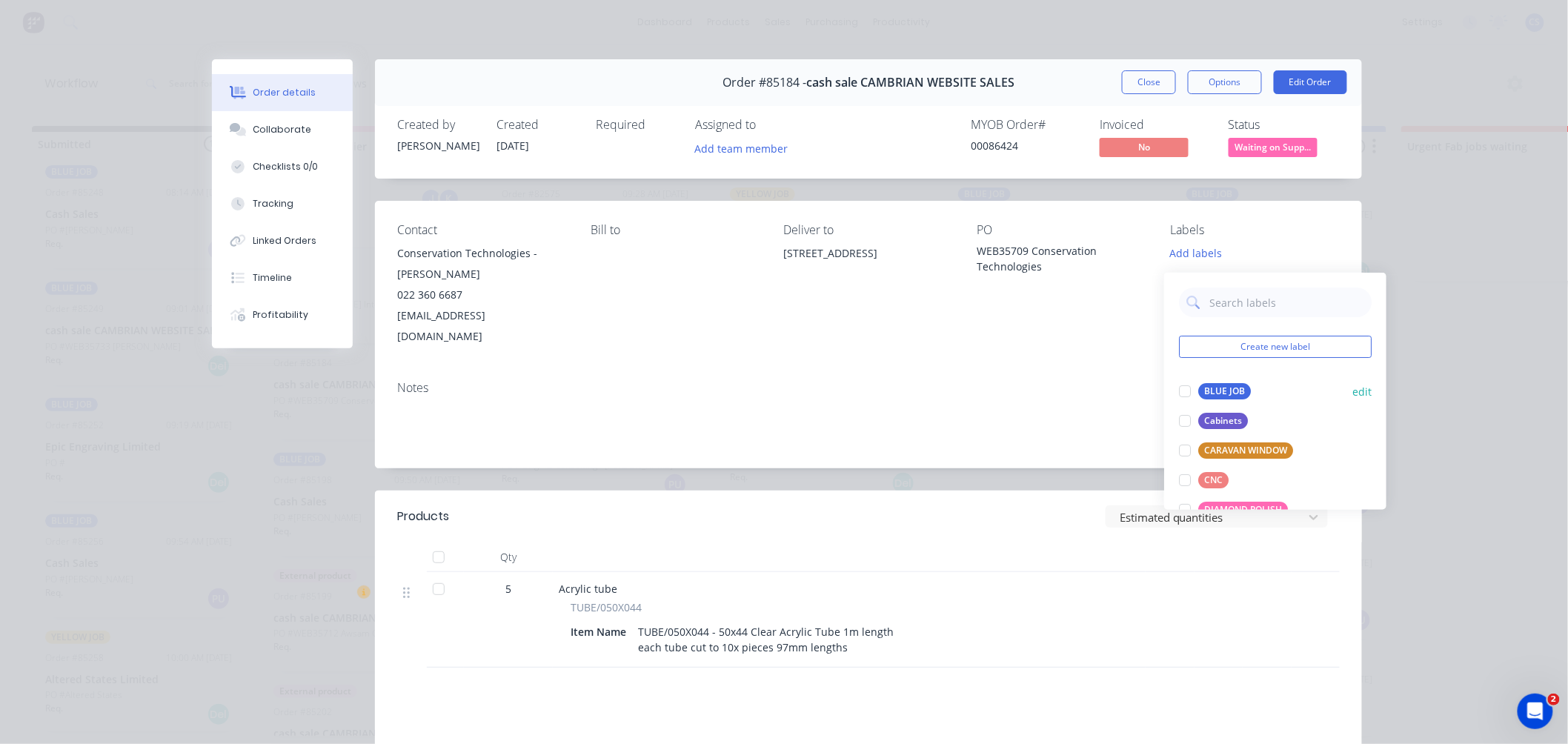
click at [1223, 383] on div "BLUE JOB" at bounding box center [1225, 391] width 53 height 16
click at [1132, 83] on button "Close" at bounding box center [1149, 82] width 54 height 23
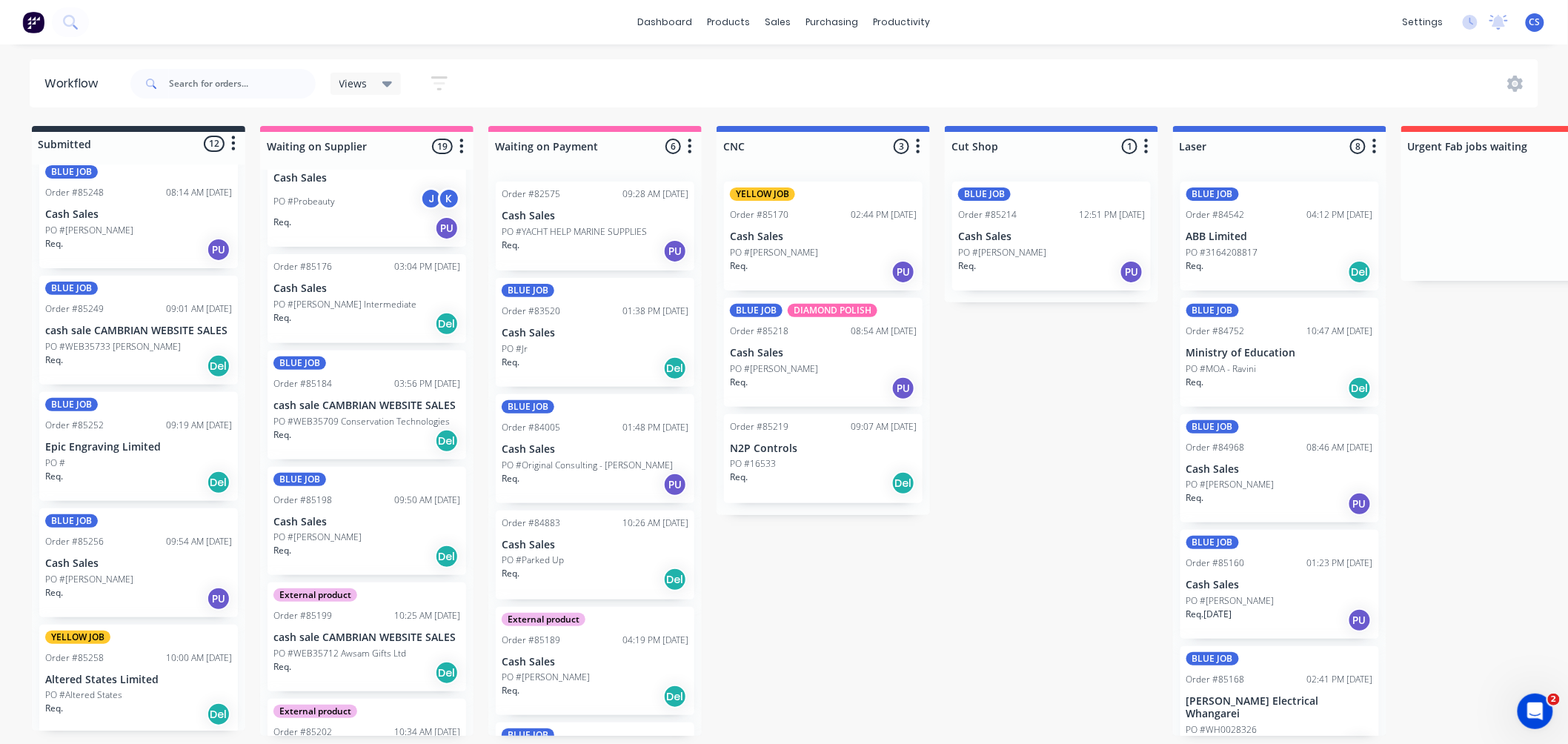
click at [364, 315] on div "Req. Del" at bounding box center [367, 324] width 187 height 25
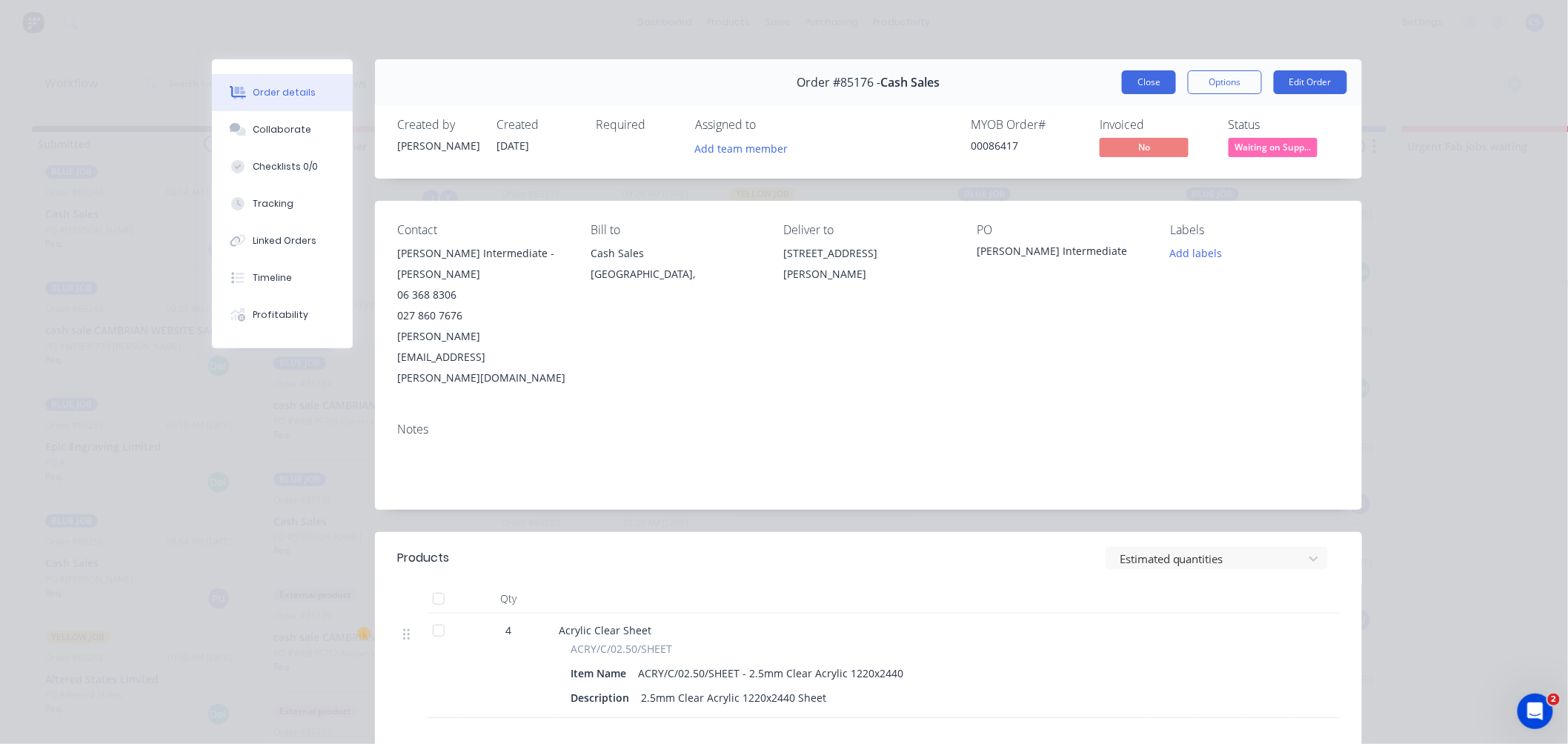
click at [1146, 82] on button "Close" at bounding box center [1149, 82] width 54 height 23
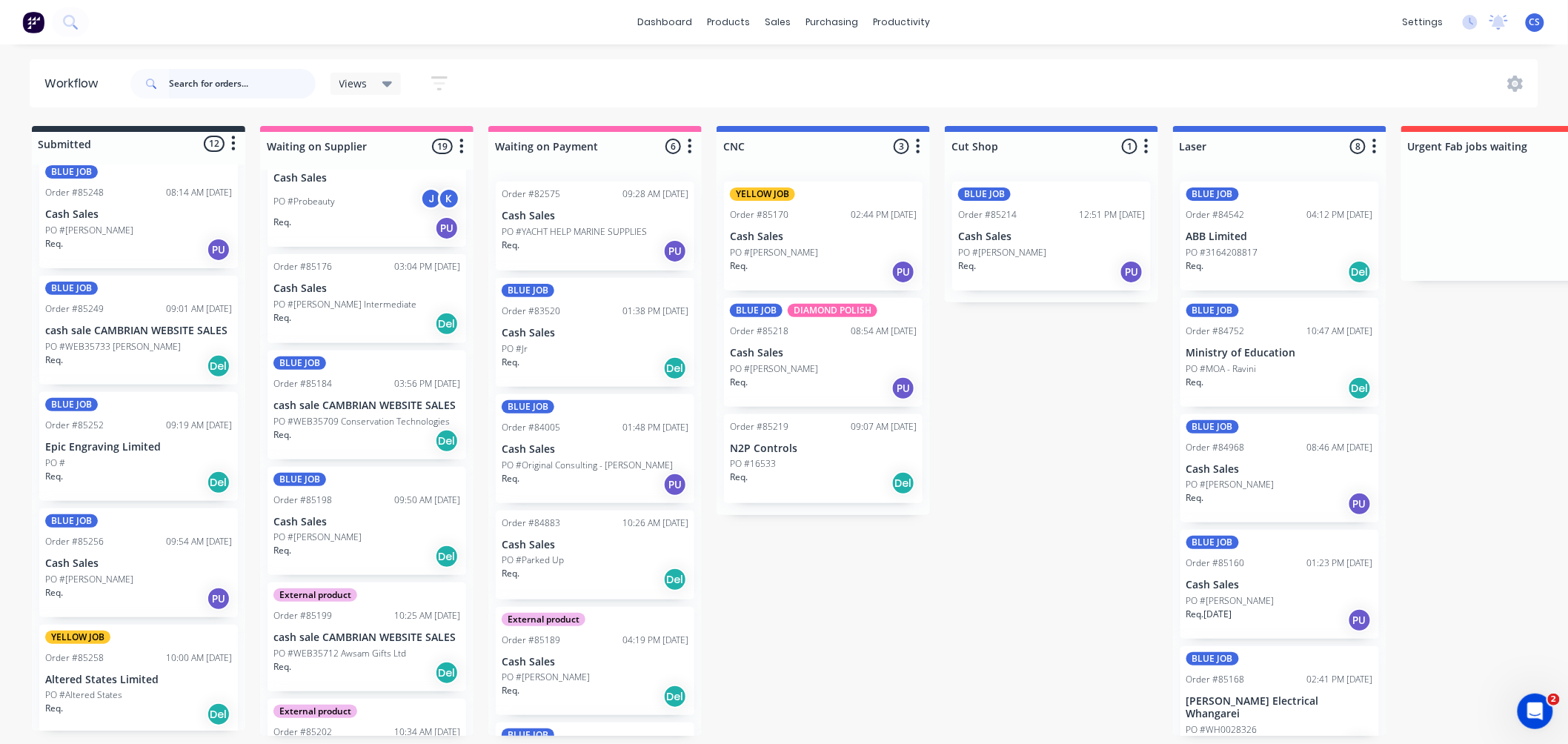
scroll to position [668, 0]
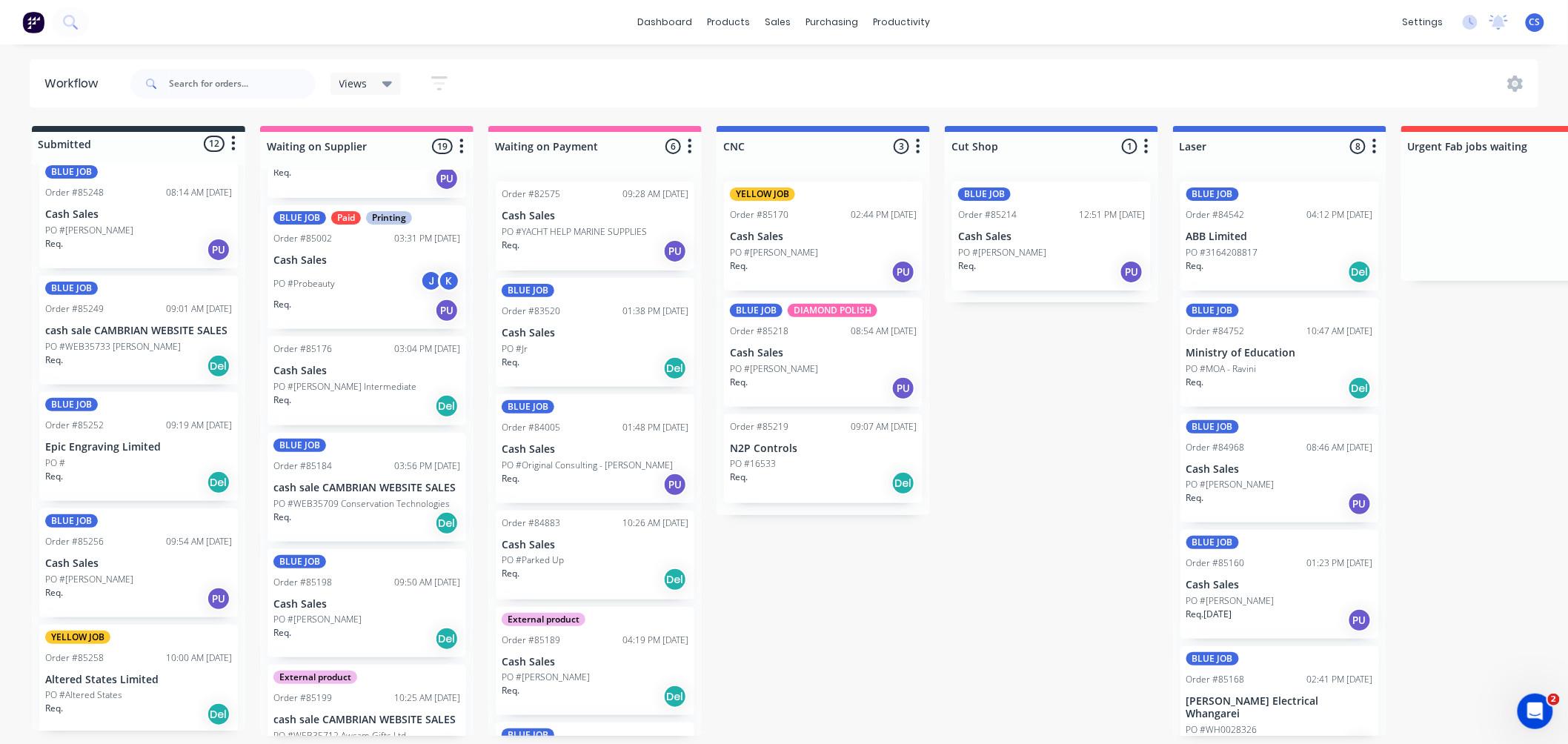
click at [381, 402] on div "Req. Del" at bounding box center [367, 407] width 187 height 25
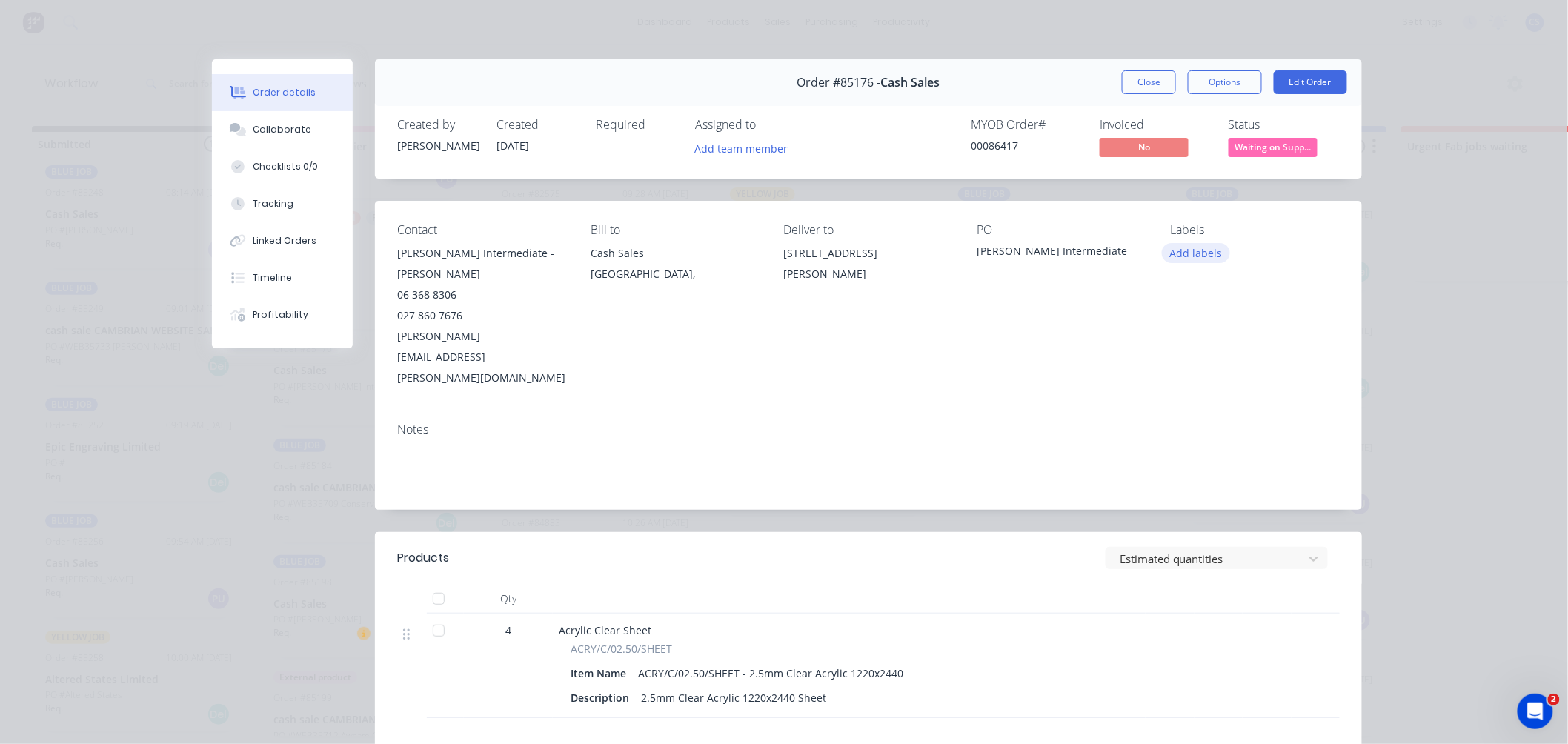
click at [1197, 255] on button "Add labels" at bounding box center [1196, 253] width 68 height 20
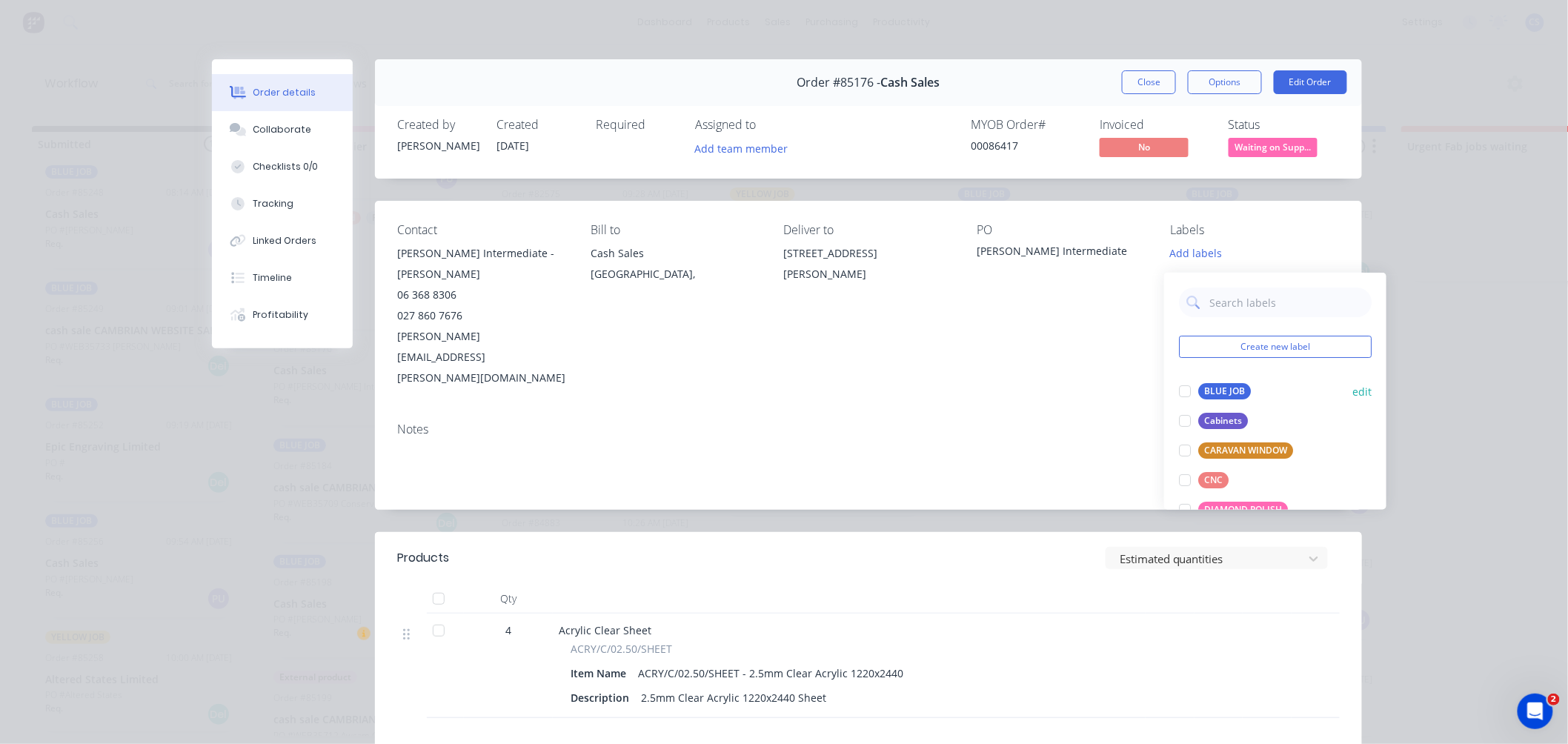
click at [1218, 383] on div "BLUE JOB" at bounding box center [1225, 391] width 53 height 16
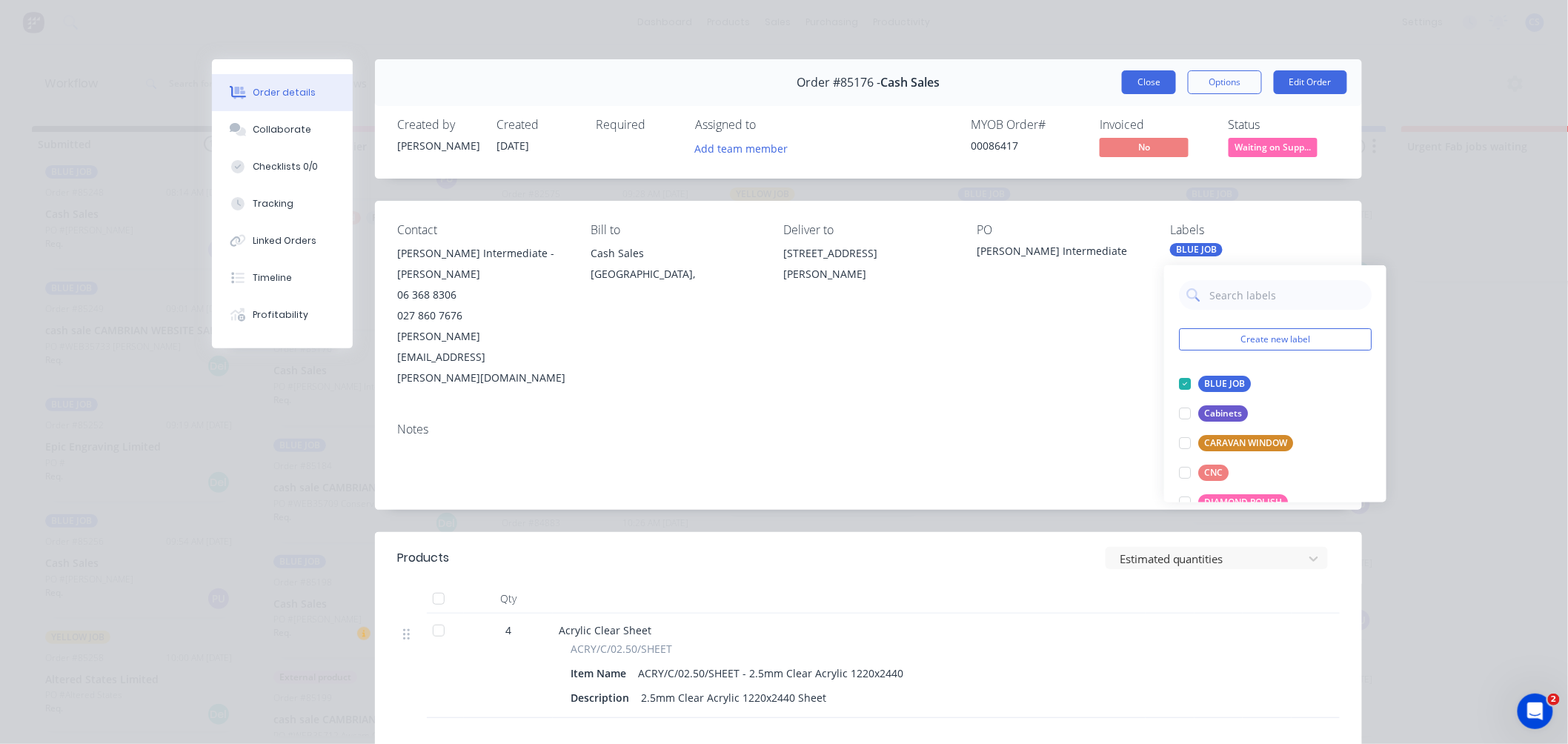
click at [1152, 86] on button "Close" at bounding box center [1149, 82] width 54 height 23
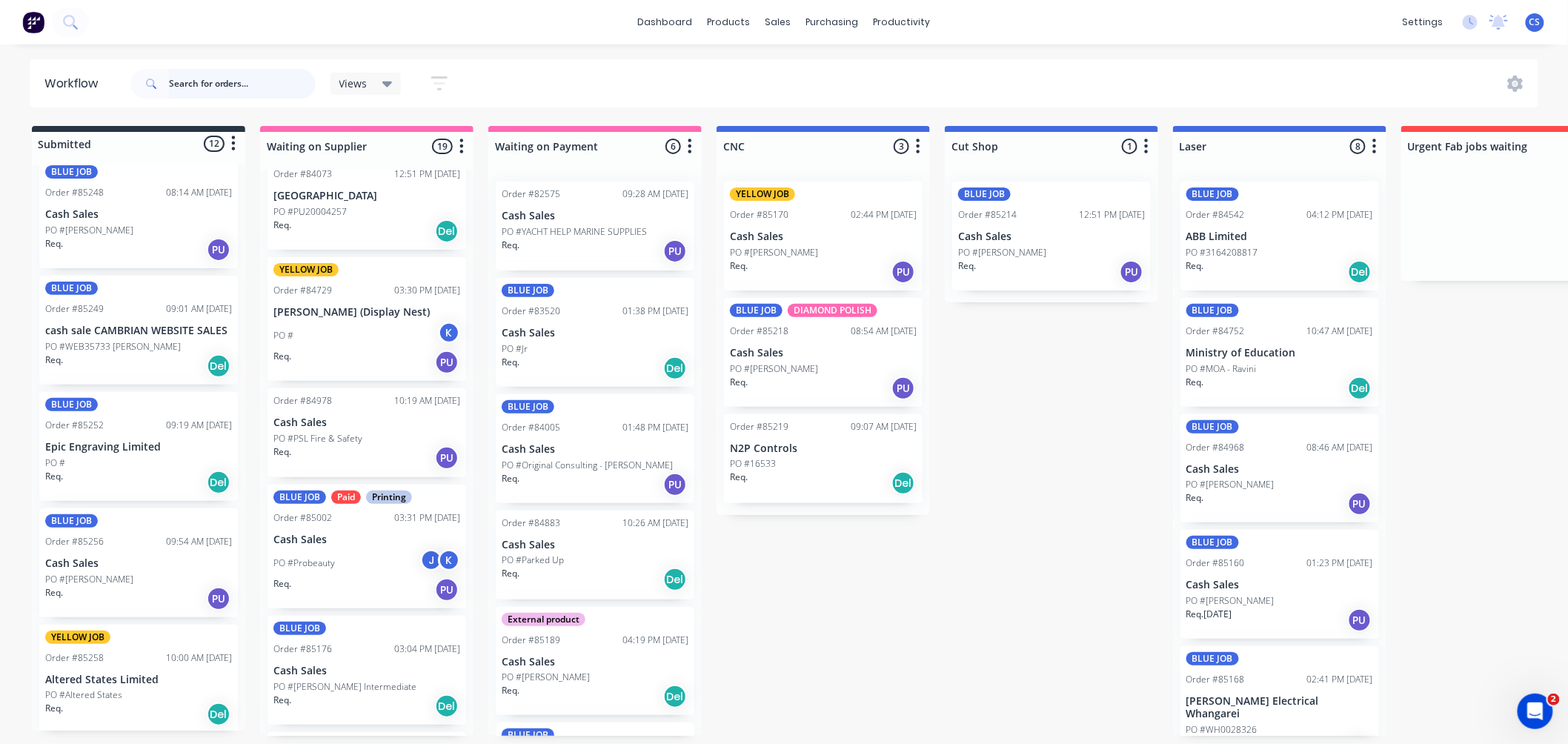
scroll to position [339, 0]
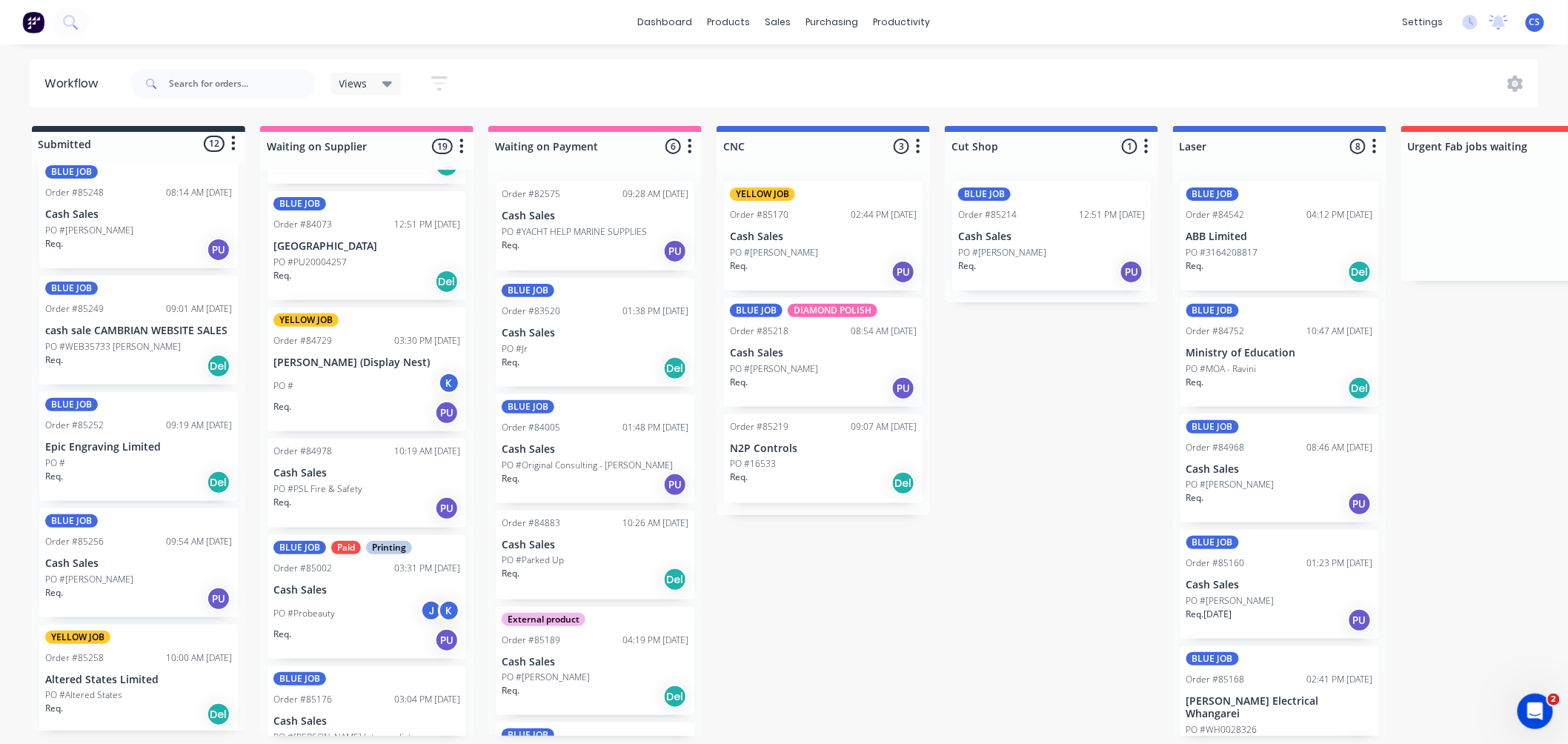
click at [365, 362] on p "[PERSON_NAME] (Display Nest)" at bounding box center [367, 363] width 187 height 13
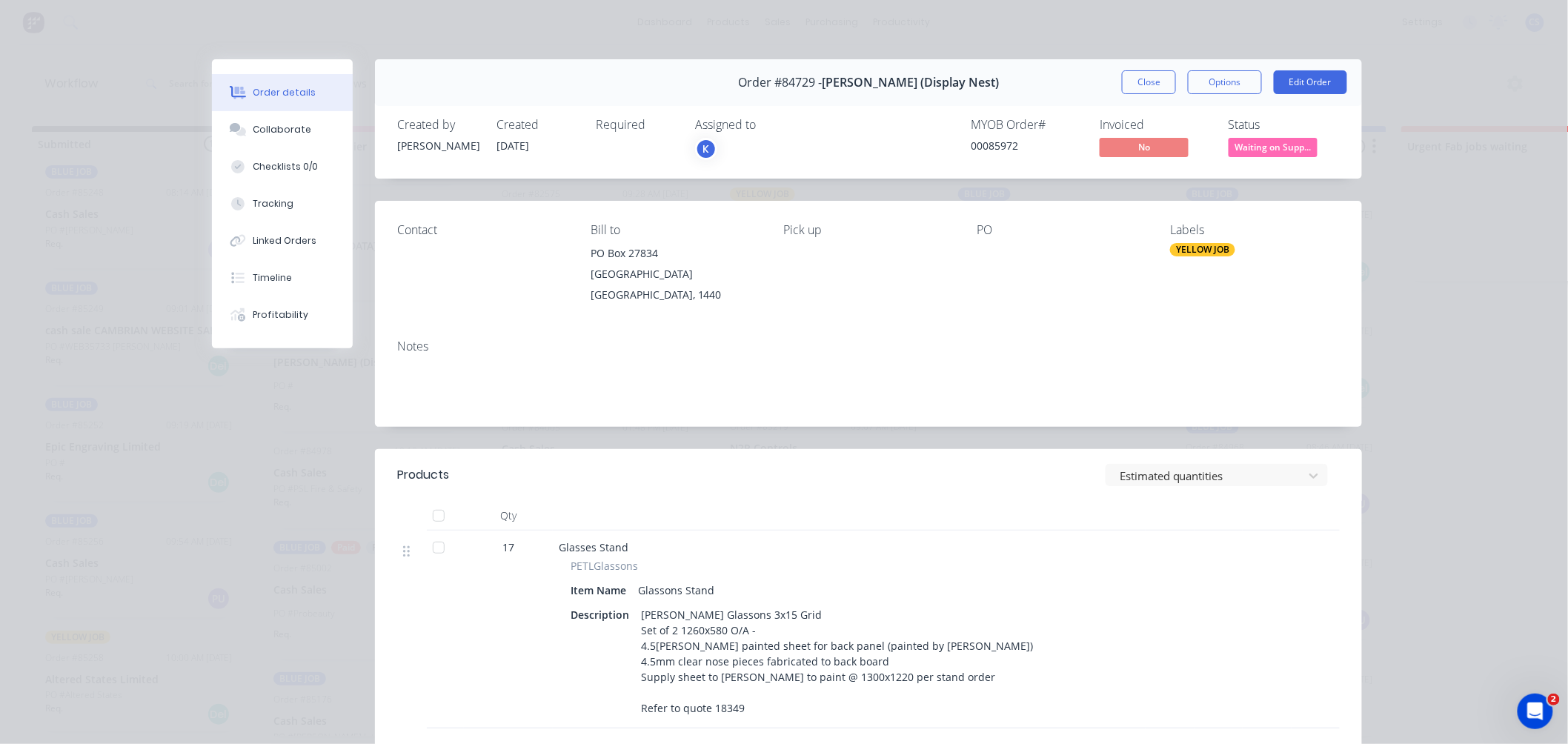
click at [1261, 146] on span "Waiting on Supp..." at bounding box center [1272, 147] width 89 height 19
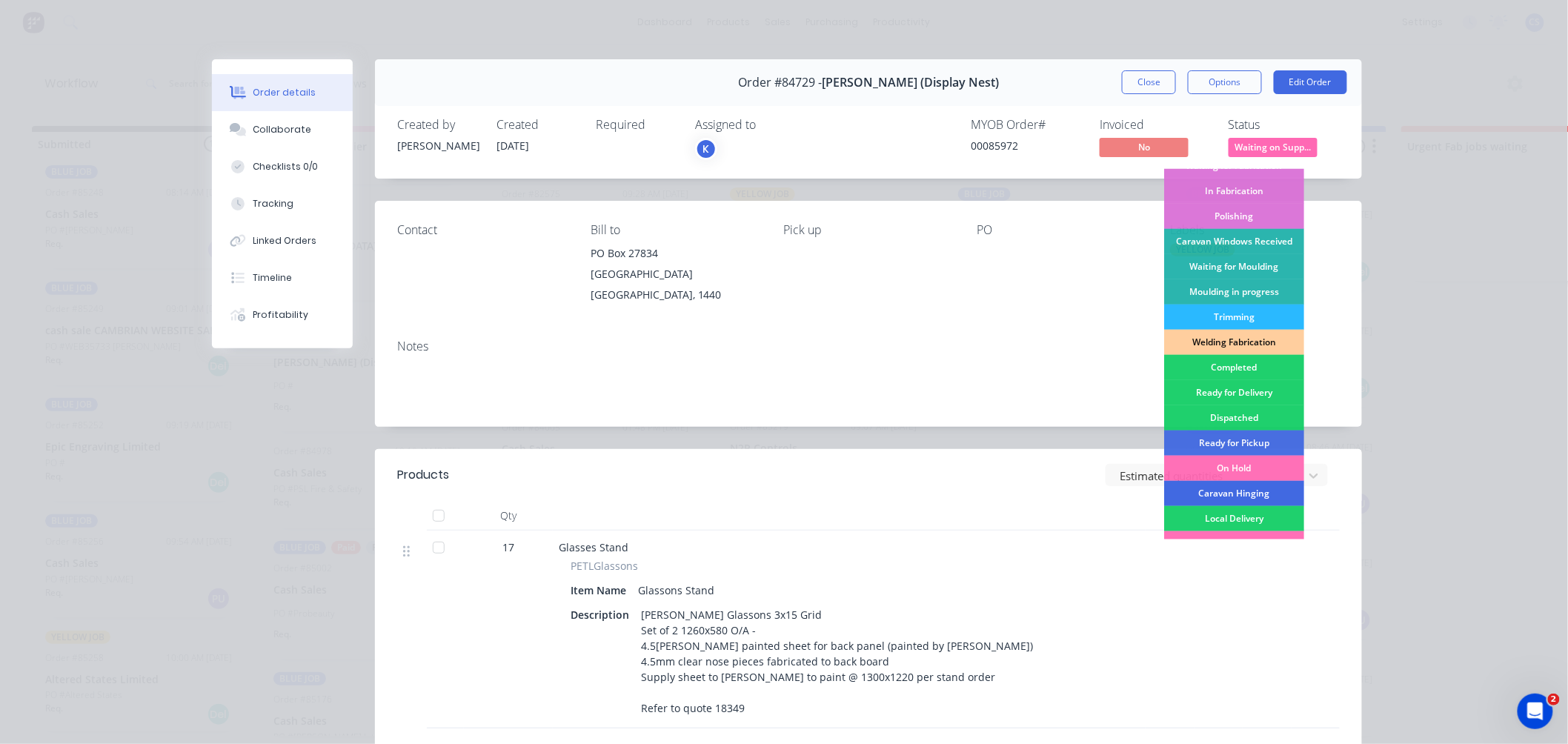
scroll to position [259, 0]
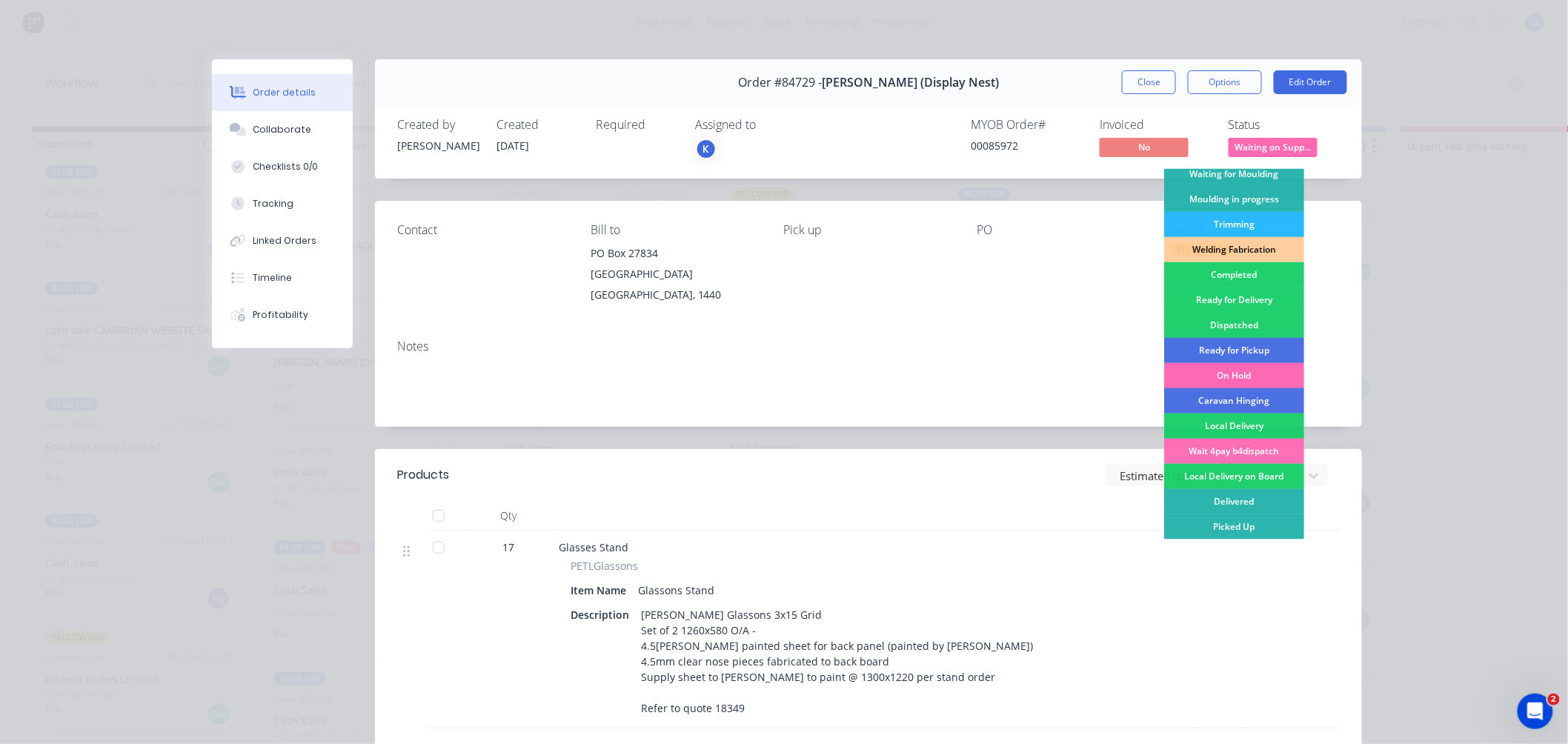
click at [1223, 373] on div "On Hold" at bounding box center [1234, 376] width 140 height 25
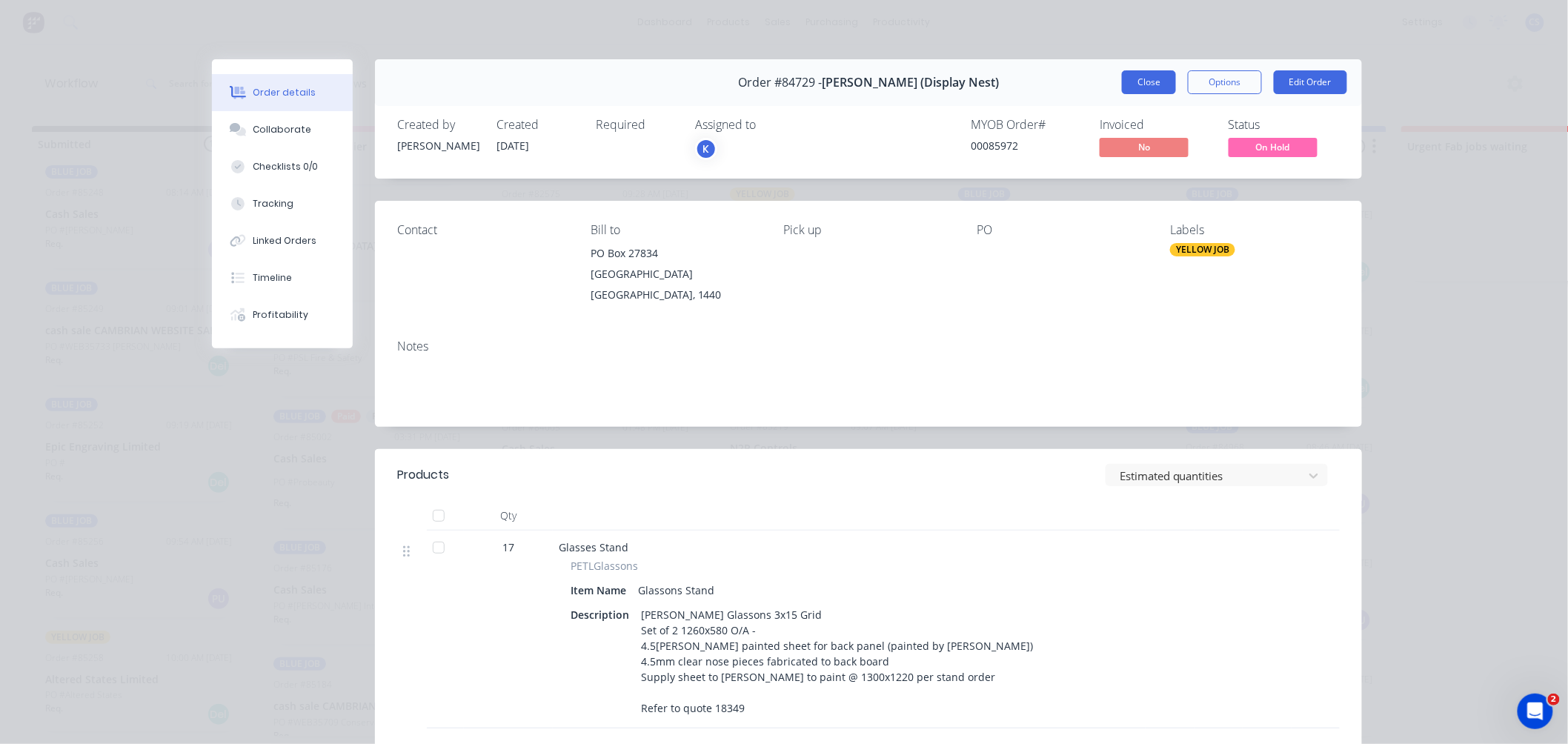
click at [1134, 82] on button "Close" at bounding box center [1149, 82] width 54 height 23
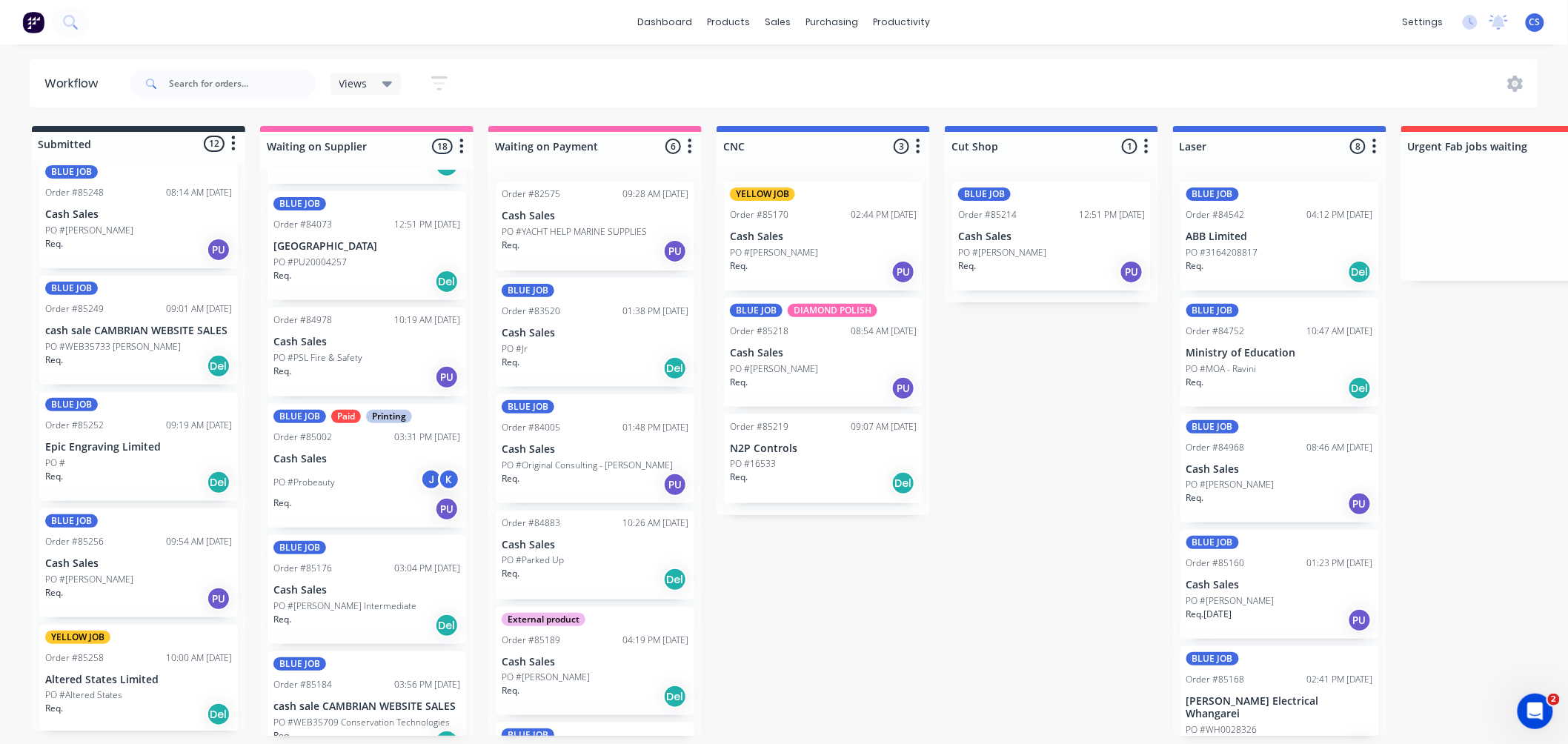
click at [352, 357] on p "PO #PSL Fire & Safety" at bounding box center [317, 358] width 89 height 13
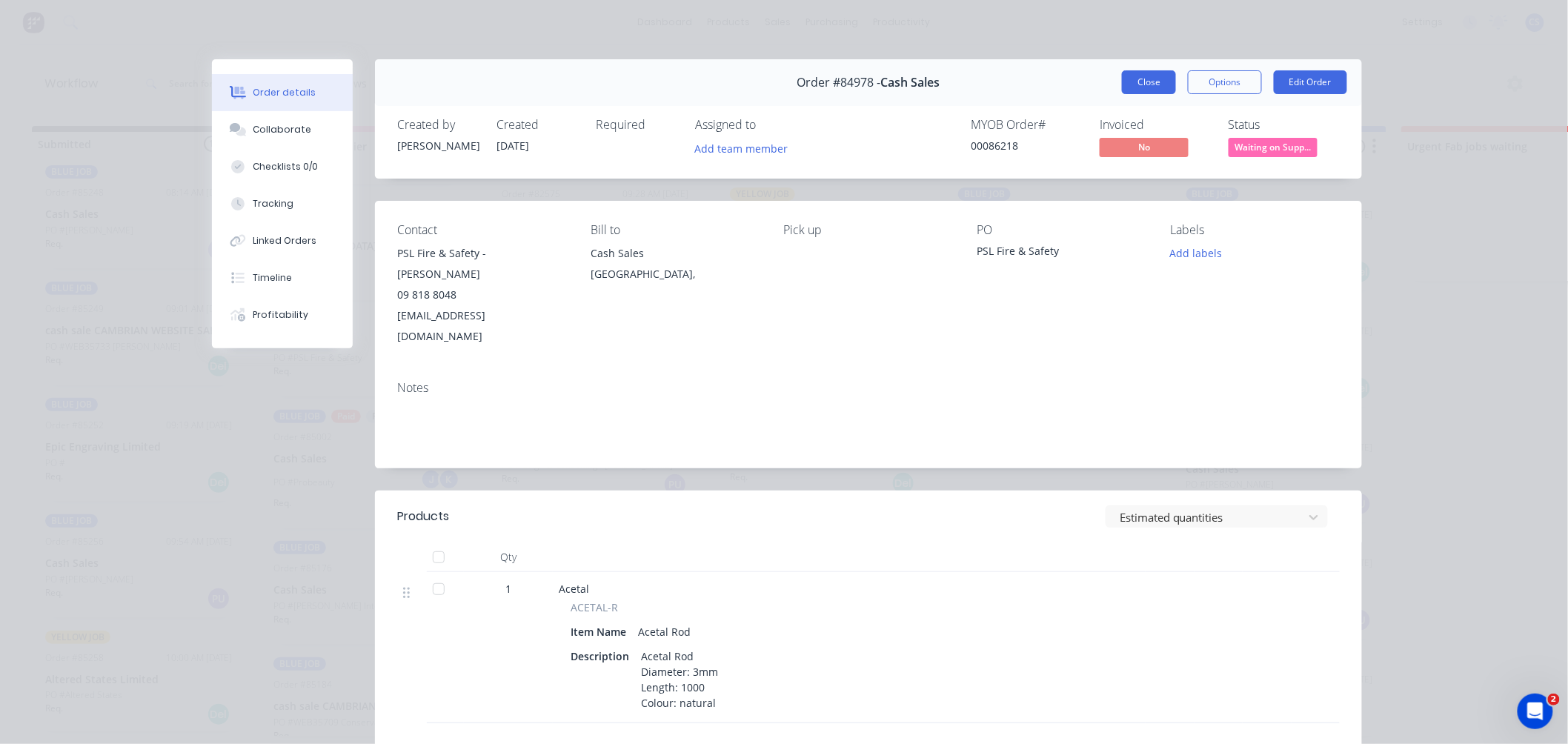
click at [1144, 78] on button "Close" at bounding box center [1149, 82] width 54 height 23
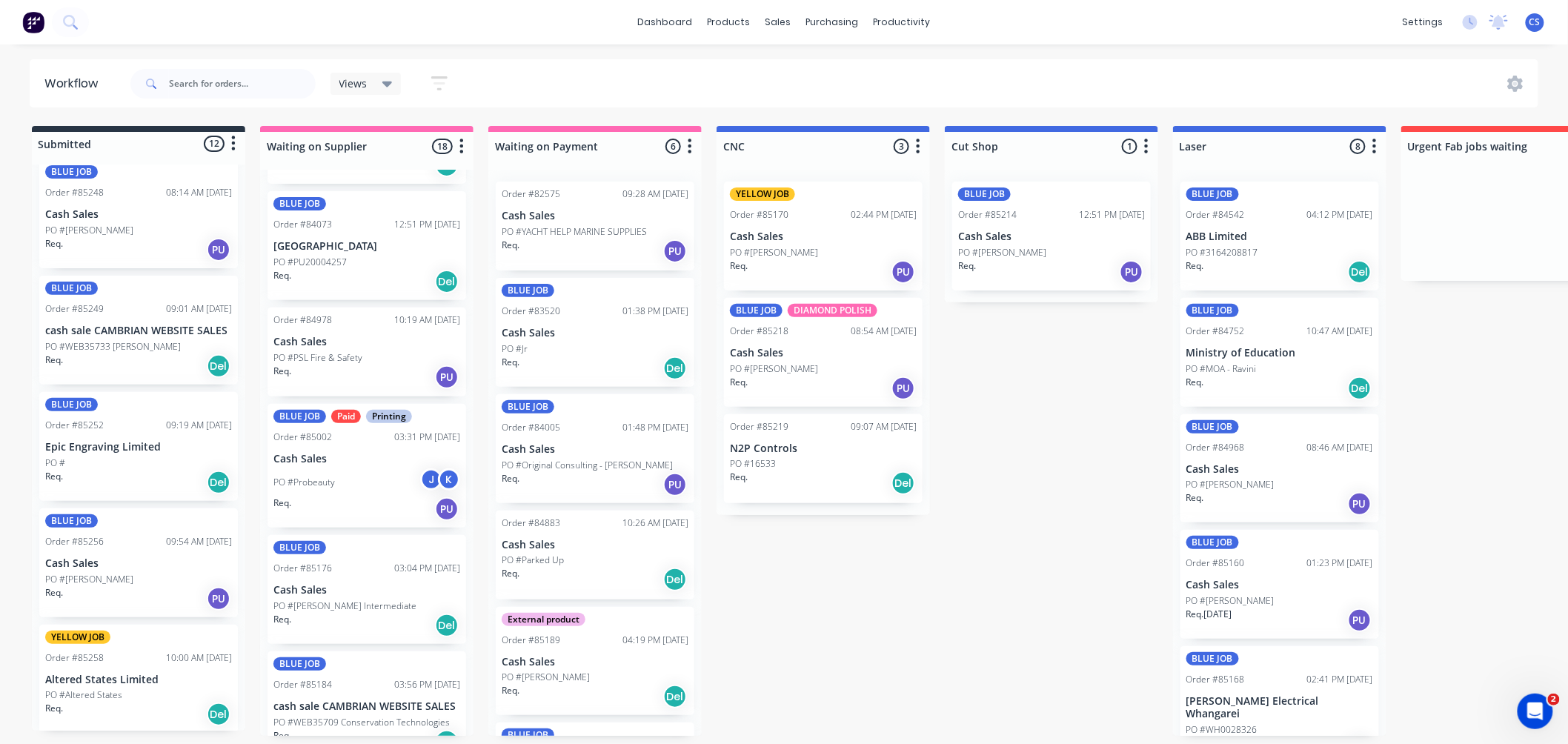
click at [394, 356] on div "PO #PSL Fire & Safety" at bounding box center [367, 358] width 187 height 13
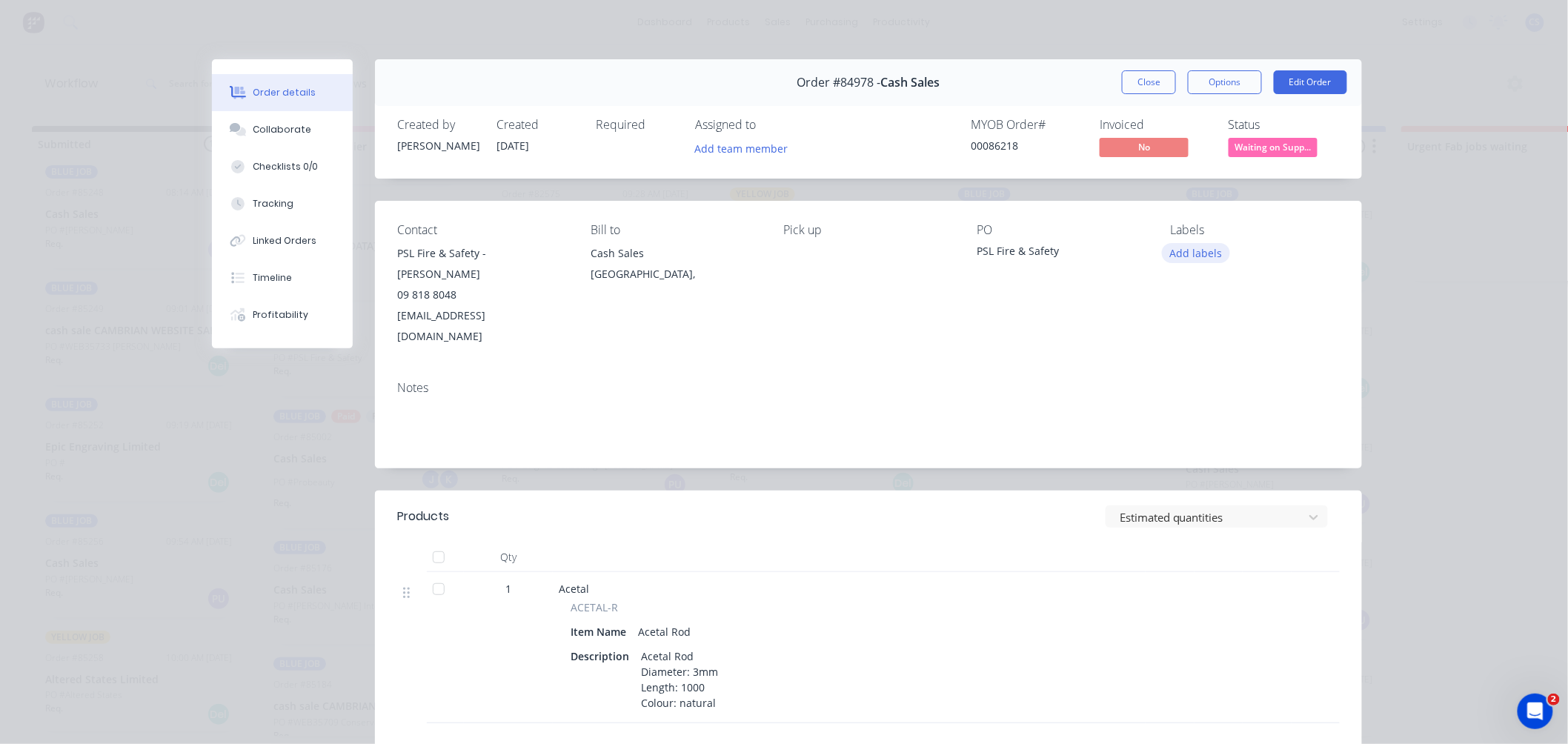
click at [1195, 255] on button "Add labels" at bounding box center [1196, 253] width 68 height 20
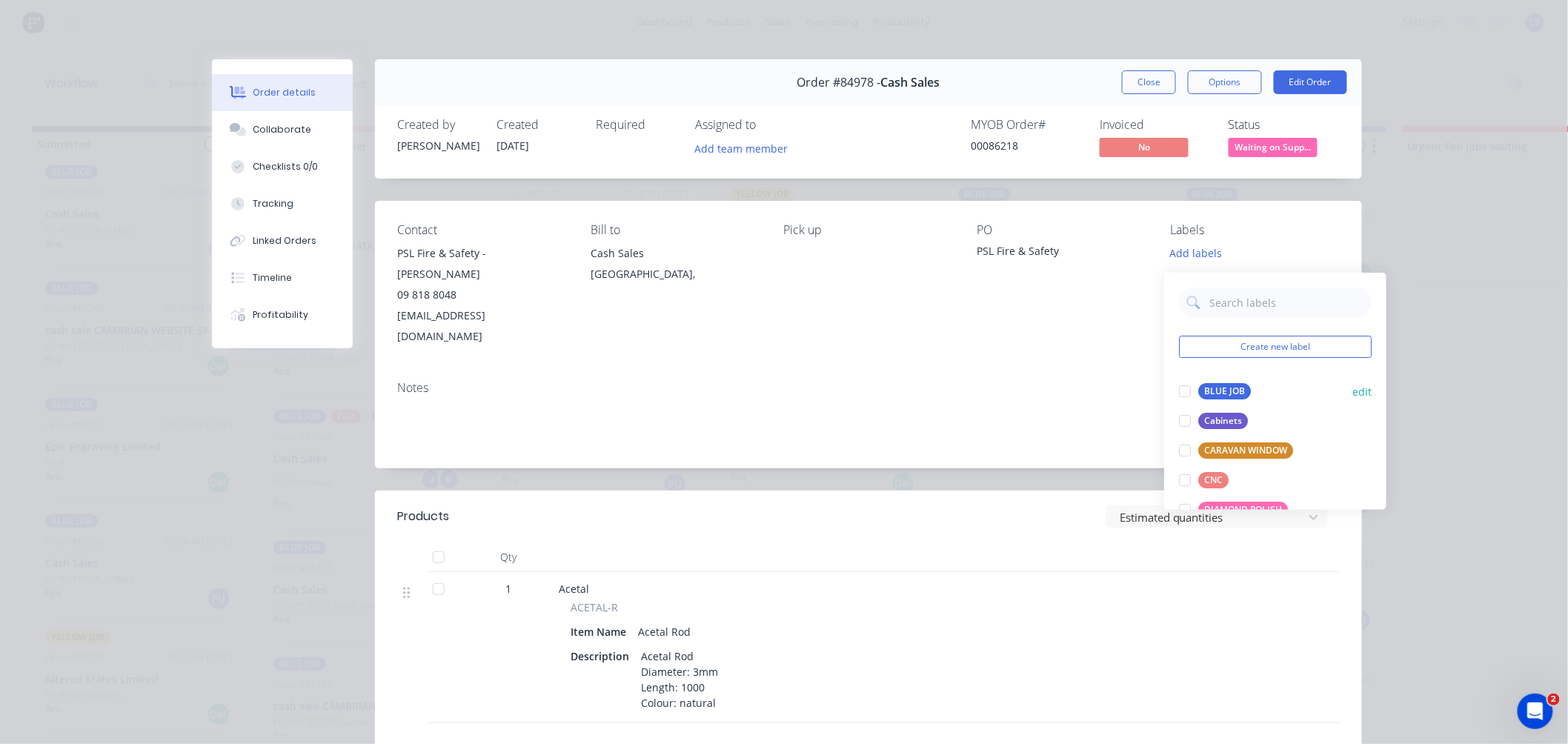
click at [1223, 383] on div "BLUE JOB" at bounding box center [1225, 391] width 53 height 16
drag, startPoint x: 1144, startPoint y: 79, endPoint x: 744, endPoint y: 191, distance: 415.4
click at [1144, 78] on button "Close" at bounding box center [1149, 82] width 54 height 23
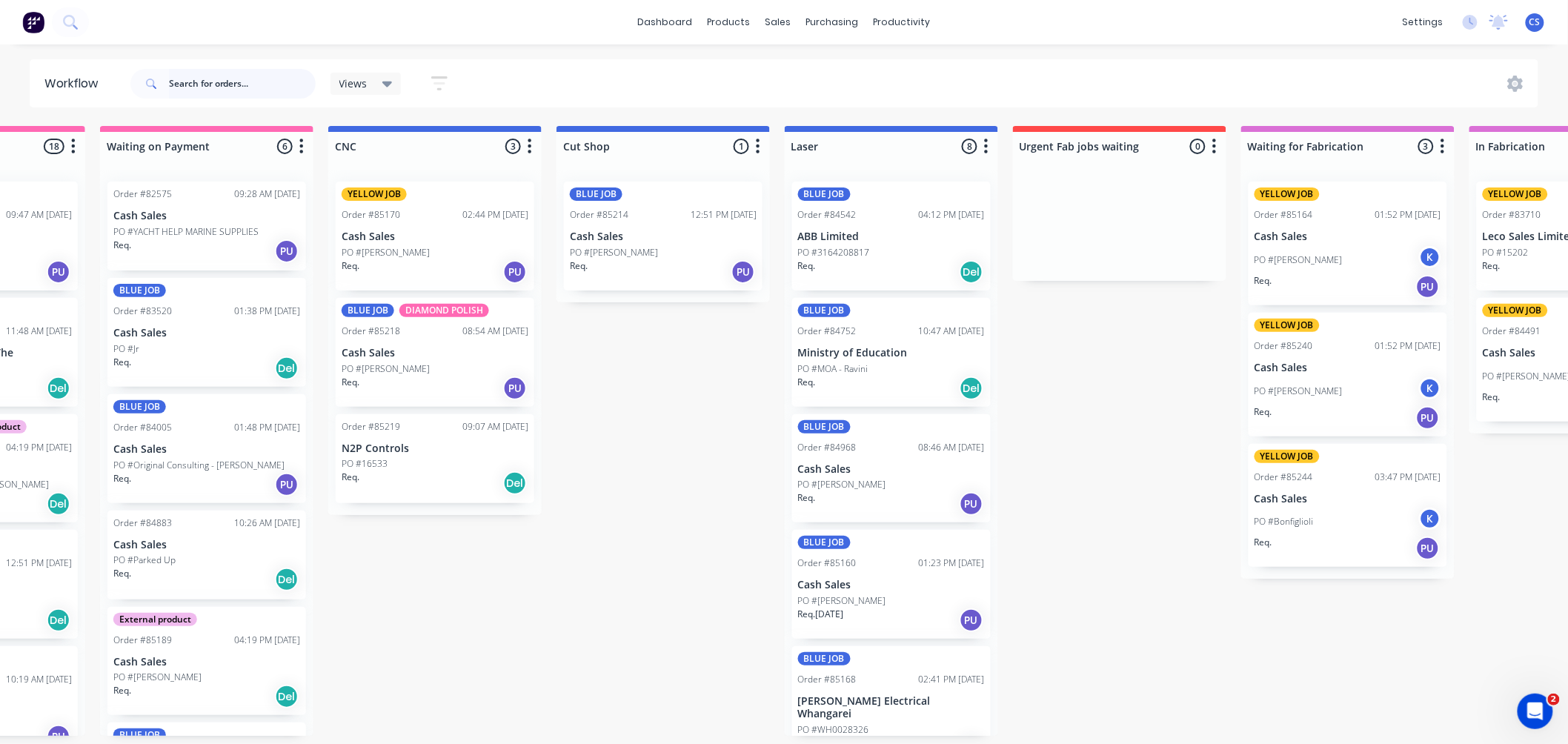
scroll to position [4, 529]
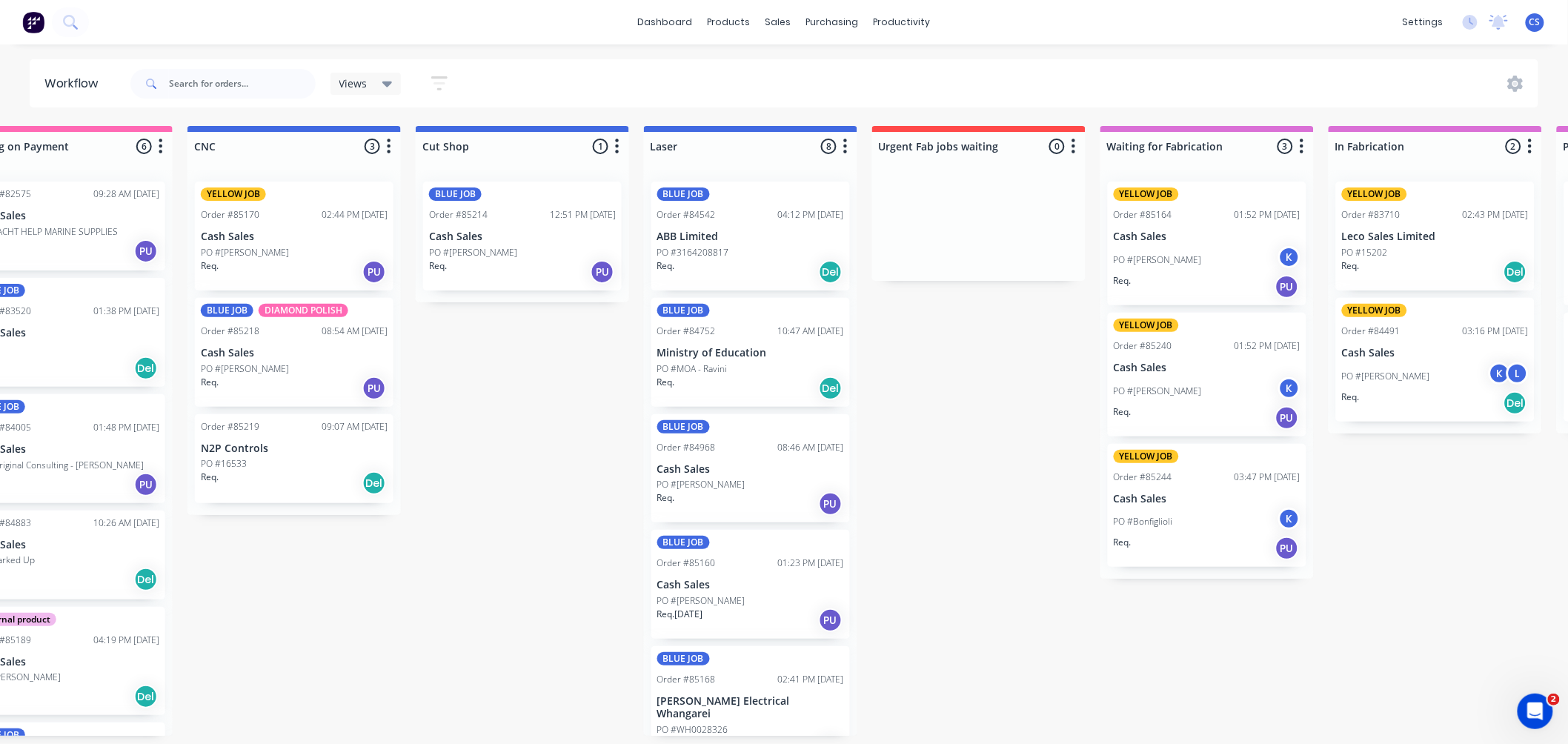
click at [285, 443] on p "N2P Controls" at bounding box center [294, 449] width 187 height 13
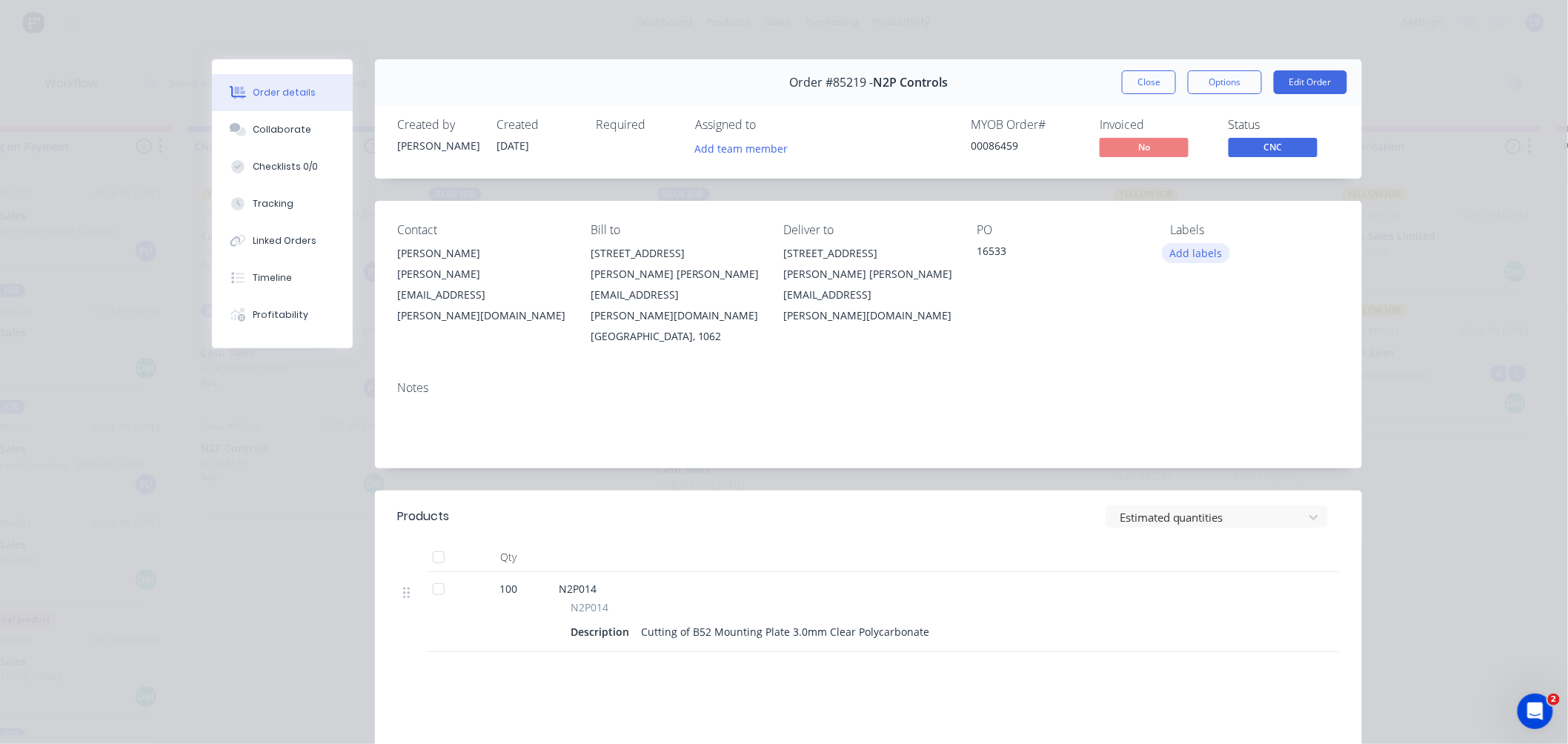
click at [1196, 253] on button "Add labels" at bounding box center [1196, 253] width 68 height 20
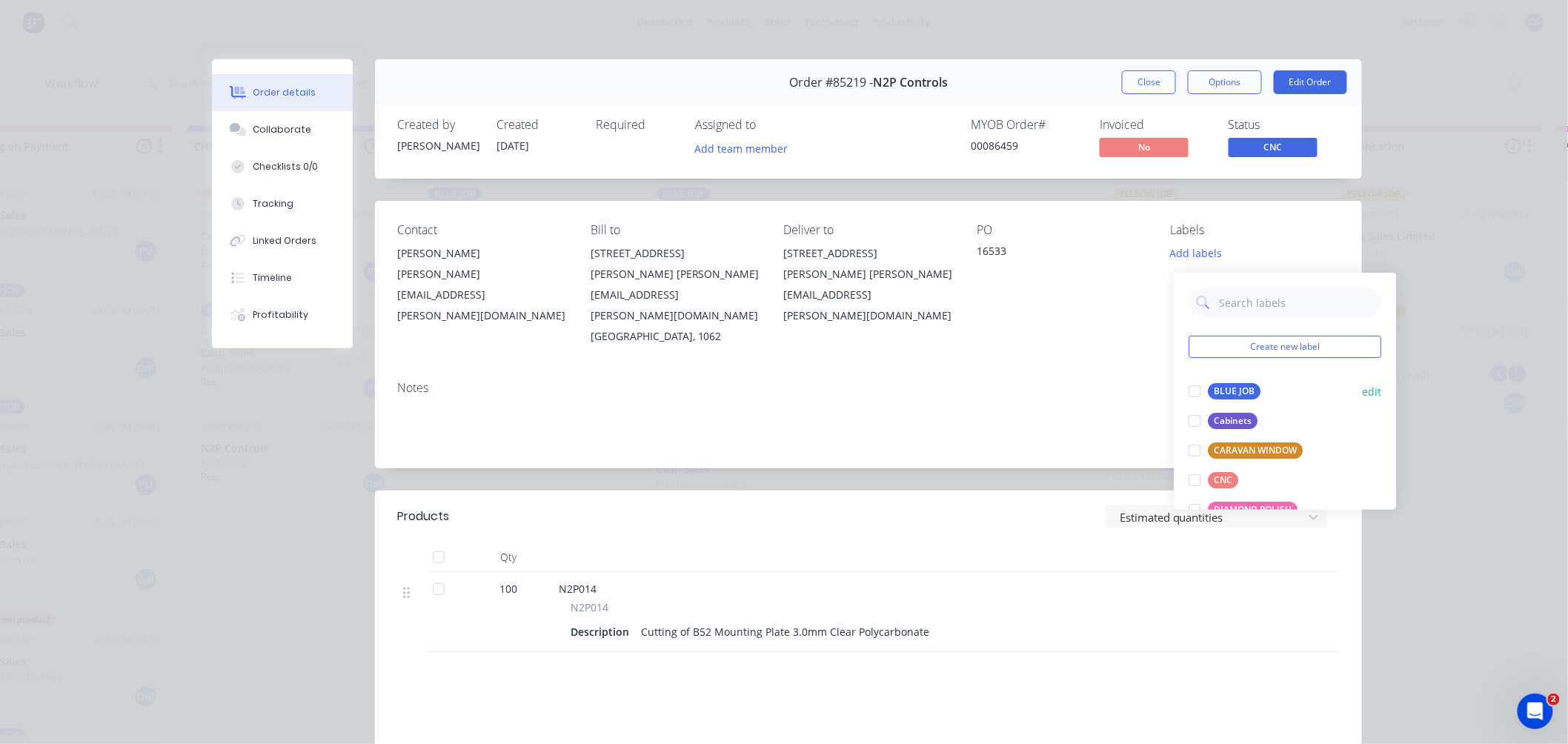
click at [1235, 389] on div "BLUE JOB" at bounding box center [1234, 391] width 53 height 16
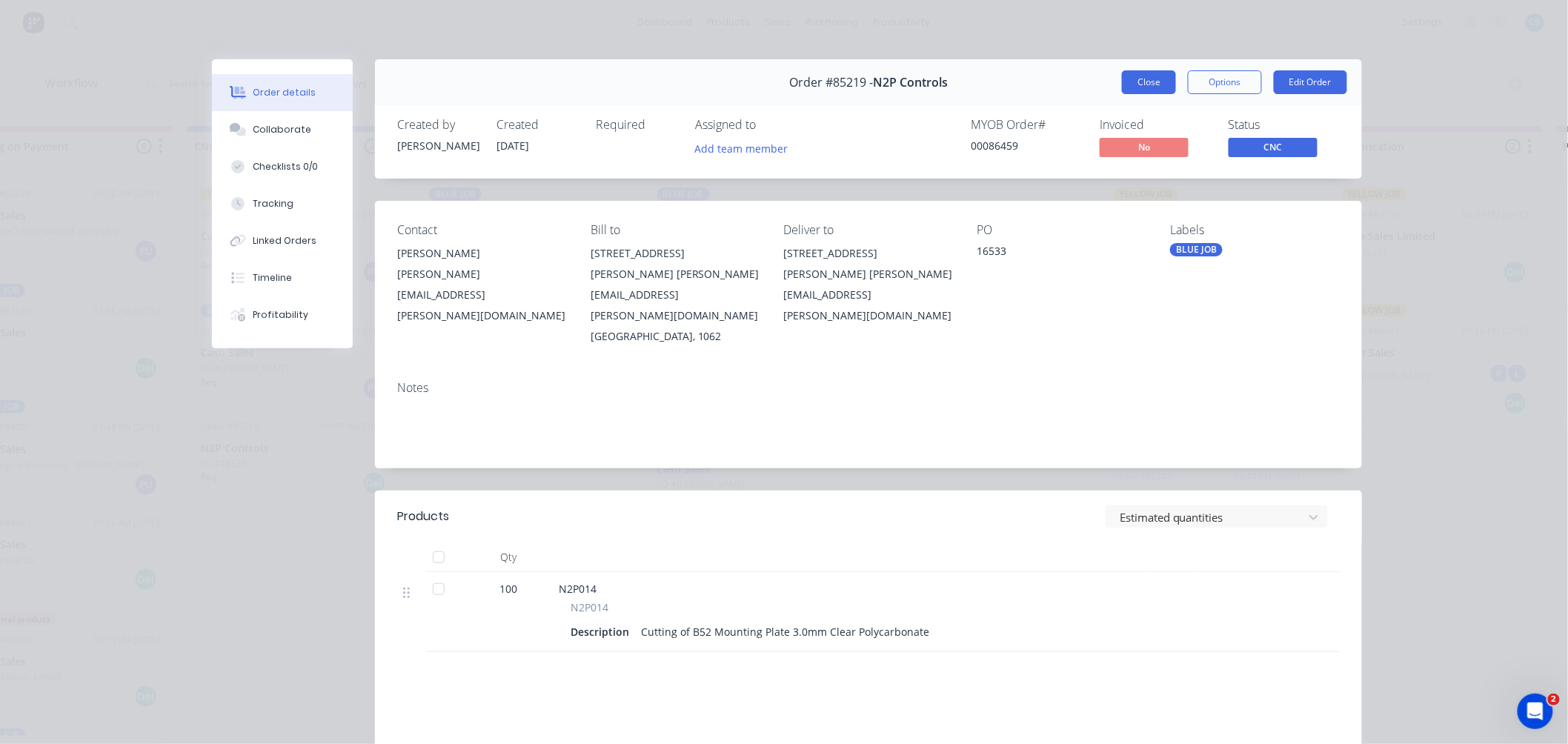
click at [1148, 86] on button "Close" at bounding box center [1149, 82] width 54 height 23
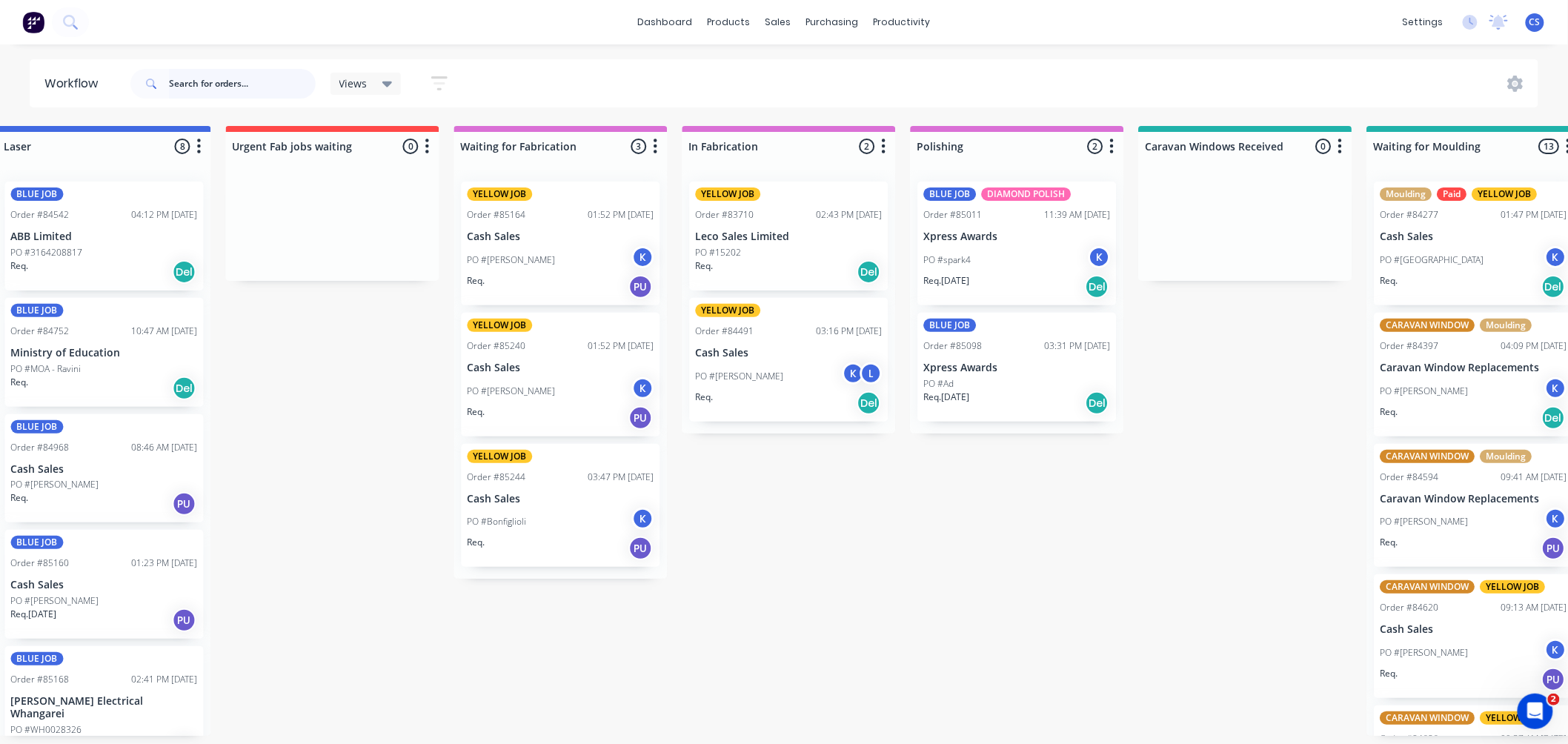
scroll to position [4, 1194]
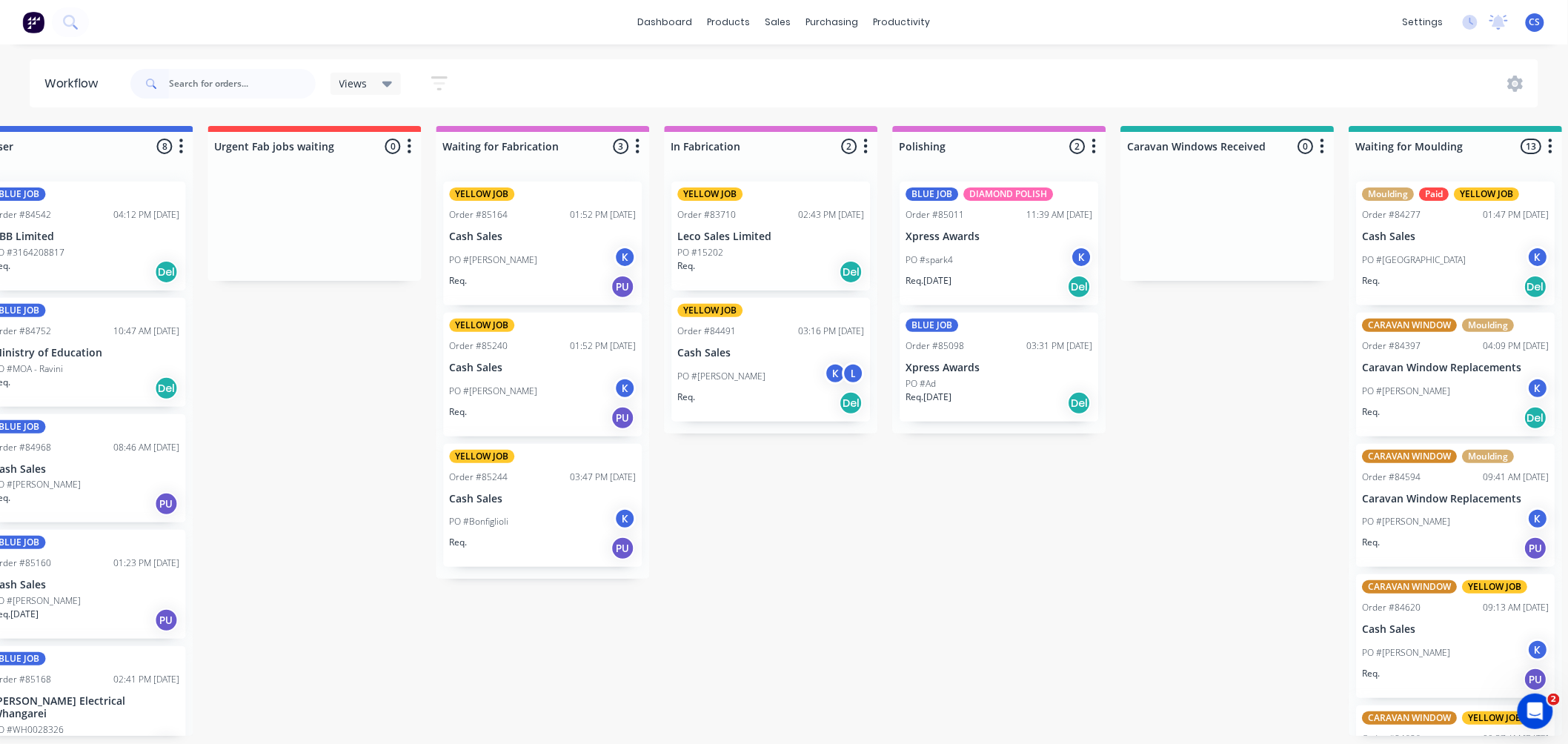
click at [519, 507] on div "PO #Bonfiglioli K" at bounding box center [542, 521] width 187 height 28
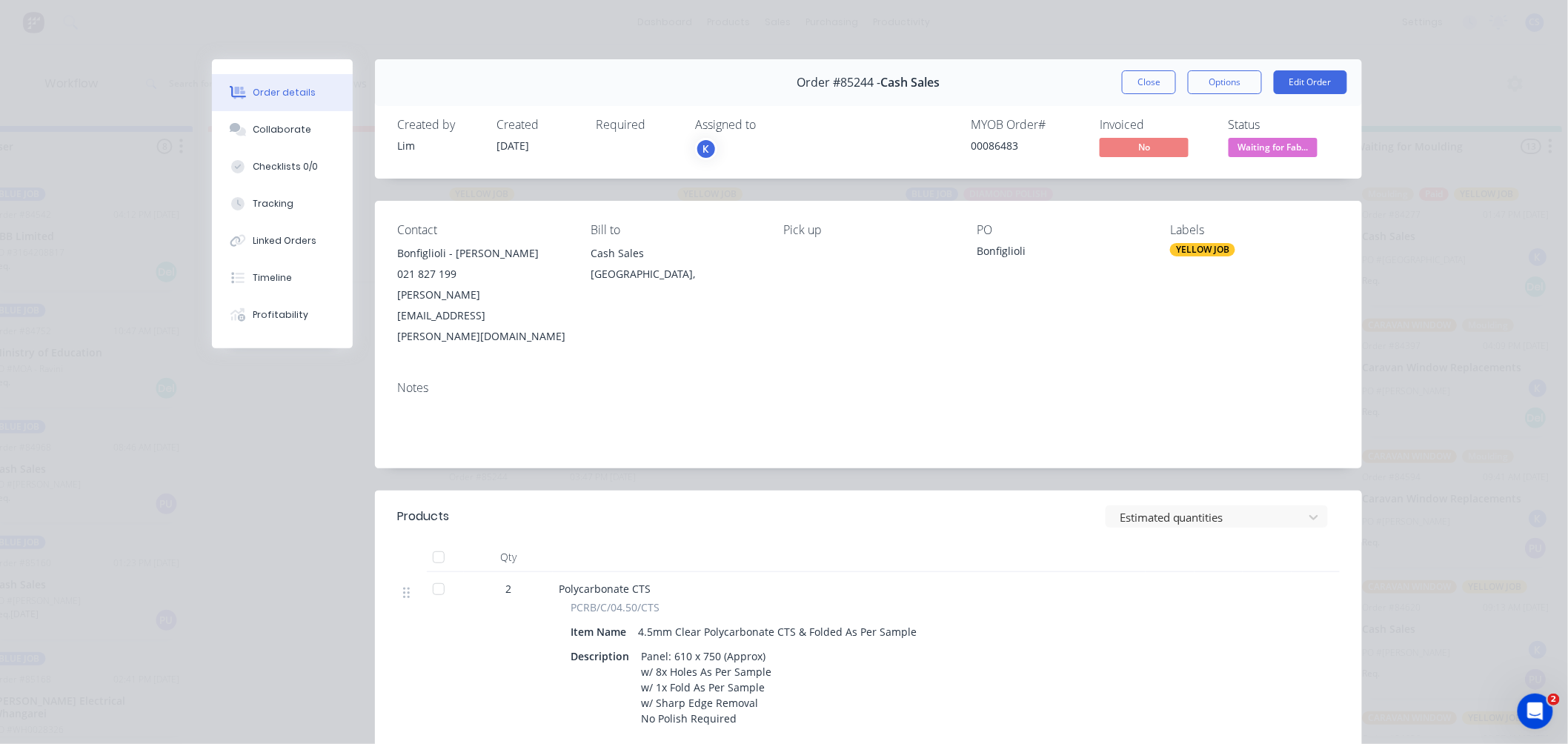
drag, startPoint x: 1132, startPoint y: 79, endPoint x: 953, endPoint y: 135, distance: 187.6
click at [1132, 79] on button "Close" at bounding box center [1149, 82] width 54 height 23
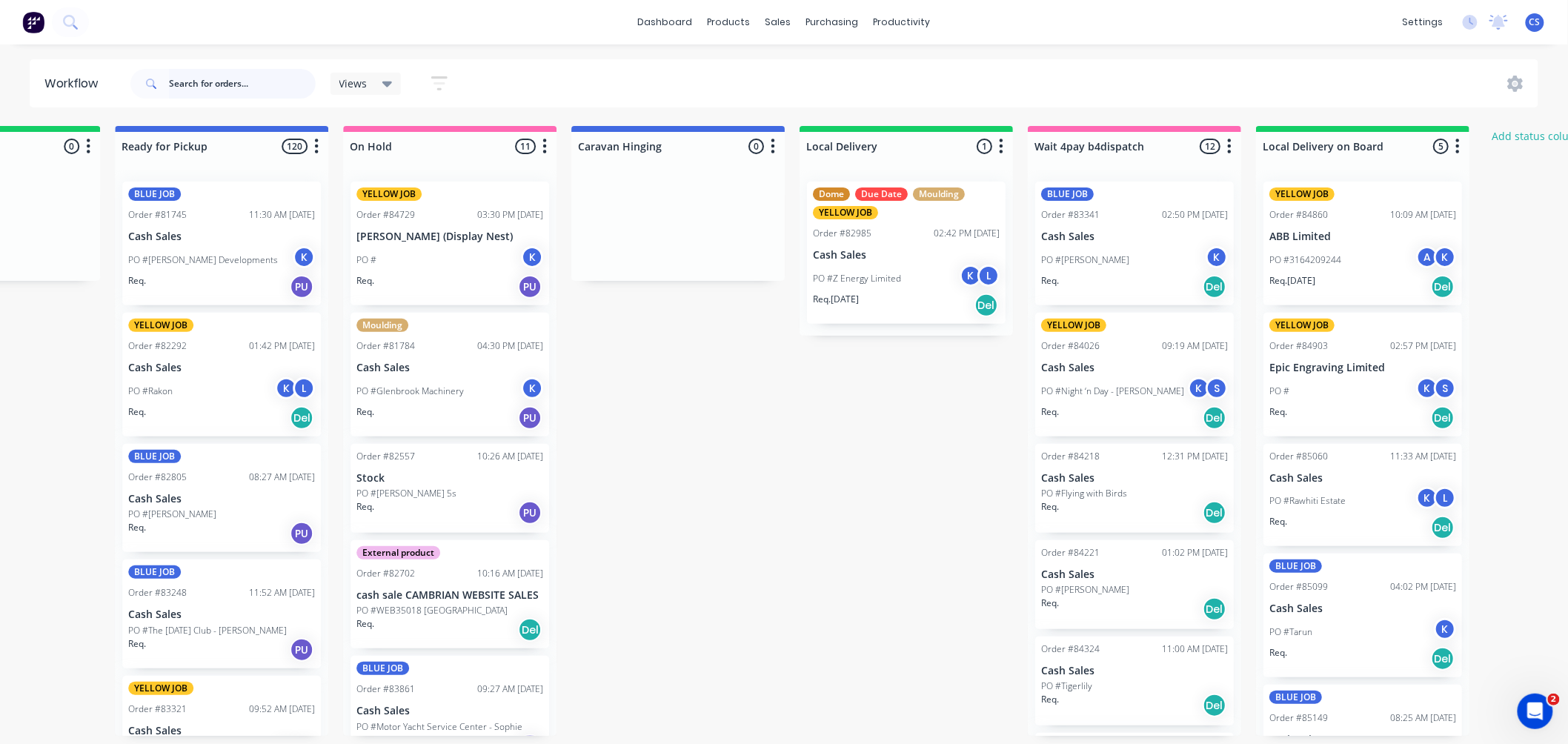
scroll to position [4, 3917]
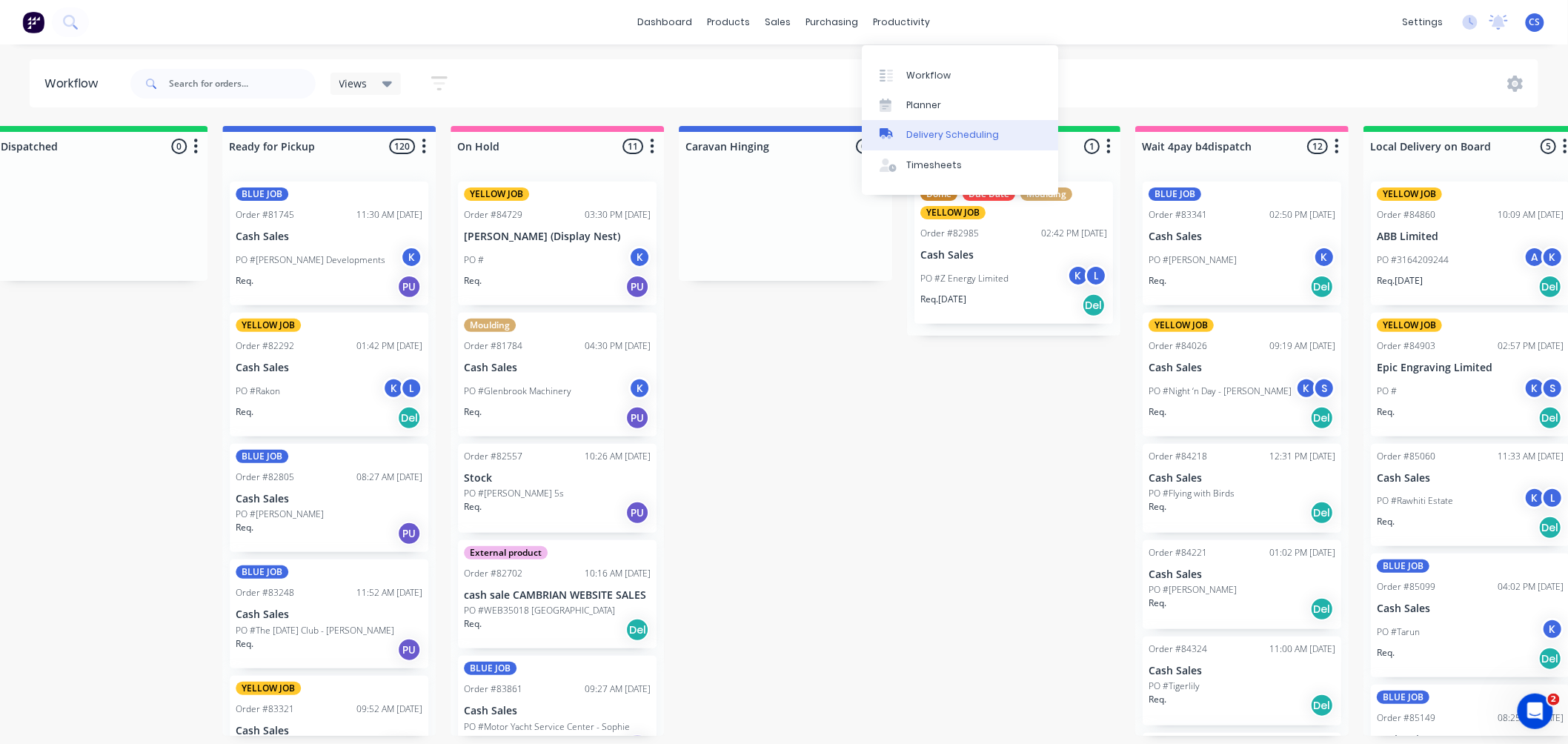
click at [926, 129] on div "Delivery Scheduling" at bounding box center [952, 135] width 93 height 13
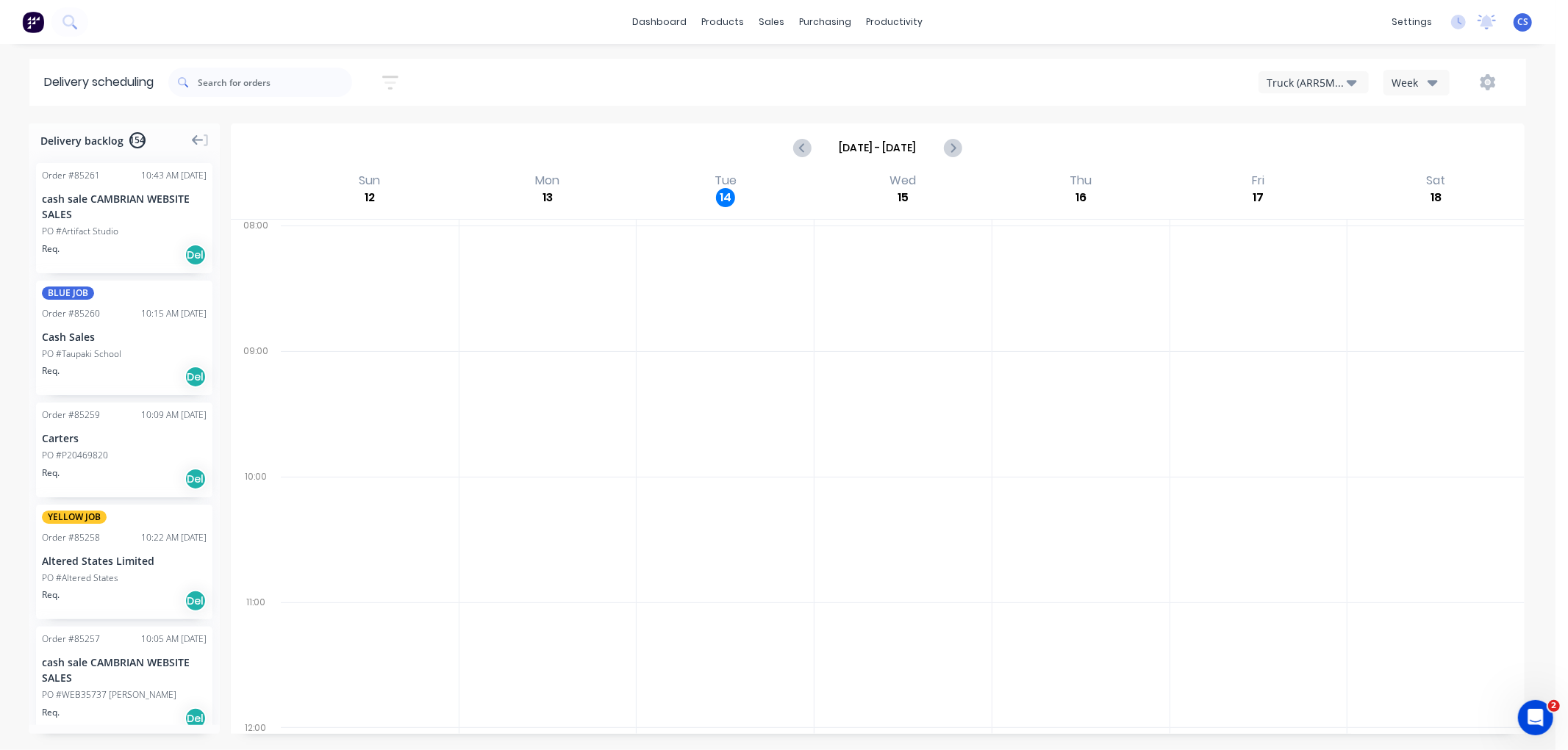
click at [202, 140] on icon at bounding box center [197, 141] width 12 height 11
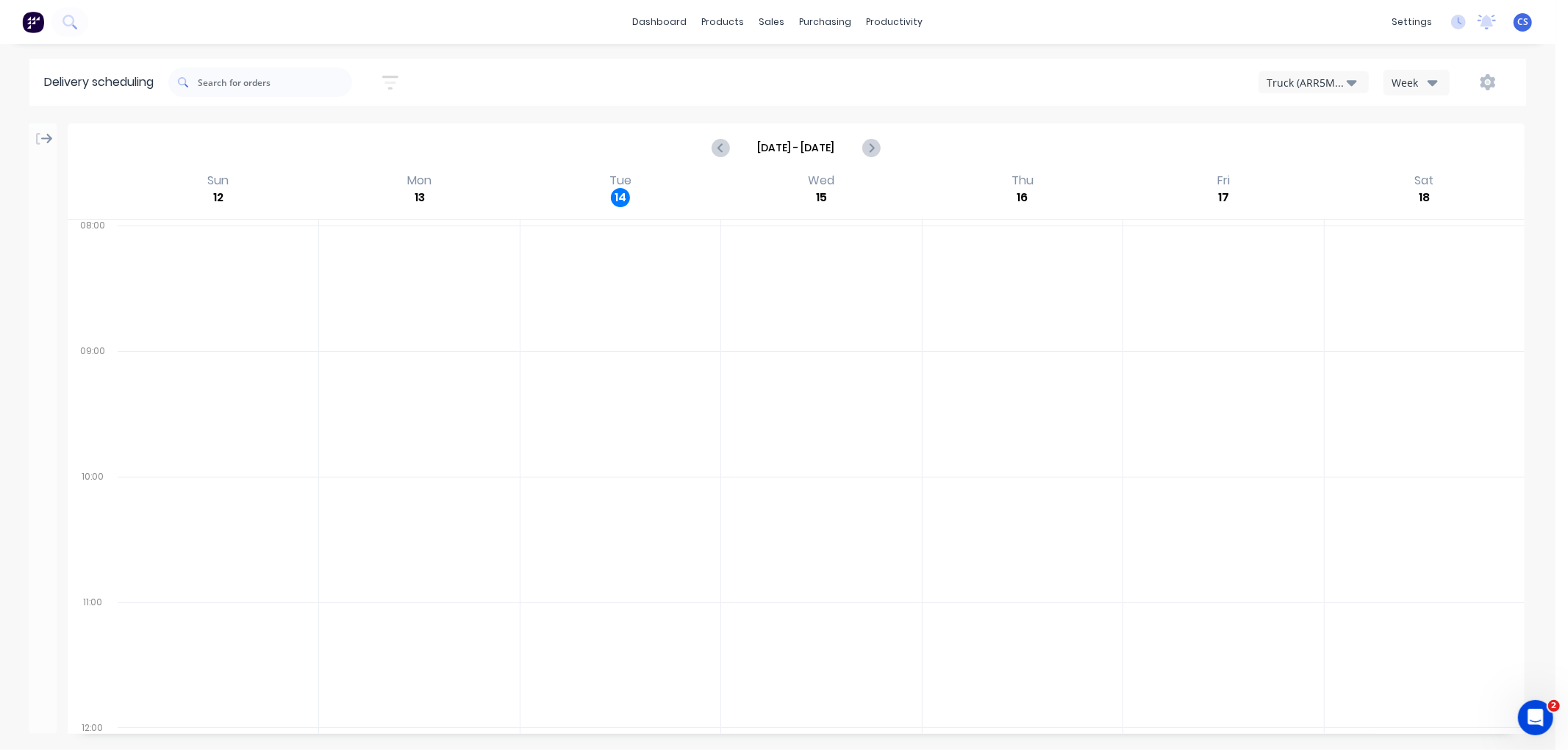
click at [45, 136] on icon at bounding box center [46, 138] width 12 height 13
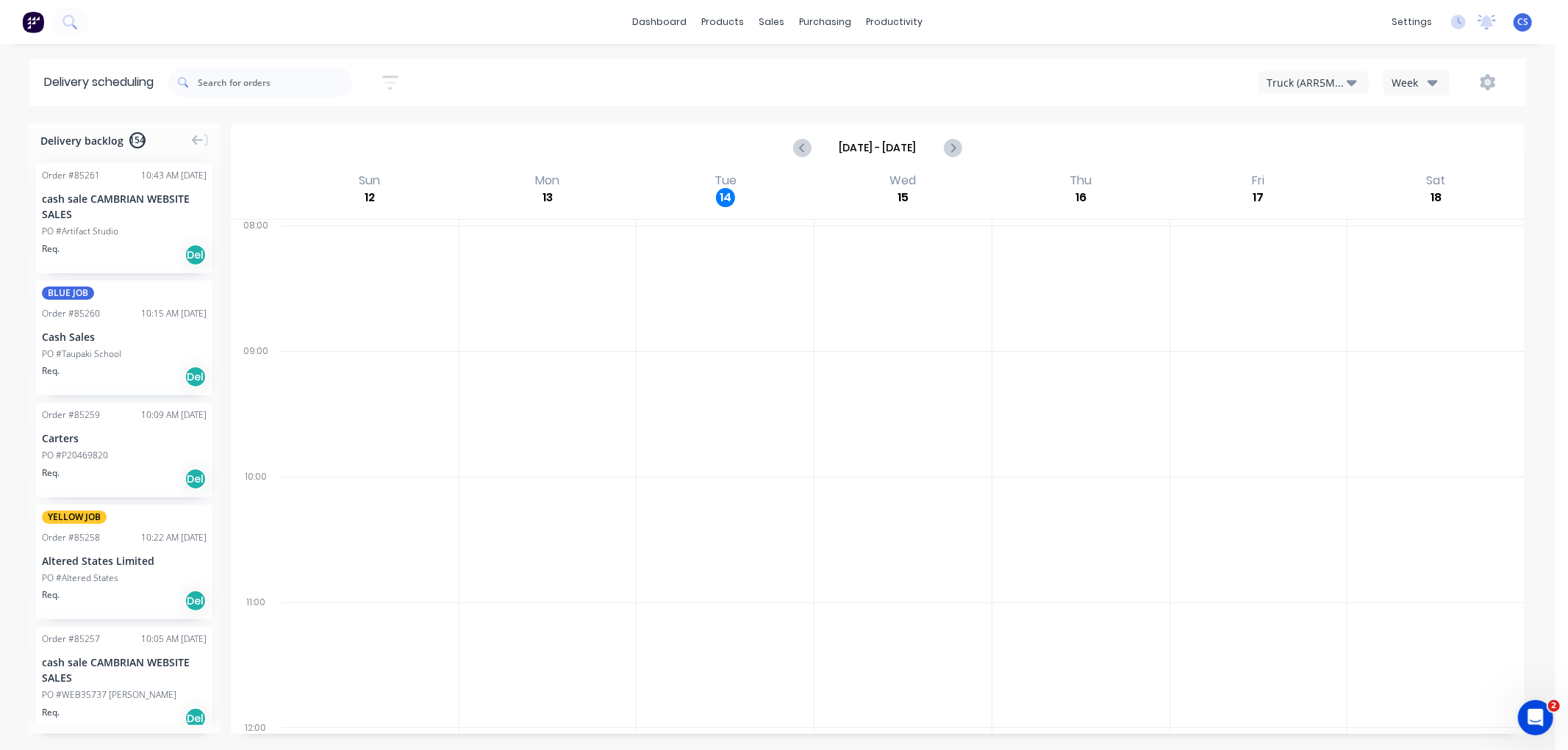
click at [396, 83] on icon "button" at bounding box center [390, 82] width 12 height 2
click at [363, 185] on div "Sort by Most recent" at bounding box center [322, 183] width 120 height 18
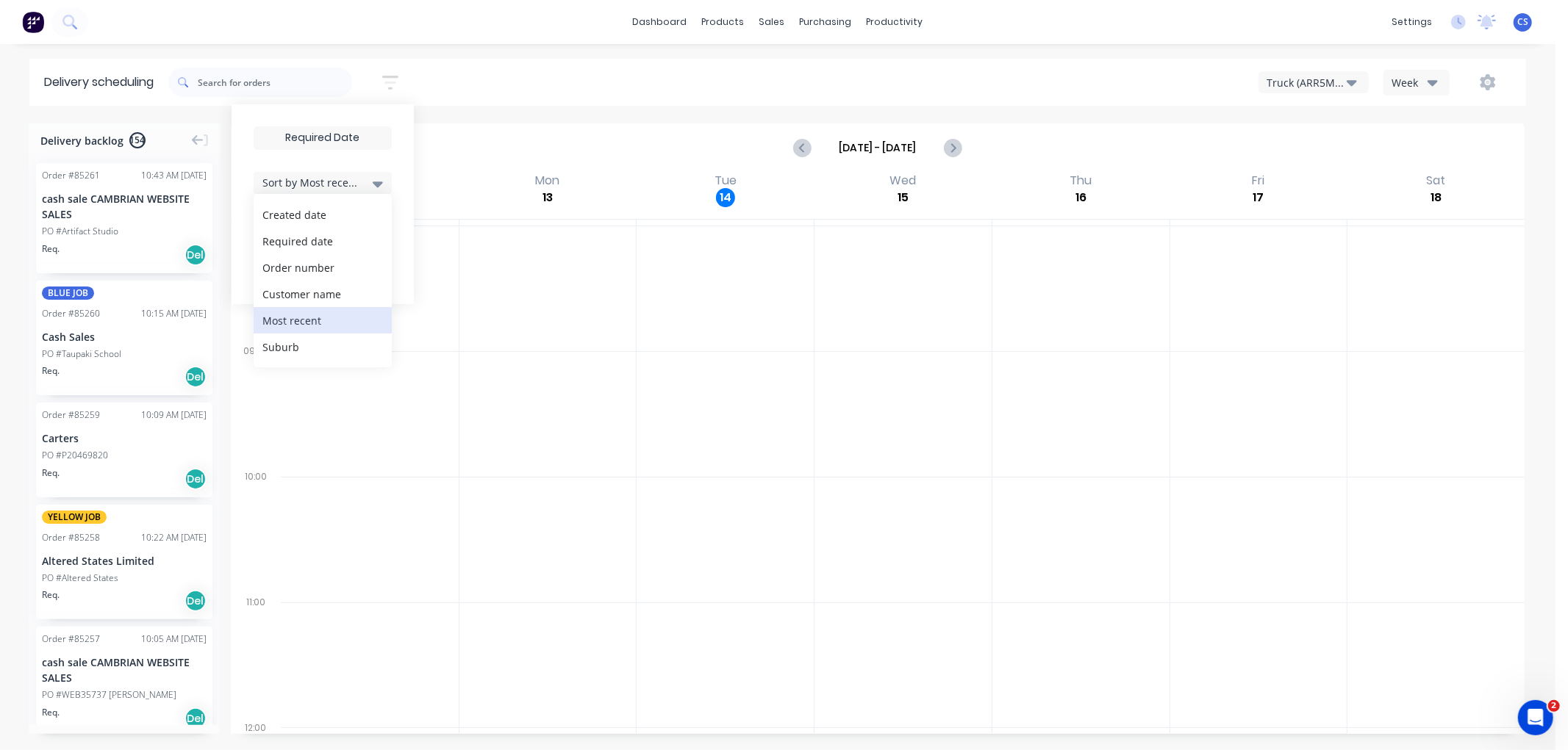
click at [363, 185] on div "Sort by Most recent" at bounding box center [322, 183] width 120 height 18
click at [307, 225] on div "Filter by labels" at bounding box center [313, 227] width 103 height 15
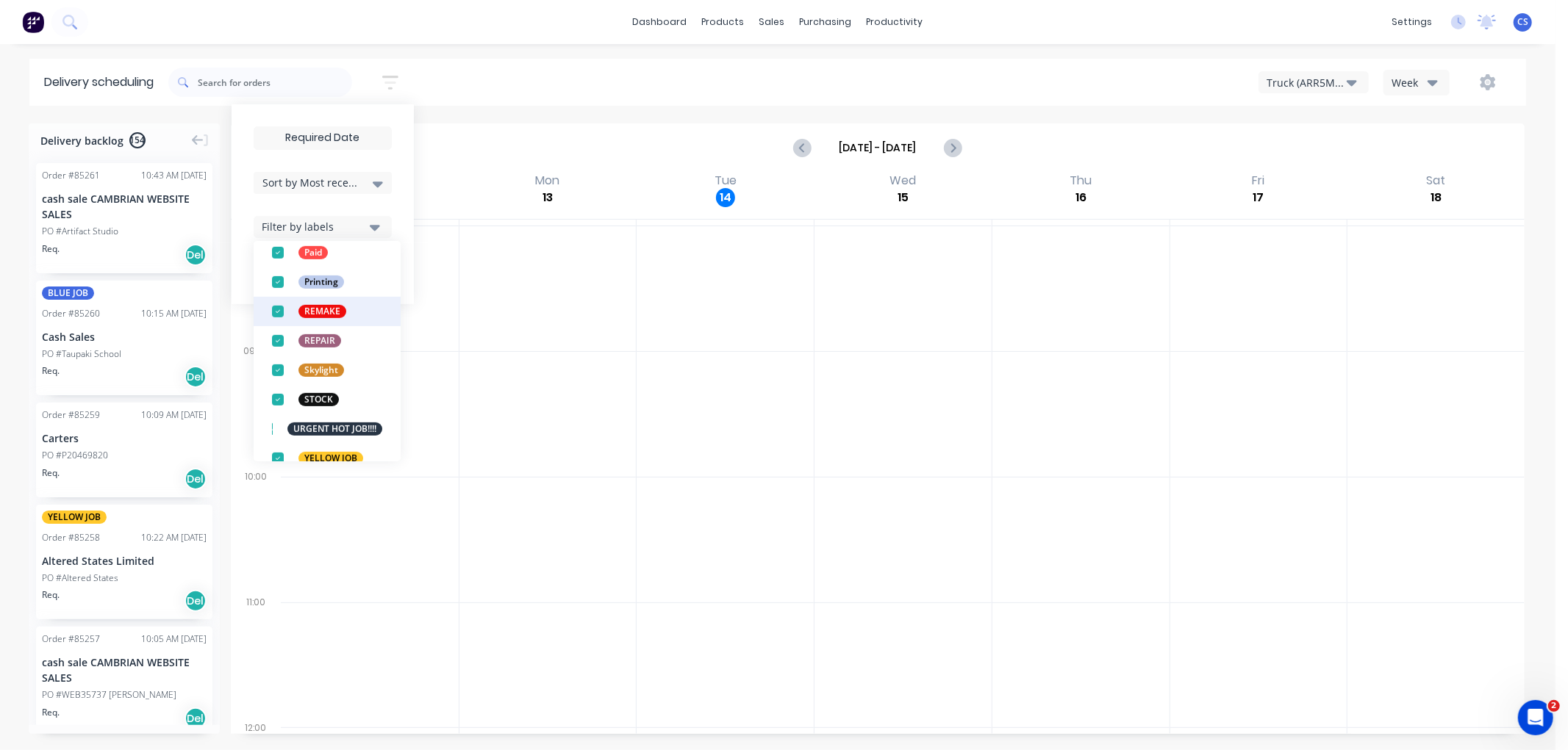
scroll to position [632, 0]
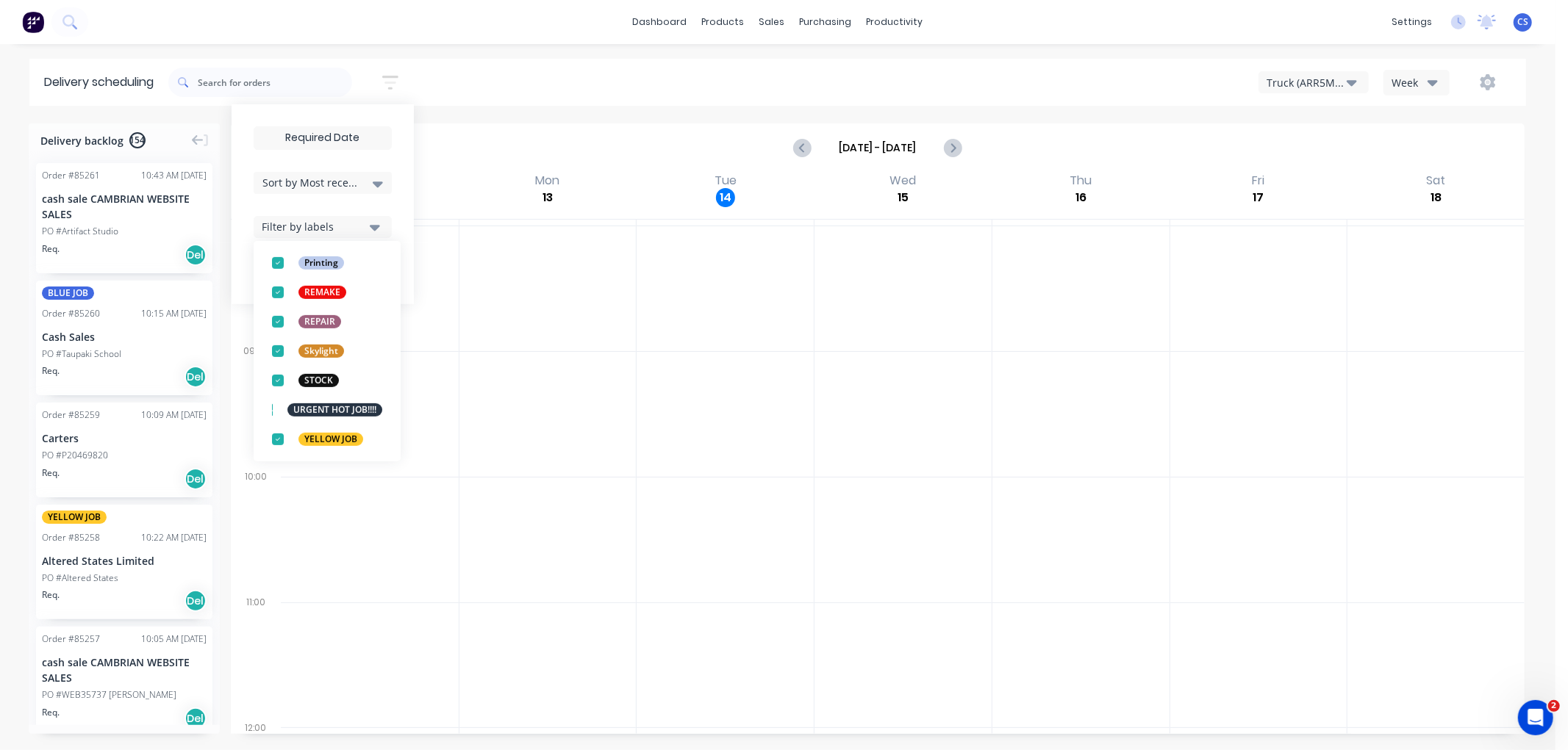
click at [344, 224] on div "Filter by labels" at bounding box center [313, 227] width 103 height 15
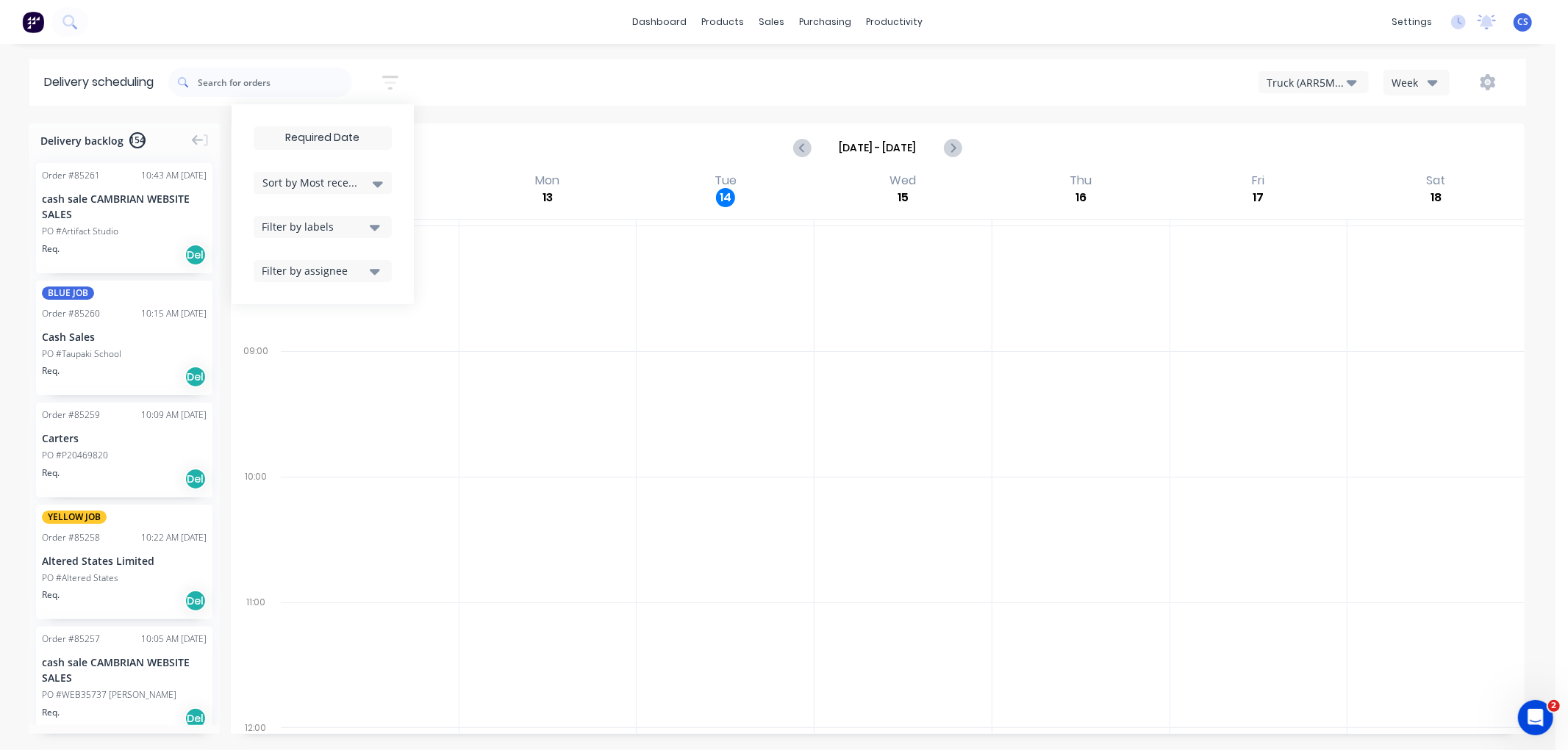
click at [327, 268] on div "Filter by assignee" at bounding box center [313, 270] width 103 height 15
click at [478, 74] on div "Sort by Most recent Created date Required date Order number Customer name Most …" at bounding box center [847, 82] width 1358 height 41
click at [1319, 84] on div "Truck (ARR5MM)" at bounding box center [1307, 82] width 80 height 15
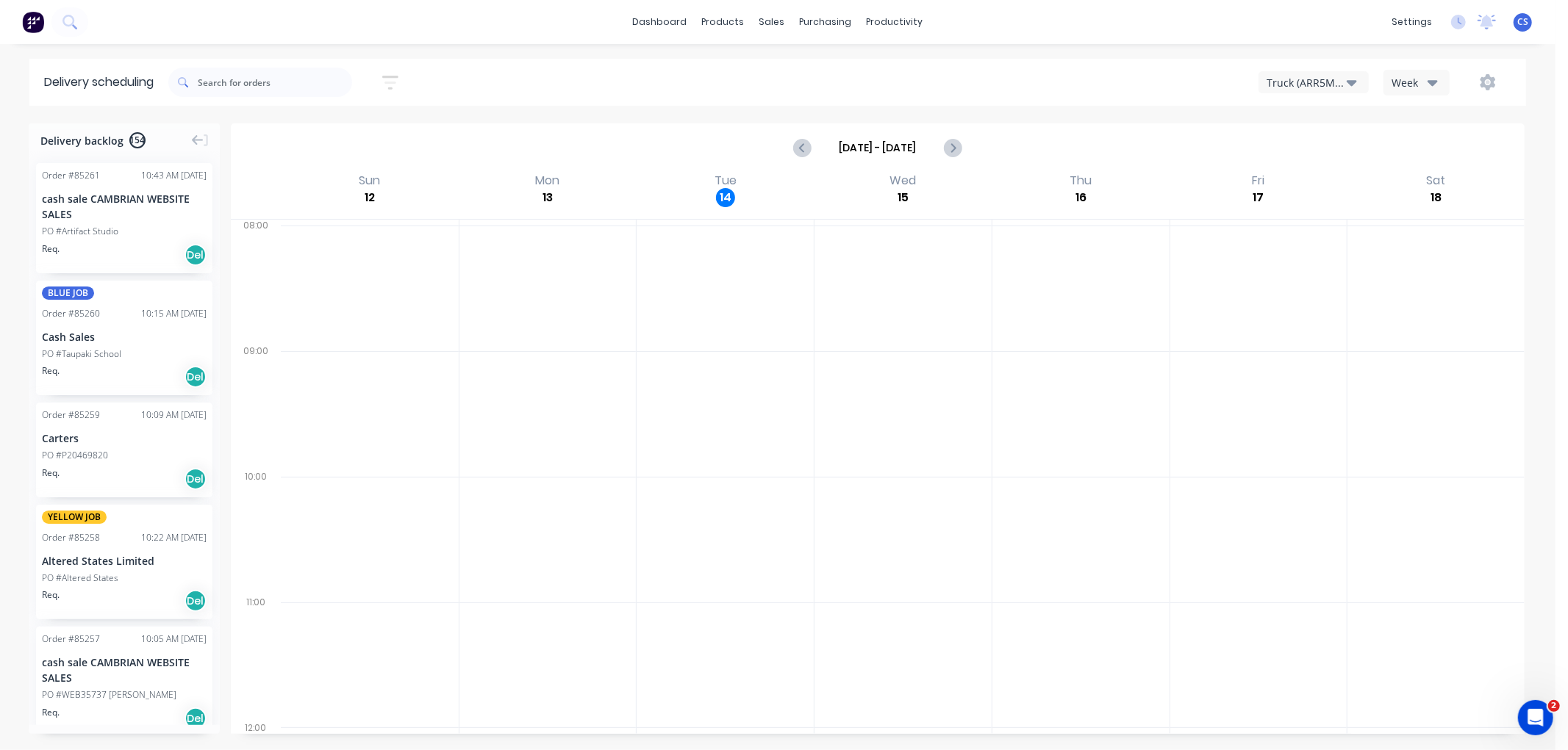
click at [1427, 76] on div "Week" at bounding box center [1413, 82] width 43 height 15
click at [1490, 77] on icon "button" at bounding box center [1488, 82] width 16 height 16
click at [1410, 115] on div "Run Sheet" at bounding box center [1441, 121] width 113 height 21
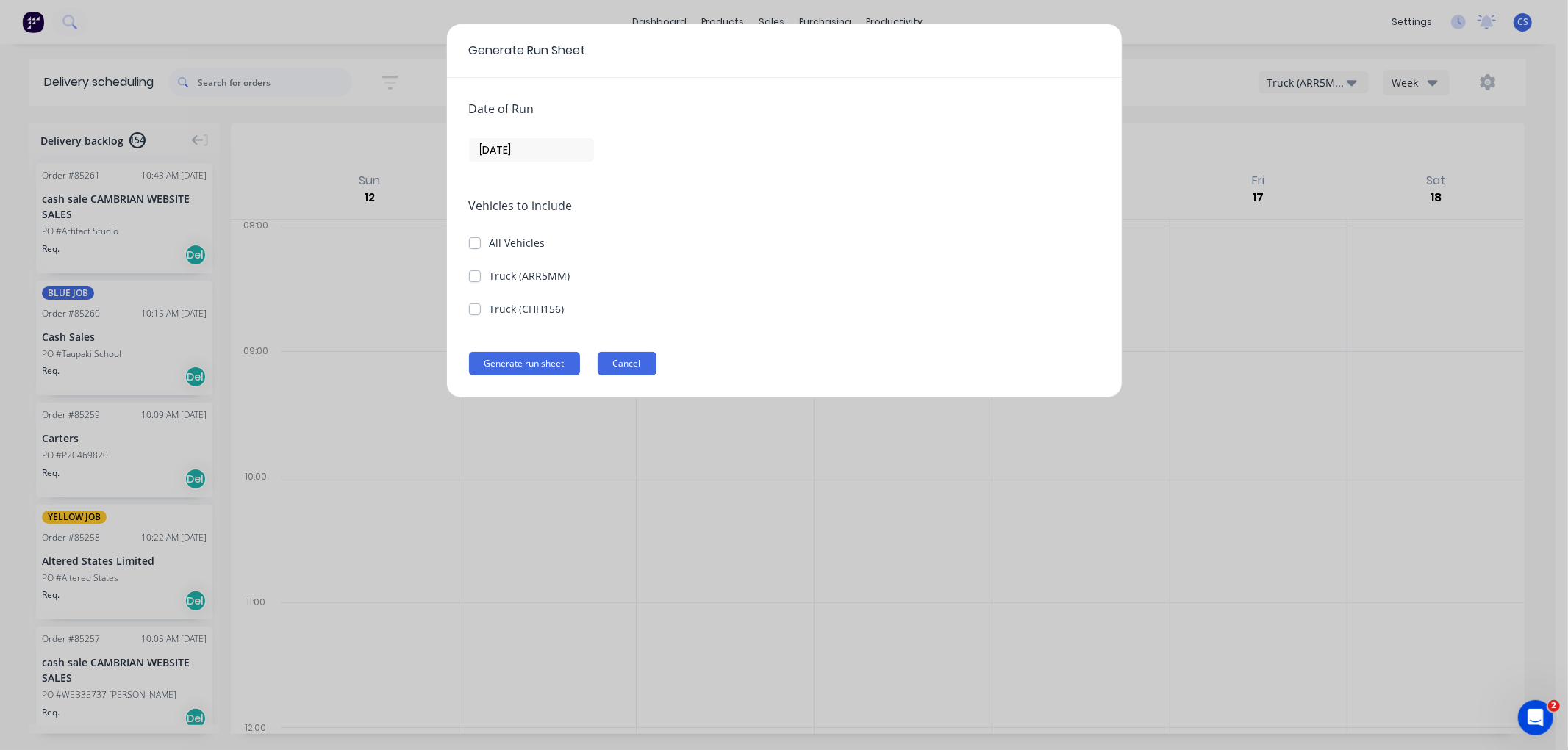
click at [620, 362] on button "Cancel" at bounding box center [627, 364] width 59 height 23
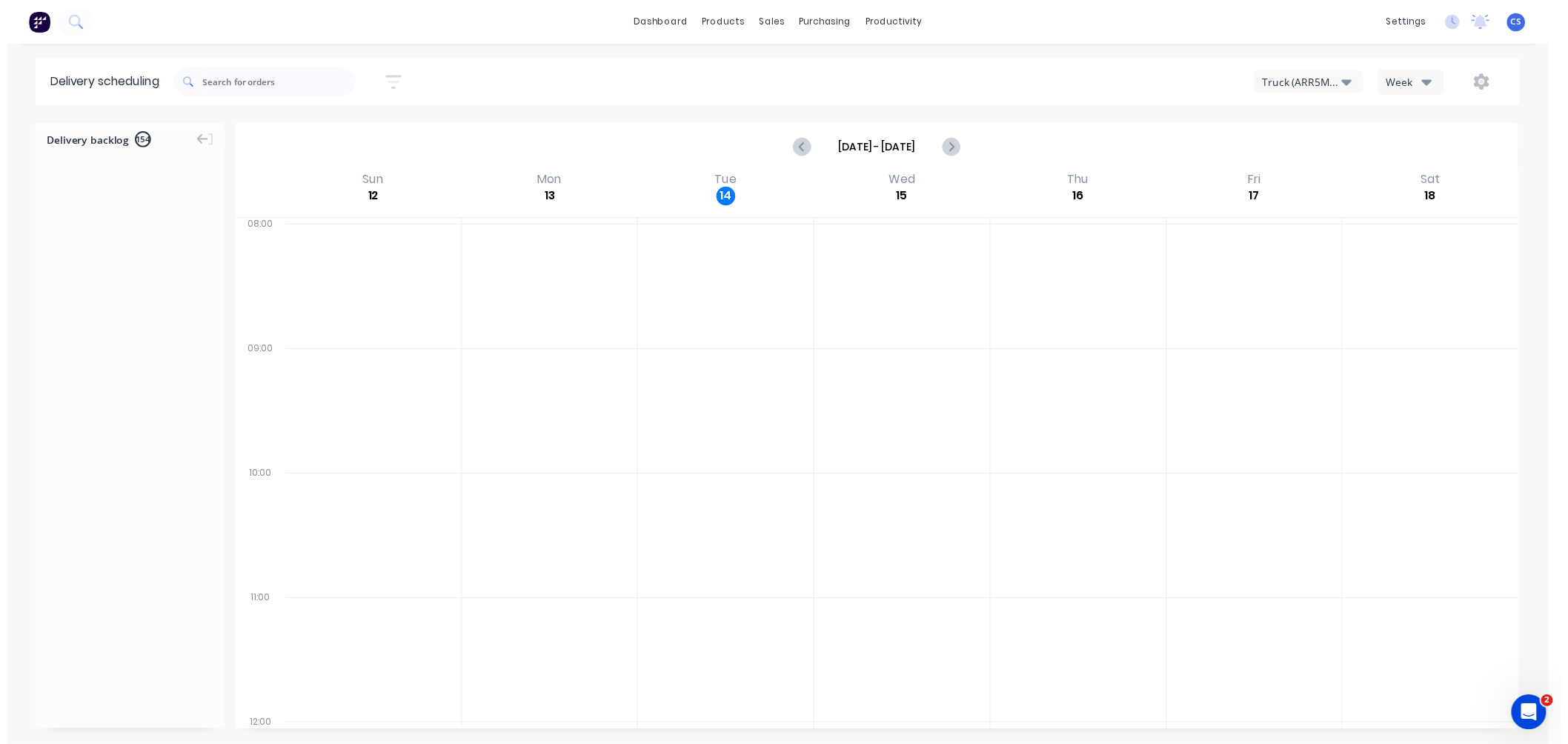
scroll to position [0, 0]
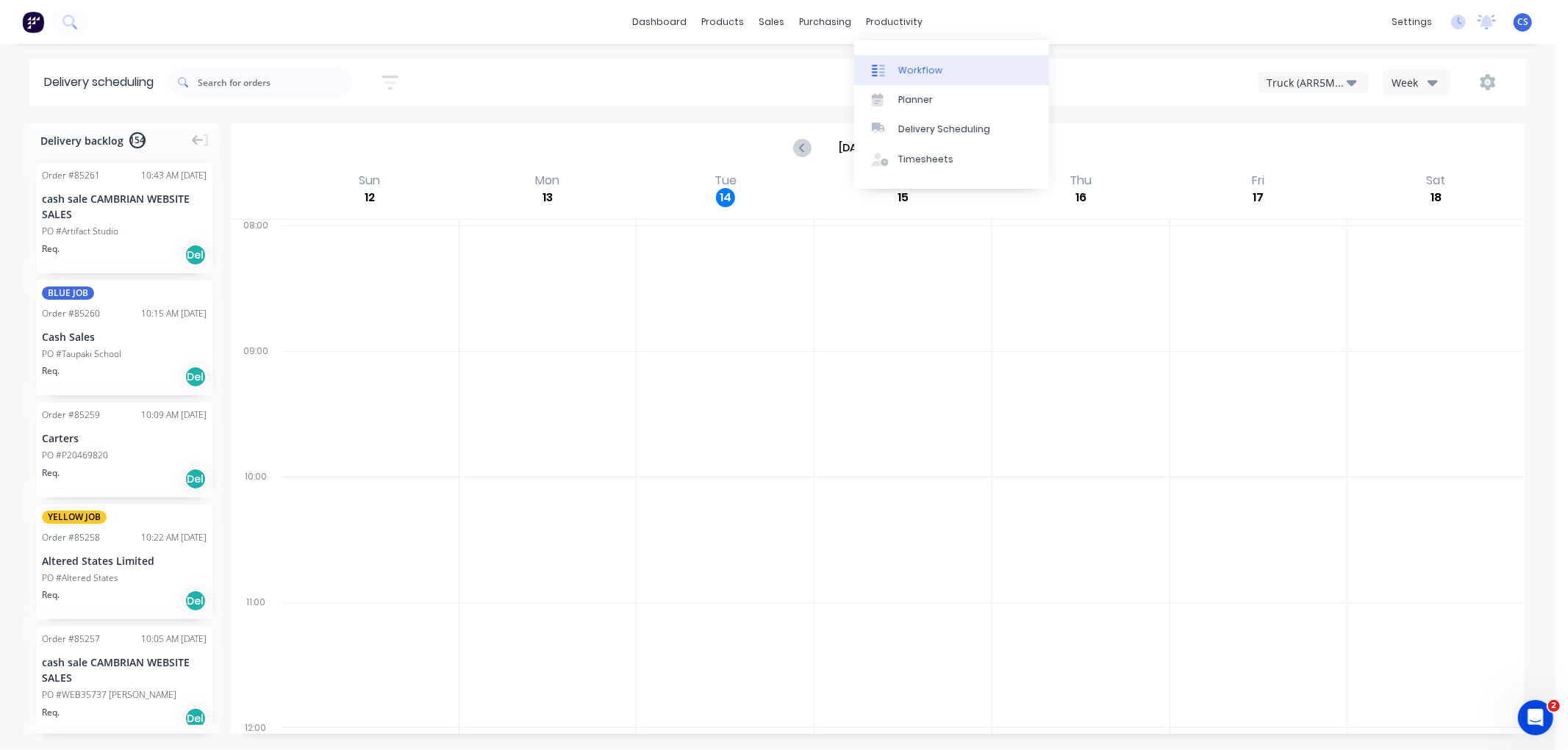
click at [913, 68] on div "Workflow" at bounding box center [920, 70] width 44 height 13
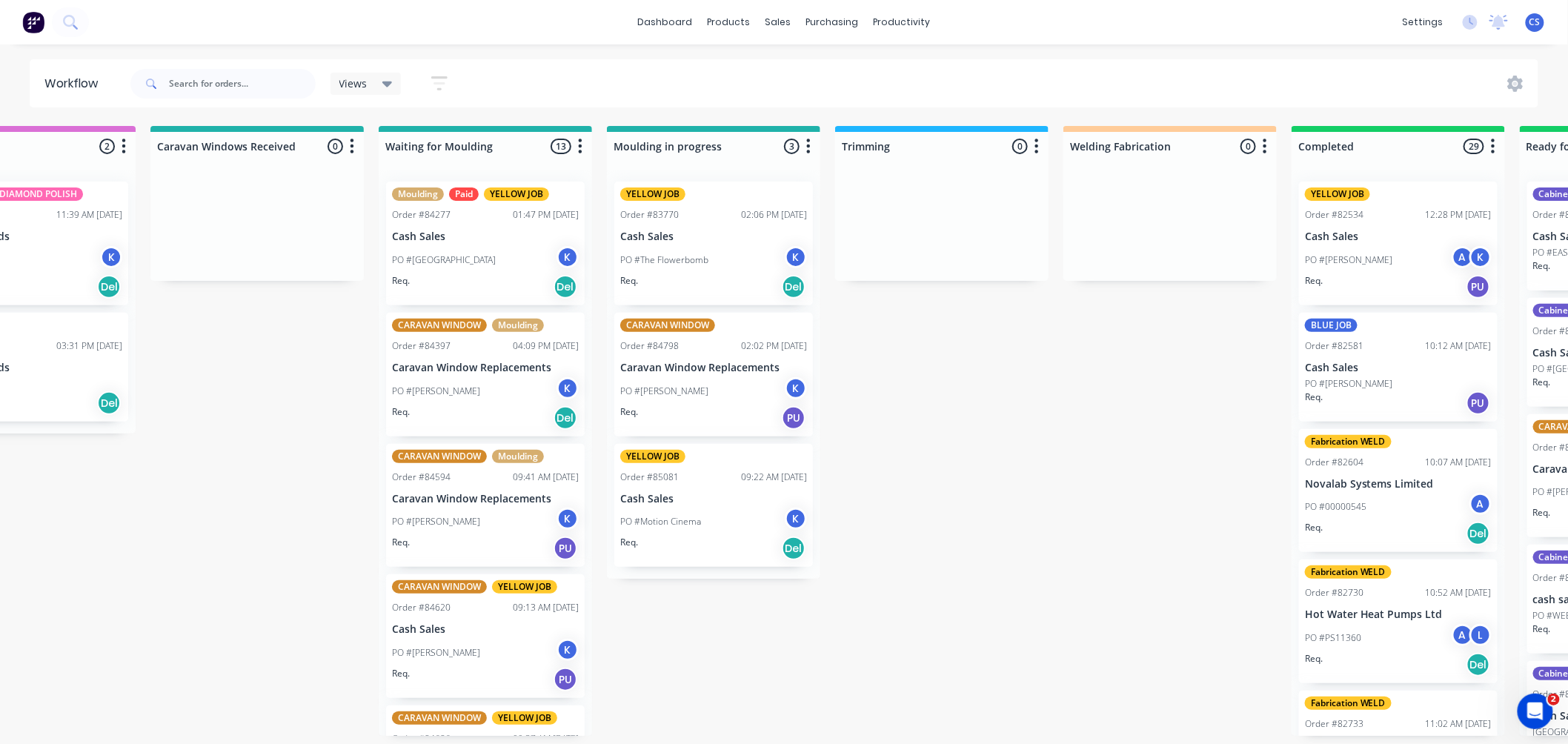
scroll to position [0, 2044]
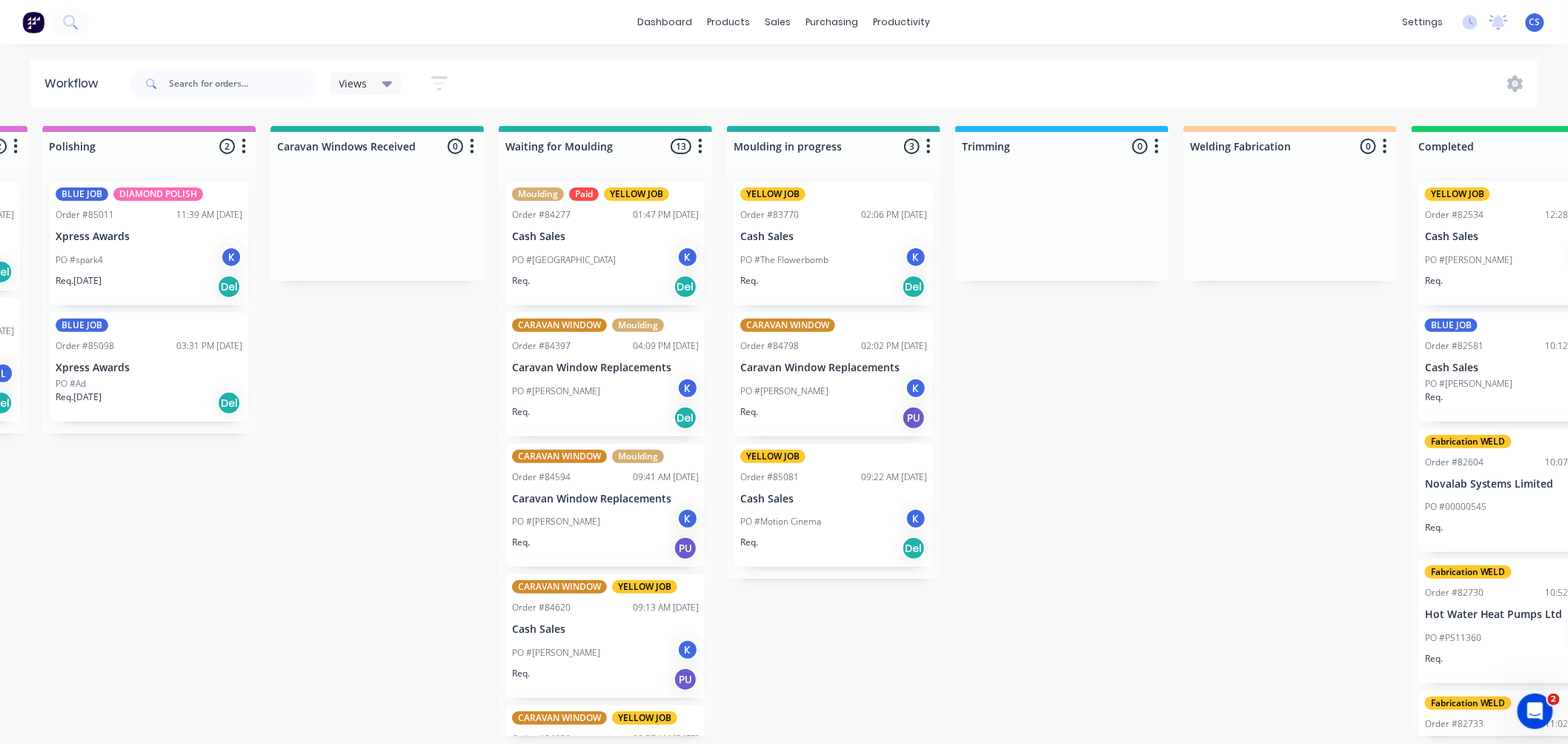
click at [352, 83] on span "Views" at bounding box center [352, 83] width 28 height 15
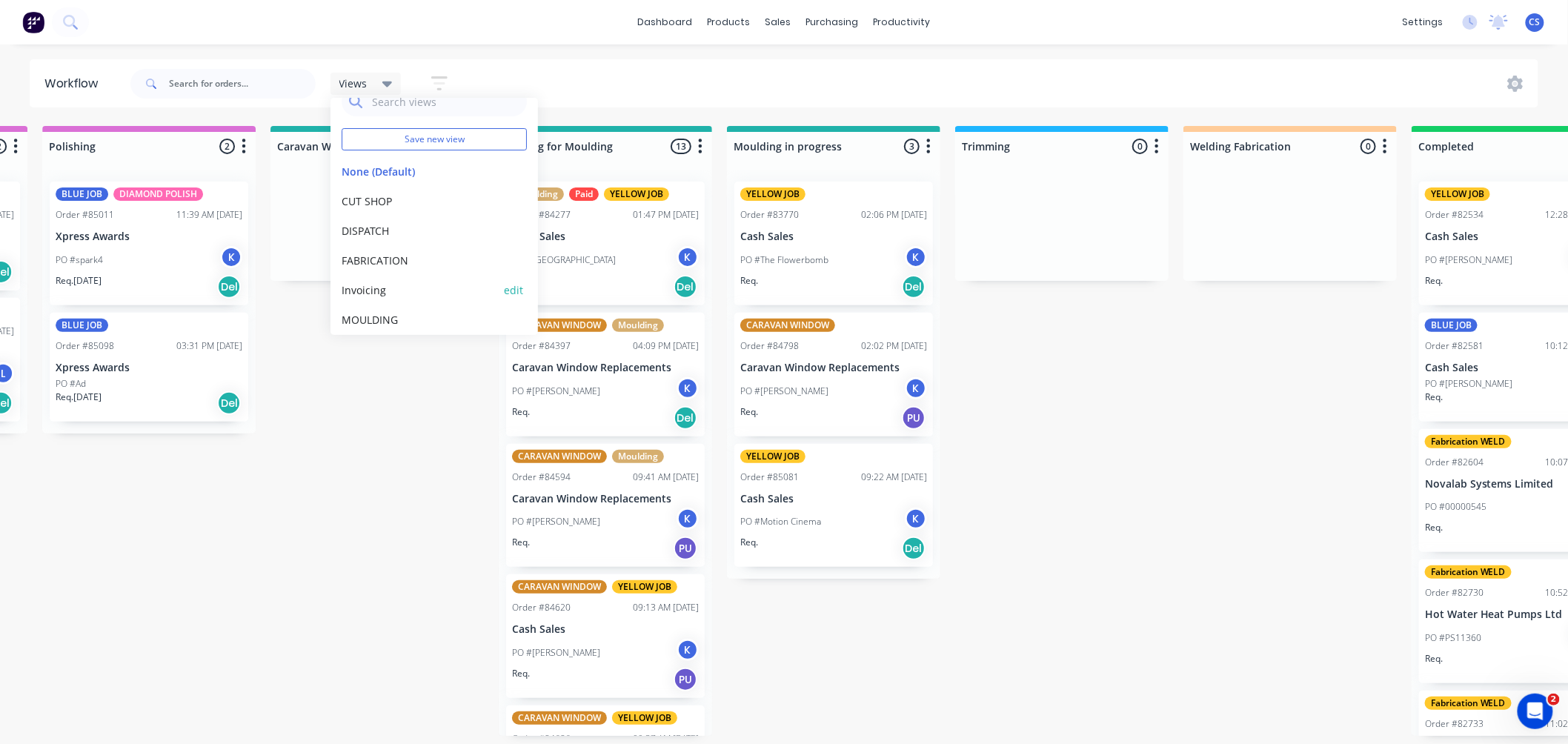
scroll to position [32, 0]
click at [370, 216] on button "DISPATCH" at bounding box center [421, 220] width 158 height 15
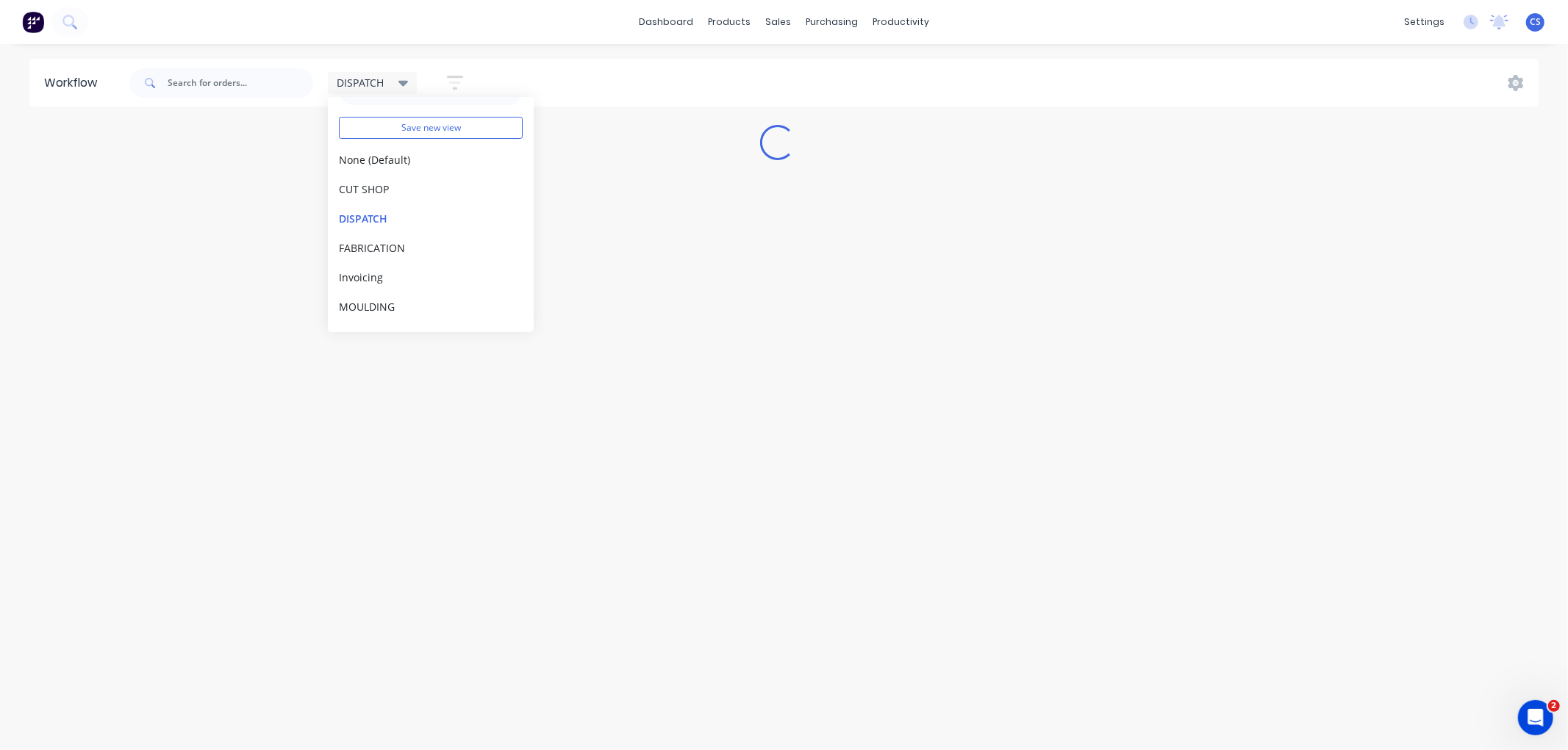
click at [416, 62] on div "DISPATCH Save new view None (Default) edit CUT SHOP edit DISPATCH edit FABRICAT…" at bounding box center [303, 82] width 353 height 44
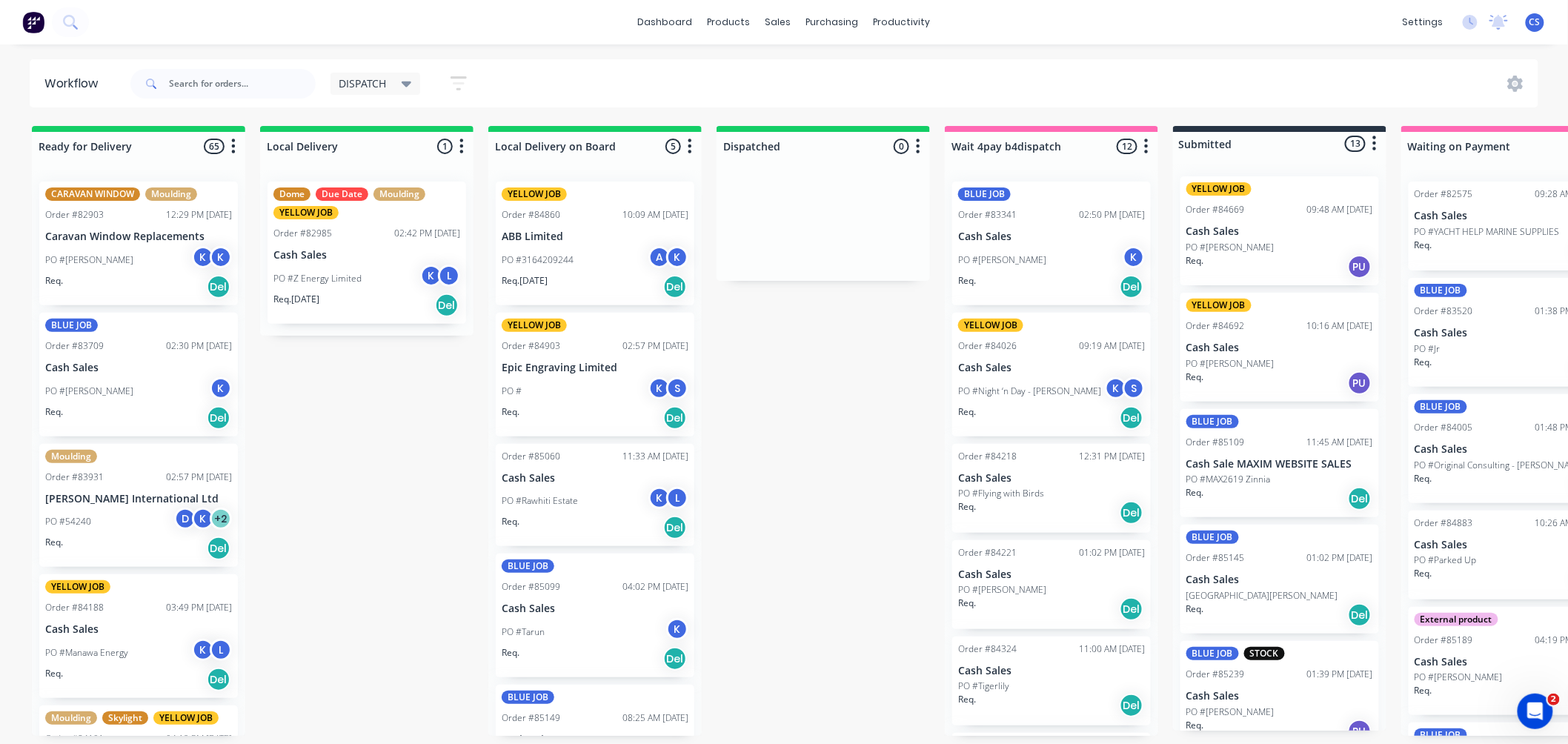
click at [128, 228] on div "CARAVAN WINDOW Moulding Order #82903 12:29 PM 25/06/25 Caravan Window Replaceme…" at bounding box center [138, 244] width 199 height 124
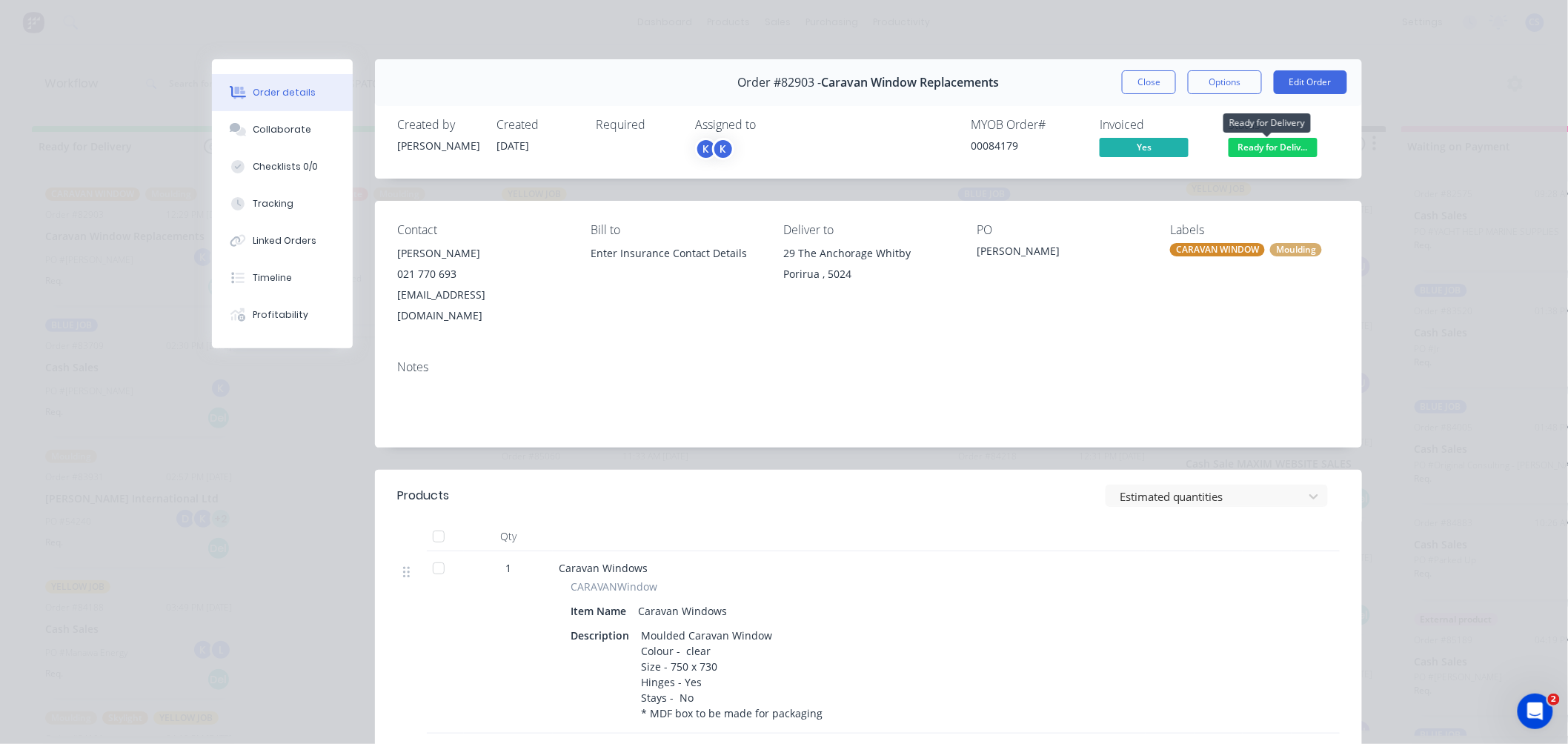
click at [1249, 141] on span "Ready for Deliv..." at bounding box center [1272, 147] width 89 height 19
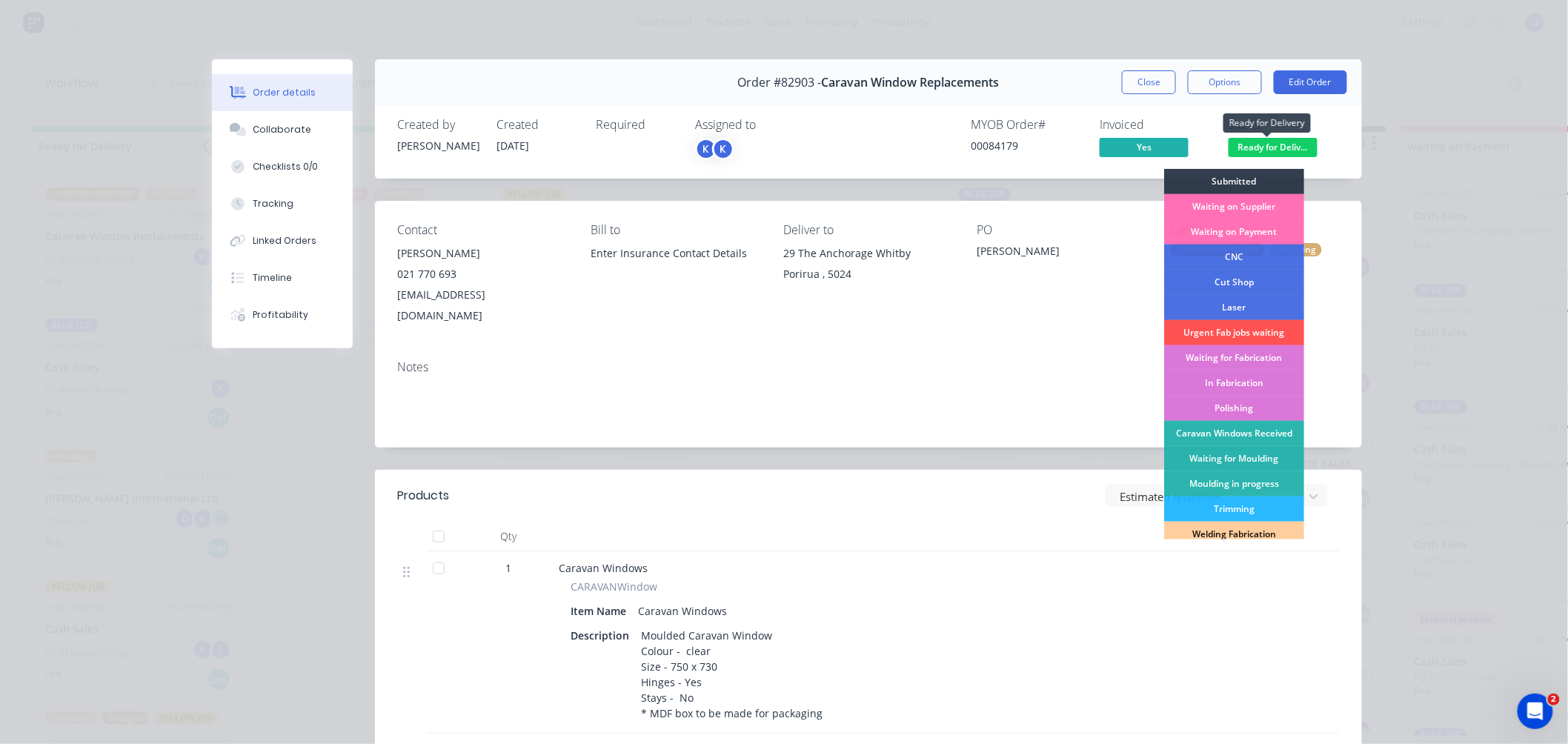
click at [1249, 141] on span "Ready for Deliv..." at bounding box center [1272, 147] width 89 height 19
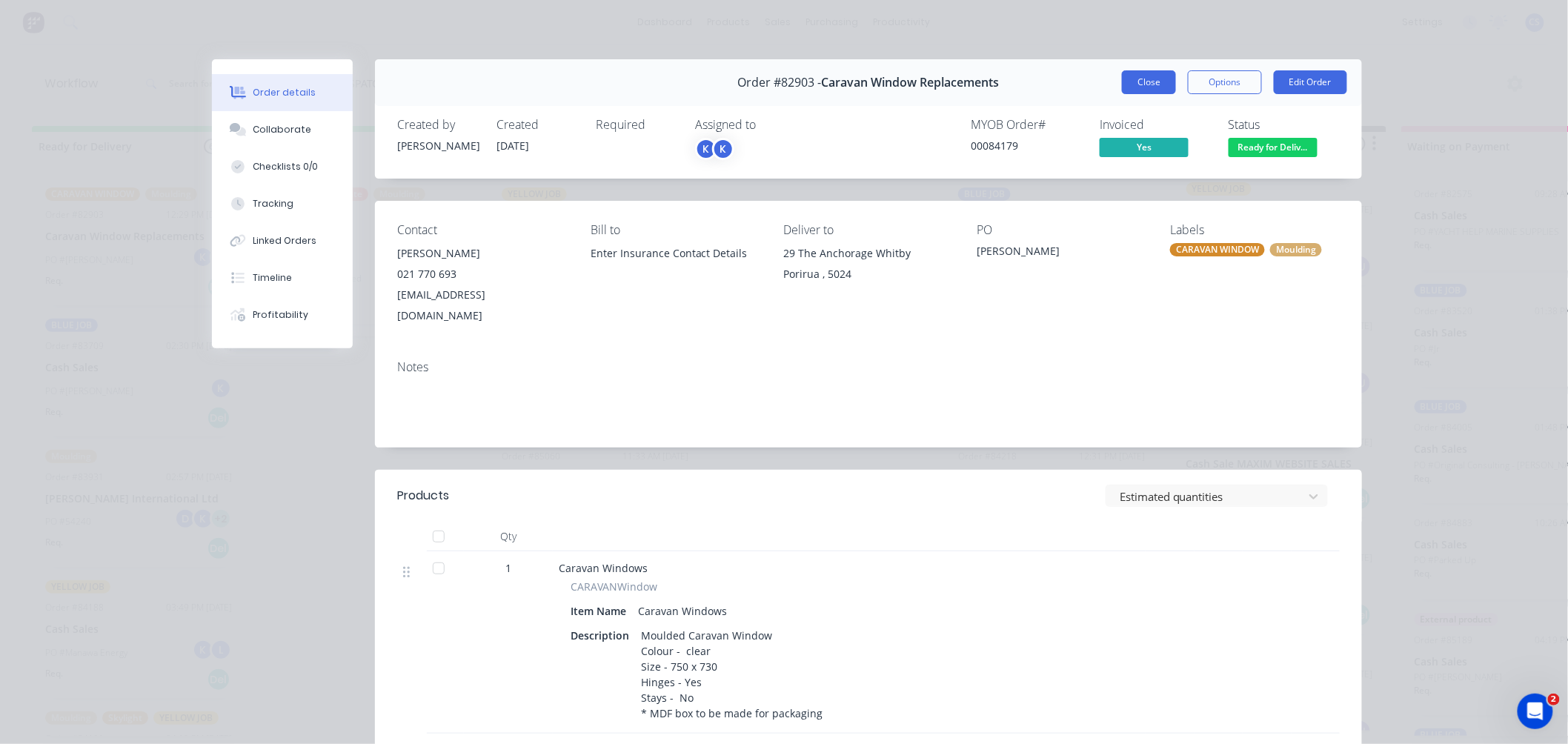
click at [1152, 85] on button "Close" at bounding box center [1149, 82] width 54 height 23
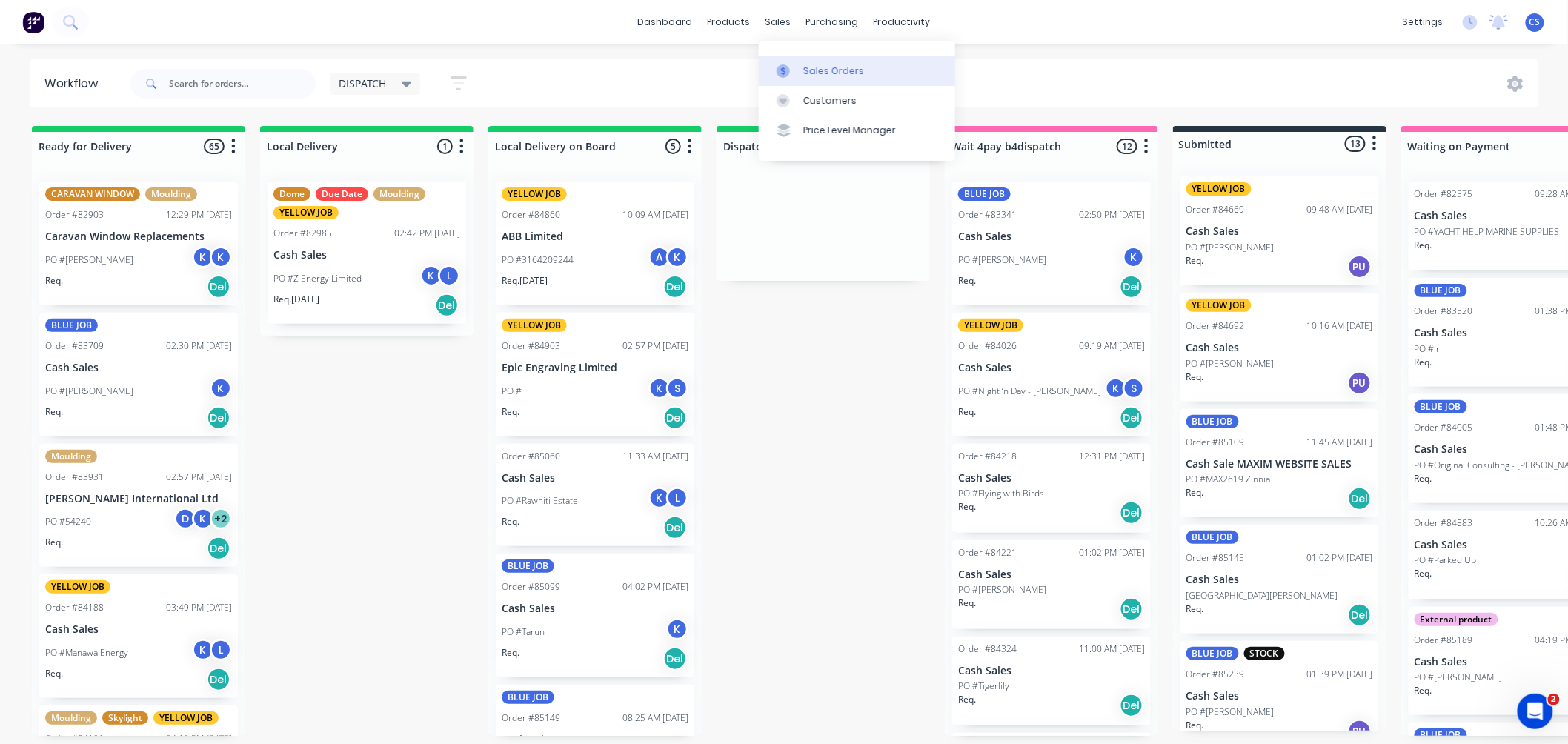
click at [784, 61] on link "Sales Orders" at bounding box center [857, 70] width 196 height 30
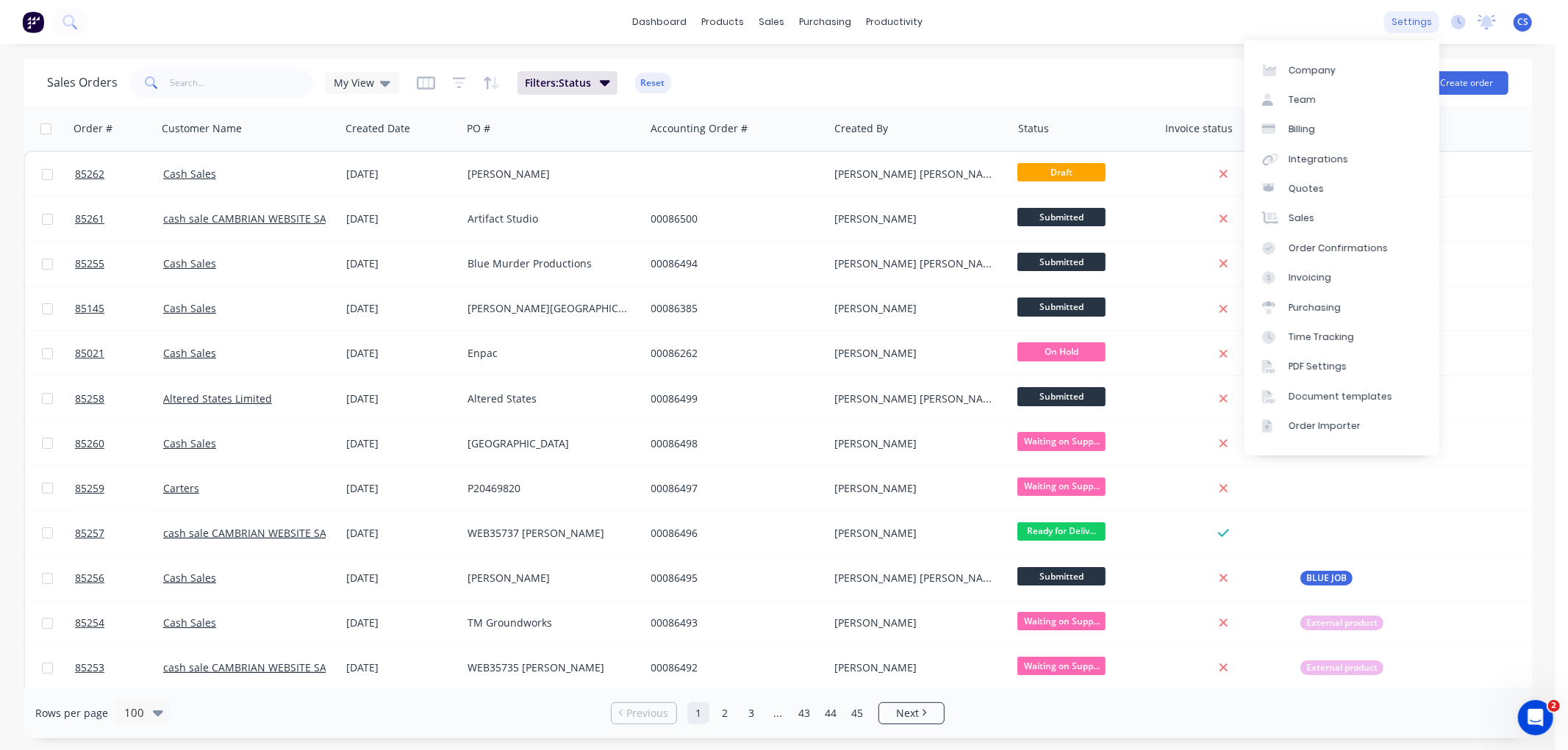
click at [1408, 14] on div "settings" at bounding box center [1412, 21] width 55 height 22
click at [1310, 100] on div "Team" at bounding box center [1302, 100] width 27 height 13
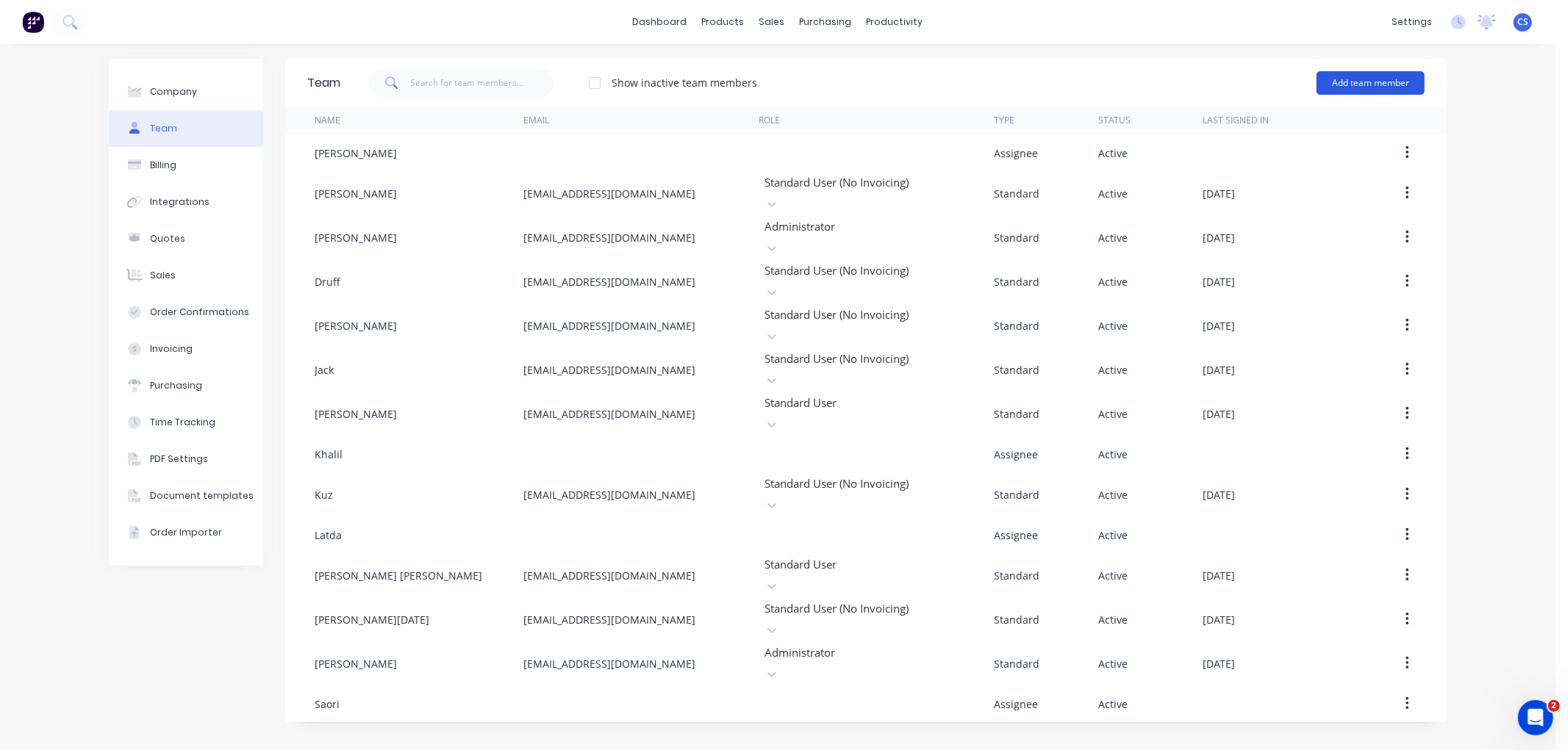
click at [1371, 81] on button "Add team member" at bounding box center [1370, 83] width 108 height 23
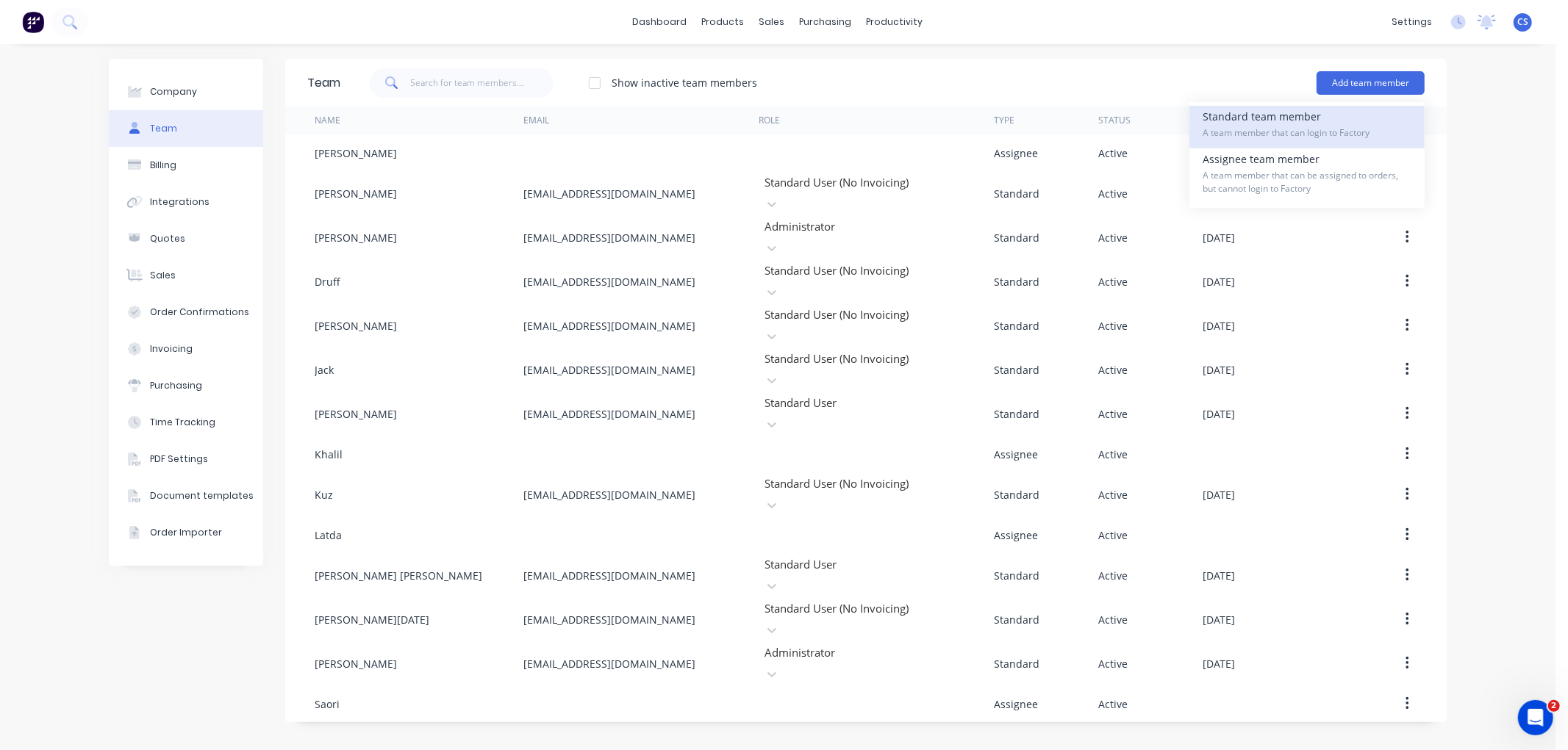
click at [1258, 128] on span "A team member that can login to Factory" at bounding box center [1307, 133] width 209 height 13
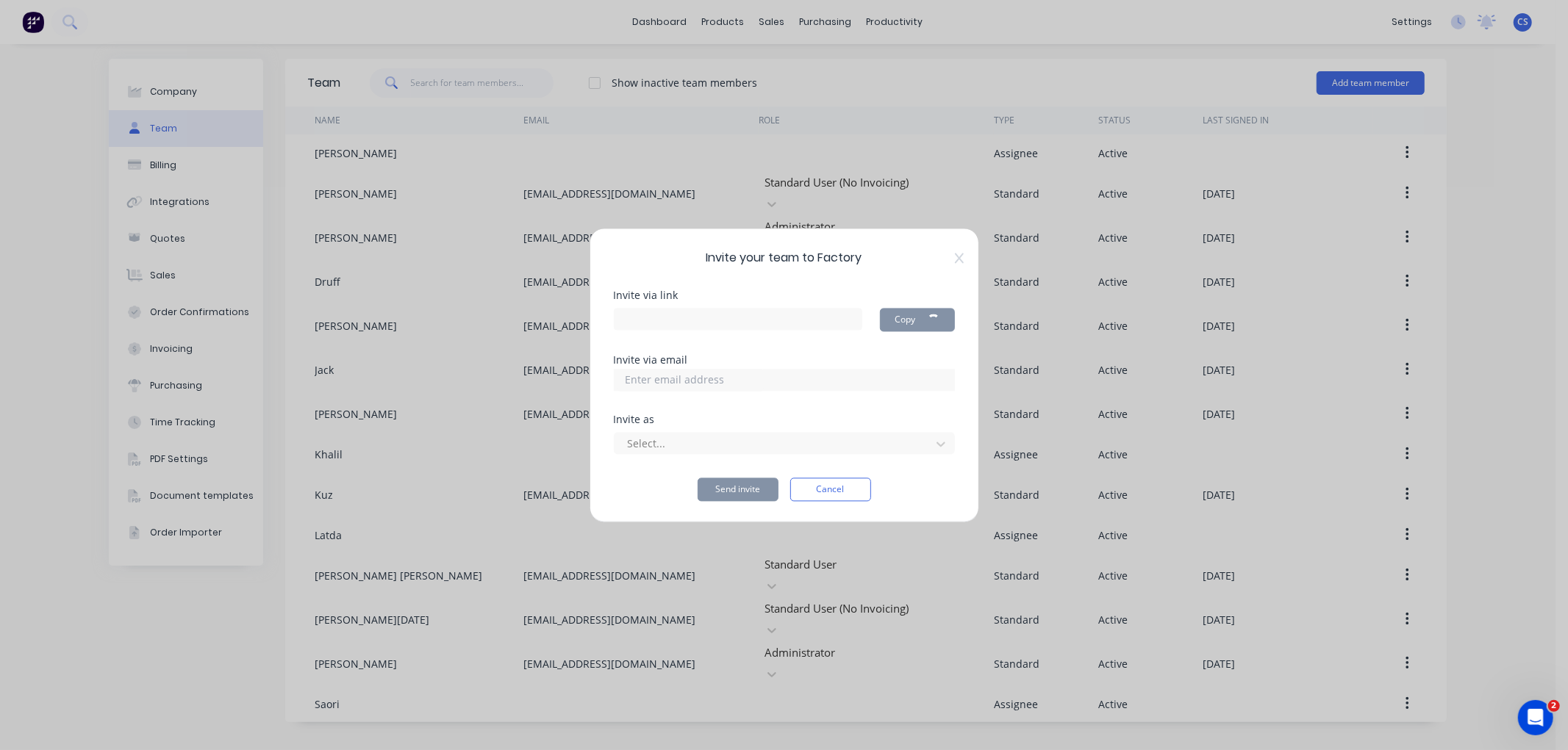
type input "https://app.factory.app/invite/ekbbavNk"
click at [646, 381] on input at bounding box center [689, 380] width 147 height 22
type input "cambrianplastics@gmail.com"
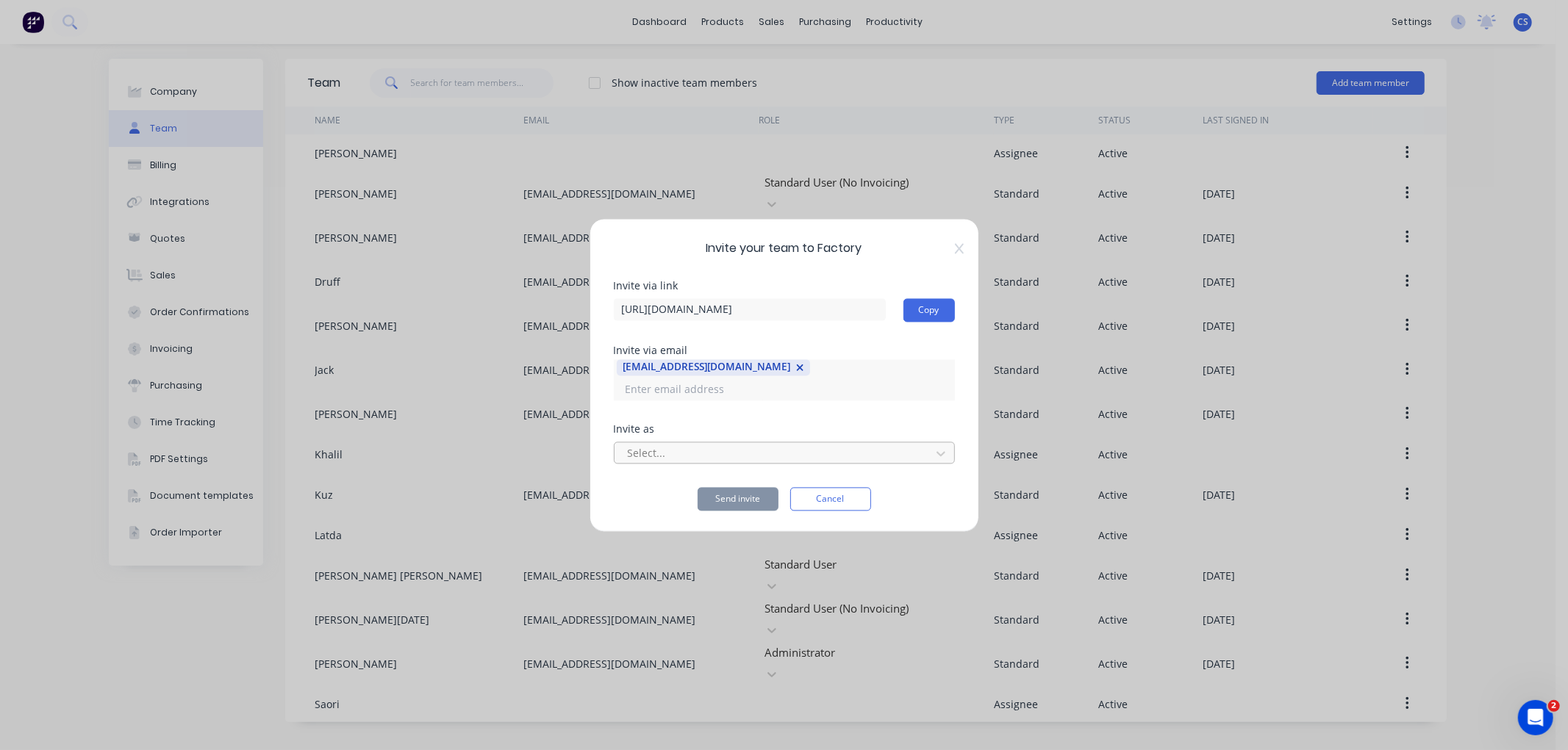
click at [678, 445] on div at bounding box center [774, 454] width 297 height 19
click at [696, 453] on div "Select..." at bounding box center [774, 453] width 306 height 22
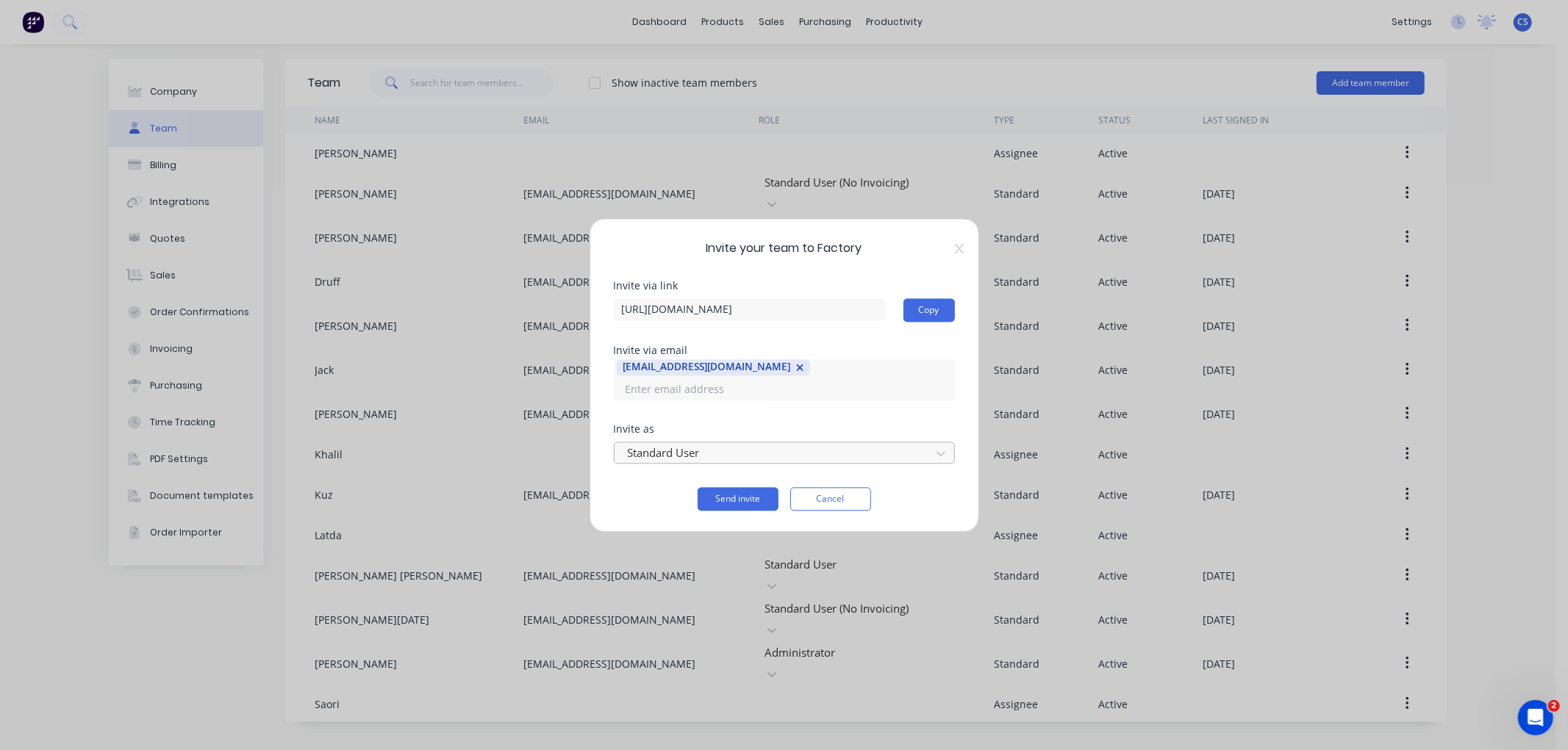
click at [730, 445] on div at bounding box center [774, 454] width 297 height 19
click at [738, 487] on button "Send invite" at bounding box center [738, 499] width 81 height 23
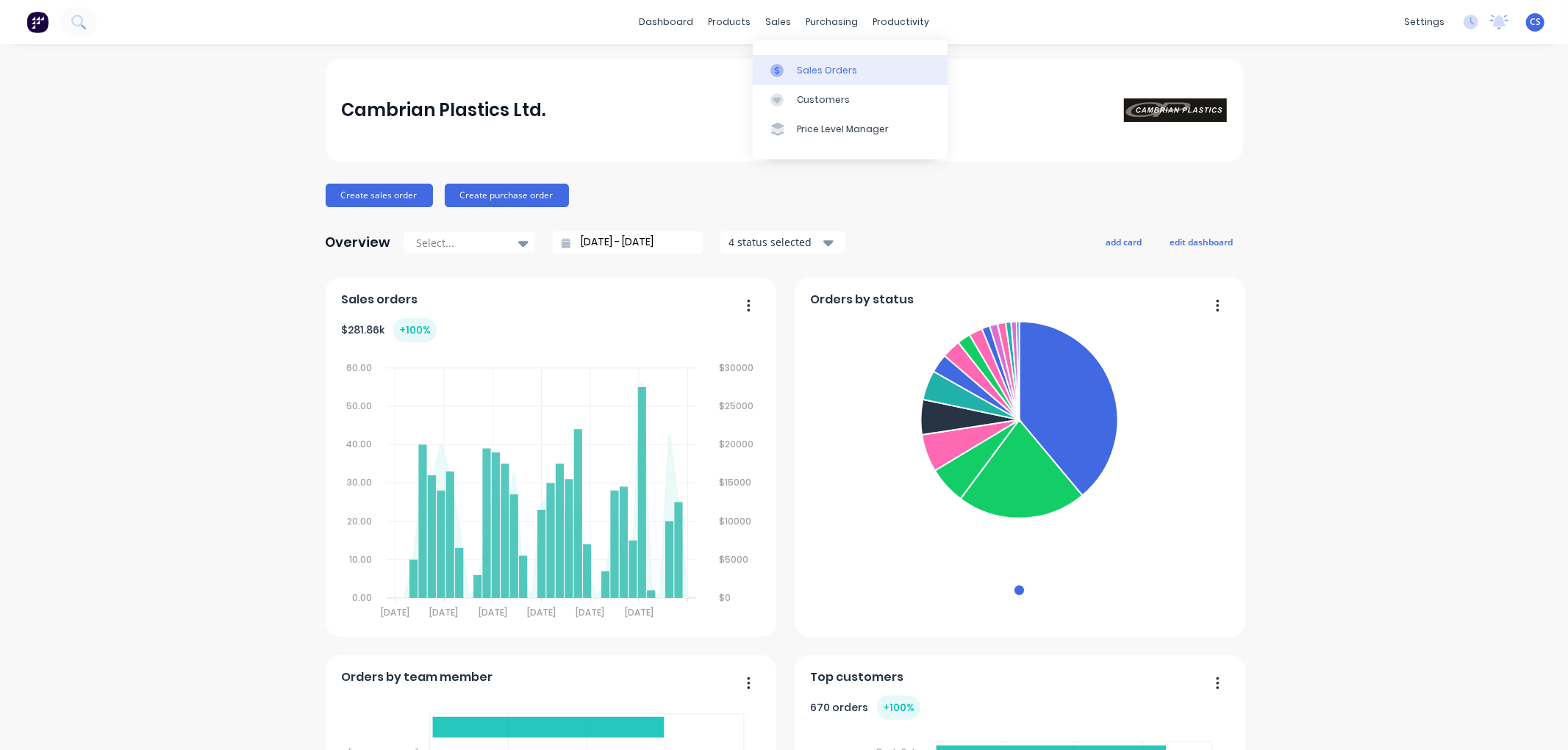
click at [795, 65] on link "Sales Orders" at bounding box center [850, 70] width 194 height 29
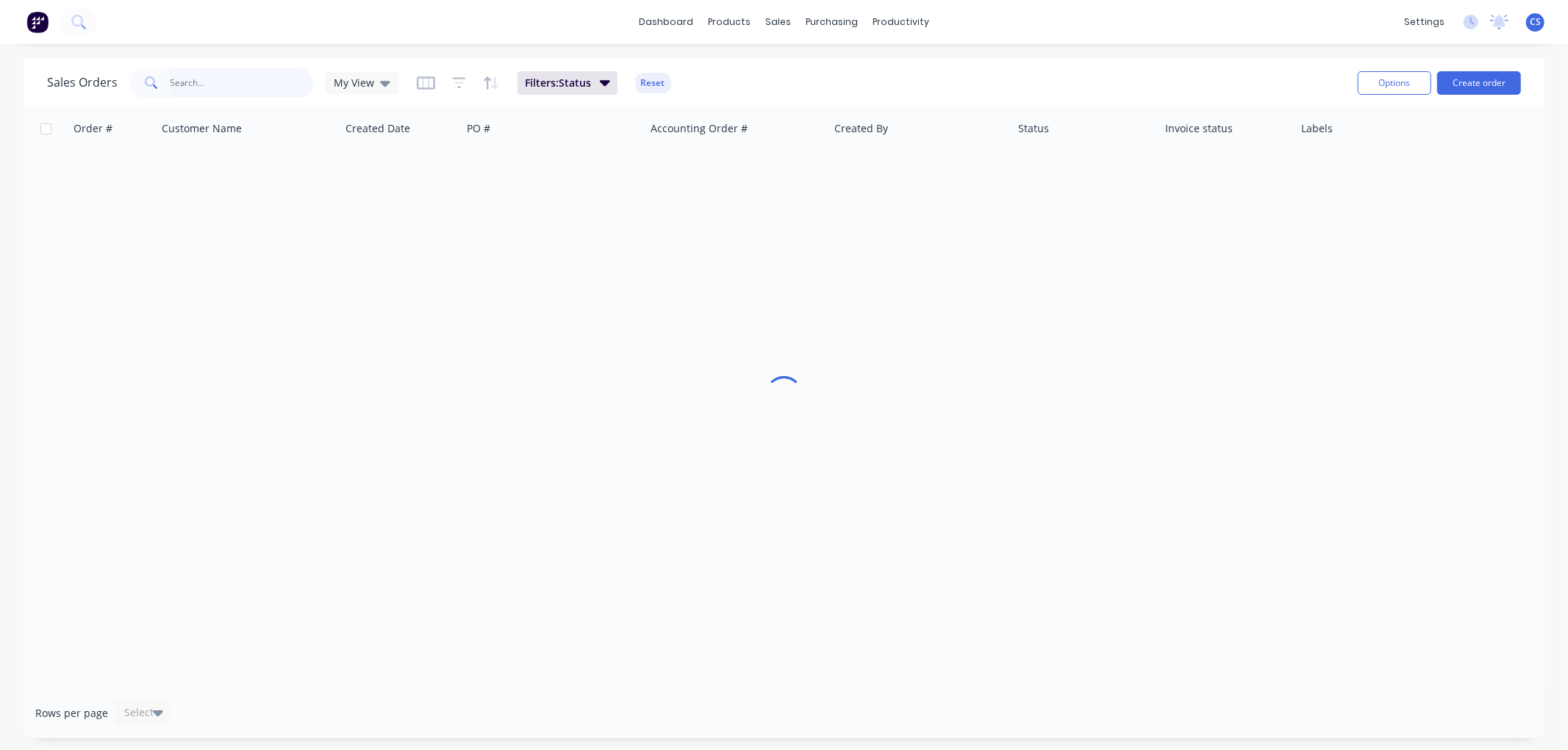
click at [260, 83] on input "text" at bounding box center [242, 83] width 144 height 29
paste input "86470"
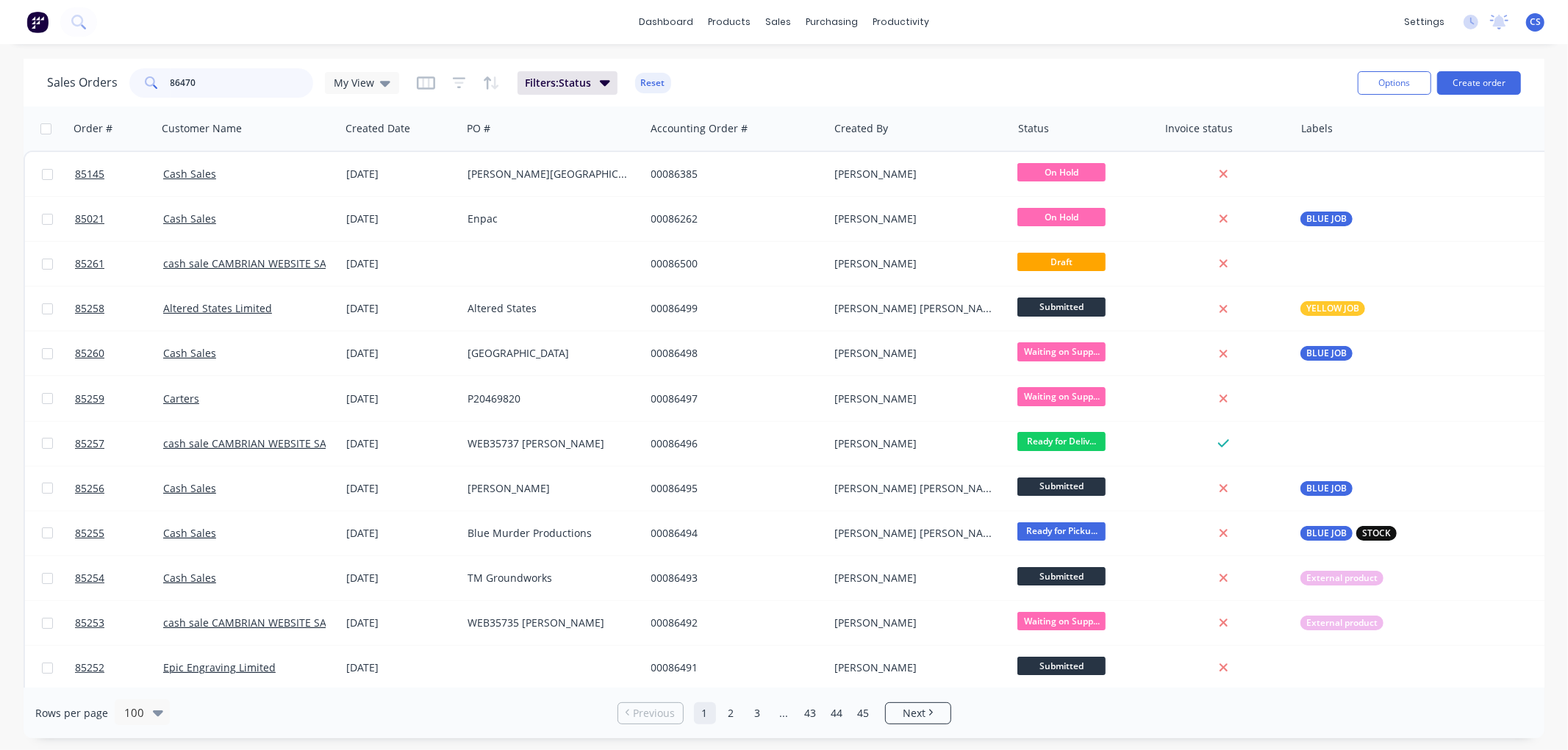
type input "86470"
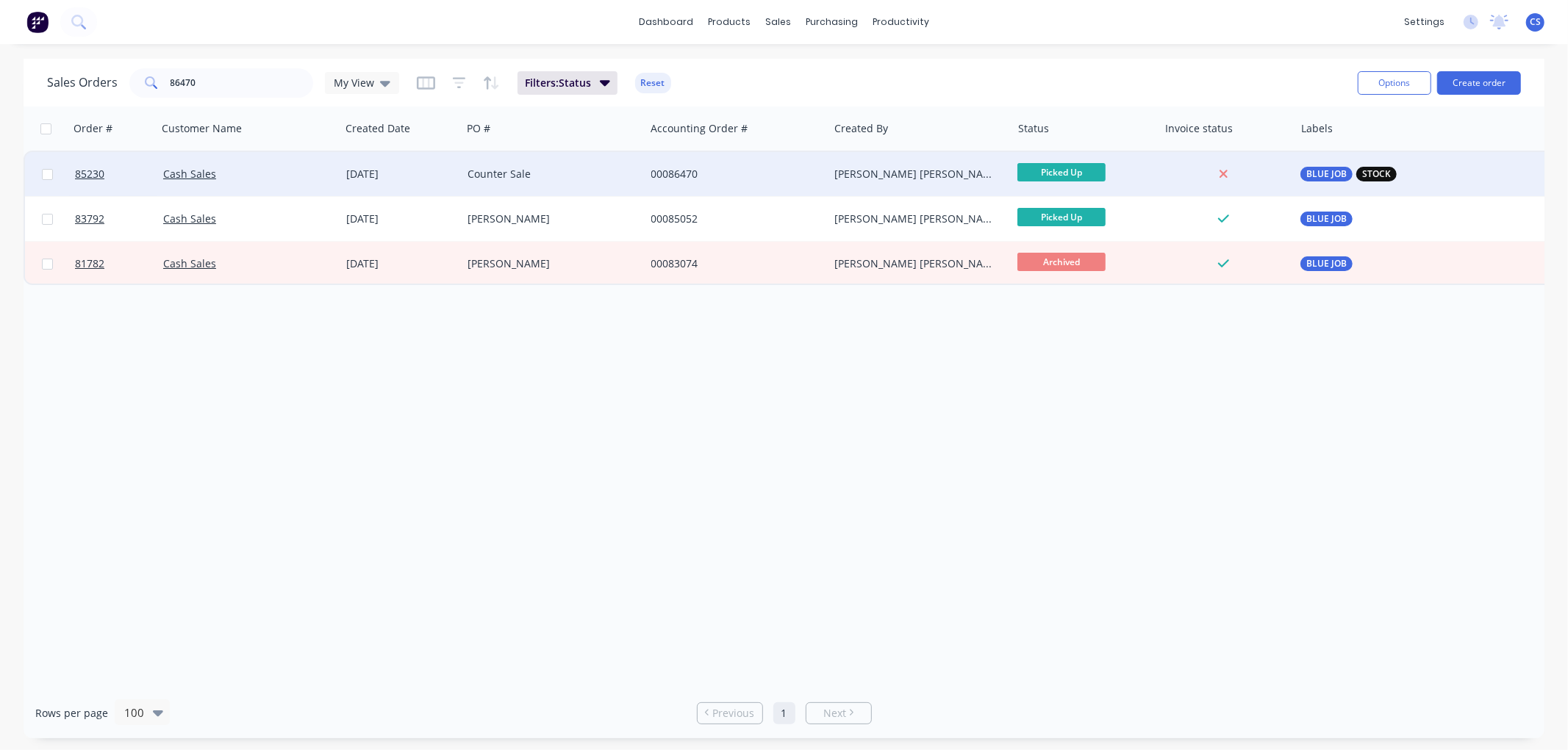
click at [587, 173] on div "Counter Sale" at bounding box center [549, 174] width 163 height 14
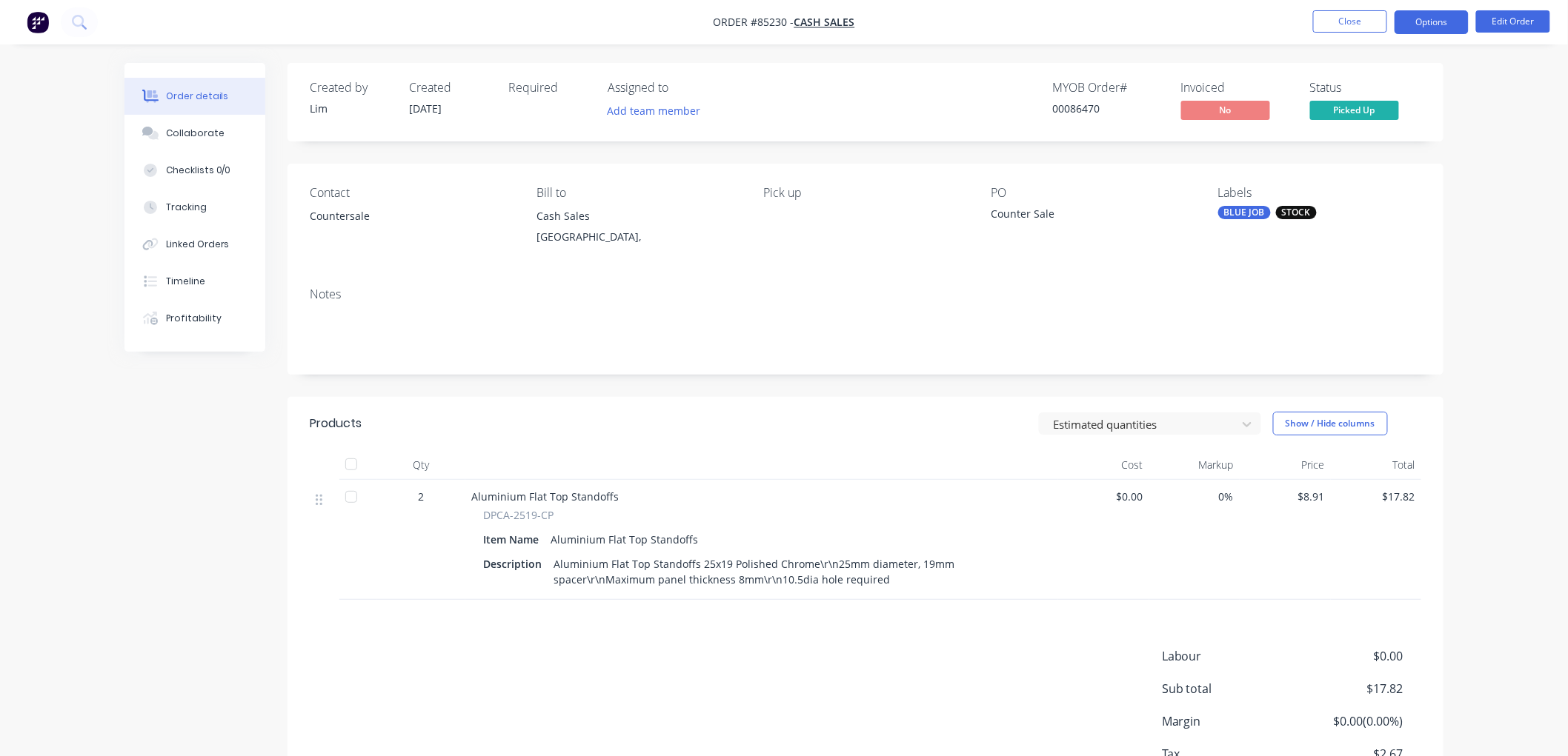
click at [1421, 21] on button "Options" at bounding box center [1431, 22] width 74 height 23
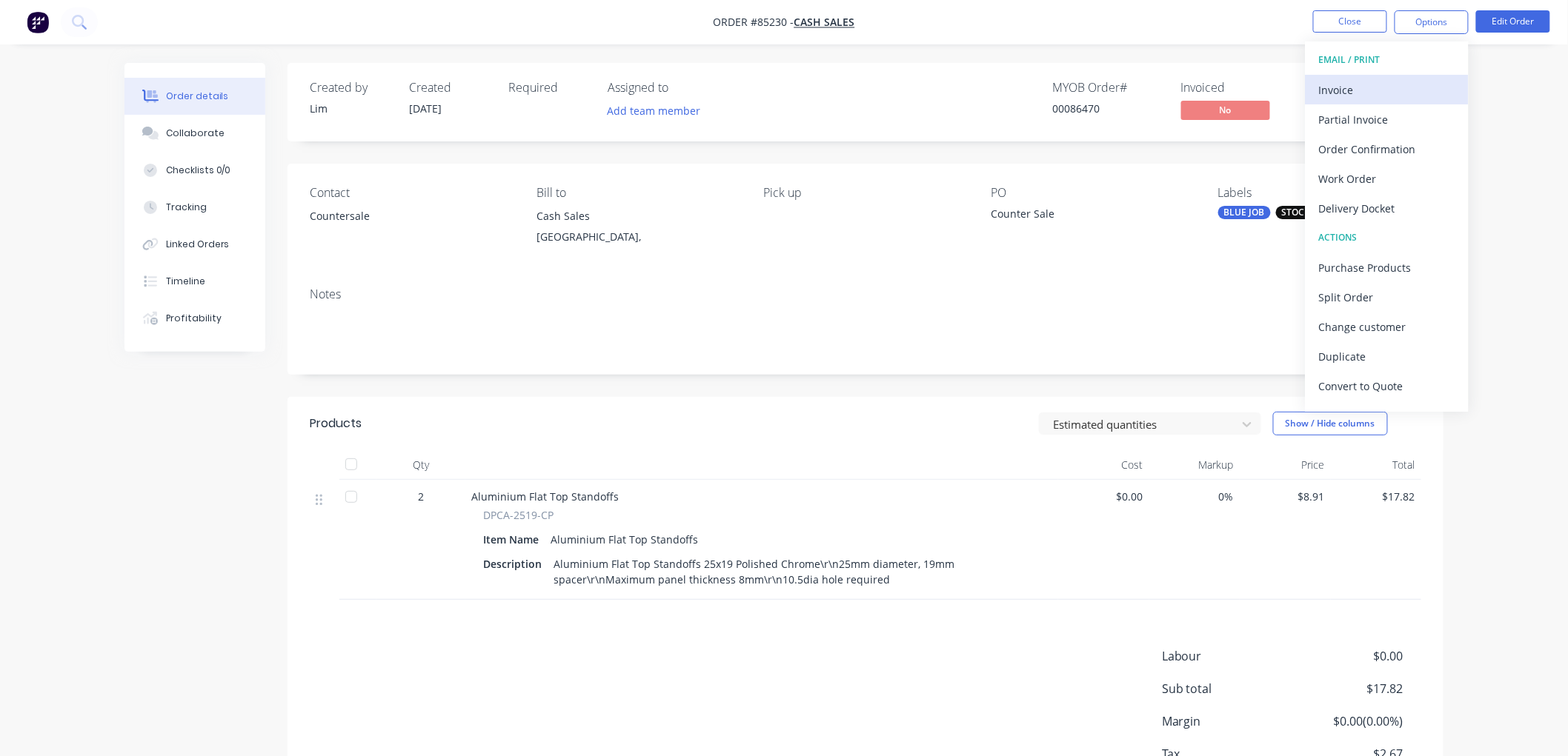
click at [1350, 84] on div "Invoice" at bounding box center [1387, 90] width 137 height 22
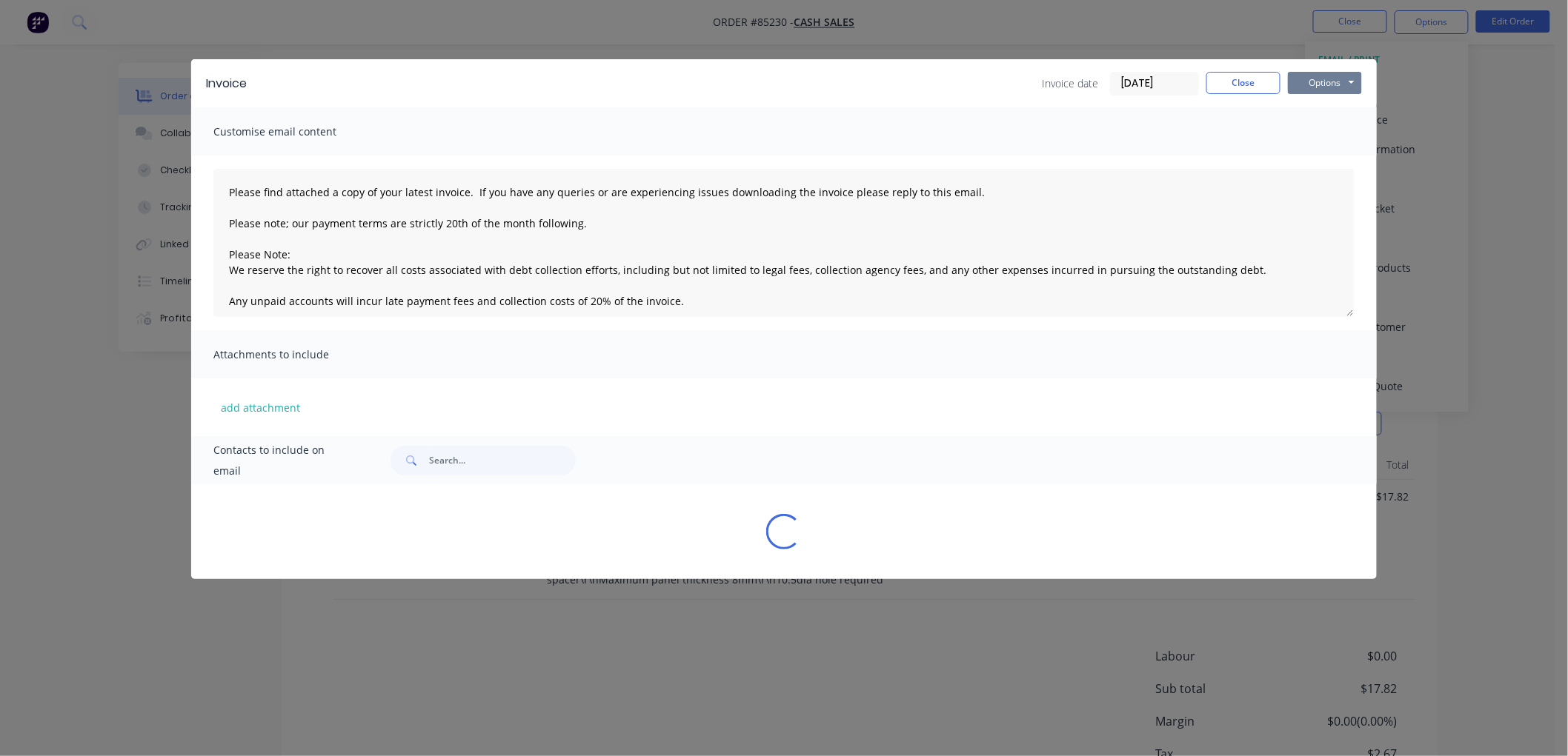
click at [1342, 78] on button "Options" at bounding box center [1324, 83] width 74 height 22
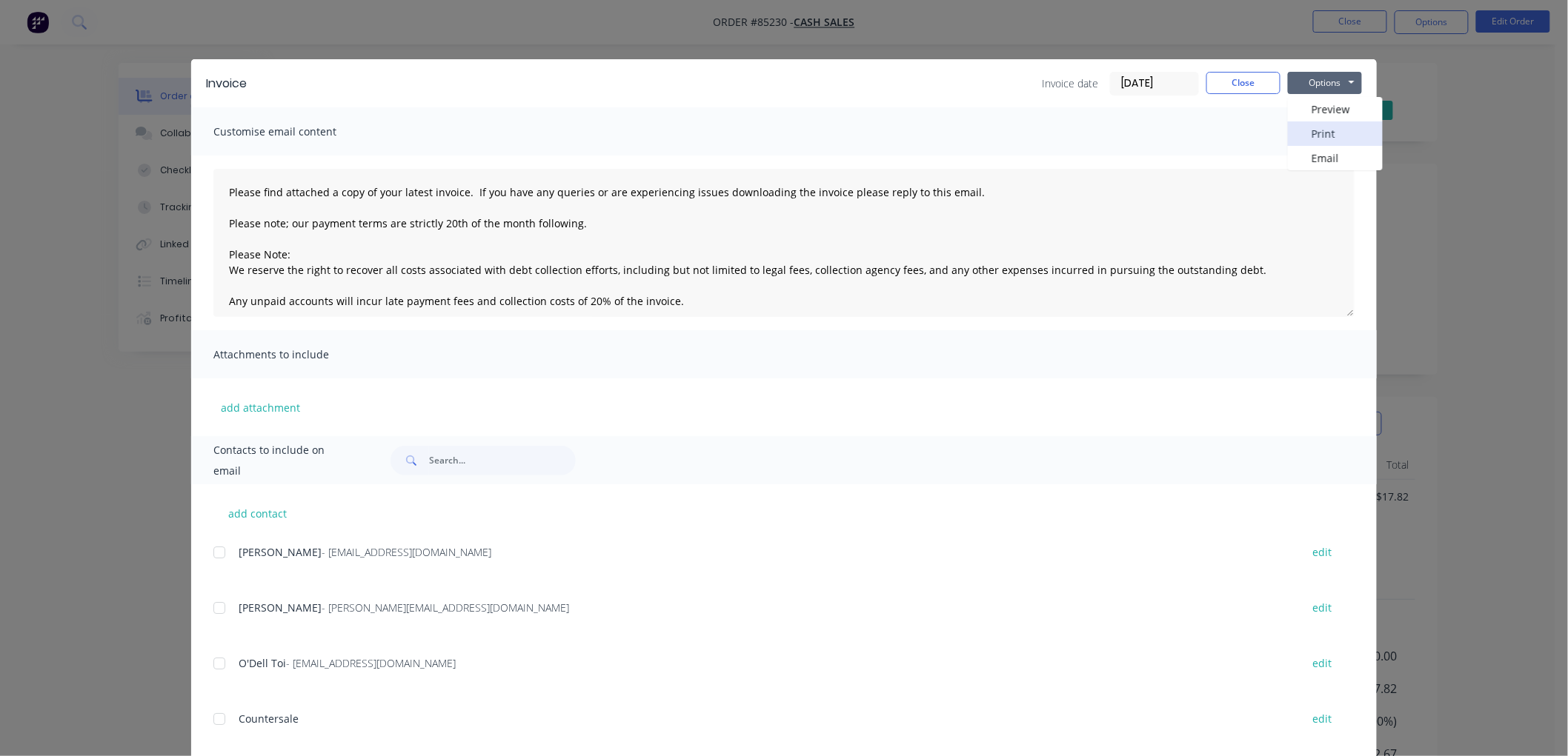
click at [1324, 137] on button "Print" at bounding box center [1334, 133] width 94 height 24
click at [1235, 79] on button "Close" at bounding box center [1243, 83] width 74 height 22
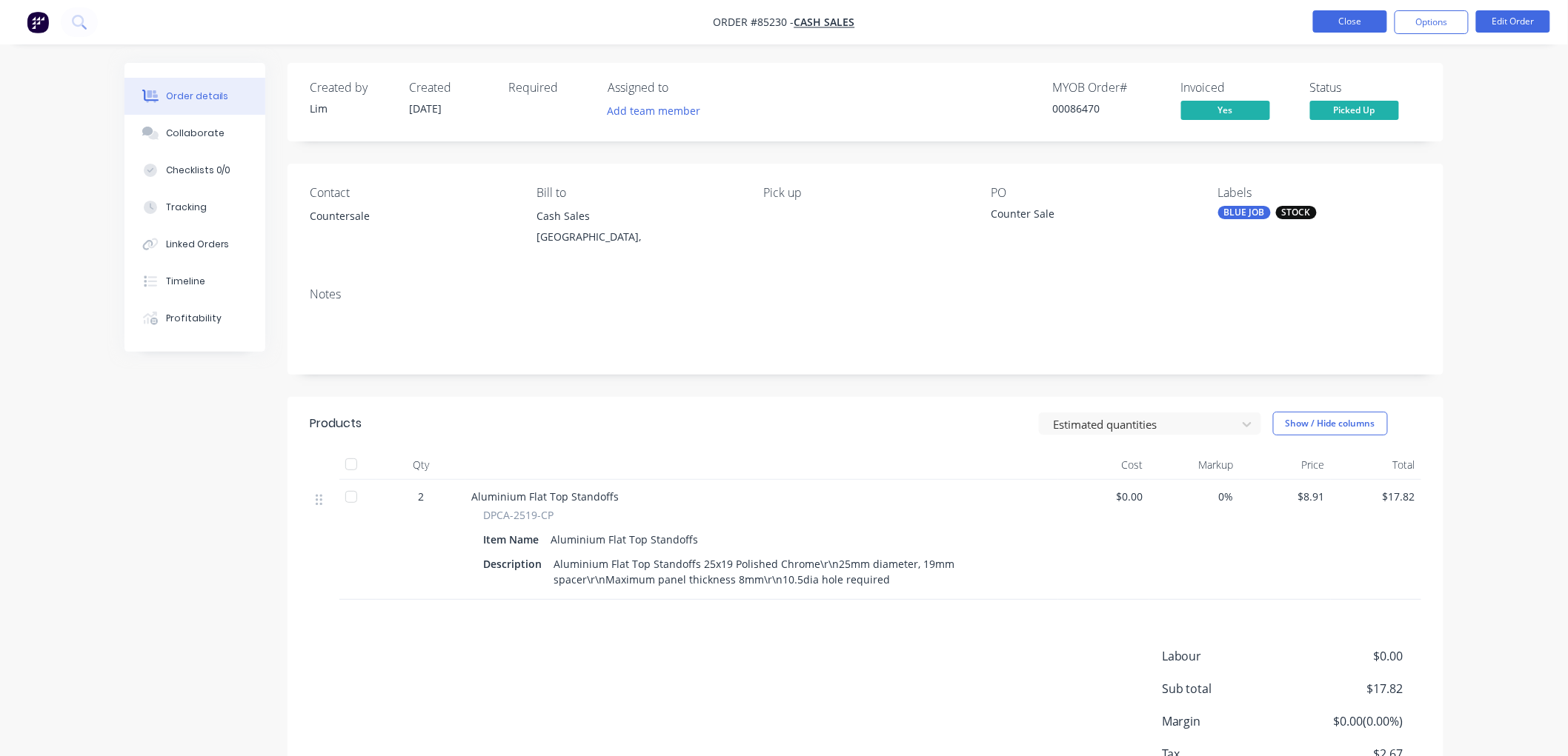
click at [1338, 30] on button "Close" at bounding box center [1350, 22] width 74 height 22
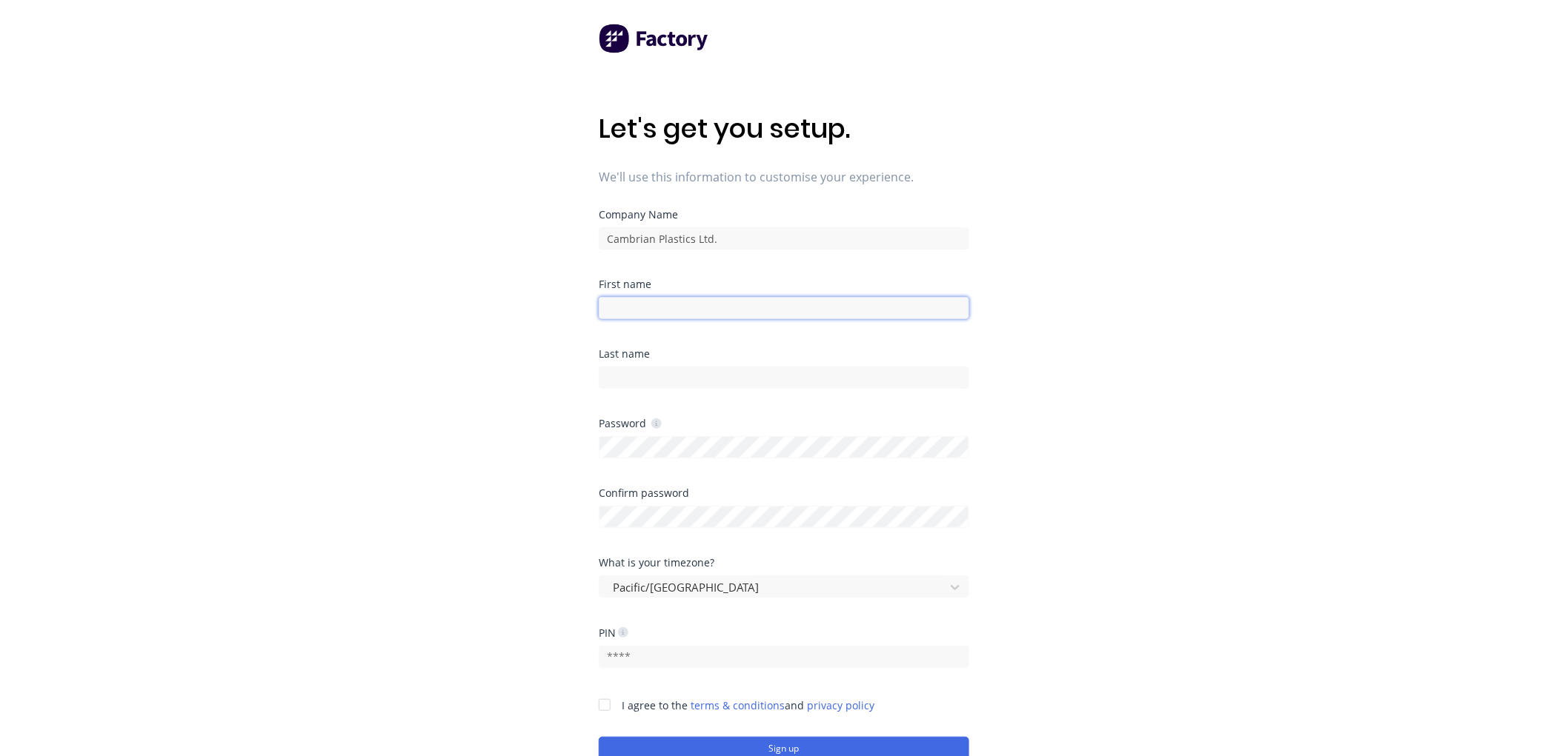
click at [638, 305] on input at bounding box center [784, 307] width 370 height 22
type input "Showroom"
click at [500, 411] on div "Let's get you setup. We'll use this information to customise your experience. C…" at bounding box center [784, 407] width 1568 height 815
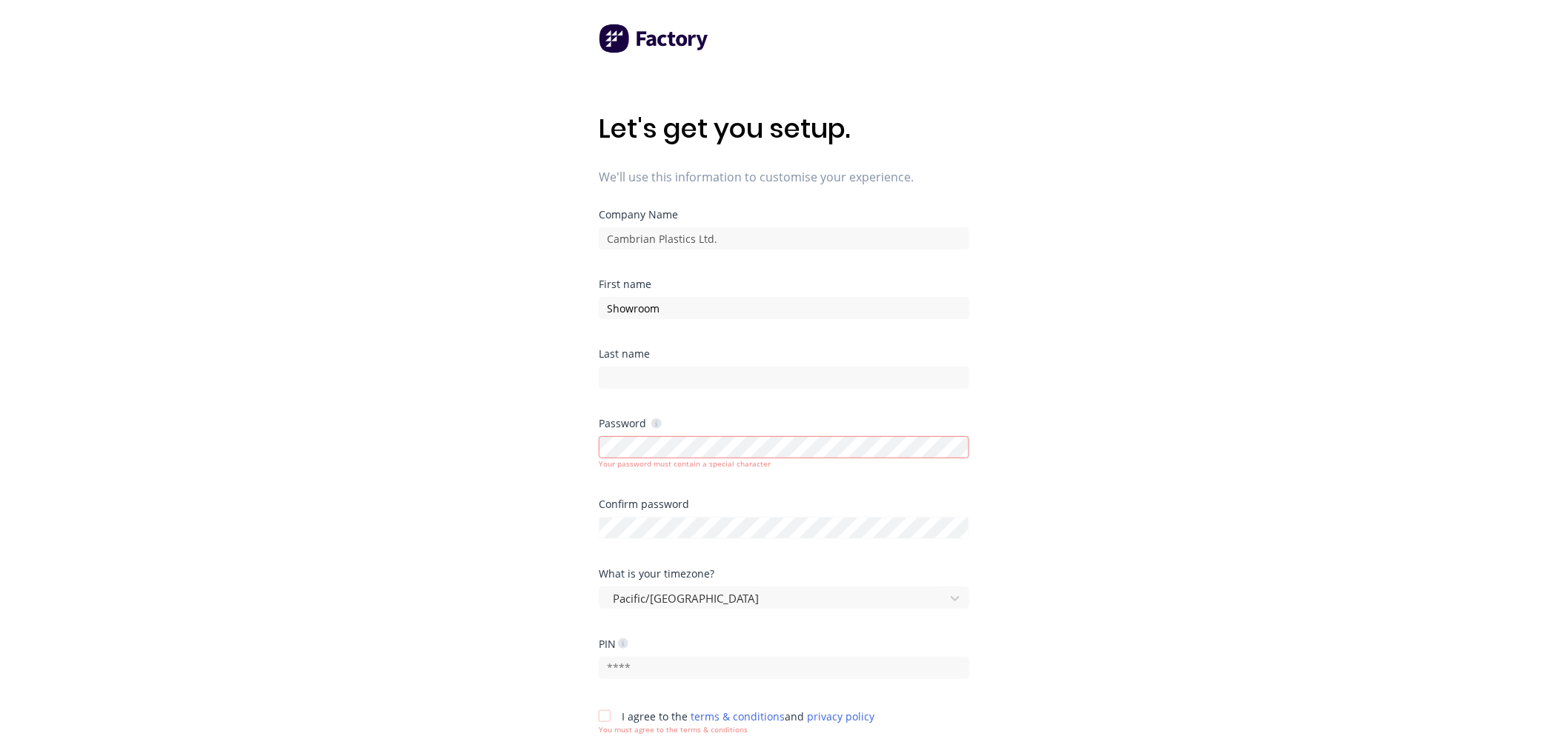
drag, startPoint x: 419, startPoint y: 449, endPoint x: 444, endPoint y: 460, distance: 27.3
click at [419, 449] on div "Let's get you setup. We'll use this information to customise your experience. C…" at bounding box center [784, 407] width 1568 height 815
click at [456, 480] on div "Let's get you setup. We'll use this information to customise your experience. C…" at bounding box center [784, 407] width 1568 height 815
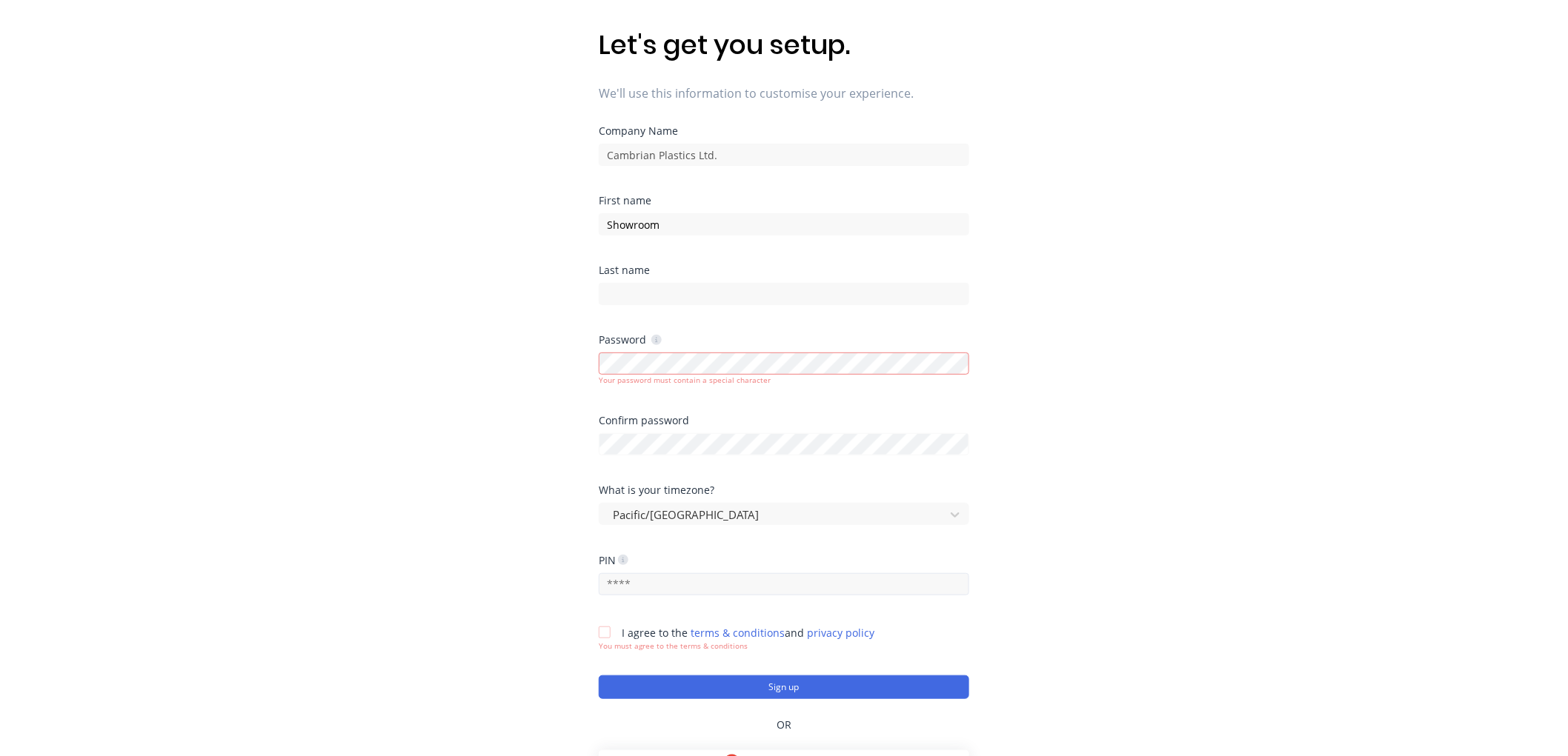
scroll to position [146, 0]
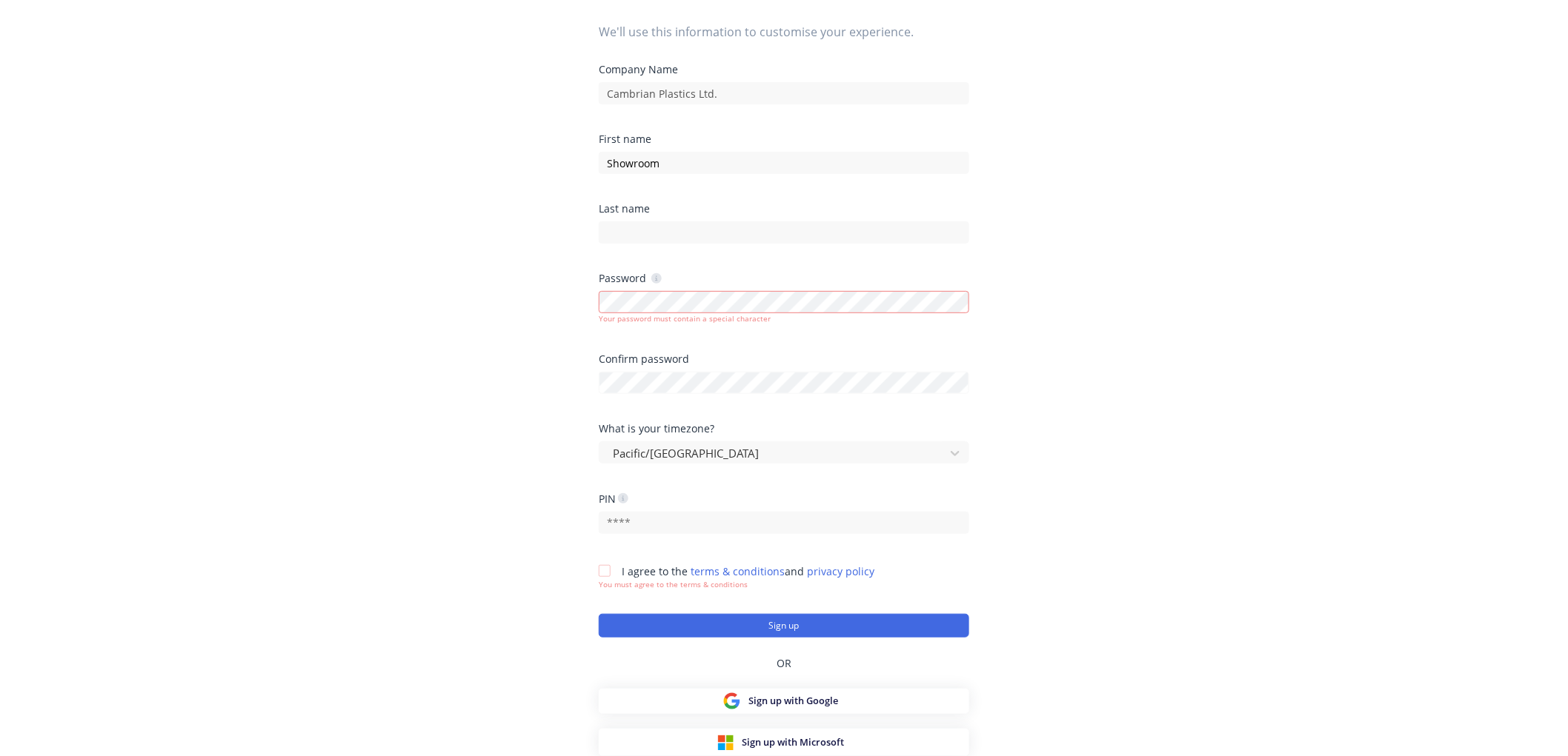
click at [606, 571] on div at bounding box center [604, 571] width 30 height 30
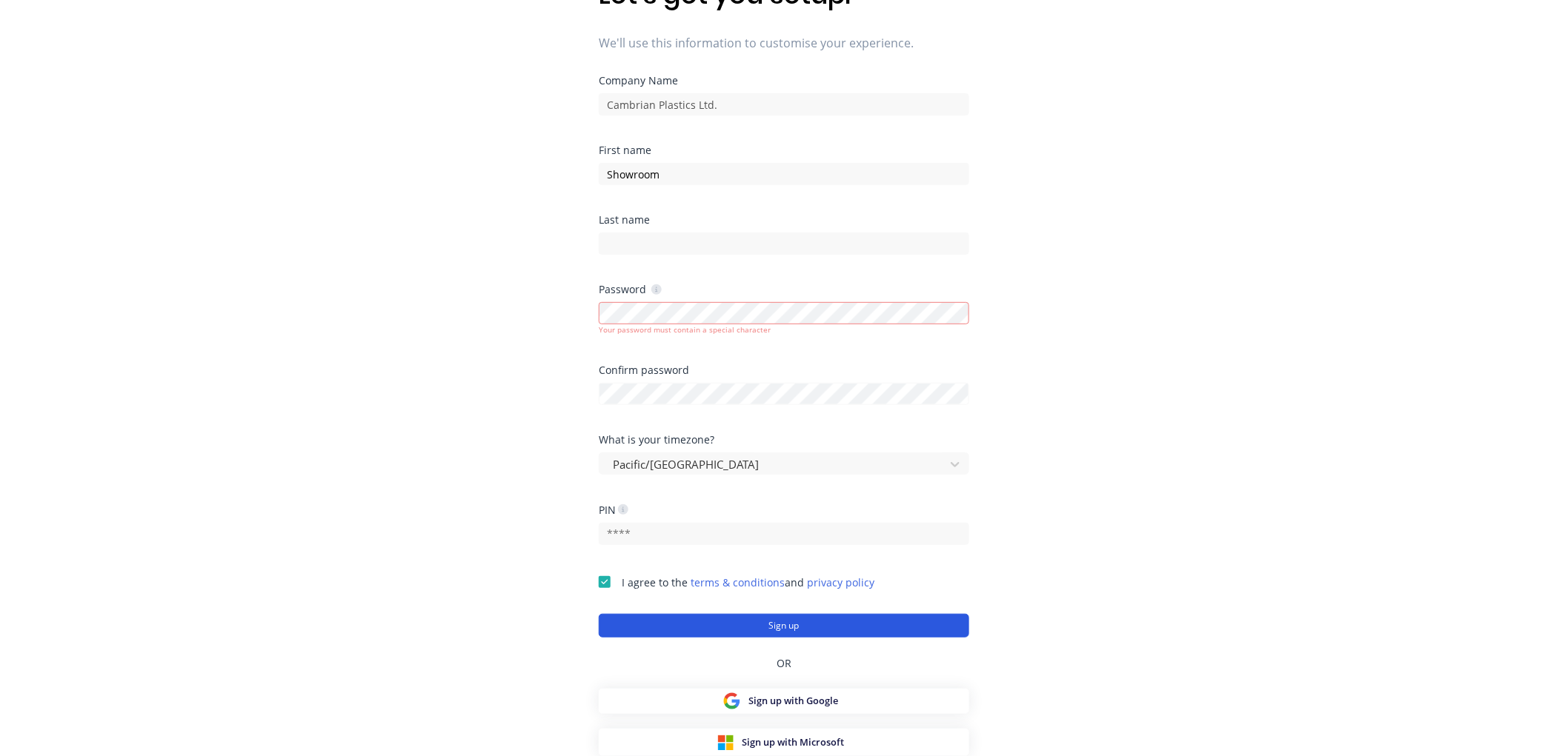
click at [812, 628] on button "Sign up" at bounding box center [784, 626] width 370 height 23
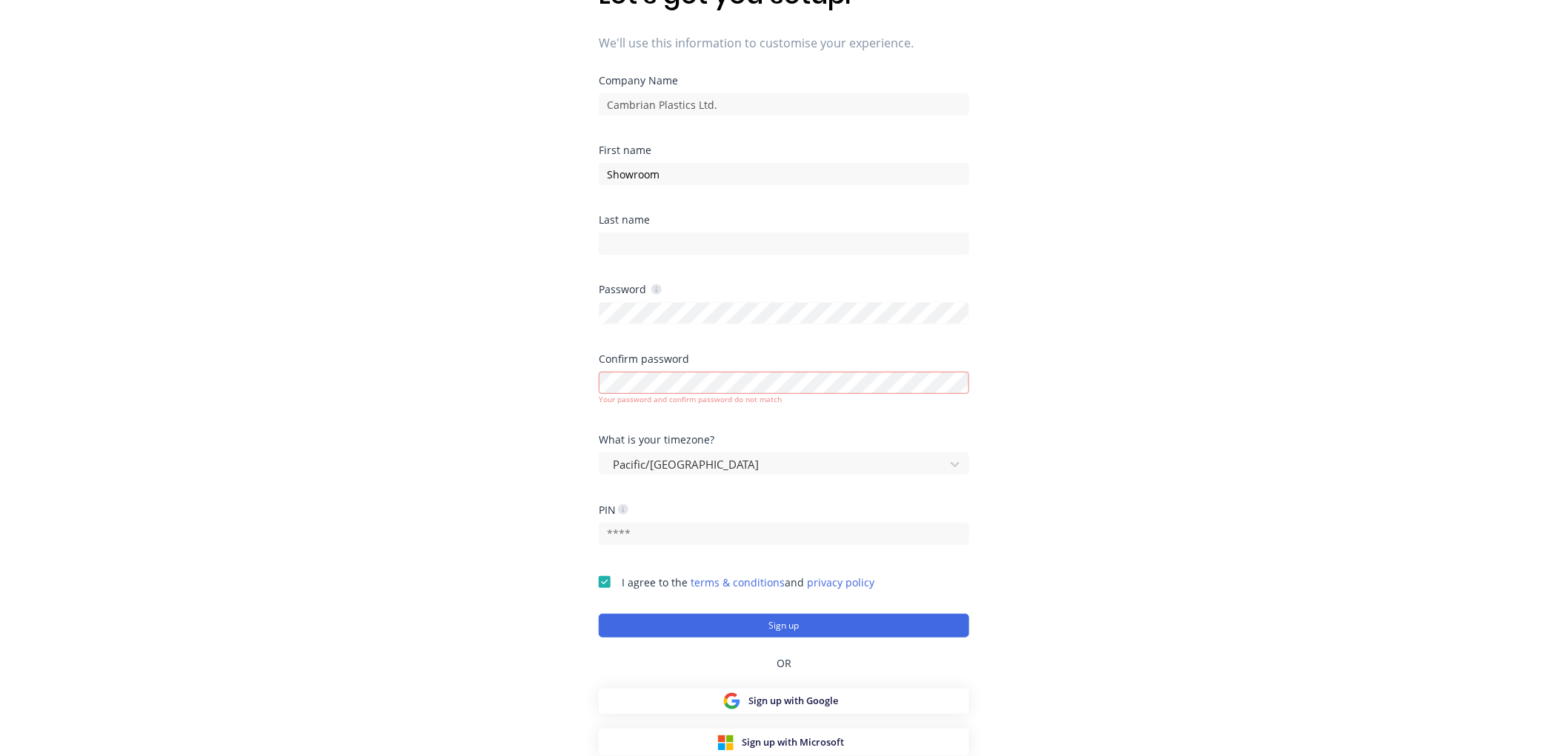
click at [490, 304] on div "Let's get you setup. We'll use this information to customise your experience. C…" at bounding box center [784, 273] width 1568 height 815
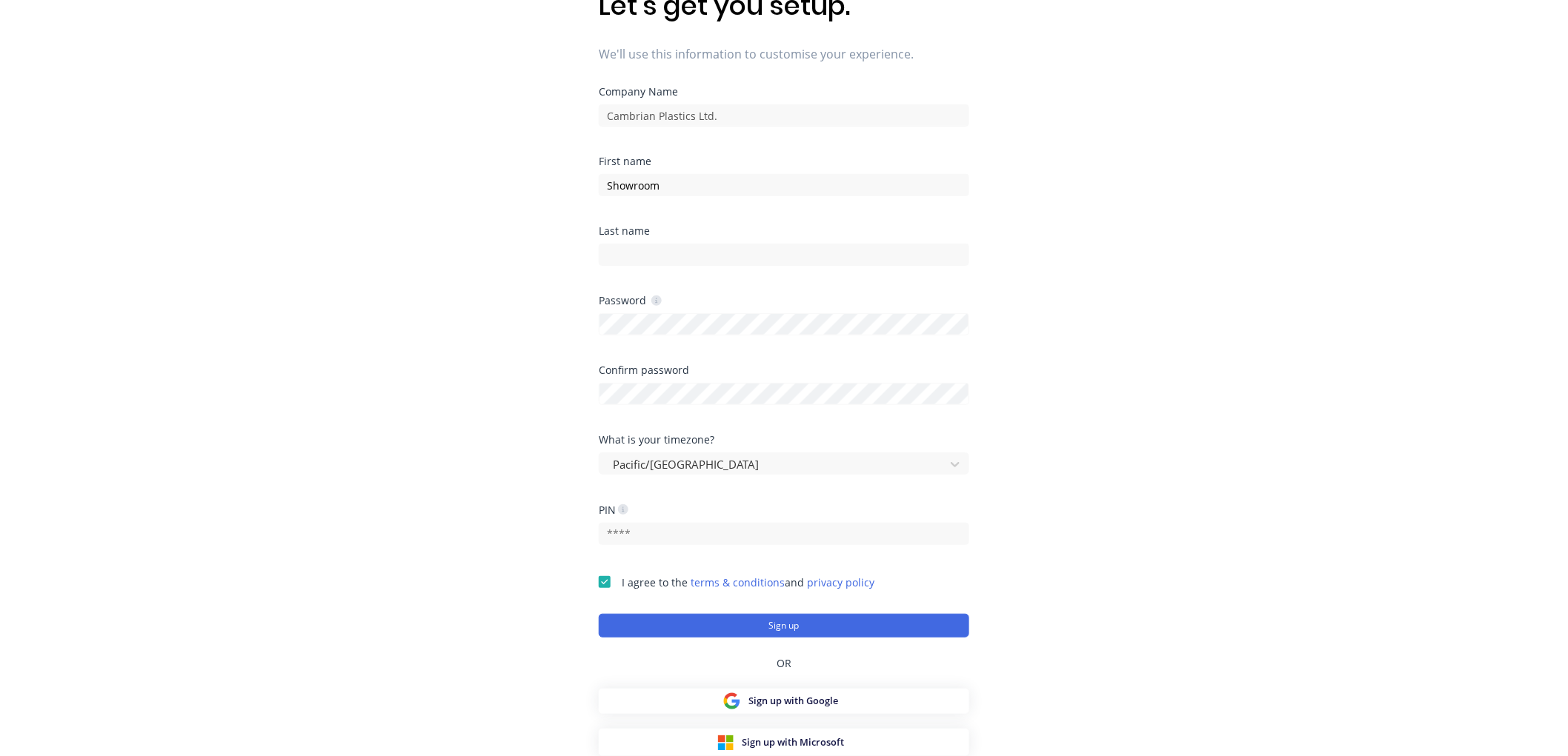
click at [471, 414] on div "Let's get you setup. We'll use this information to customise your experience. C…" at bounding box center [784, 284] width 1568 height 815
click at [774, 632] on button "Sign up" at bounding box center [784, 626] width 370 height 23
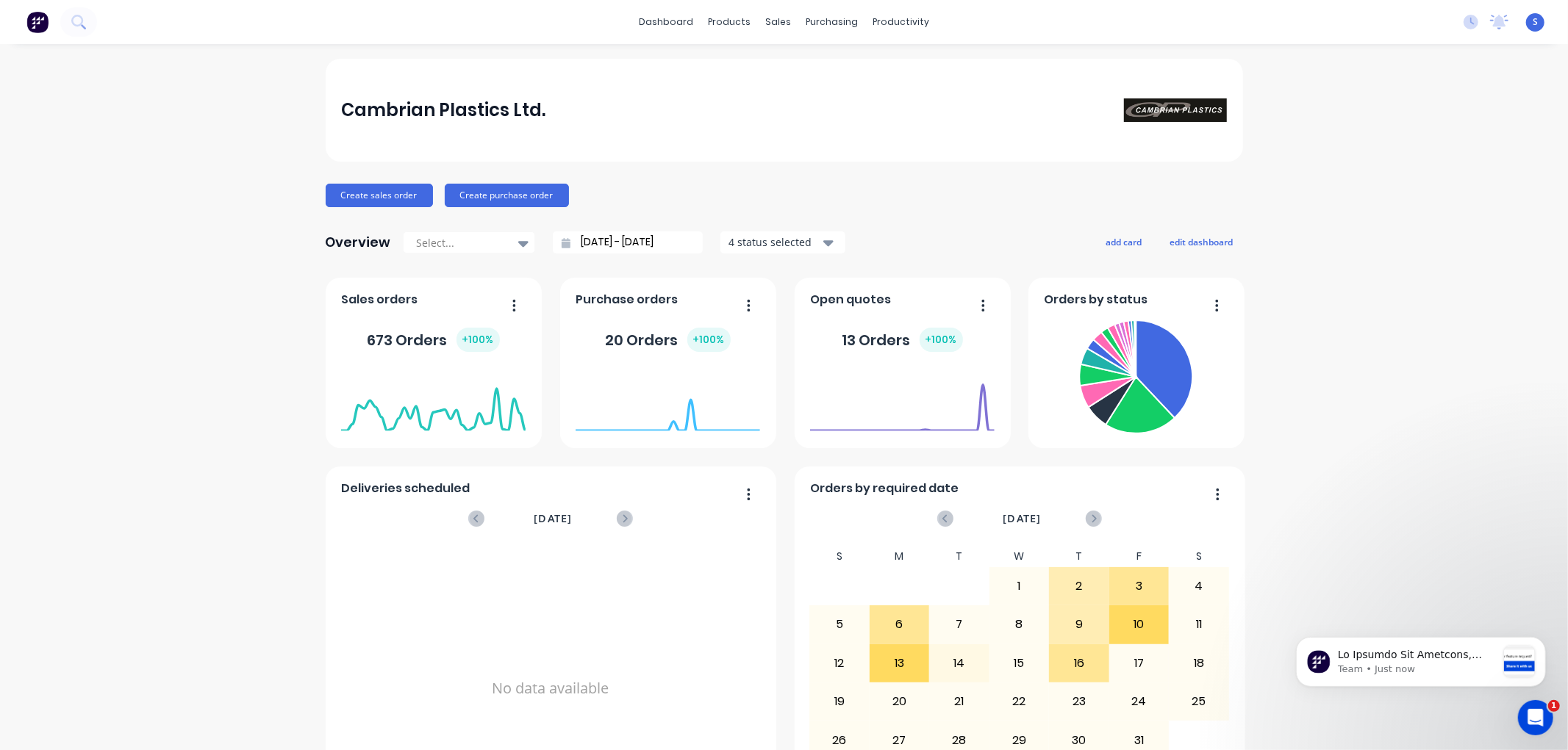
click at [1526, 20] on div "S Cambrian Plastics Ltd. Showroom Standard User Profile Sign out" at bounding box center [1535, 22] width 19 height 19
click at [1532, 23] on span "S" at bounding box center [1535, 21] width 5 height 13
click at [1402, 182] on div "Sign out" at bounding box center [1407, 184] width 40 height 13
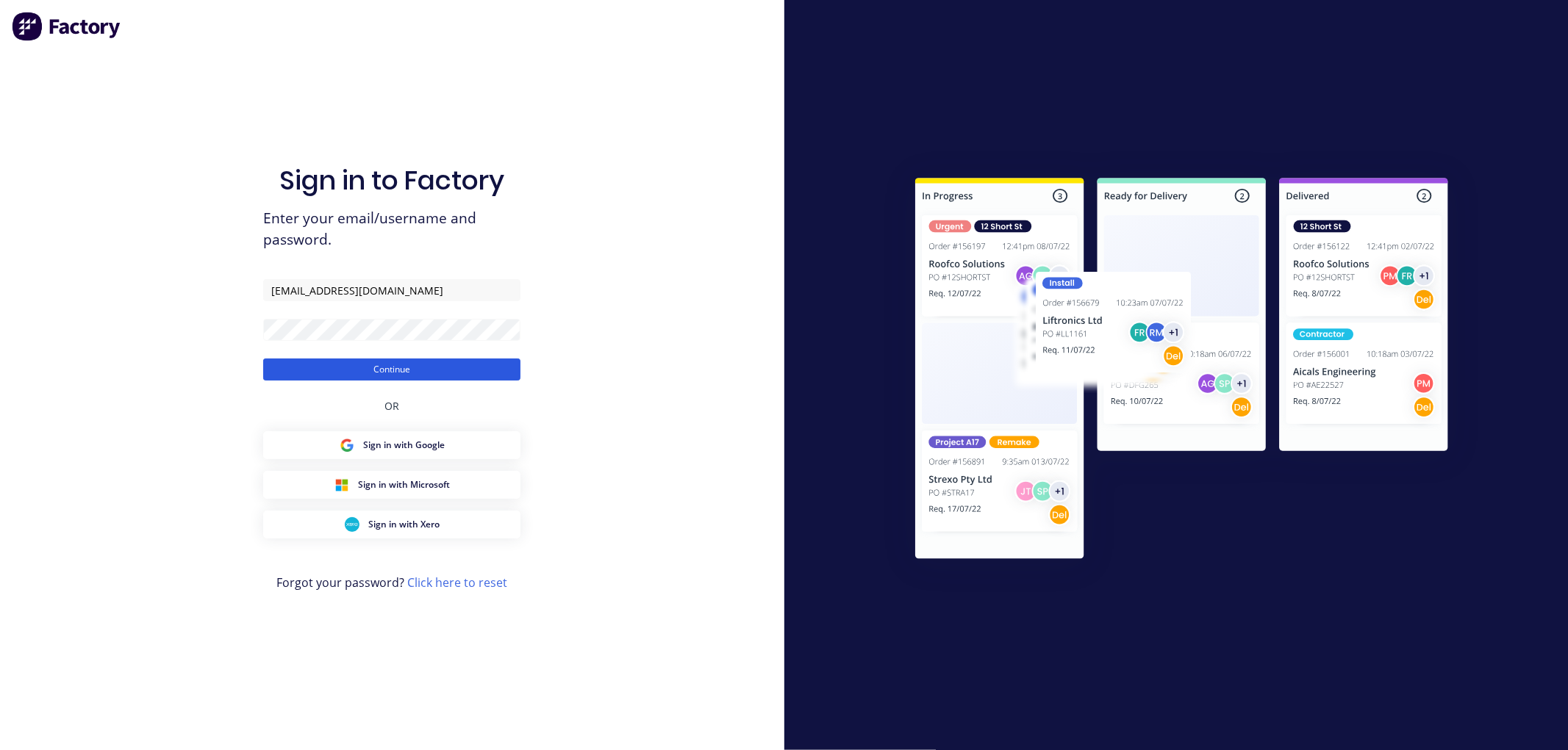
click at [386, 376] on button "Continue" at bounding box center [392, 369] width 257 height 22
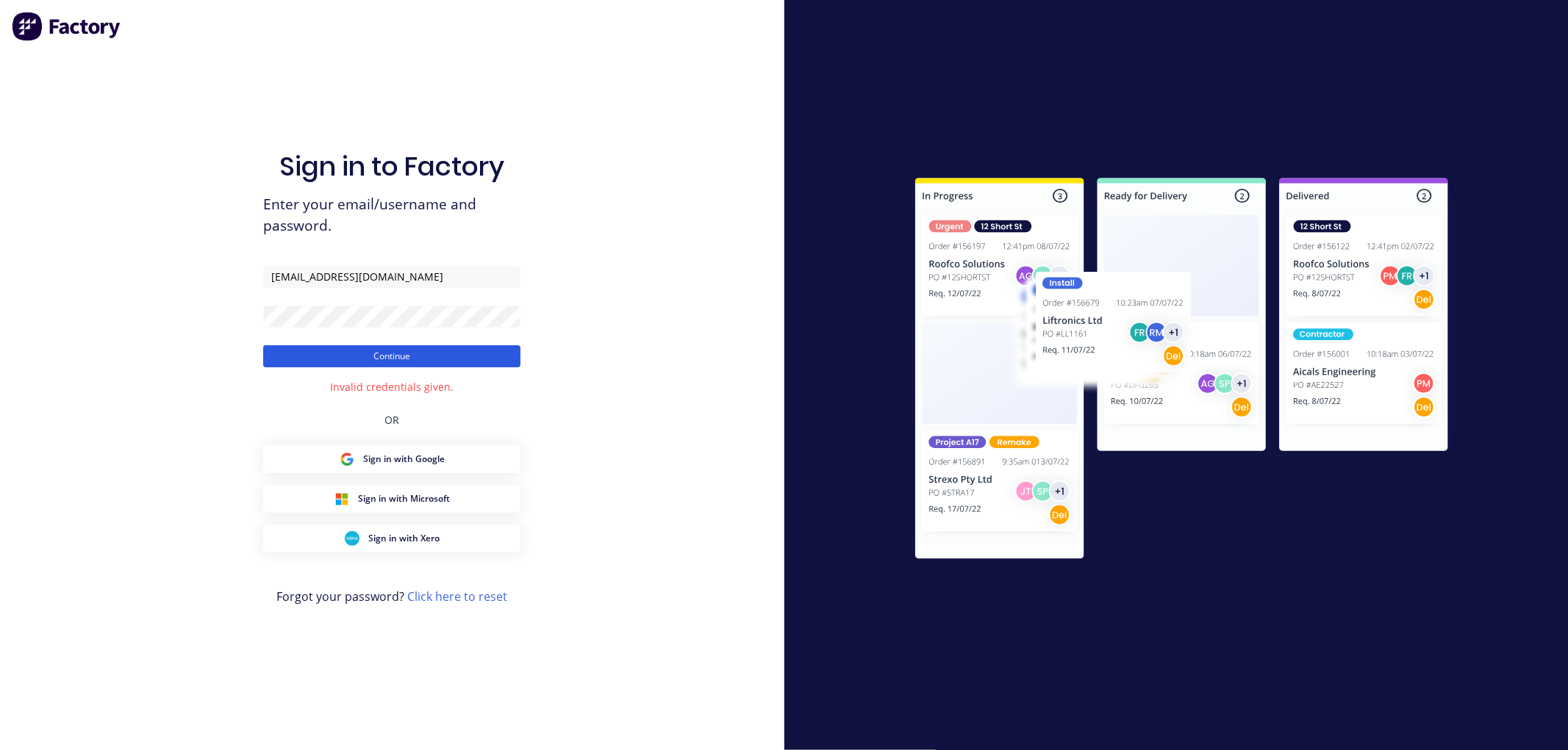
drag, startPoint x: 413, startPoint y: 360, endPoint x: 400, endPoint y: 349, distance: 17.0
drag, startPoint x: 400, startPoint y: 349, endPoint x: 375, endPoint y: 360, distance: 27.3
click at [375, 360] on button "Continue" at bounding box center [392, 356] width 257 height 22
drag, startPoint x: 210, startPoint y: 326, endPoint x: 204, endPoint y: 332, distance: 8.5
click at [207, 327] on div "Sign in to Factory Enter your email/username and password. [EMAIL_ADDRESS][DOMA…" at bounding box center [392, 375] width 784 height 750
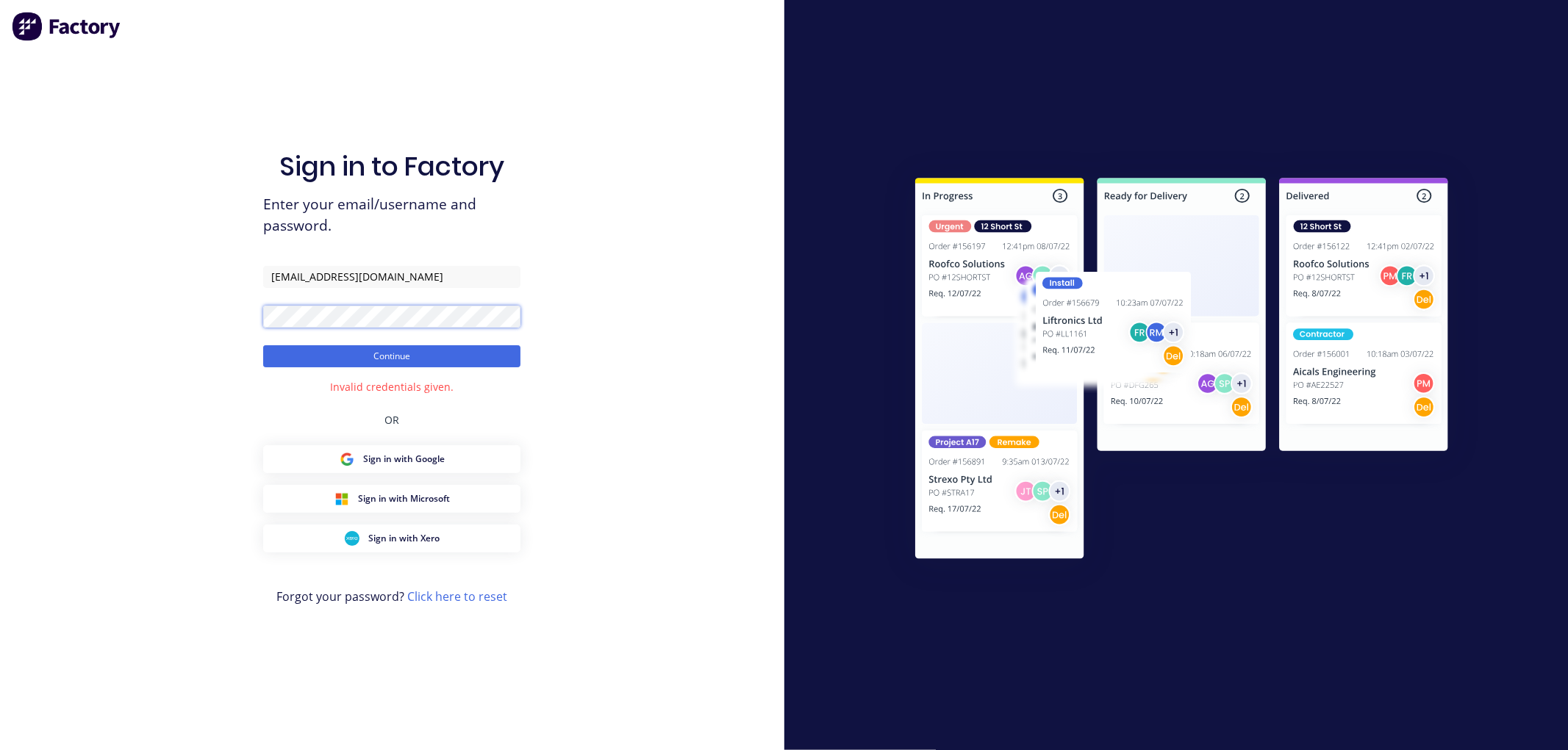
click at [233, 307] on div "Sign in to Factory Enter your email/username and password. [EMAIL_ADDRESS][DOMA…" at bounding box center [392, 375] width 784 height 750
click at [383, 353] on button "Continue" at bounding box center [392, 356] width 257 height 22
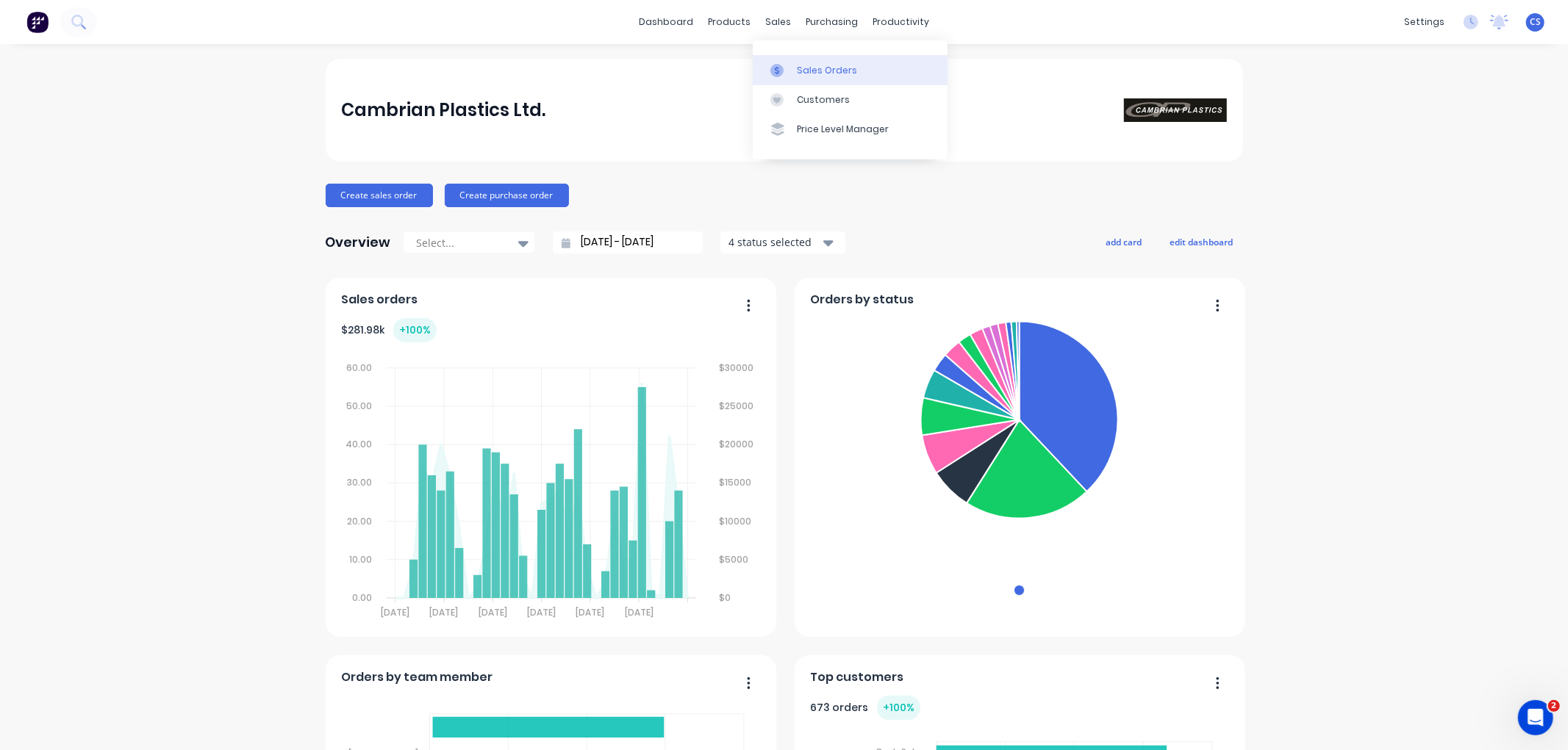
click at [796, 64] on div "Sales Orders" at bounding box center [827, 70] width 61 height 13
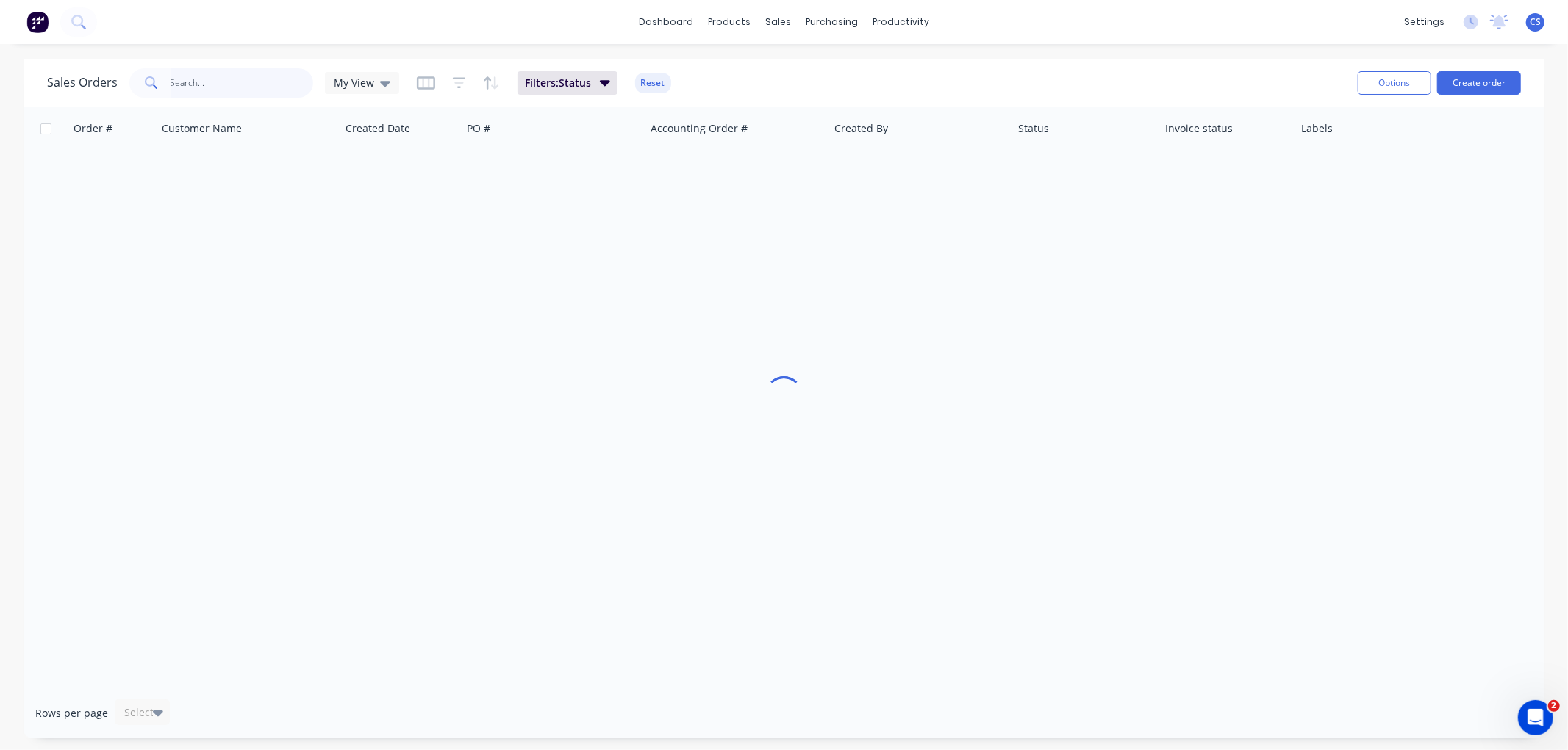
click at [195, 78] on input "text" at bounding box center [242, 83] width 144 height 29
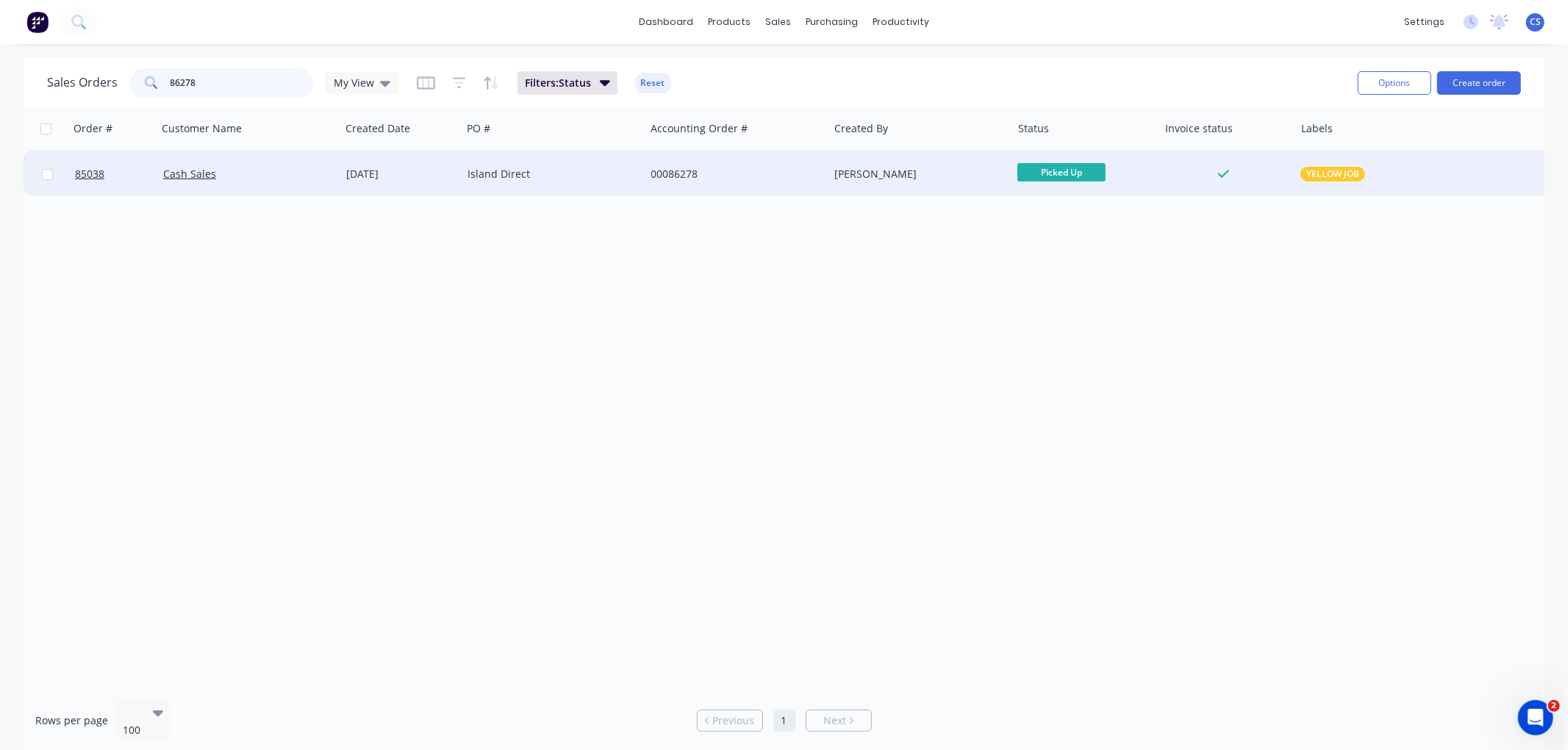
type input "86278"
click at [408, 175] on div "[DATE]" at bounding box center [400, 174] width 110 height 14
